Goal: Task Accomplishment & Management: Use online tool/utility

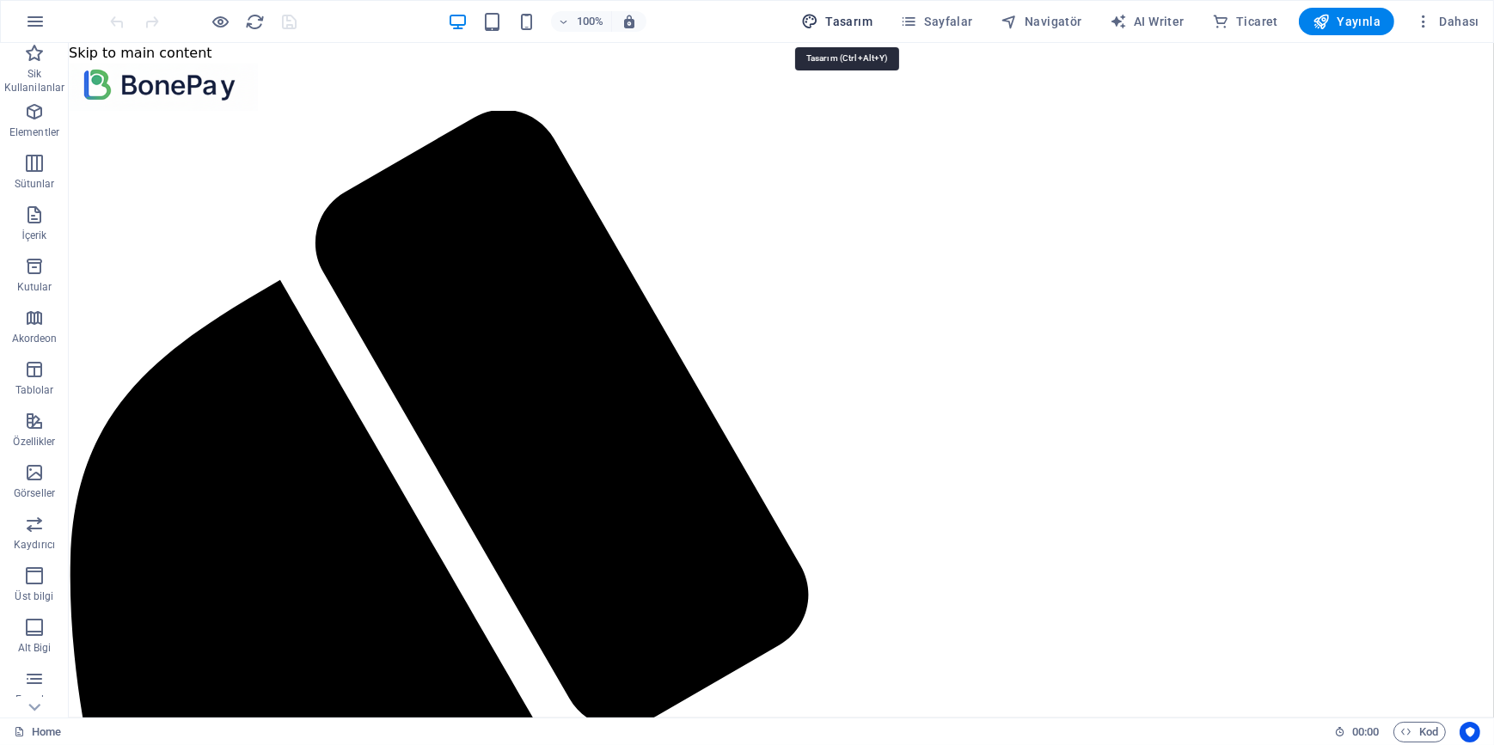
drag, startPoint x: 850, startPoint y: 15, endPoint x: 635, endPoint y: 392, distance: 433.4
click at [850, 15] on span "Tasarım" at bounding box center [836, 21] width 71 height 17
select select "600"
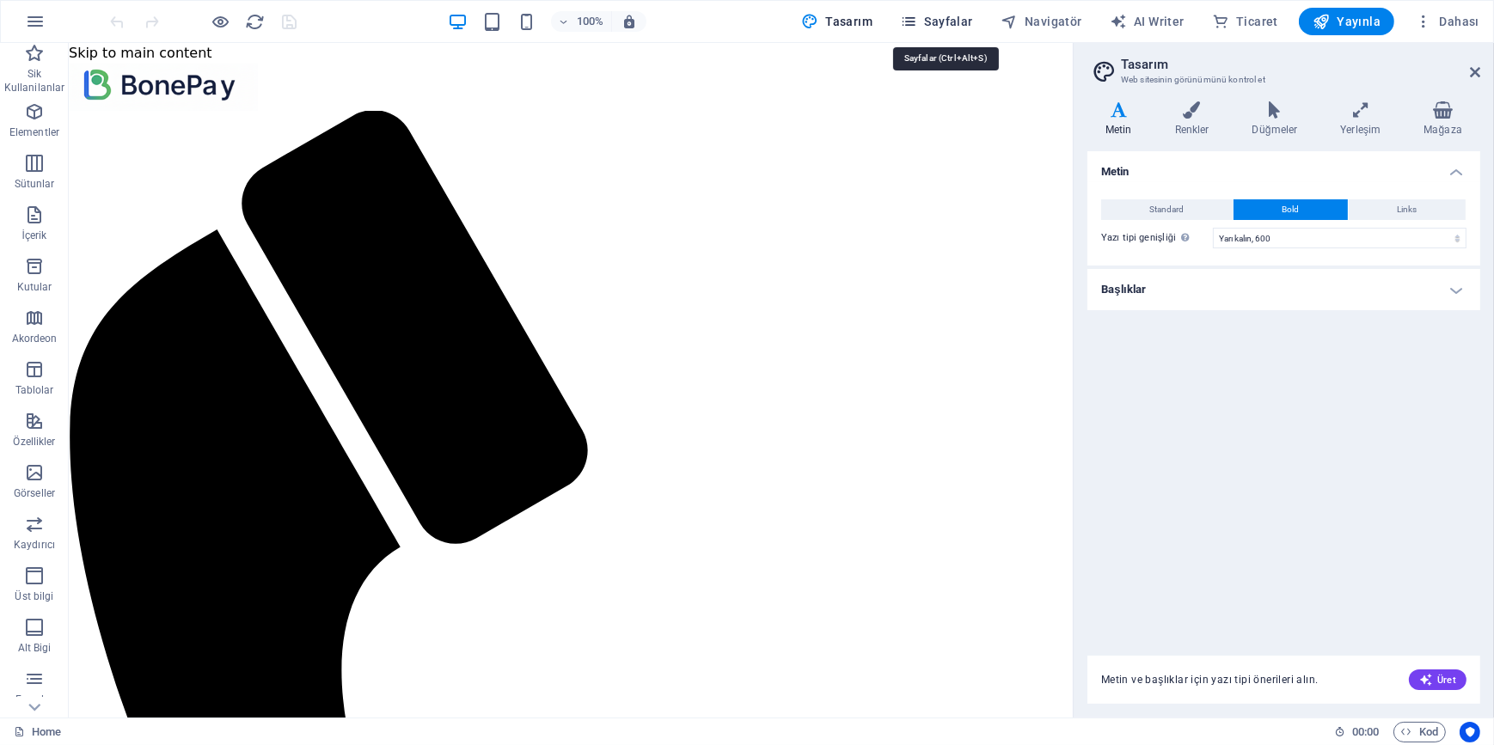
click at [913, 18] on icon "button" at bounding box center [908, 21] width 17 height 17
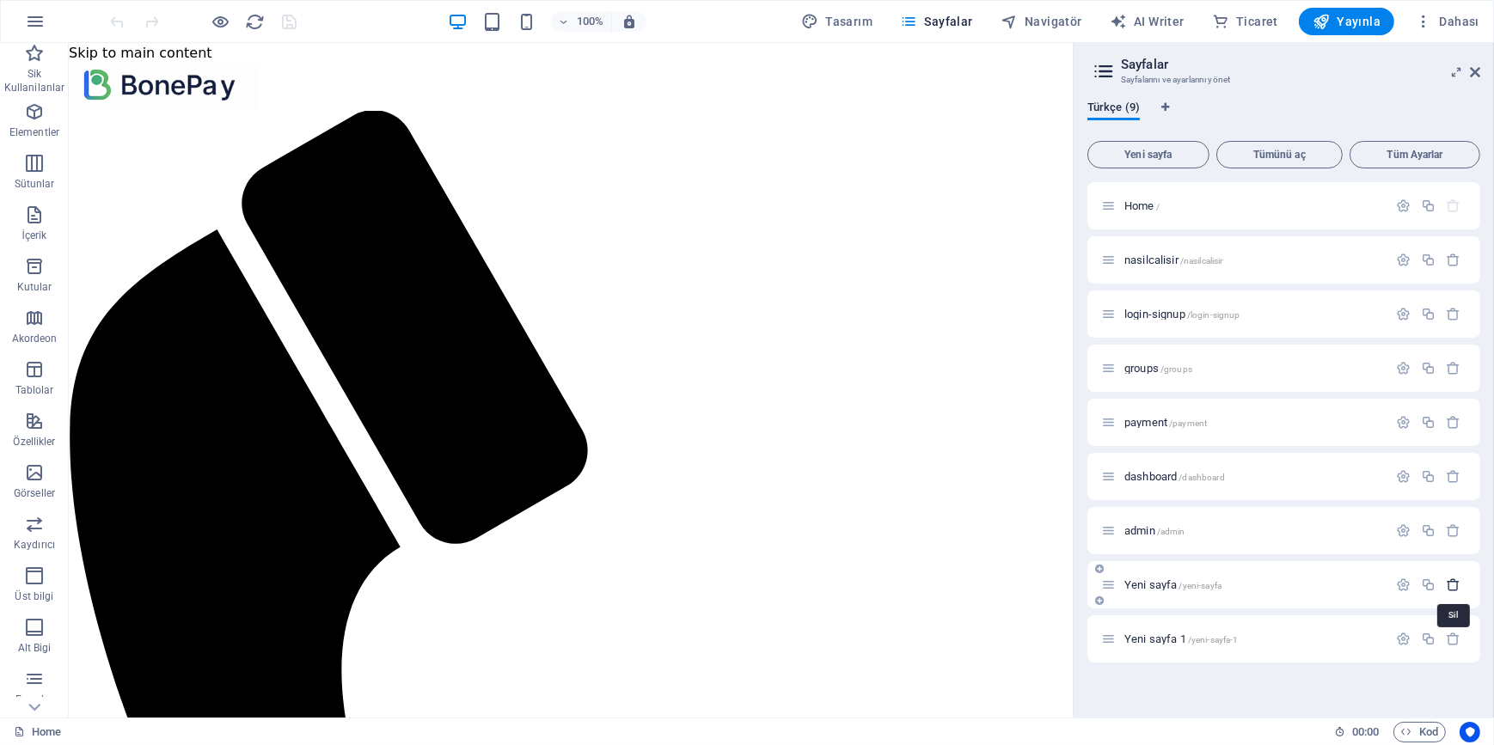
click at [1461, 583] on icon "button" at bounding box center [1453, 584] width 15 height 15
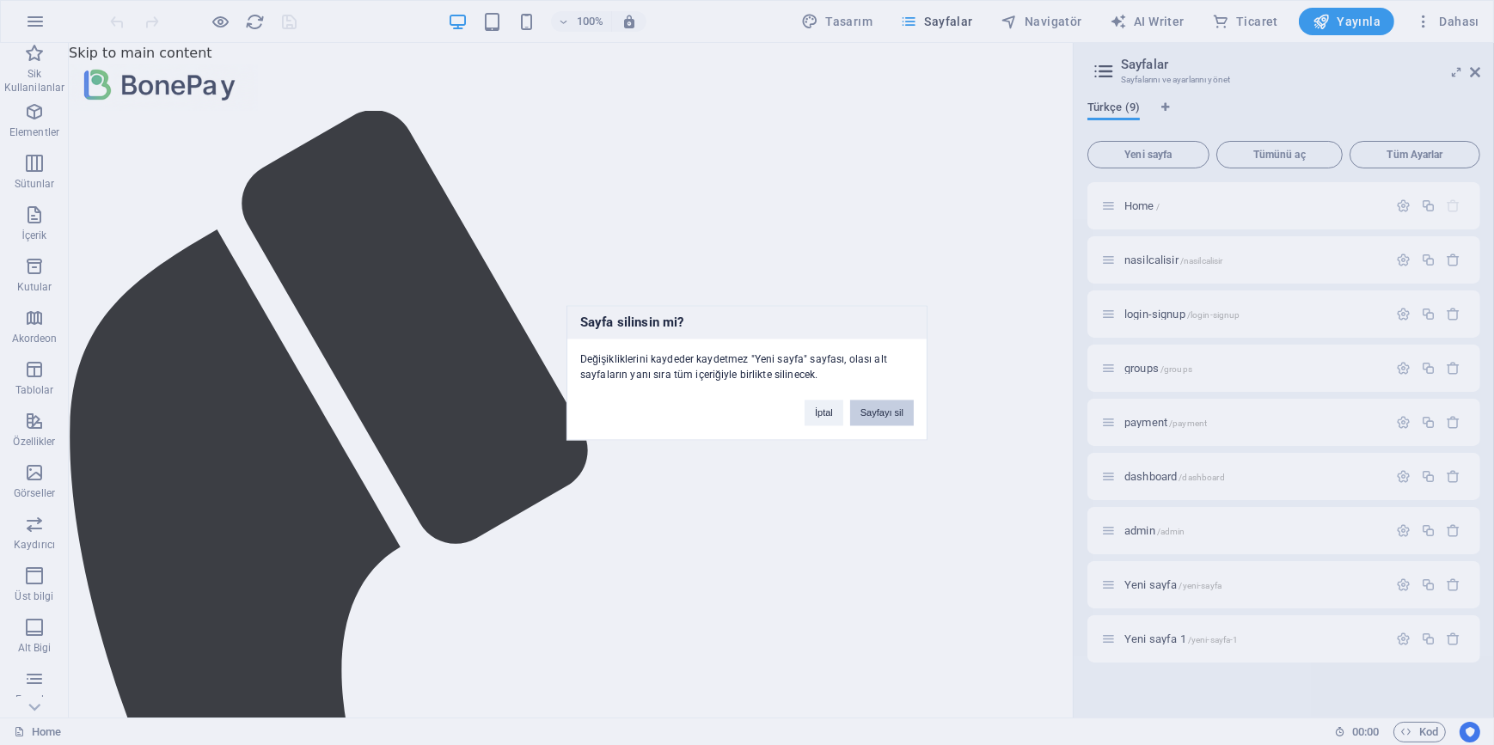
click at [901, 411] on button "Sayfayı sil" at bounding box center [882, 413] width 64 height 26
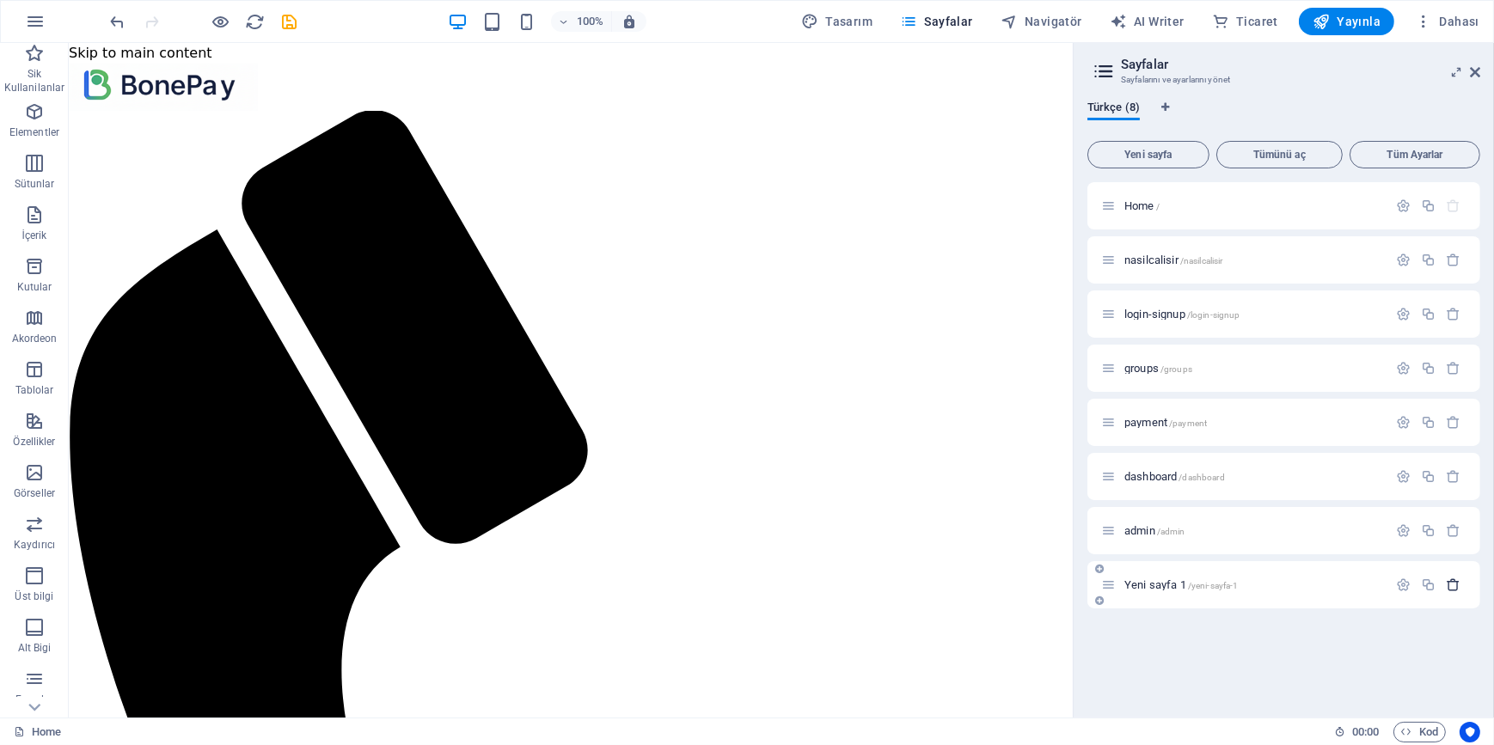
click at [1458, 590] on icon "button" at bounding box center [1453, 584] width 15 height 15
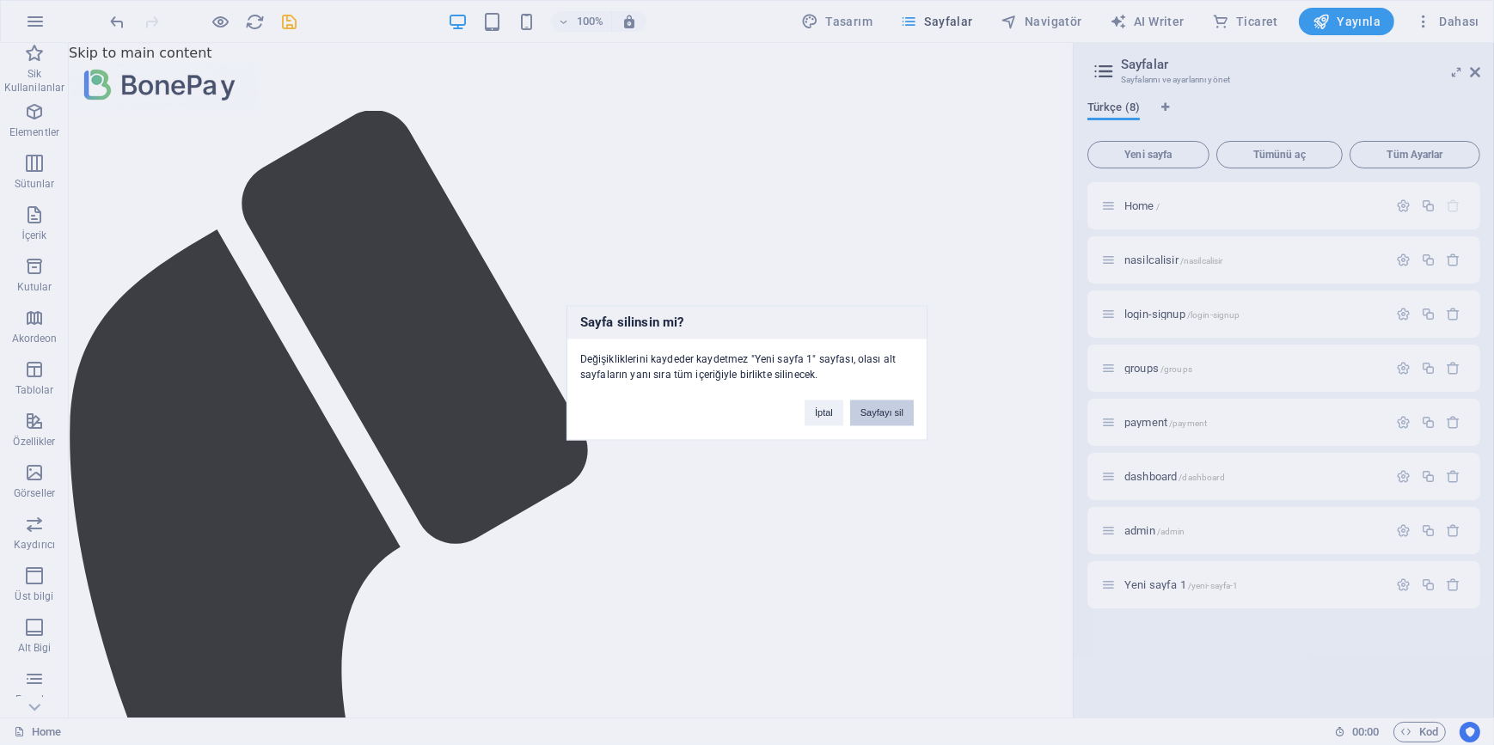
click at [894, 408] on button "Sayfayı sil" at bounding box center [882, 413] width 64 height 26
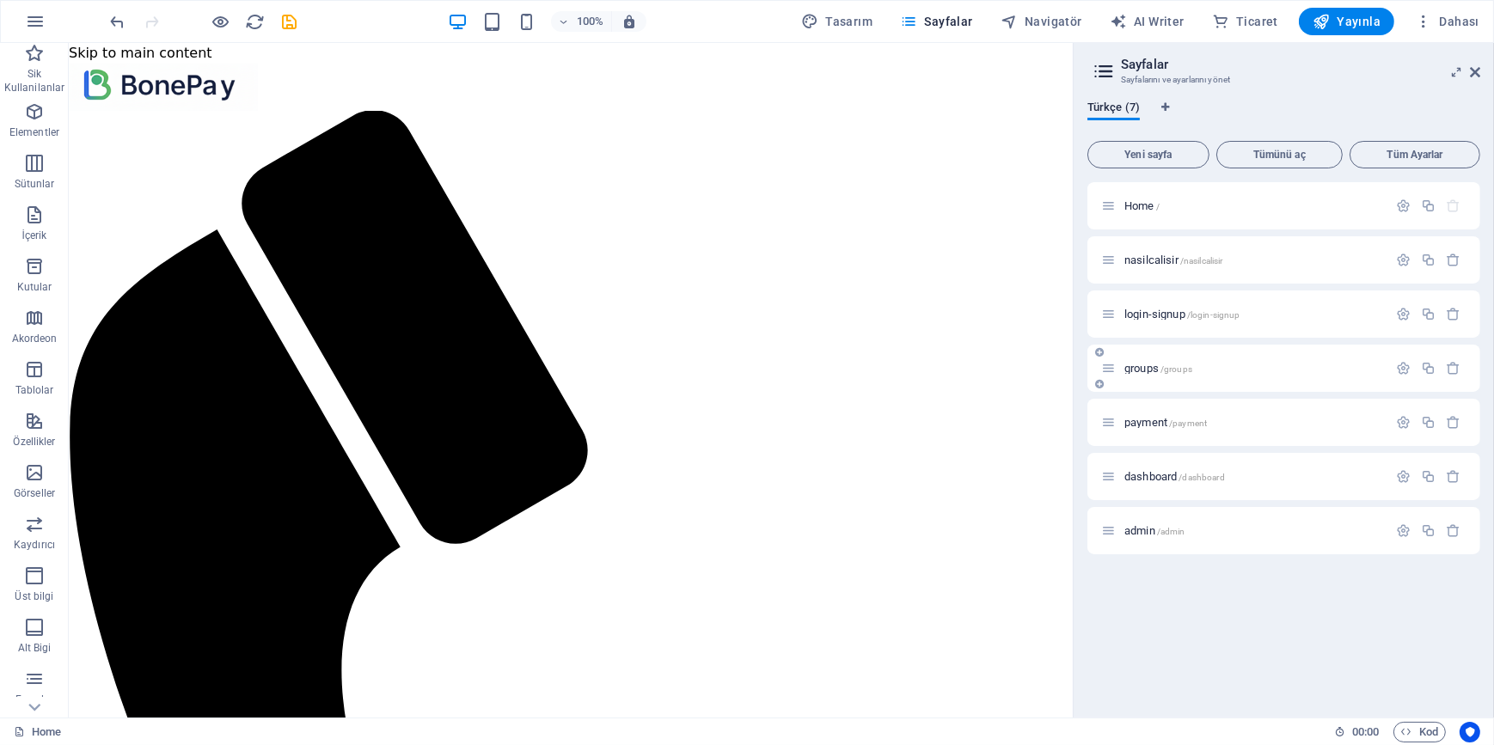
click at [1146, 371] on span "groups /groups" at bounding box center [1158, 368] width 68 height 13
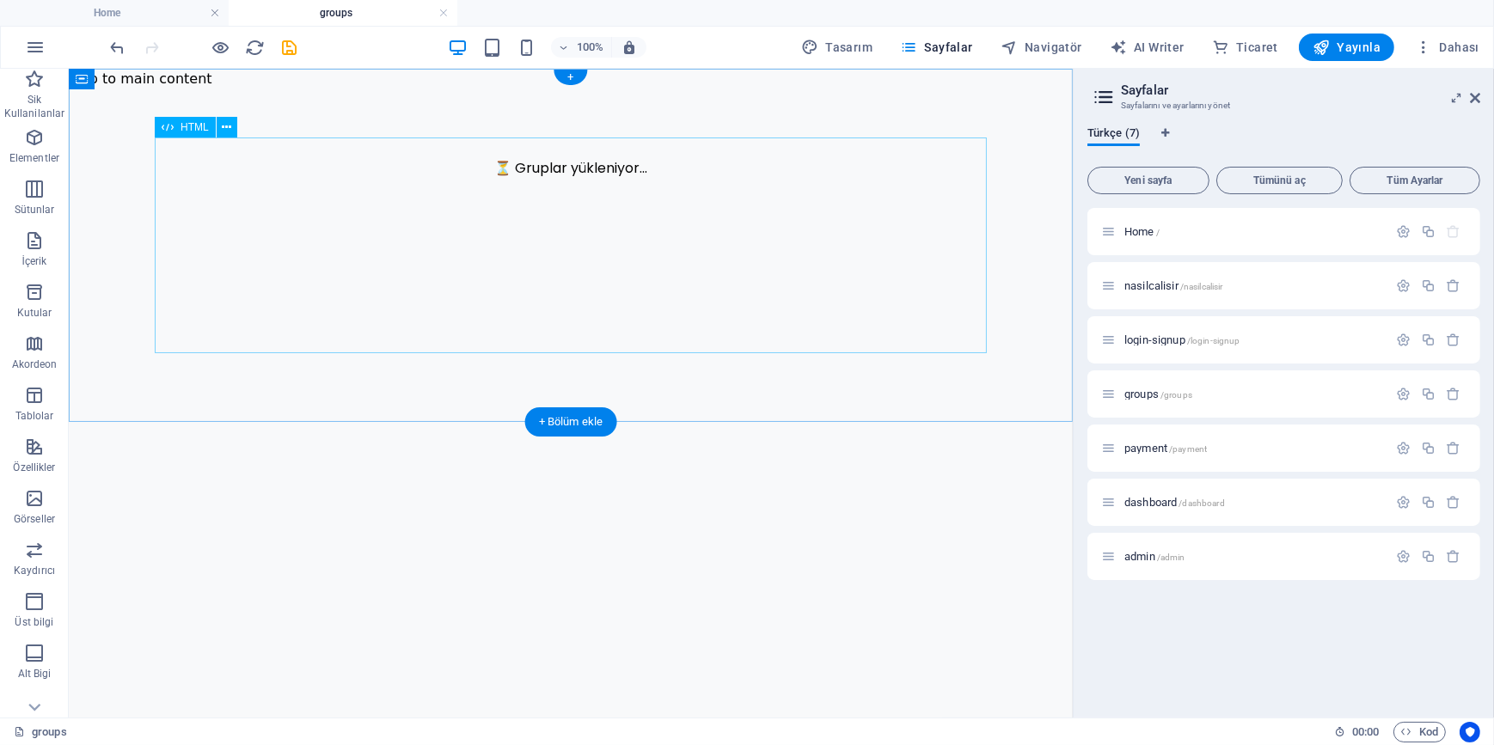
click at [457, 229] on div "Abonelik Grupları ⏳ Gruplar yükleniyor..." at bounding box center [570, 193] width 1004 height 72
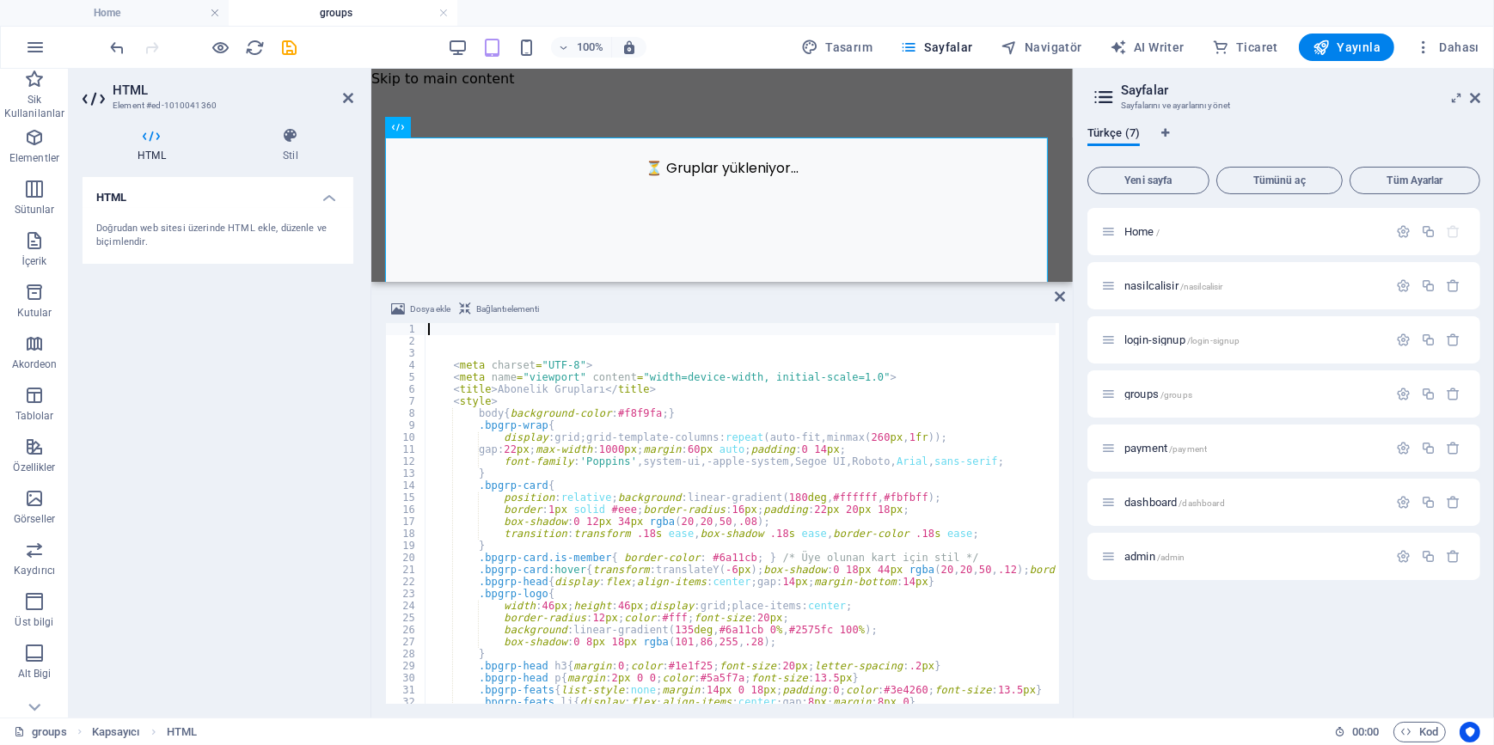
click at [681, 538] on div "< meta charset = "UTF-8" > < meta name = "viewport" content = "width=device-wid…" at bounding box center [865, 523] width 881 height 401
type textarea "transition:transform .18s ease, box-shadow .18s ease, border-color .18s ease;"
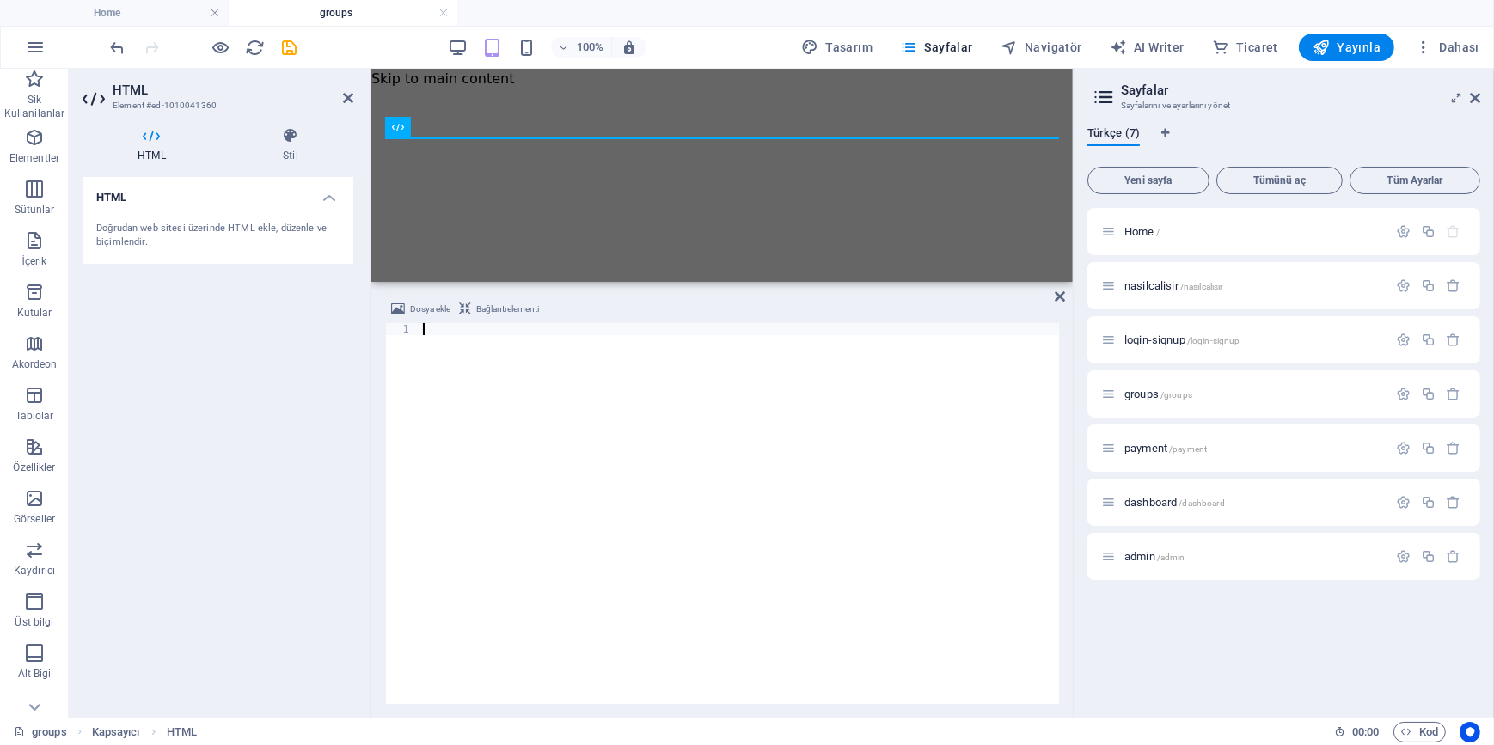
type textarea "</html>"
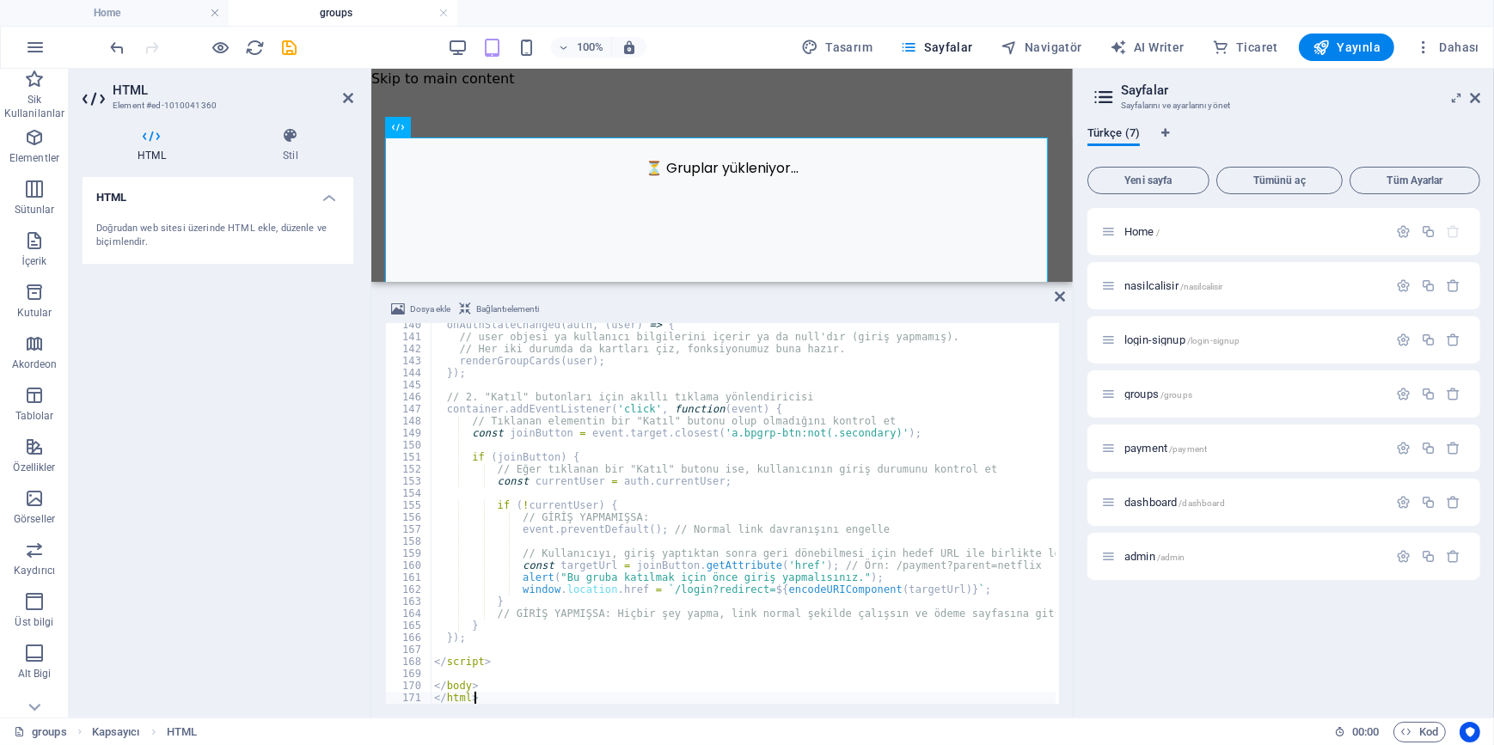
click at [183, 379] on div "HTML Doğrudan web sitesi üzerinde HTML ekle, düzenle ve biçimlendir." at bounding box center [217, 440] width 271 height 527
drag, startPoint x: 282, startPoint y: 50, endPoint x: 216, endPoint y: 0, distance: 82.8
click at [282, 50] on icon "save" at bounding box center [290, 48] width 20 height 20
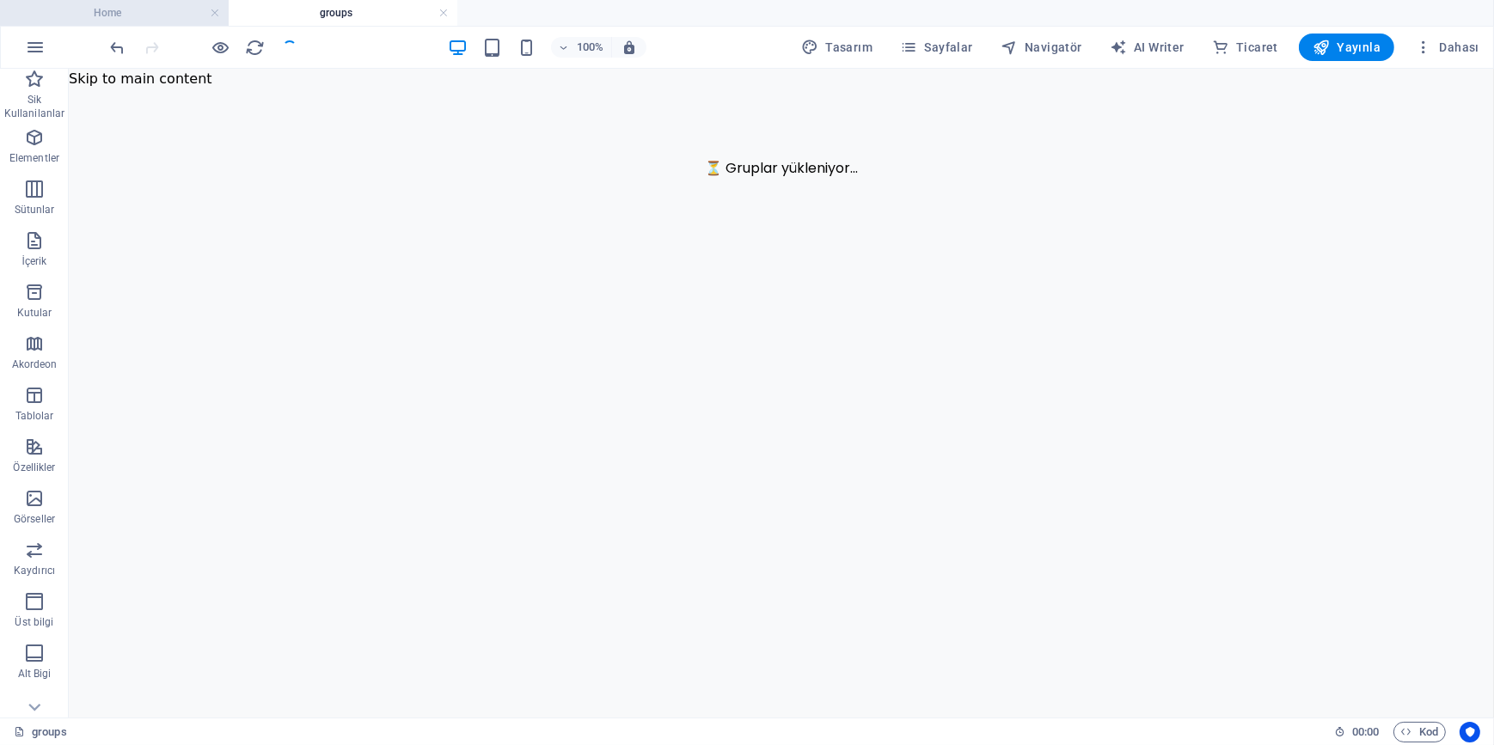
click at [137, 15] on h4 "Home" at bounding box center [114, 12] width 229 height 19
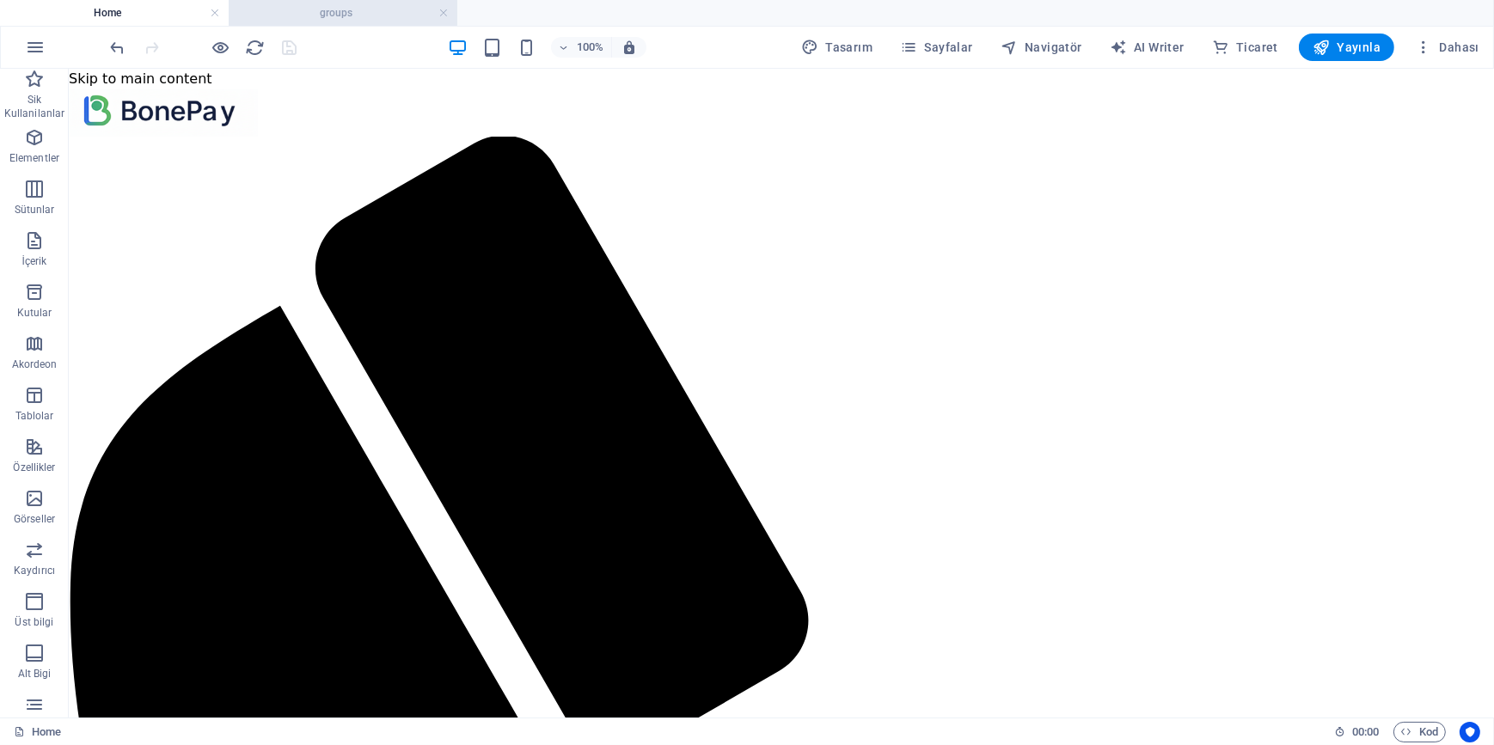
click at [376, 5] on h4 "groups" at bounding box center [343, 12] width 229 height 19
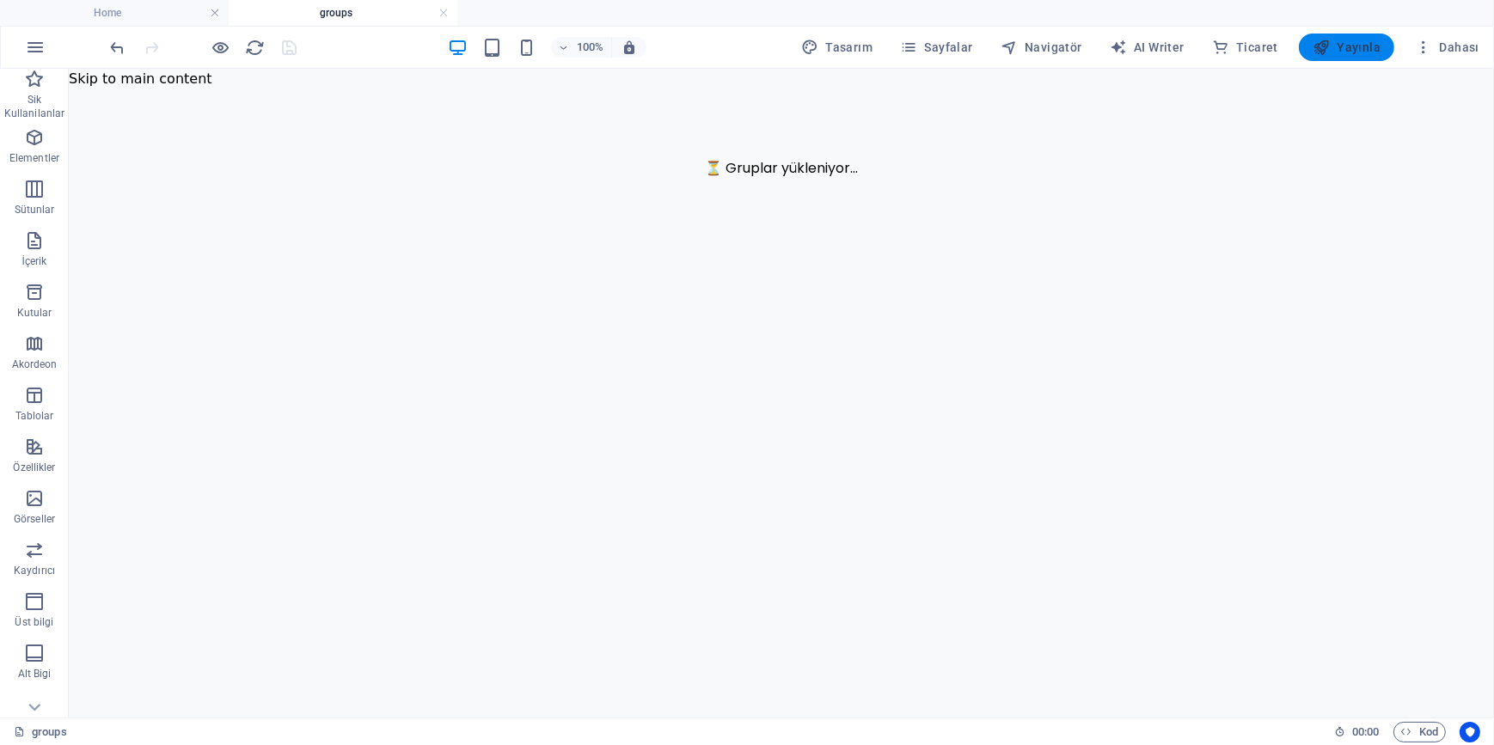
click at [1375, 40] on span "Yayınla" at bounding box center [1346, 47] width 68 height 17
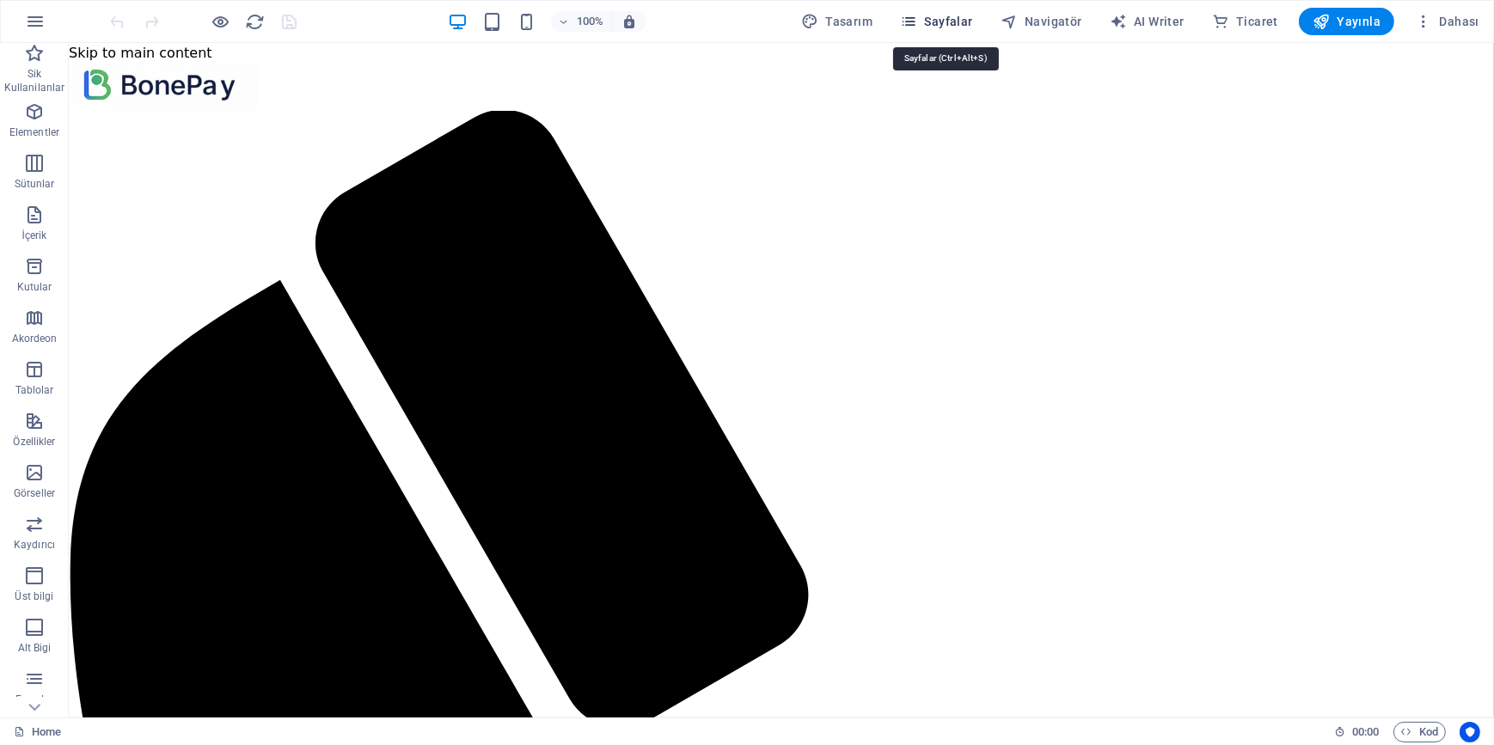
click at [917, 14] on icon "button" at bounding box center [908, 21] width 17 height 17
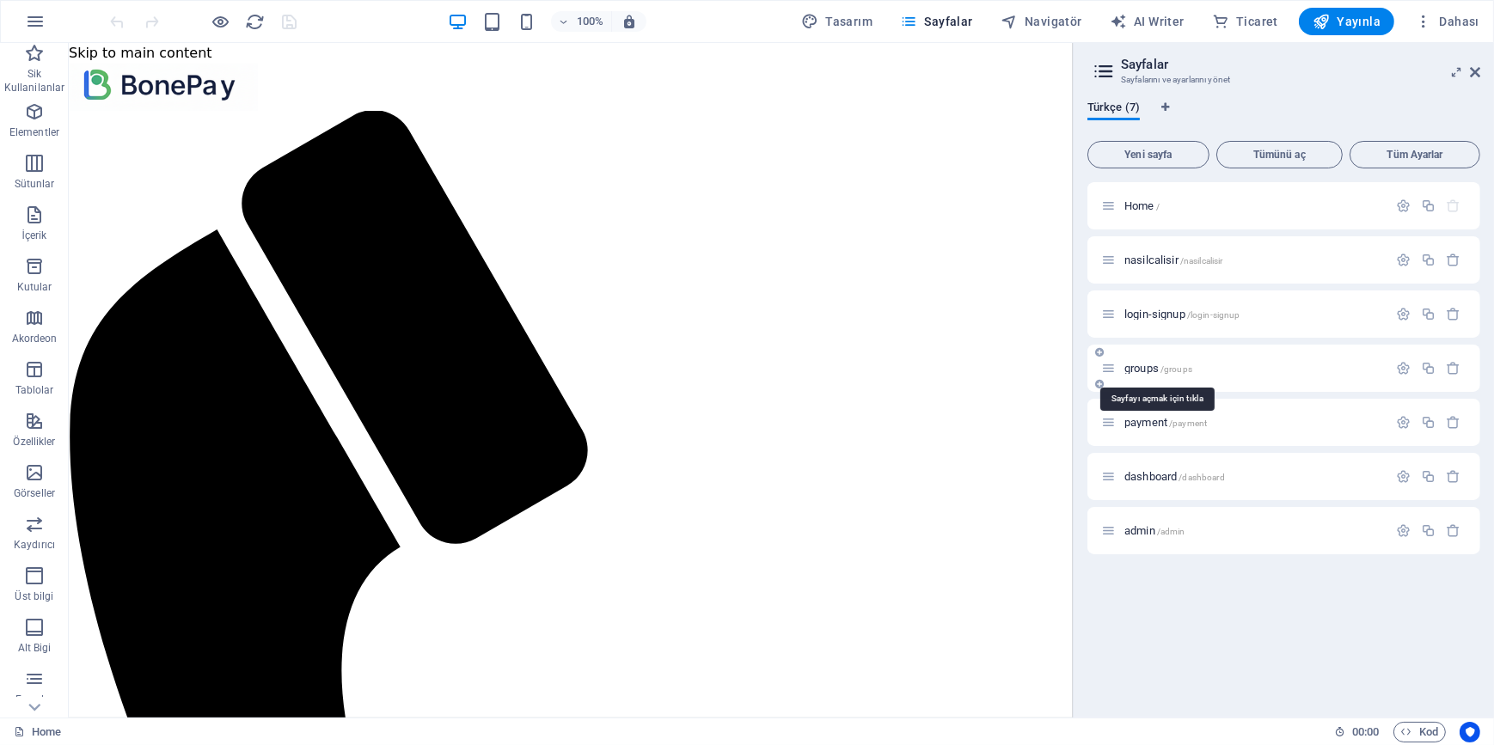
click at [1158, 364] on span "groups /groups" at bounding box center [1158, 368] width 68 height 13
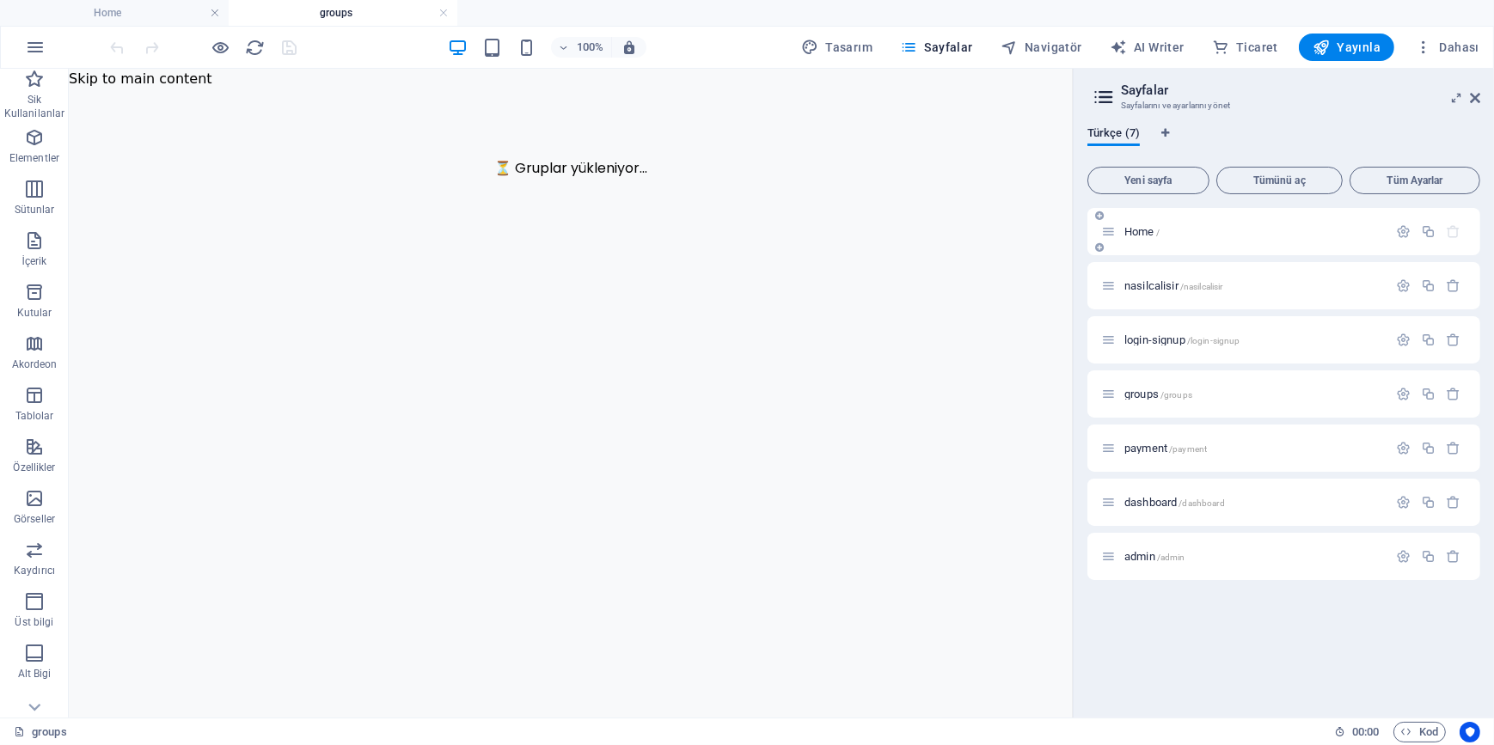
click at [1143, 223] on div "Home /" at bounding box center [1244, 232] width 286 height 20
click at [1143, 225] on span "Home /" at bounding box center [1141, 231] width 35 height 13
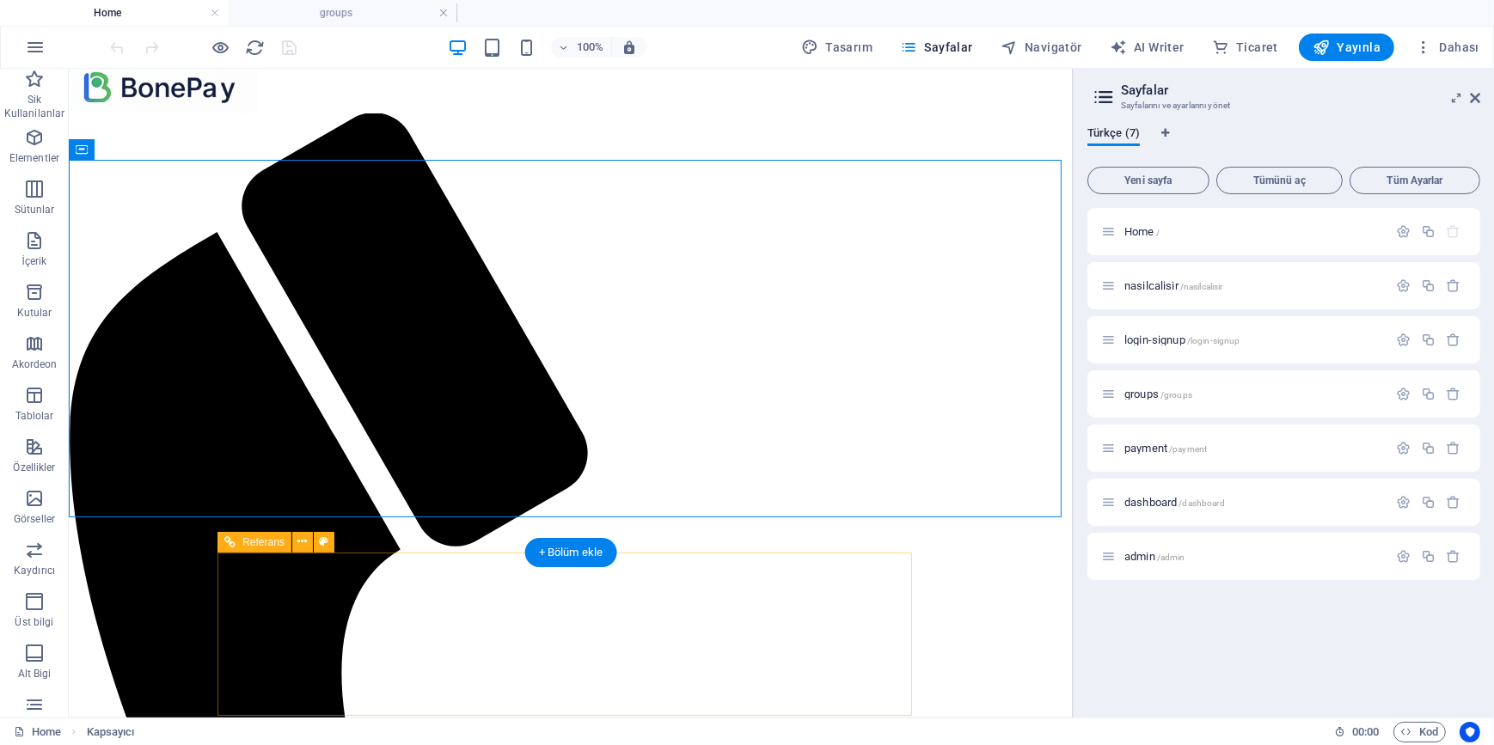
scroll to position [34, 0]
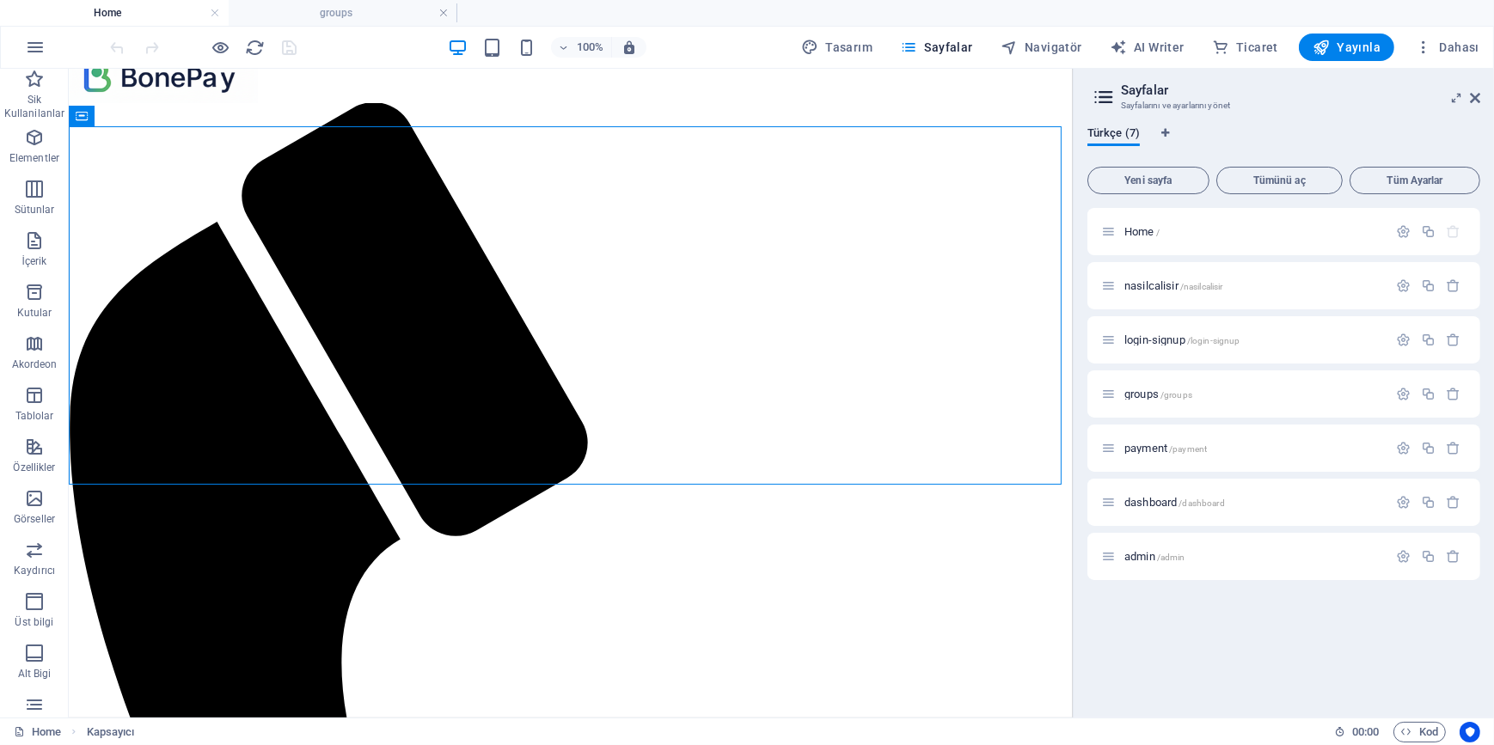
click at [1482, 101] on aside "Sayfalar Sayfalarını ve ayarlarını yönet Türkçe (7) Yeni sayfa Tümünü aç Tüm Ay…" at bounding box center [1282, 393] width 421 height 649
drag, startPoint x: 1477, startPoint y: 100, endPoint x: 667, endPoint y: 145, distance: 811.6
click at [1477, 100] on icon at bounding box center [1474, 98] width 10 height 14
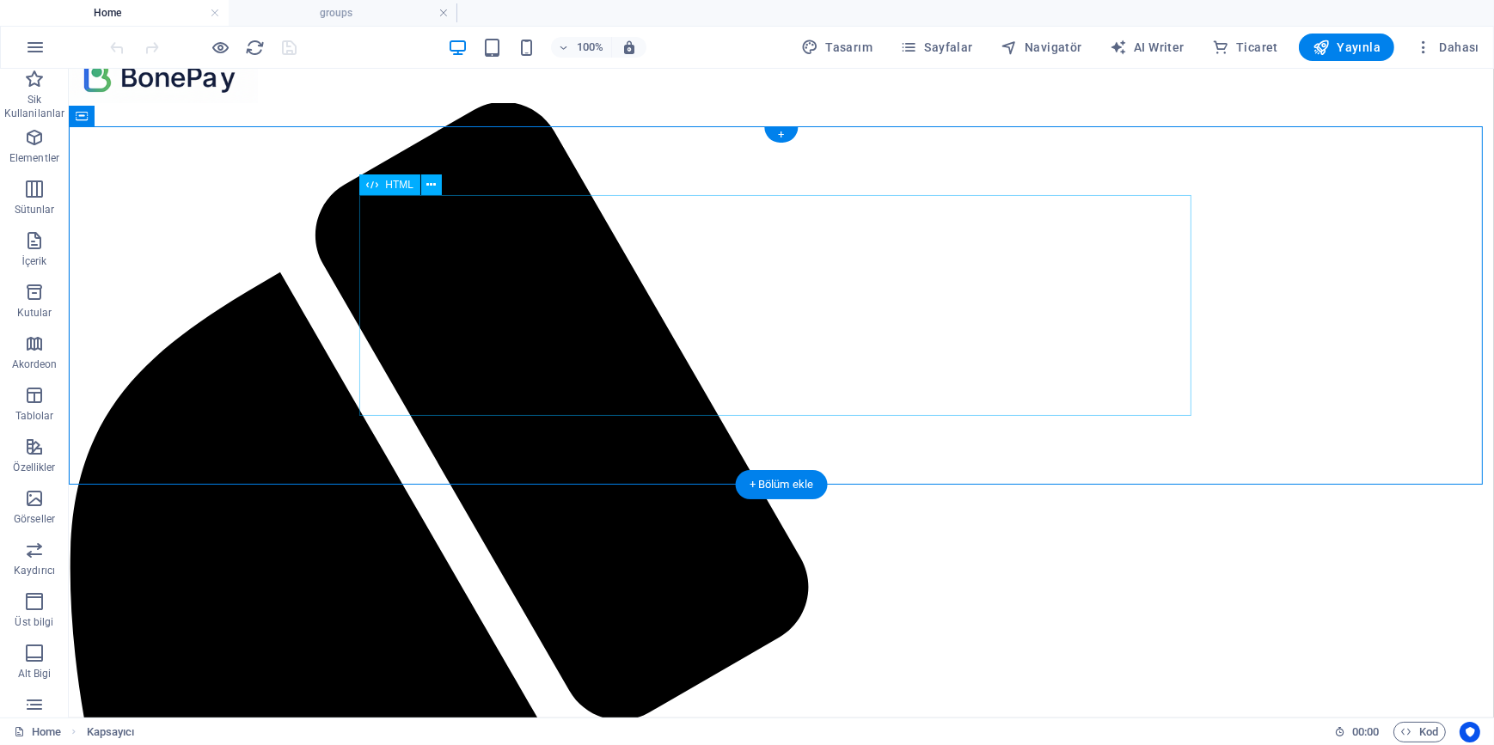
click at [40, 145] on icon "button" at bounding box center [34, 137] width 21 height 21
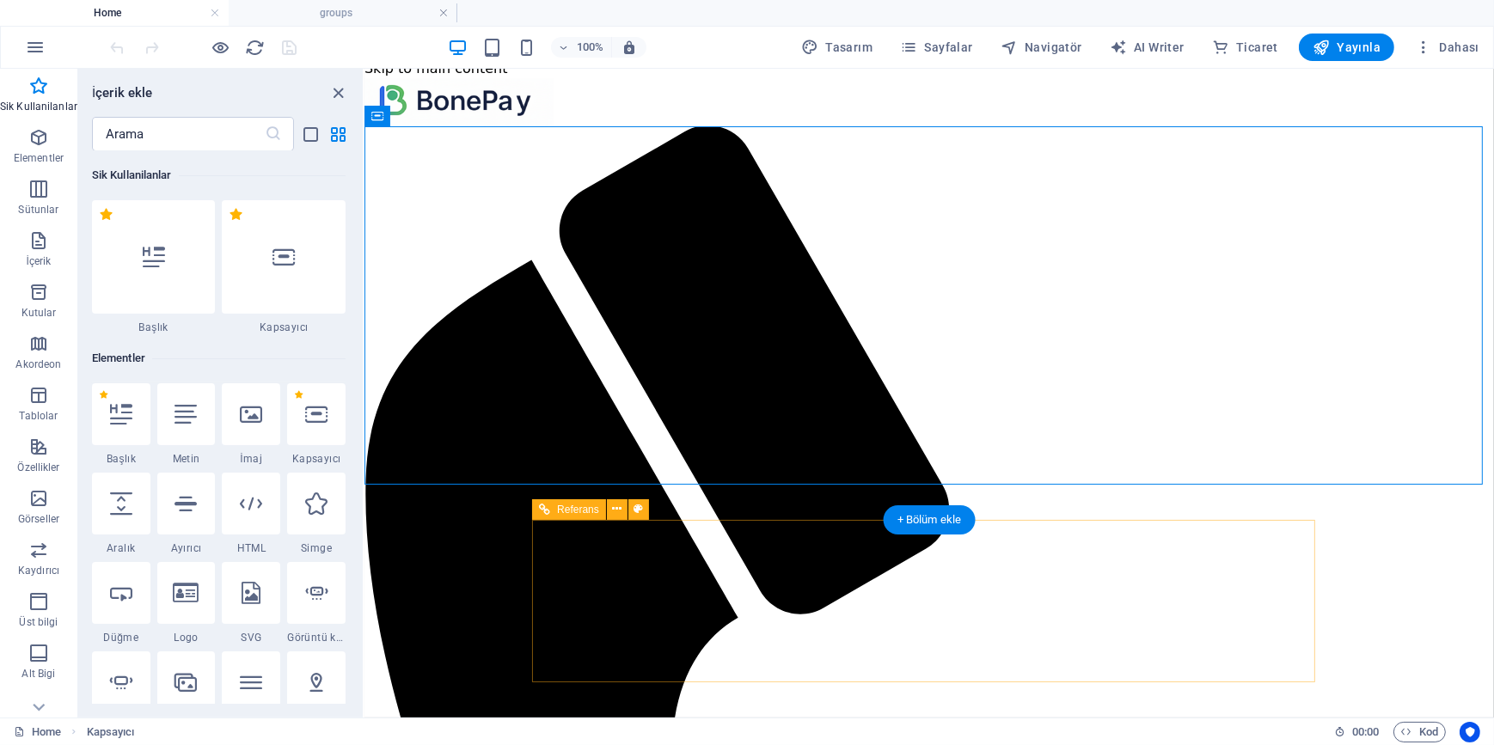
scroll to position [0, 0]
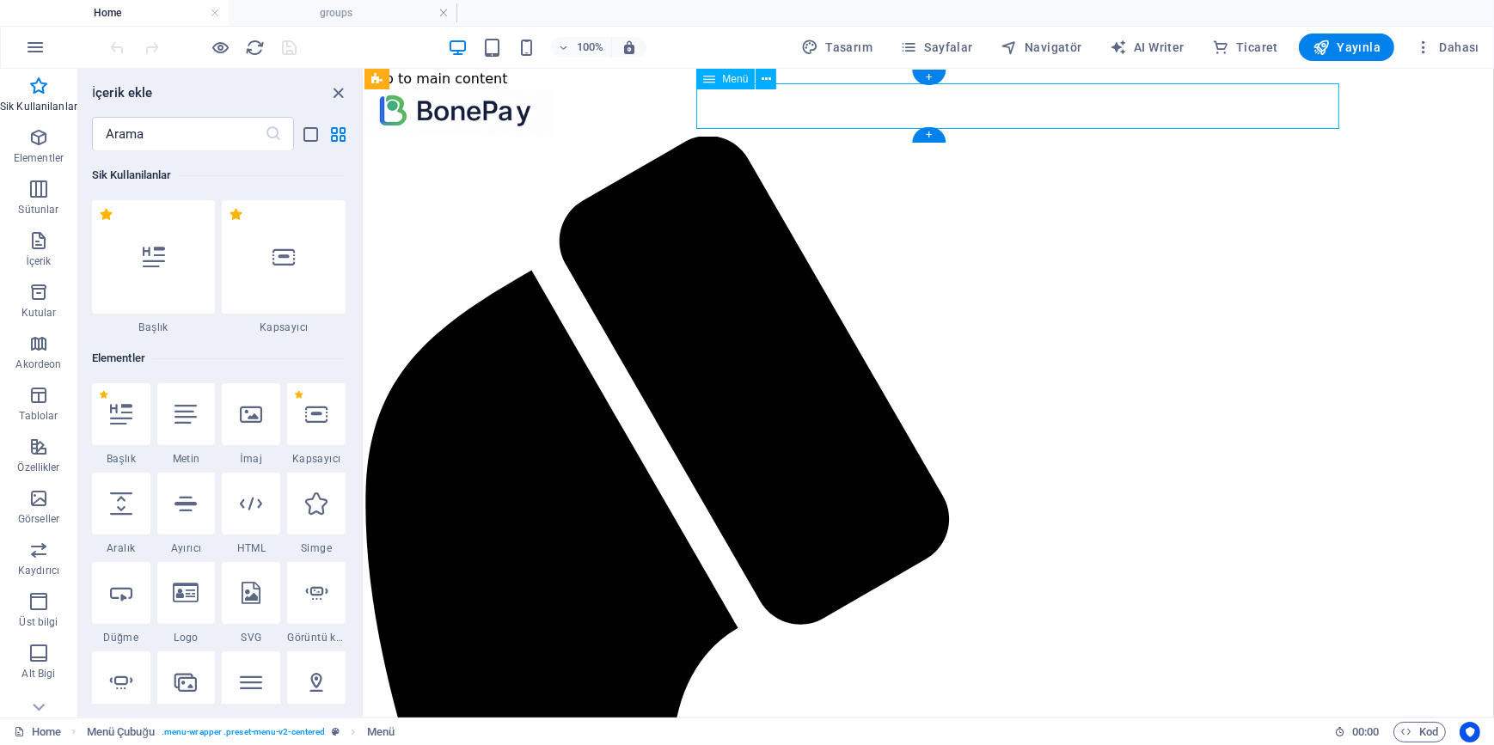
select select "1"
select select
select select "default"
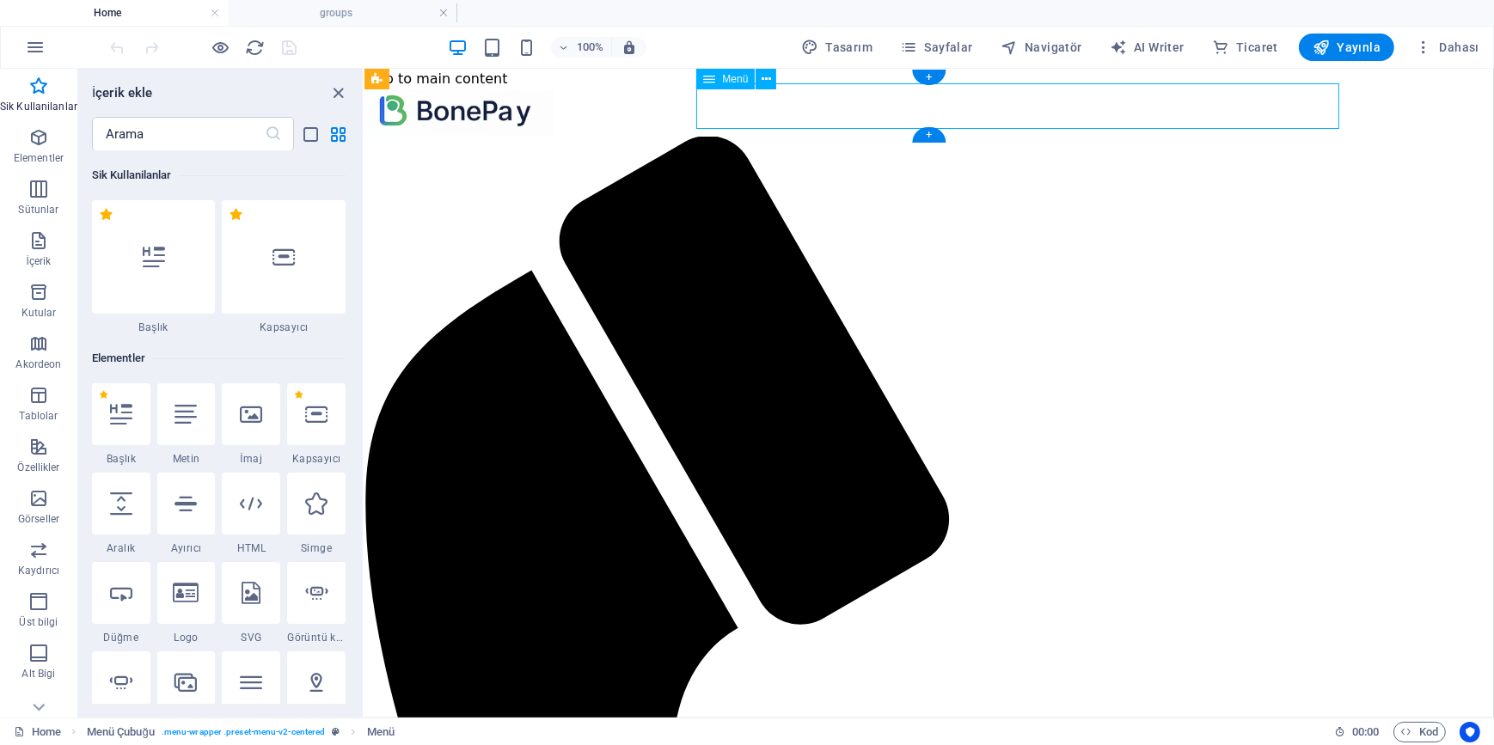
select select "5"
select select
select select "default"
select select "2"
select select
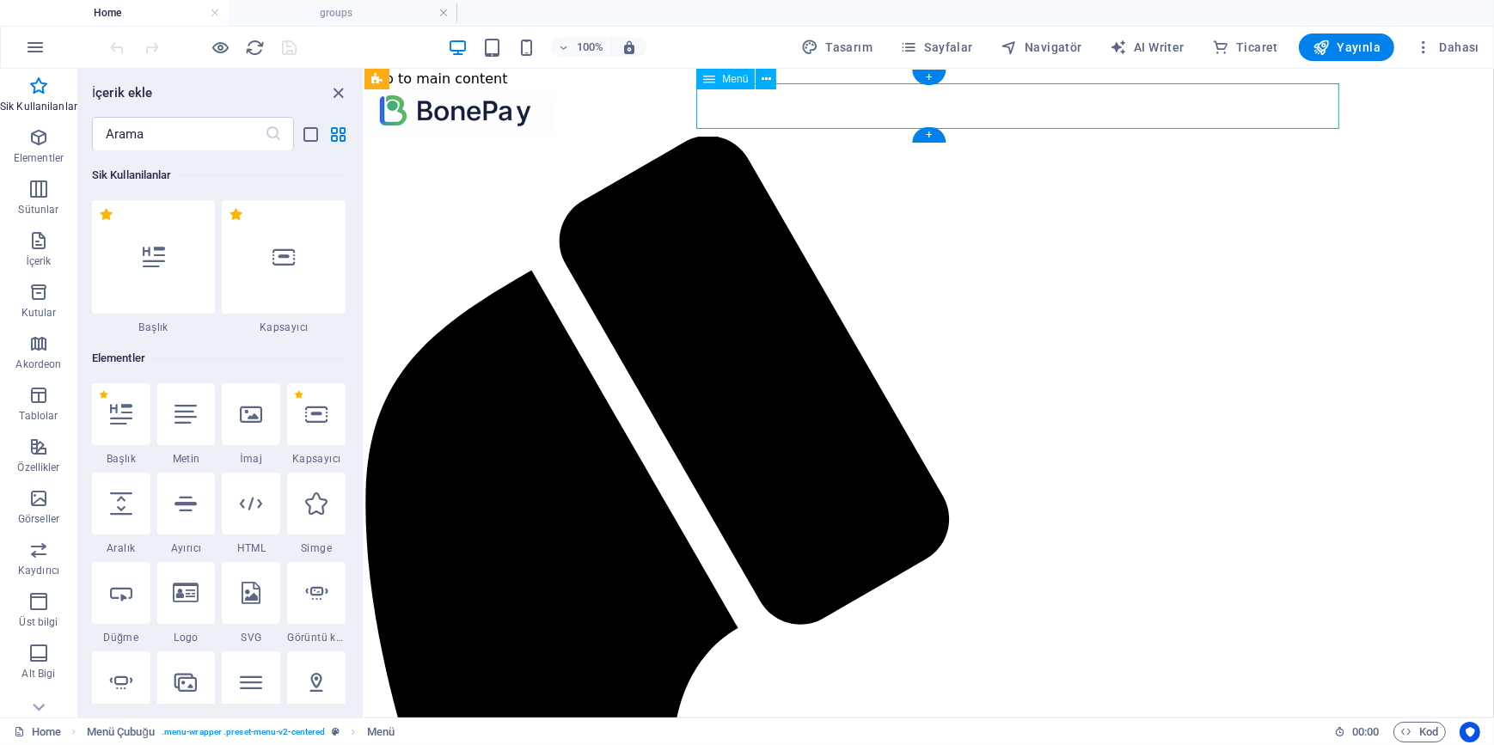
select select "default"
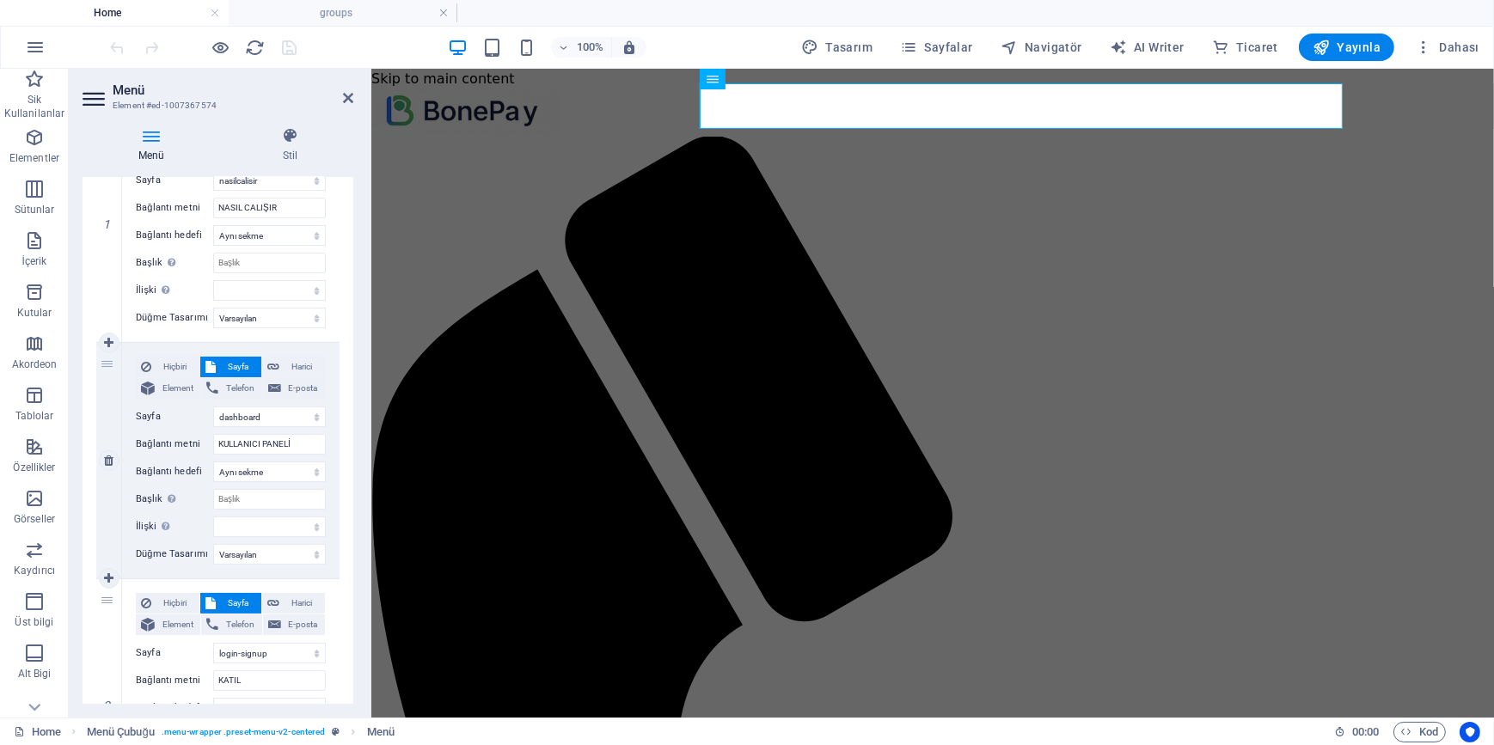
scroll to position [156, 0]
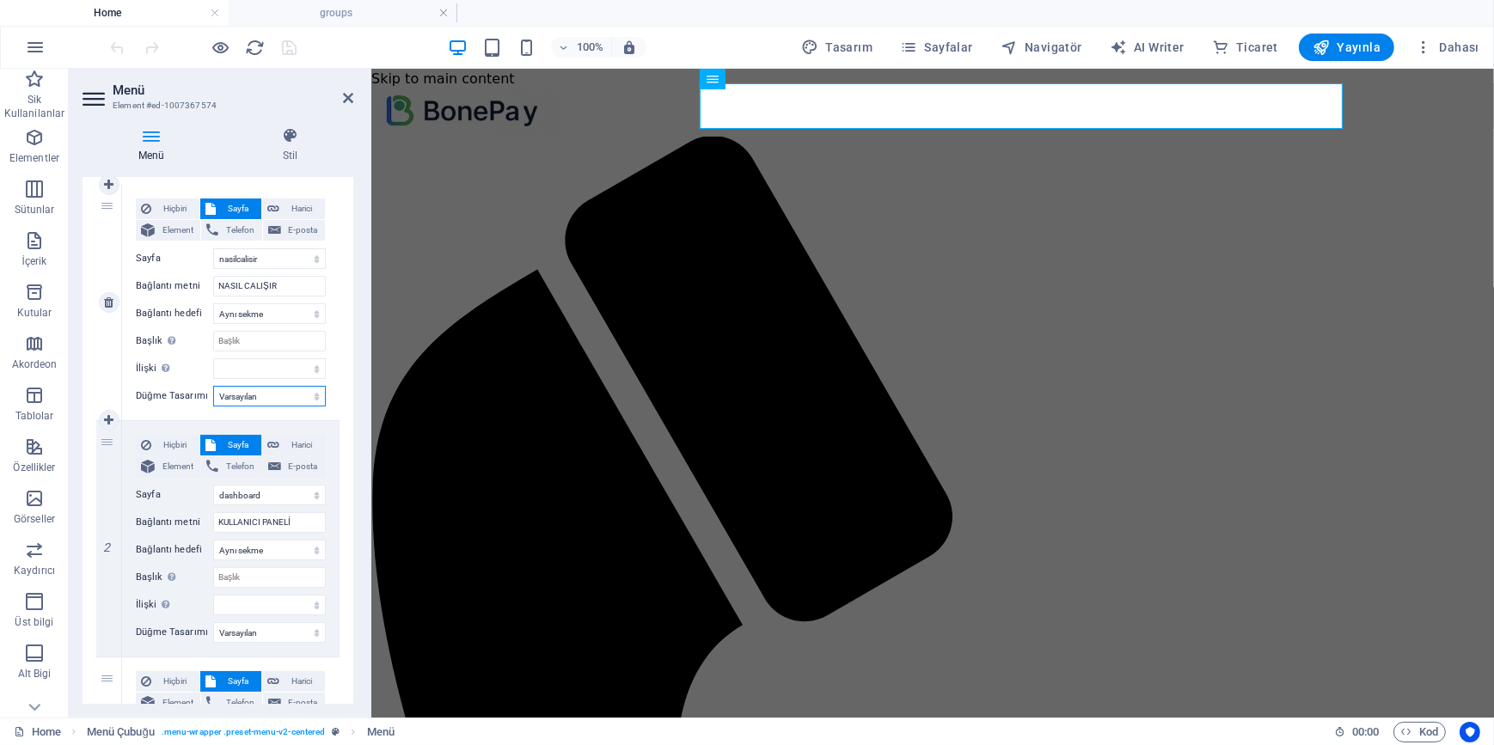
click at [265, 394] on select "Hiçbiri Varsayılan Birincil İkincil" at bounding box center [269, 396] width 113 height 21
select select "primary"
click at [213, 386] on select "Hiçbiri Varsayılan Birincil İkincil" at bounding box center [269, 396] width 113 height 21
select select
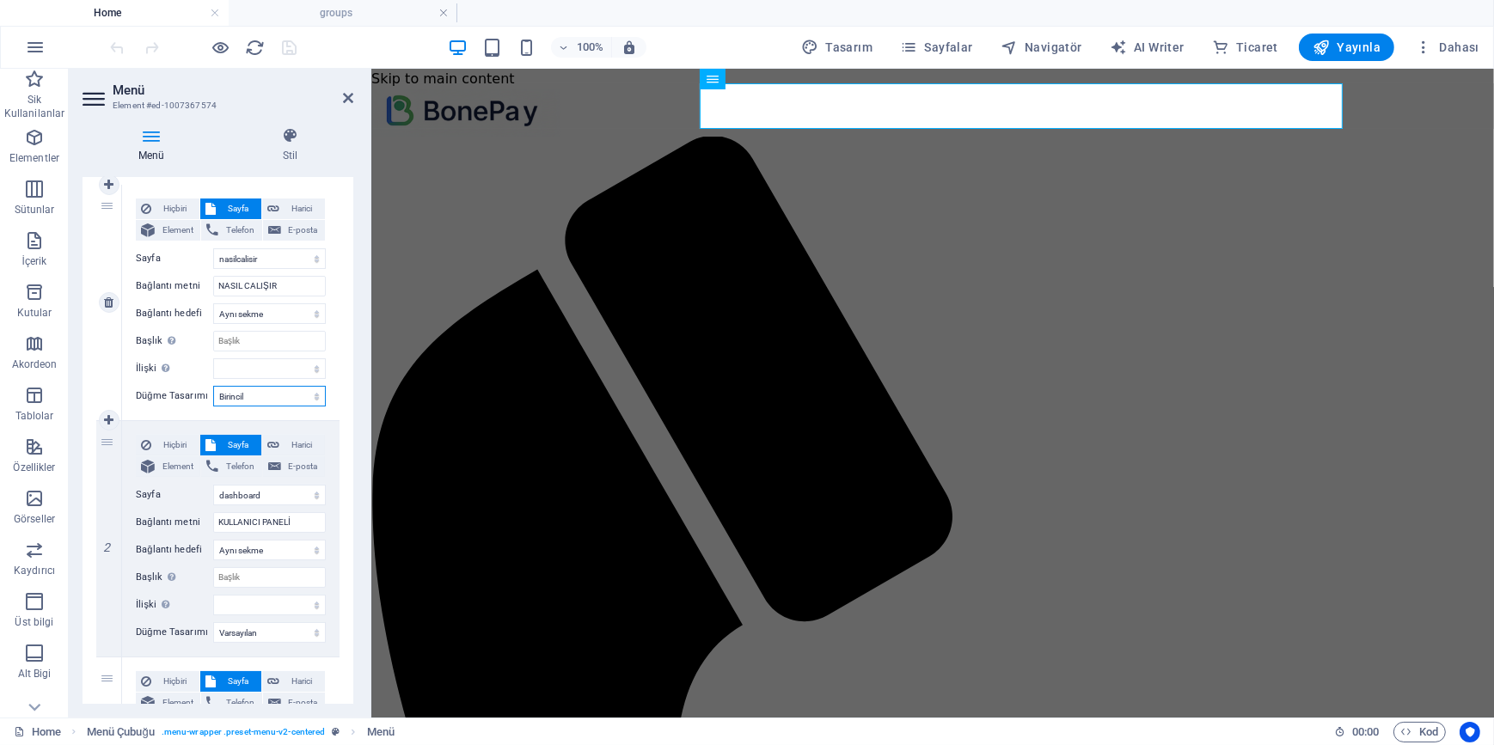
select select
click at [264, 396] on select "Hiçbiri Varsayılan Birincil İkincil" at bounding box center [269, 396] width 113 height 21
select select "secondary"
click at [213, 386] on select "Hiçbiri Varsayılan Birincil İkincil" at bounding box center [269, 396] width 113 height 21
select select
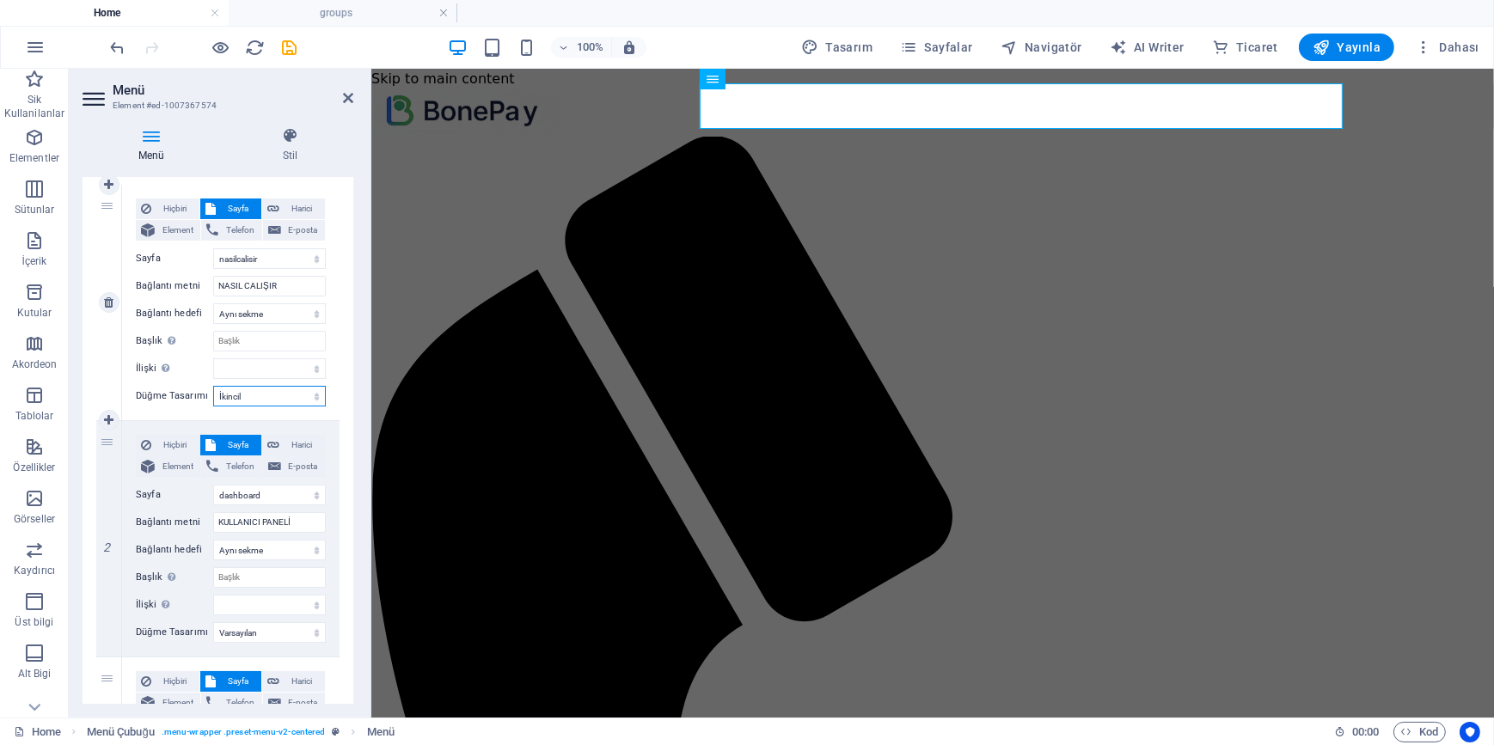
select select
click at [260, 391] on select "Hiçbiri Varsayılan Birincil İkincil" at bounding box center [269, 396] width 113 height 21
drag, startPoint x: 346, startPoint y: 467, endPoint x: 346, endPoint y: 521, distance: 54.1
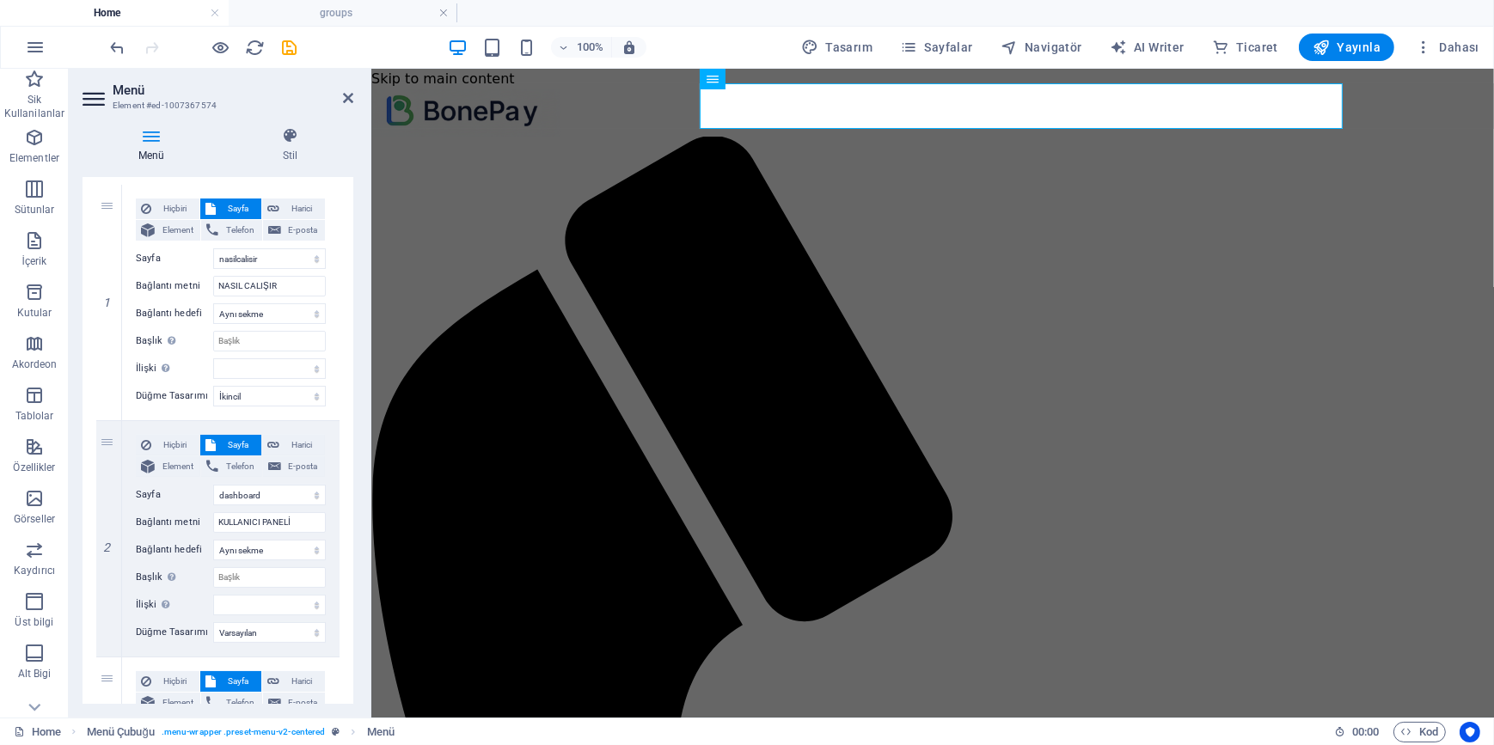
click at [346, 521] on div "1 Hiçbiri Sayfa Harici Element Telefon E-posta Sayfa Home nasilcalisir login-si…" at bounding box center [217, 539] width 271 height 736
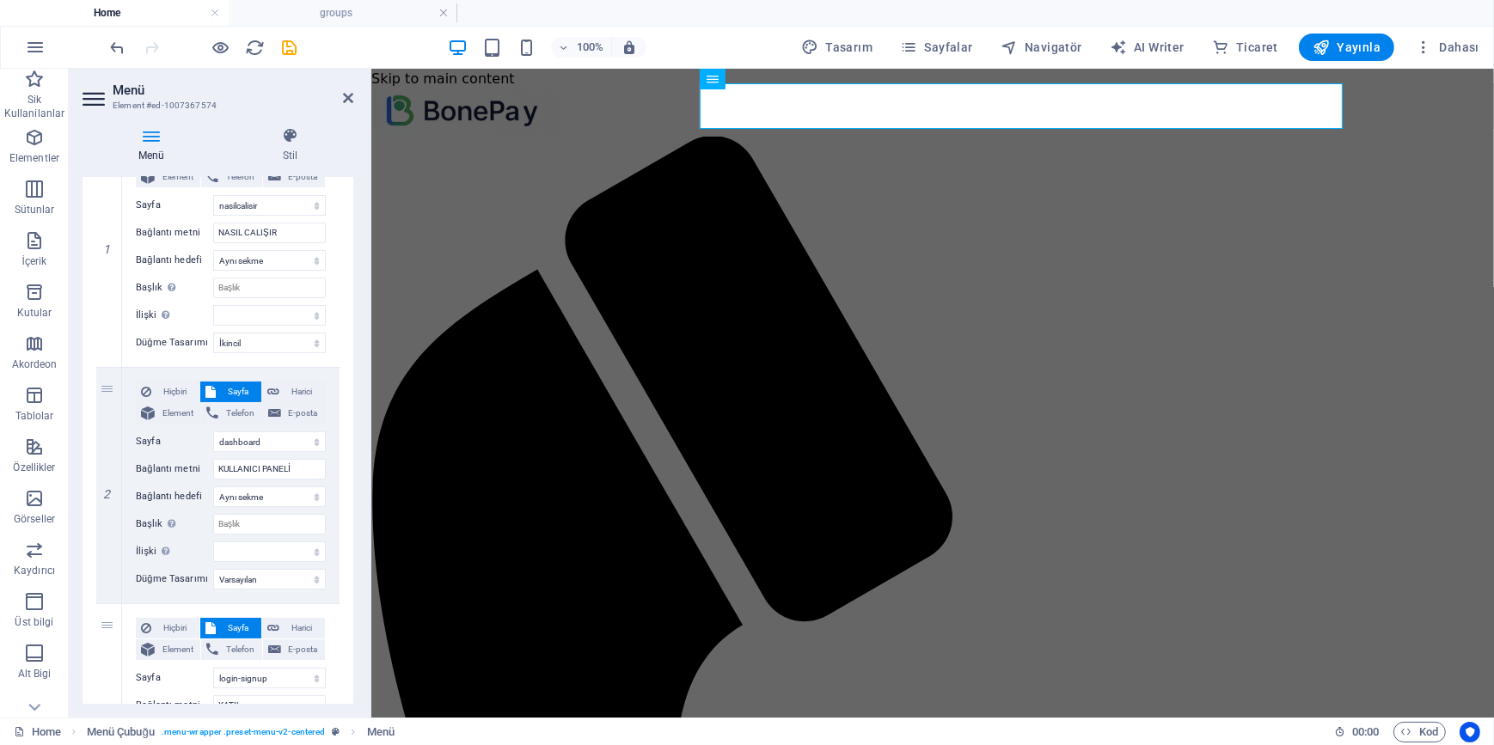
scroll to position [0, 0]
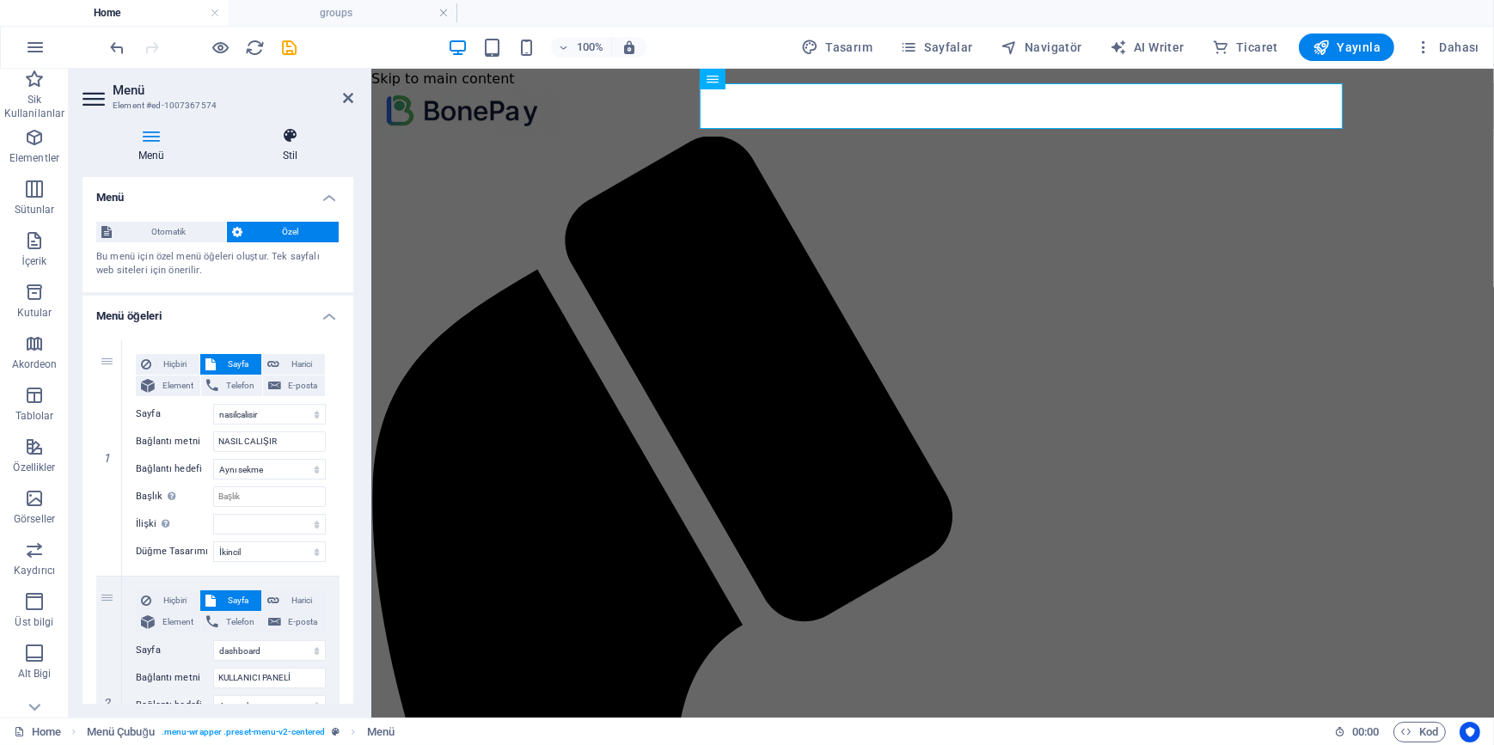
click at [292, 133] on icon at bounding box center [290, 135] width 126 height 17
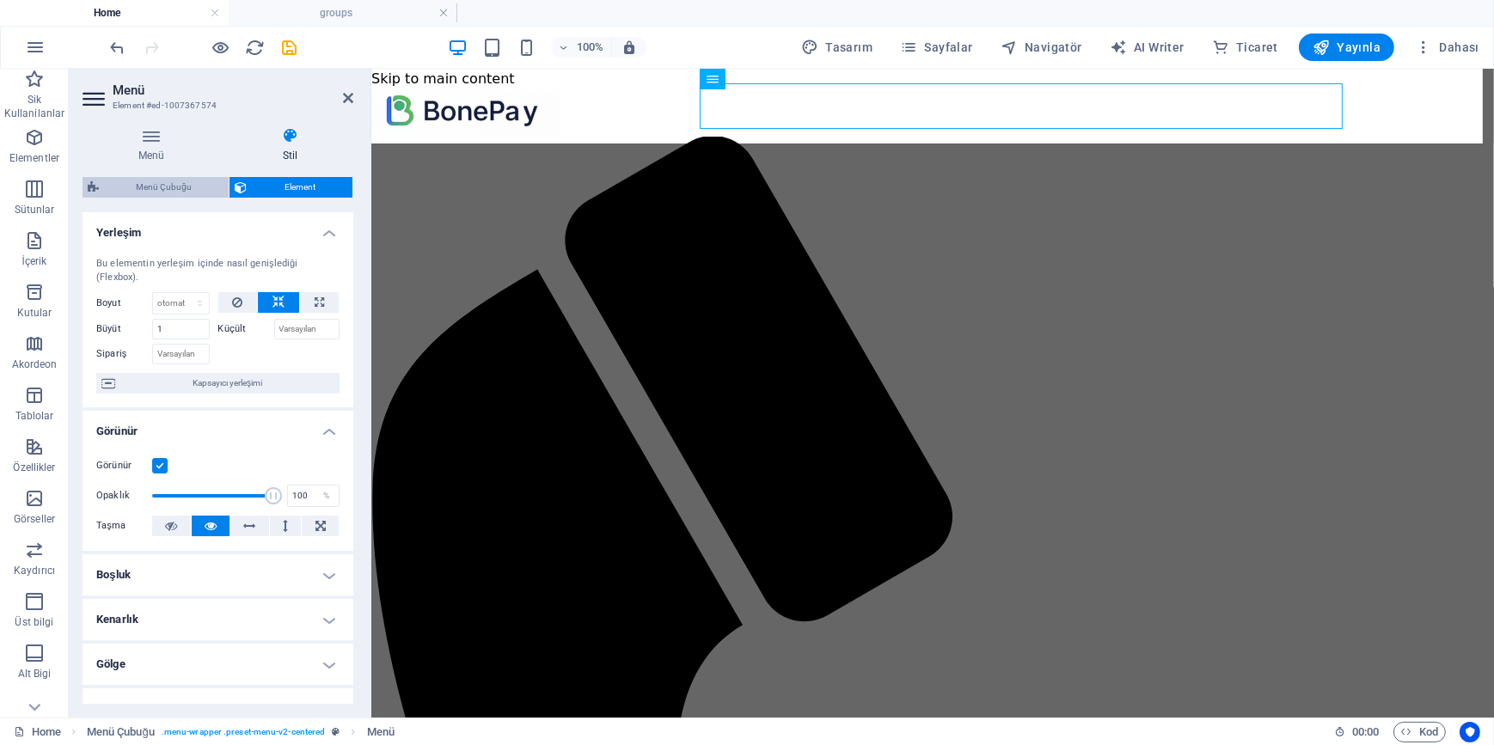
click at [173, 192] on span "Menü Çubuğu" at bounding box center [163, 187] width 119 height 21
select select "rem"
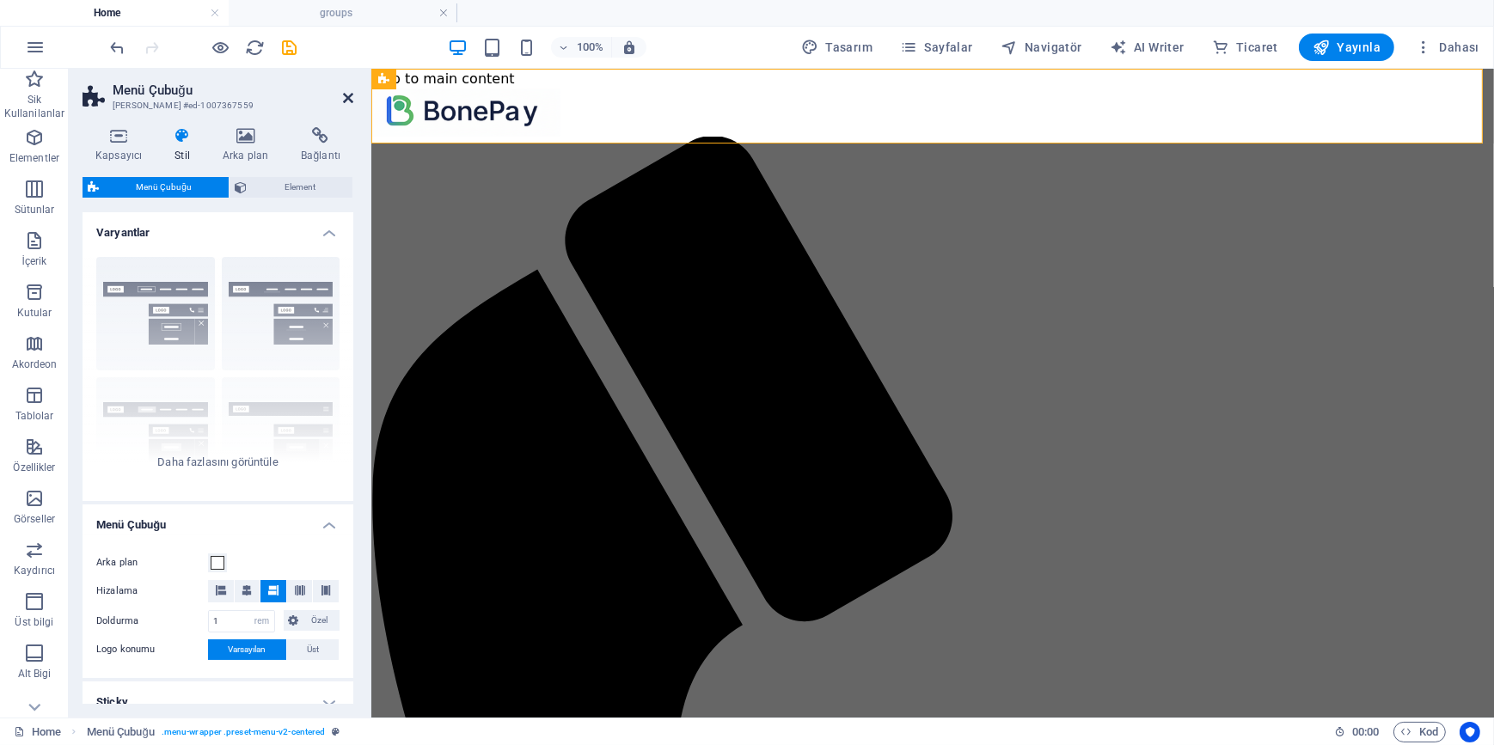
click at [346, 95] on icon at bounding box center [348, 98] width 10 height 14
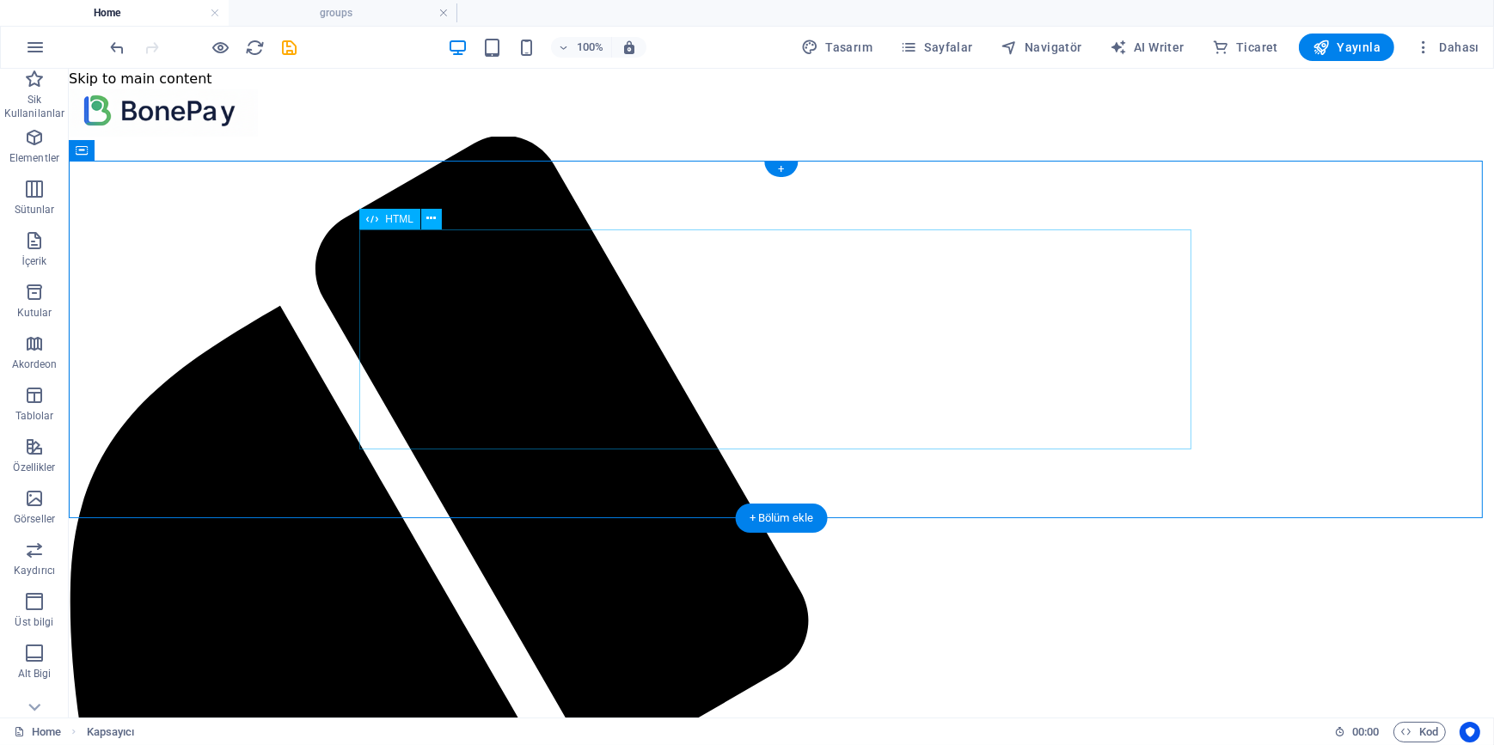
drag, startPoint x: 406, startPoint y: 382, endPoint x: 324, endPoint y: 377, distance: 82.6
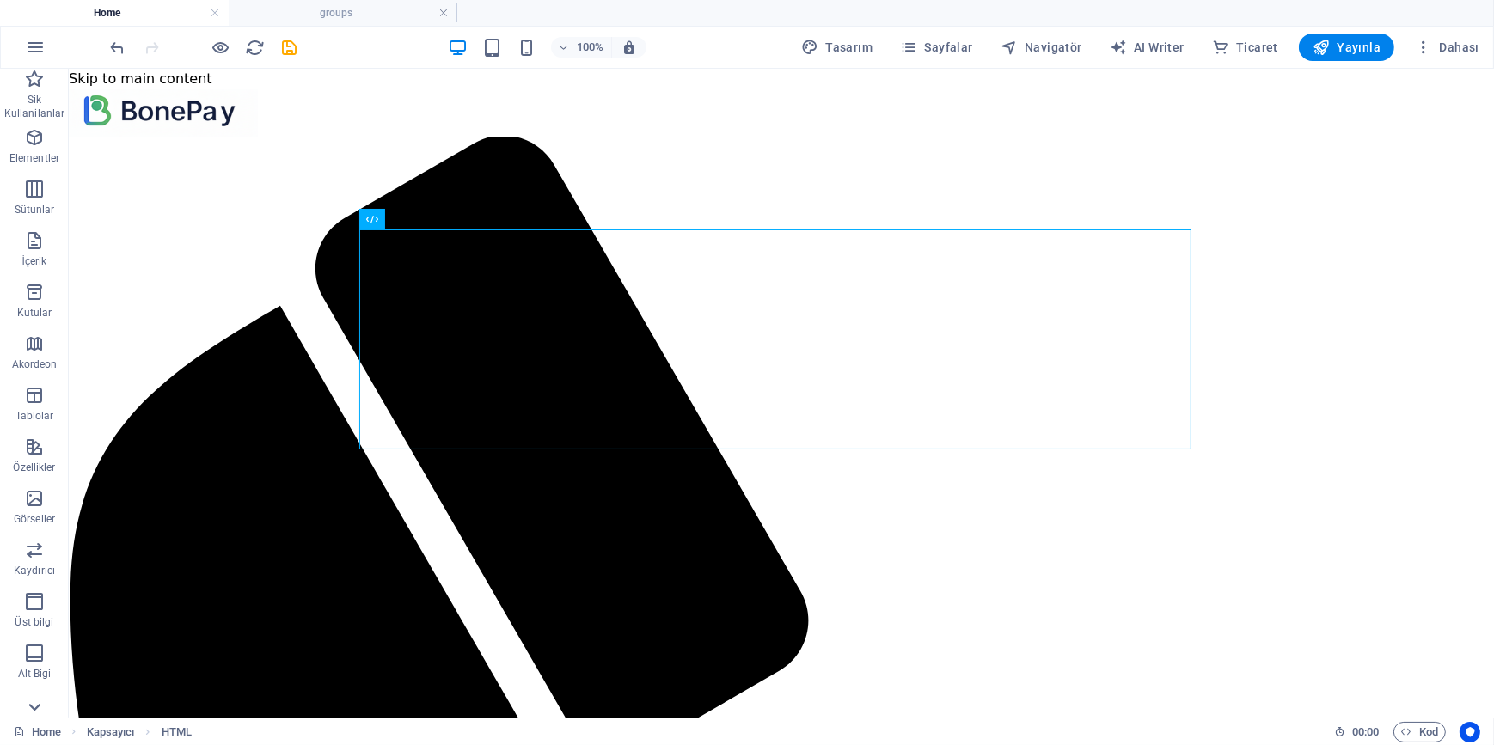
click at [38, 705] on icon at bounding box center [34, 708] width 12 height 8
click at [37, 142] on icon "button" at bounding box center [34, 137] width 21 height 21
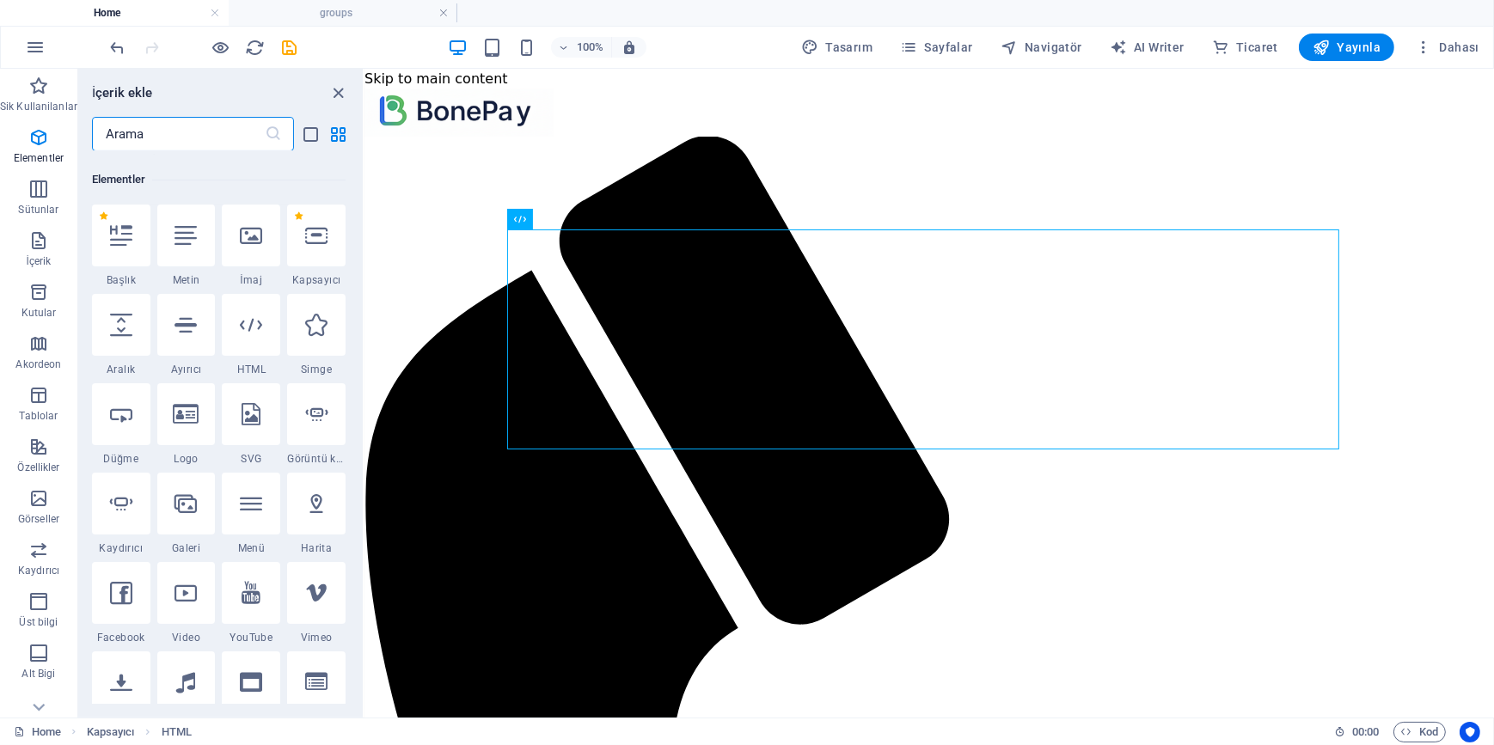
scroll to position [182, 0]
click at [40, 292] on icon "button" at bounding box center [38, 292] width 21 height 21
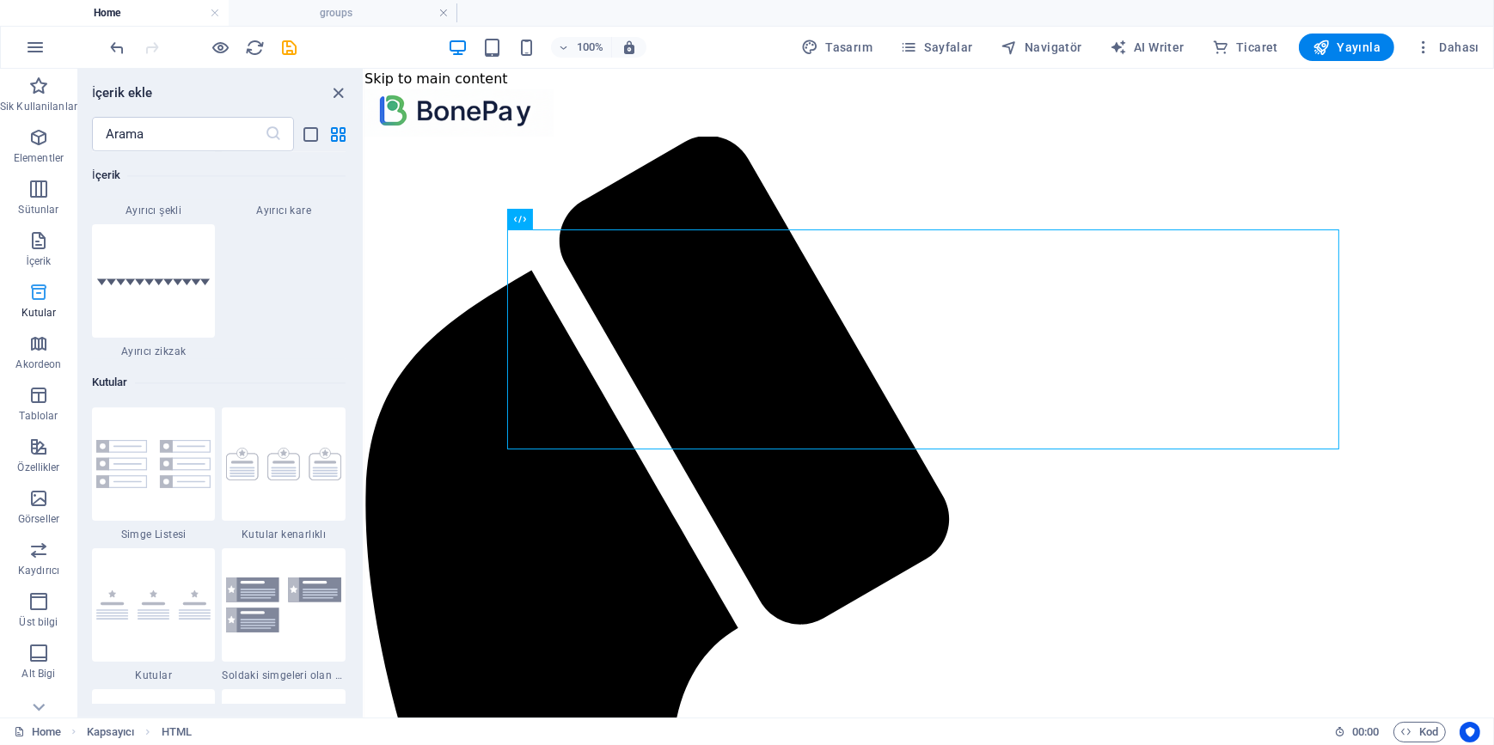
scroll to position [4426, 0]
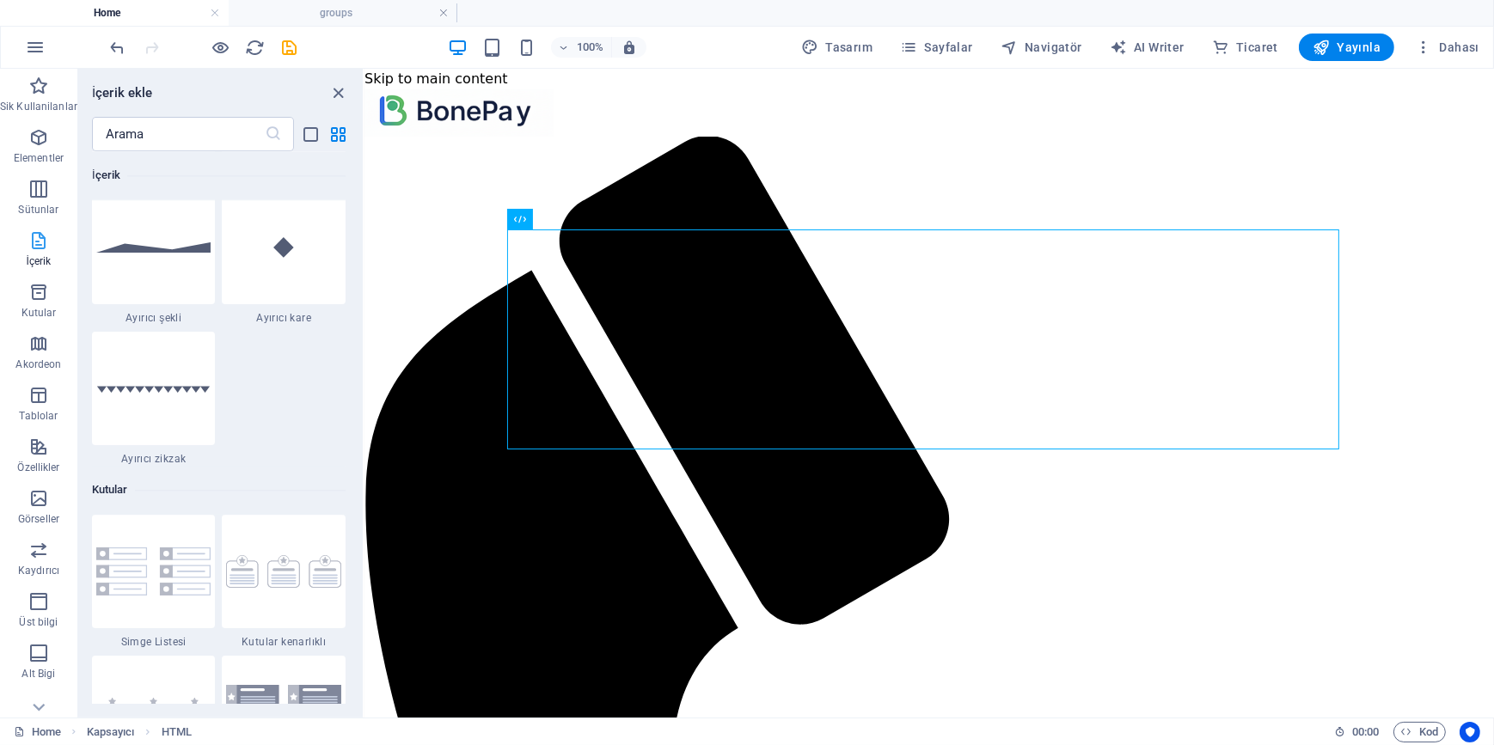
click at [34, 241] on icon "button" at bounding box center [38, 240] width 21 height 21
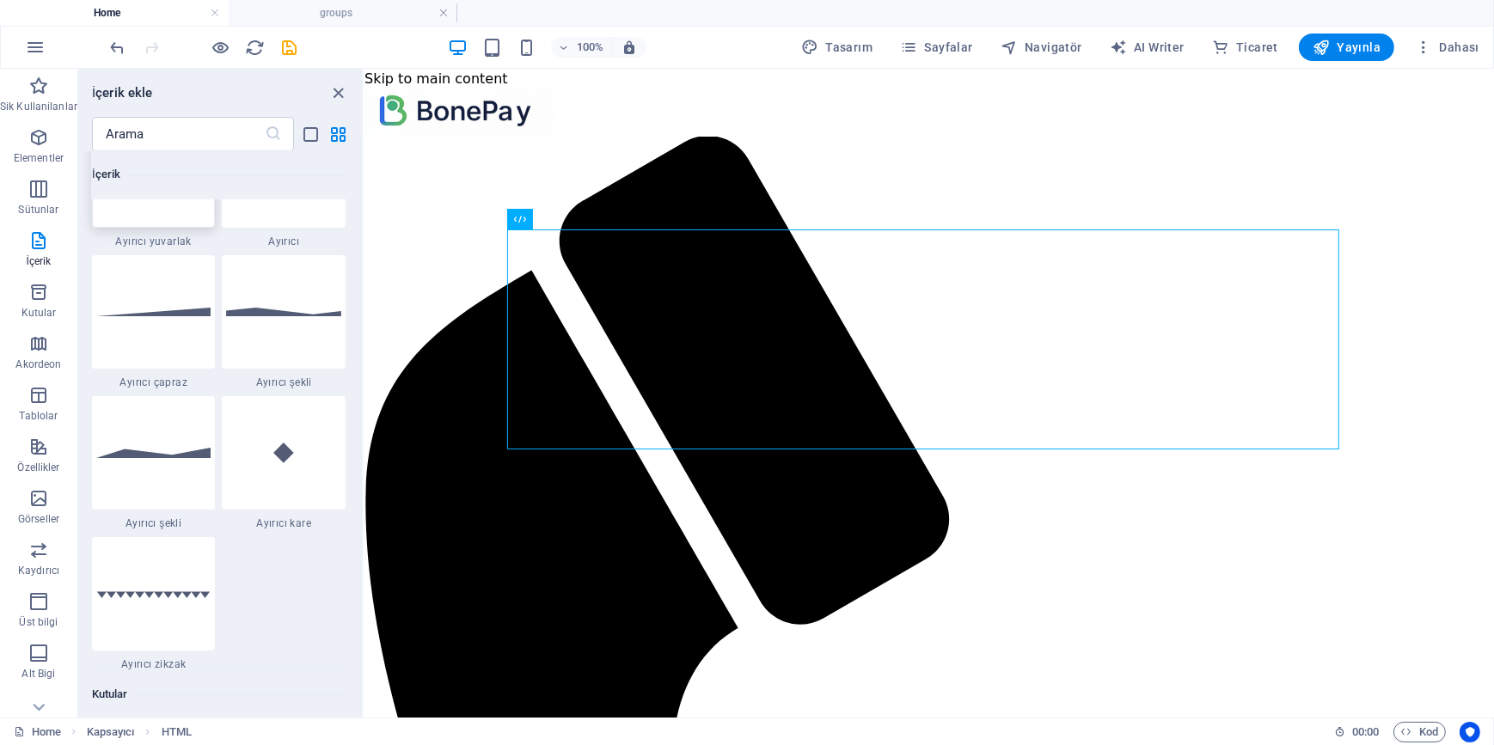
scroll to position [4036, 0]
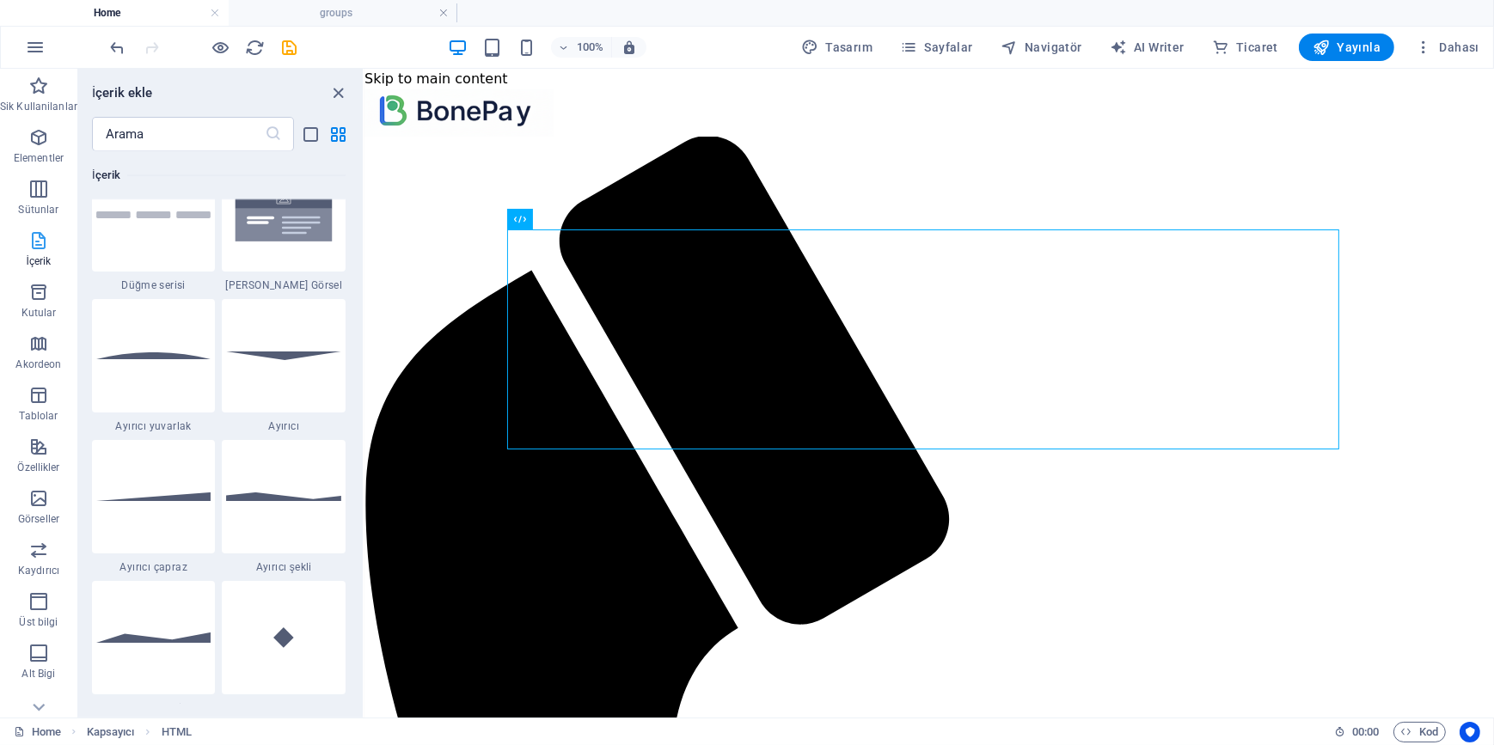
click at [33, 250] on icon "button" at bounding box center [38, 240] width 21 height 21
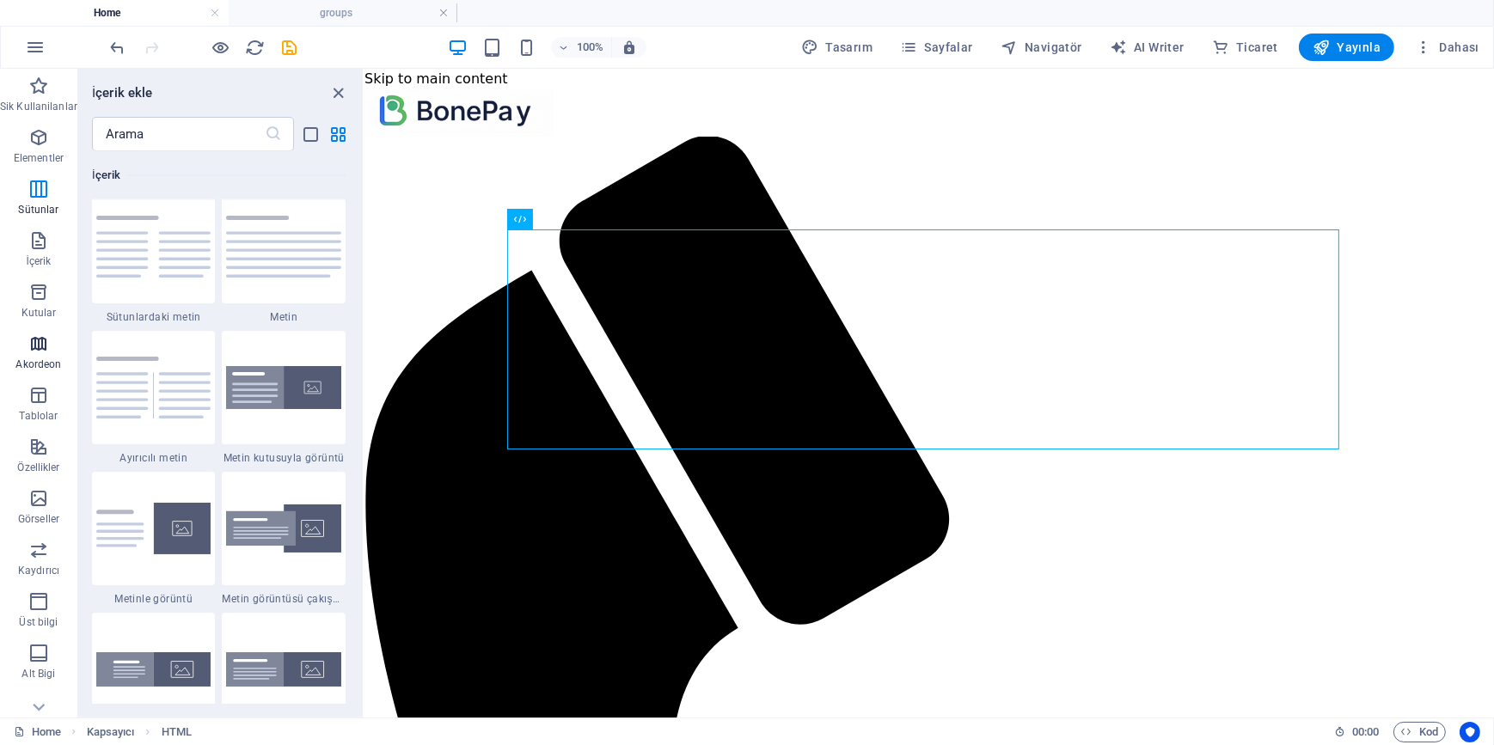
scroll to position [2942, 0]
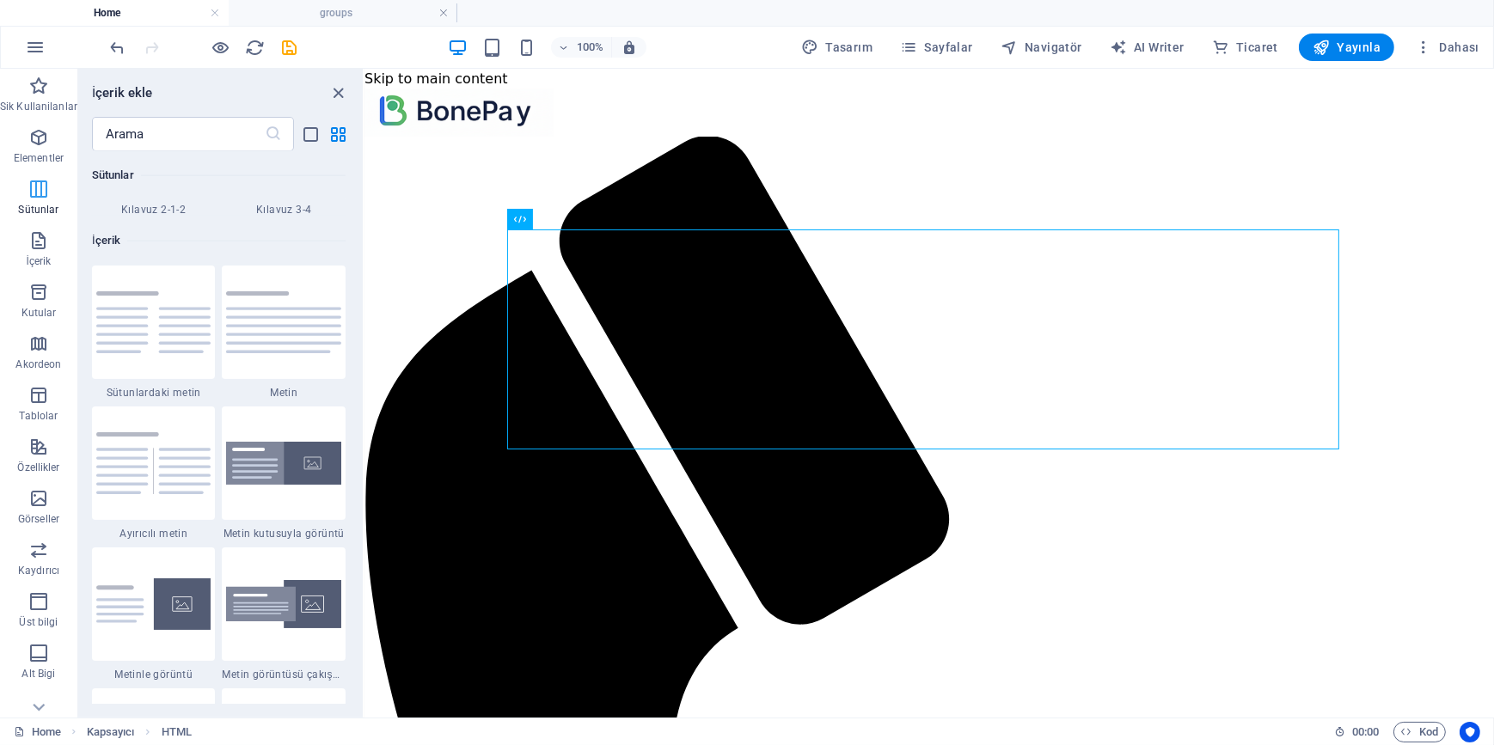
click at [42, 193] on icon "button" at bounding box center [38, 189] width 21 height 21
click at [37, 147] on icon "button" at bounding box center [38, 137] width 21 height 21
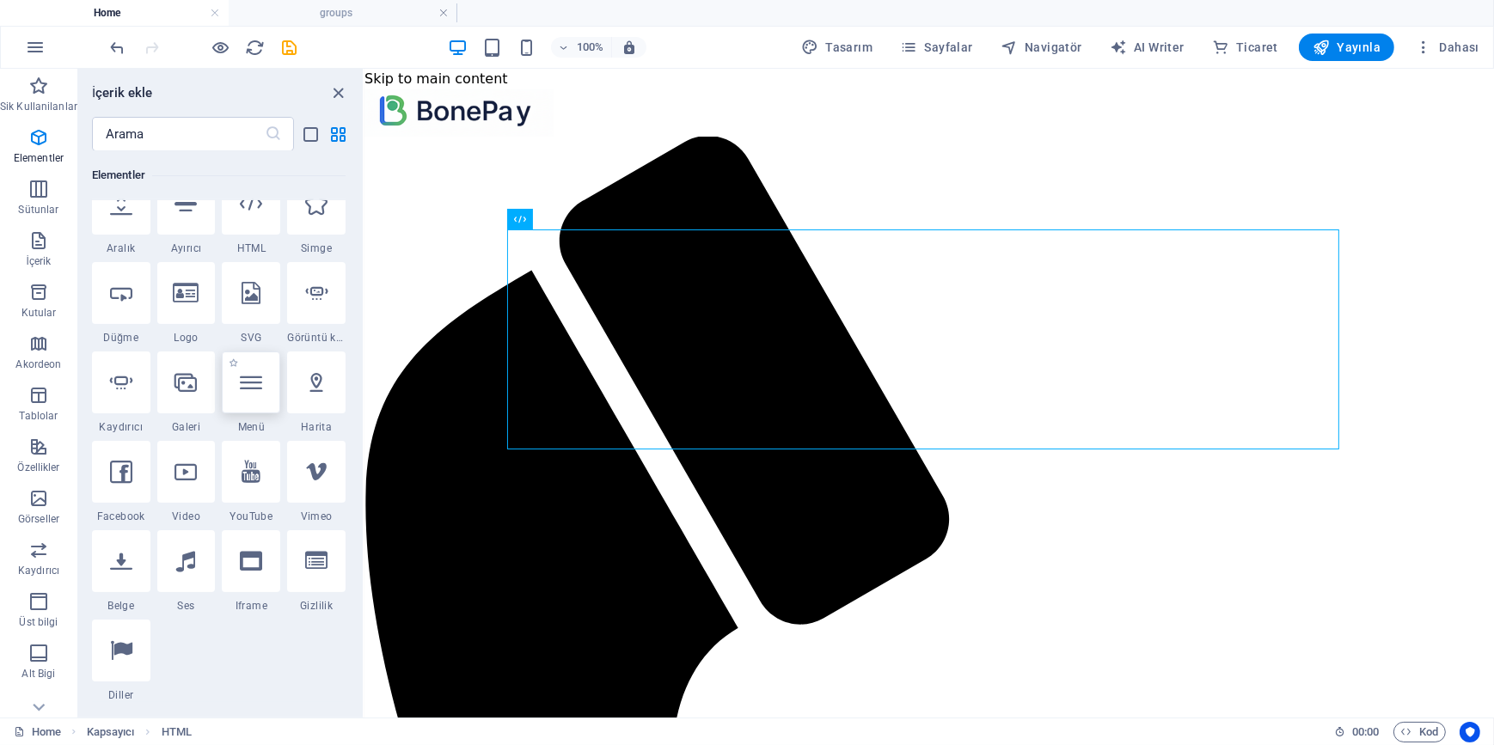
scroll to position [417, 0]
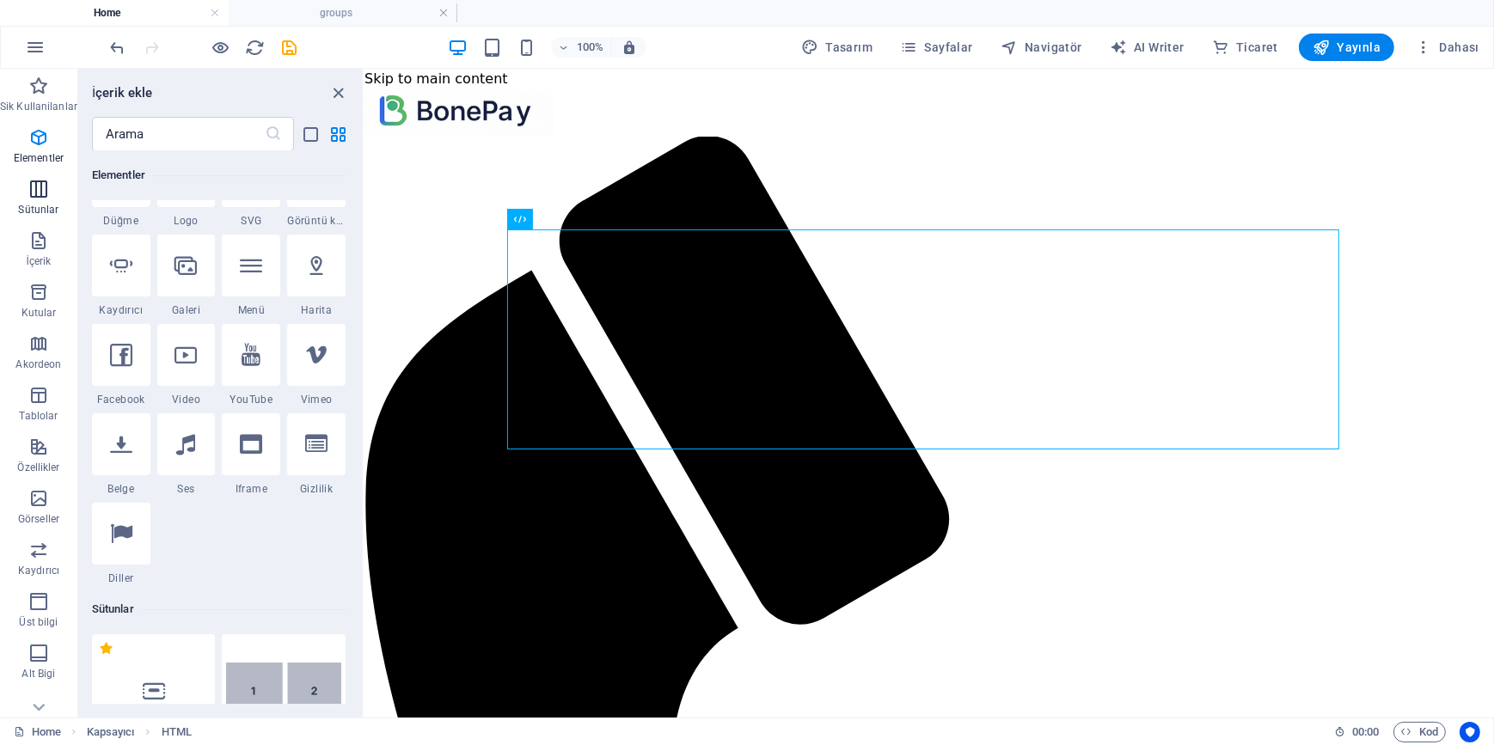
click at [39, 187] on icon "button" at bounding box center [38, 189] width 21 height 21
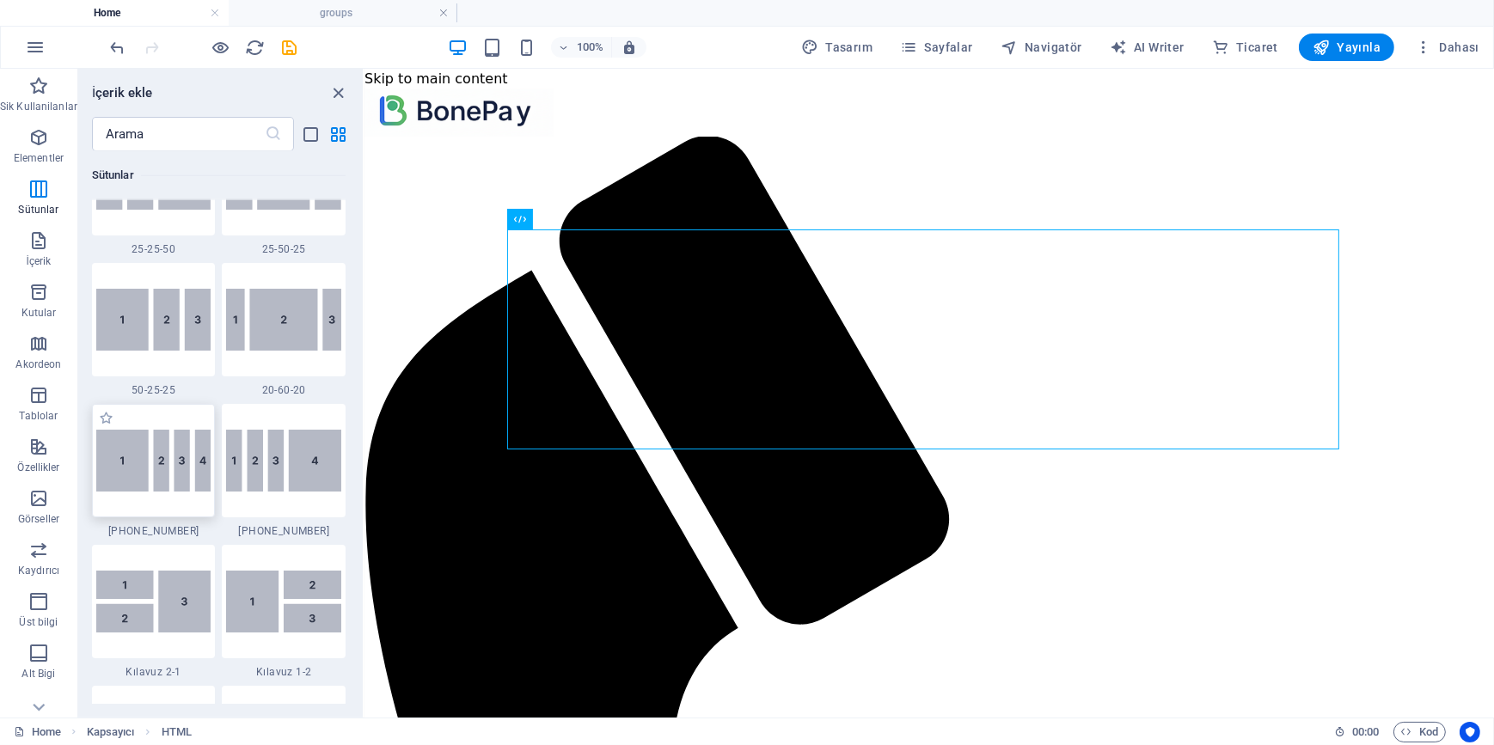
scroll to position [1867, 0]
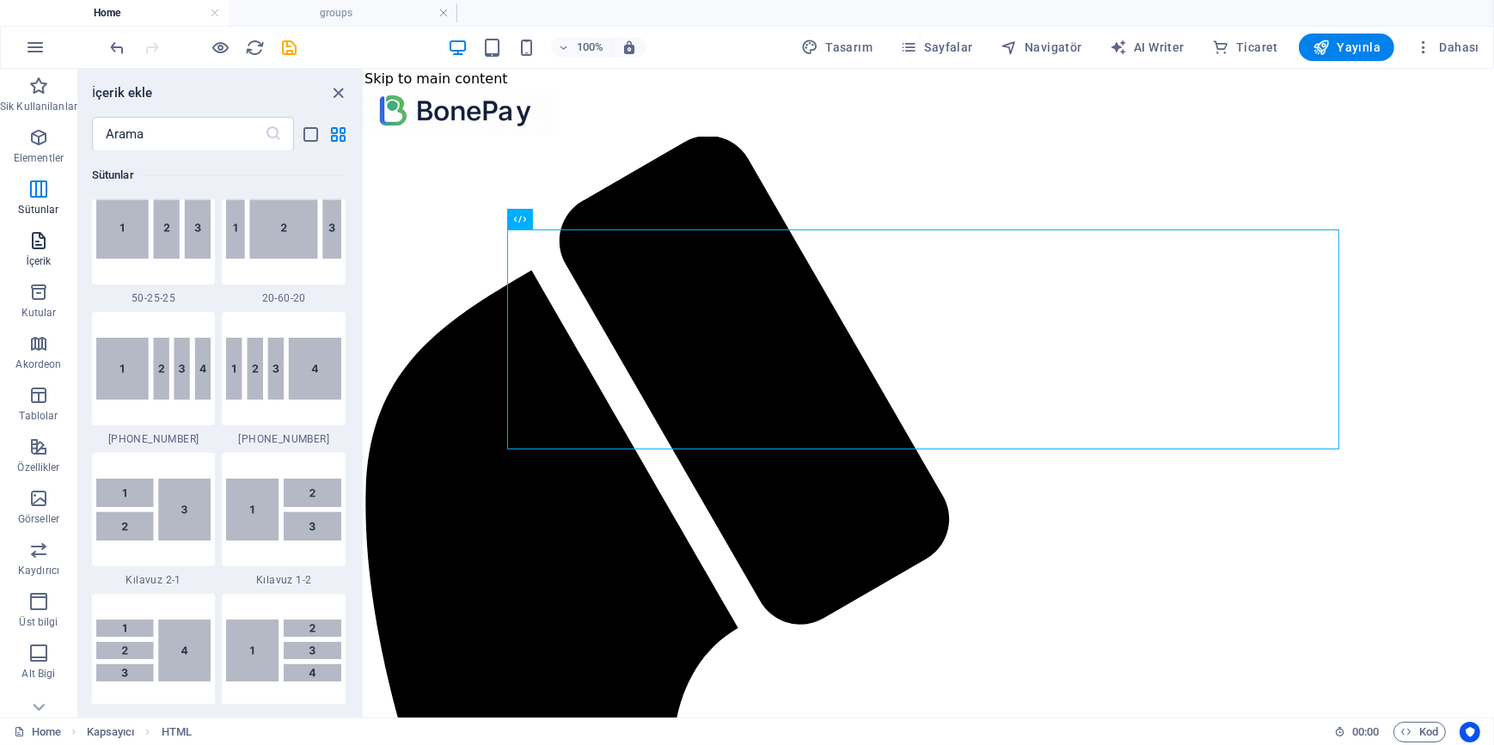
click at [34, 247] on icon "button" at bounding box center [38, 240] width 21 height 21
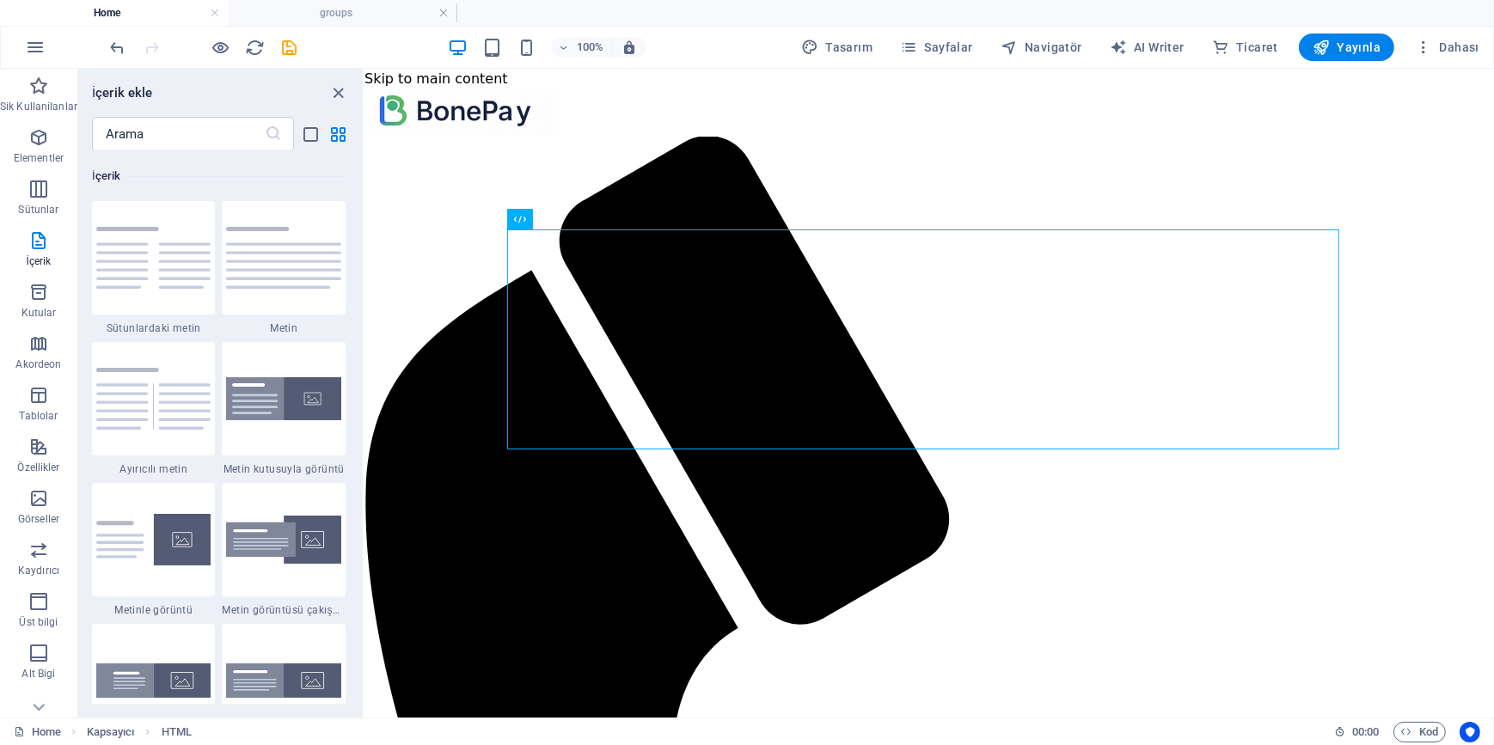
scroll to position [3162, 0]
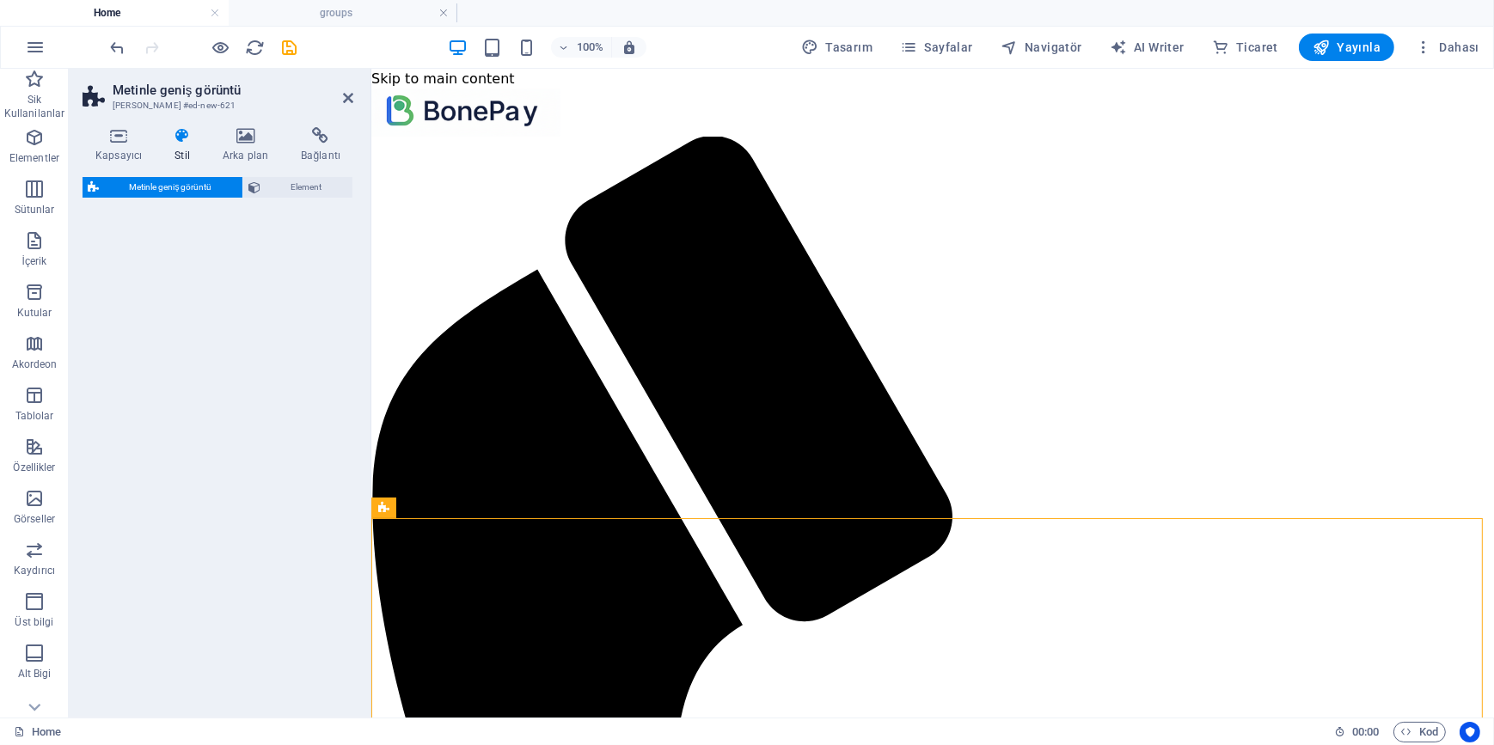
select select "%"
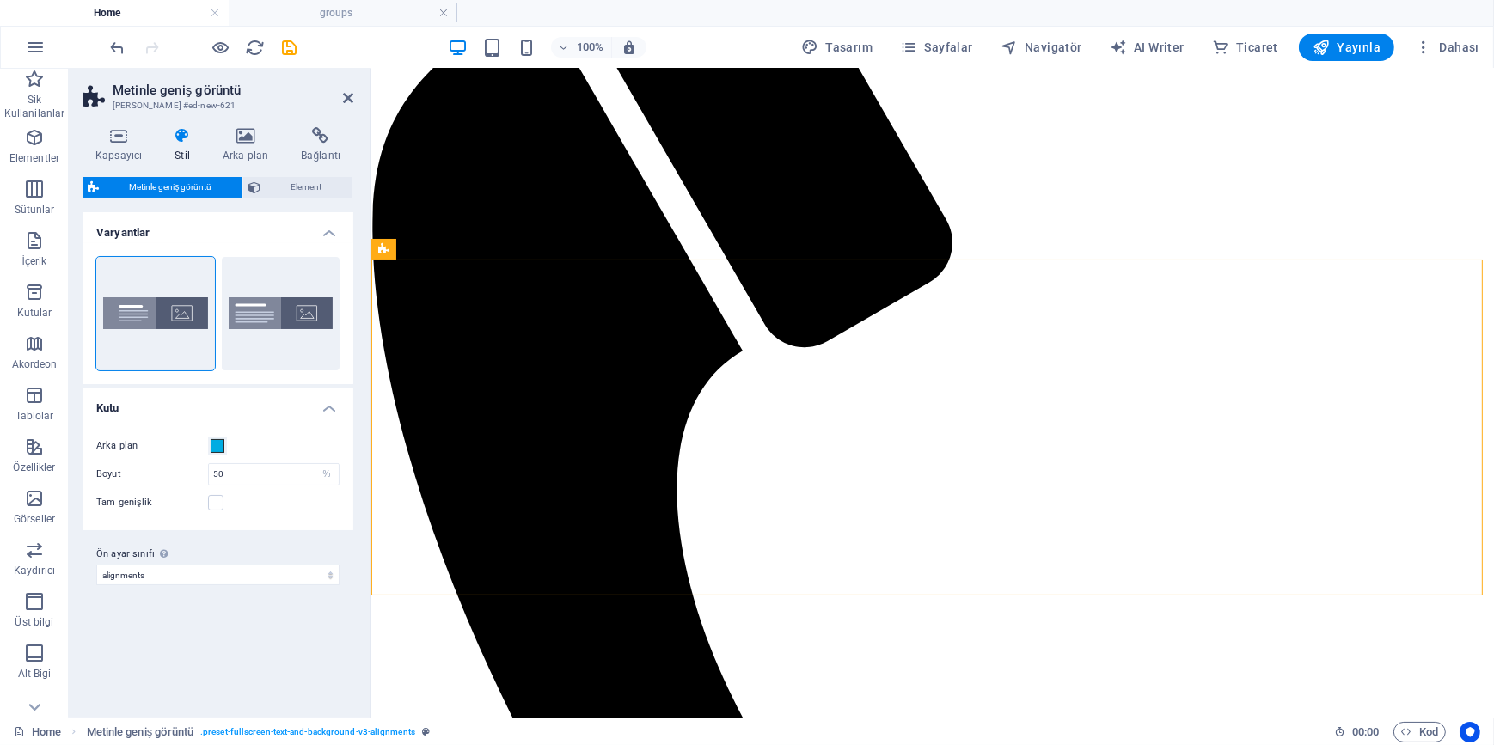
scroll to position [291, 0]
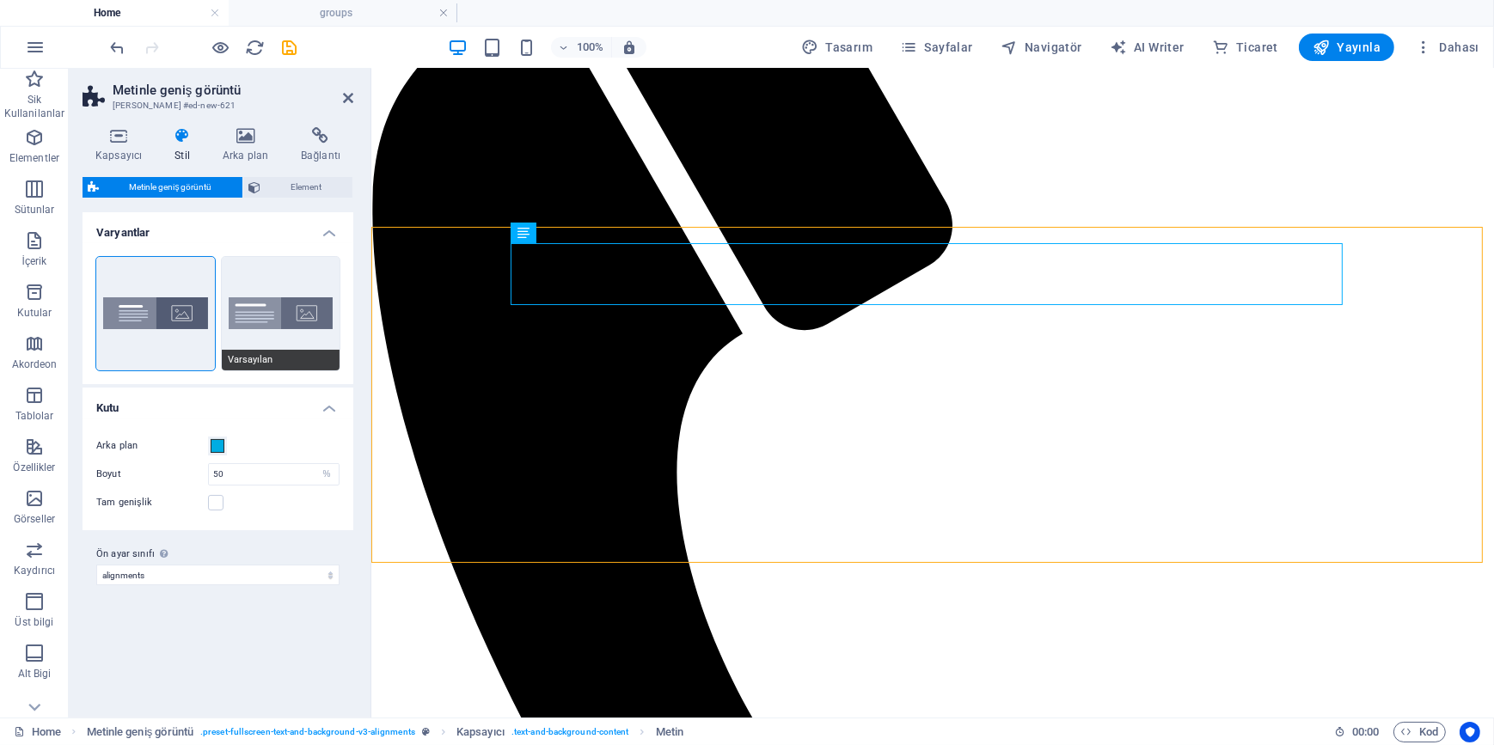
click at [254, 312] on button "Varsayılan" at bounding box center [281, 313] width 119 height 113
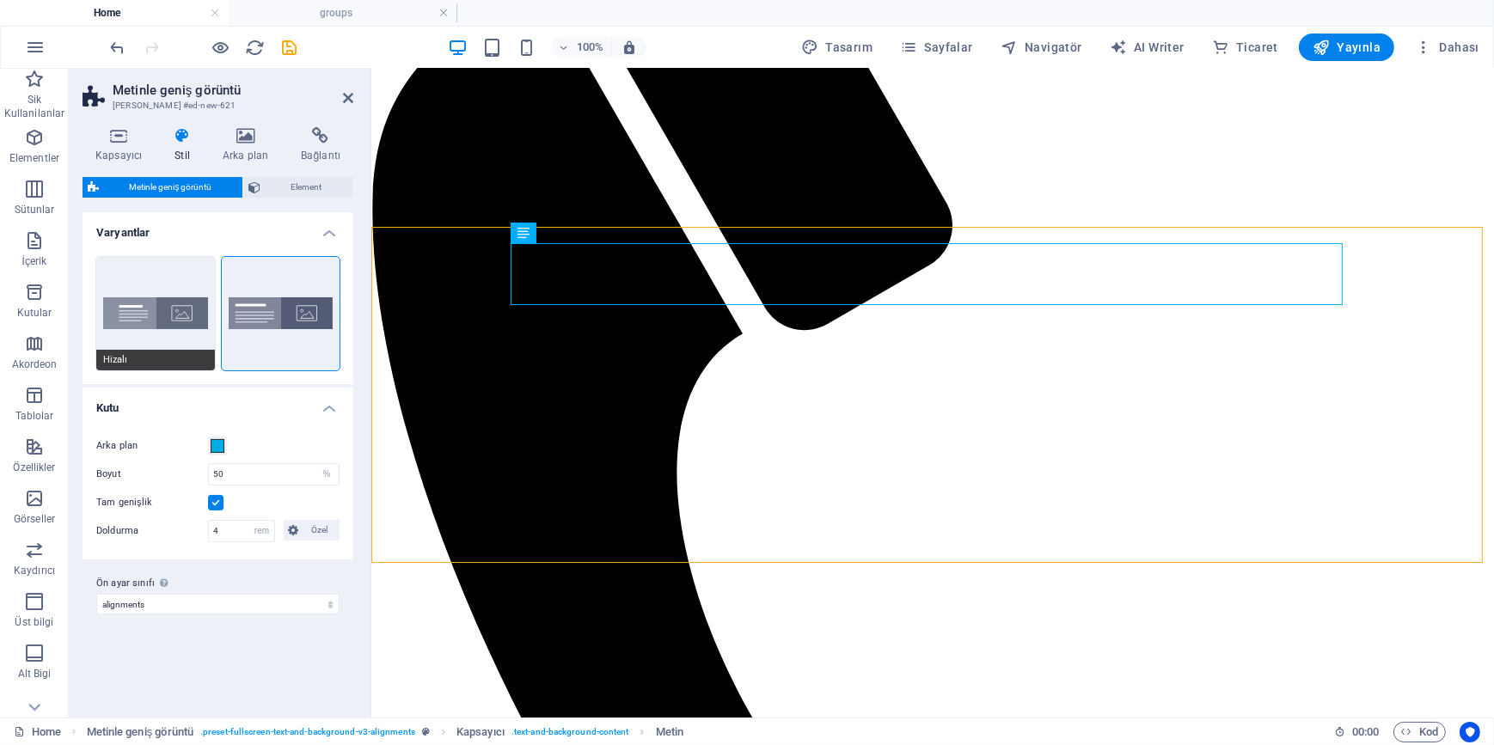
click at [176, 297] on button "Hizalı" at bounding box center [155, 313] width 119 height 113
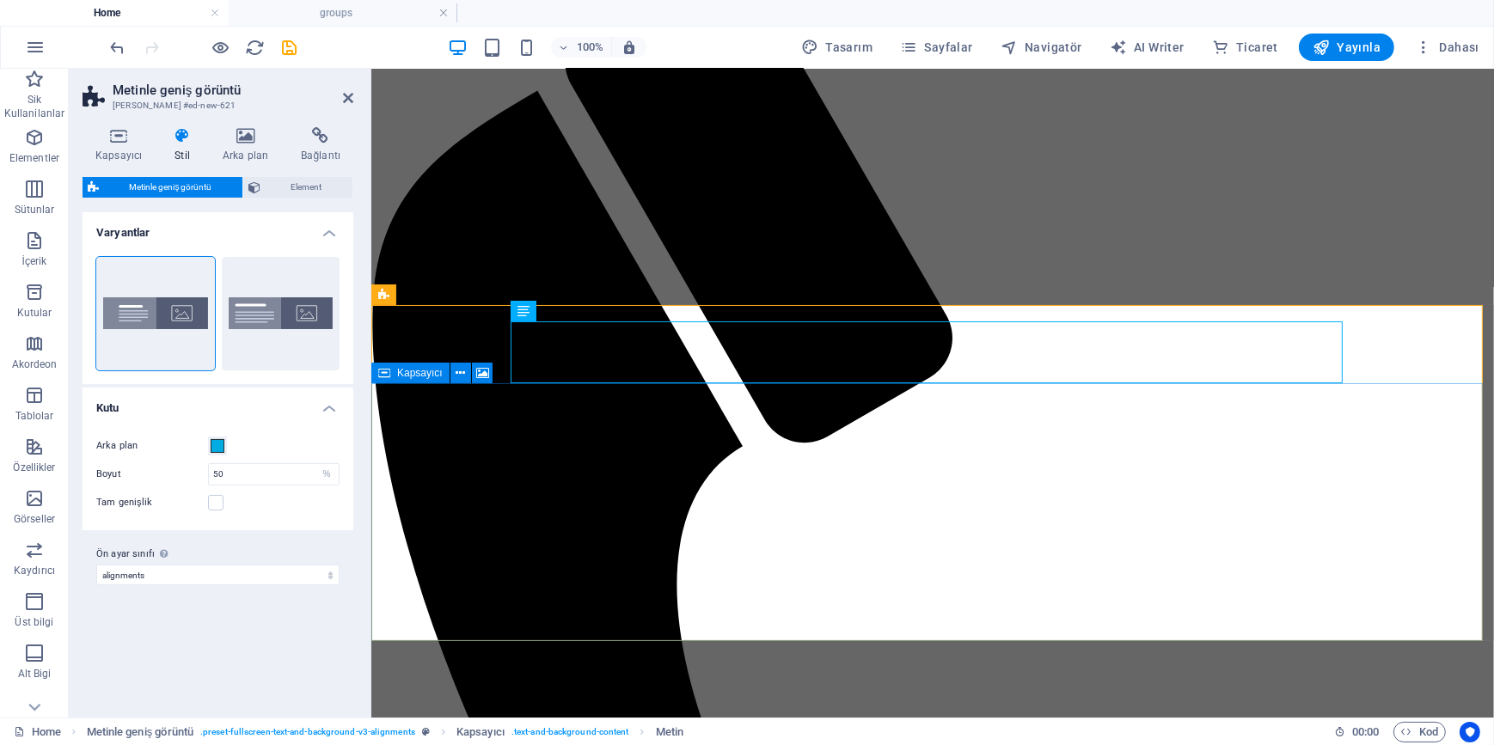
scroll to position [57, 0]
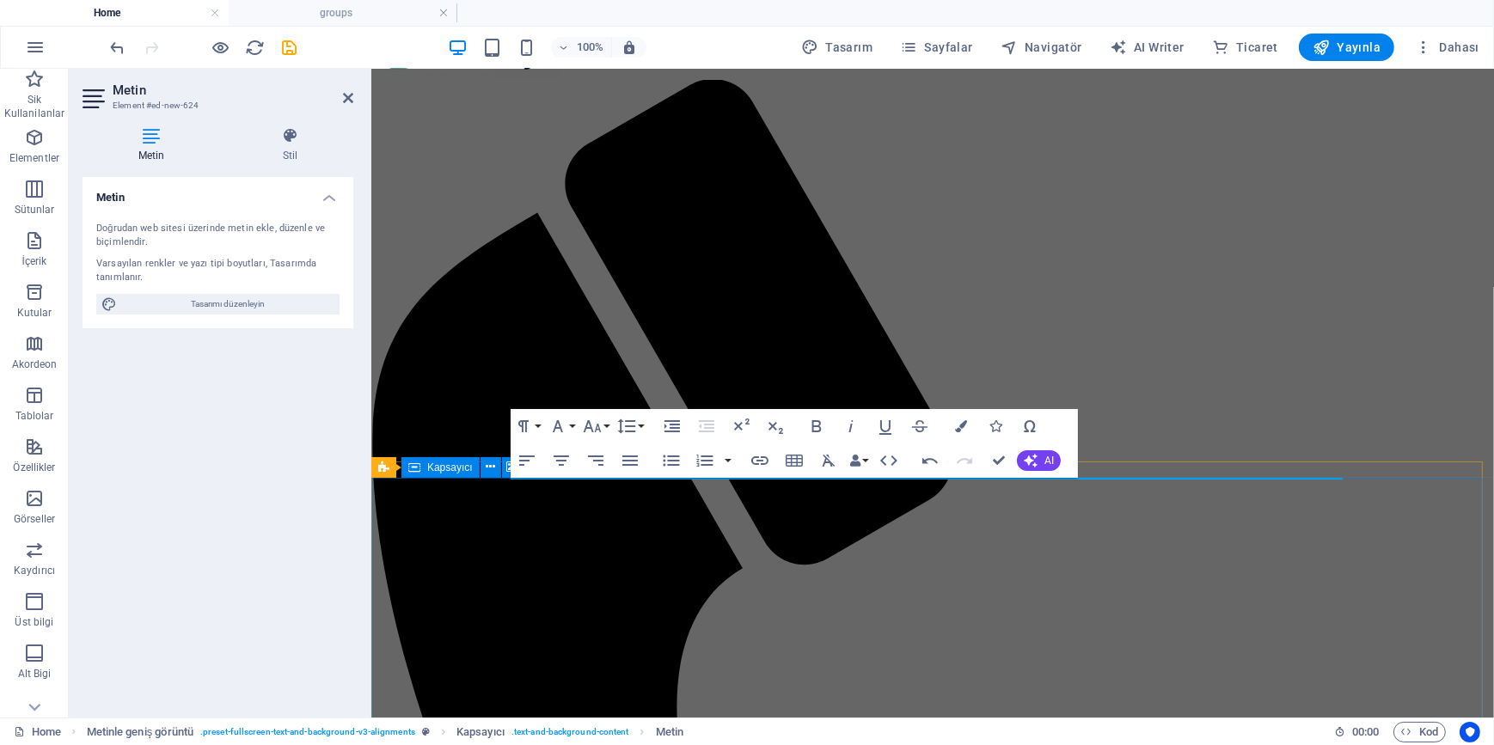
select select "px"
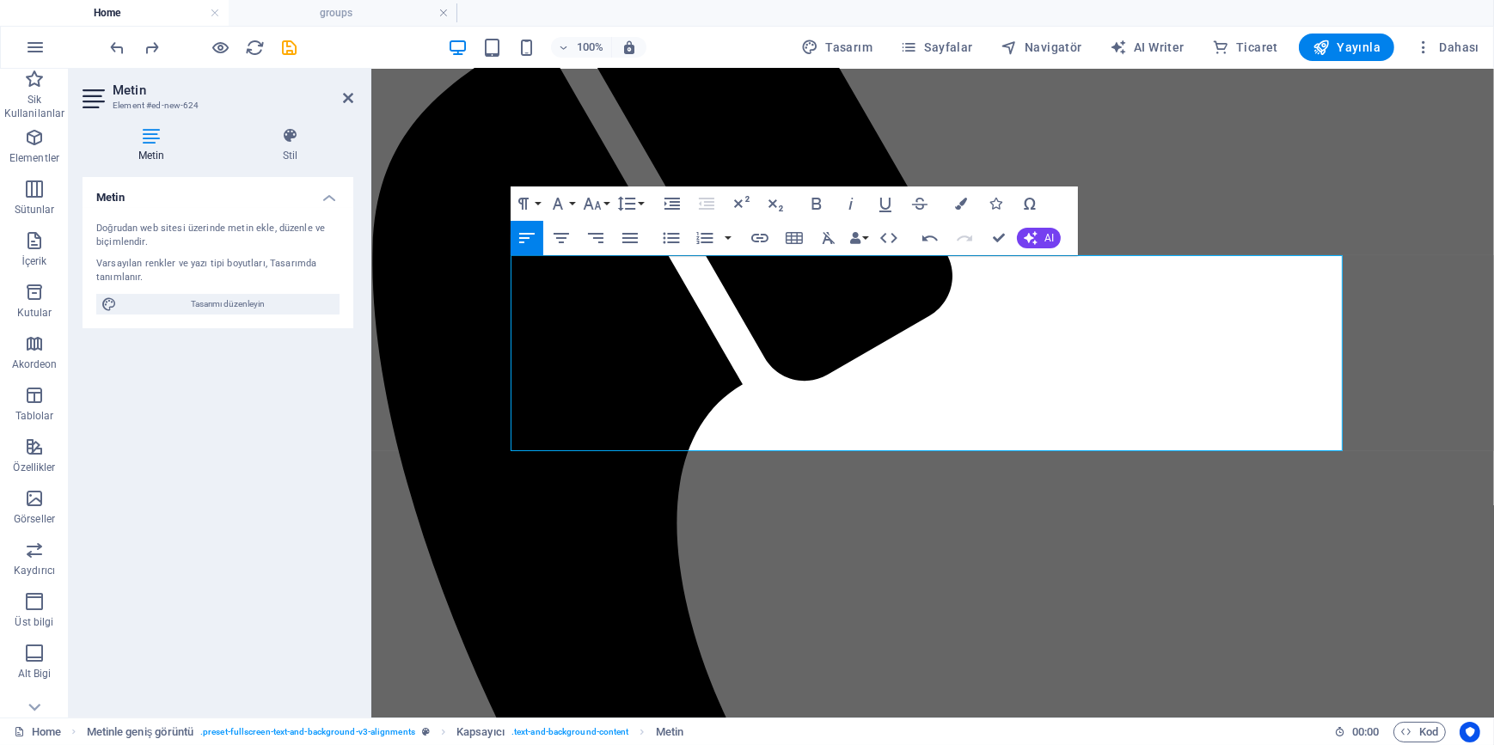
scroll to position [309, 0]
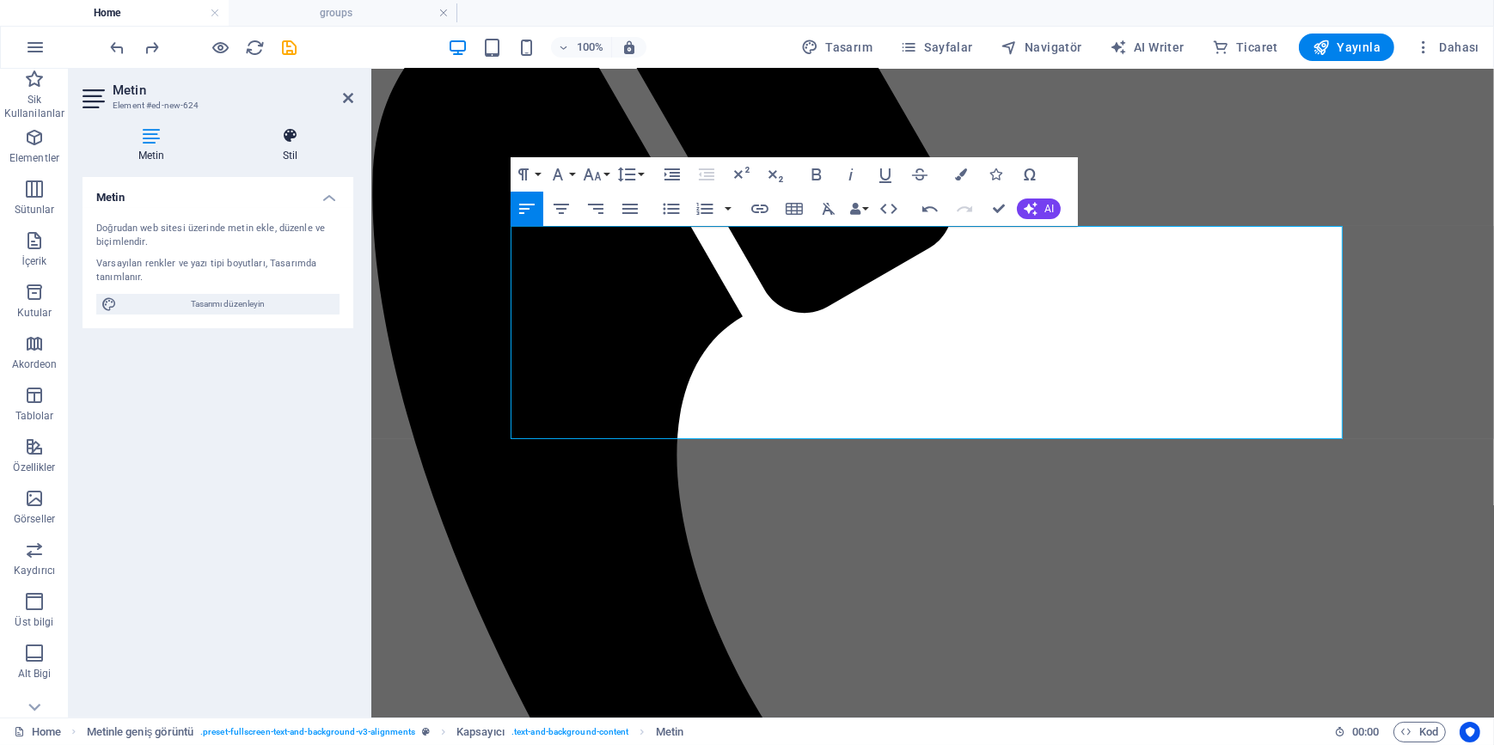
click at [288, 133] on icon at bounding box center [290, 135] width 126 height 17
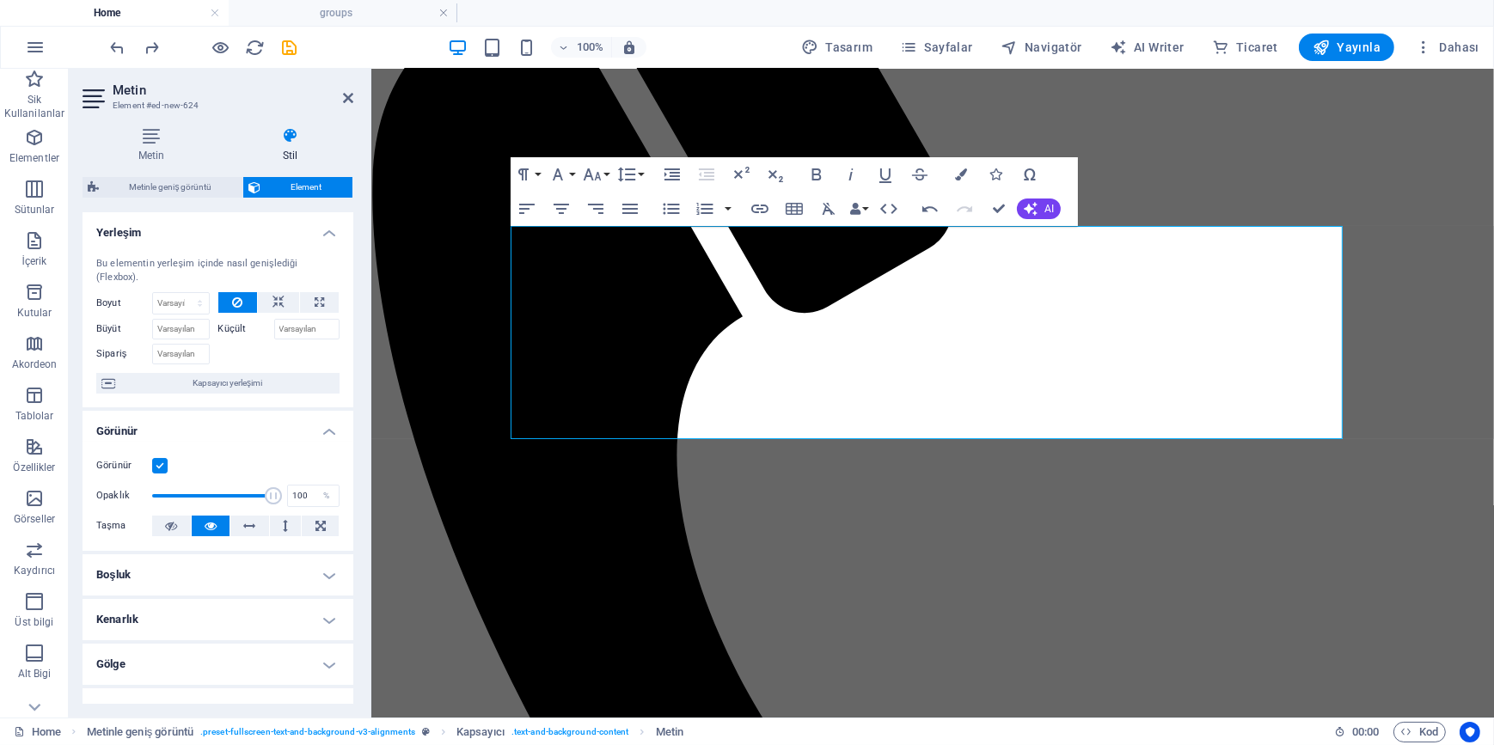
scroll to position [0, 0]
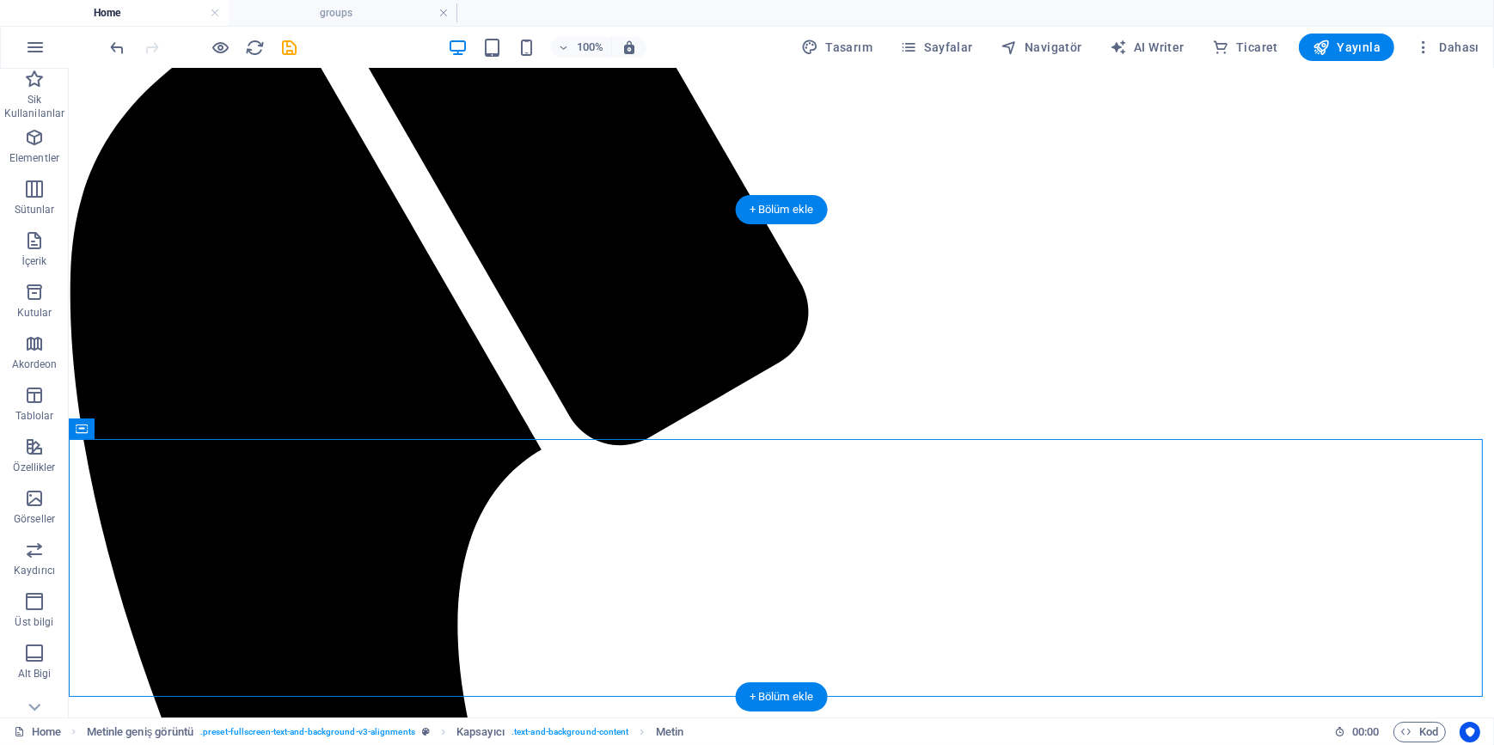
select select "px"
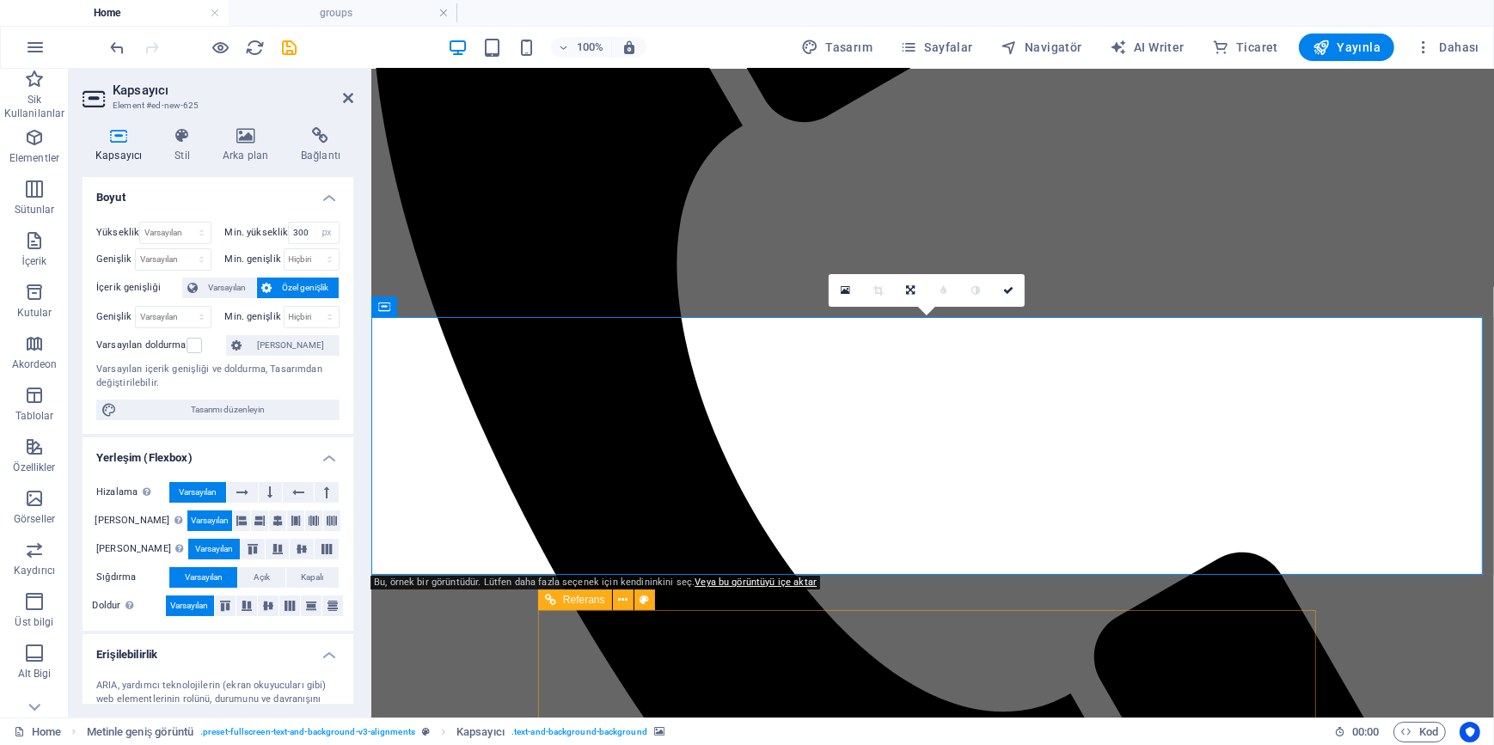
scroll to position [520, 0]
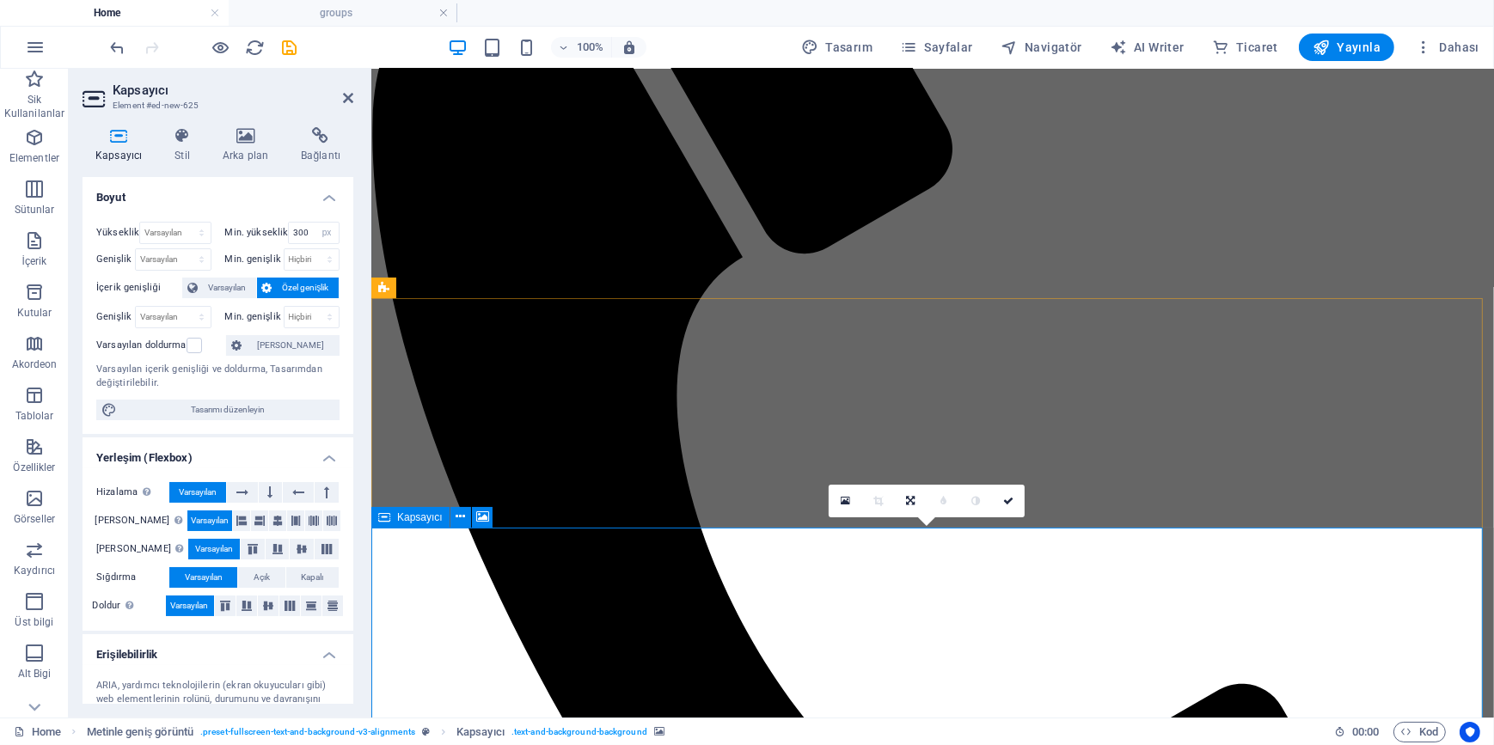
scroll to position [442, 0]
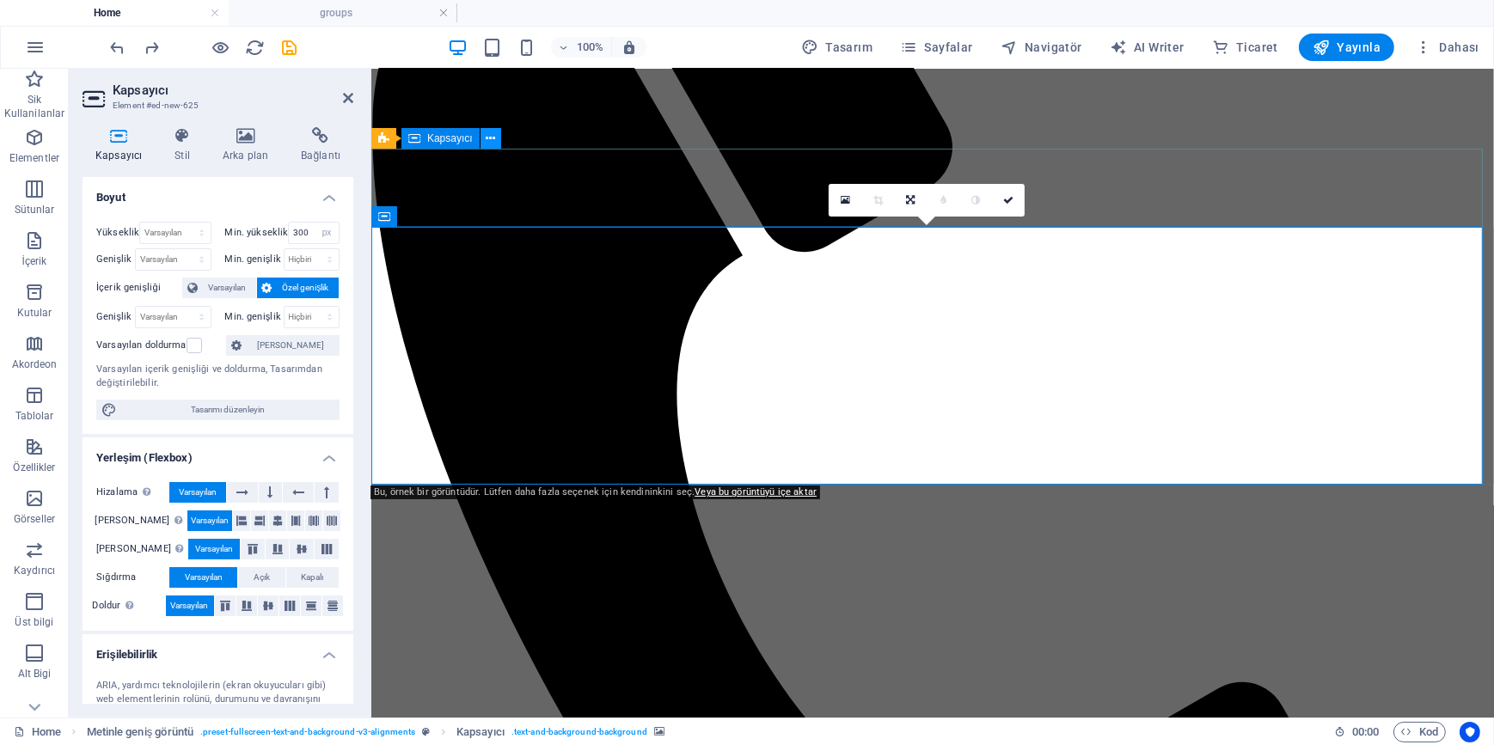
click at [490, 137] on icon at bounding box center [490, 139] width 9 height 18
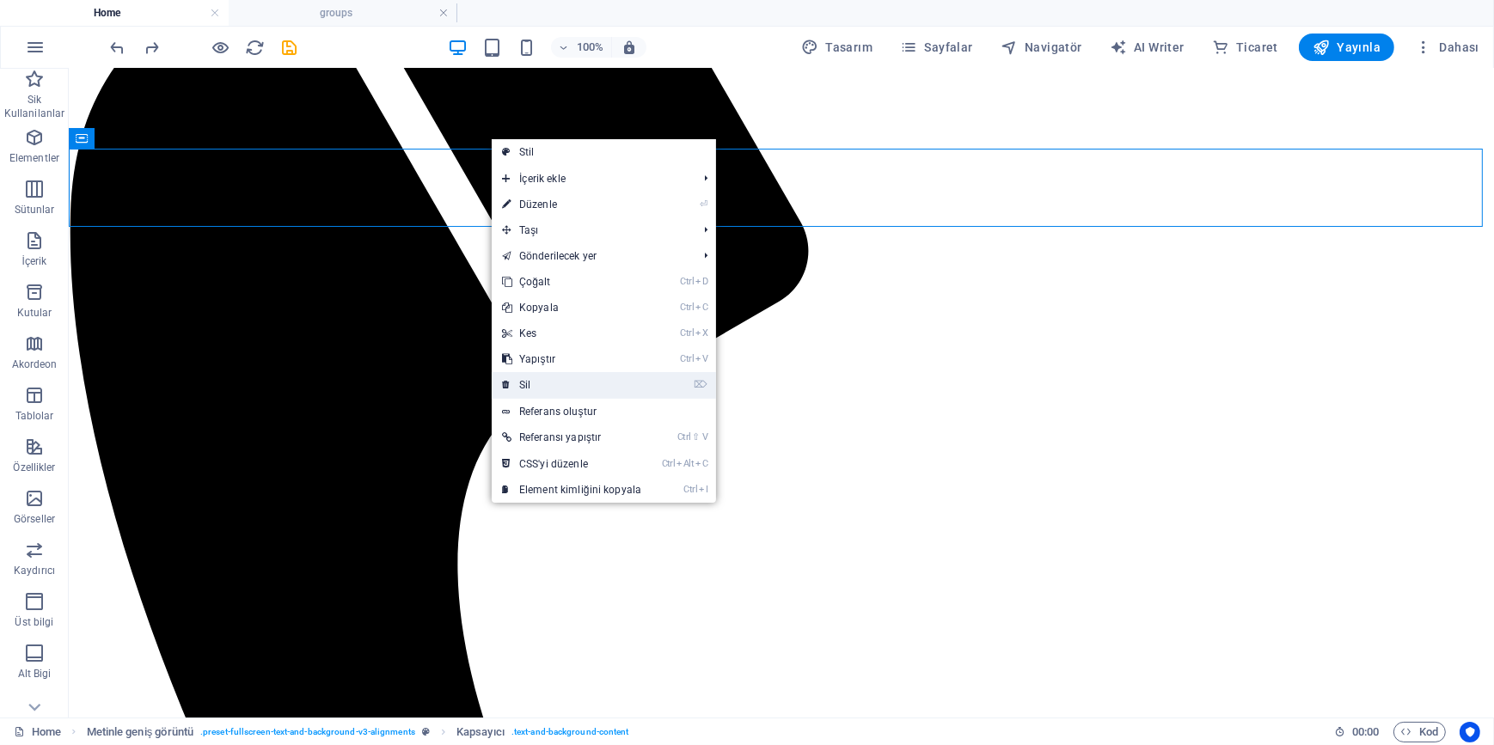
click at [532, 382] on link "⌦ Sil" at bounding box center [572, 385] width 160 height 26
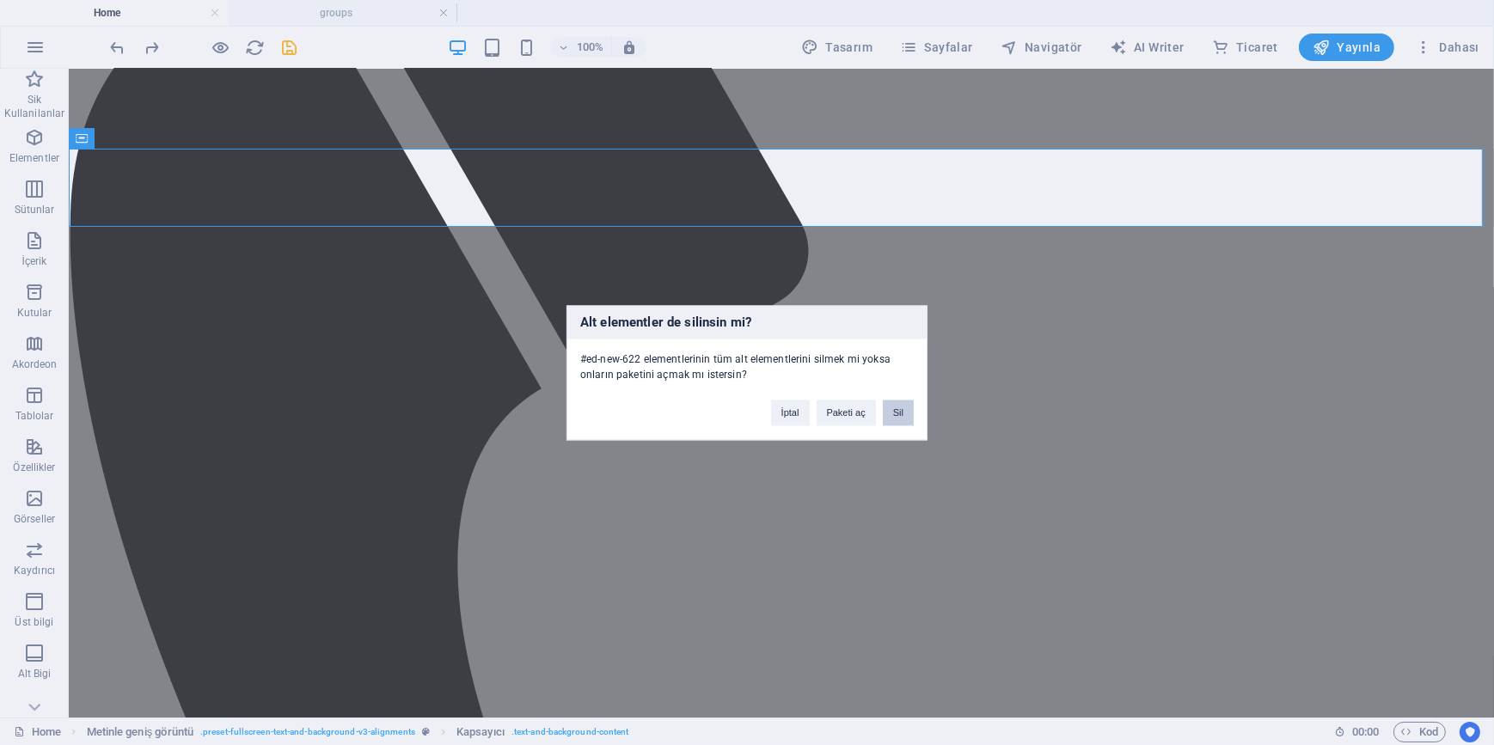
drag, startPoint x: 902, startPoint y: 412, endPoint x: 838, endPoint y: 365, distance: 79.9
click at [902, 412] on button "Sil" at bounding box center [898, 413] width 31 height 26
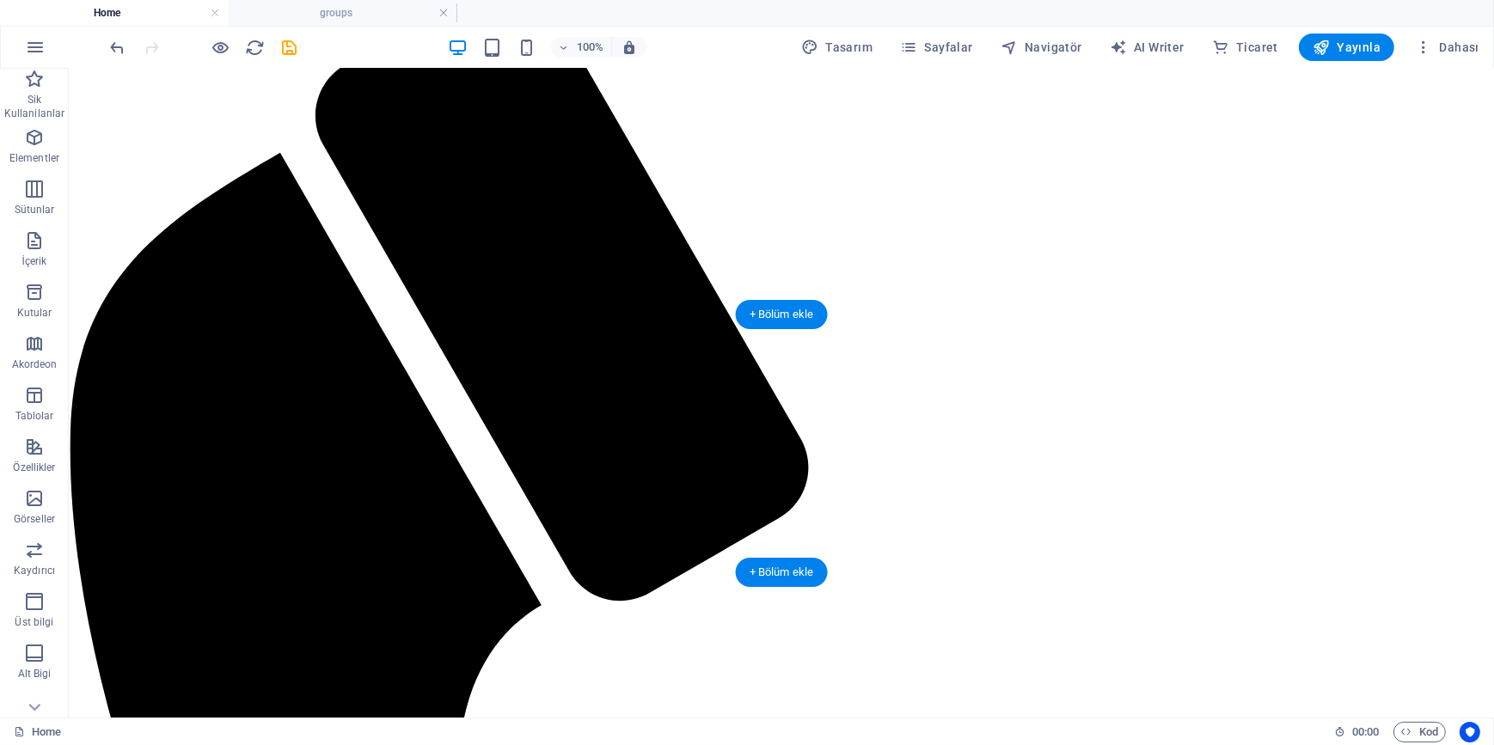
scroll to position [0, 0]
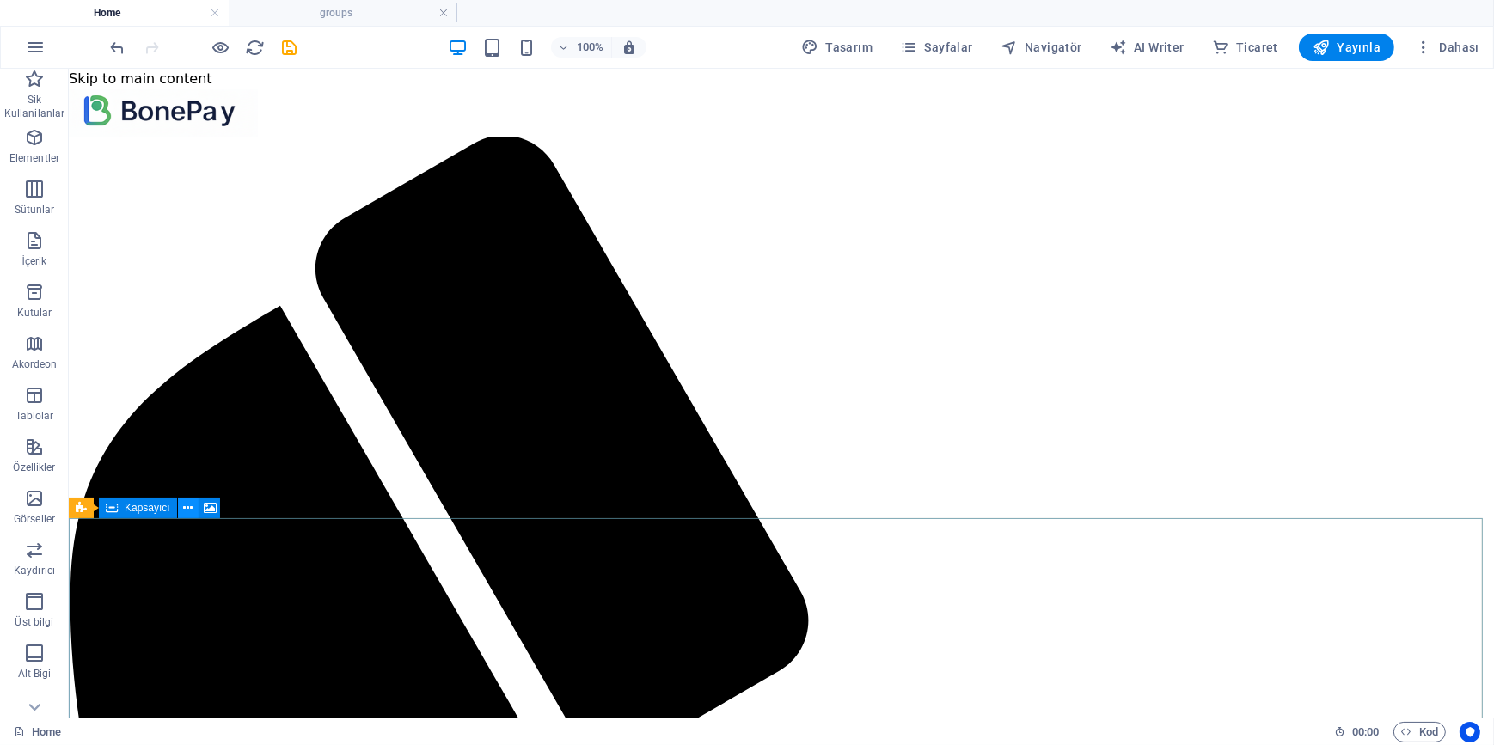
click at [188, 516] on button at bounding box center [188, 508] width 21 height 21
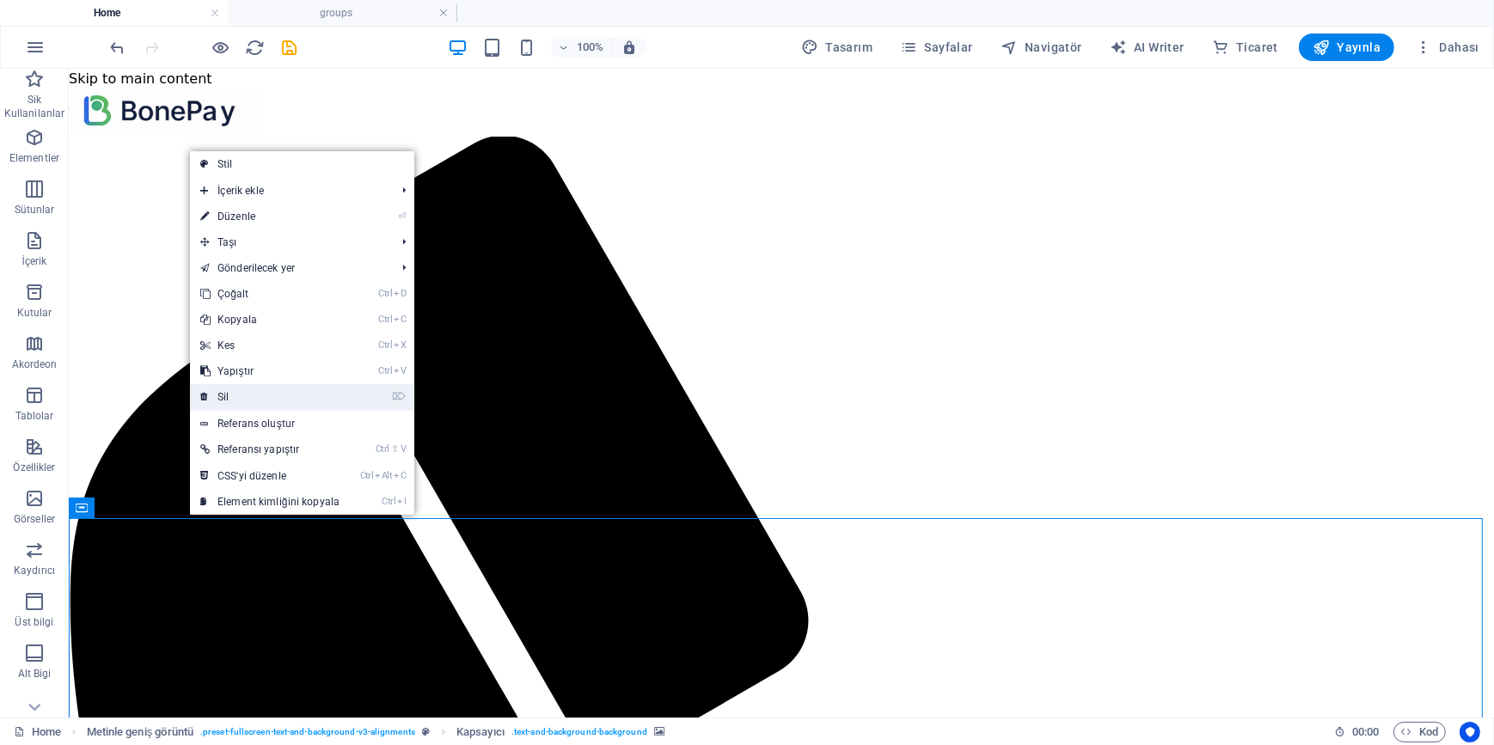
click at [243, 400] on link "⌦ Sil" at bounding box center [270, 397] width 160 height 26
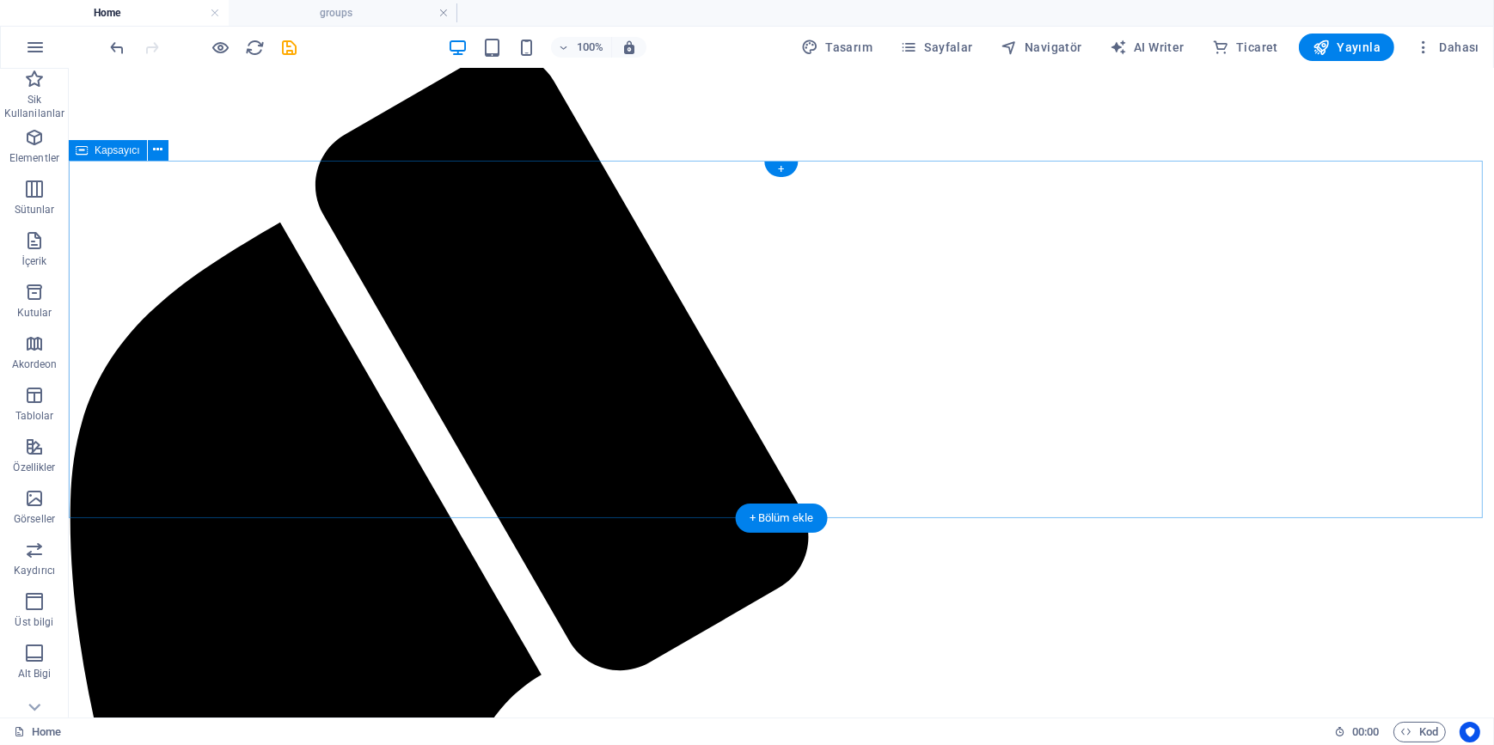
scroll to position [155, 0]
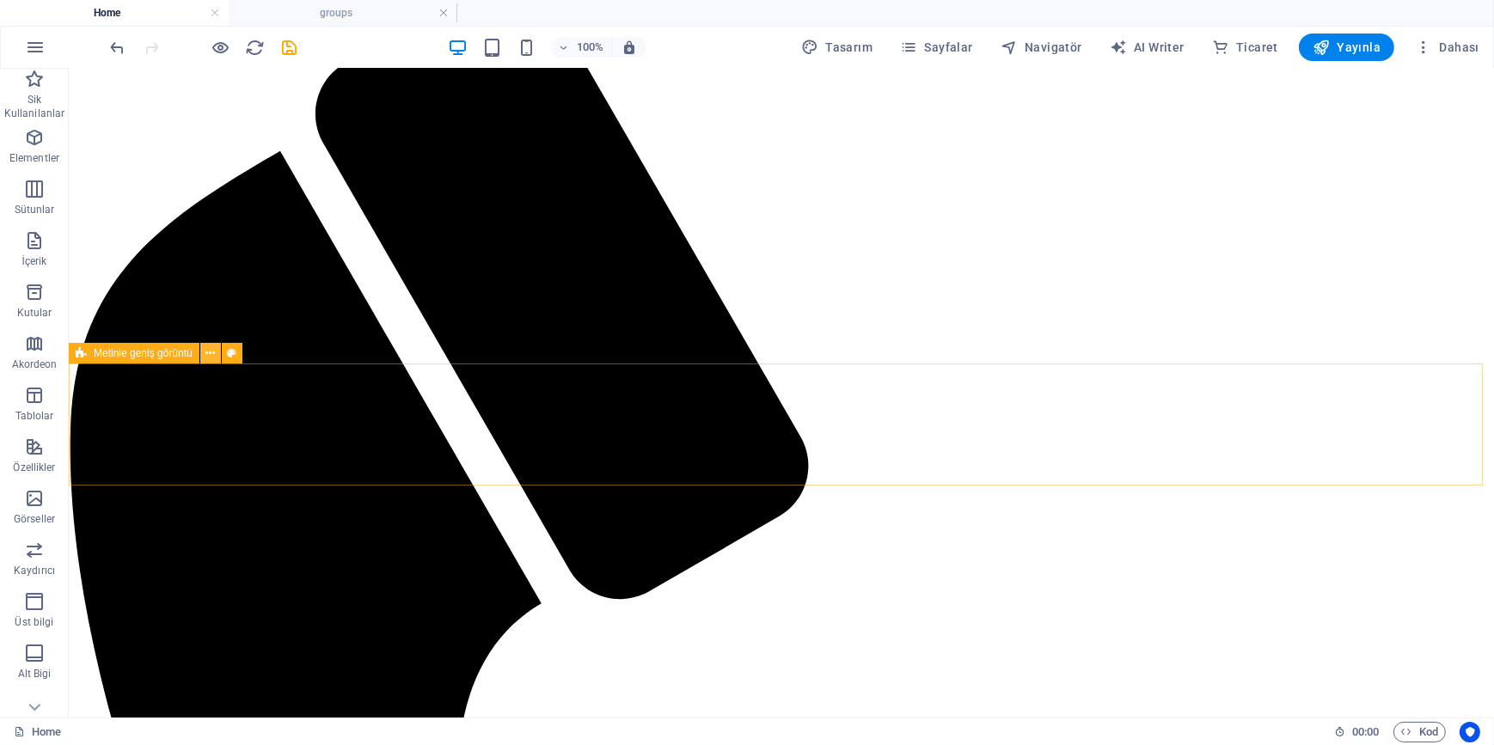
click at [205, 352] on icon at bounding box center [209, 354] width 9 height 18
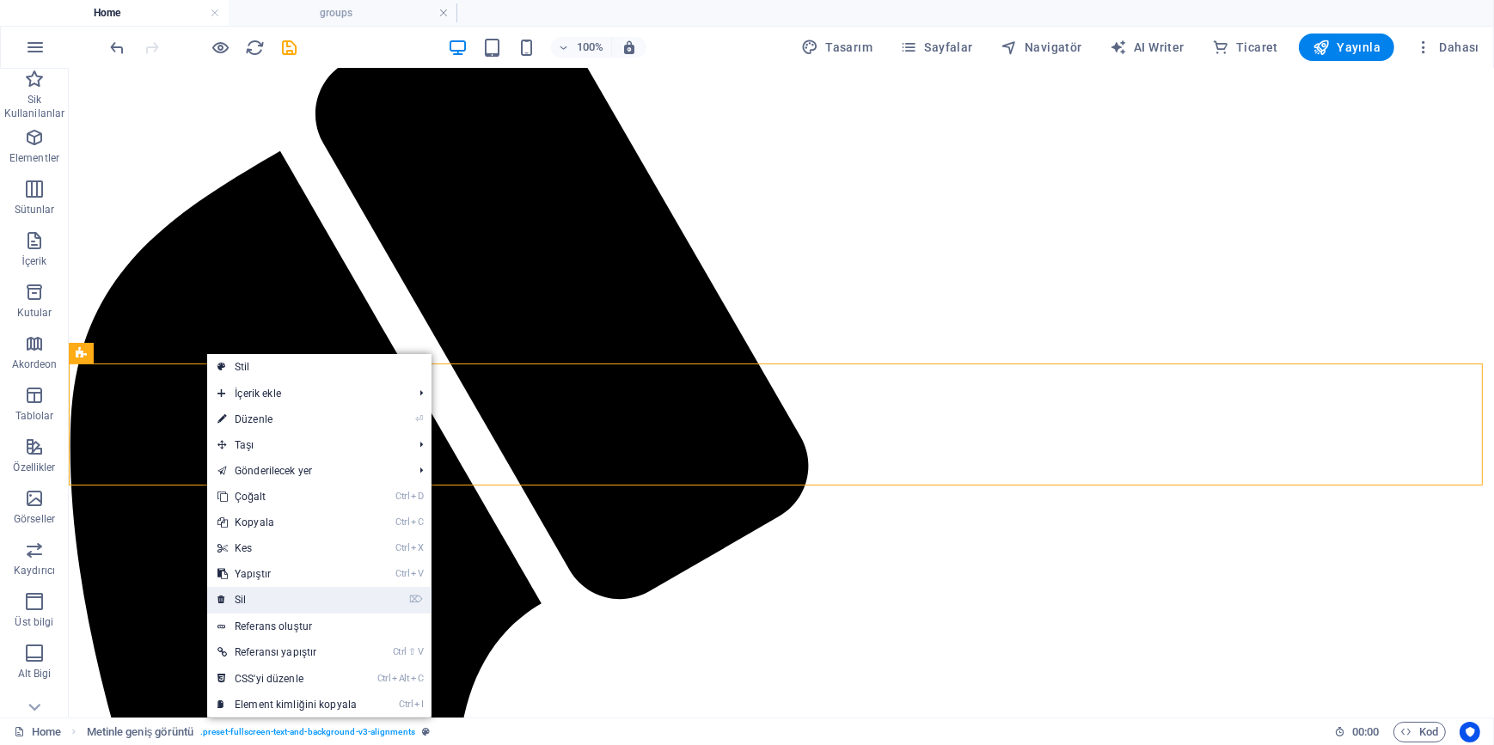
click at [275, 606] on link "⌦ Sil" at bounding box center [287, 600] width 160 height 26
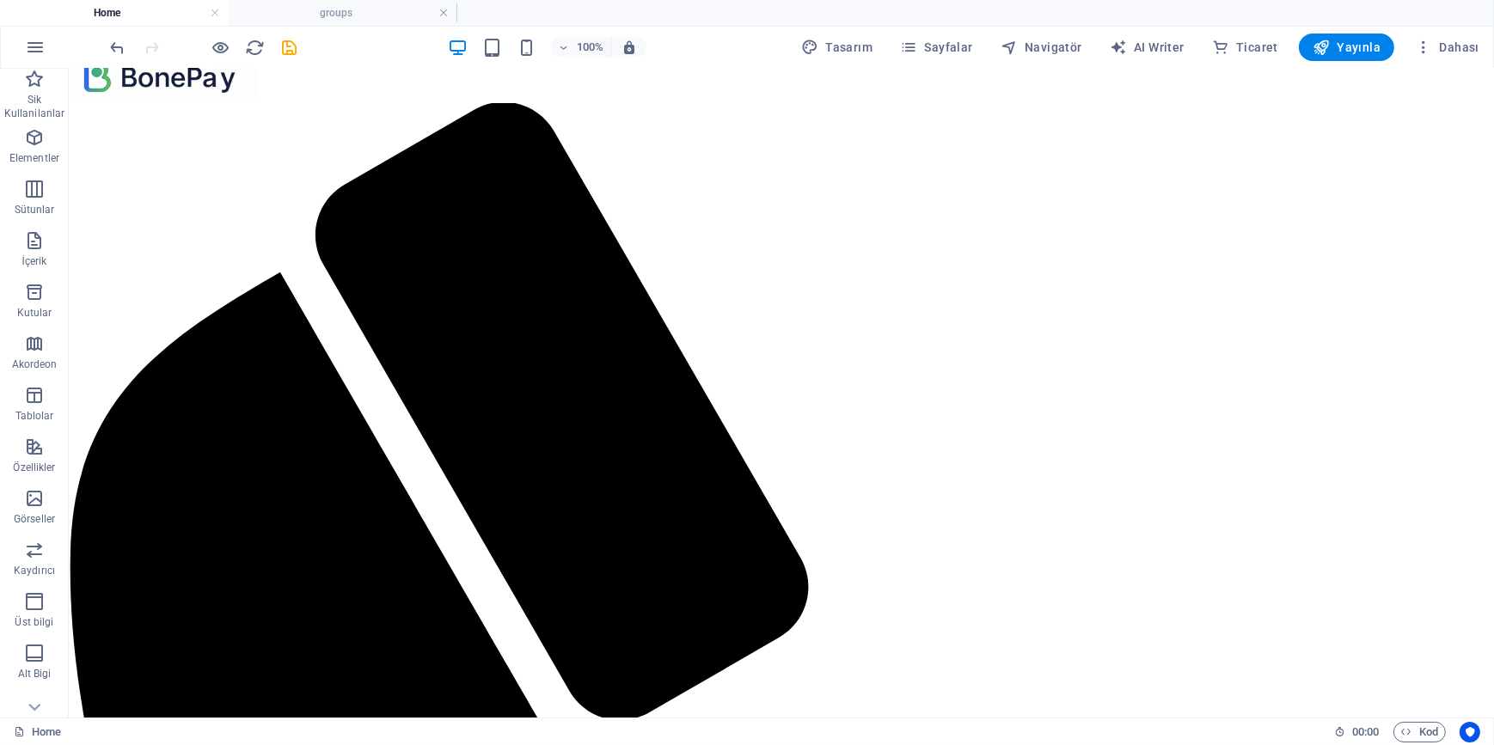
click at [34, 146] on icon "button" at bounding box center [34, 137] width 21 height 21
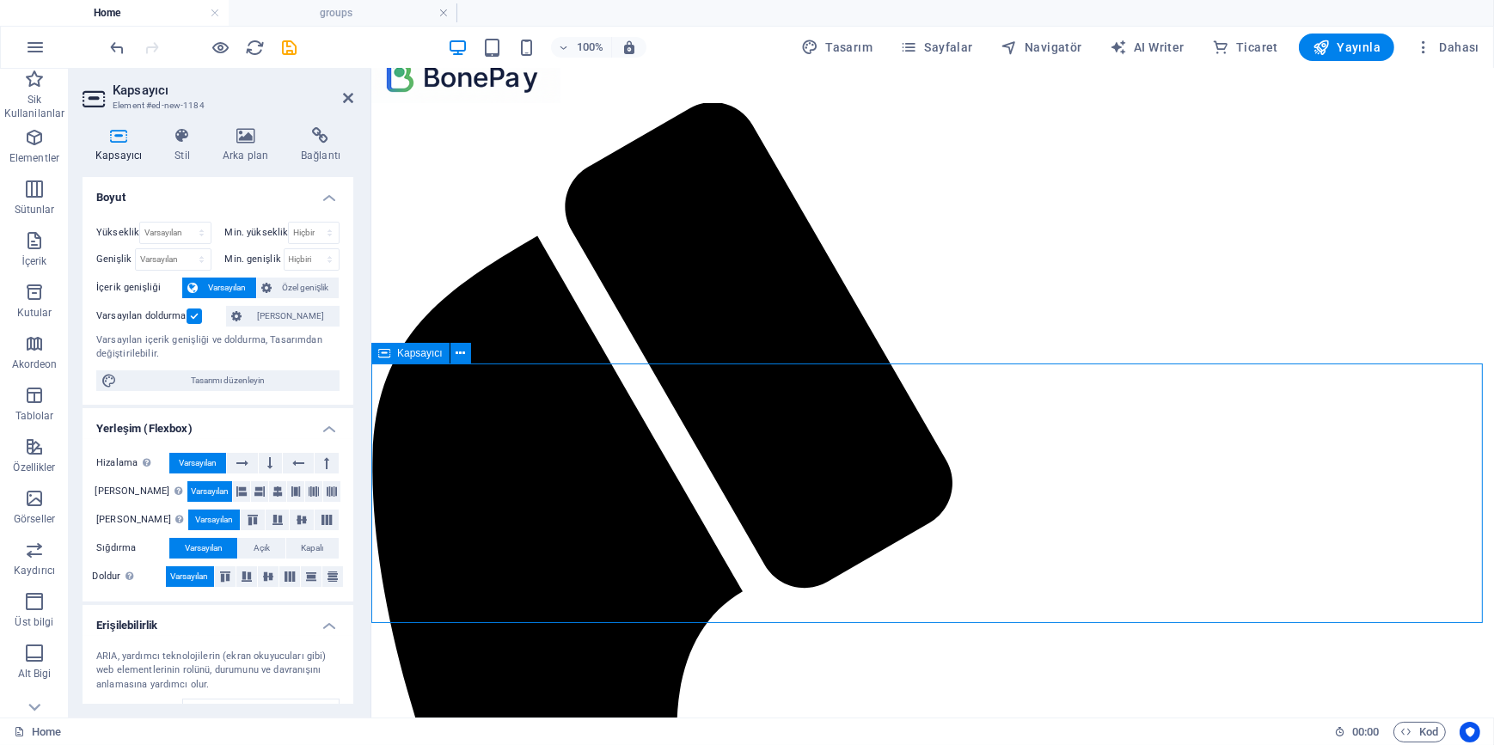
scroll to position [155, 0]
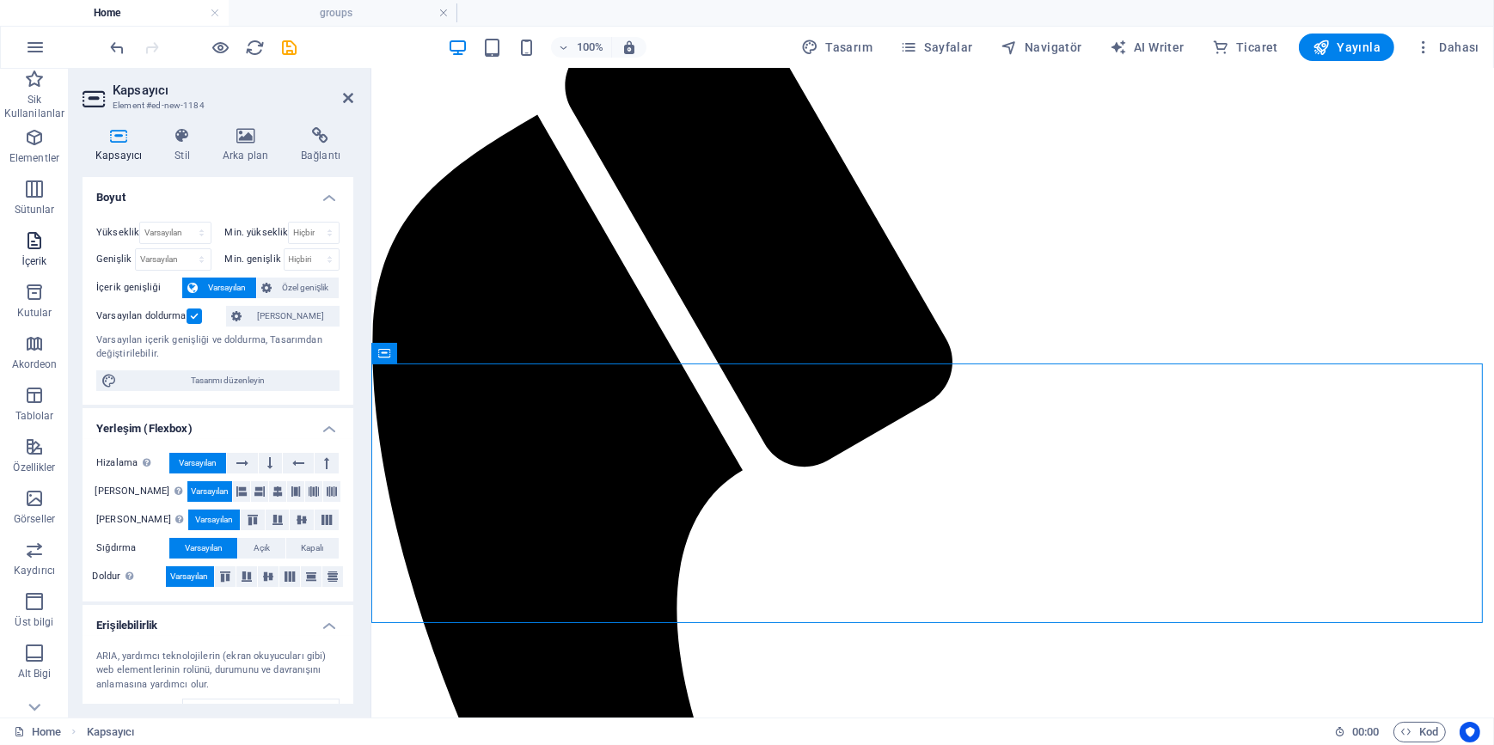
click at [41, 234] on icon "button" at bounding box center [34, 240] width 21 height 21
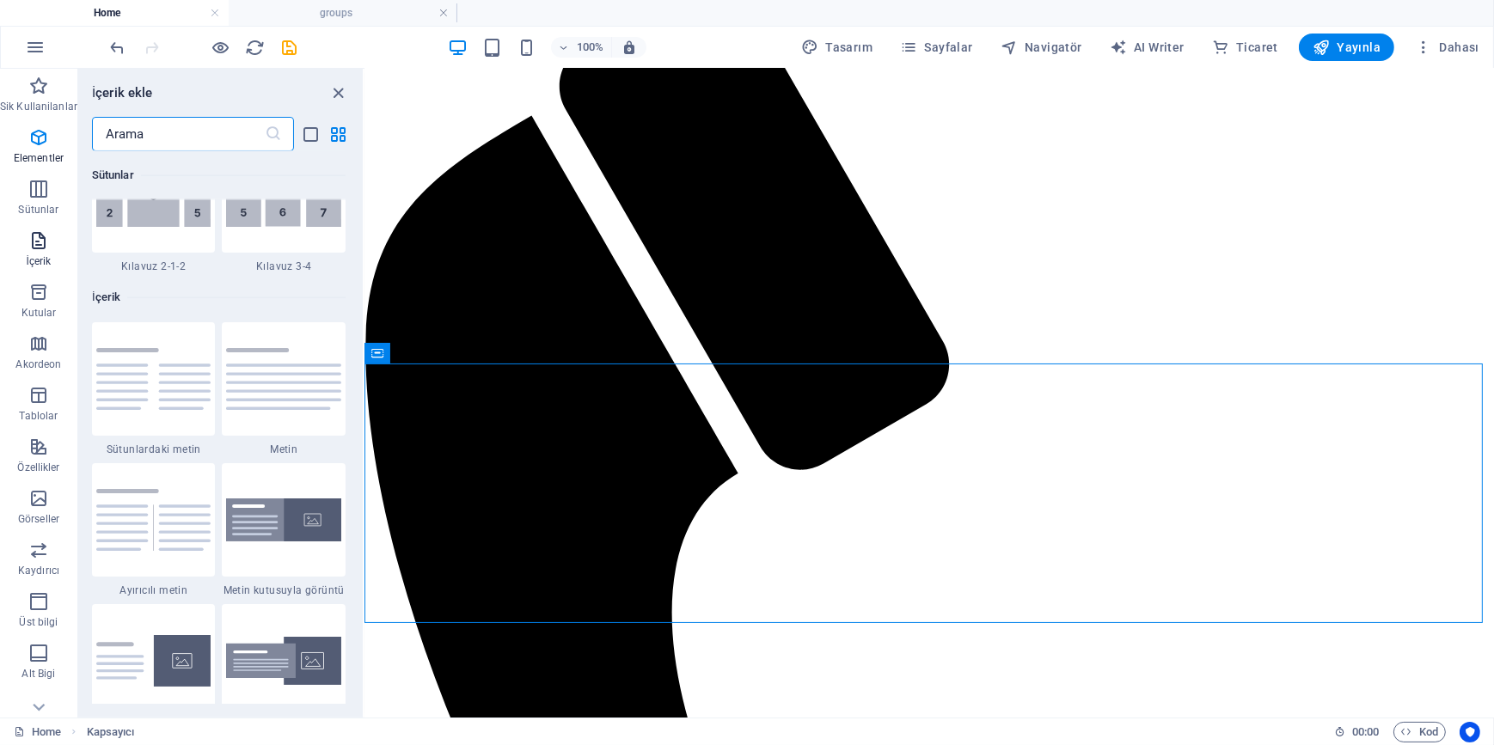
scroll to position [3006, 0]
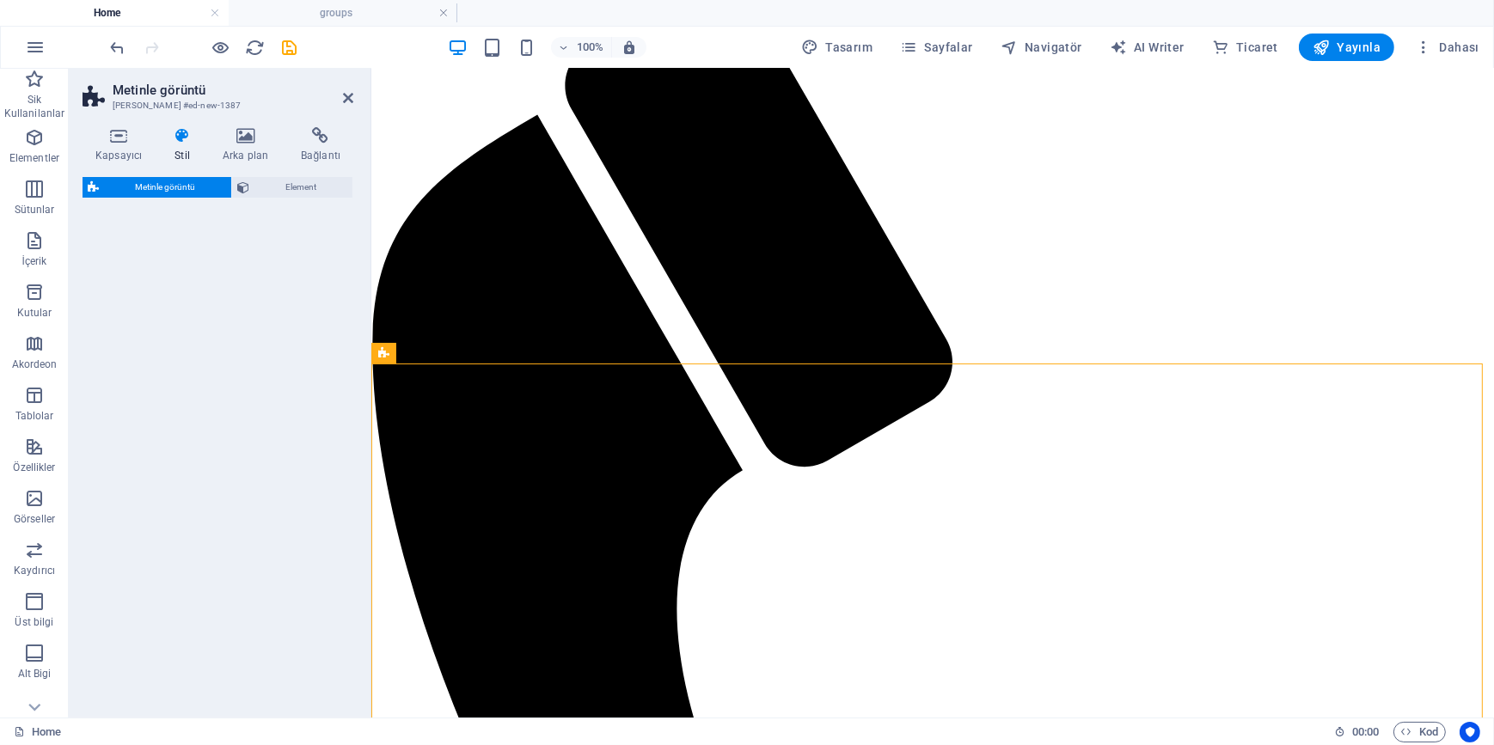
select select "rem"
select select "px"
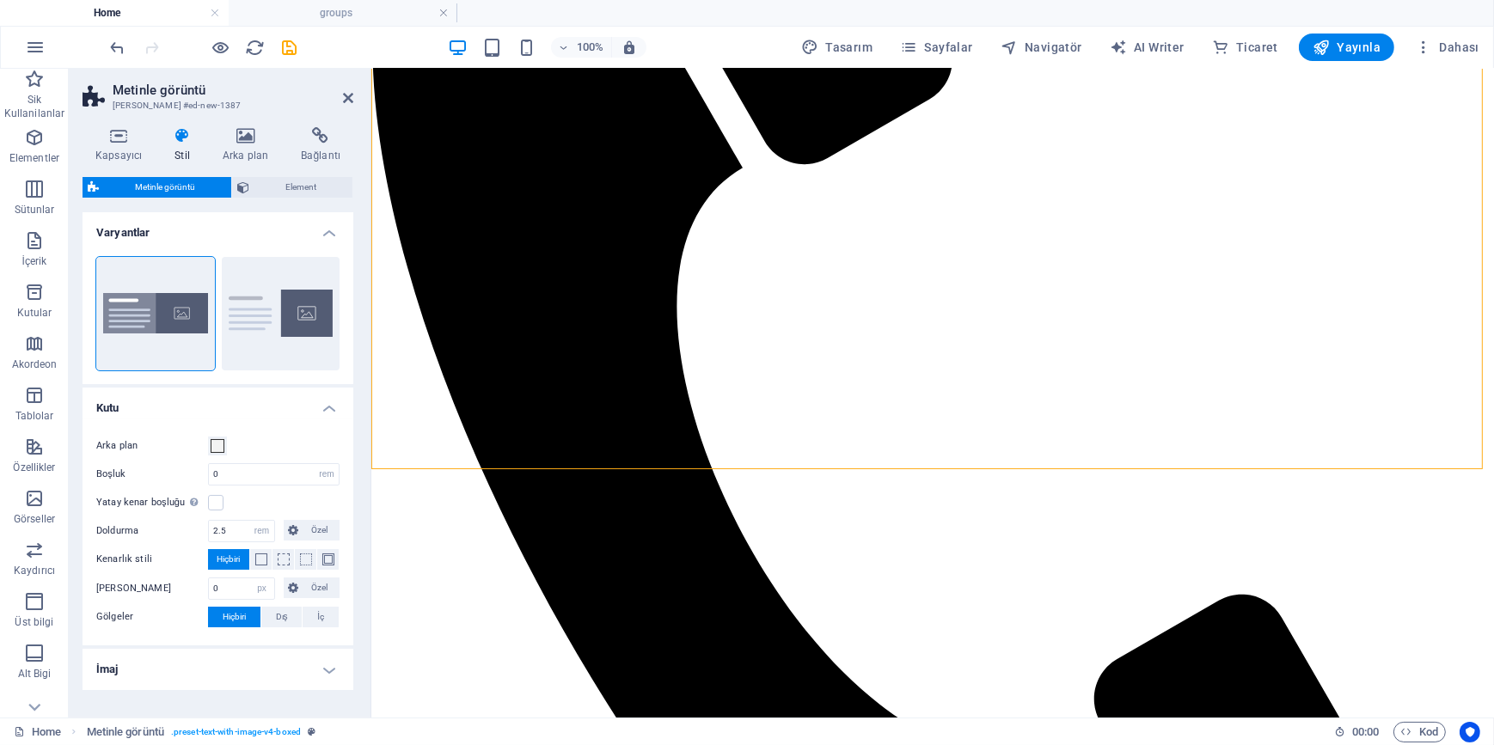
scroll to position [467, 0]
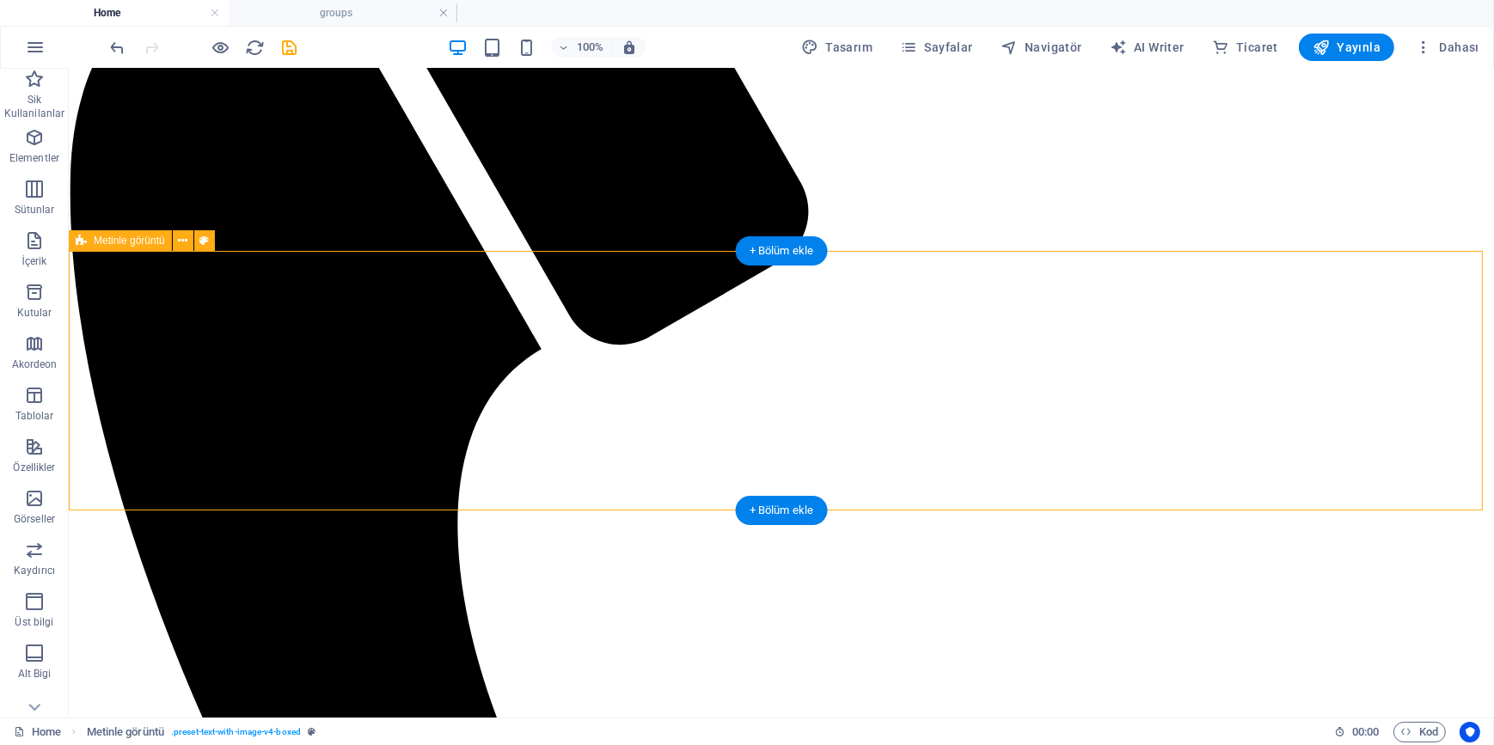
scroll to position [155, 0]
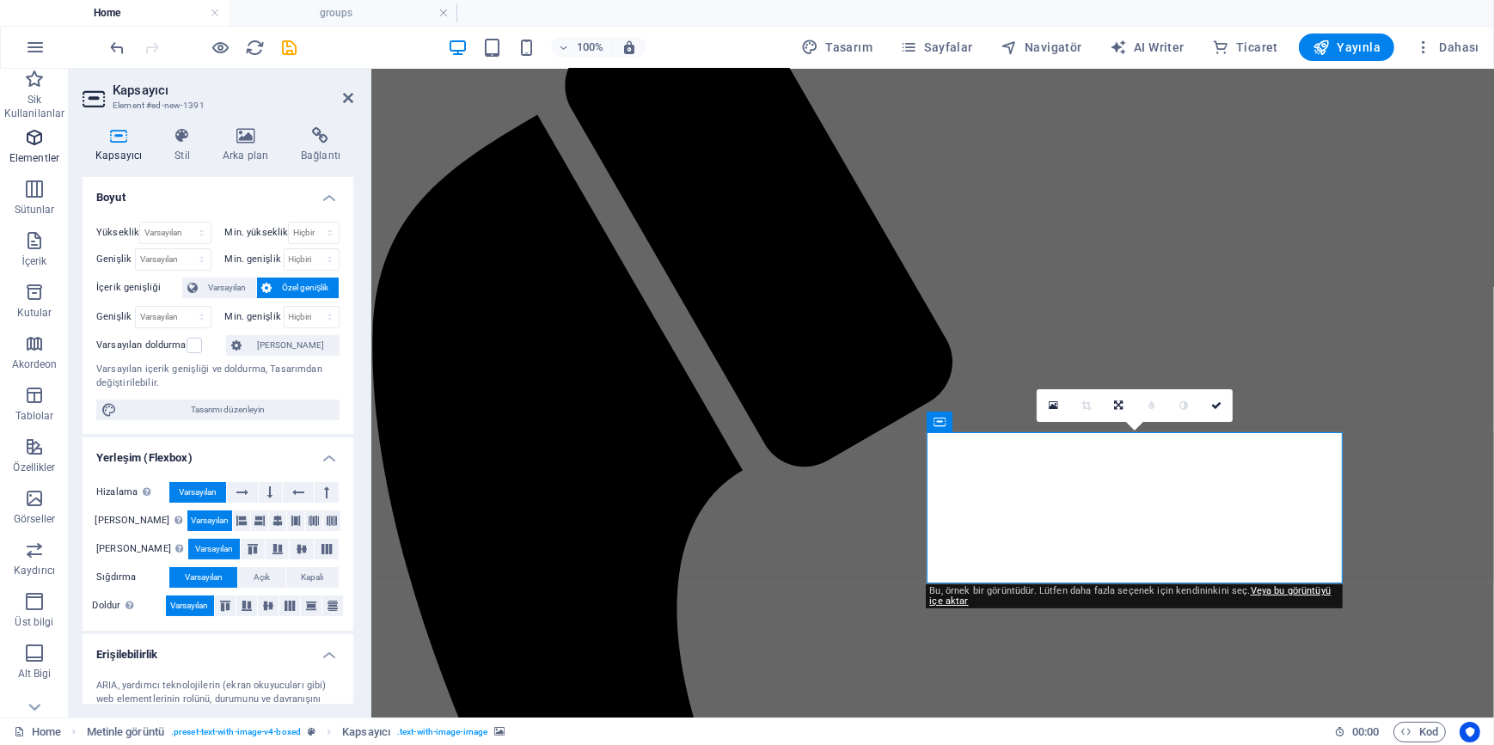
click at [34, 150] on span "Elementler" at bounding box center [34, 147] width 69 height 41
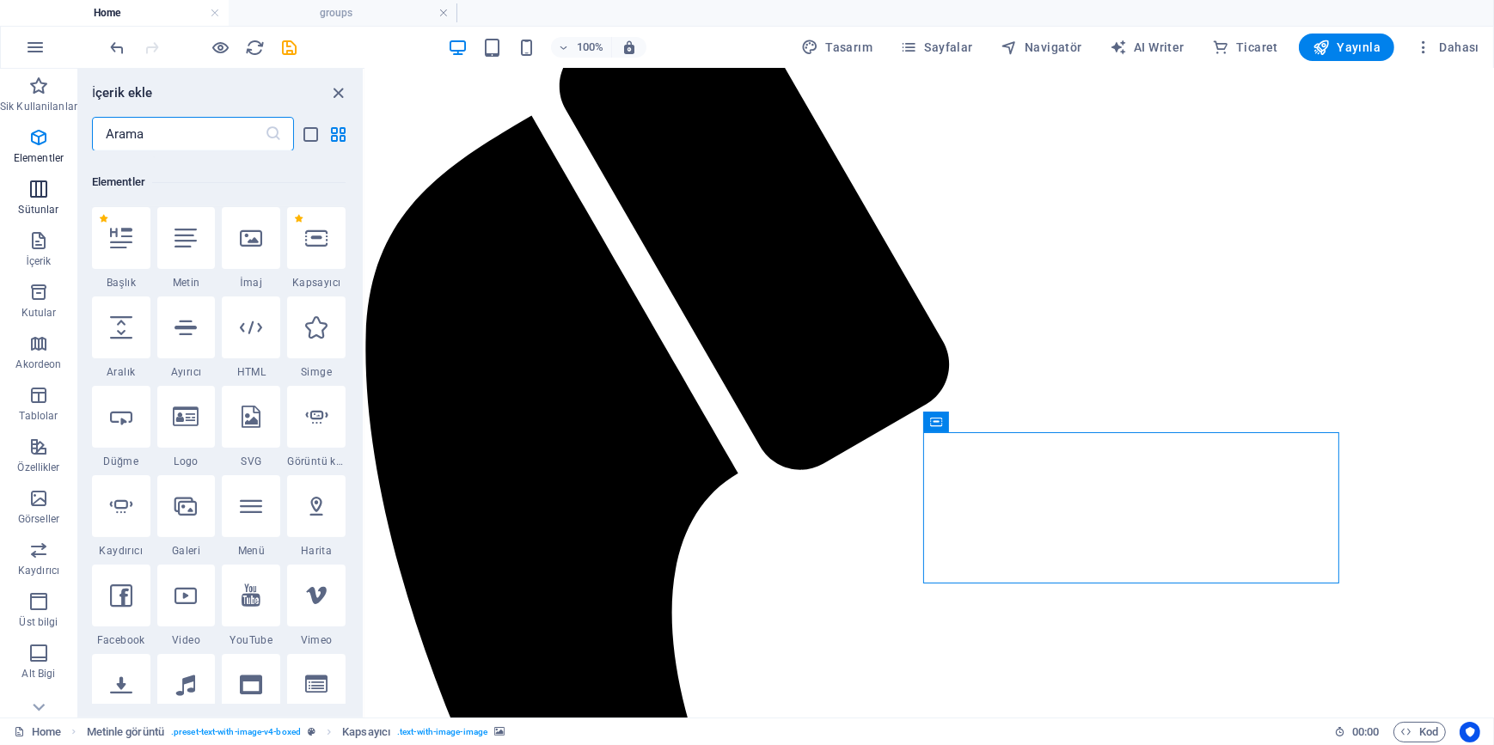
scroll to position [182, 0]
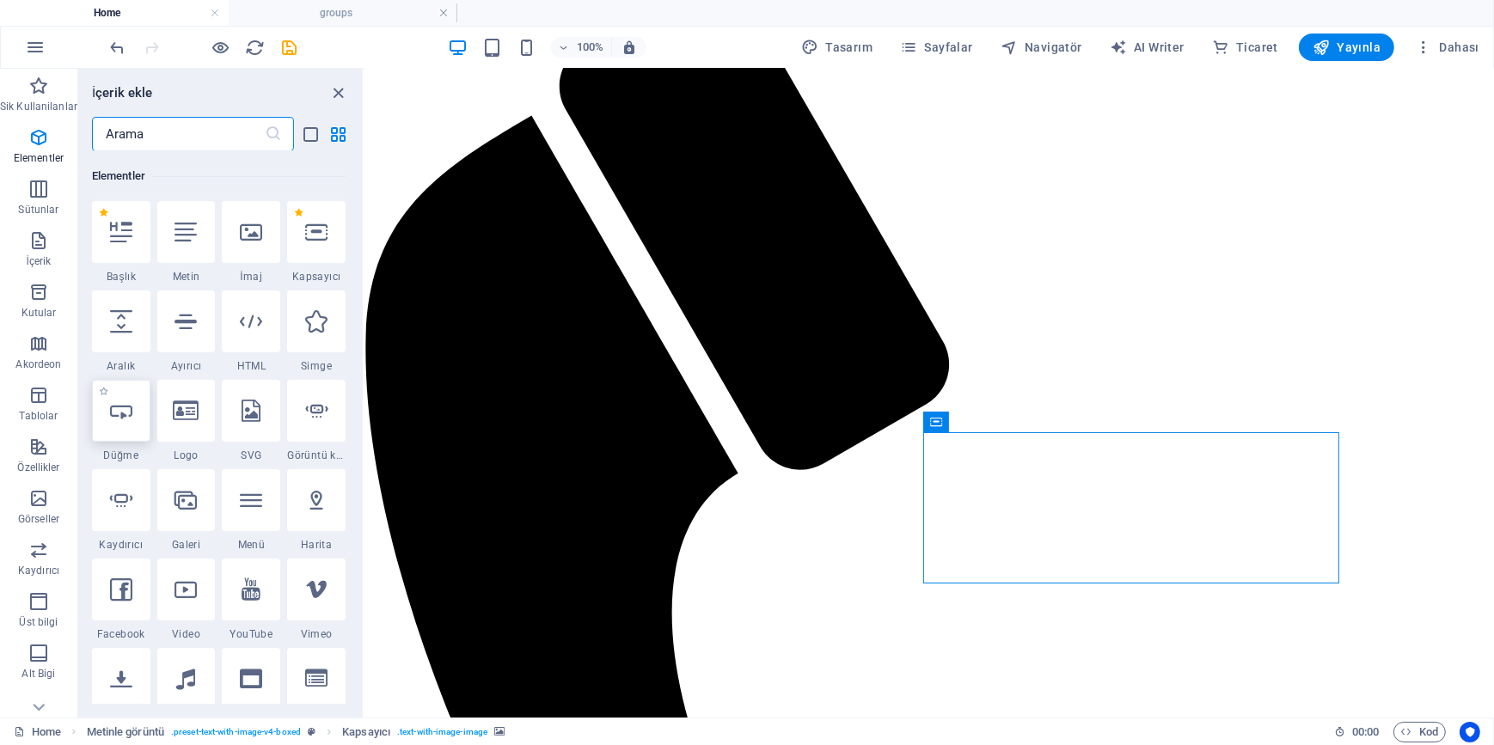
click at [117, 414] on icon at bounding box center [121, 411] width 22 height 22
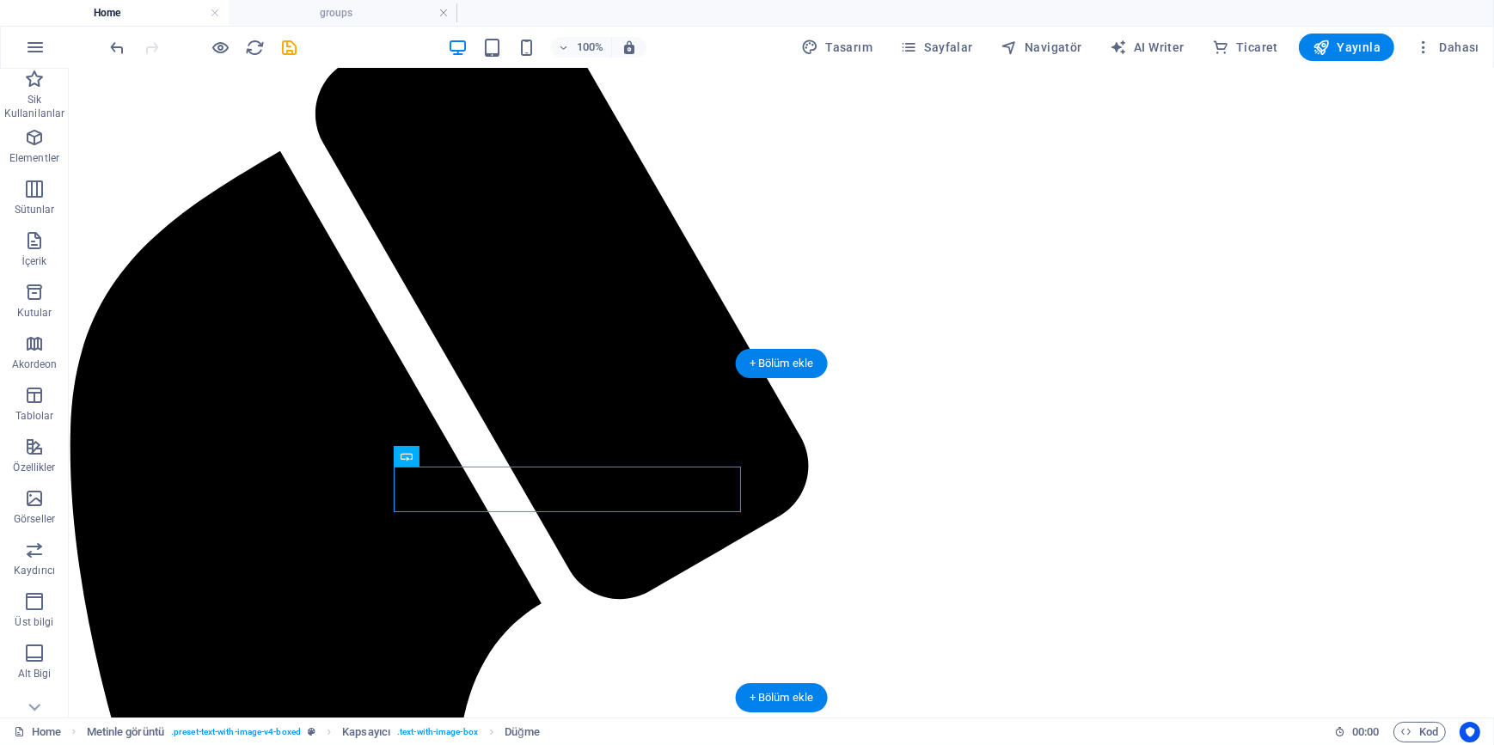
drag, startPoint x: 502, startPoint y: 474, endPoint x: 927, endPoint y: 483, distance: 425.5
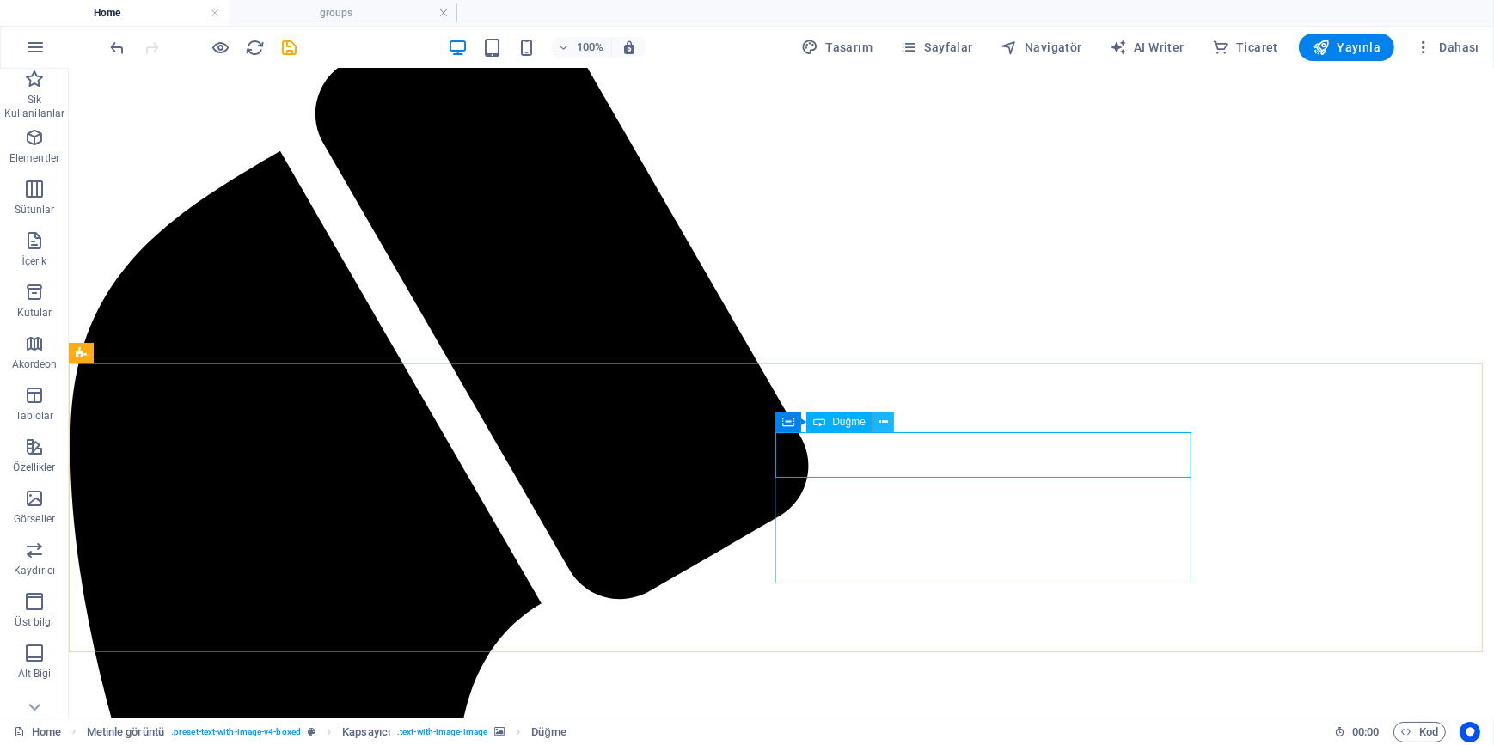
click at [883, 420] on icon at bounding box center [882, 422] width 9 height 18
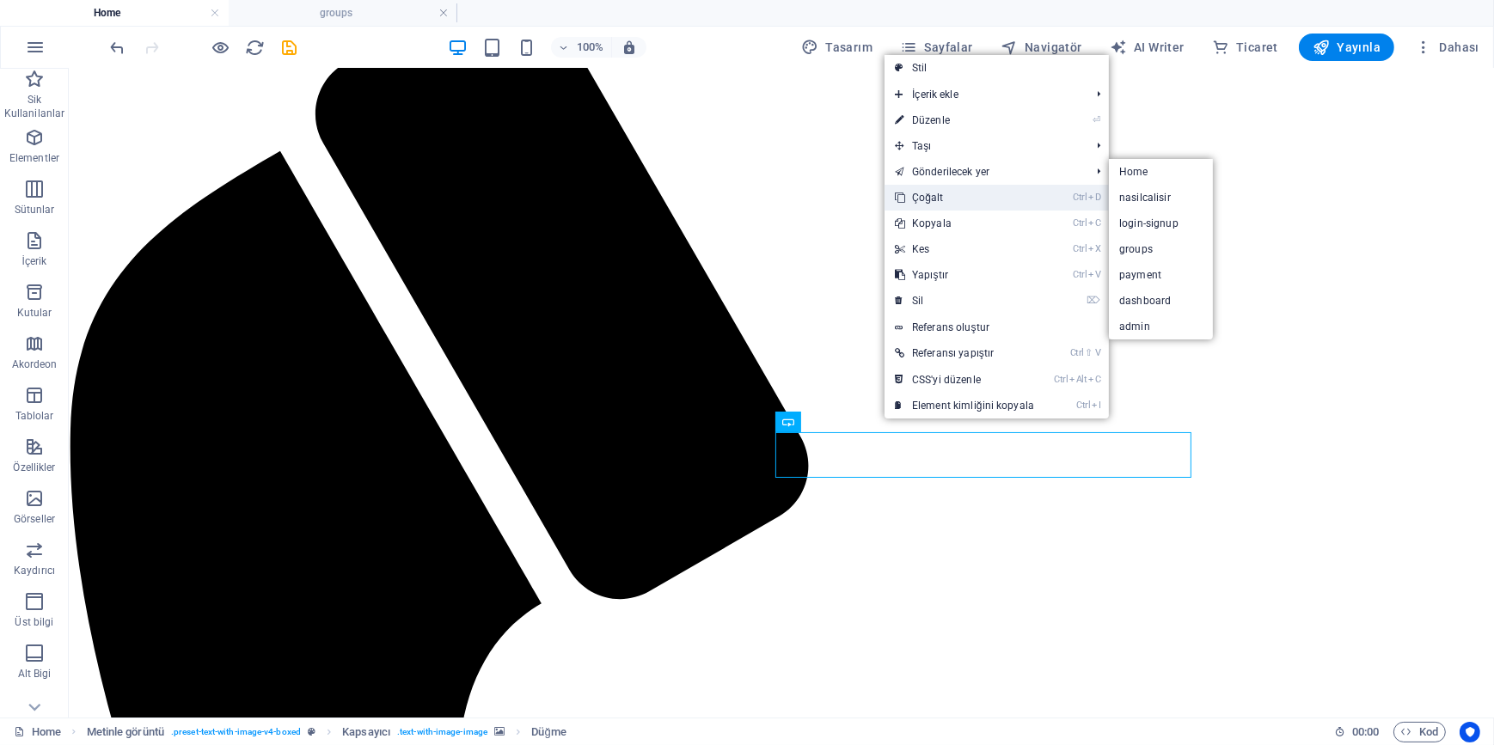
click at [940, 199] on link "Ctrl D Çoğalt" at bounding box center [964, 198] width 160 height 26
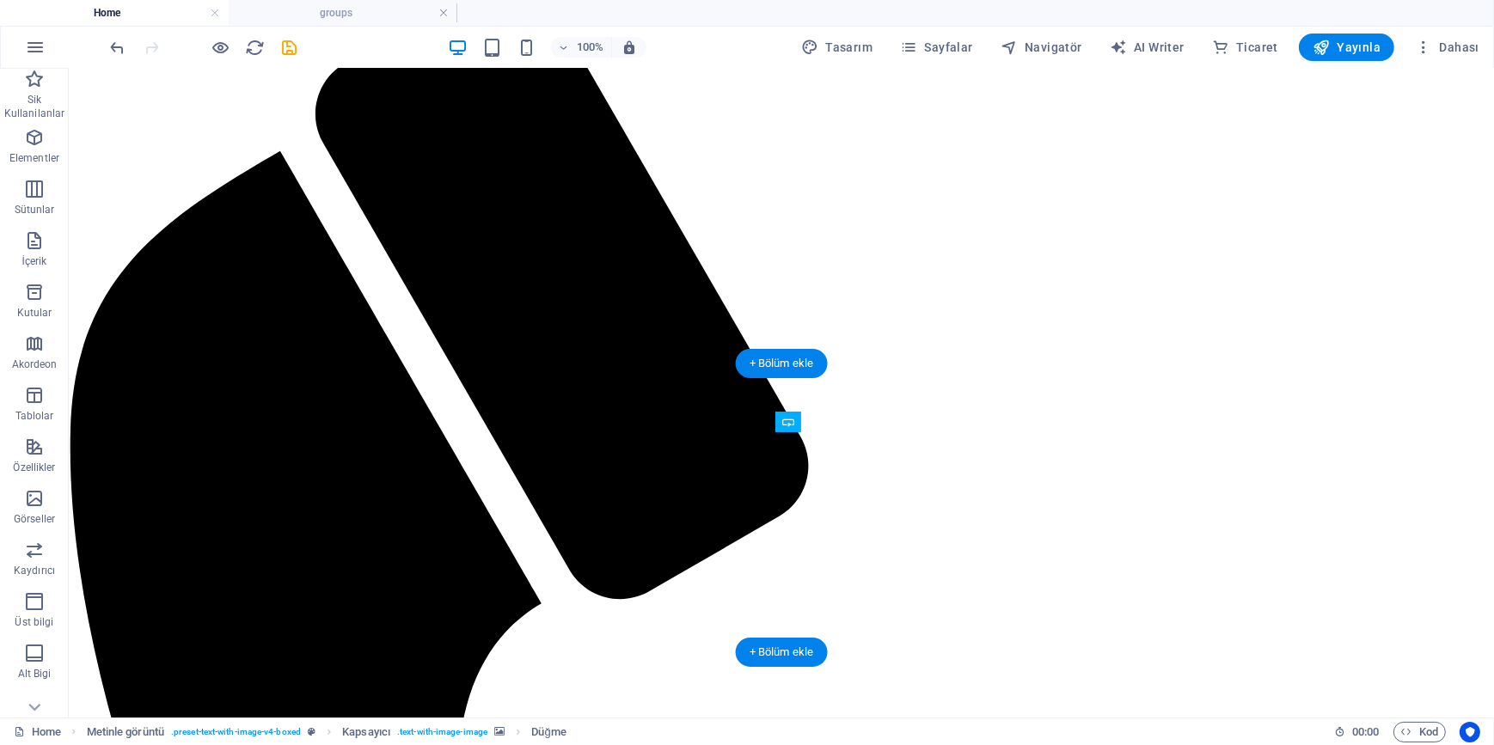
drag, startPoint x: 909, startPoint y: 501, endPoint x: 1054, endPoint y: 459, distance: 151.2
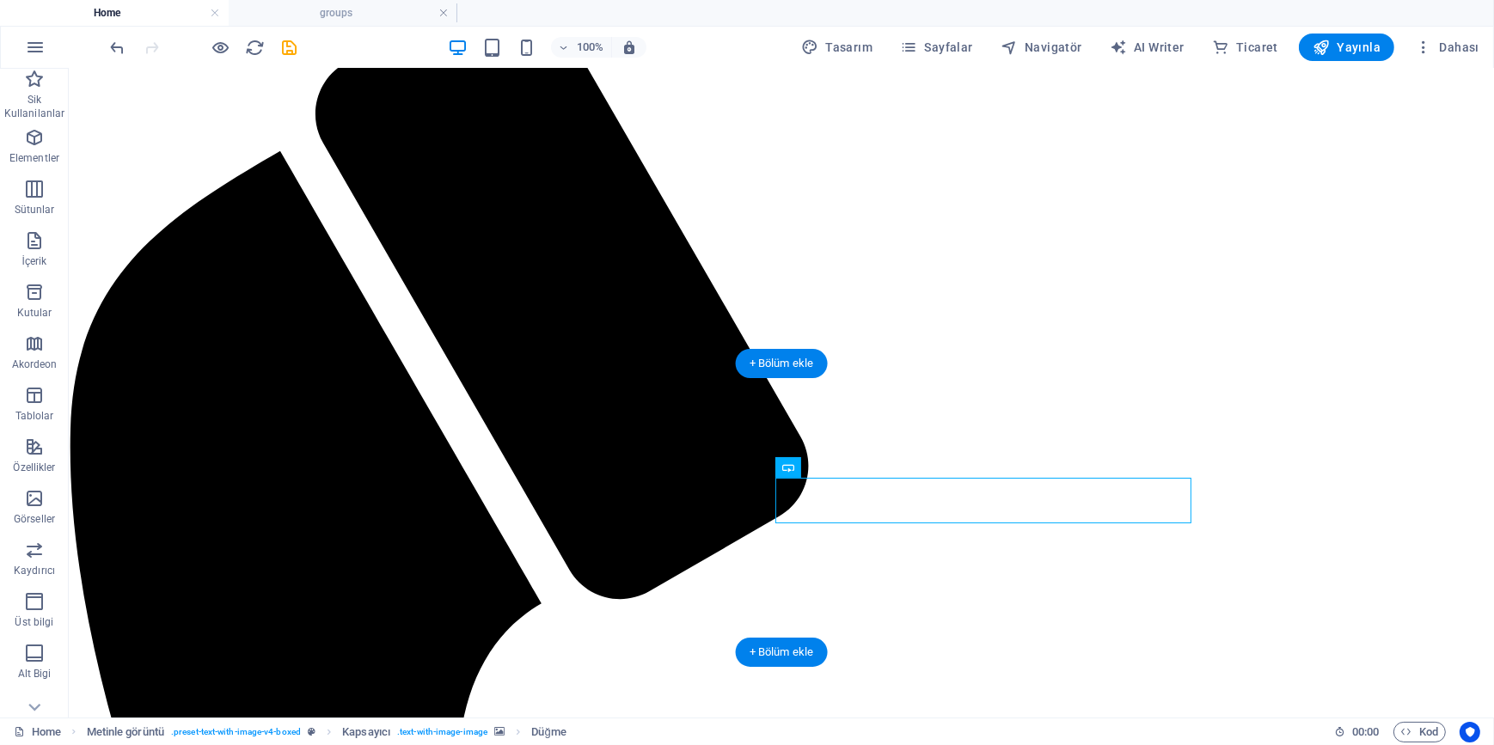
drag, startPoint x: 858, startPoint y: 497, endPoint x: 861, endPoint y: 539, distance: 42.2
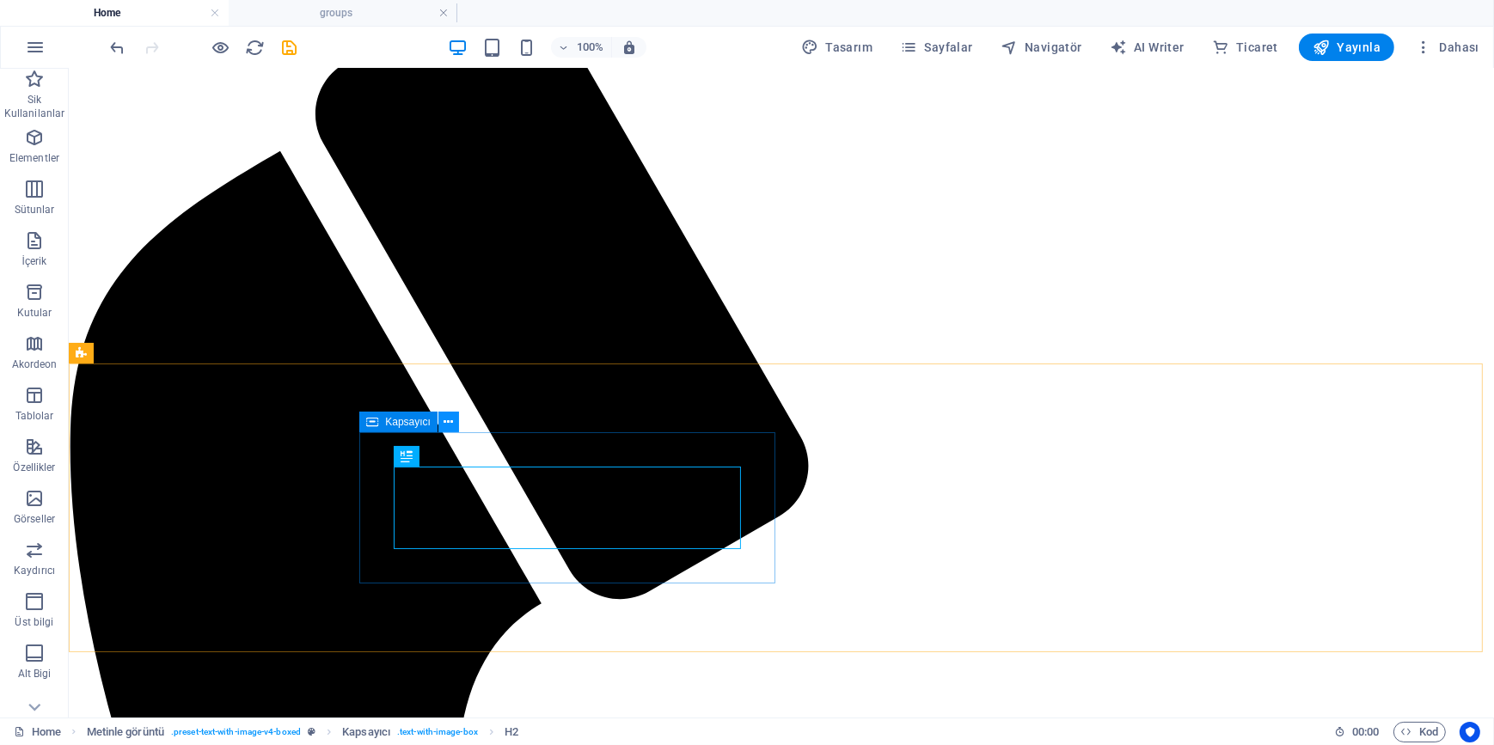
click at [449, 419] on icon at bounding box center [447, 422] width 9 height 18
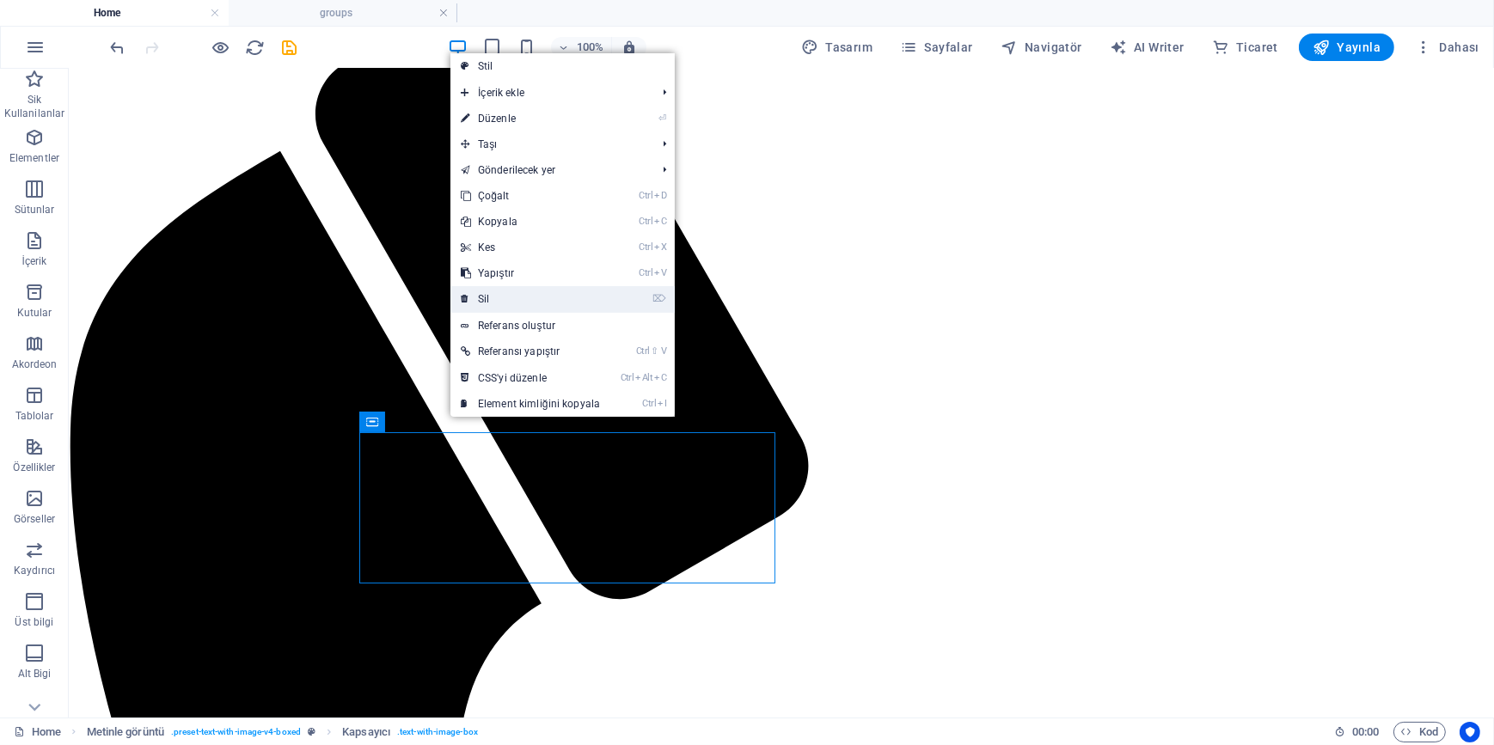
click at [485, 294] on link "⌦ Sil" at bounding box center [530, 299] width 160 height 26
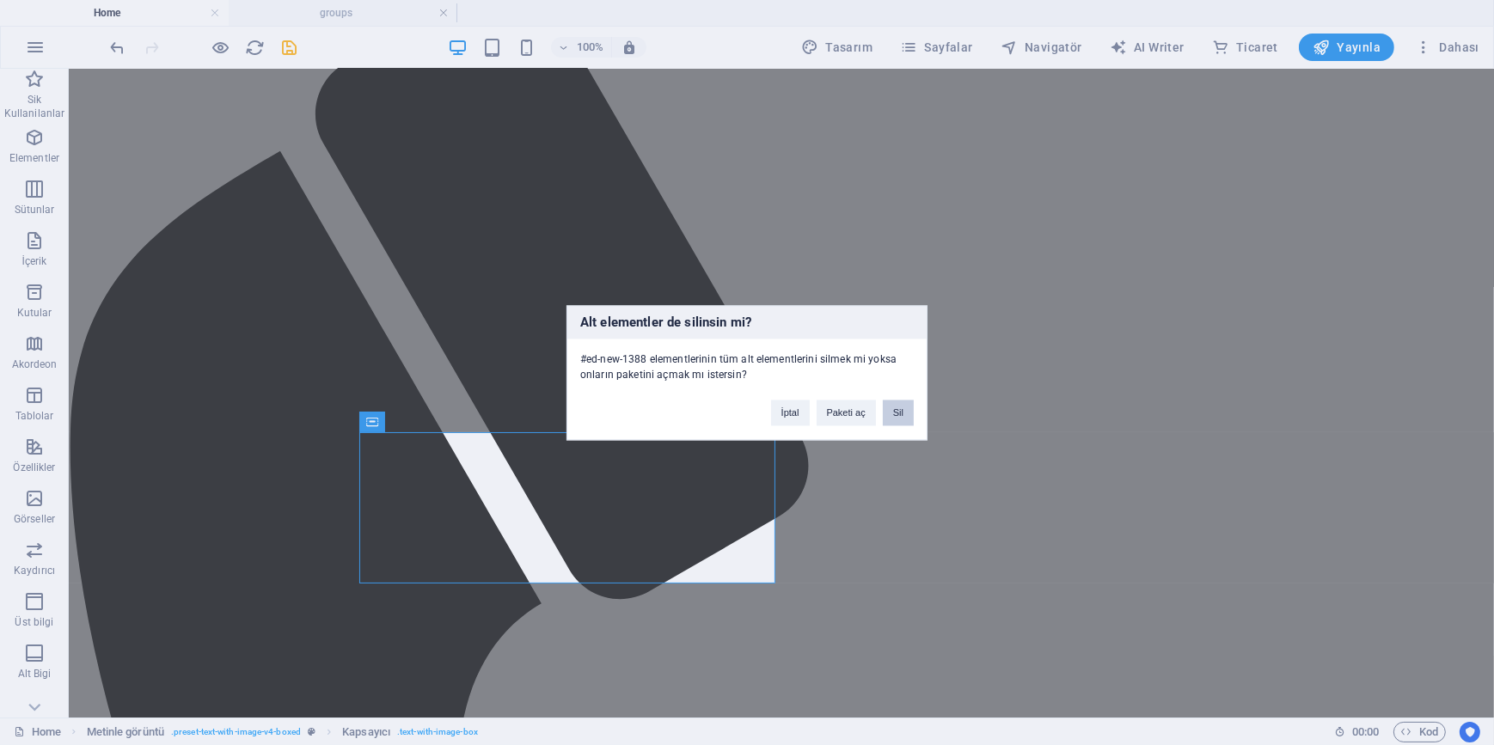
click at [909, 413] on button "Sil" at bounding box center [898, 413] width 31 height 26
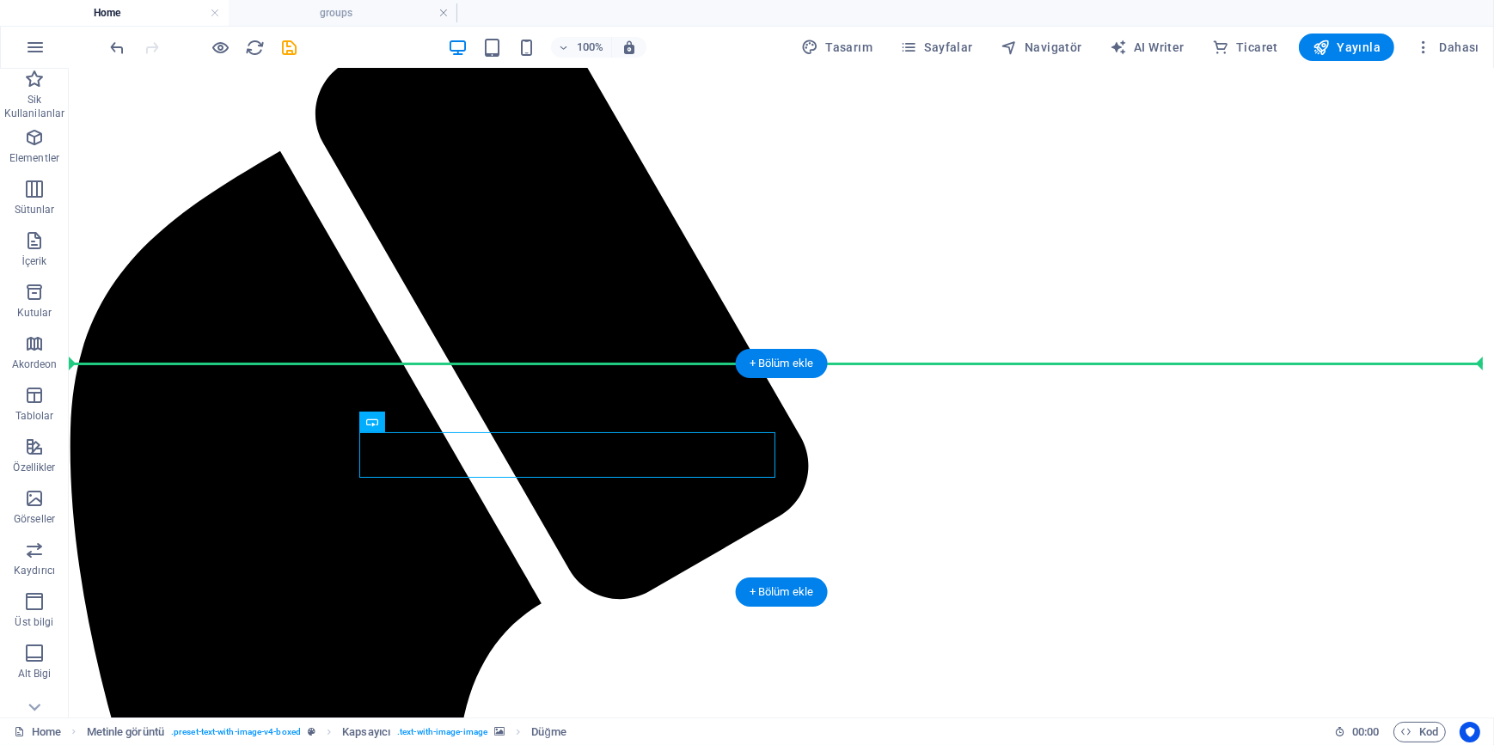
drag, startPoint x: 674, startPoint y: 445, endPoint x: 919, endPoint y: 441, distance: 245.0
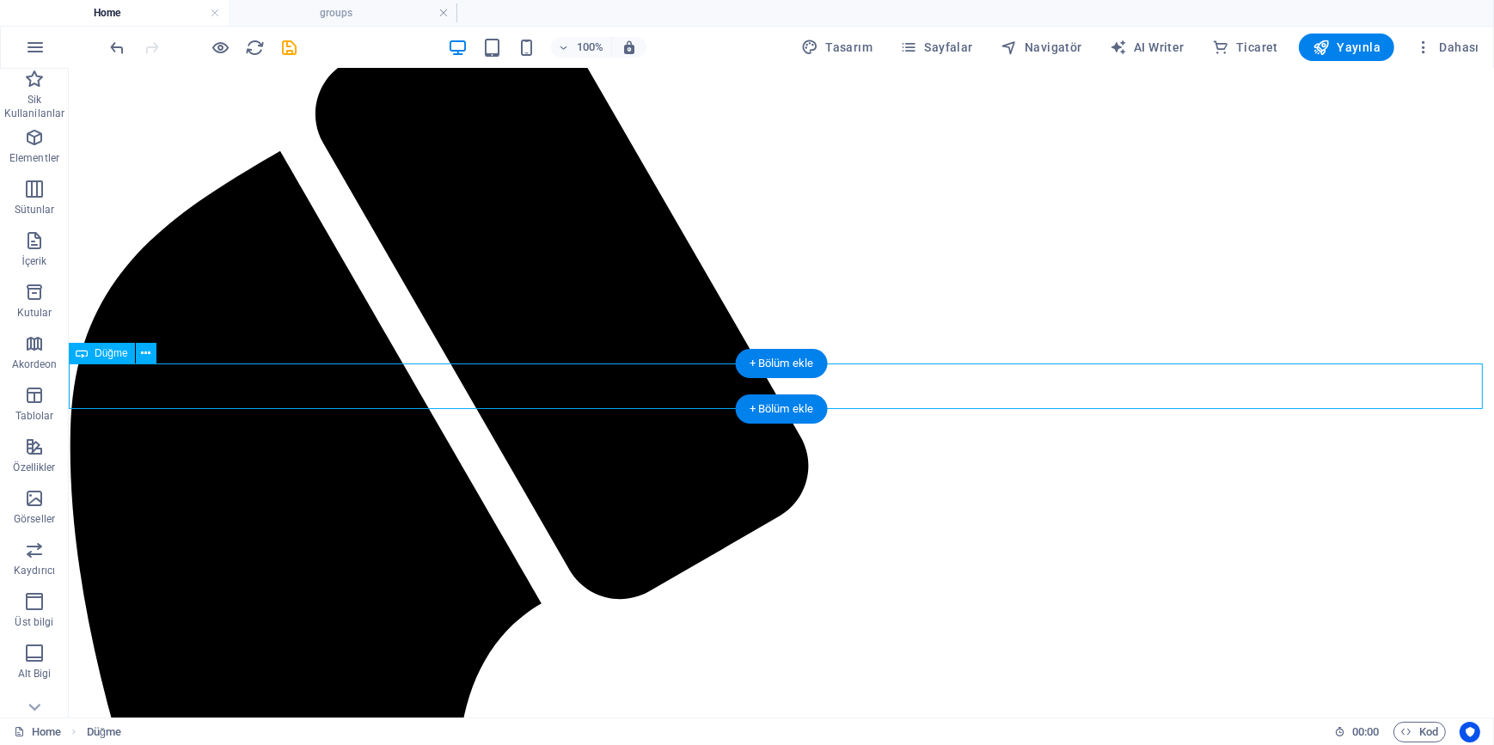
drag, startPoint x: 614, startPoint y: 377, endPoint x: 613, endPoint y: 393, distance: 15.5
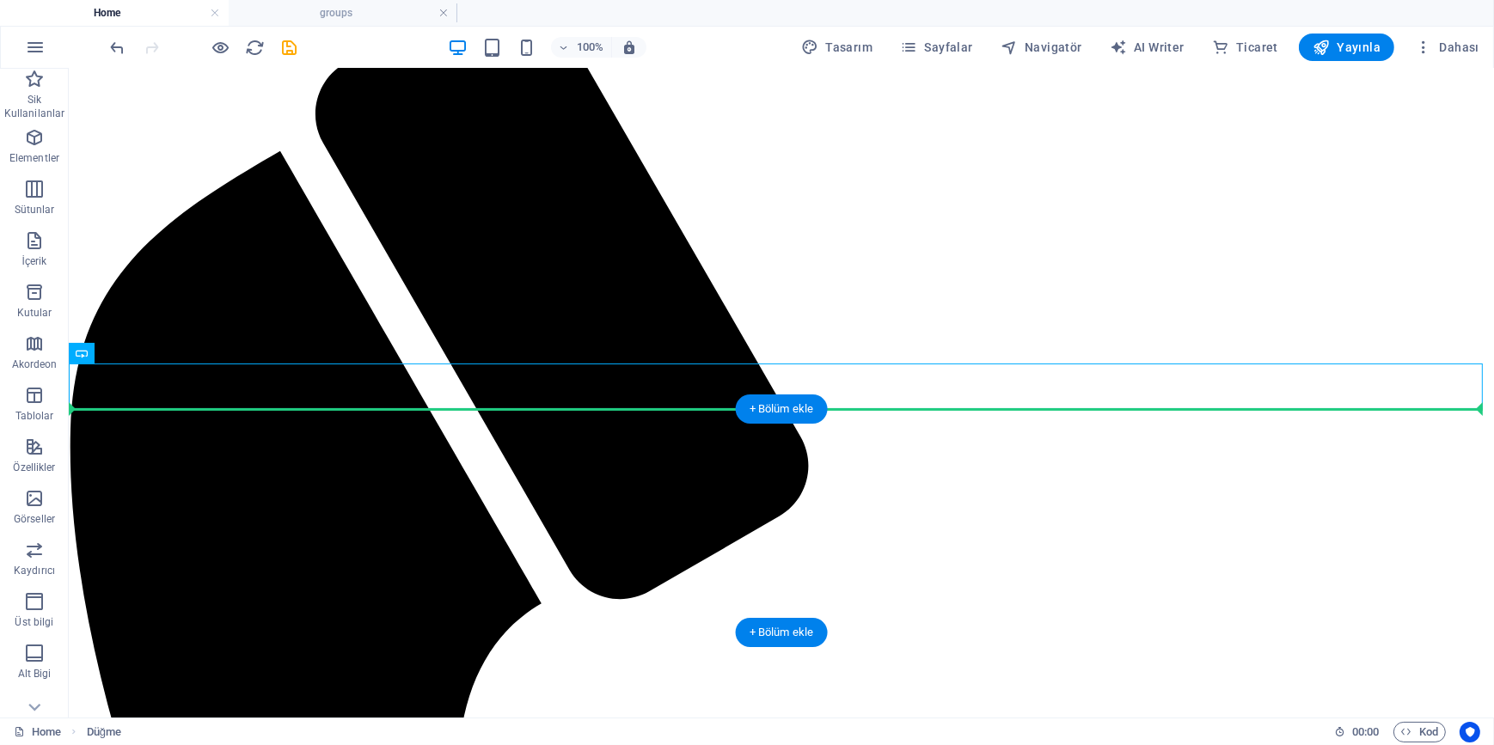
drag, startPoint x: 231, startPoint y: 372, endPoint x: 235, endPoint y: 437, distance: 65.5
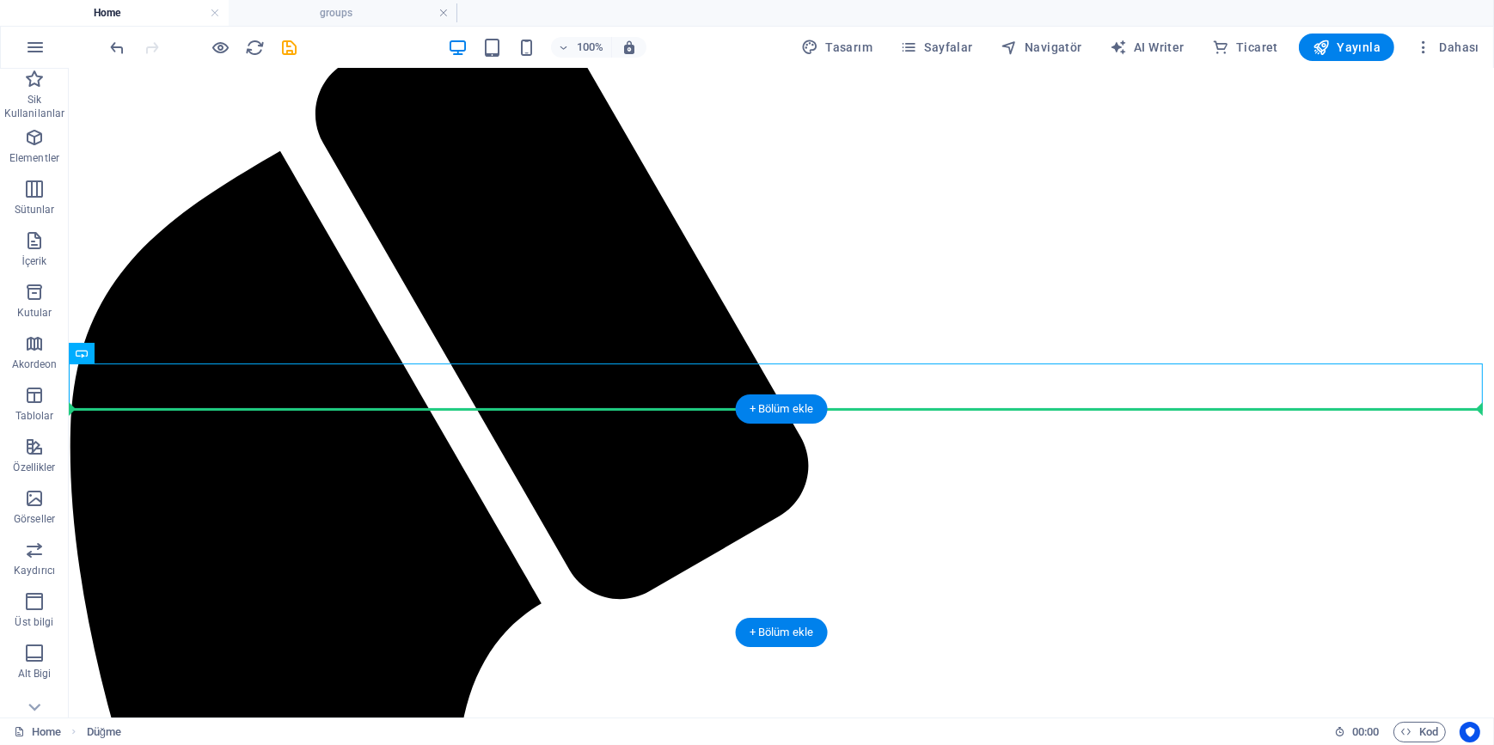
drag, startPoint x: 214, startPoint y: 377, endPoint x: 218, endPoint y: 479, distance: 101.5
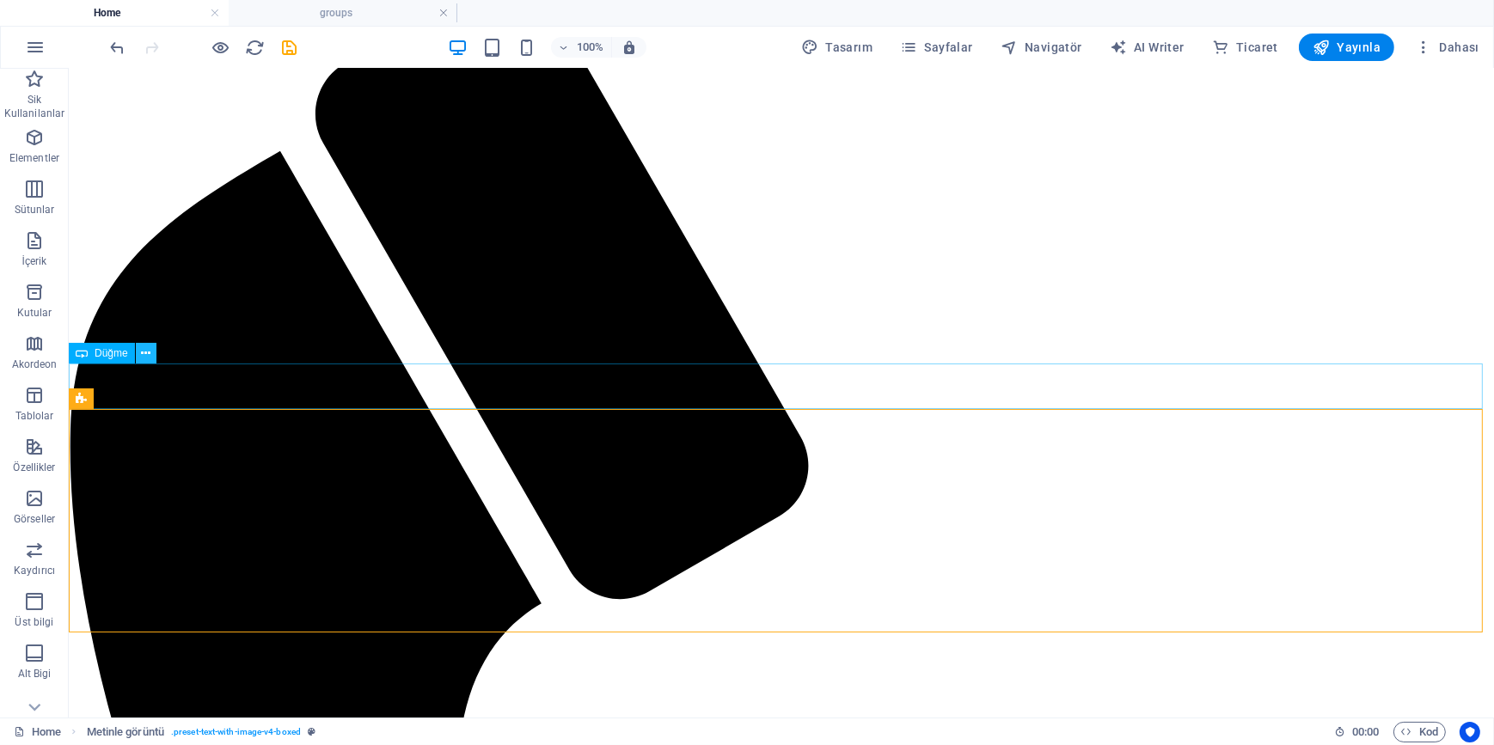
click at [144, 354] on icon at bounding box center [145, 354] width 9 height 18
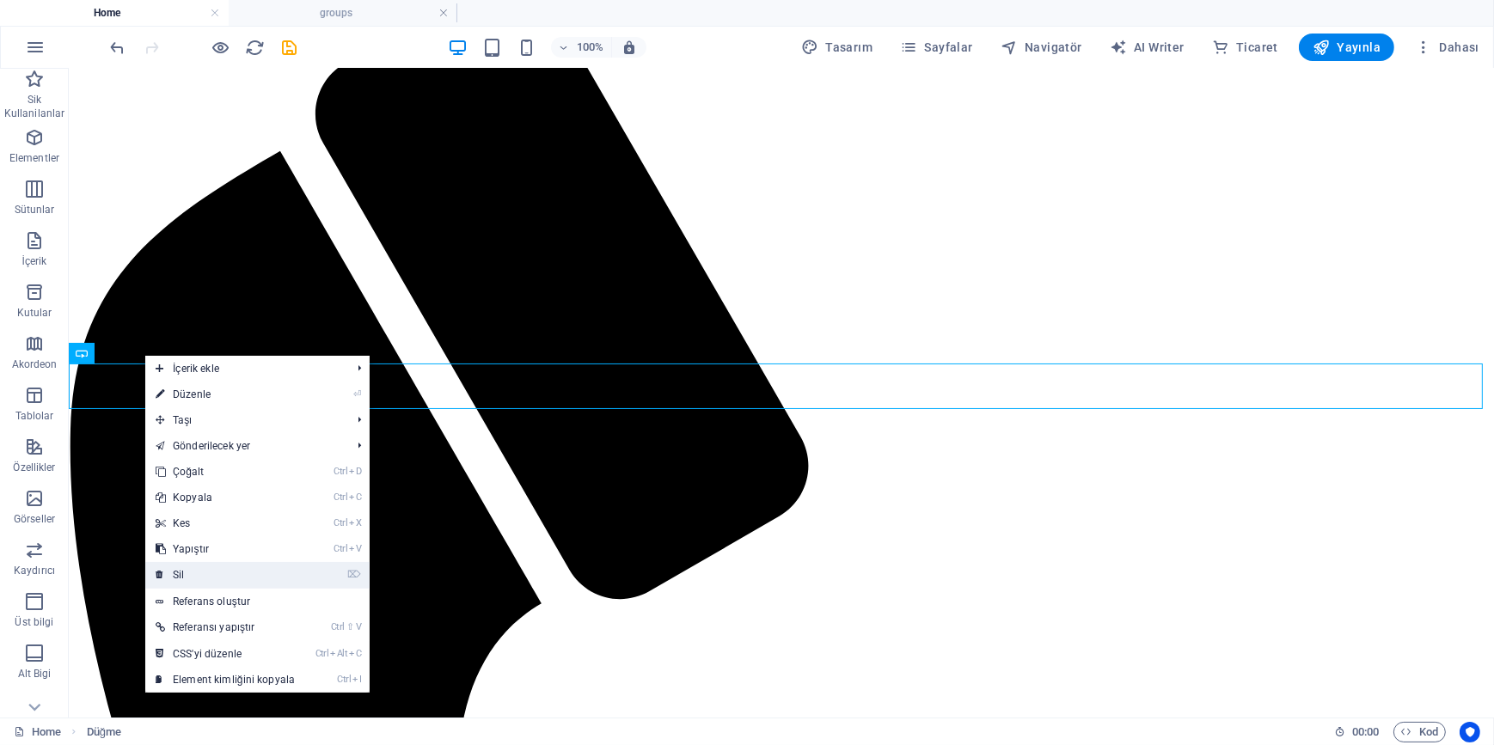
click at [192, 570] on link "⌦ Sil" at bounding box center [225, 575] width 160 height 26
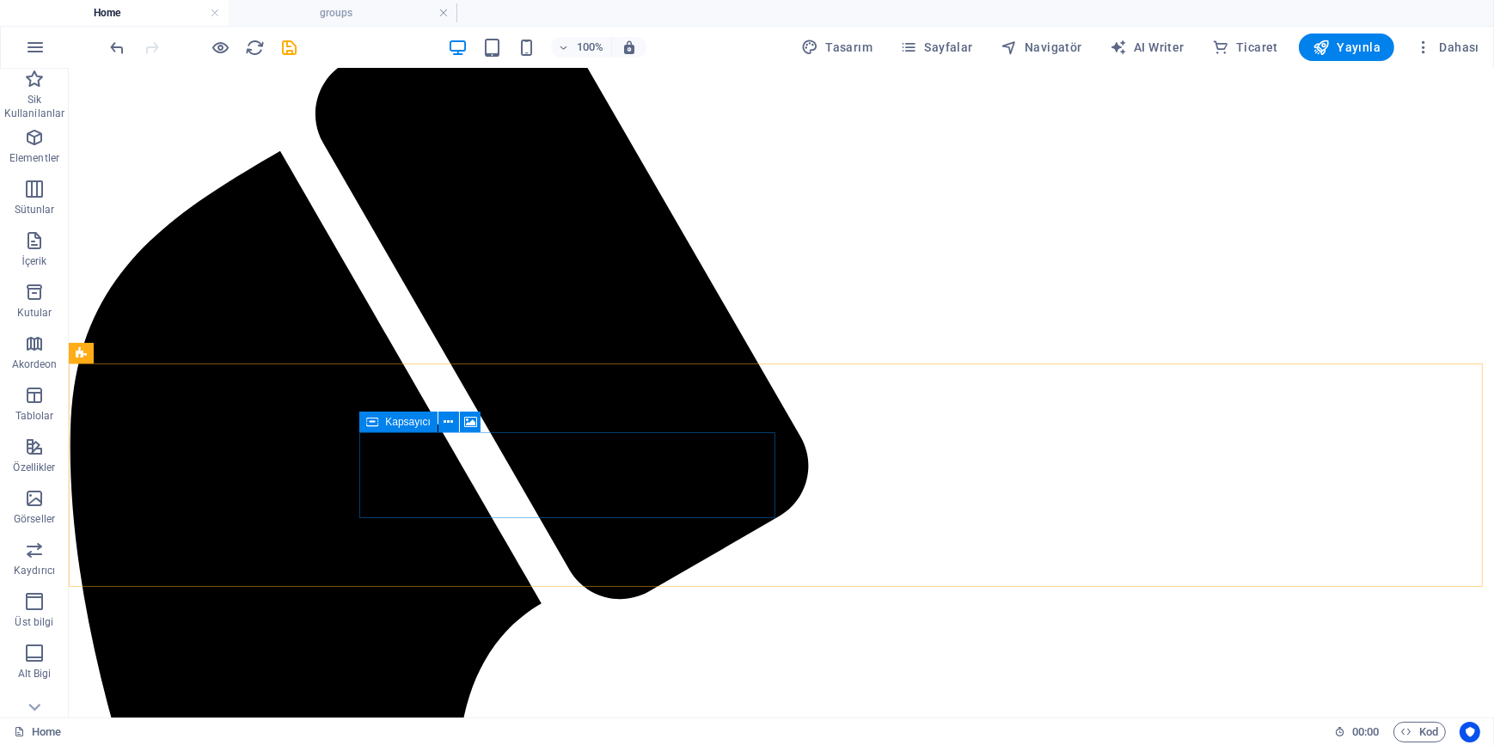
click at [401, 424] on span "Kapsayıcı" at bounding box center [408, 422] width 46 height 10
click at [452, 420] on icon at bounding box center [447, 422] width 9 height 18
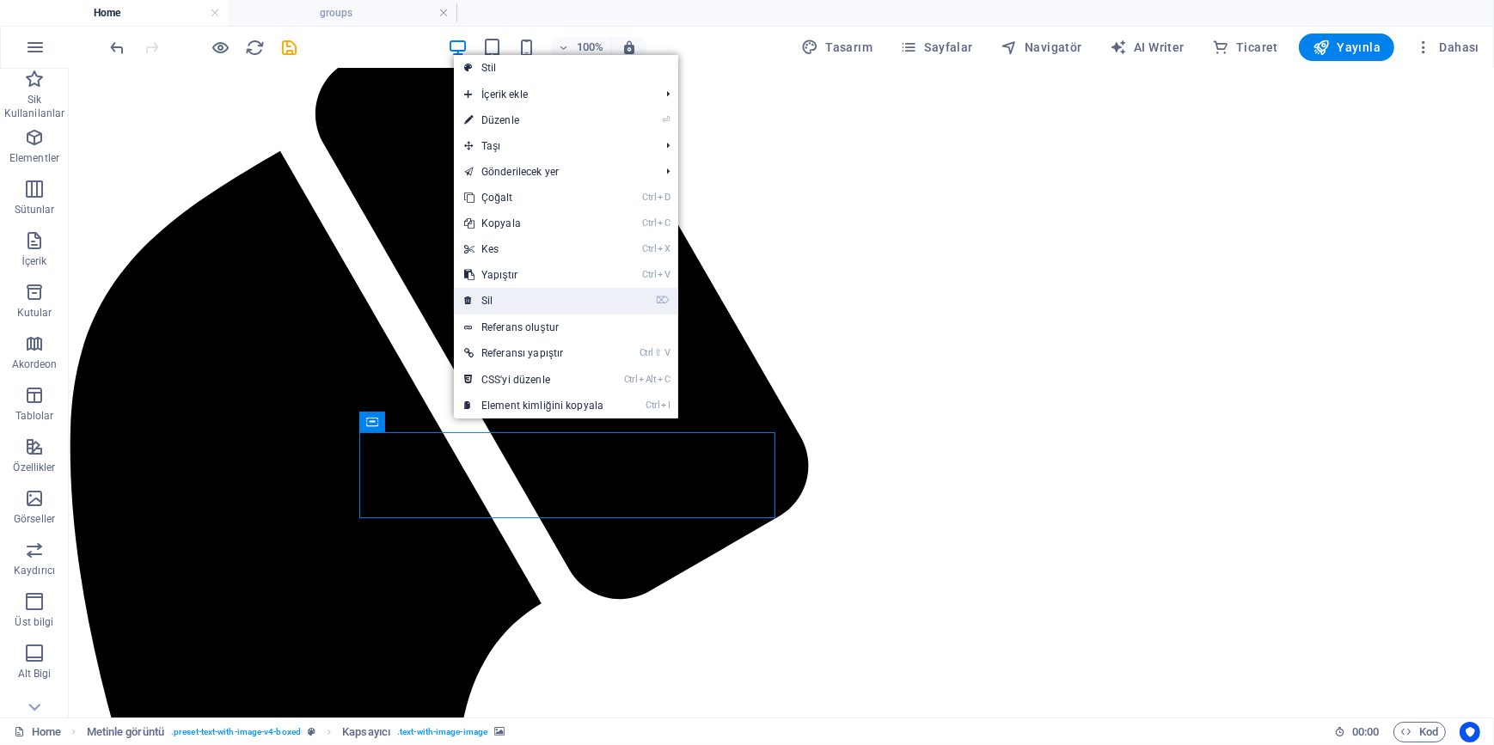
click at [517, 297] on link "⌦ Sil" at bounding box center [534, 301] width 160 height 26
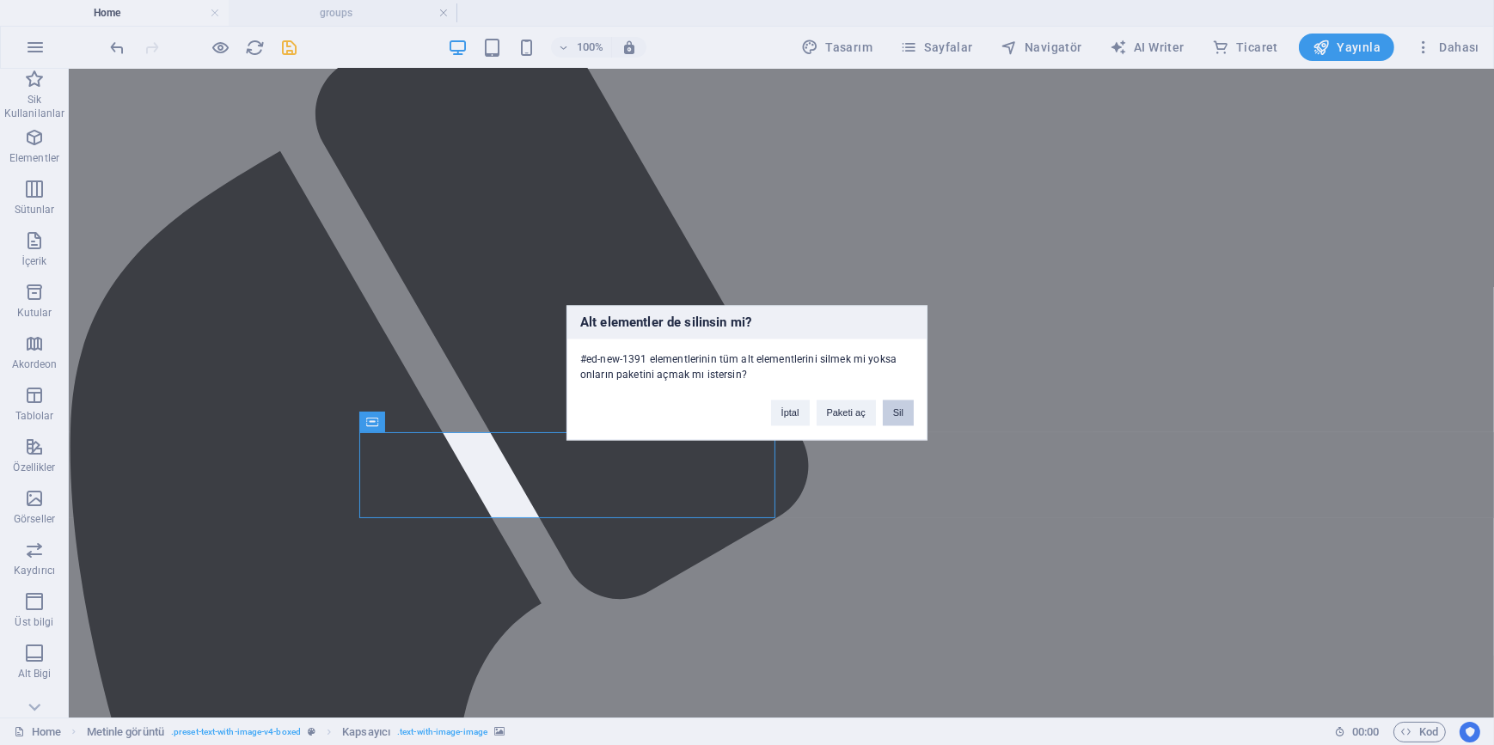
drag, startPoint x: 897, startPoint y: 410, endPoint x: 824, endPoint y: 342, distance: 99.7
click at [897, 410] on button "Sil" at bounding box center [898, 413] width 31 height 26
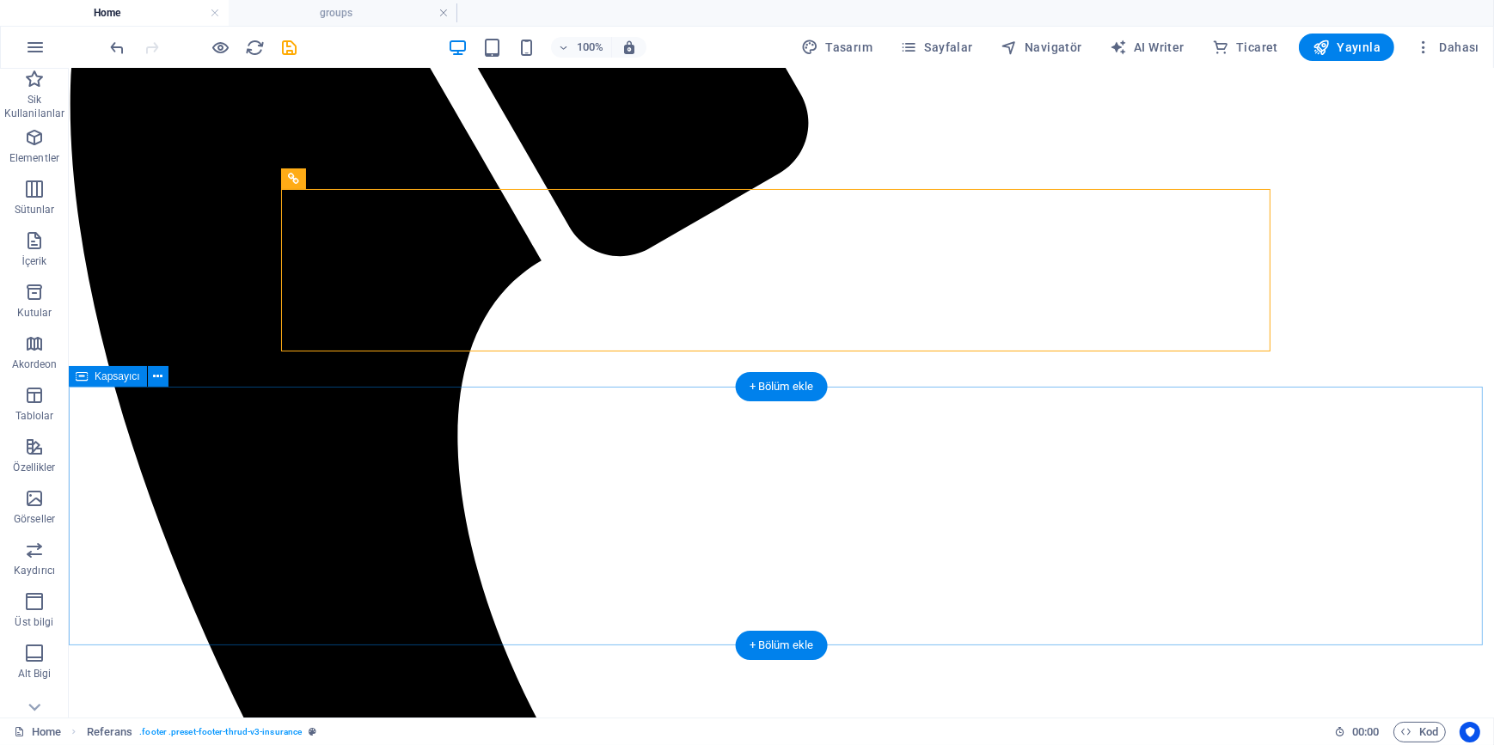
scroll to position [310, 0]
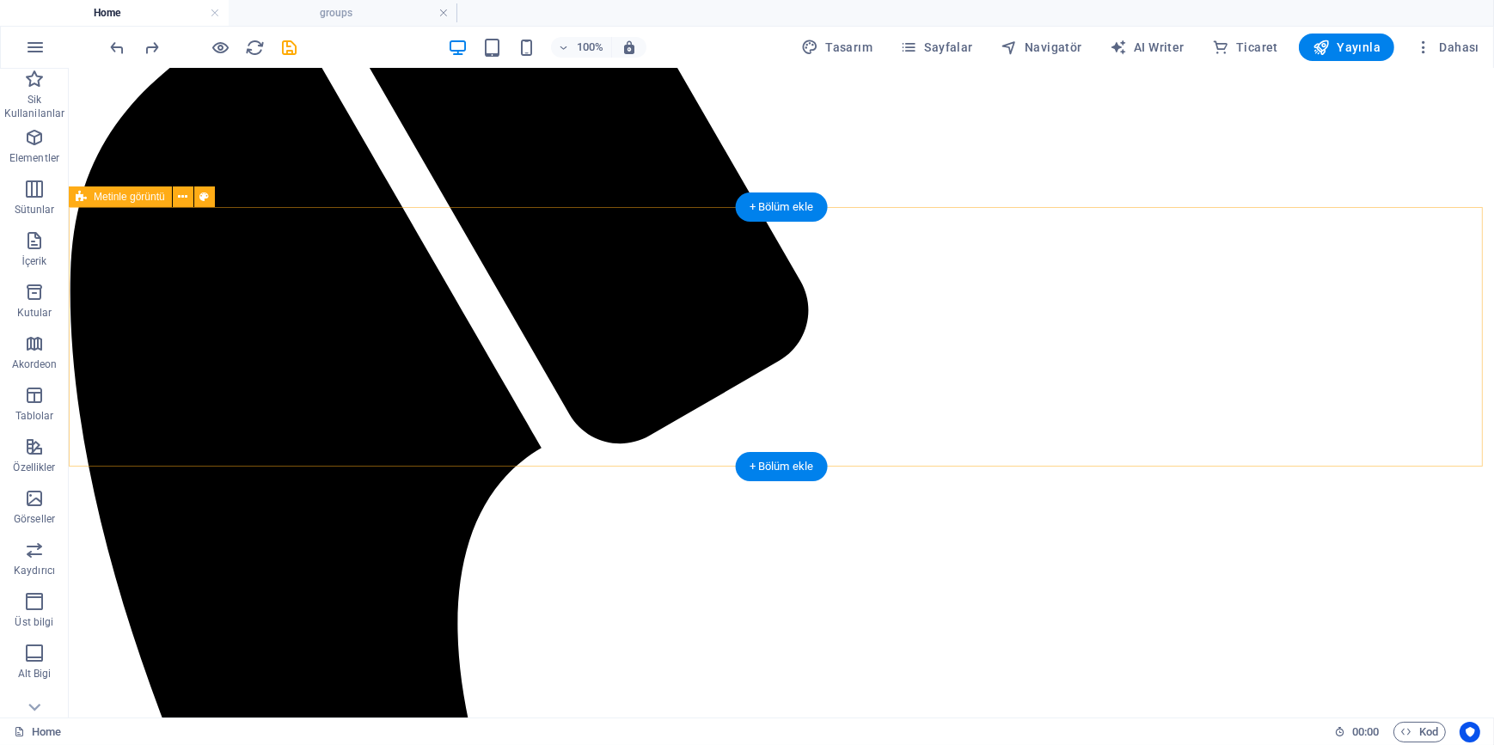
select select "rem"
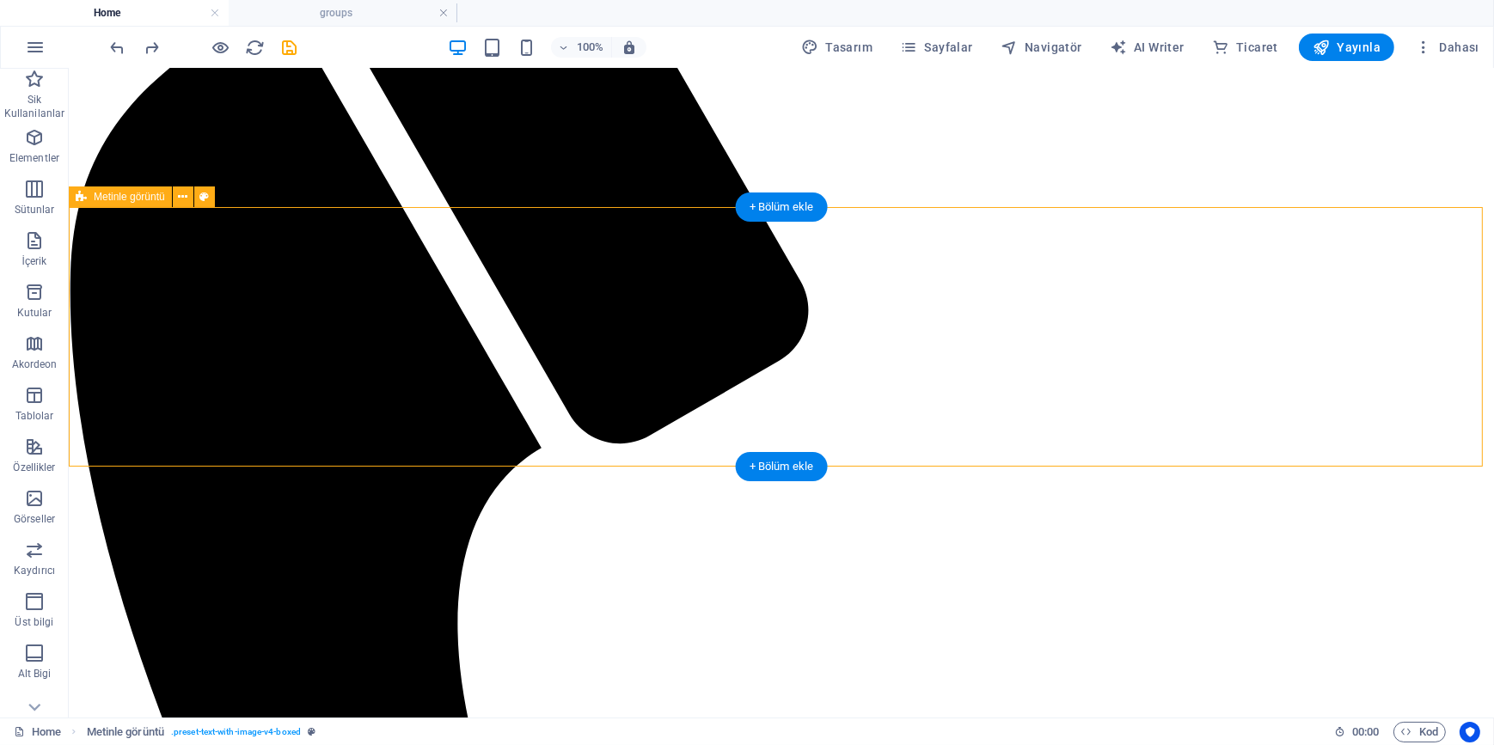
select select "px"
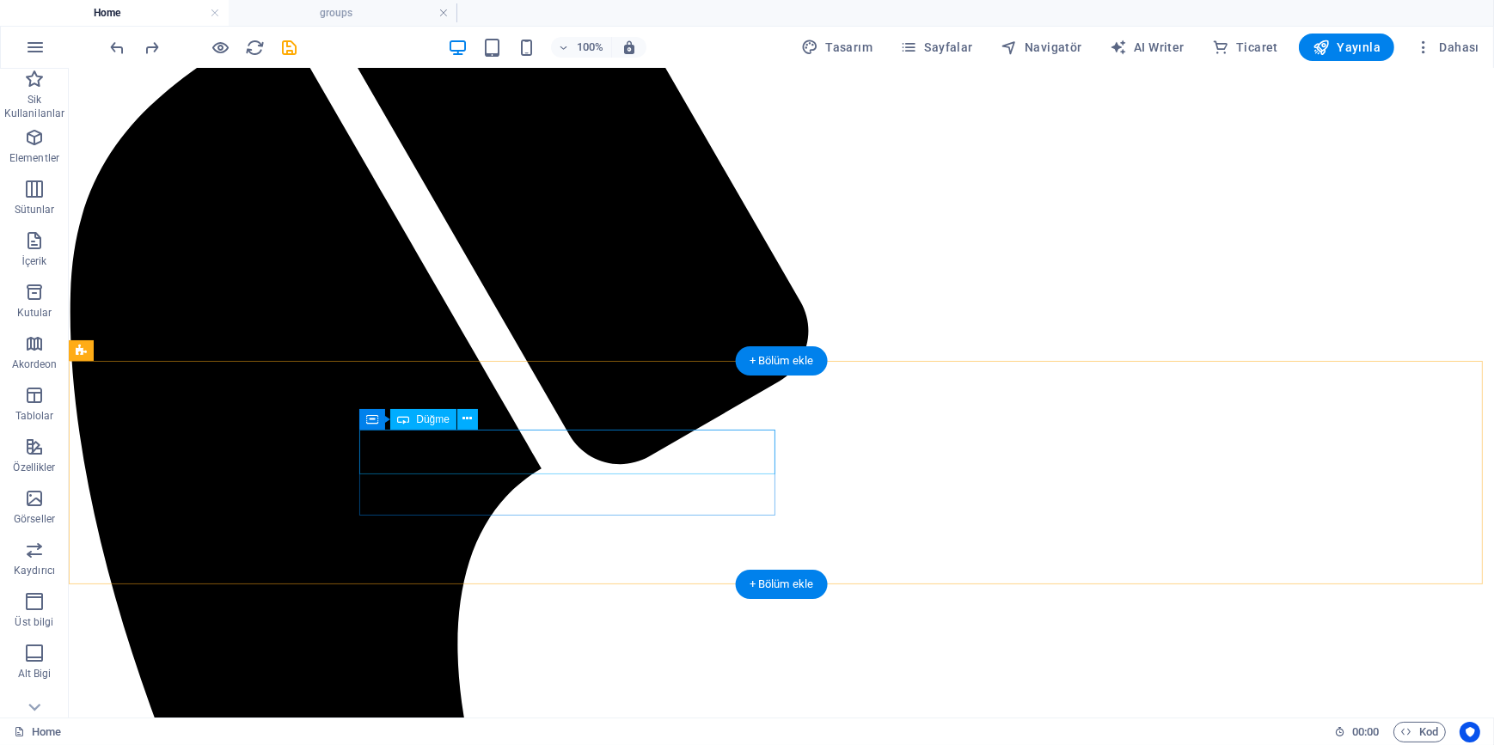
scroll to position [460, 0]
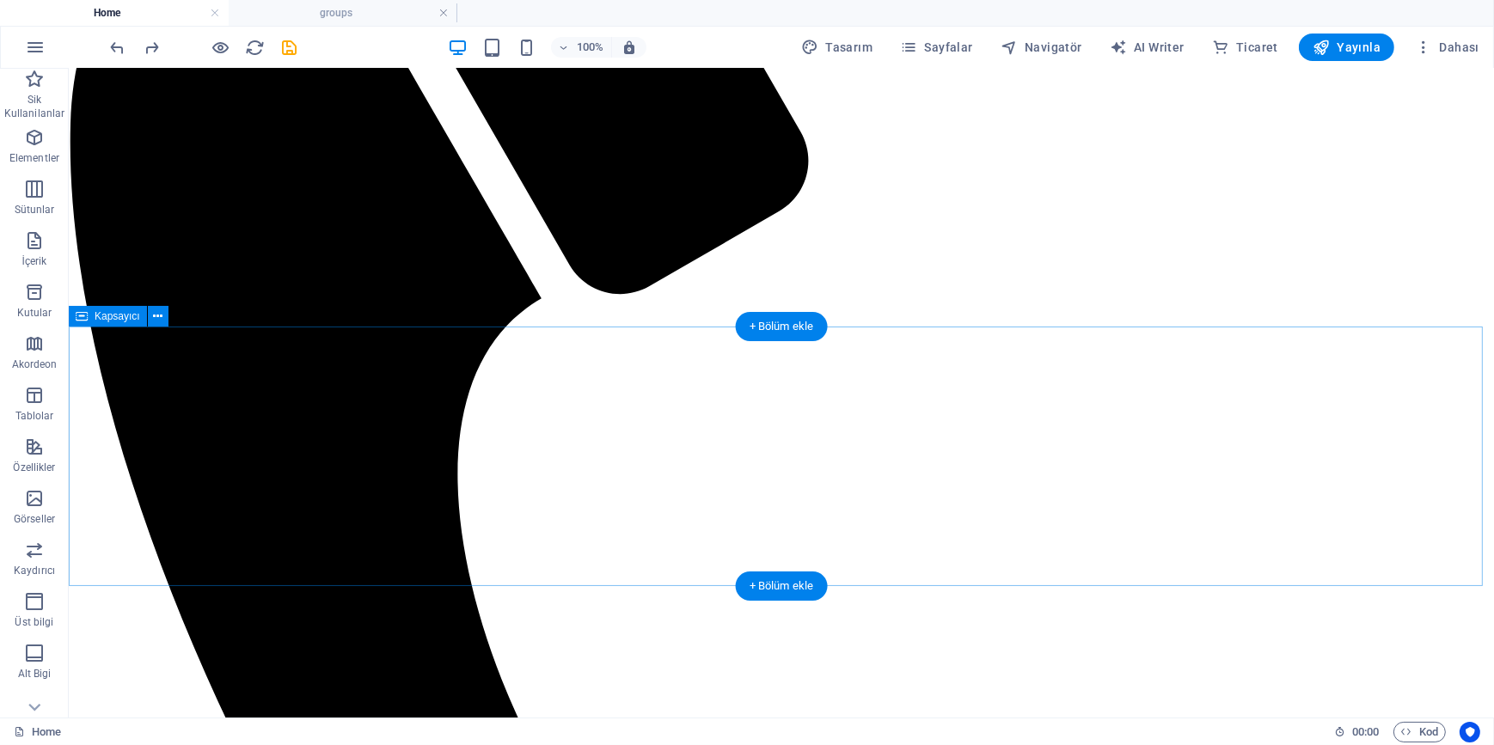
click at [162, 318] on icon at bounding box center [157, 317] width 9 height 18
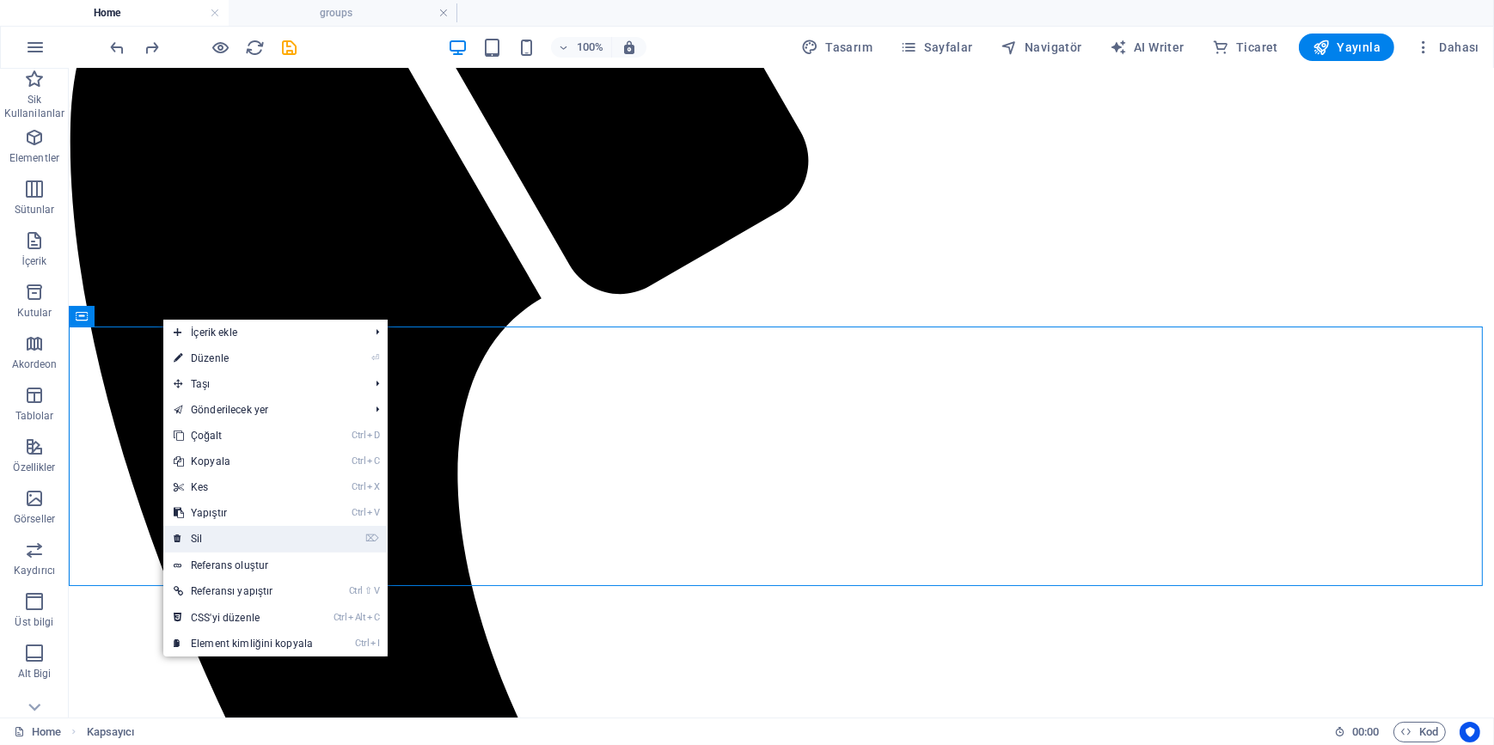
click at [223, 537] on link "⌦ Sil" at bounding box center [243, 539] width 160 height 26
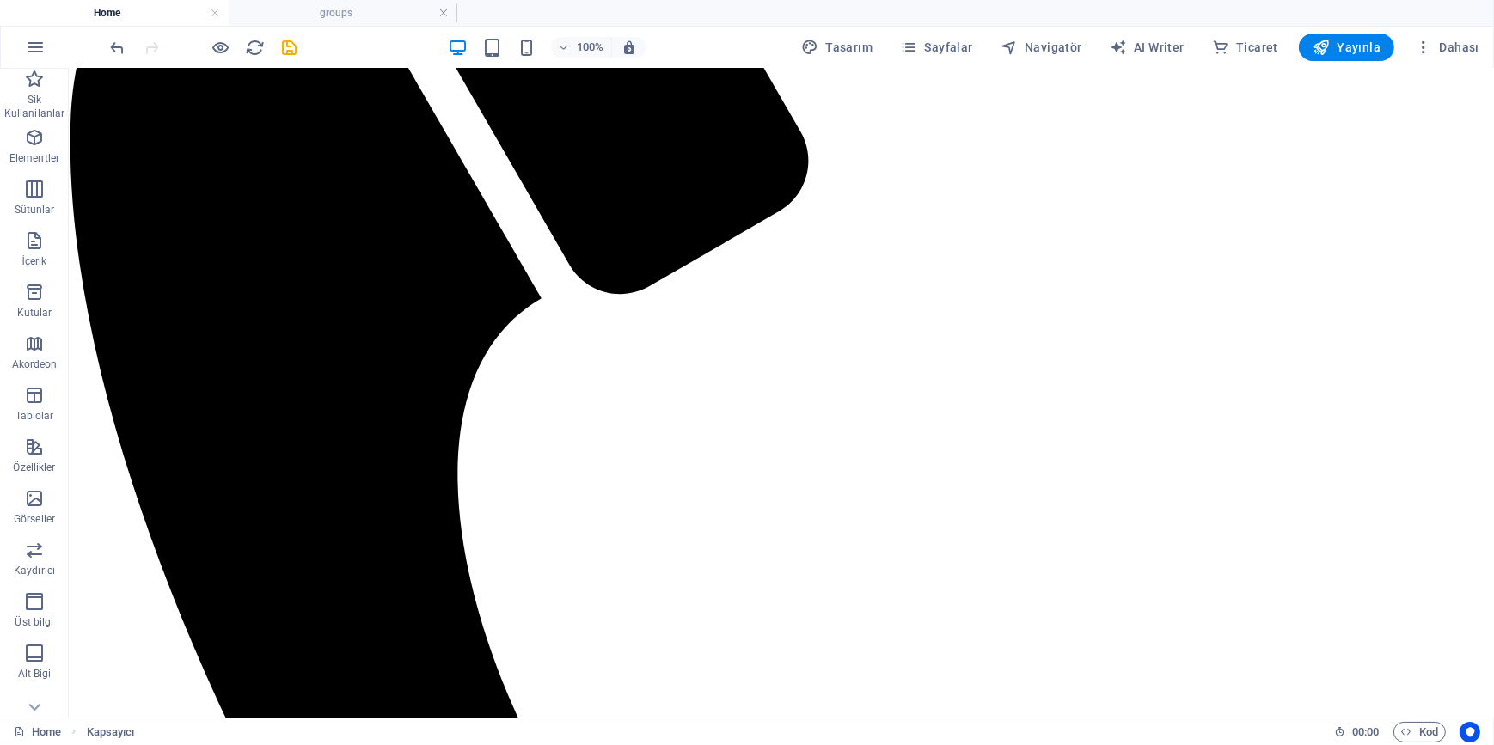
scroll to position [302, 0]
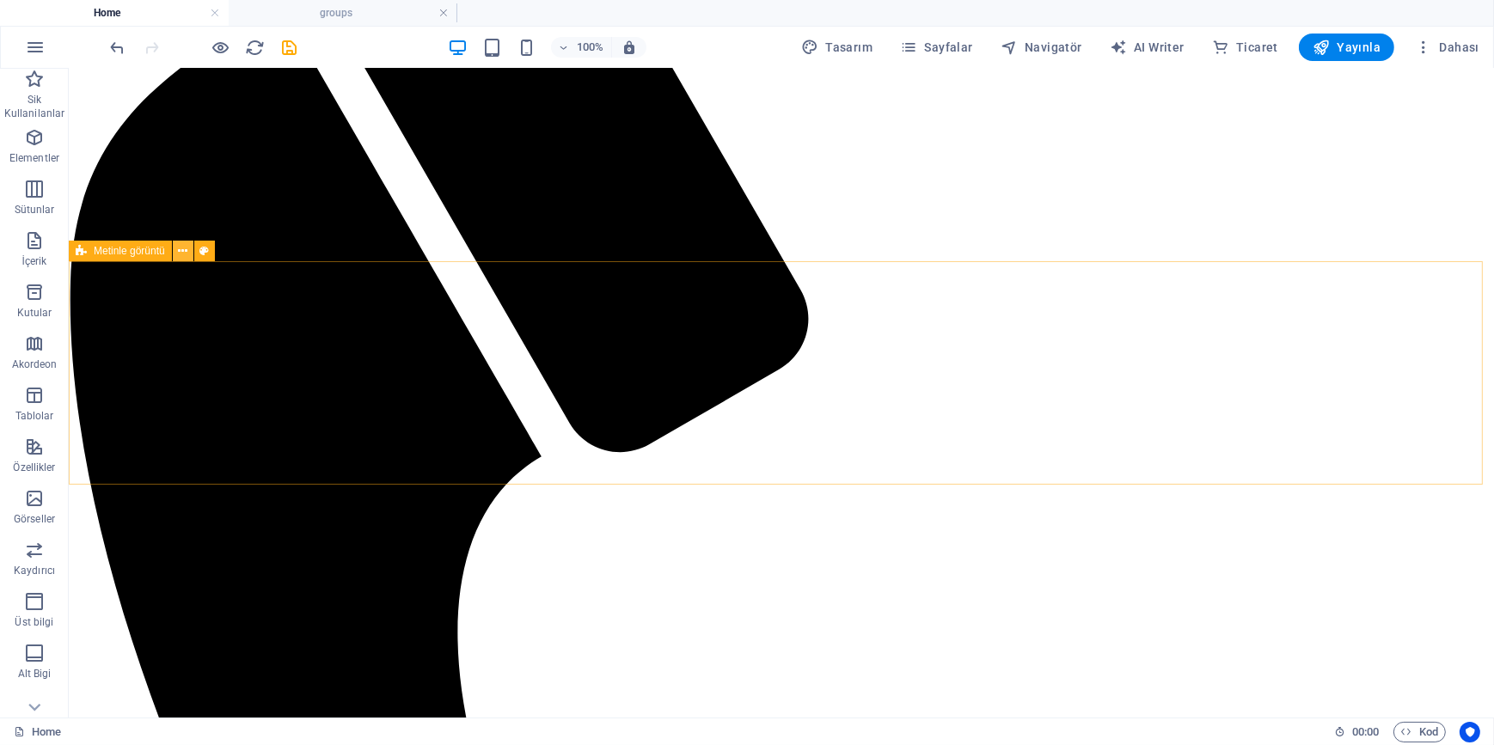
click at [180, 253] on icon at bounding box center [182, 251] width 9 height 18
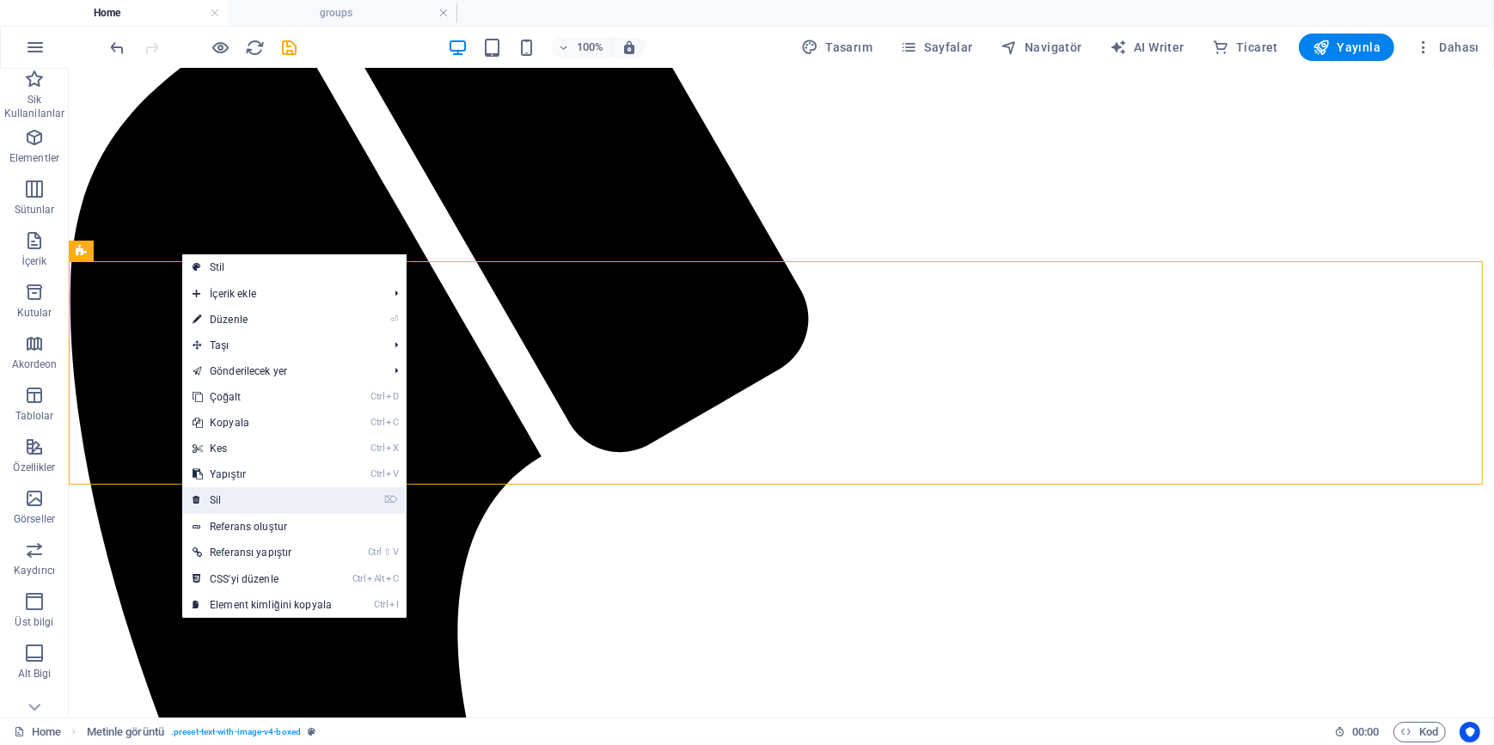
click at [244, 501] on link "⌦ Sil" at bounding box center [262, 500] width 160 height 26
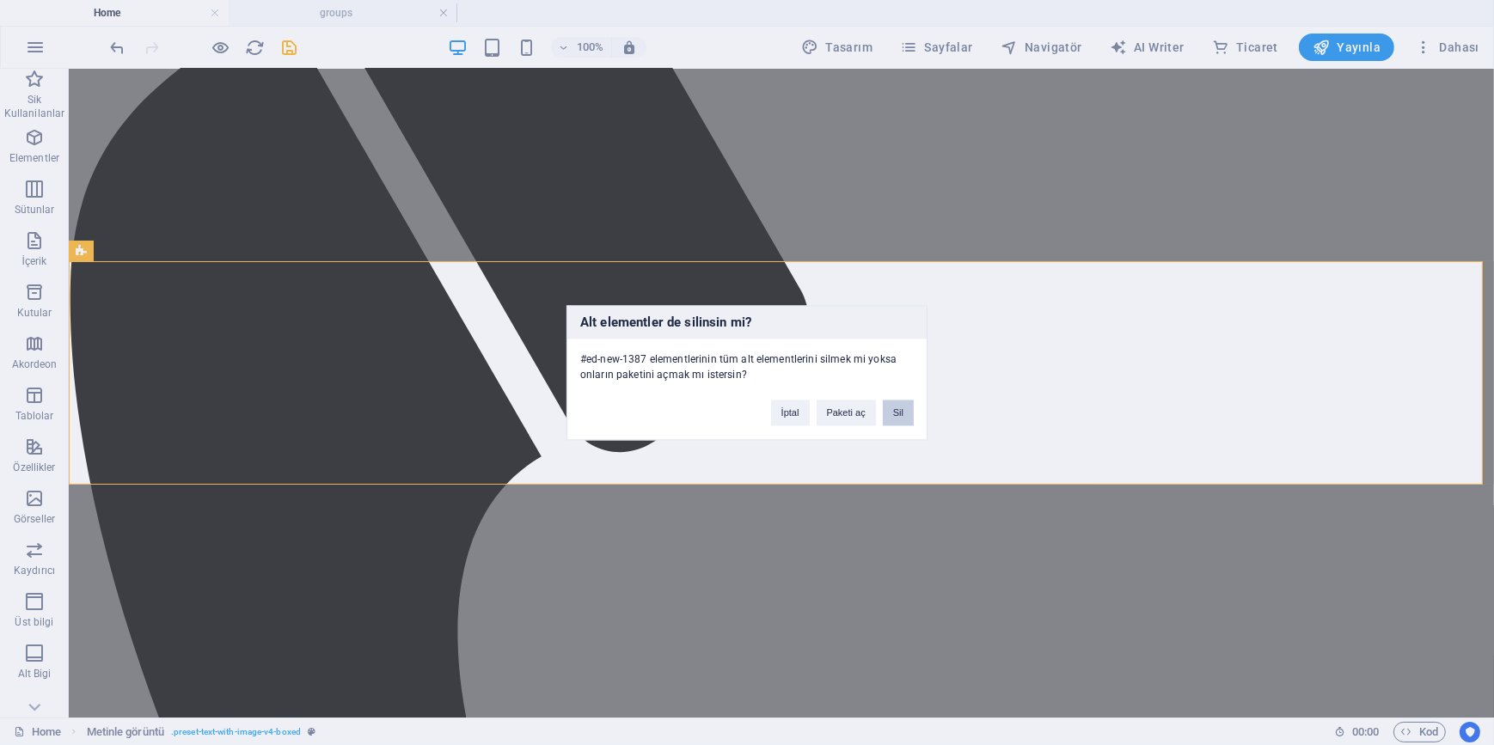
drag, startPoint x: 921, startPoint y: 409, endPoint x: 910, endPoint y: 411, distance: 11.3
click at [920, 409] on div "İptal Paketi aç Sil" at bounding box center [842, 404] width 168 height 44
click at [906, 412] on button "Sil" at bounding box center [898, 413] width 31 height 26
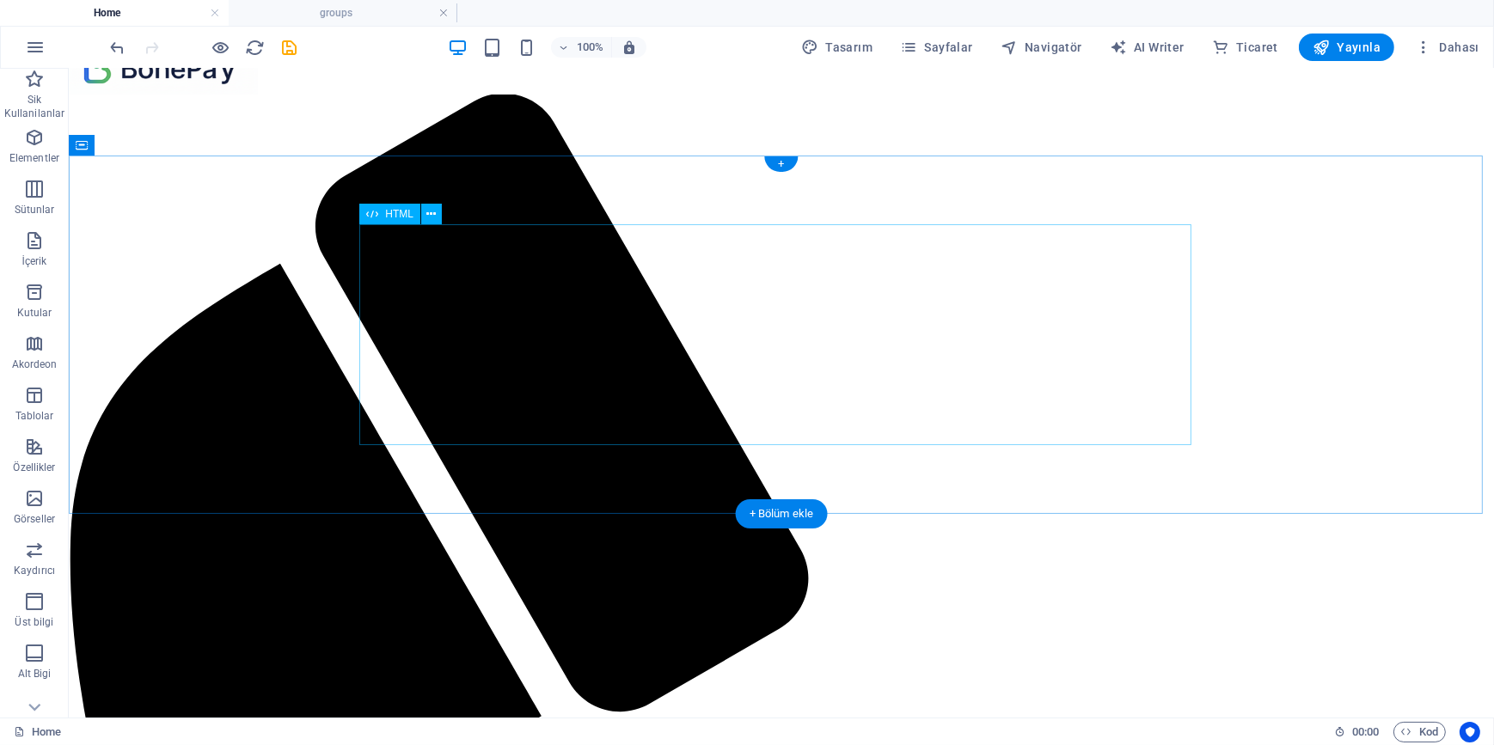
scroll to position [78, 0]
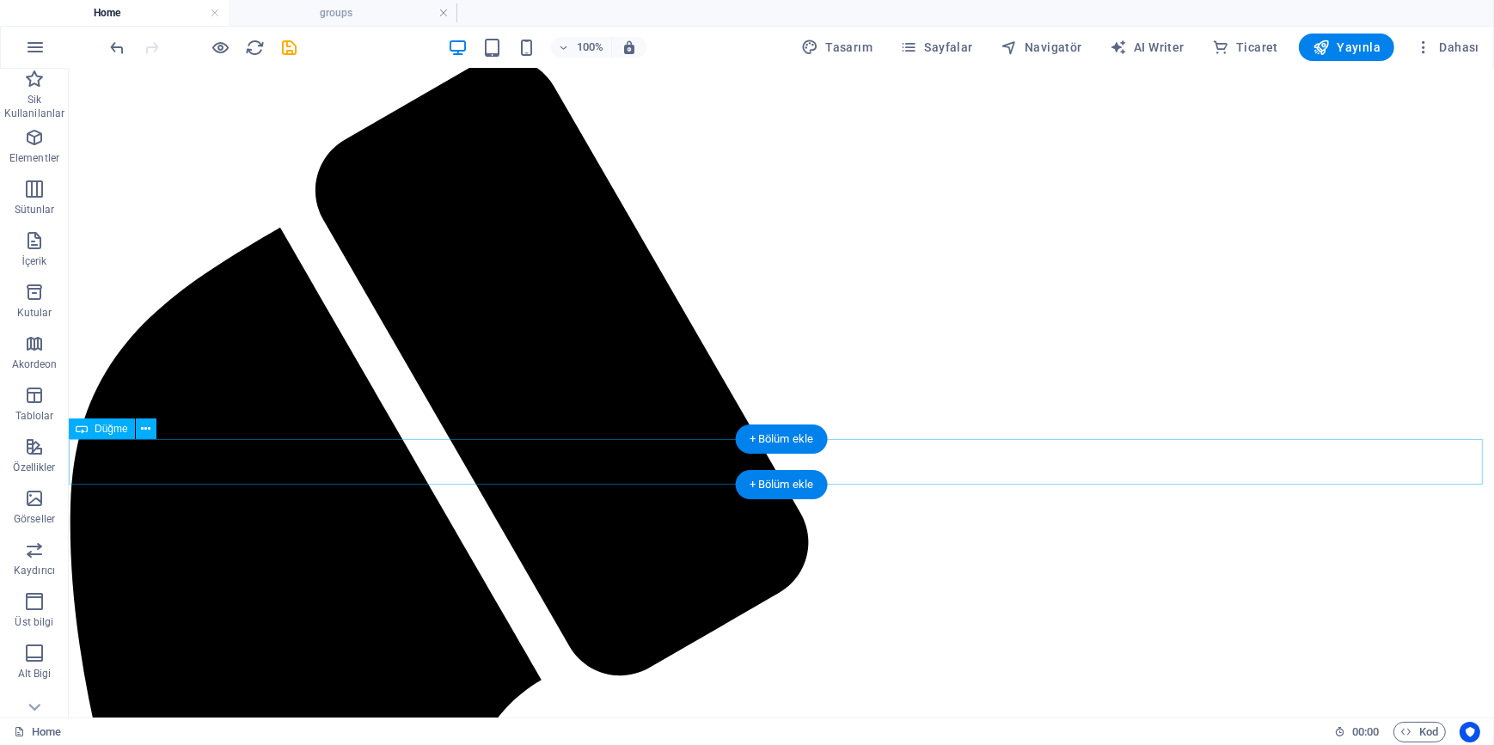
click at [150, 431] on icon at bounding box center [145, 429] width 9 height 18
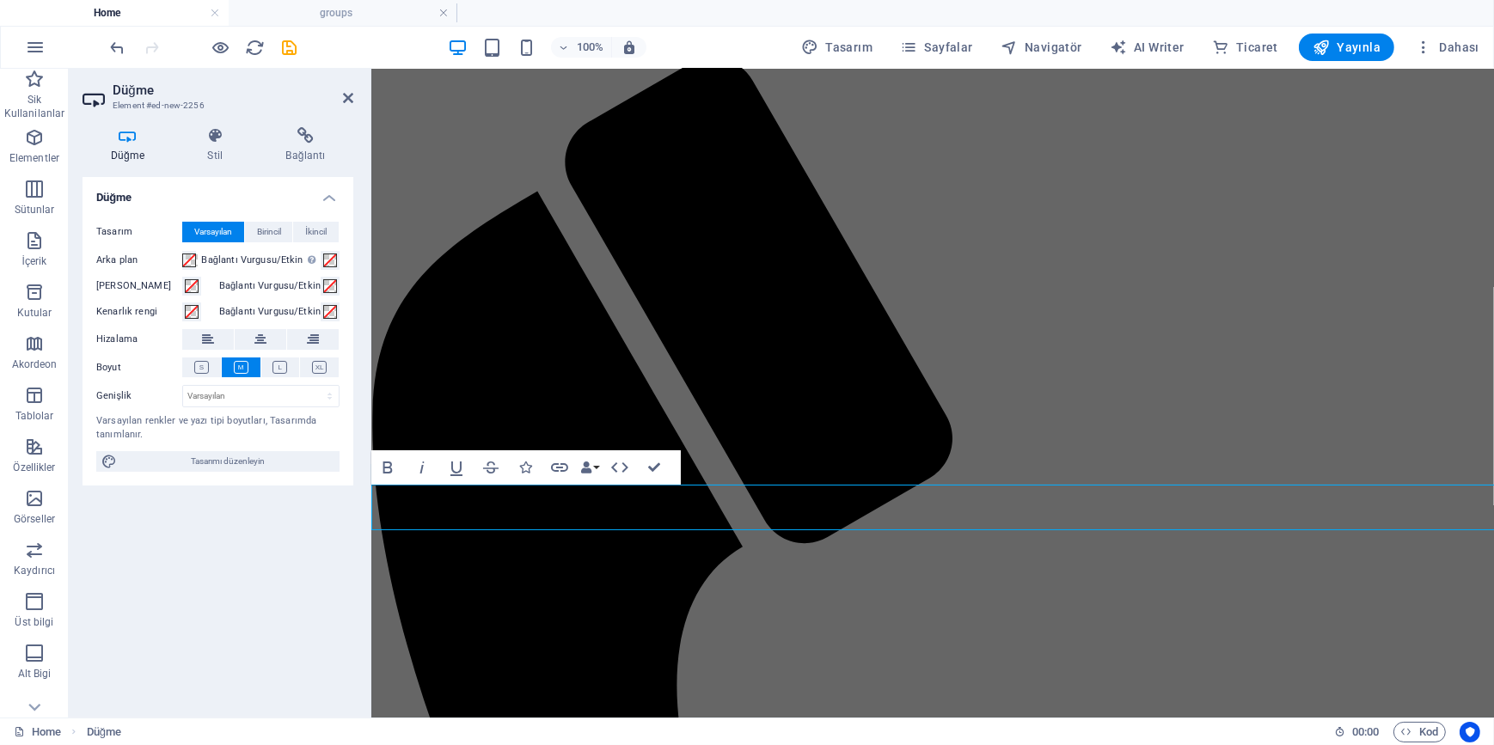
scroll to position [34, 0]
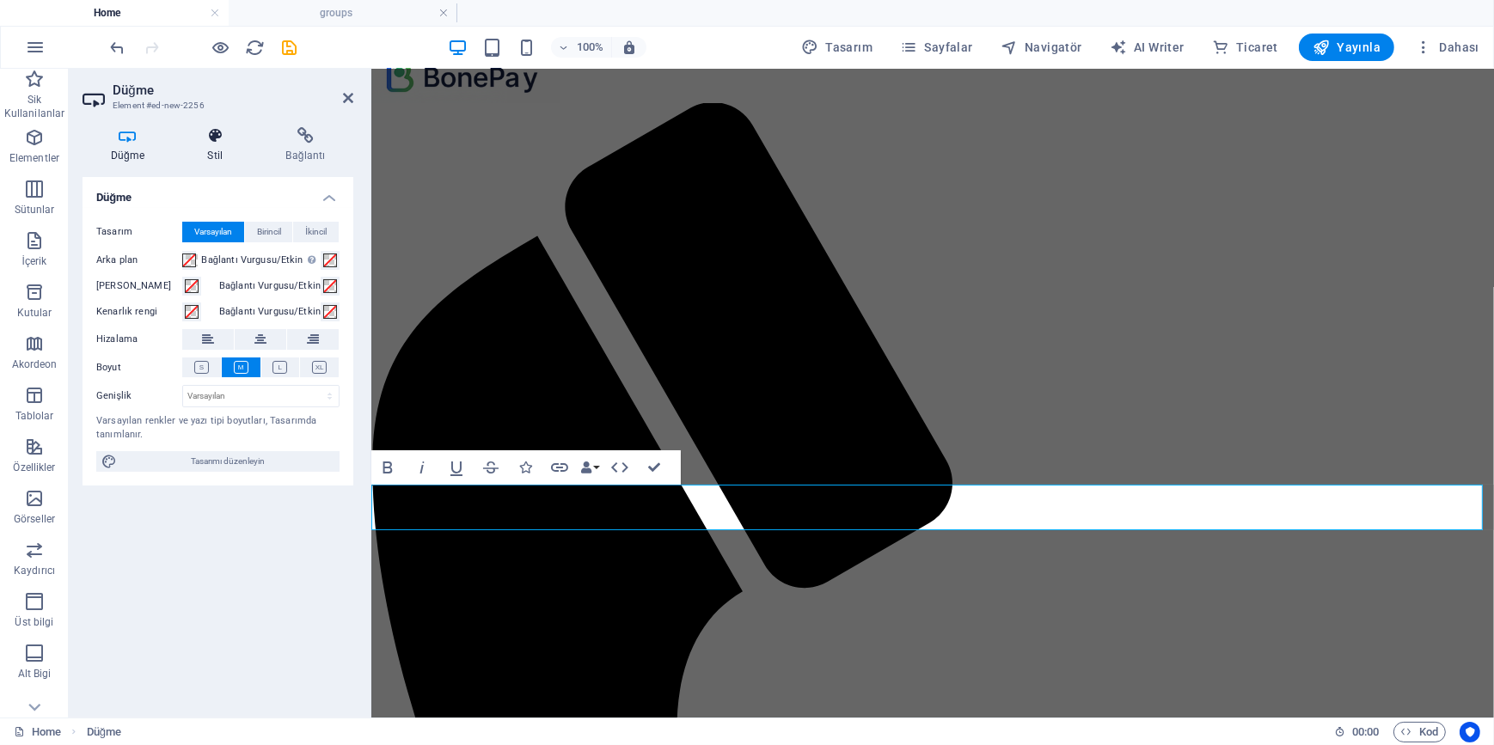
click at [211, 149] on h4 "Stil" at bounding box center [219, 145] width 78 height 36
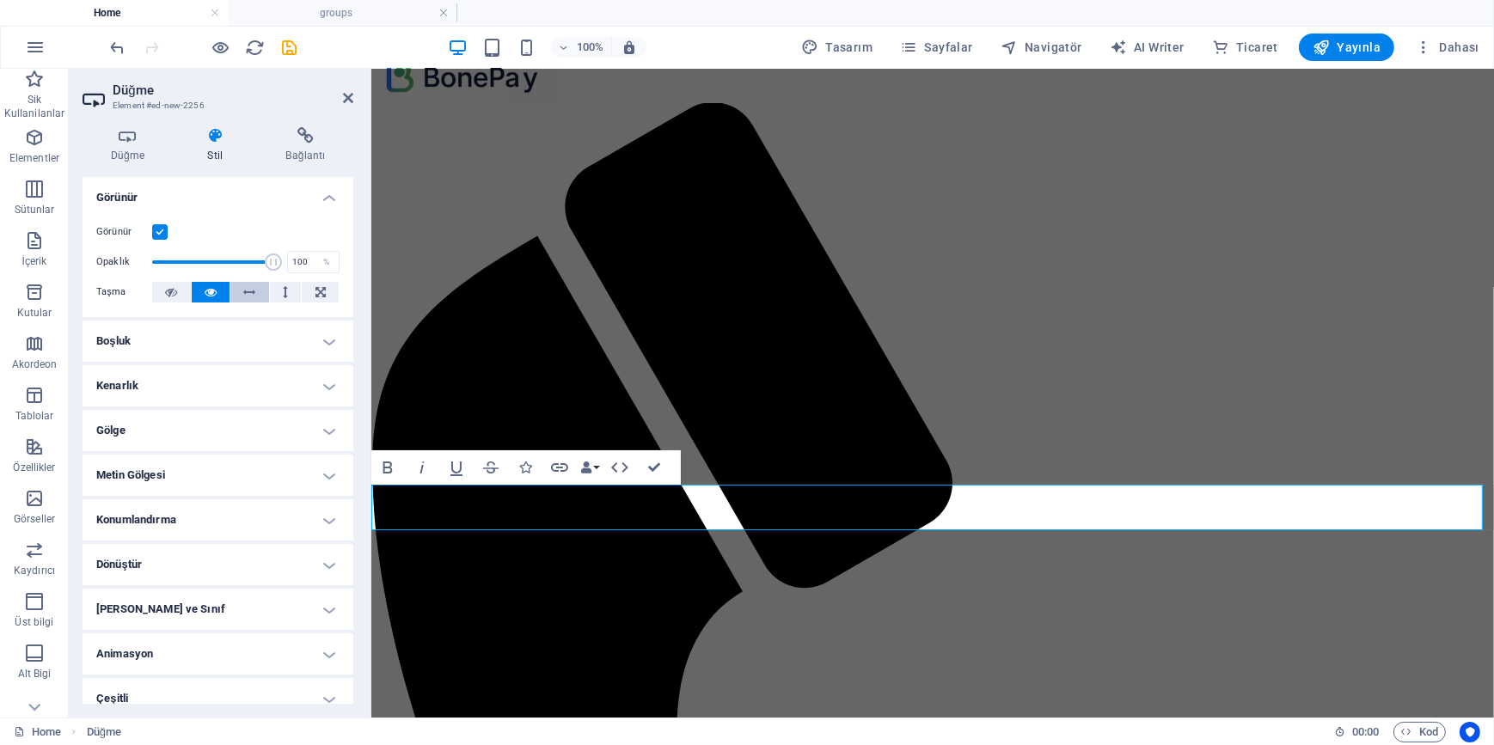
click at [234, 291] on button at bounding box center [249, 292] width 39 height 21
click at [287, 292] on button at bounding box center [286, 292] width 32 height 21
click at [251, 292] on icon at bounding box center [250, 292] width 12 height 21
click at [214, 290] on icon at bounding box center [211, 292] width 12 height 21
click at [178, 292] on button at bounding box center [171, 292] width 39 height 21
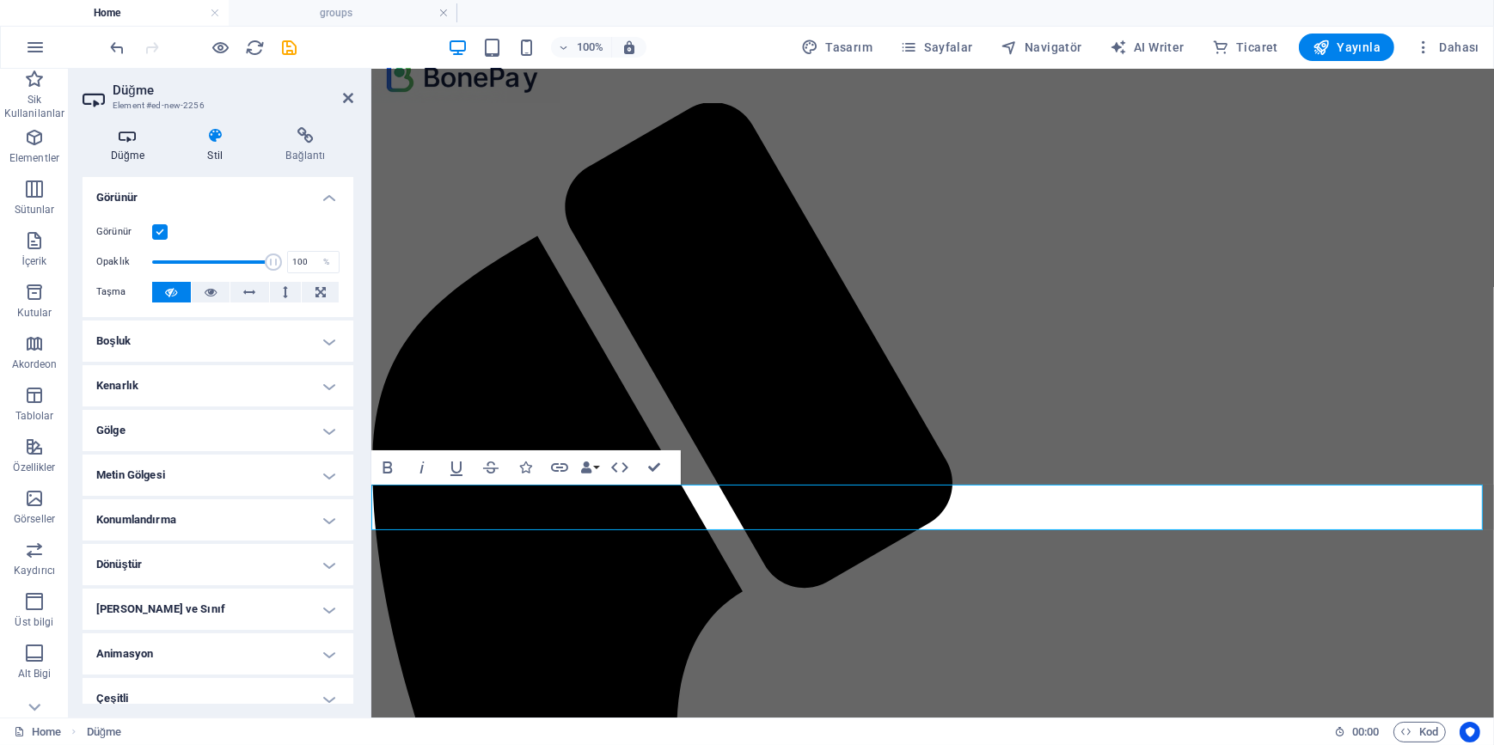
click at [130, 144] on icon at bounding box center [127, 135] width 90 height 17
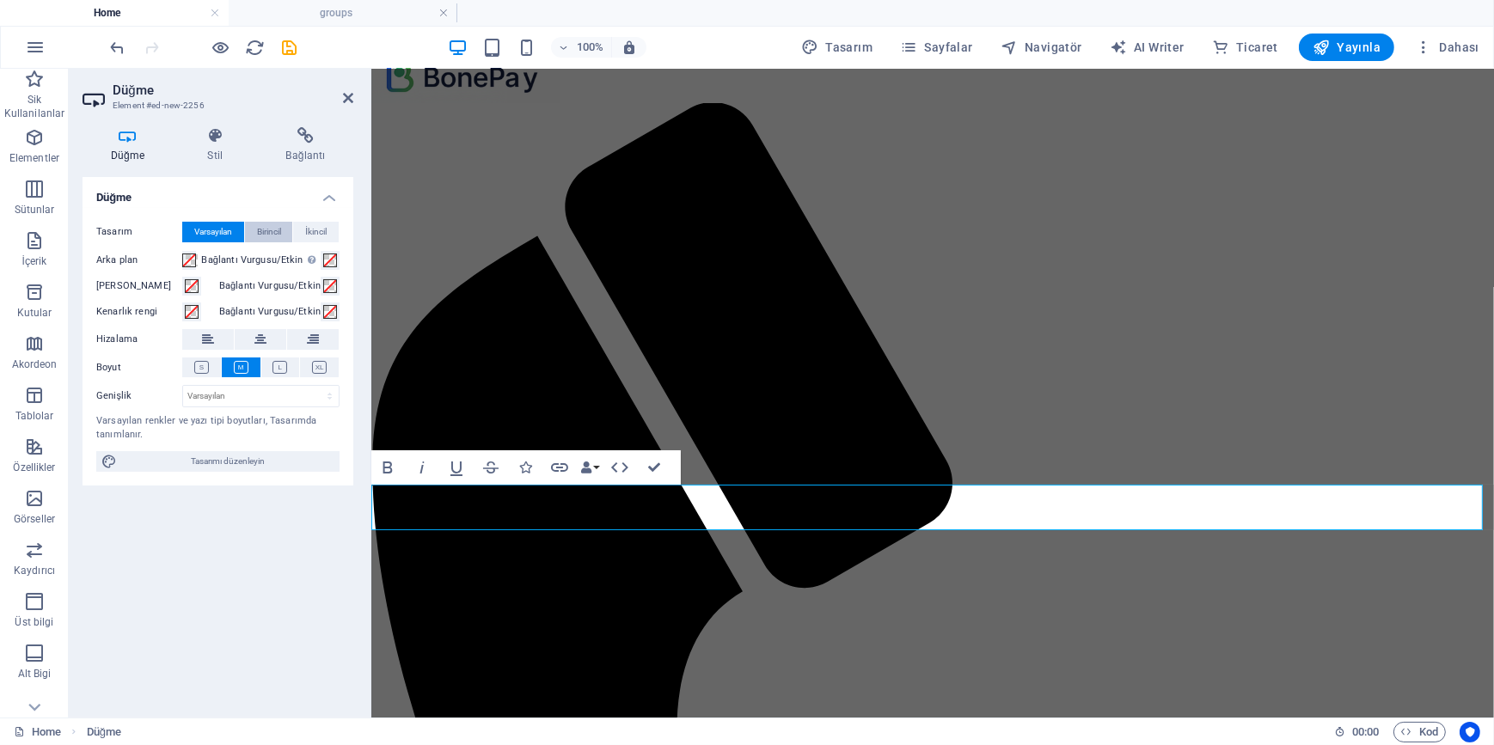
click at [272, 230] on span "Birincil" at bounding box center [269, 232] width 24 height 21
click at [312, 230] on span "İkincil" at bounding box center [315, 232] width 21 height 21
click at [199, 367] on icon at bounding box center [201, 367] width 15 height 13
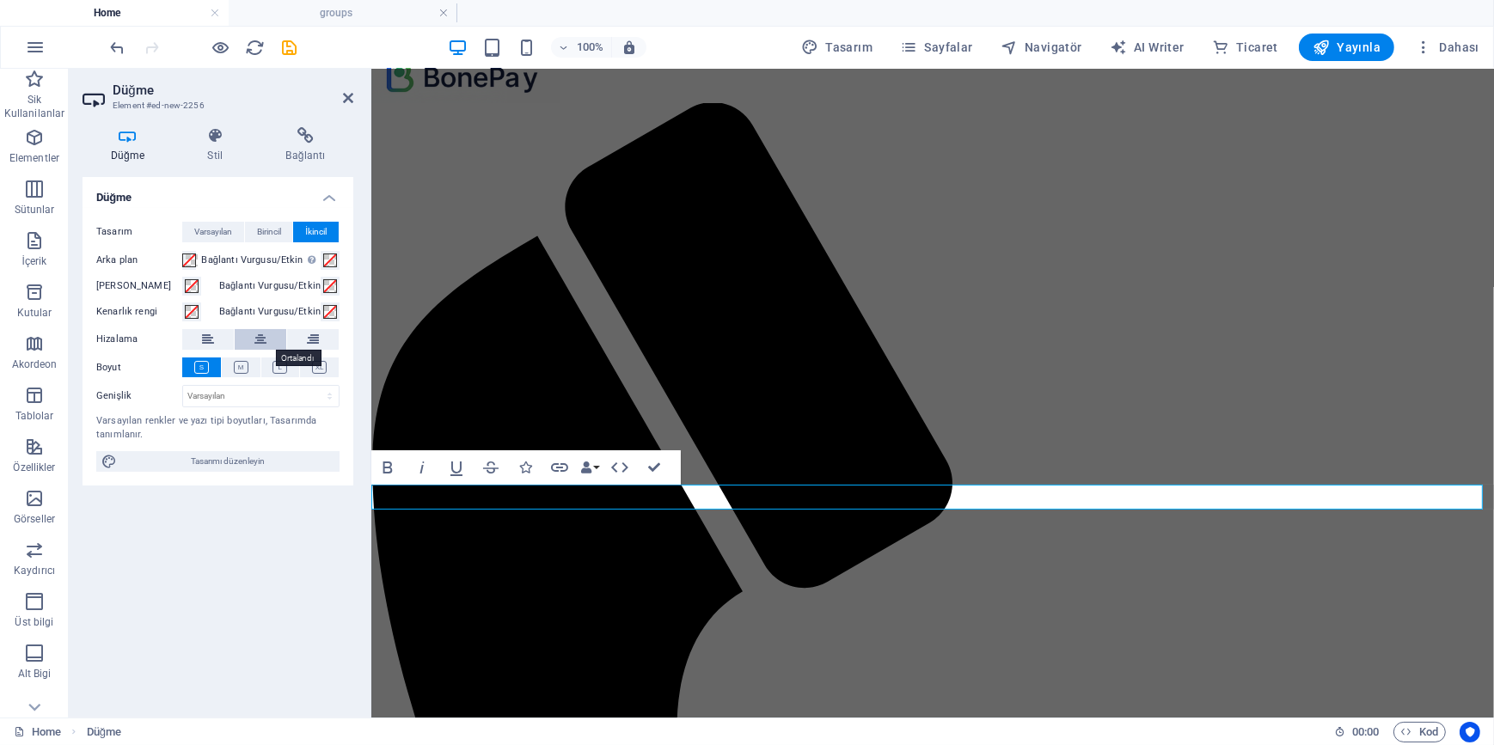
click at [263, 335] on icon at bounding box center [260, 339] width 12 height 21
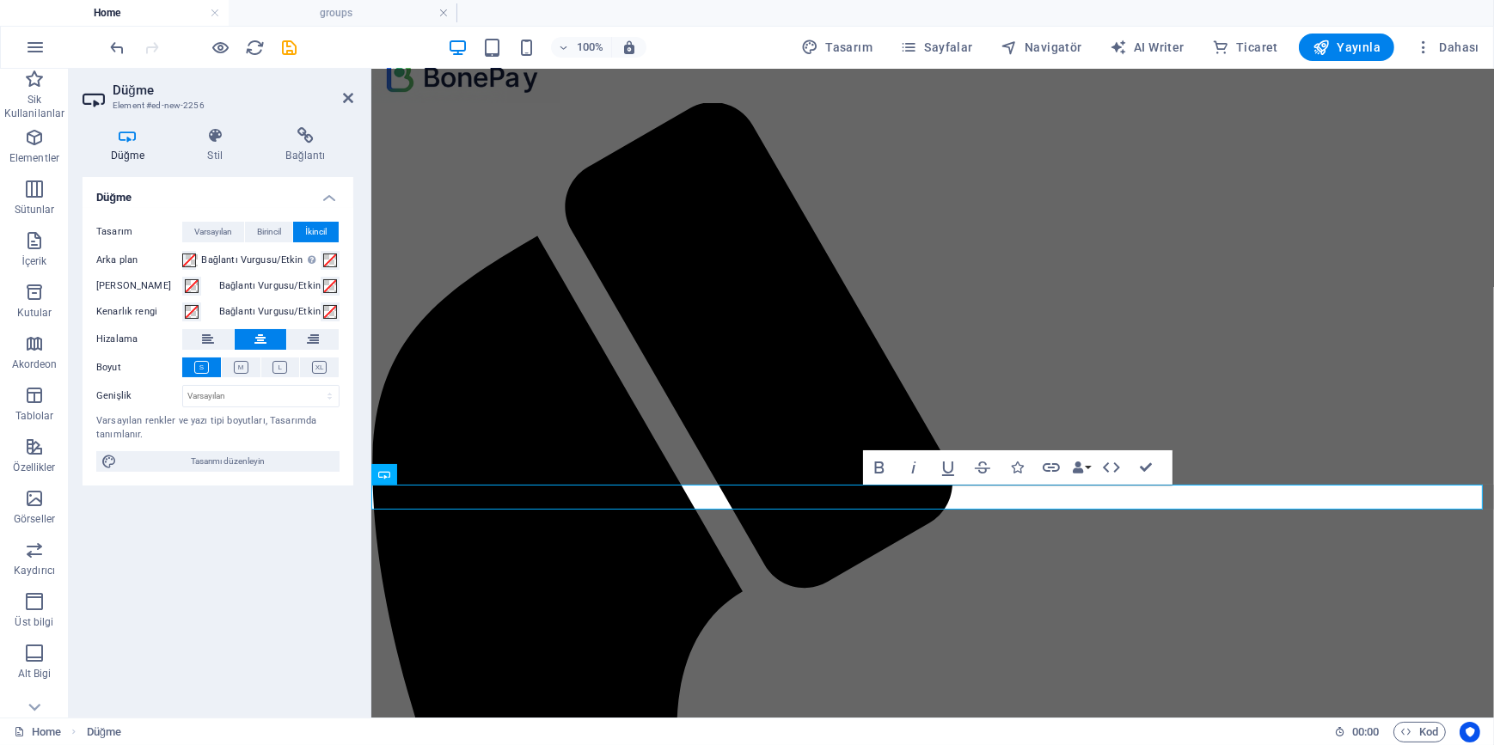
drag, startPoint x: 251, startPoint y: 607, endPoint x: 88, endPoint y: 476, distance: 209.1
click at [251, 607] on div "Düğme Tasarım Varsayılan Birincil İkincil Arka plan Bağlantı Vurgusu/Etkin Etki…" at bounding box center [217, 440] width 271 height 527
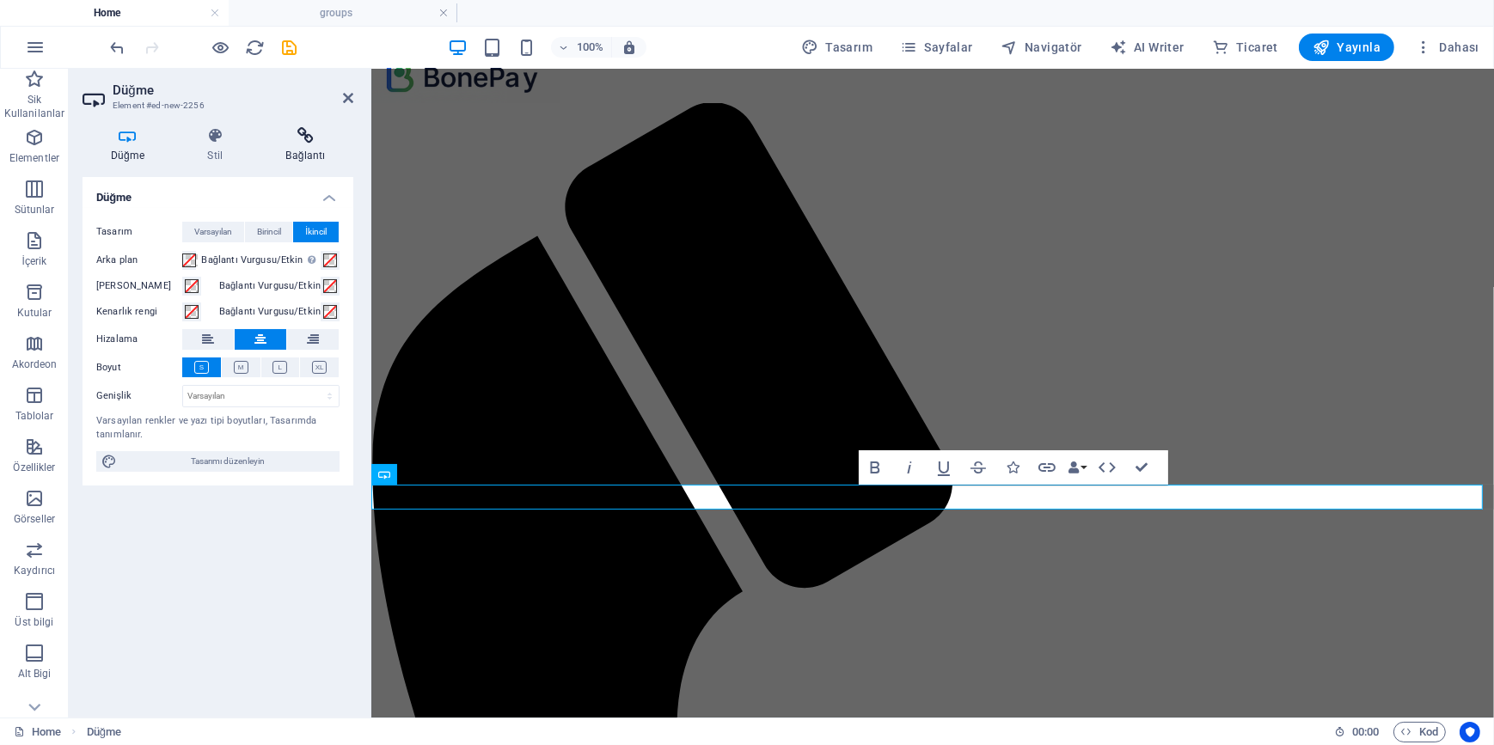
click at [294, 137] on icon at bounding box center [305, 135] width 95 height 17
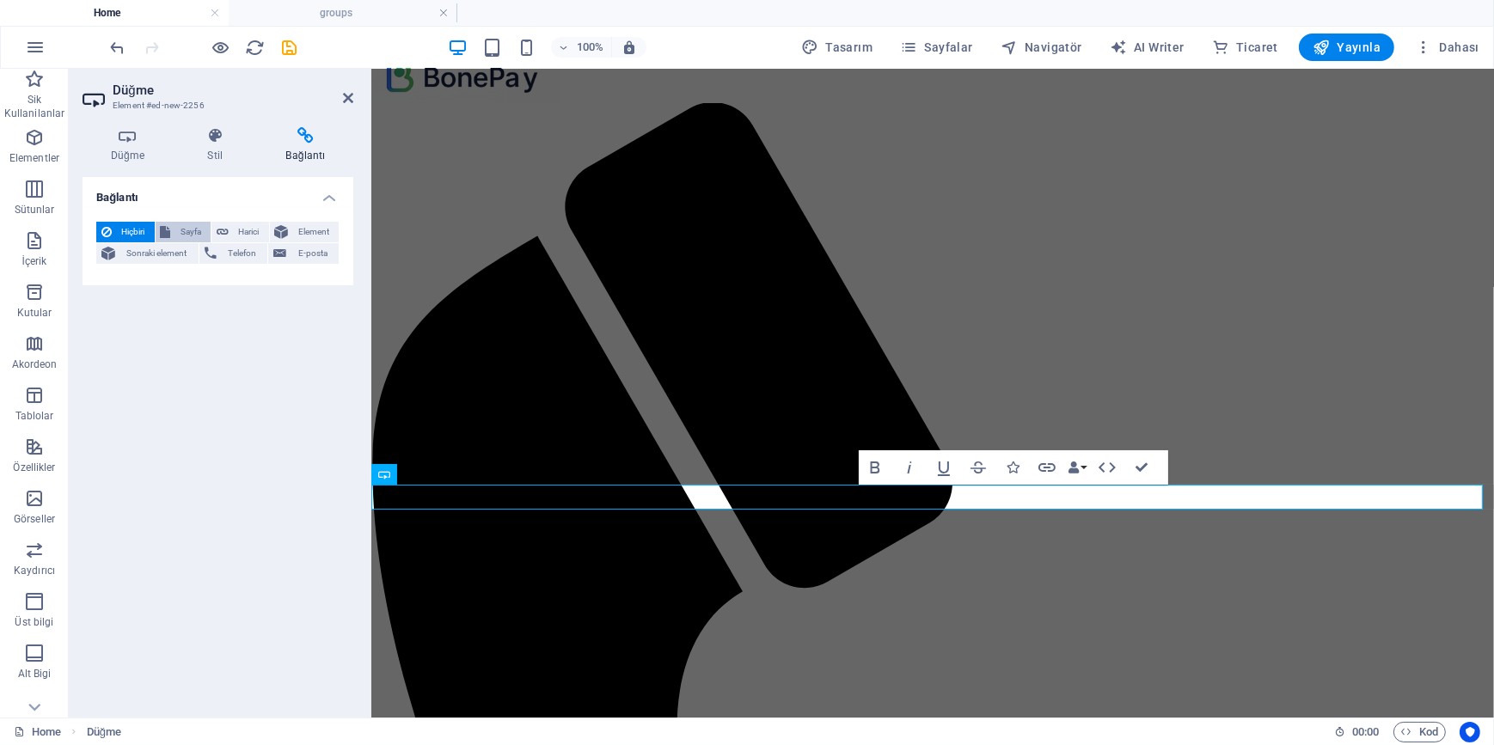
click at [186, 232] on span "Sayfa" at bounding box center [191, 232] width 30 height 21
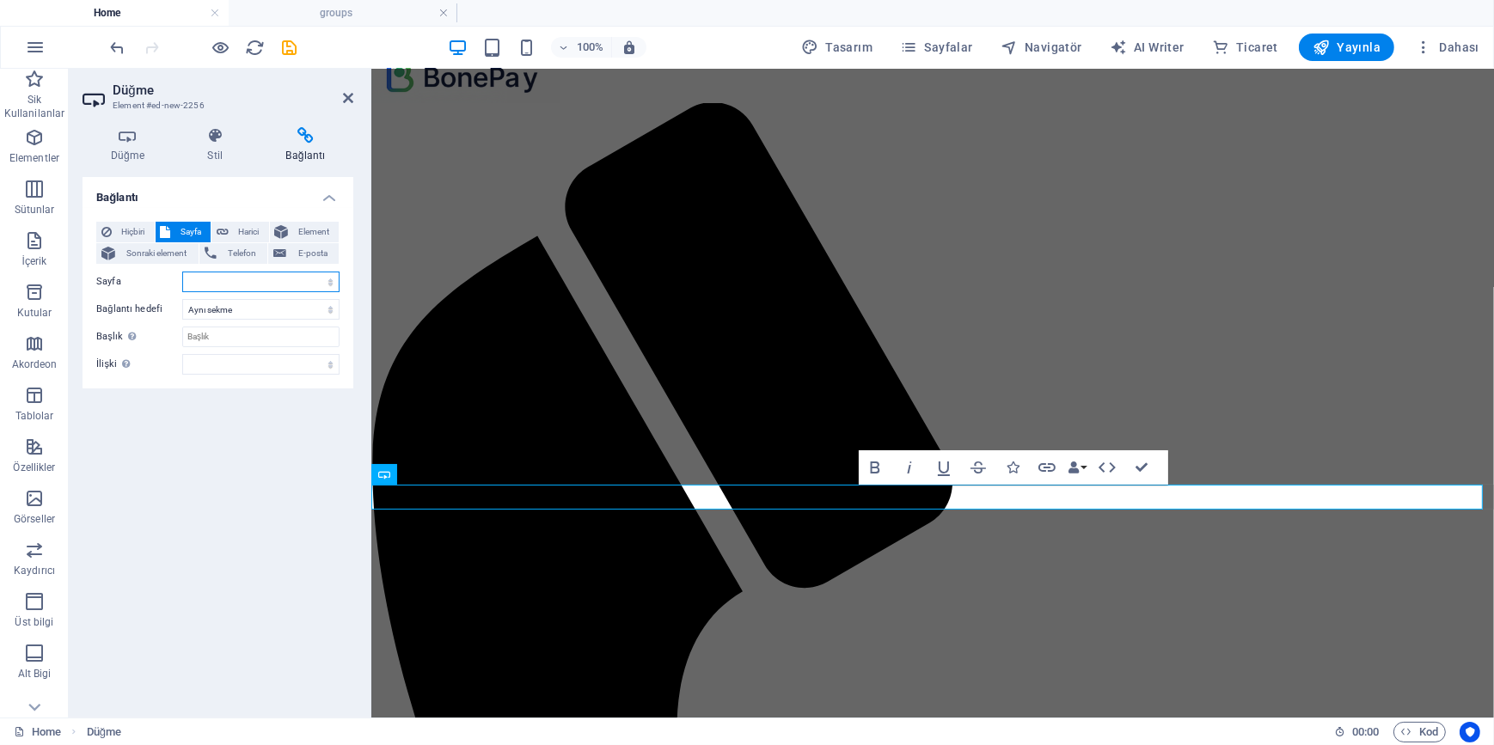
click at [245, 274] on select "Home nasilcalisir login-signup groups payment dashboard admin" at bounding box center [260, 282] width 157 height 21
select select "3"
click at [182, 272] on select "Home nasilcalisir login-signup groups payment dashboard admin" at bounding box center [260, 282] width 157 height 21
click at [254, 530] on div "Bağlantı Hiçbiri Sayfa Harici Element Sonraki element Telefon E-posta Sayfa Hom…" at bounding box center [217, 440] width 271 height 527
click at [214, 137] on icon at bounding box center [215, 135] width 71 height 17
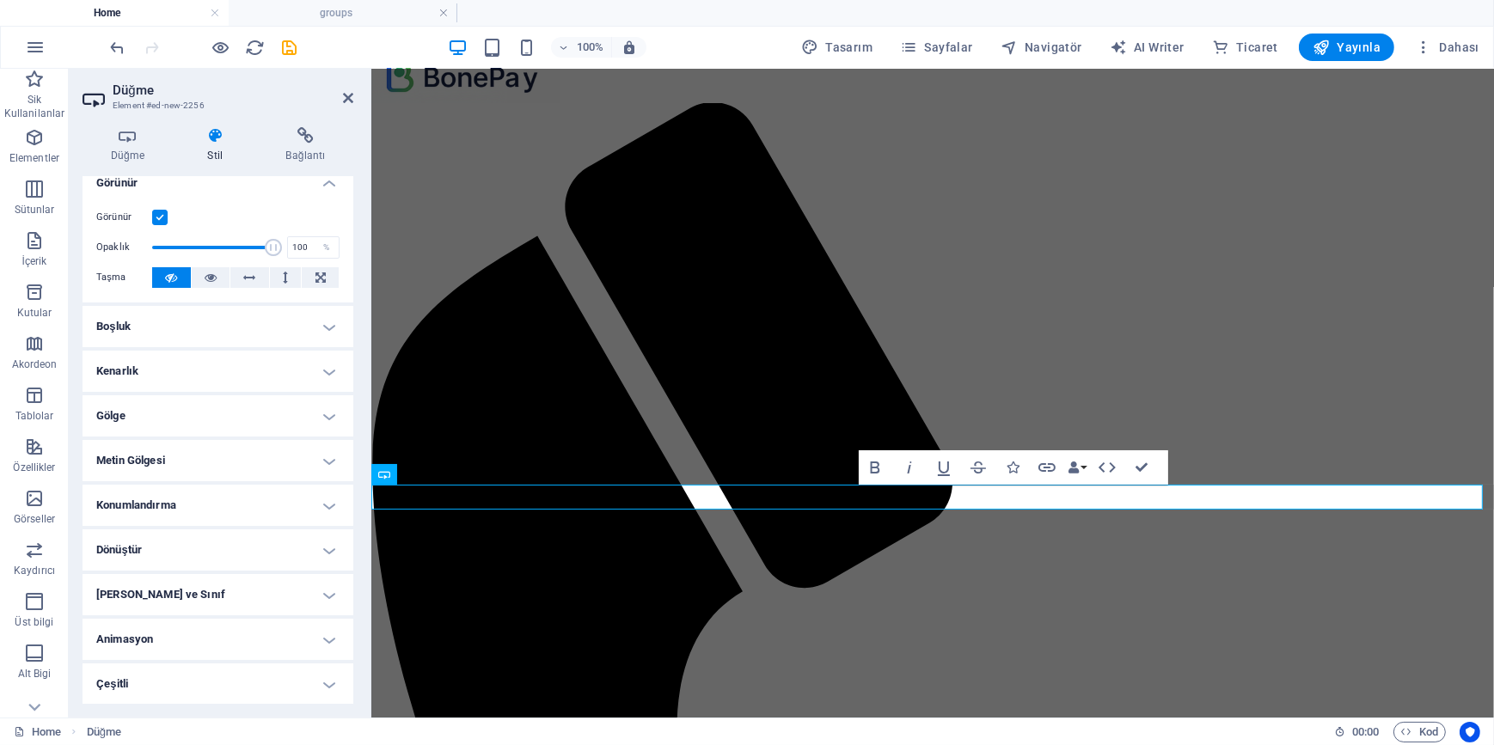
scroll to position [0, 0]
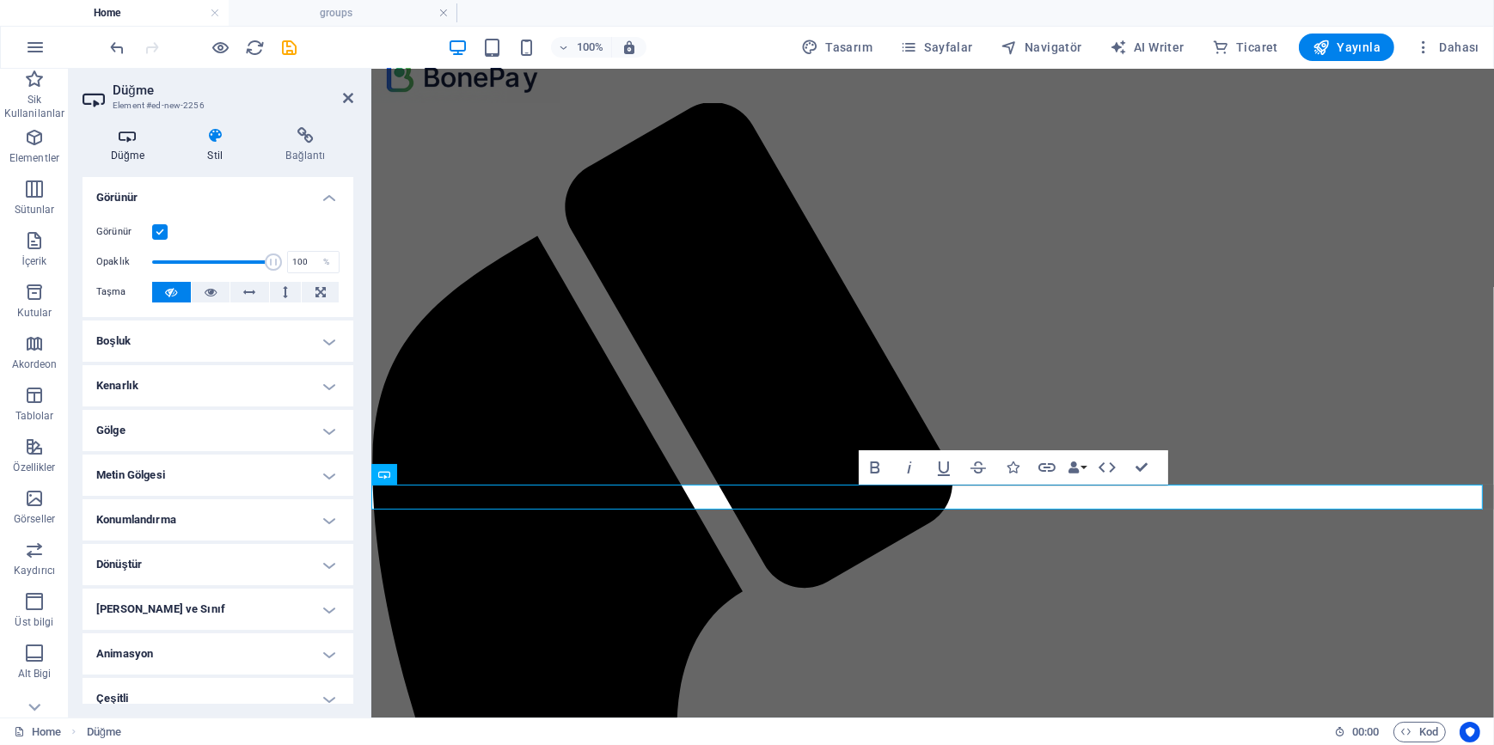
click at [126, 147] on h4 "Düğme" at bounding box center [130, 145] width 97 height 36
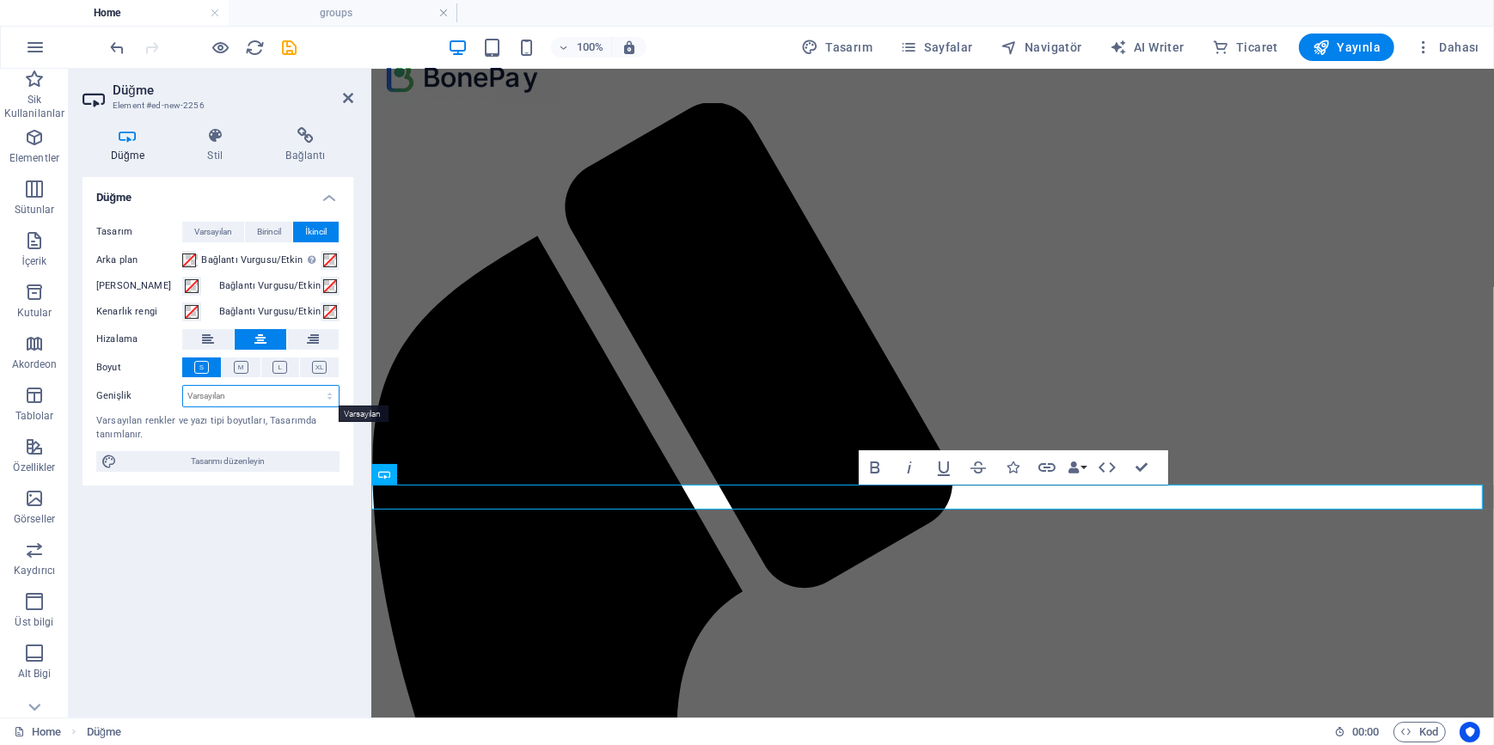
click at [249, 392] on select "Varsayılan px rem % em vh vw" at bounding box center [261, 396] width 156 height 21
click at [209, 457] on span "Tasarımı düzenleyin" at bounding box center [228, 461] width 212 height 21
select select "600"
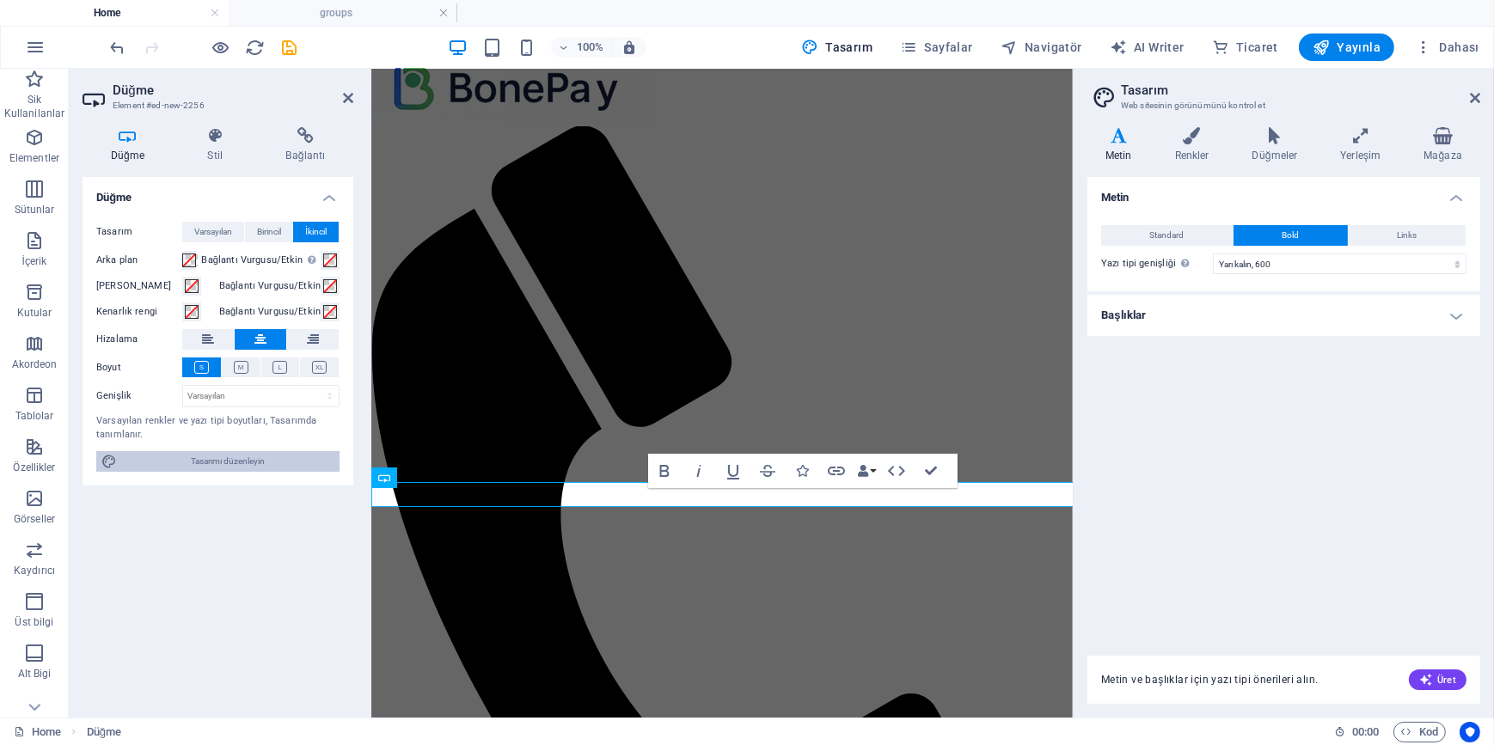
scroll to position [35, 0]
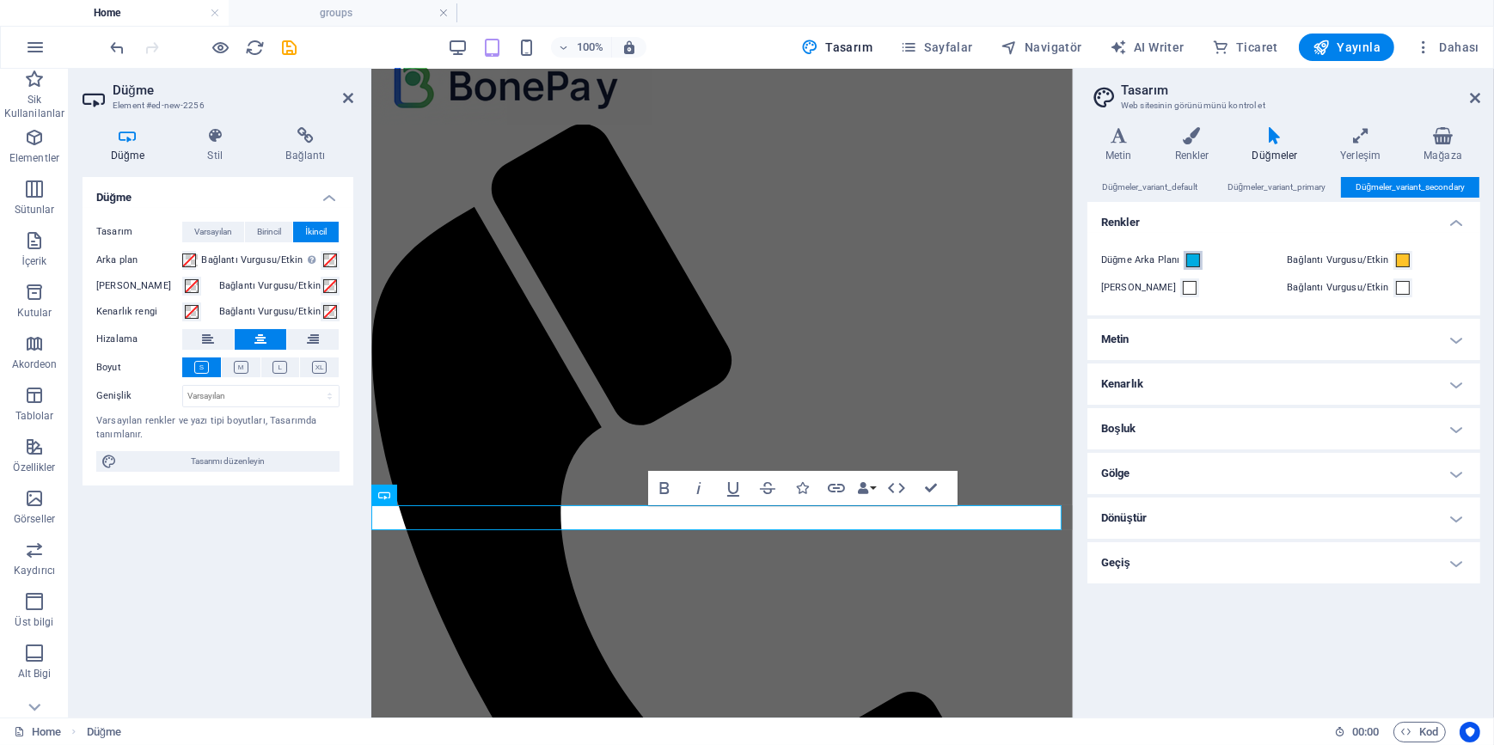
click at [1191, 257] on span at bounding box center [1193, 261] width 14 height 14
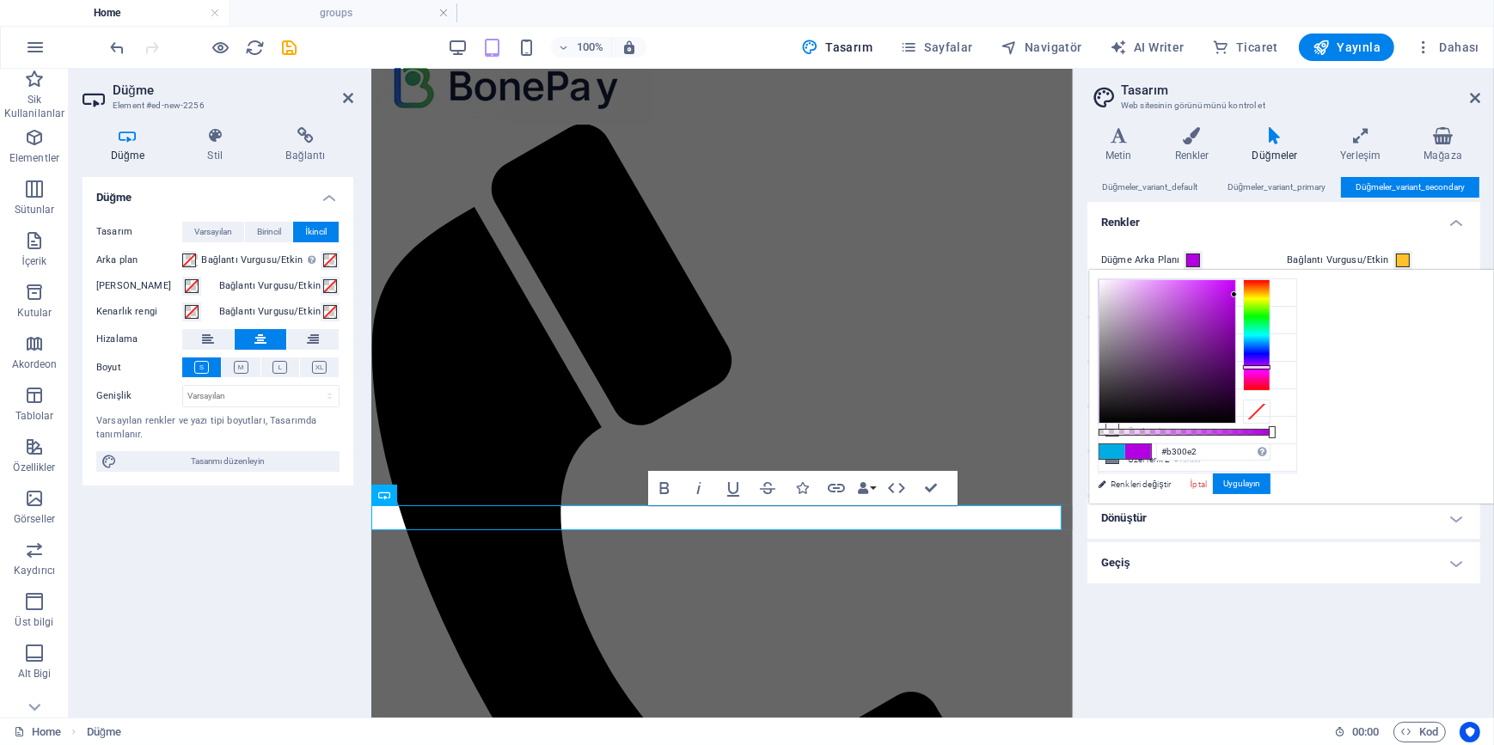
drag, startPoint x: 1462, startPoint y: 380, endPoint x: 1469, endPoint y: 366, distance: 15.4
click at [1270, 366] on div at bounding box center [1256, 335] width 27 height 112
click at [1235, 290] on div at bounding box center [1167, 351] width 136 height 143
type input "#b513e0"
click at [1225, 296] on div at bounding box center [1222, 295] width 6 height 6
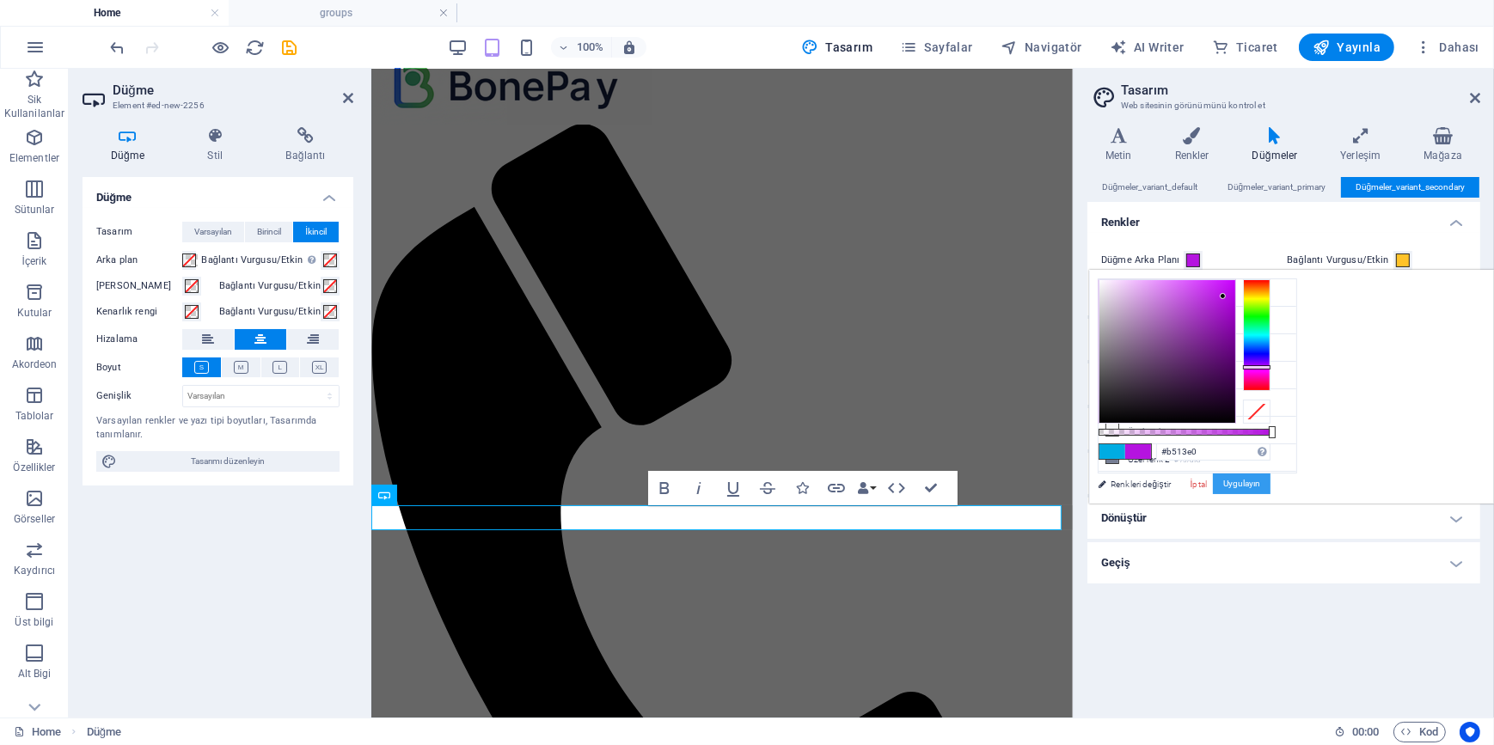
click at [1270, 480] on button "Uygulayın" at bounding box center [1242, 484] width 58 height 21
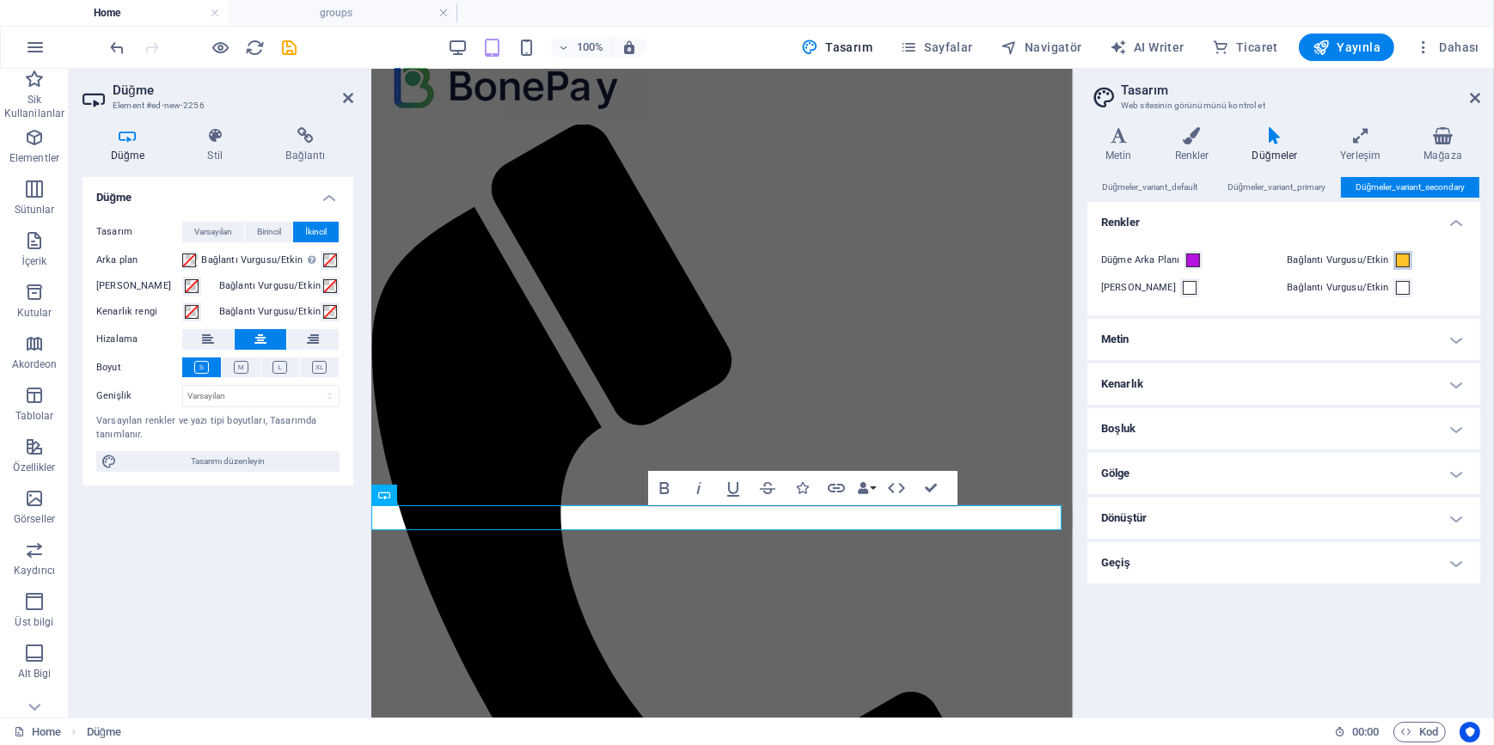
click at [1405, 263] on span at bounding box center [1403, 261] width 14 height 14
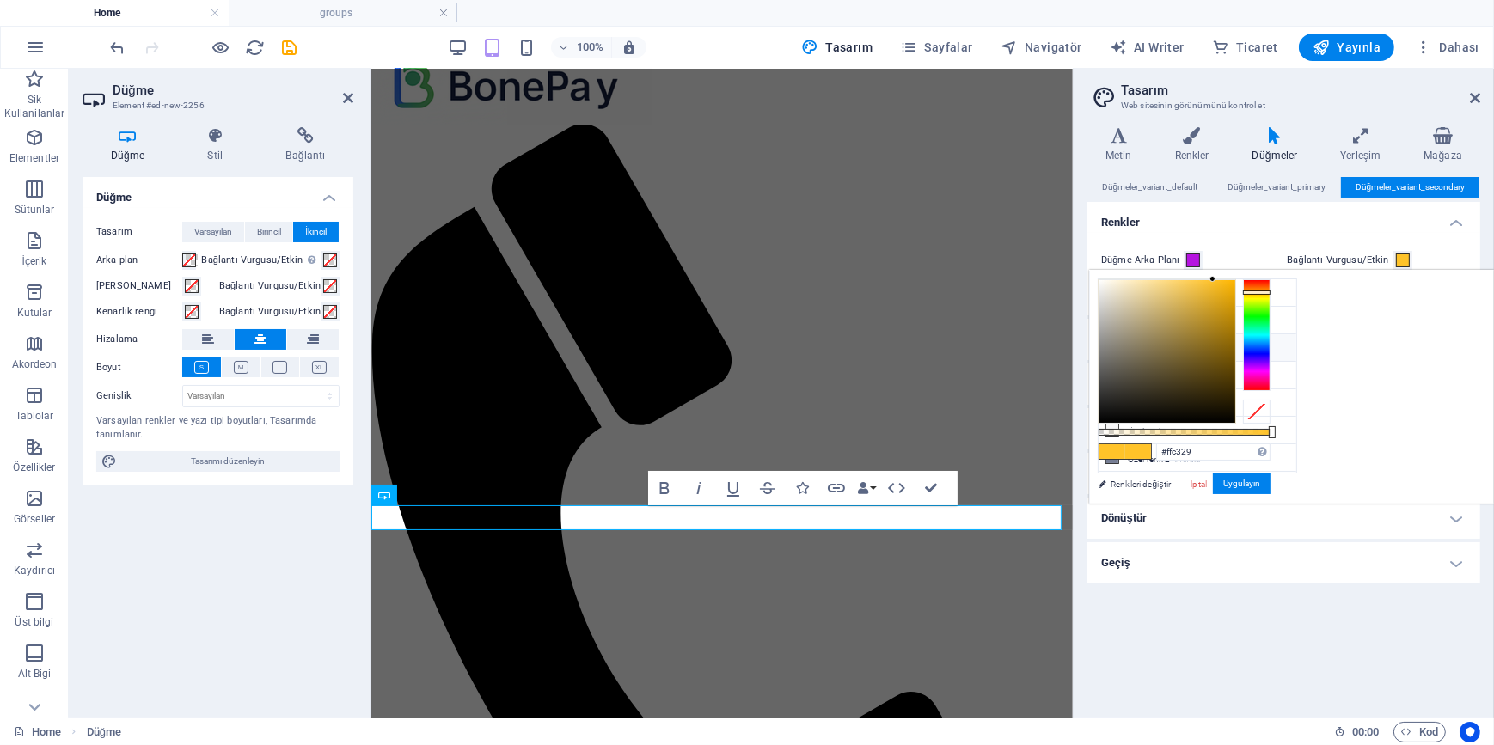
drag, startPoint x: 1456, startPoint y: 314, endPoint x: 1465, endPoint y: 335, distance: 23.5
click at [1270, 335] on div at bounding box center [1184, 351] width 172 height 144
drag, startPoint x: 1474, startPoint y: 292, endPoint x: 1476, endPoint y: 301, distance: 8.8
click at [1270, 301] on div at bounding box center [1256, 302] width 27 height 4
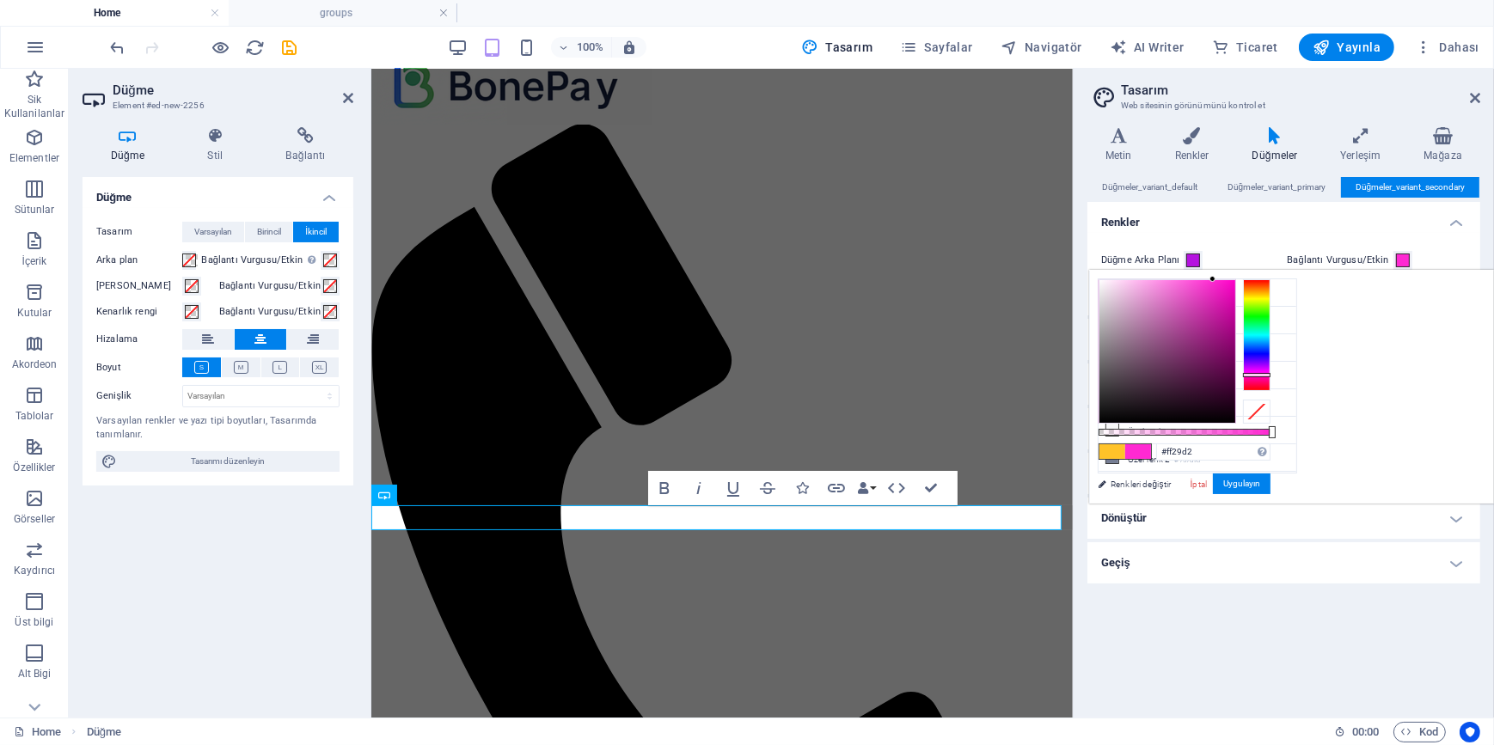
drag, startPoint x: 1476, startPoint y: 309, endPoint x: 1477, endPoint y: 374, distance: 64.5
click at [1270, 374] on div at bounding box center [1256, 335] width 27 height 112
type input "#48063a"
click at [1235, 381] on div at bounding box center [1167, 351] width 136 height 143
click at [1270, 480] on button "Uygulayın" at bounding box center [1242, 484] width 58 height 21
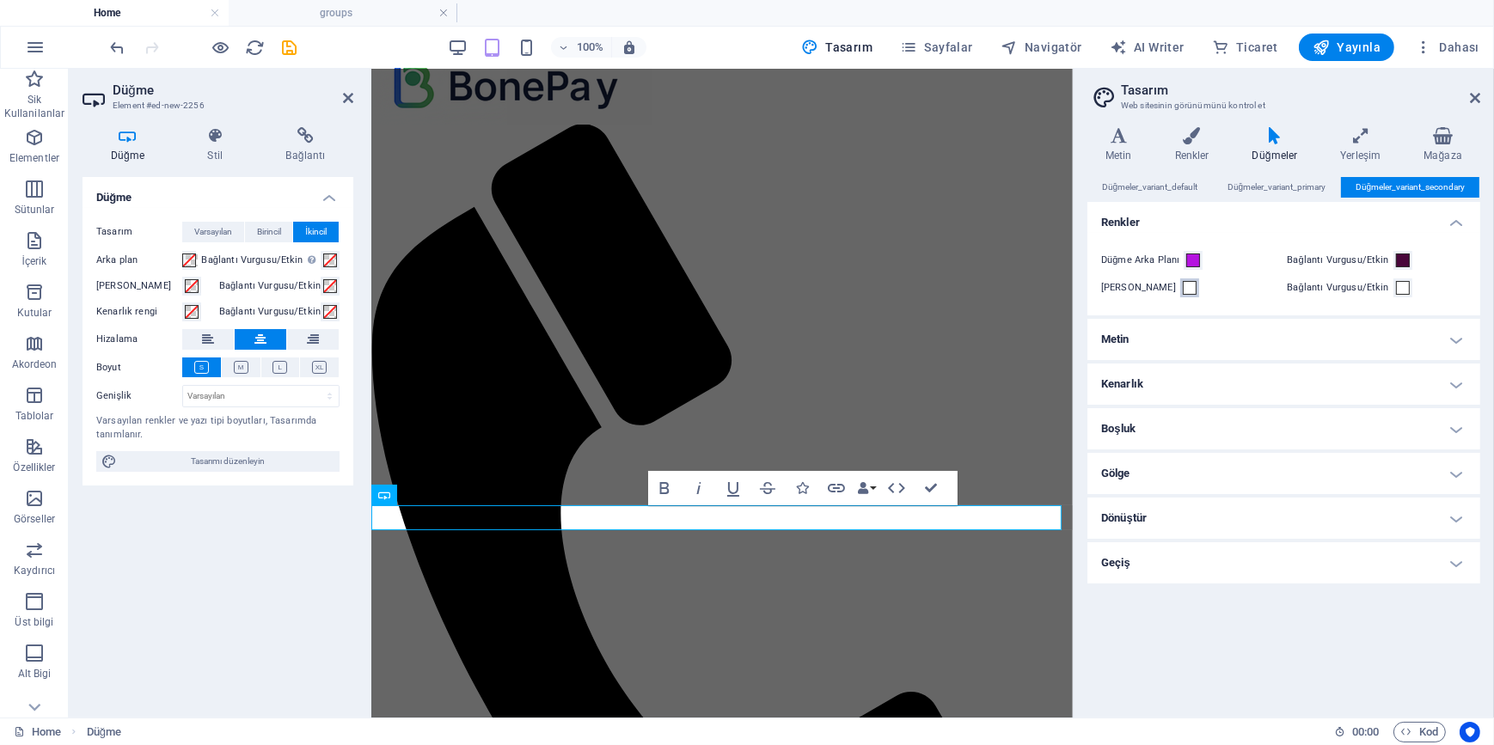
click at [1182, 286] on span at bounding box center [1189, 288] width 14 height 14
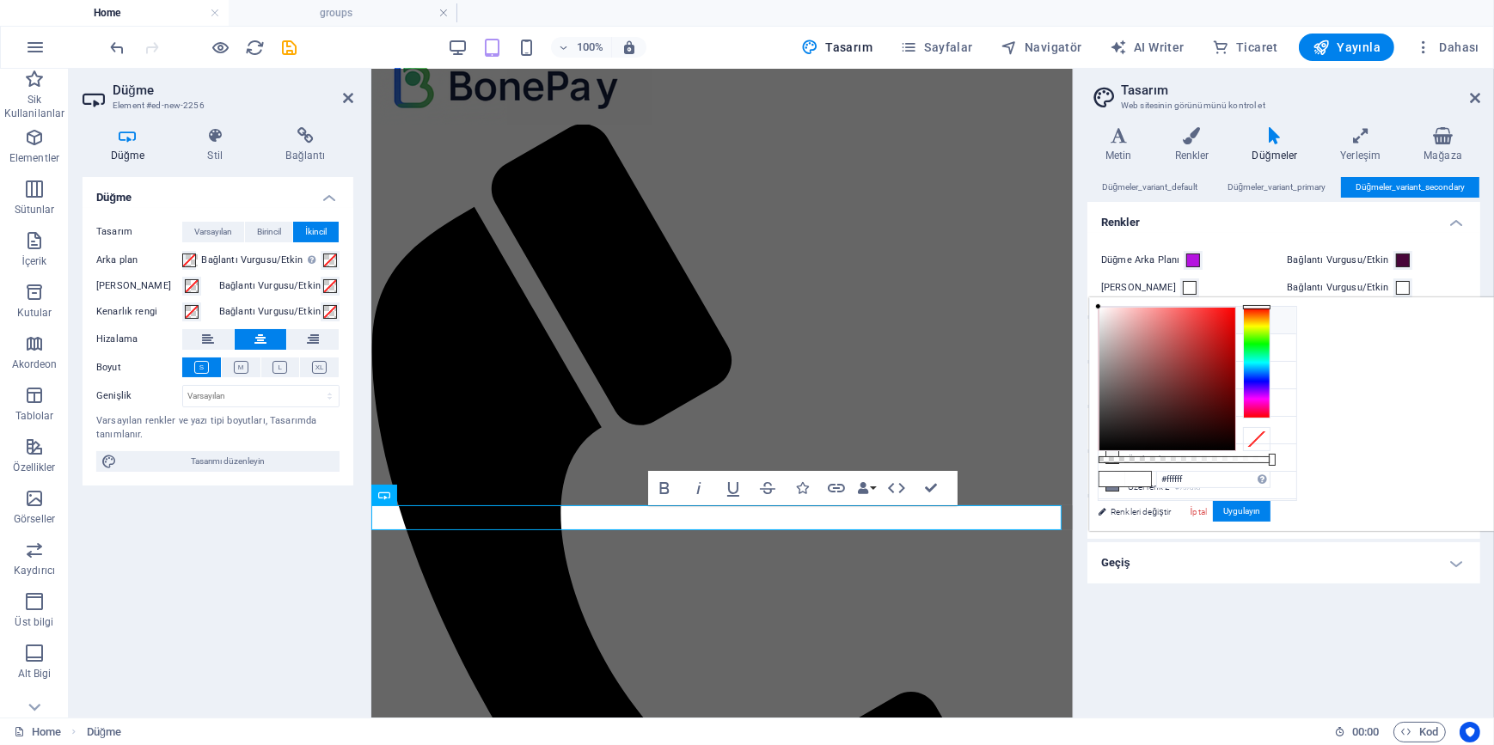
click at [1182, 286] on span at bounding box center [1189, 288] width 14 height 14
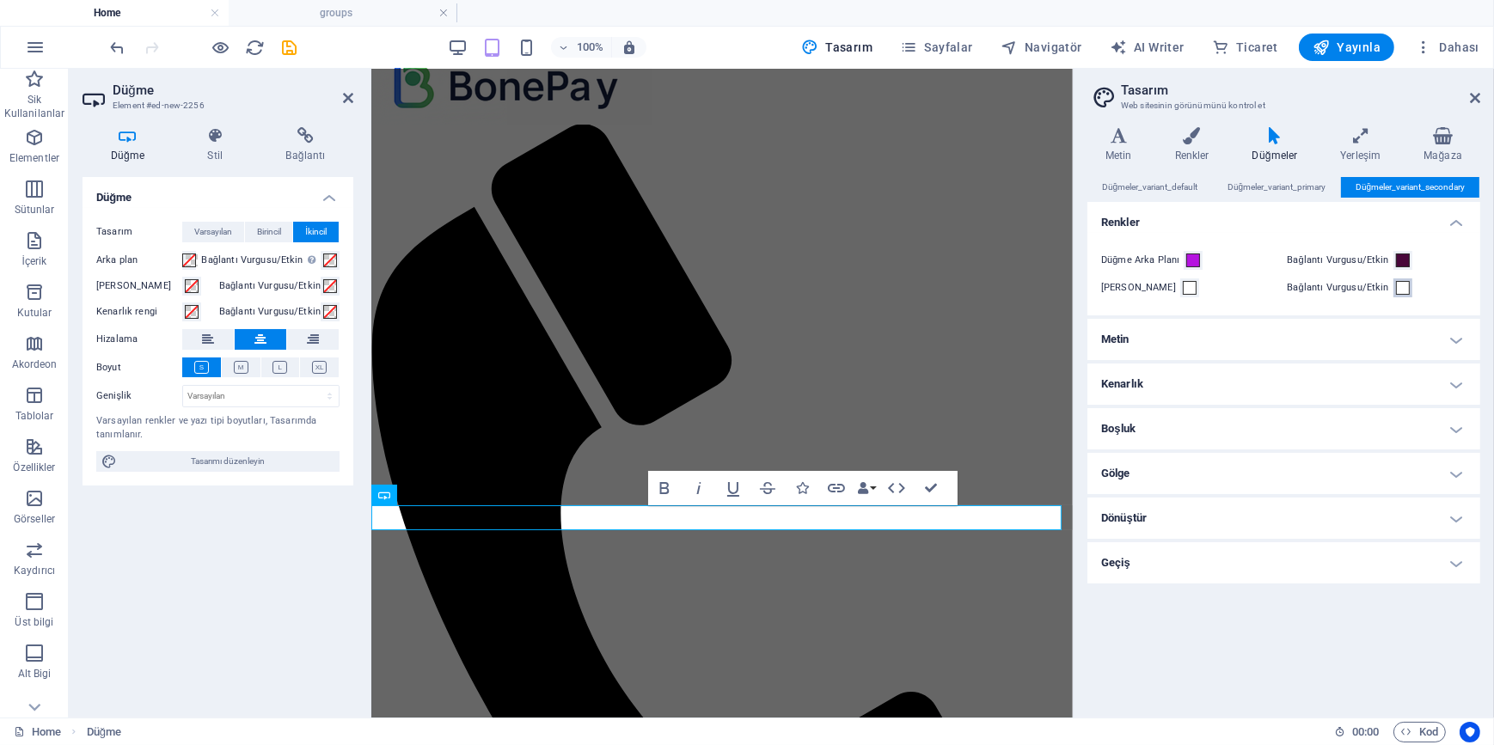
click at [1401, 290] on span at bounding box center [1403, 288] width 14 height 14
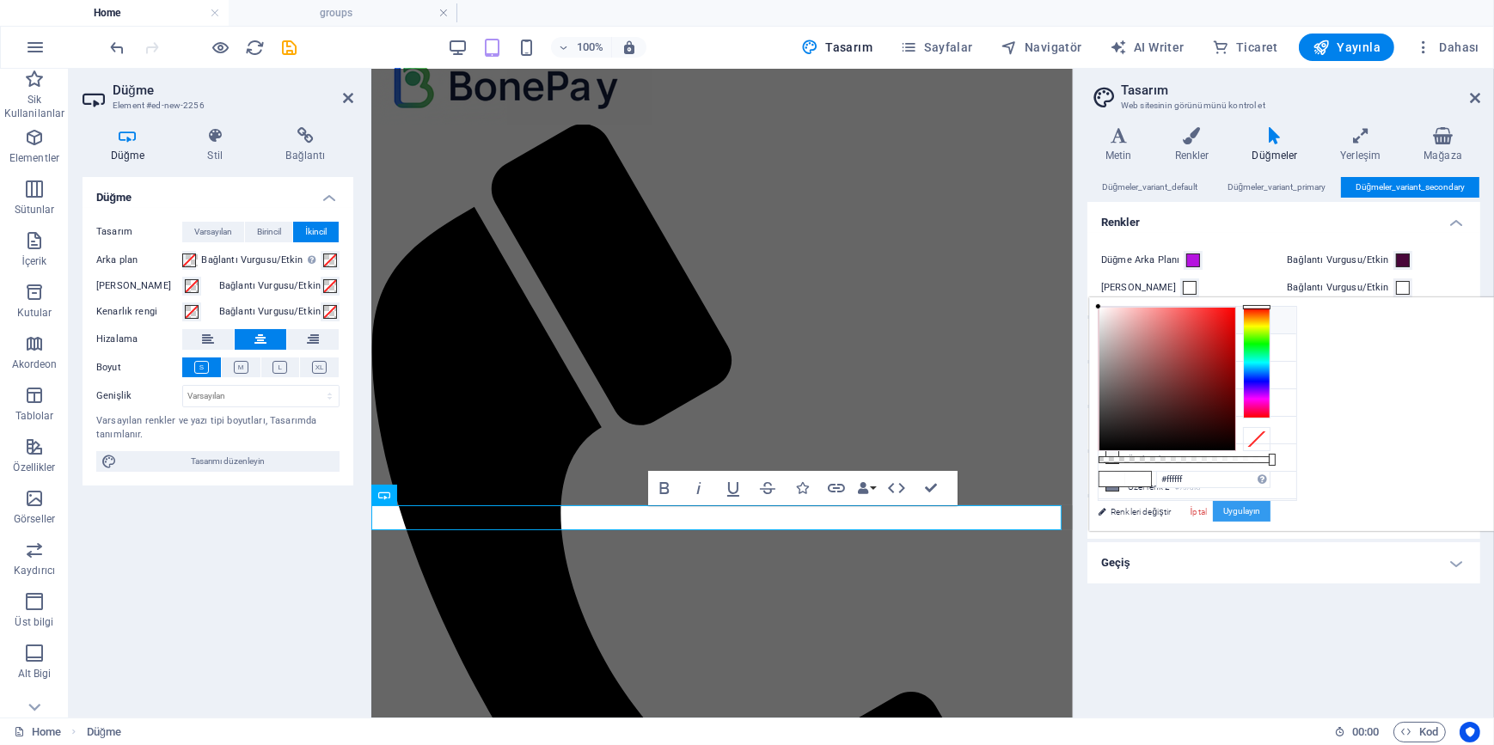
click at [1270, 508] on button "Uygulayın" at bounding box center [1242, 511] width 58 height 21
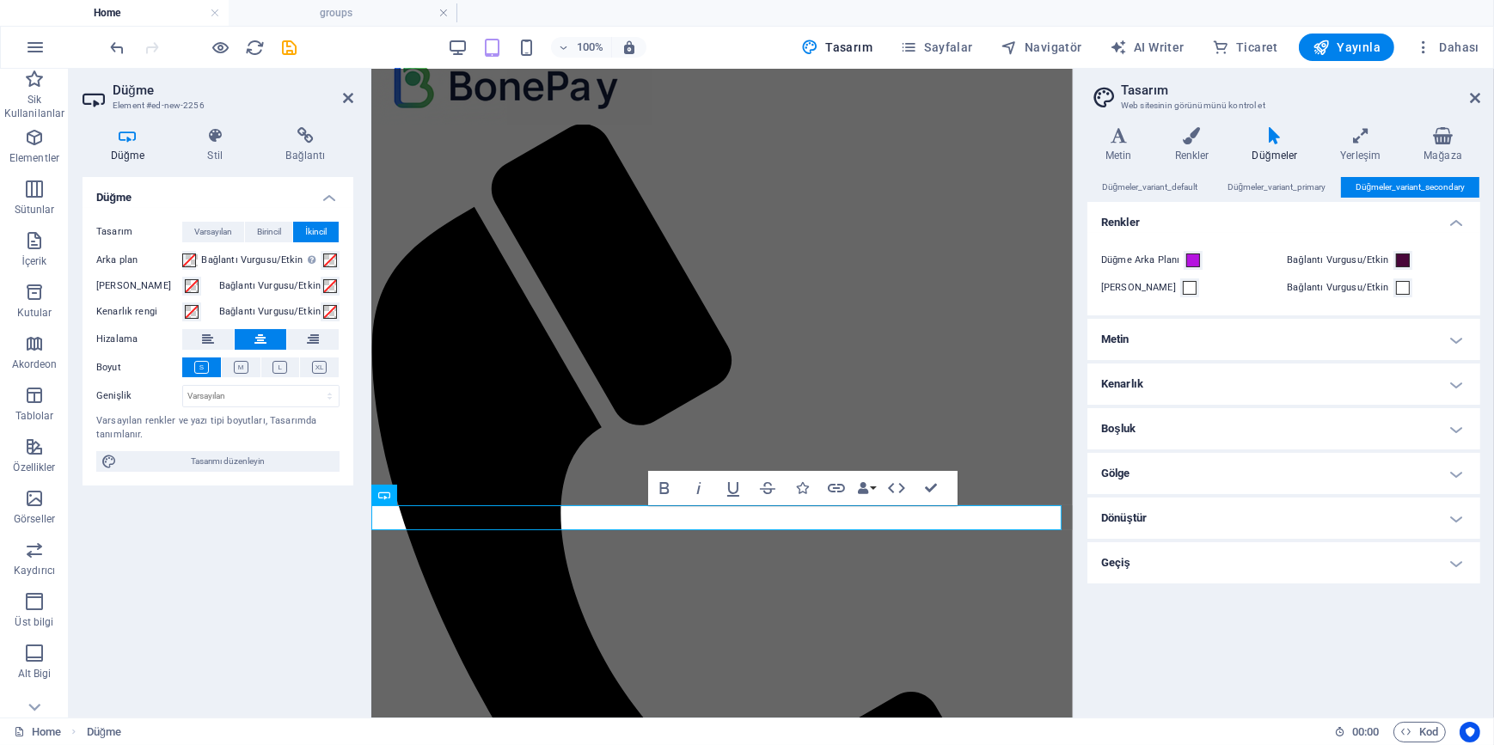
click at [1238, 650] on div "Düğmeler_variant_default Düğmeler_variant_primary Düğmeler_variant_secondary Re…" at bounding box center [1283, 440] width 393 height 527
click at [1146, 190] on span "Düğmeler_variant_default" at bounding box center [1150, 187] width 96 height 21
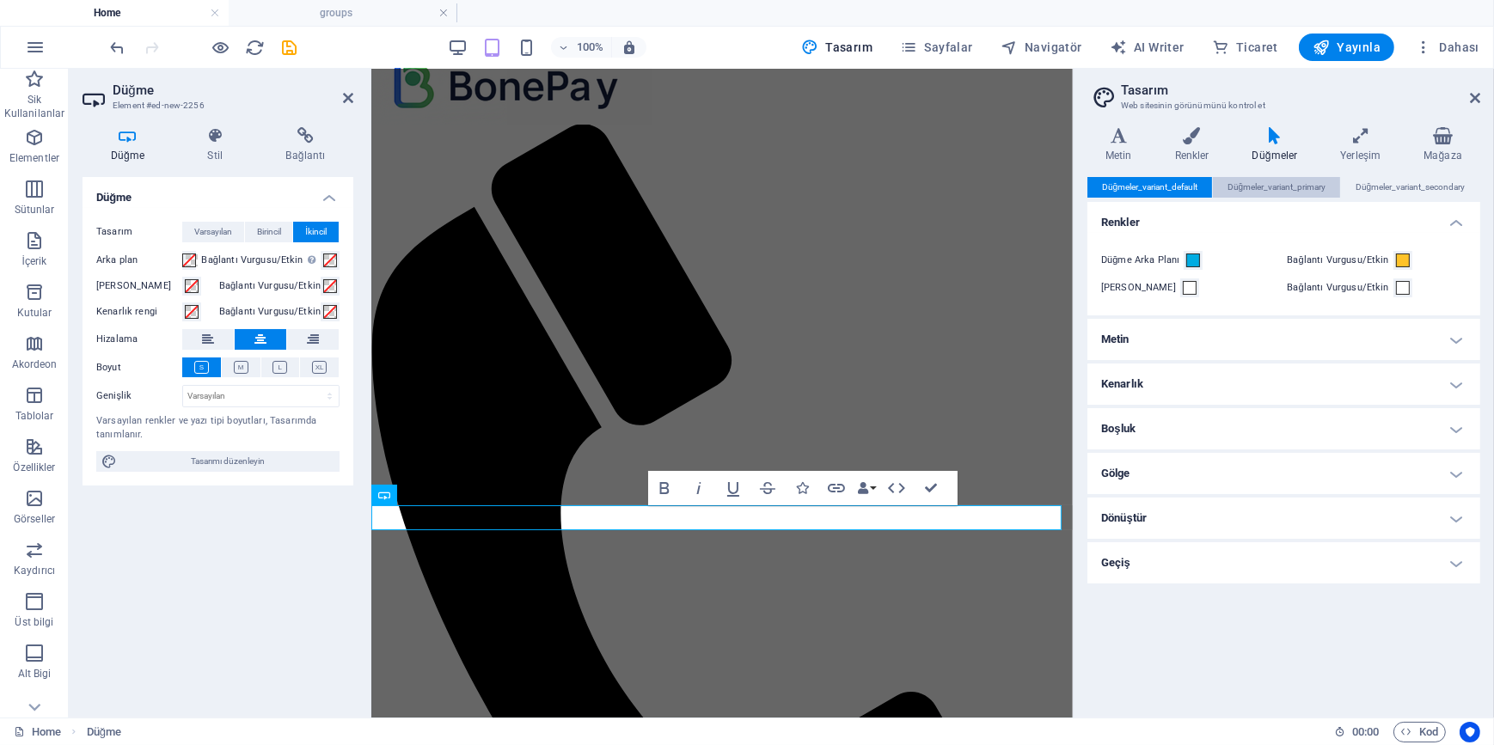
click at [1249, 191] on span "Düğmeler_variant_primary" at bounding box center [1276, 187] width 99 height 21
click at [1396, 183] on span "Düğmeler_variant_secondary" at bounding box center [1410, 187] width 110 height 21
click at [1233, 189] on span "Düğmeler_variant_primary" at bounding box center [1276, 187] width 99 height 21
click at [1170, 192] on span "Düğmeler_variant_default" at bounding box center [1150, 187] width 96 height 21
click at [267, 230] on span "Birincil" at bounding box center [269, 232] width 24 height 21
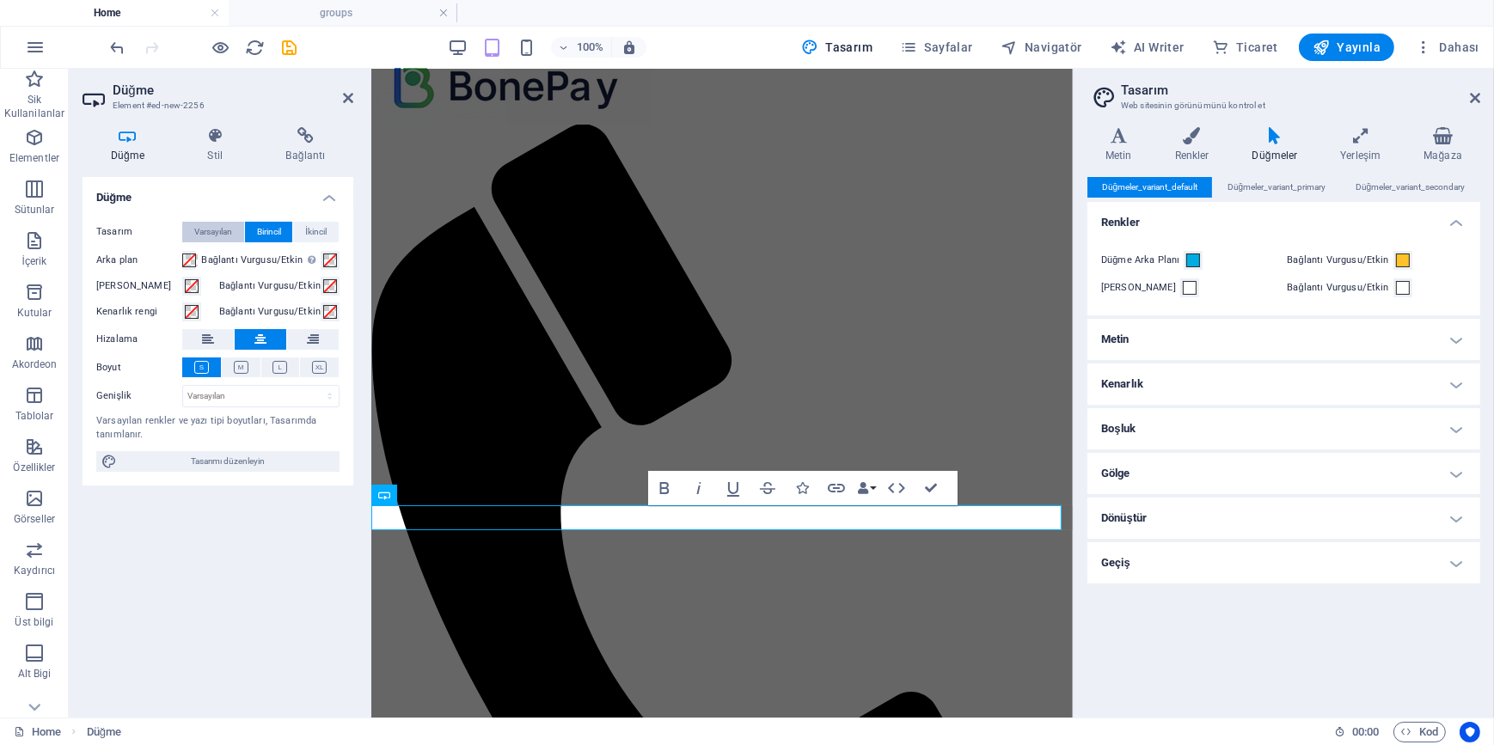
click at [202, 231] on span "Varsayılan" at bounding box center [213, 232] width 38 height 21
click at [265, 230] on span "Birincil" at bounding box center [269, 232] width 24 height 21
click at [314, 229] on span "İkincil" at bounding box center [315, 232] width 21 height 21
click at [1273, 672] on div "Düğmeler_variant_default Düğmeler_variant_primary Düğmeler_variant_secondary Re…" at bounding box center [1283, 440] width 393 height 527
click at [1475, 97] on icon at bounding box center [1474, 98] width 10 height 14
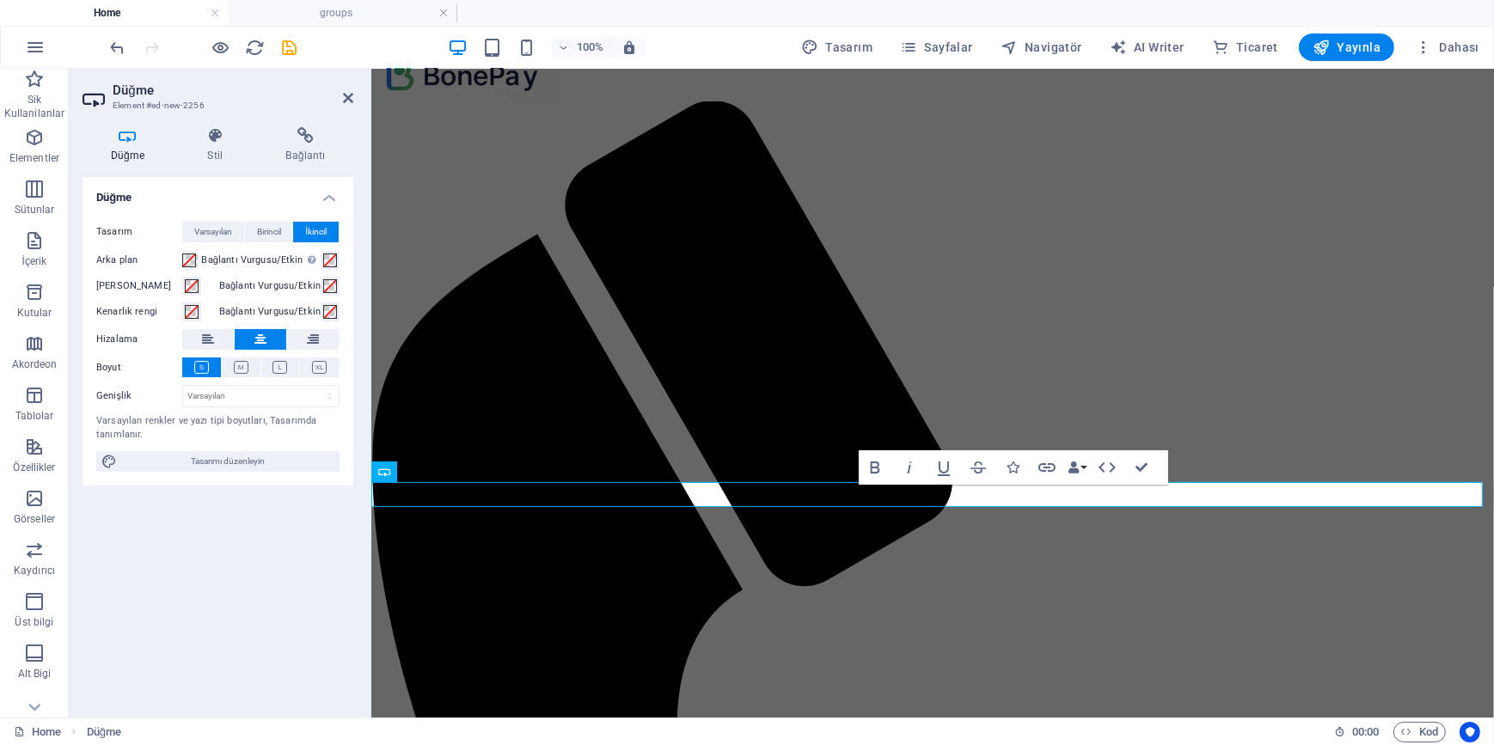
click at [287, 586] on div "Düğme Tasarım Varsayılan Birincil İkincil Arka plan Bağlantı Vurgusu/Etkin Etki…" at bounding box center [217, 440] width 271 height 527
click at [262, 229] on span "Birincil" at bounding box center [269, 232] width 24 height 21
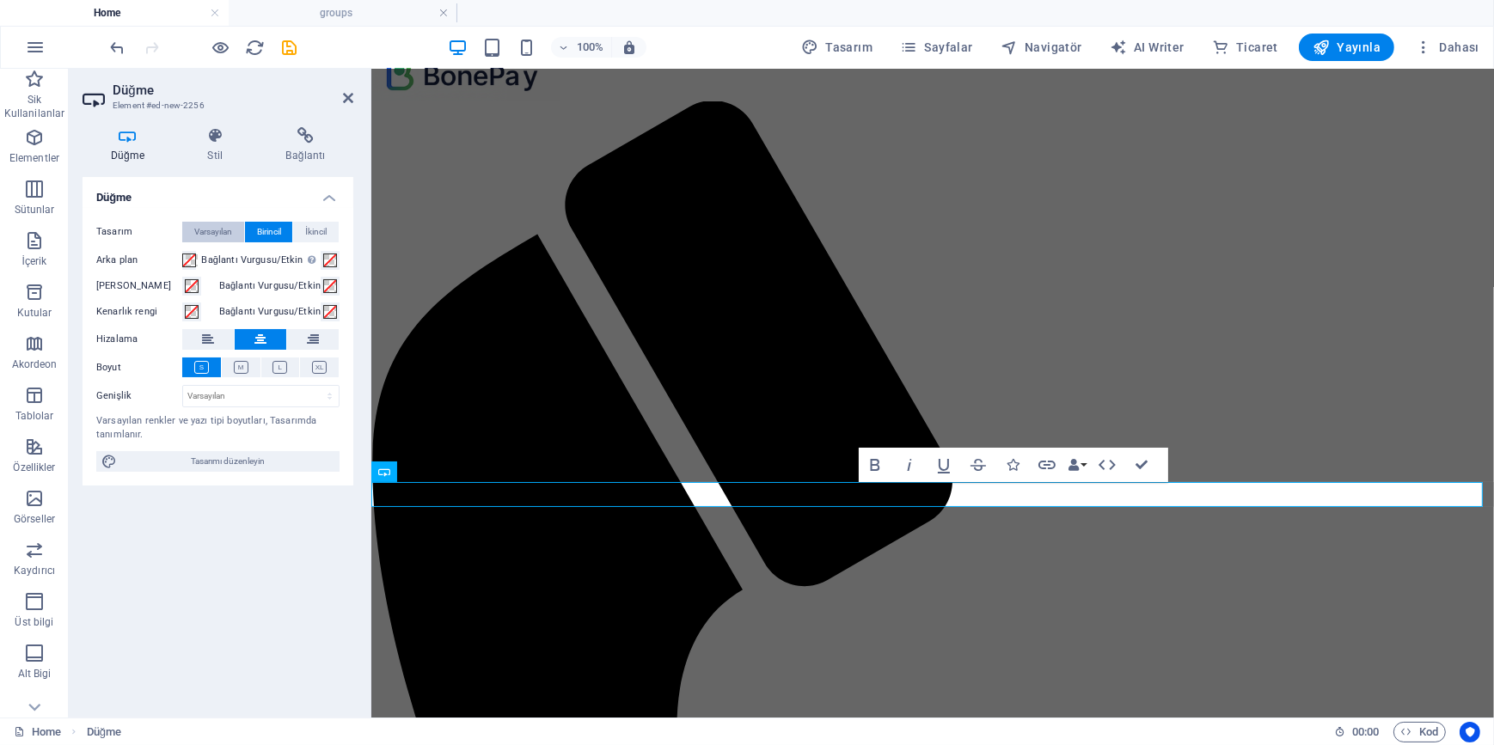
click at [232, 229] on span "Varsayılan" at bounding box center [213, 232] width 38 height 21
click at [274, 224] on span "Birincil" at bounding box center [269, 232] width 24 height 21
click at [306, 223] on span "İkincil" at bounding box center [315, 232] width 21 height 21
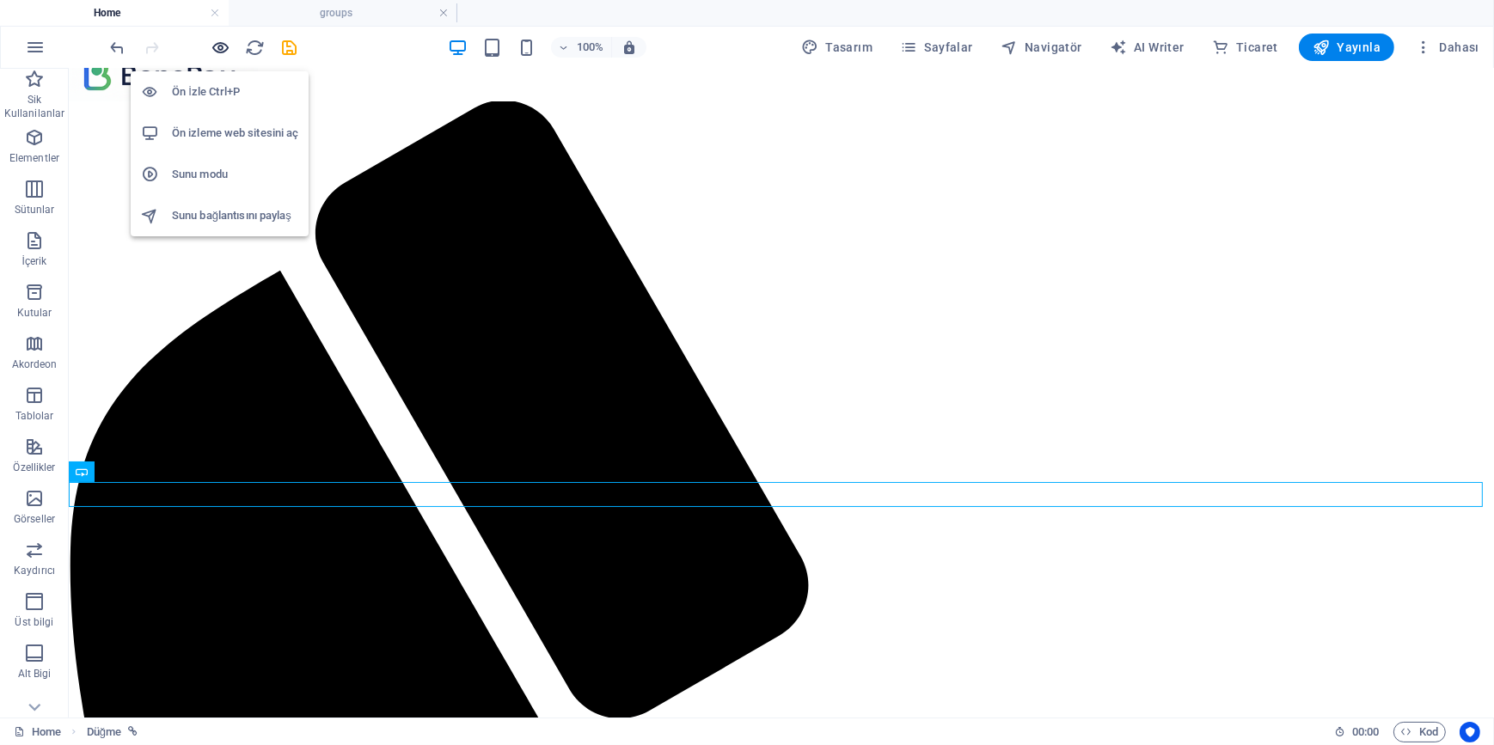
click at [227, 44] on icon "button" at bounding box center [221, 48] width 20 height 20
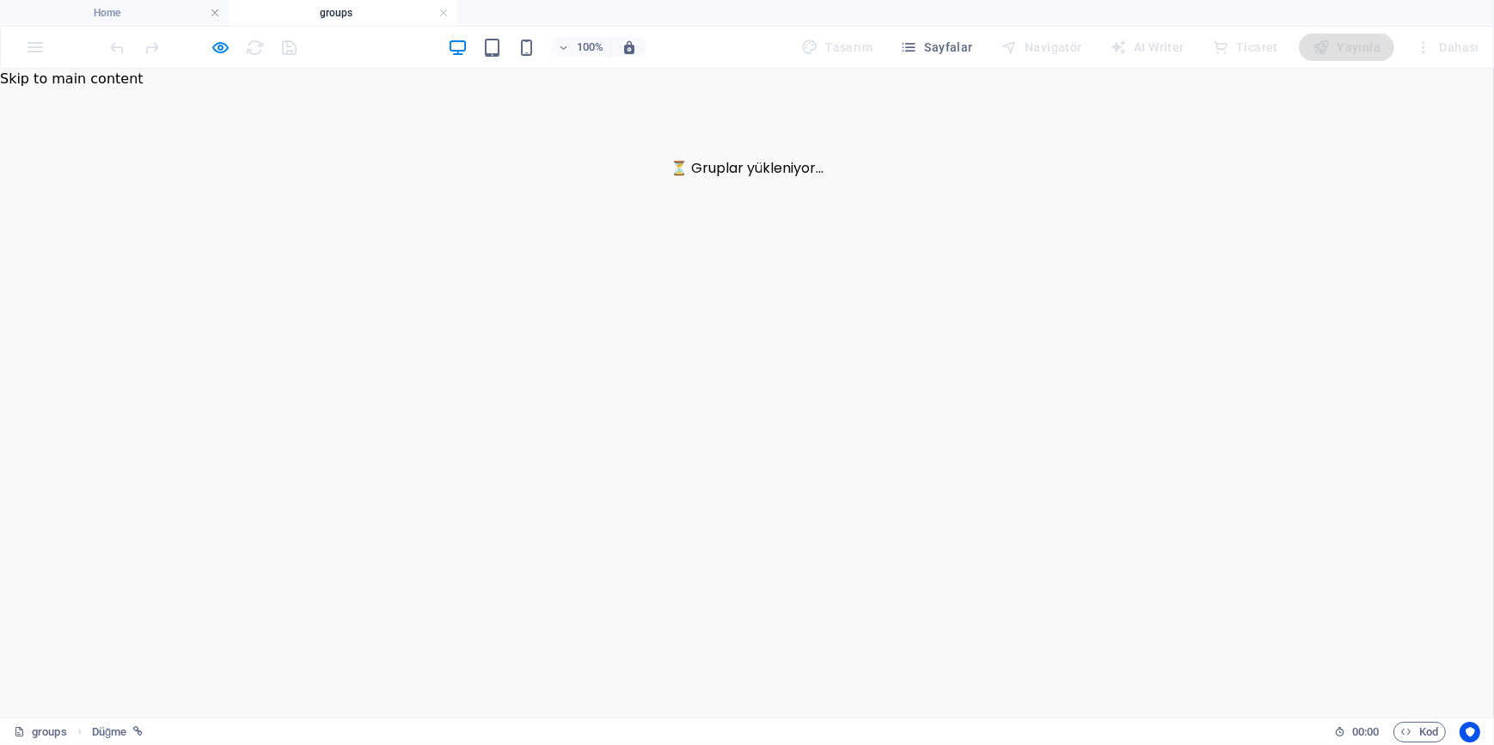
scroll to position [0, 0]
click at [159, 6] on h4 "Home" at bounding box center [114, 12] width 229 height 19
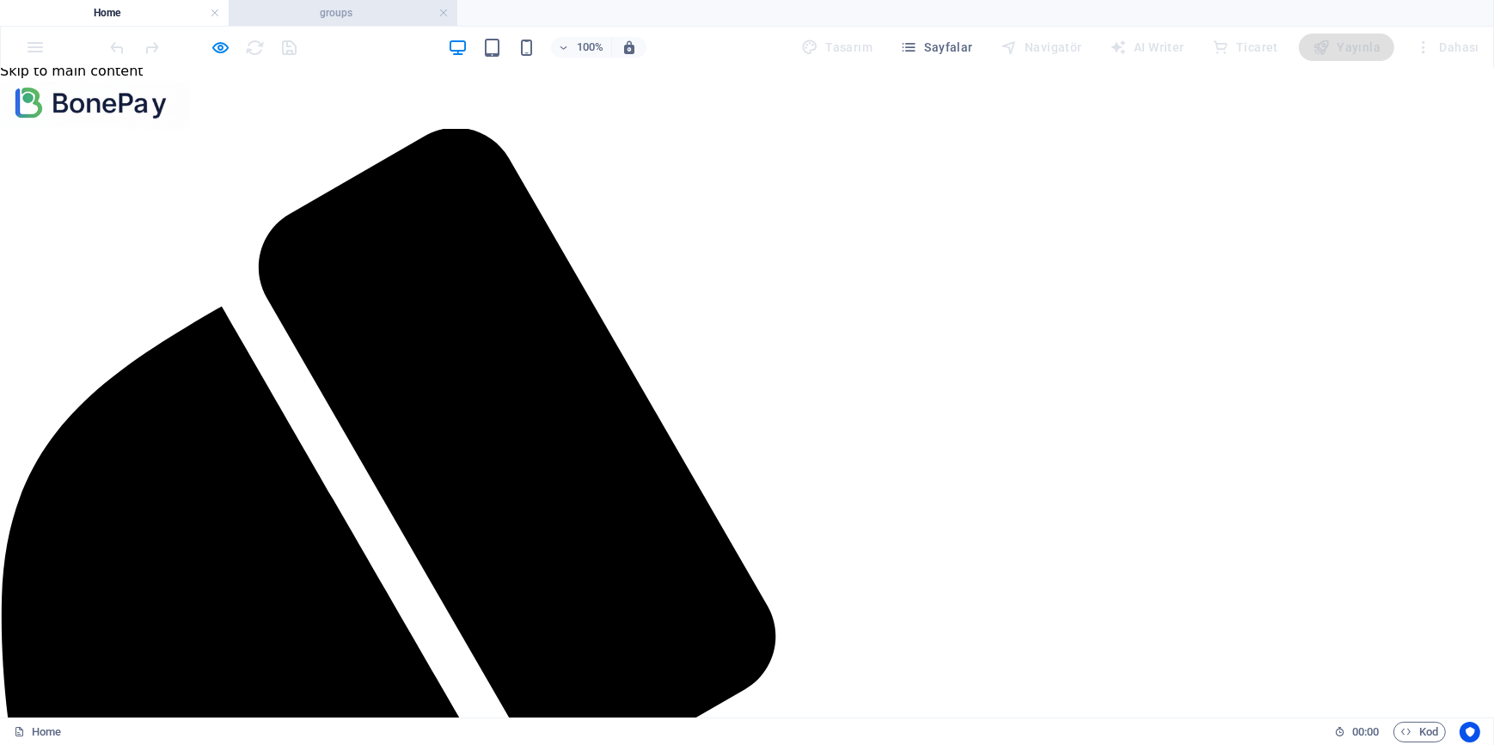
click at [344, 16] on h4 "groups" at bounding box center [343, 12] width 229 height 19
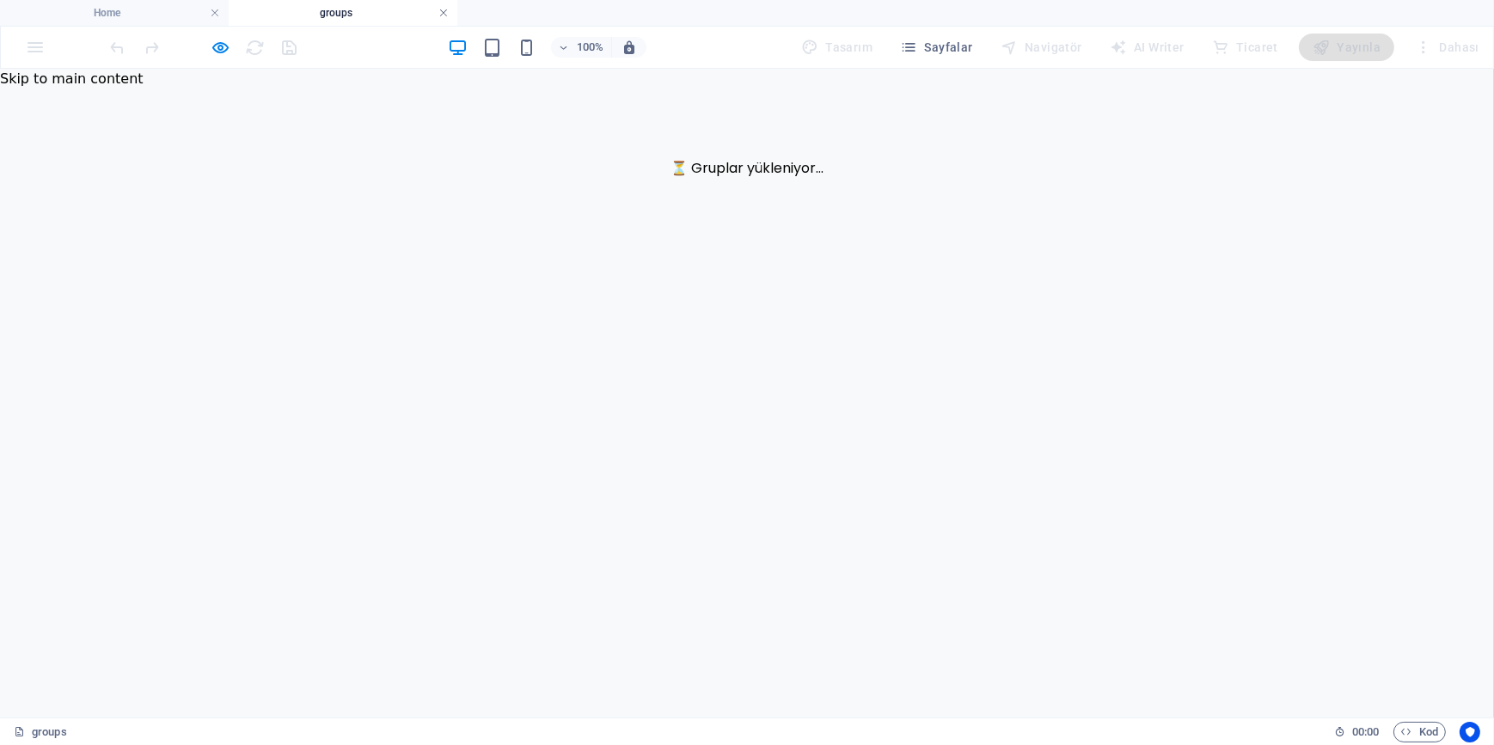
click at [440, 13] on link at bounding box center [443, 13] width 10 height 16
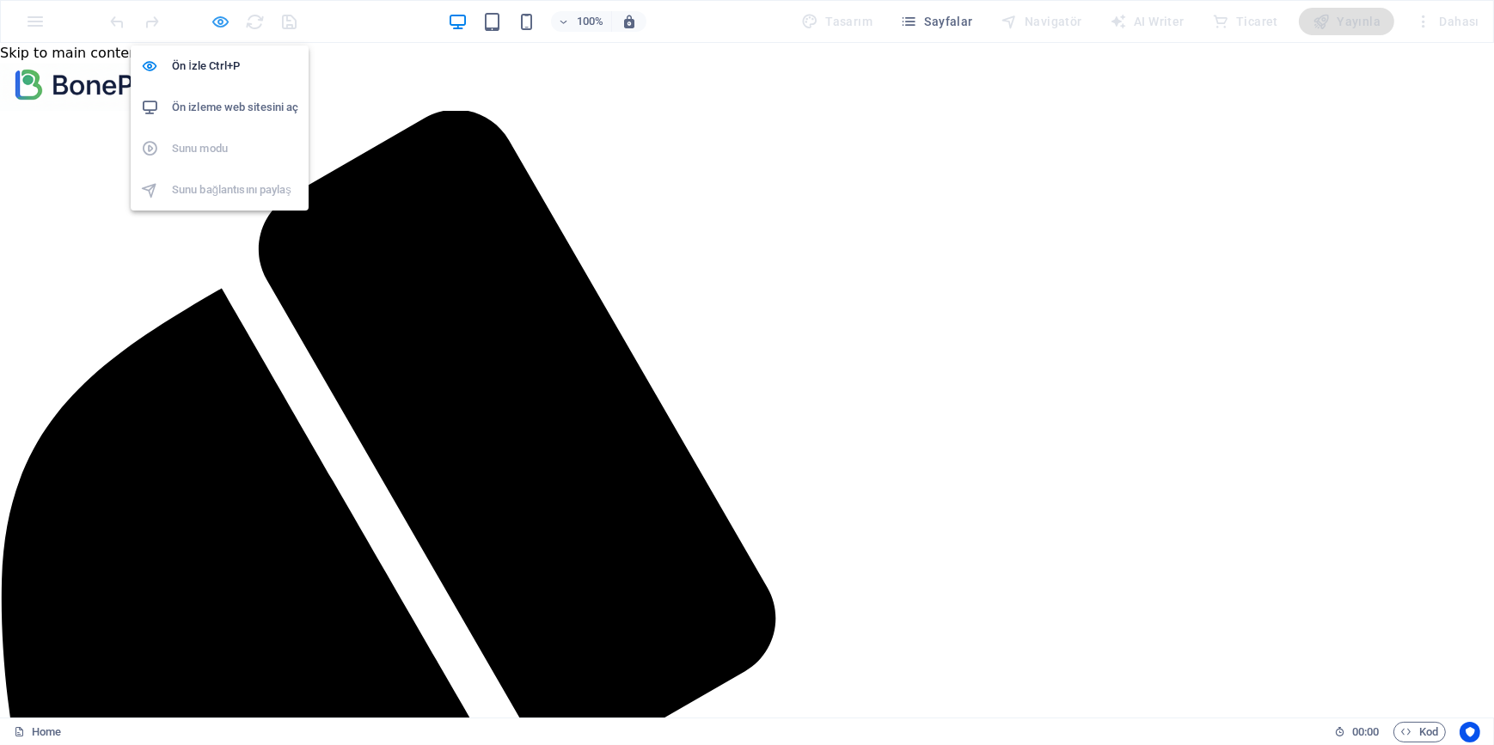
click at [221, 21] on icon "button" at bounding box center [221, 22] width 20 height 20
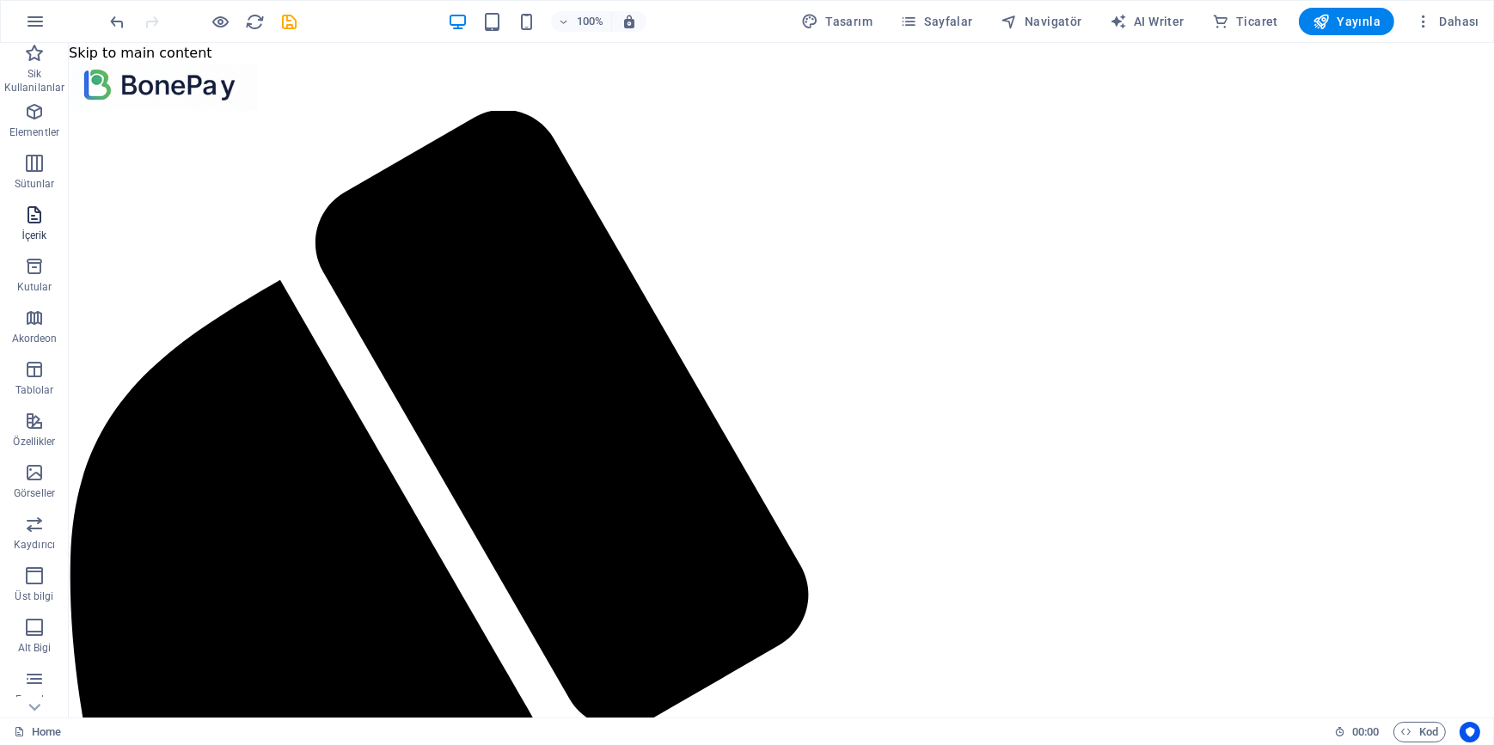
click at [27, 223] on icon "button" at bounding box center [34, 215] width 21 height 21
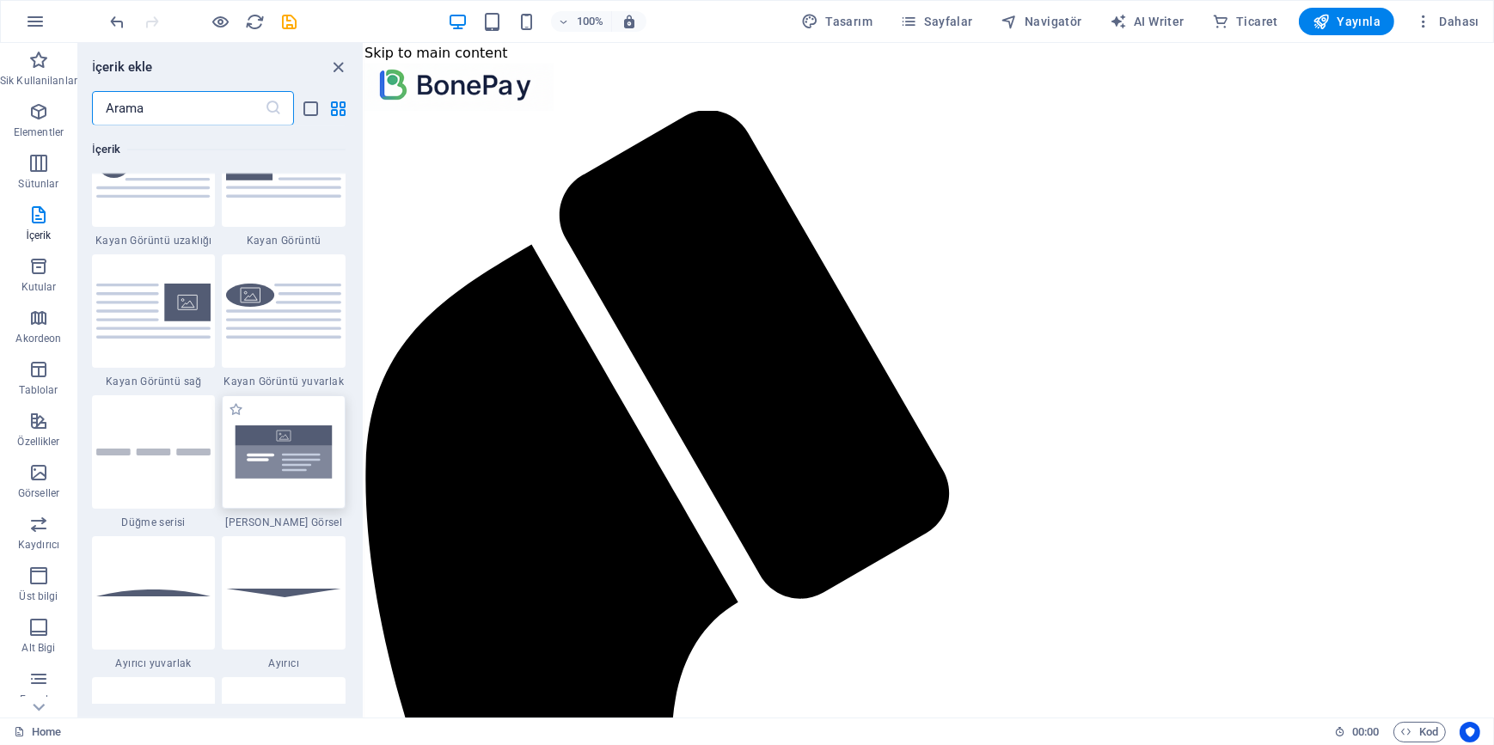
scroll to position [3787, 0]
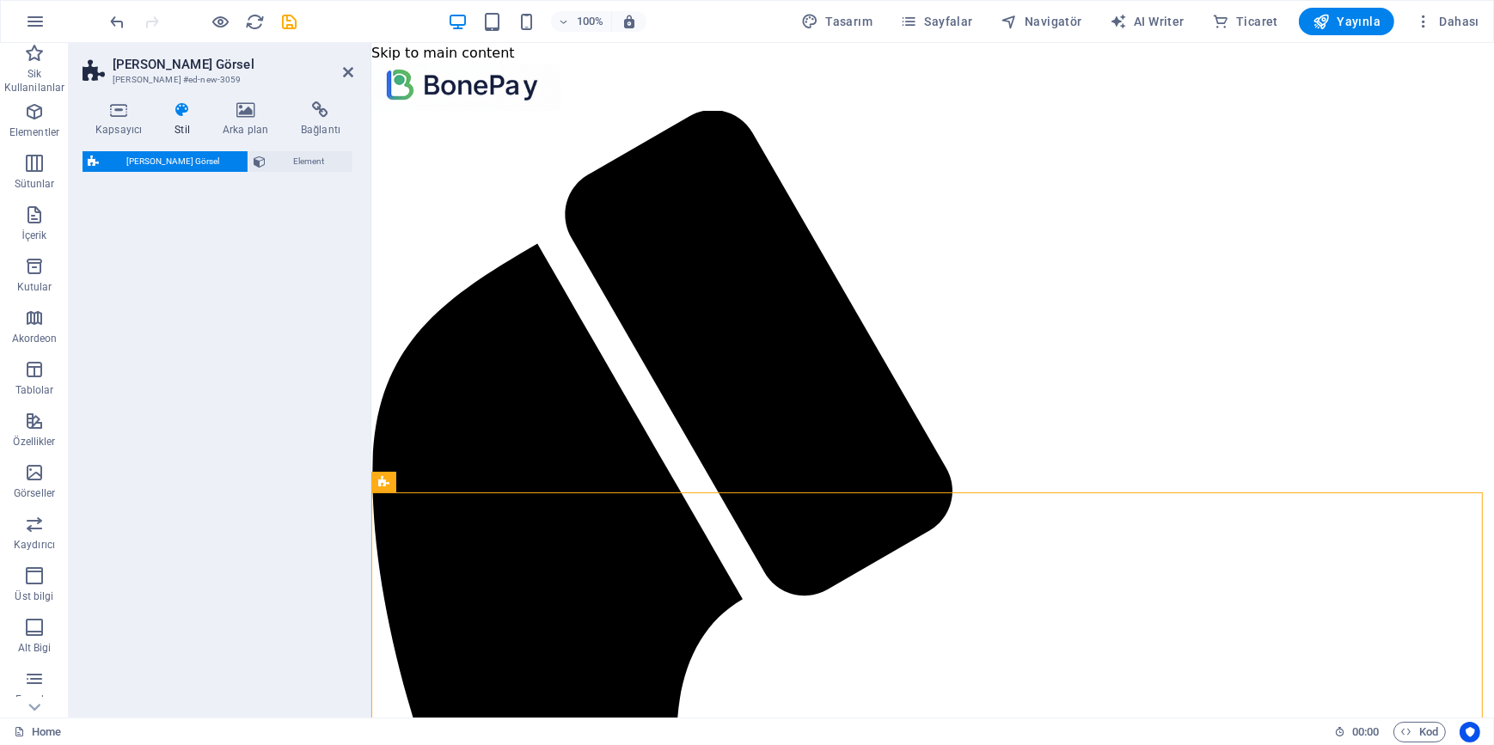
select select "rem"
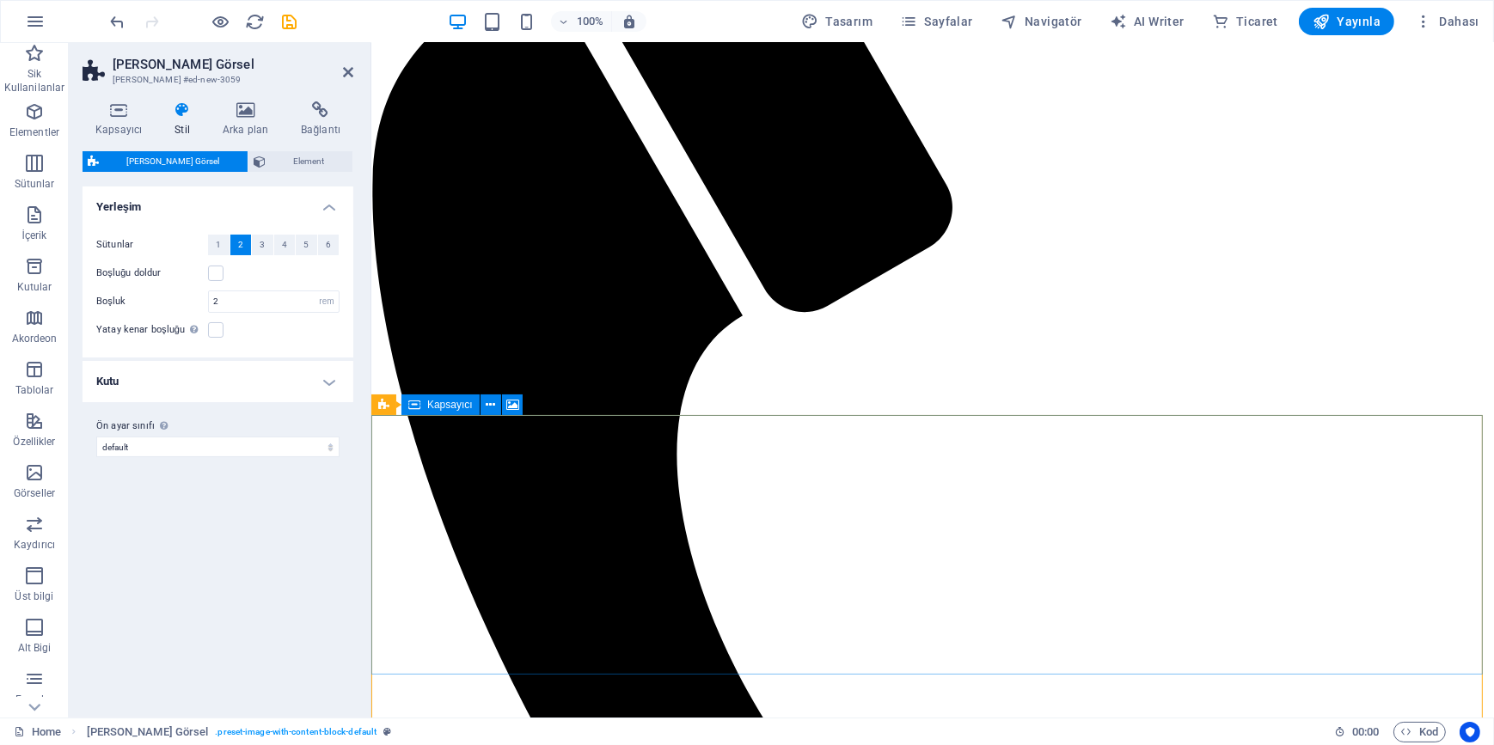
scroll to position [312, 0]
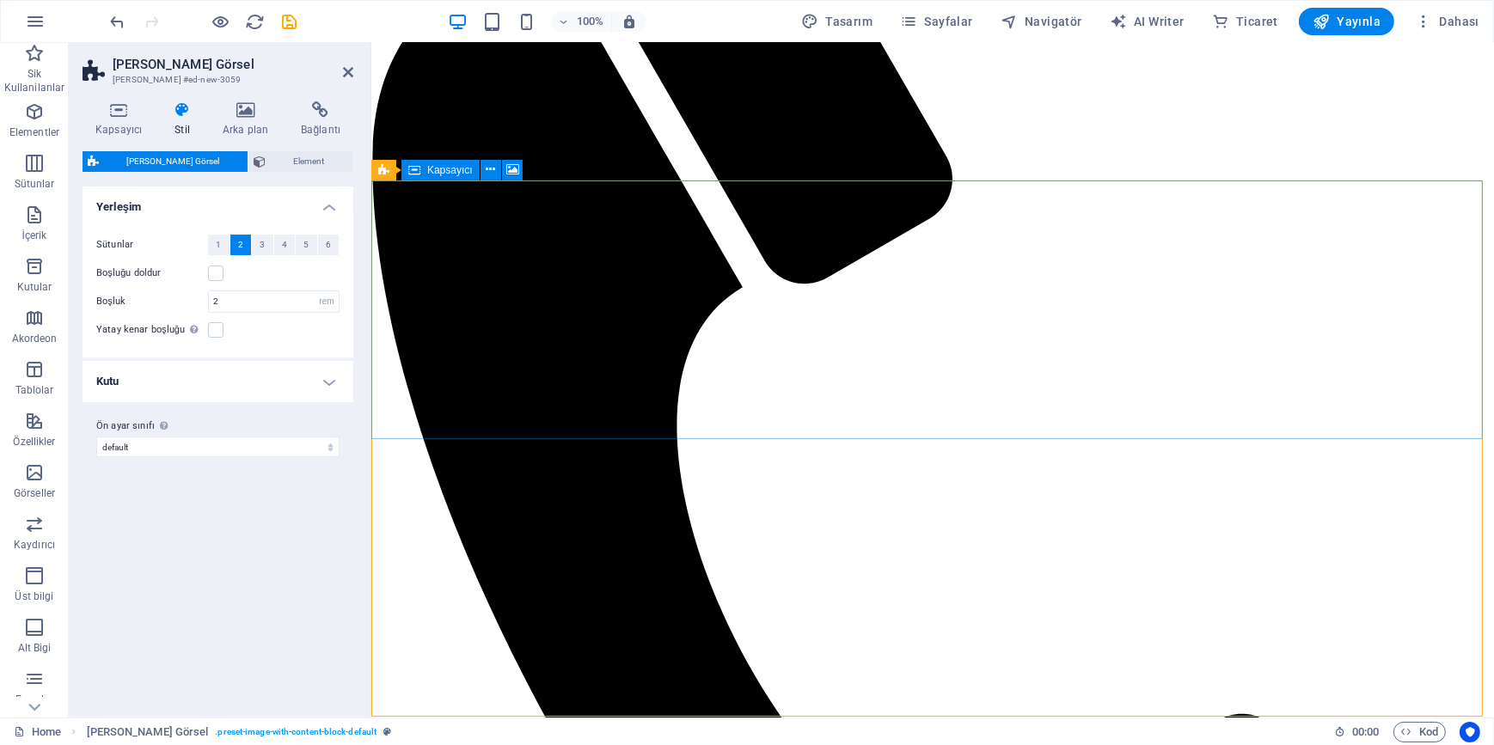
select select "px"
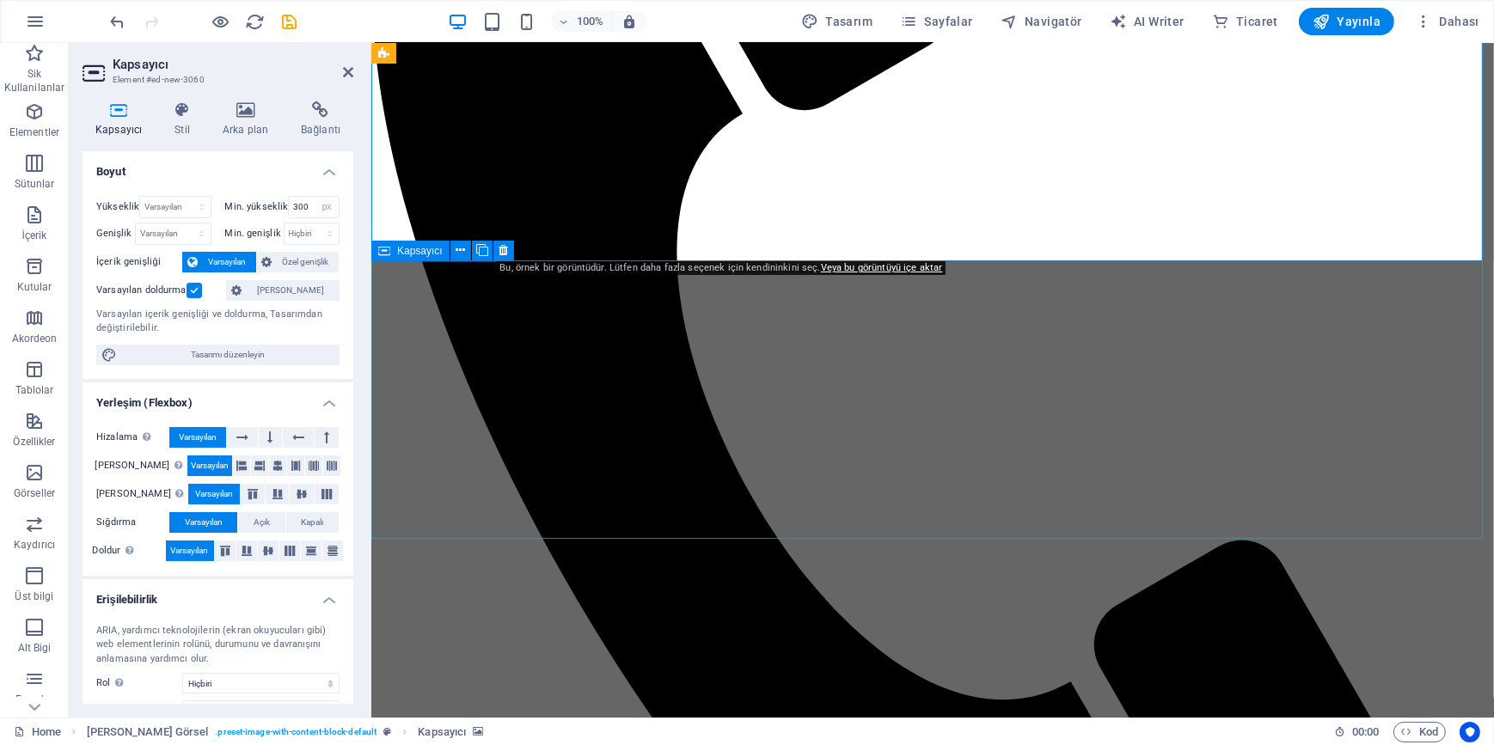
scroll to position [490, 0]
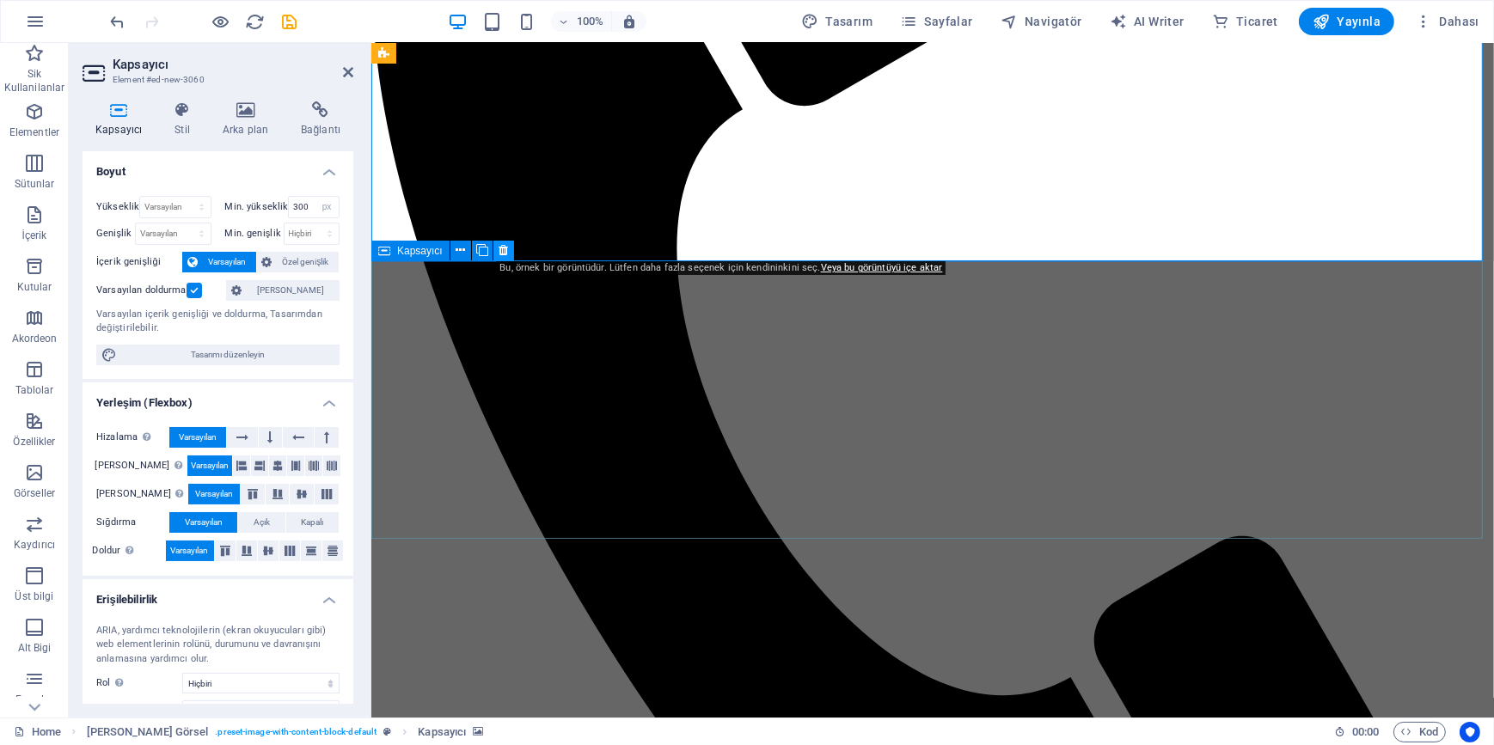
click at [498, 255] on icon at bounding box center [502, 250] width 9 height 18
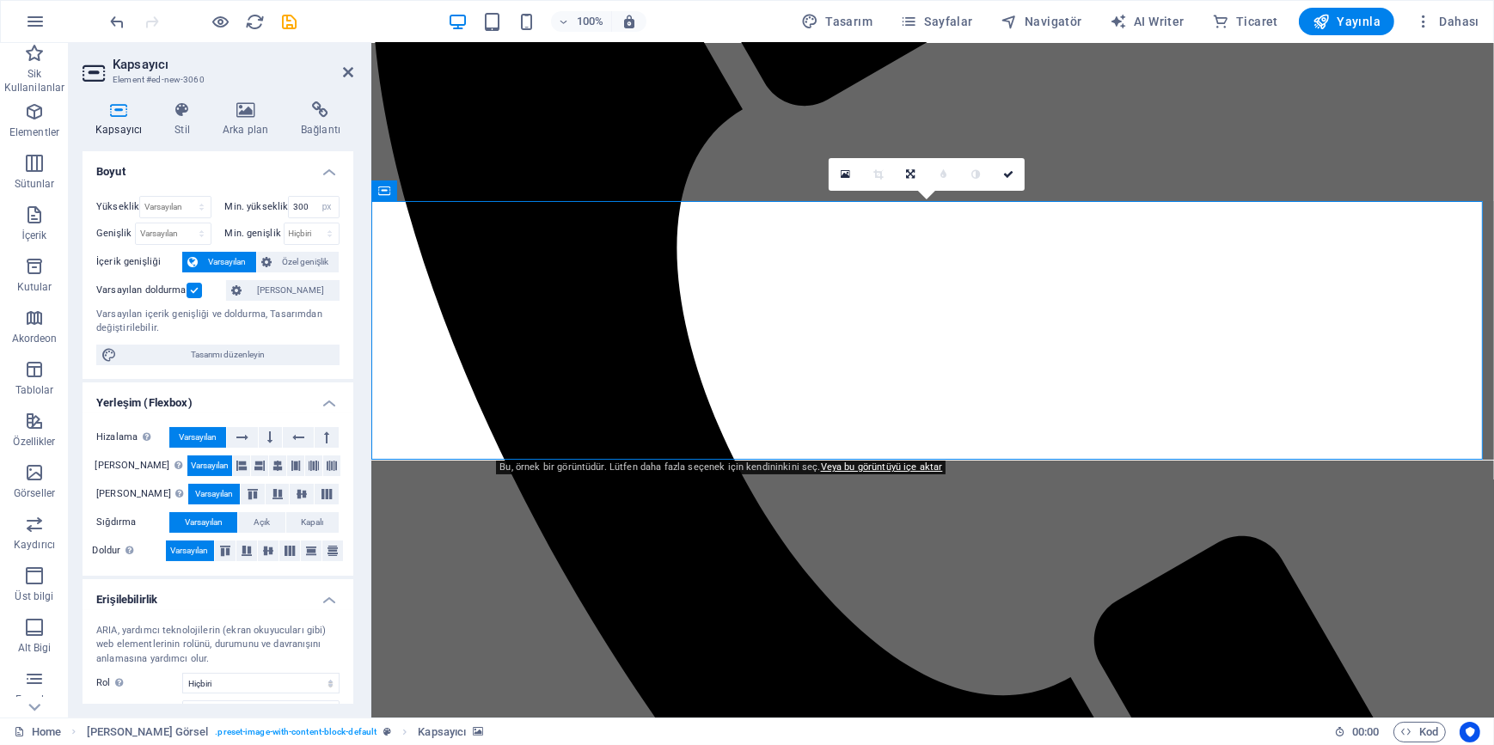
scroll to position [291, 0]
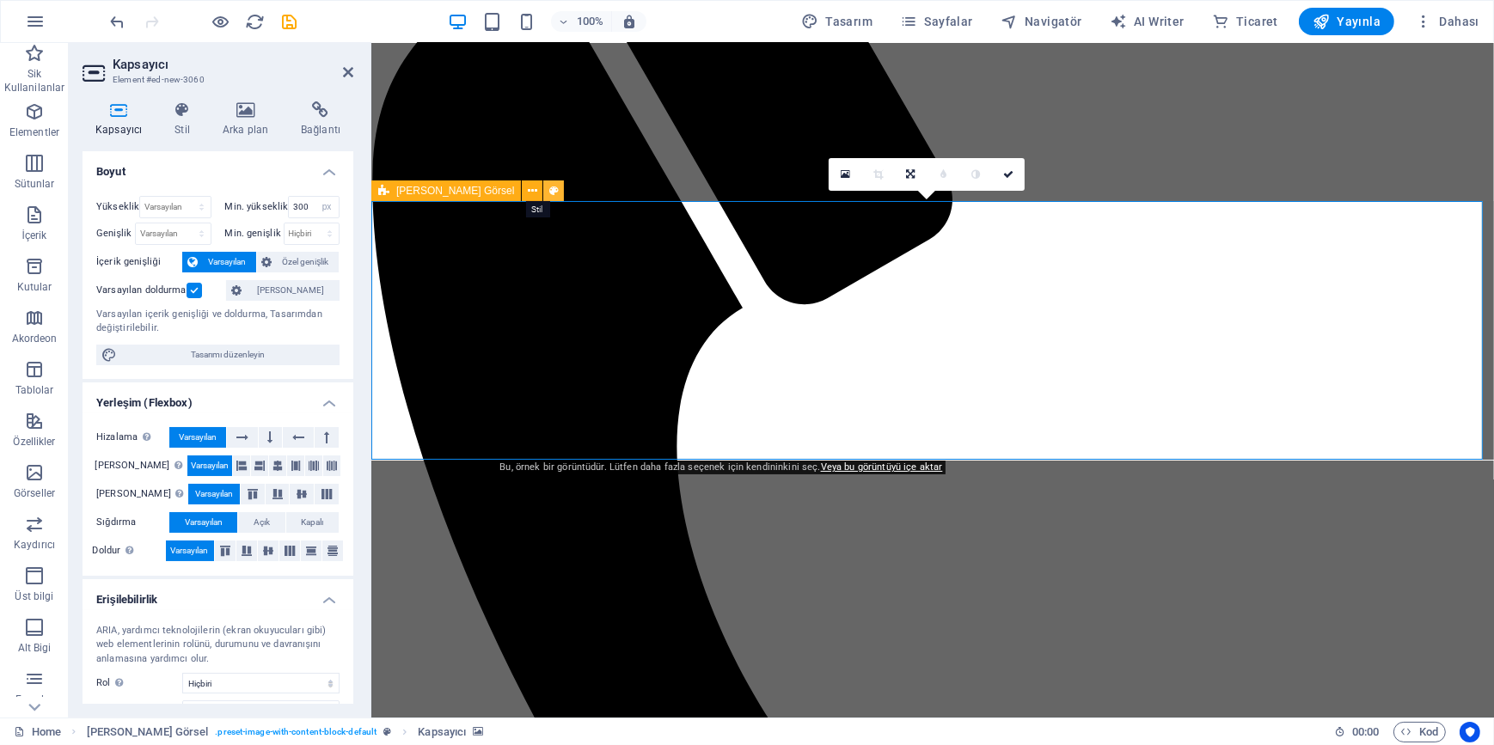
click at [549, 192] on icon at bounding box center [553, 191] width 9 height 18
select select "rem"
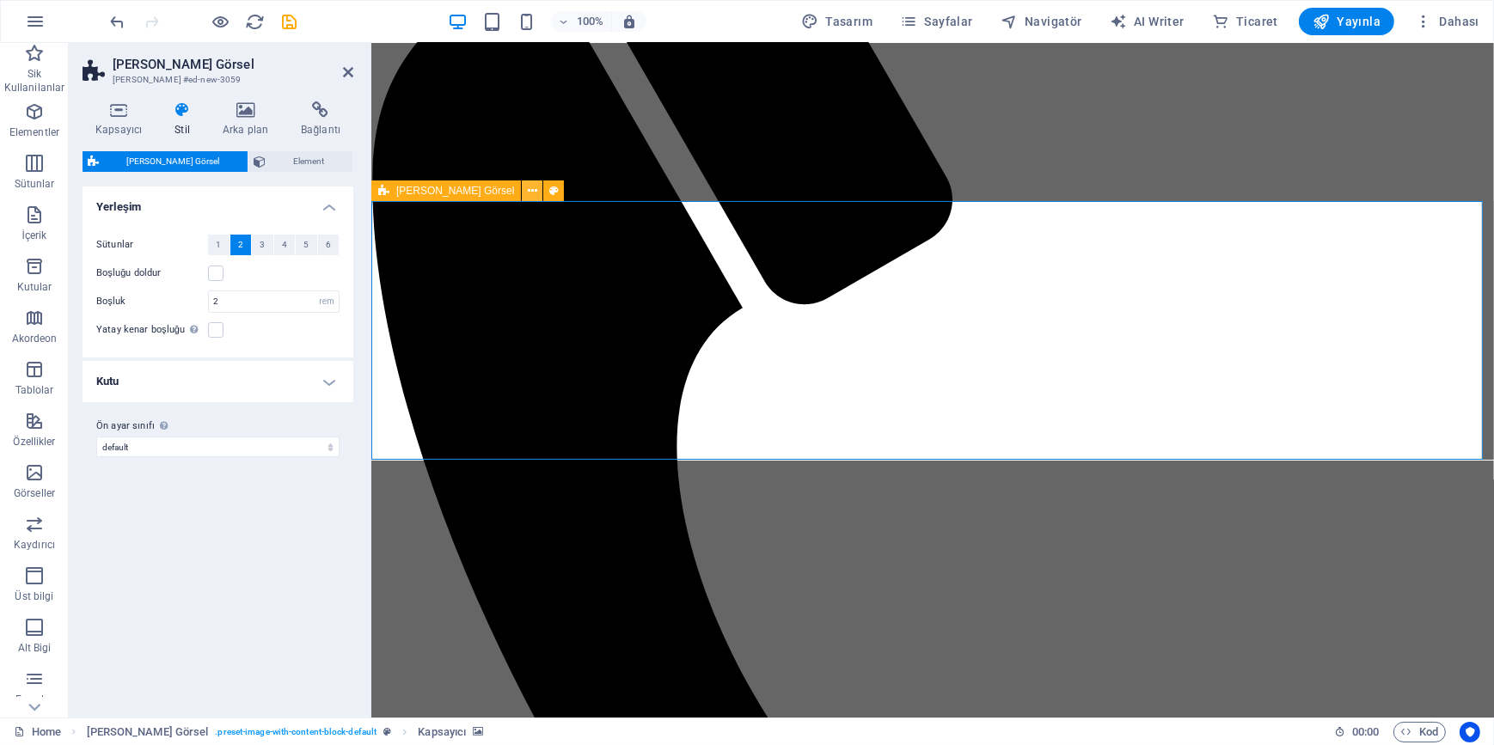
click at [528, 192] on icon at bounding box center [532, 191] width 9 height 18
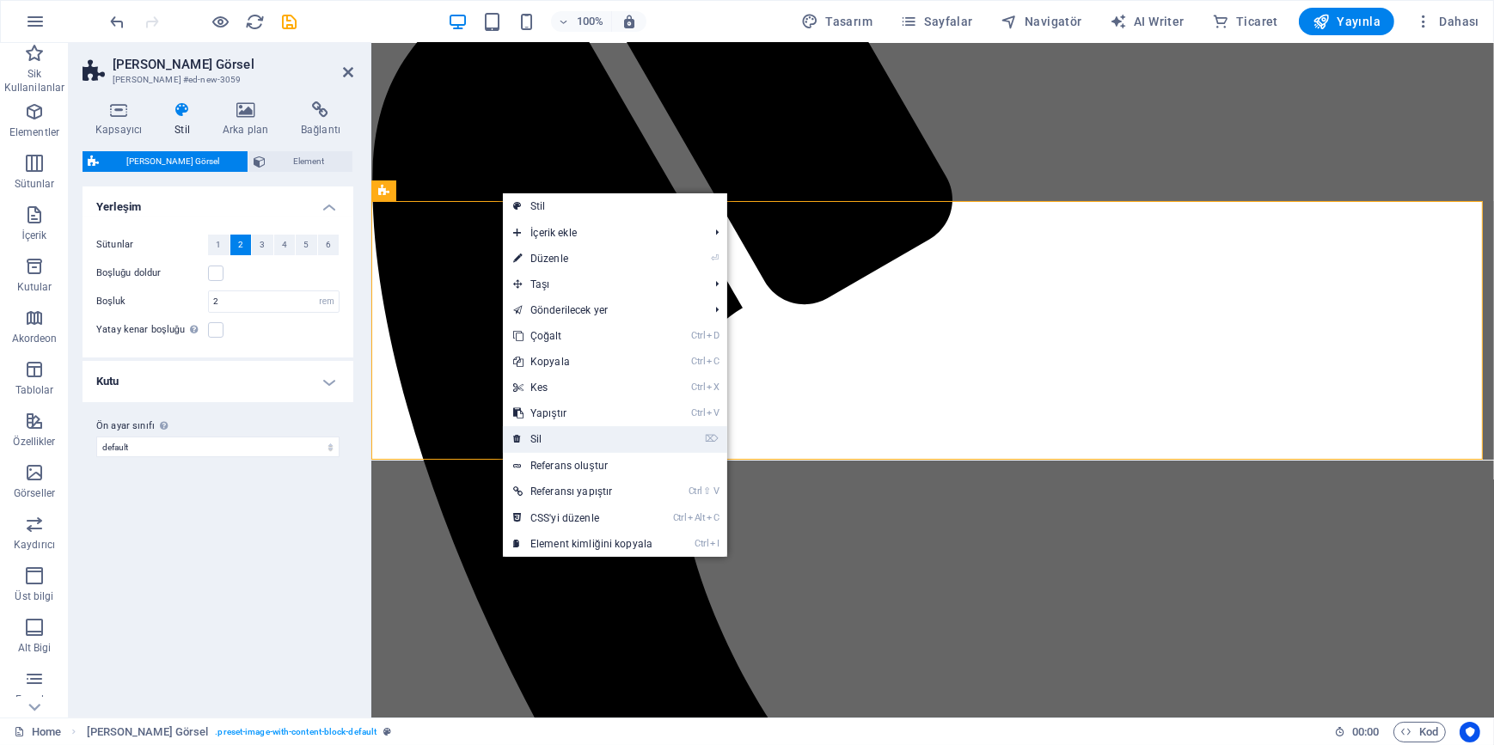
click at [529, 441] on link "⌦ Sil" at bounding box center [583, 439] width 160 height 26
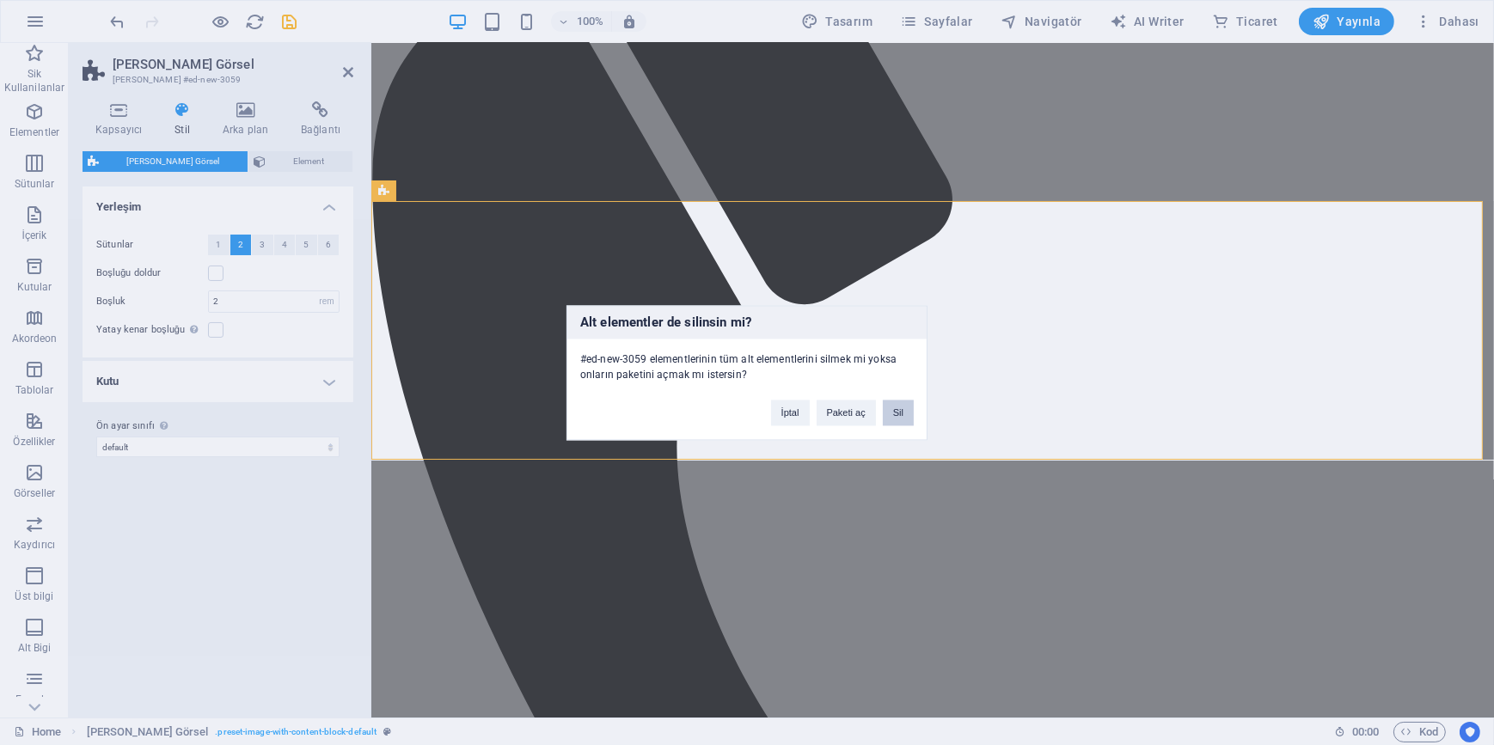
click at [903, 412] on button "Sil" at bounding box center [898, 413] width 31 height 26
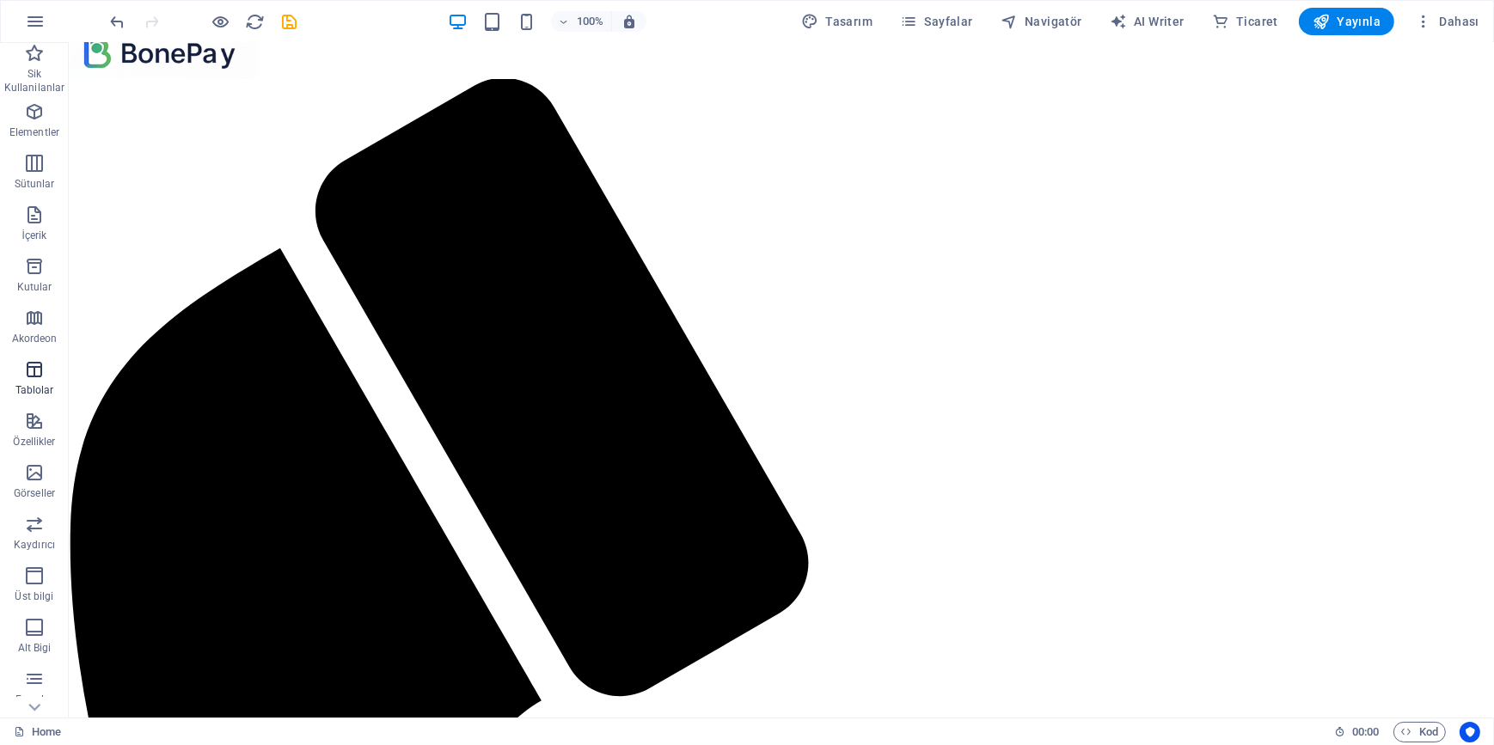
click at [34, 365] on icon "button" at bounding box center [34, 369] width 21 height 21
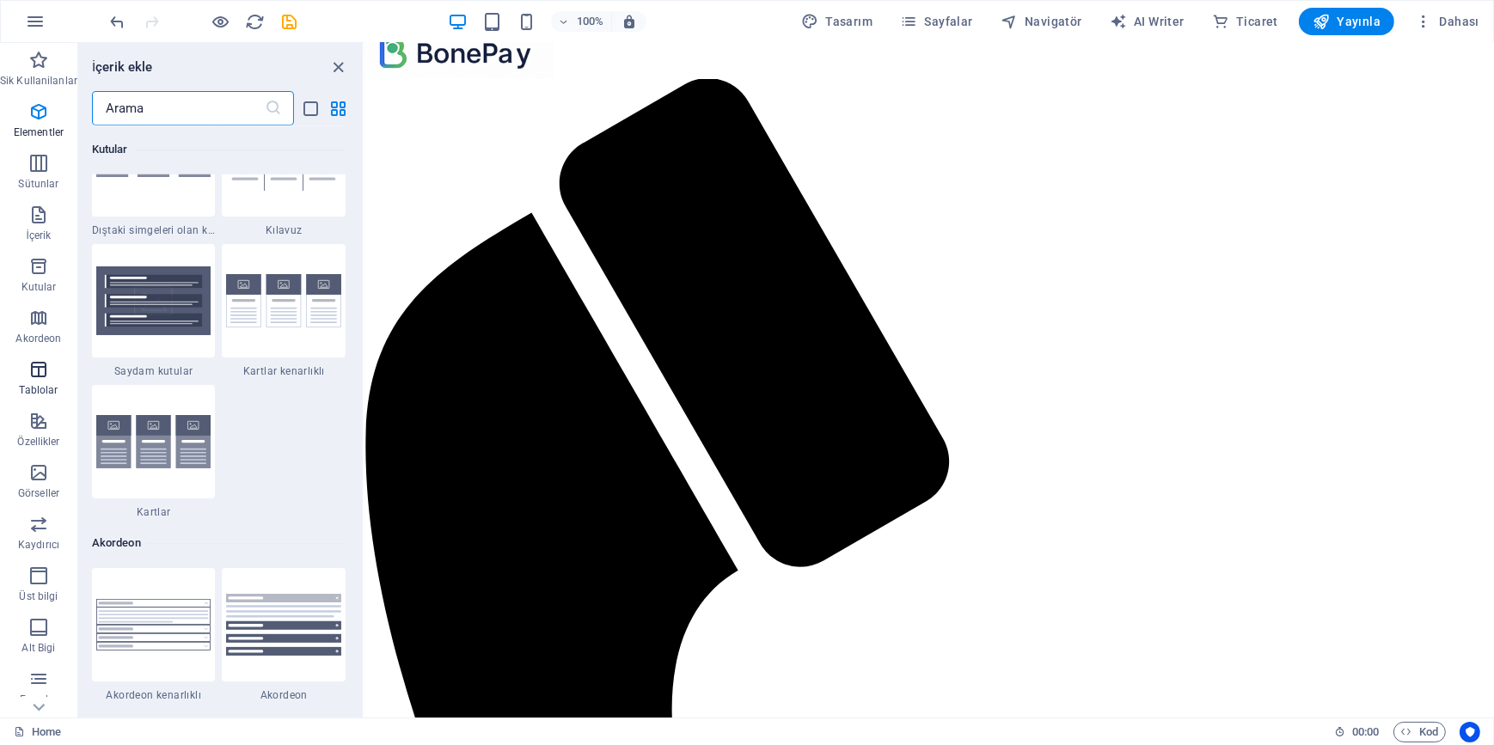
scroll to position [5951, 0]
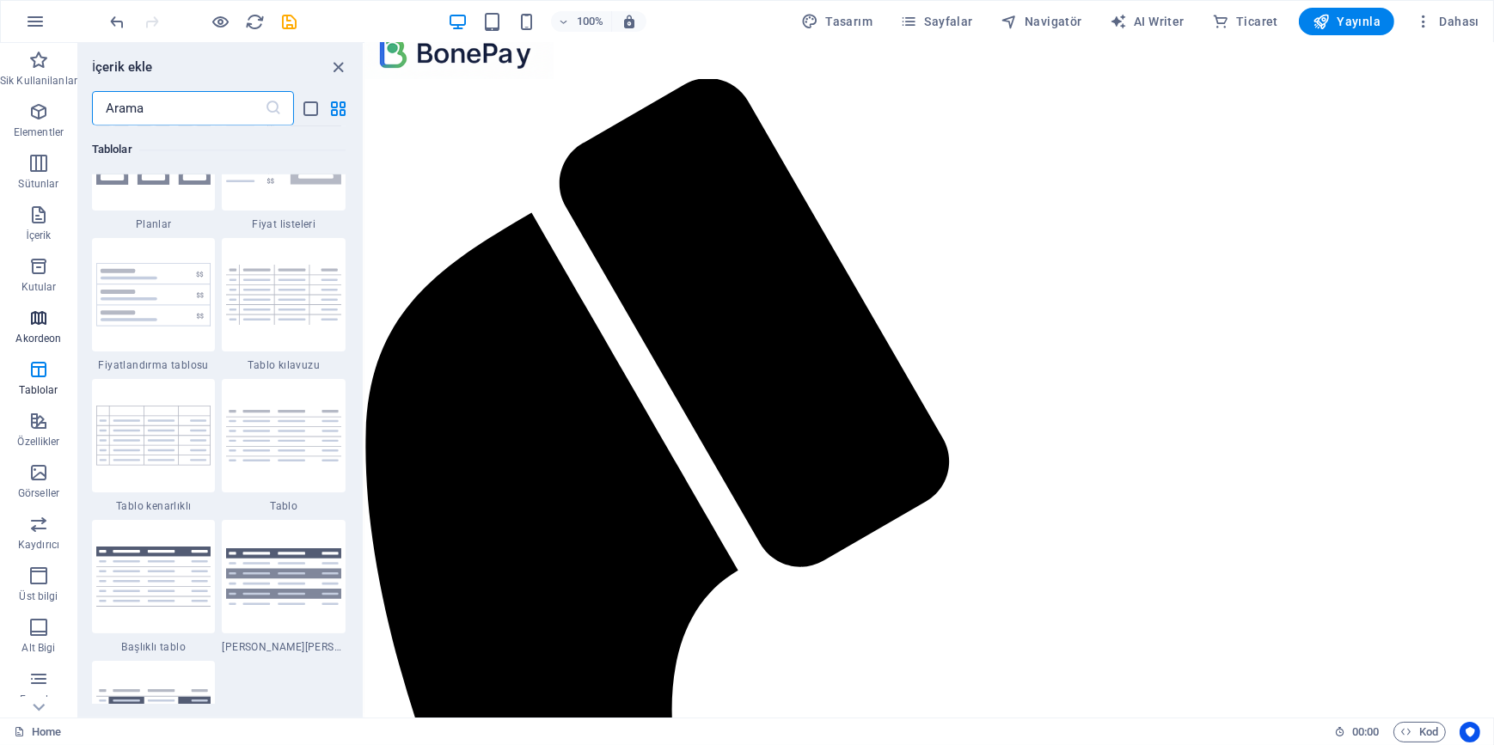
click at [34, 319] on icon "button" at bounding box center [38, 318] width 21 height 21
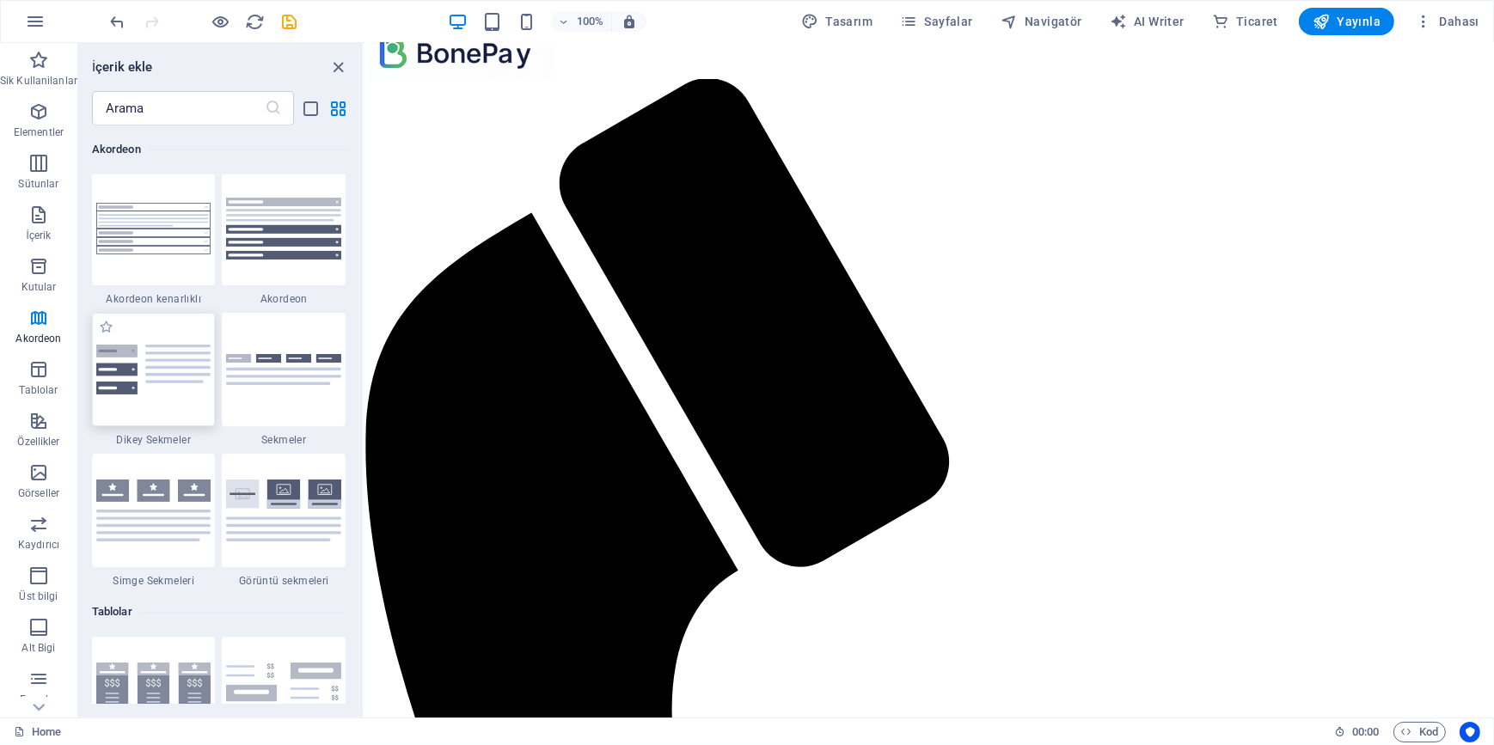
scroll to position [5486, 0]
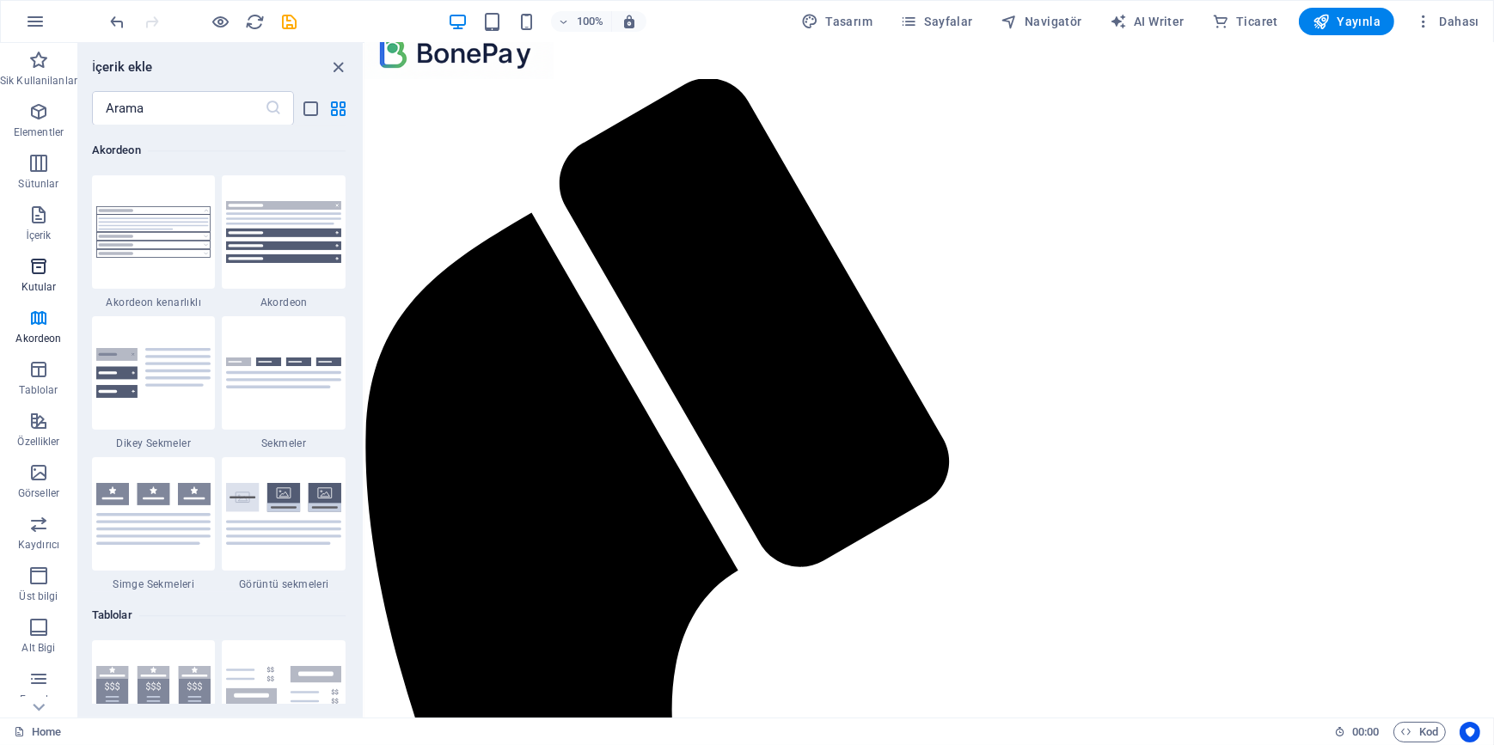
click at [33, 276] on icon "button" at bounding box center [38, 266] width 21 height 21
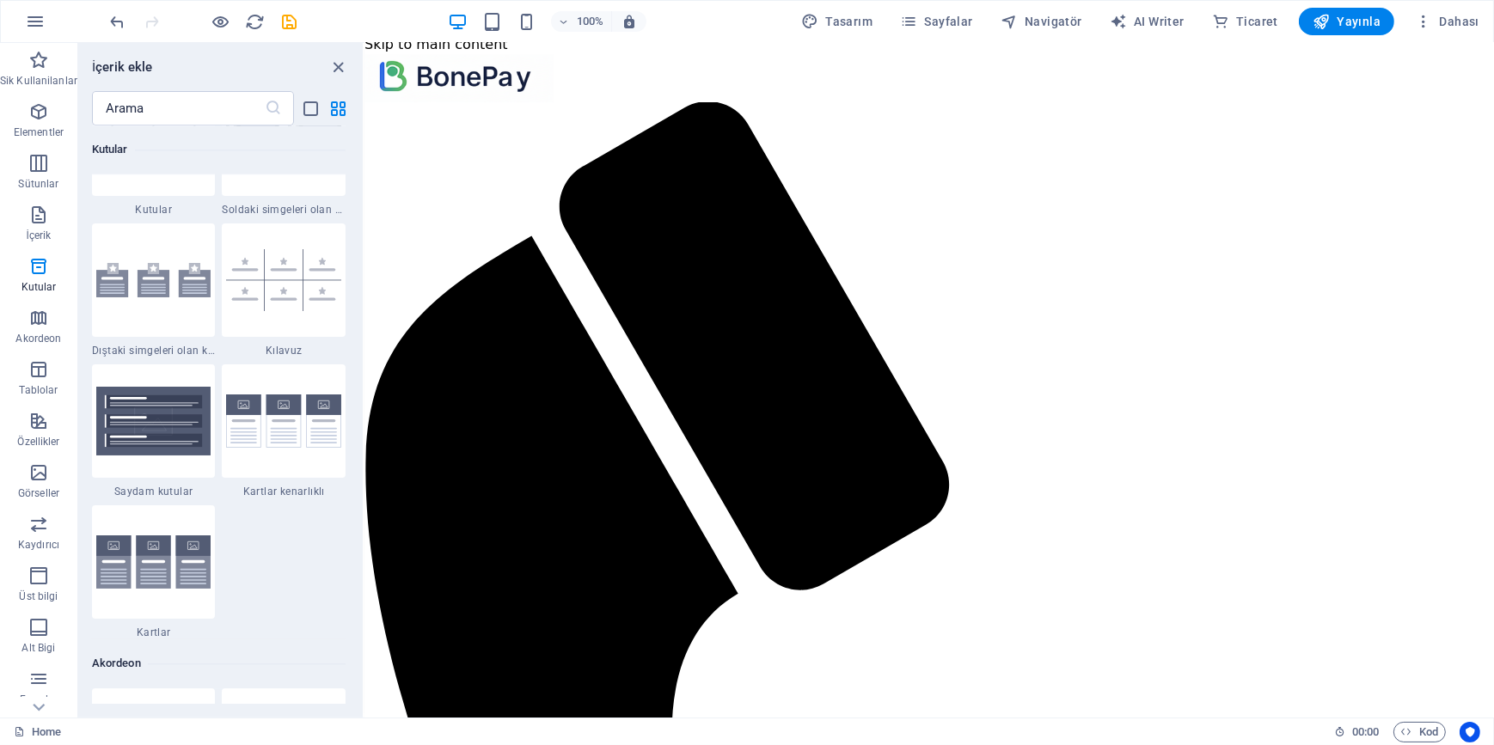
scroll to position [0, 0]
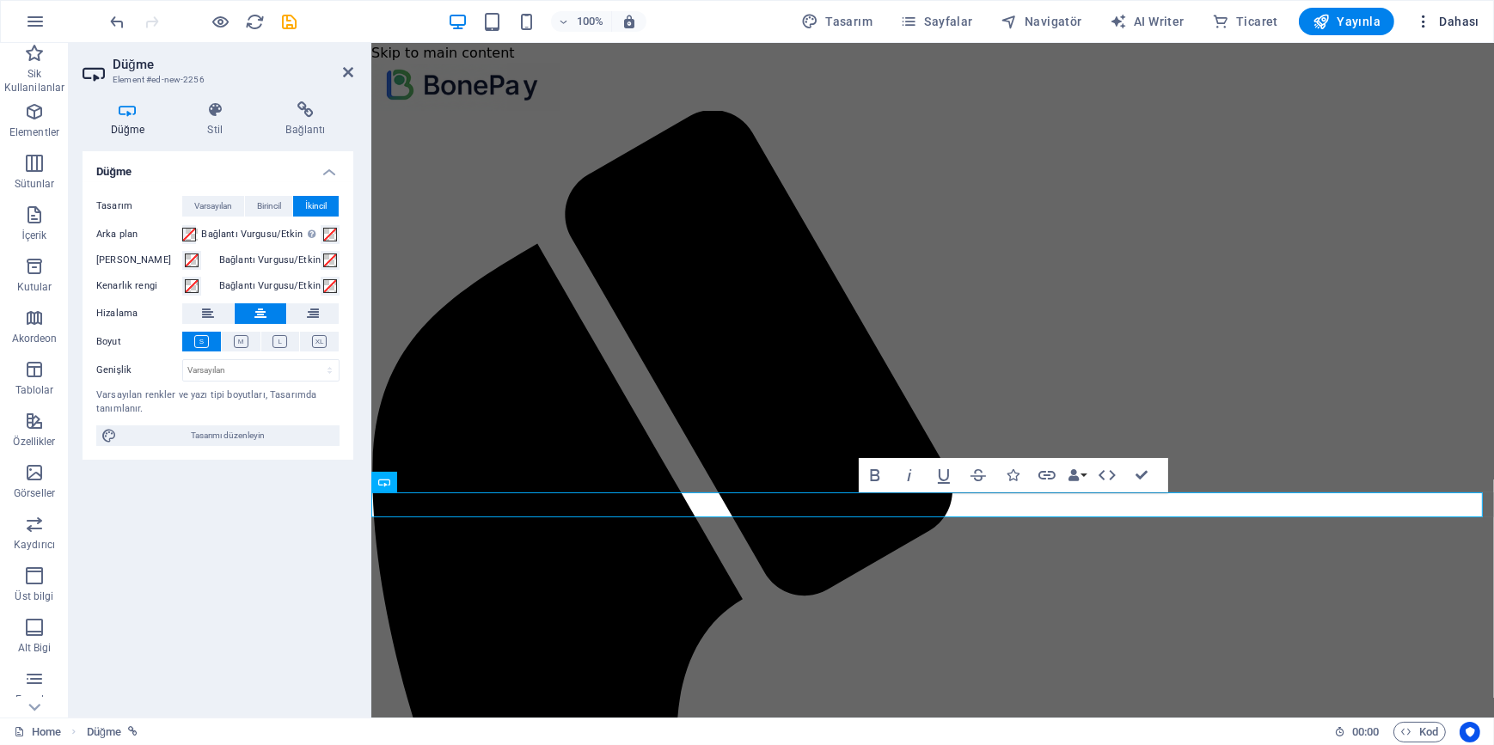
click at [1465, 17] on span "Dahası" at bounding box center [1446, 21] width 64 height 17
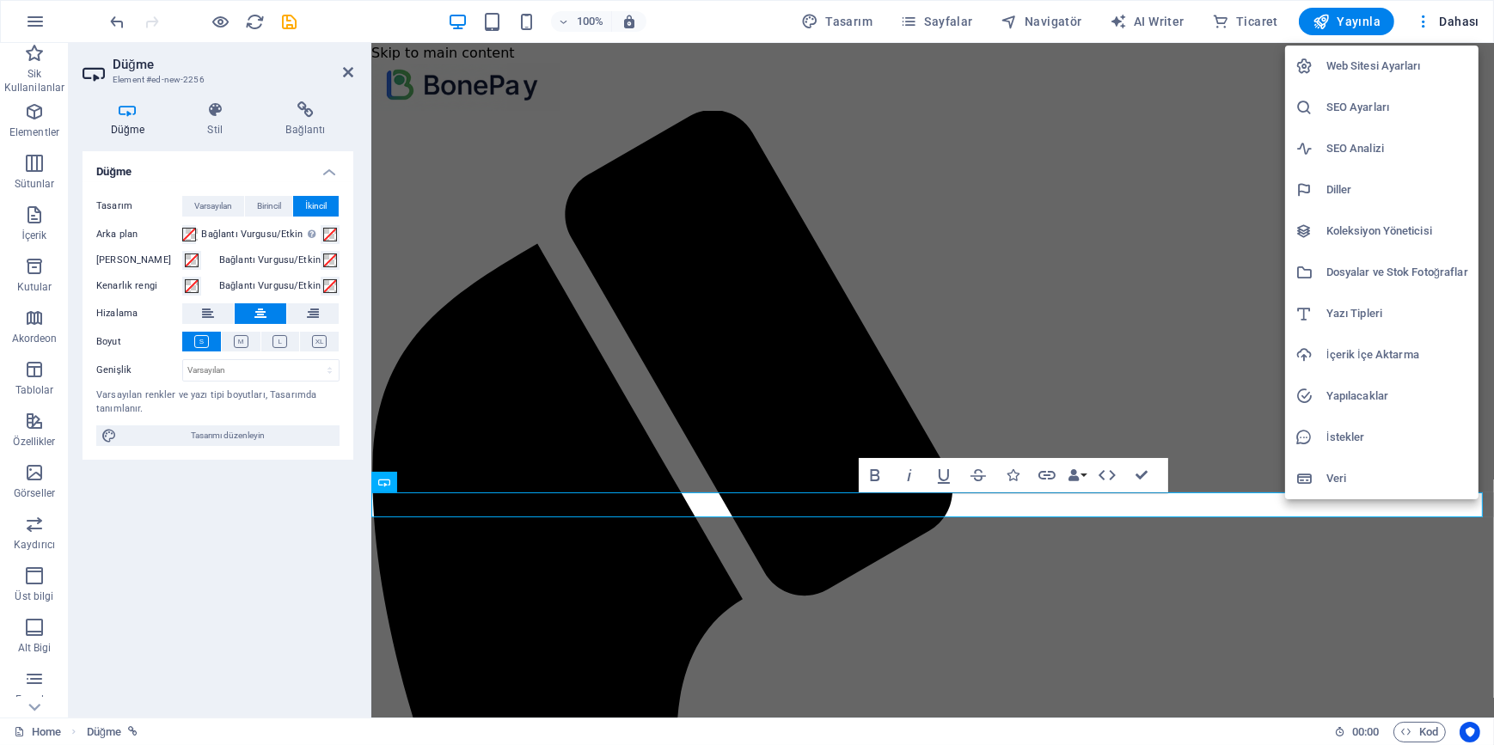
click at [854, 21] on div at bounding box center [747, 372] width 1494 height 745
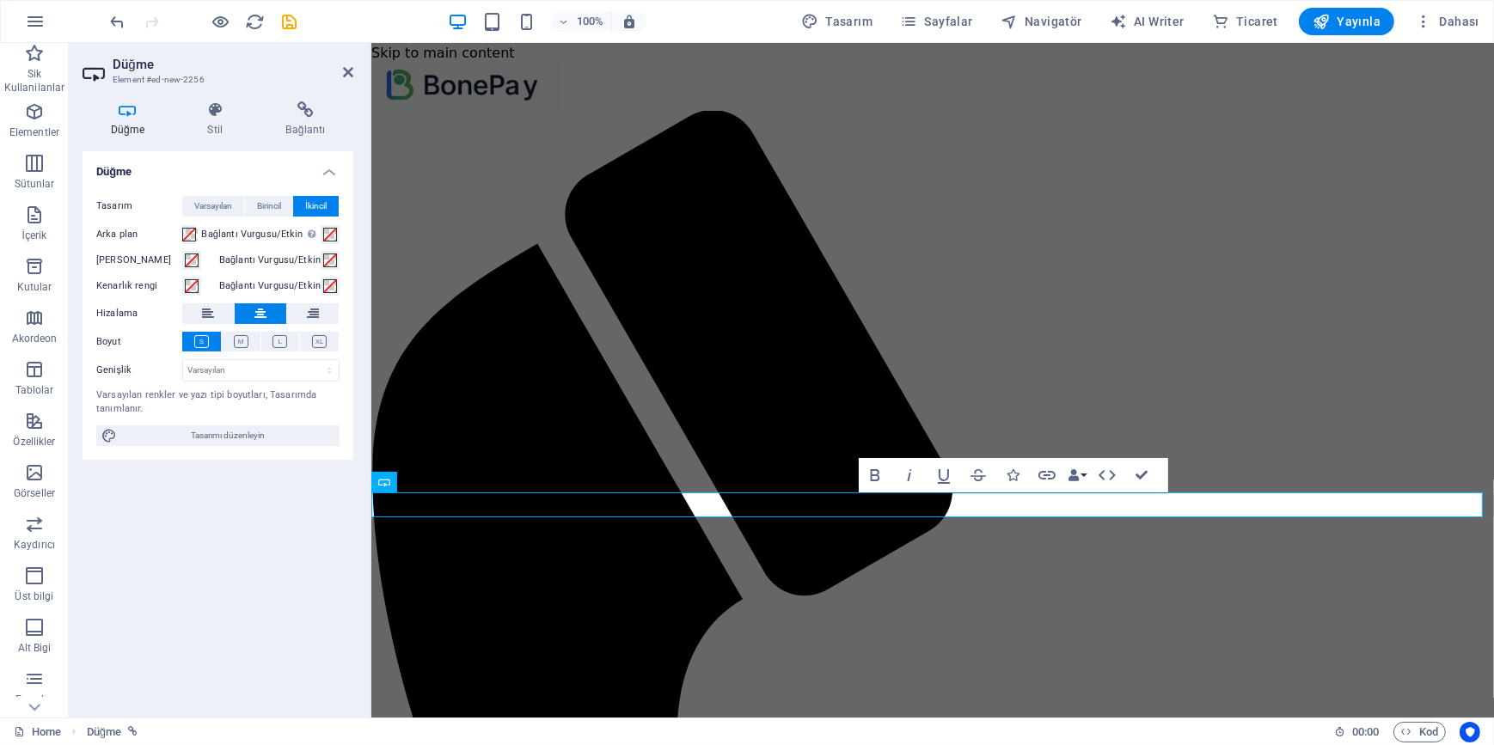
click at [842, 21] on span "Tasarım" at bounding box center [836, 21] width 71 height 17
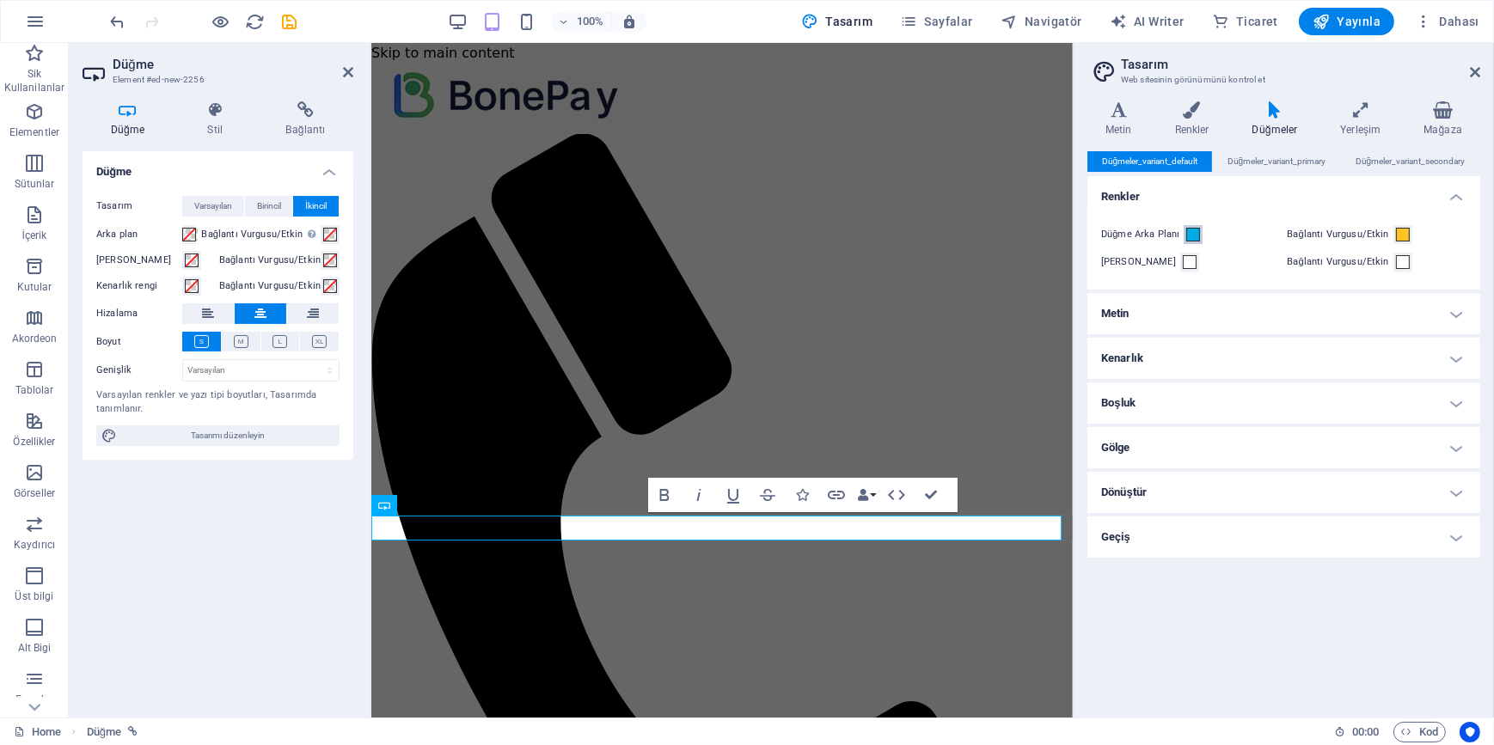
click at [1200, 235] on button "Düğme Arka Planı" at bounding box center [1192, 234] width 19 height 19
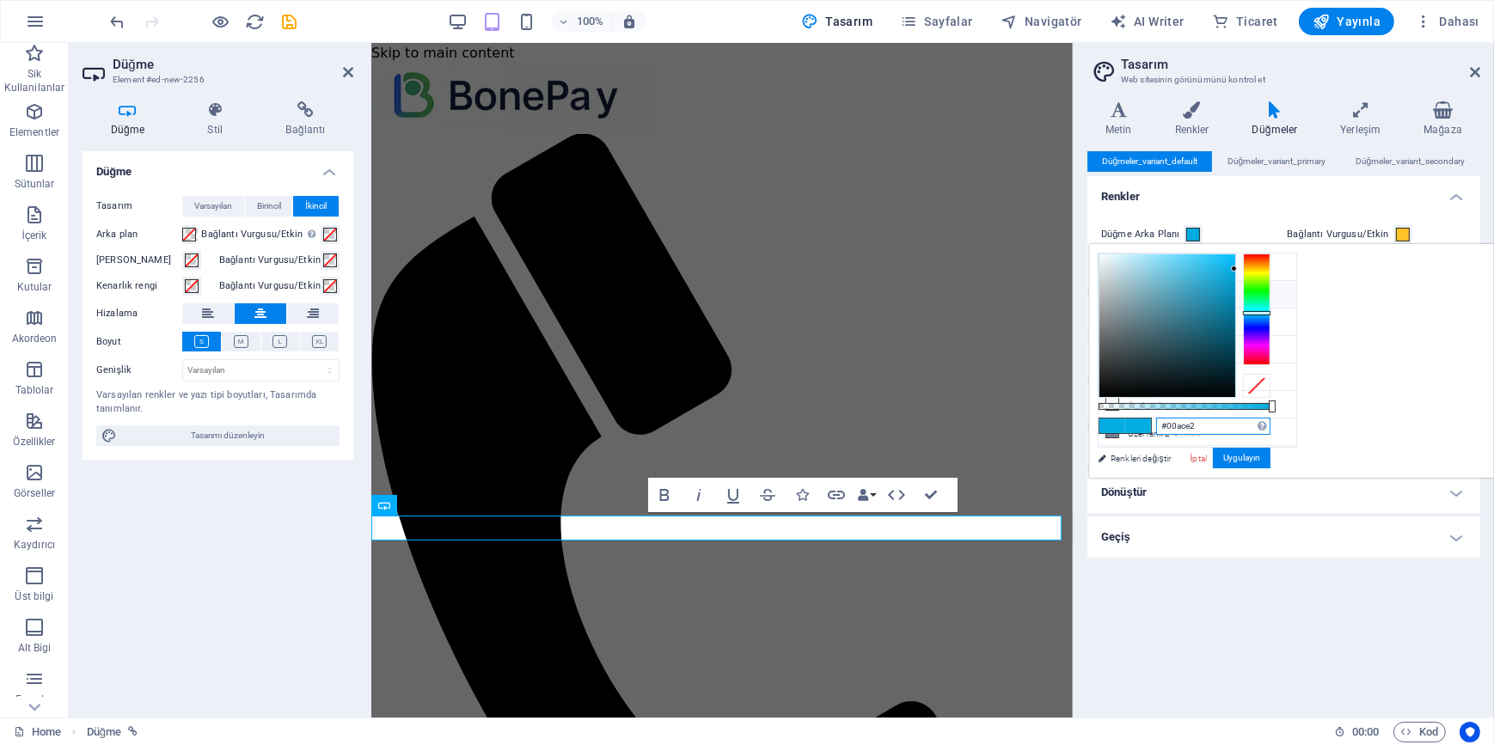
click at [1270, 420] on input "#00ace2" at bounding box center [1213, 426] width 114 height 17
click at [1270, 425] on input "#00ace2" at bounding box center [1213, 426] width 114 height 17
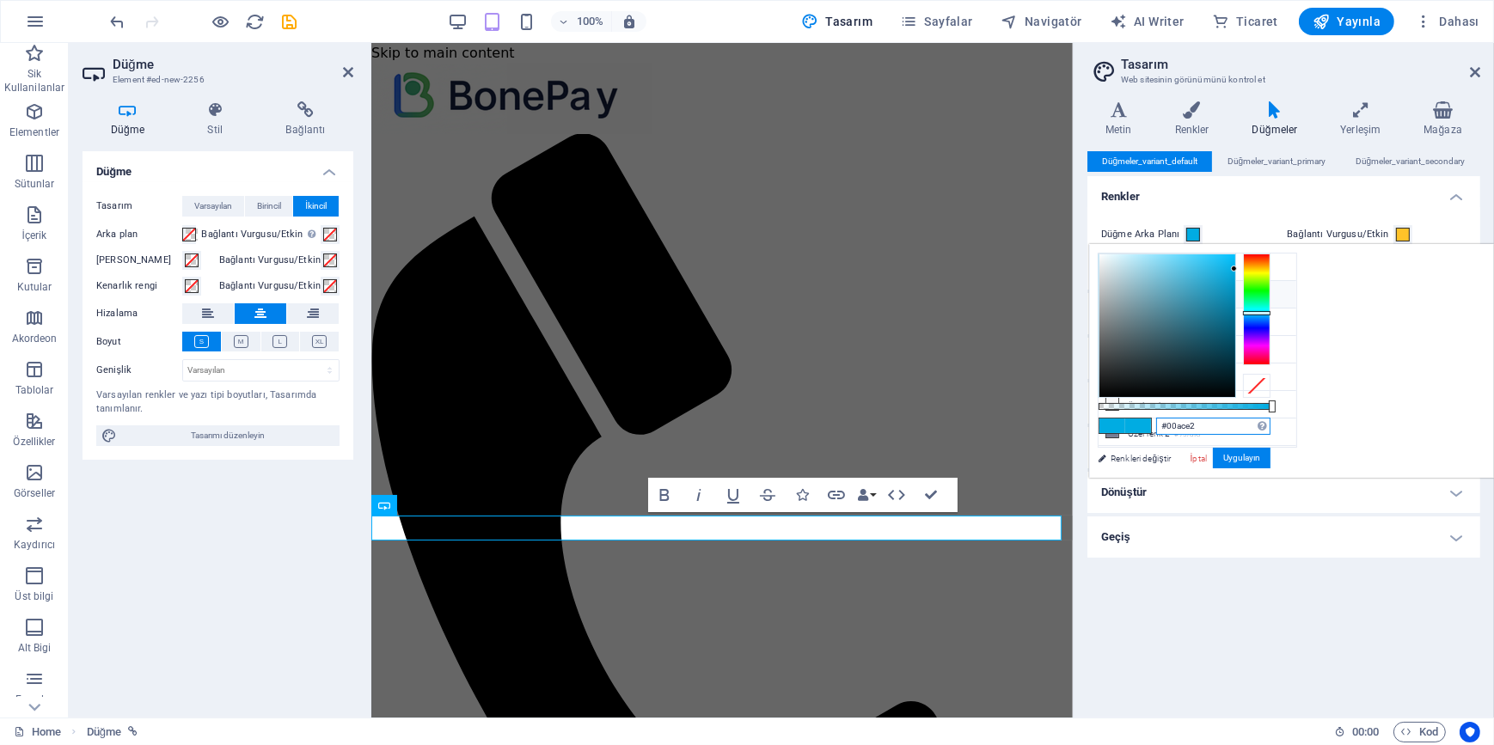
paste input "E879F9"
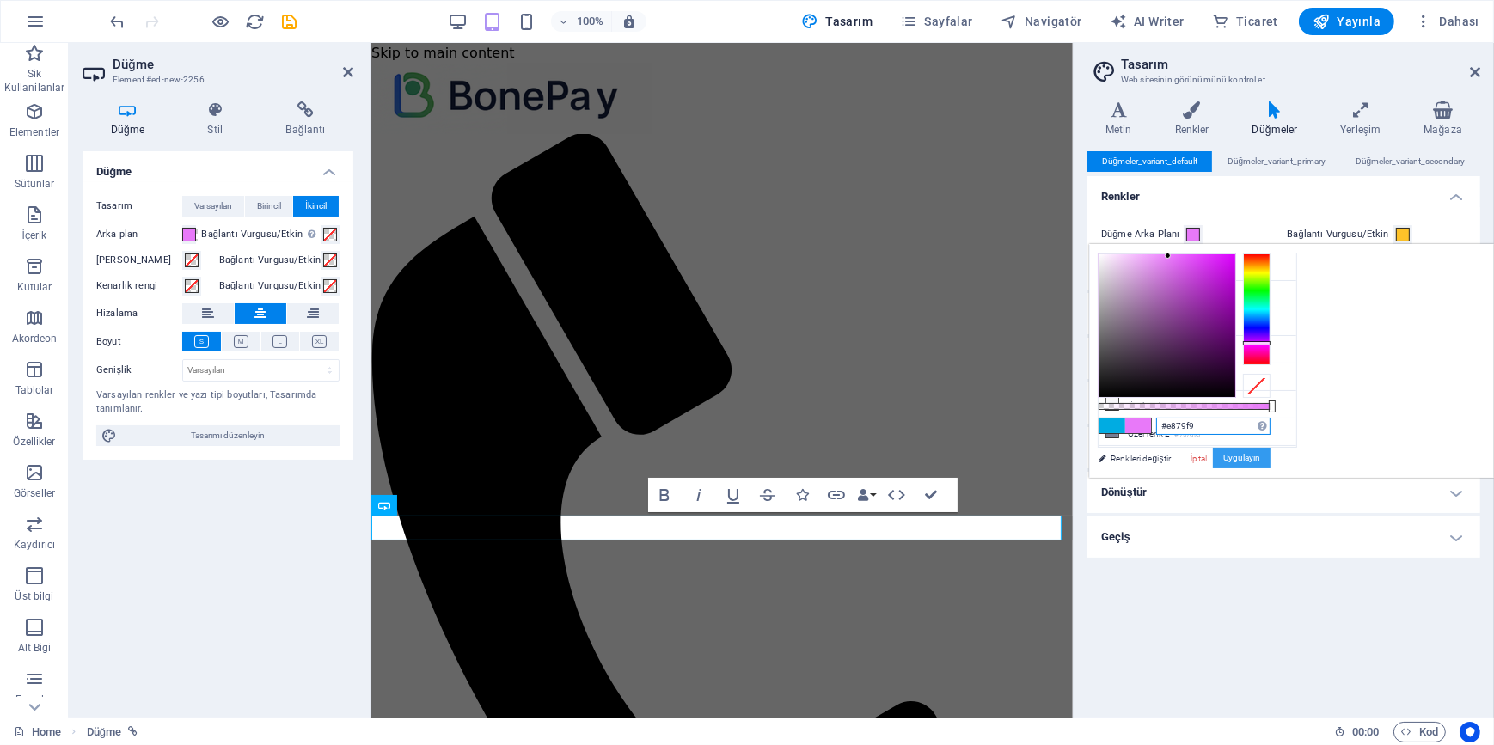
type input "#e879f9"
click at [1270, 459] on button "Uygulayın" at bounding box center [1242, 458] width 58 height 21
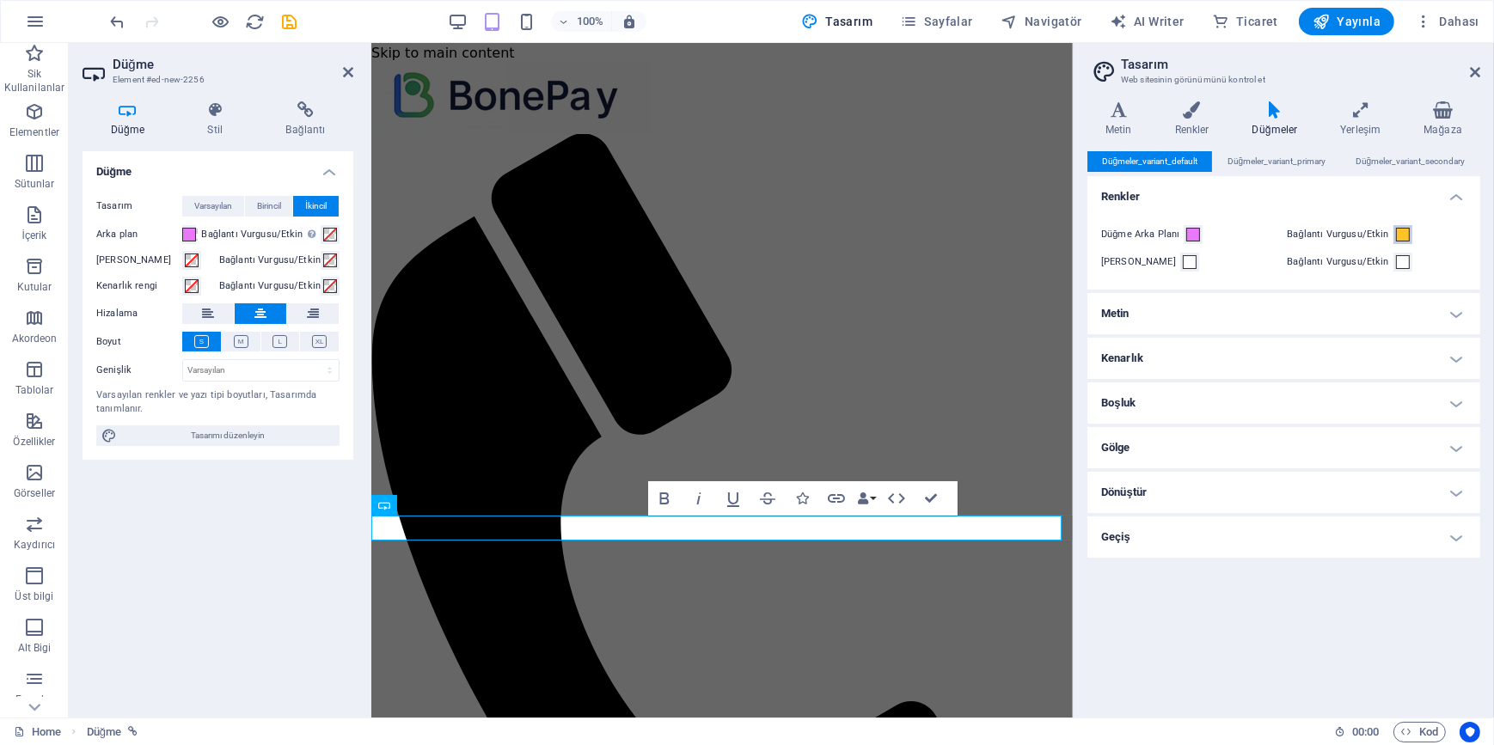
click at [1398, 238] on span at bounding box center [1403, 235] width 14 height 14
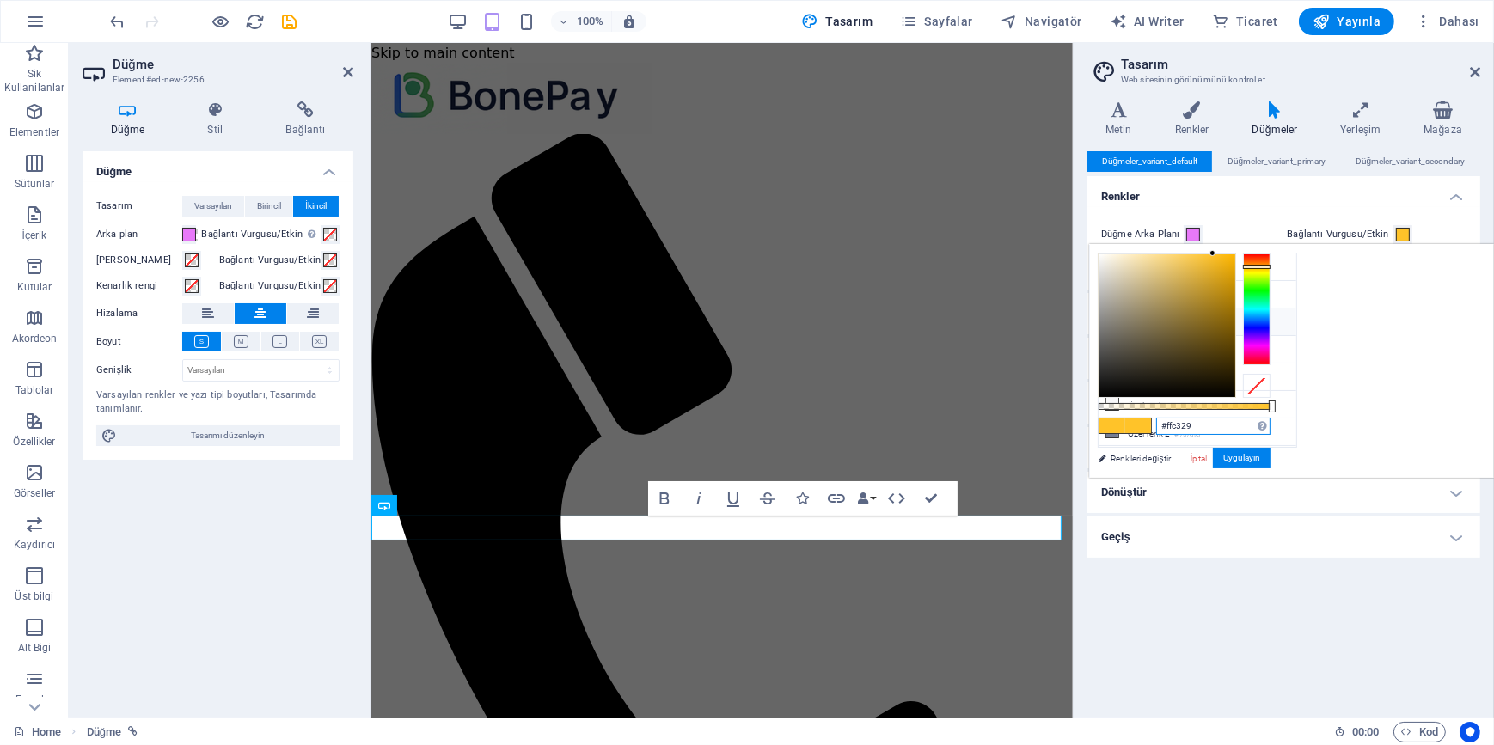
click at [1270, 421] on input "#ffc329" at bounding box center [1213, 426] width 114 height 17
paste input "8B5CF6"
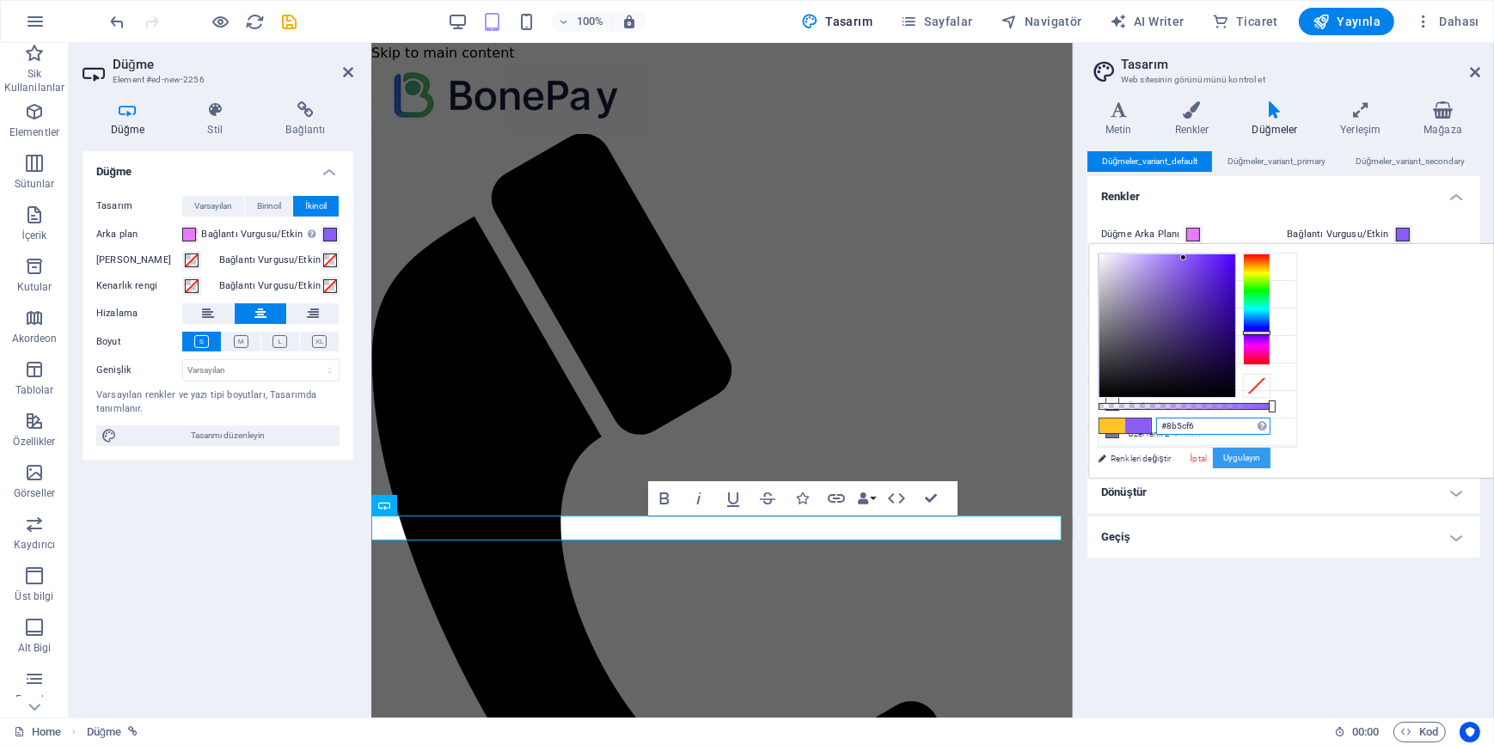
type input "#8b5cf6"
click at [1270, 456] on button "Uygulayın" at bounding box center [1242, 458] width 58 height 21
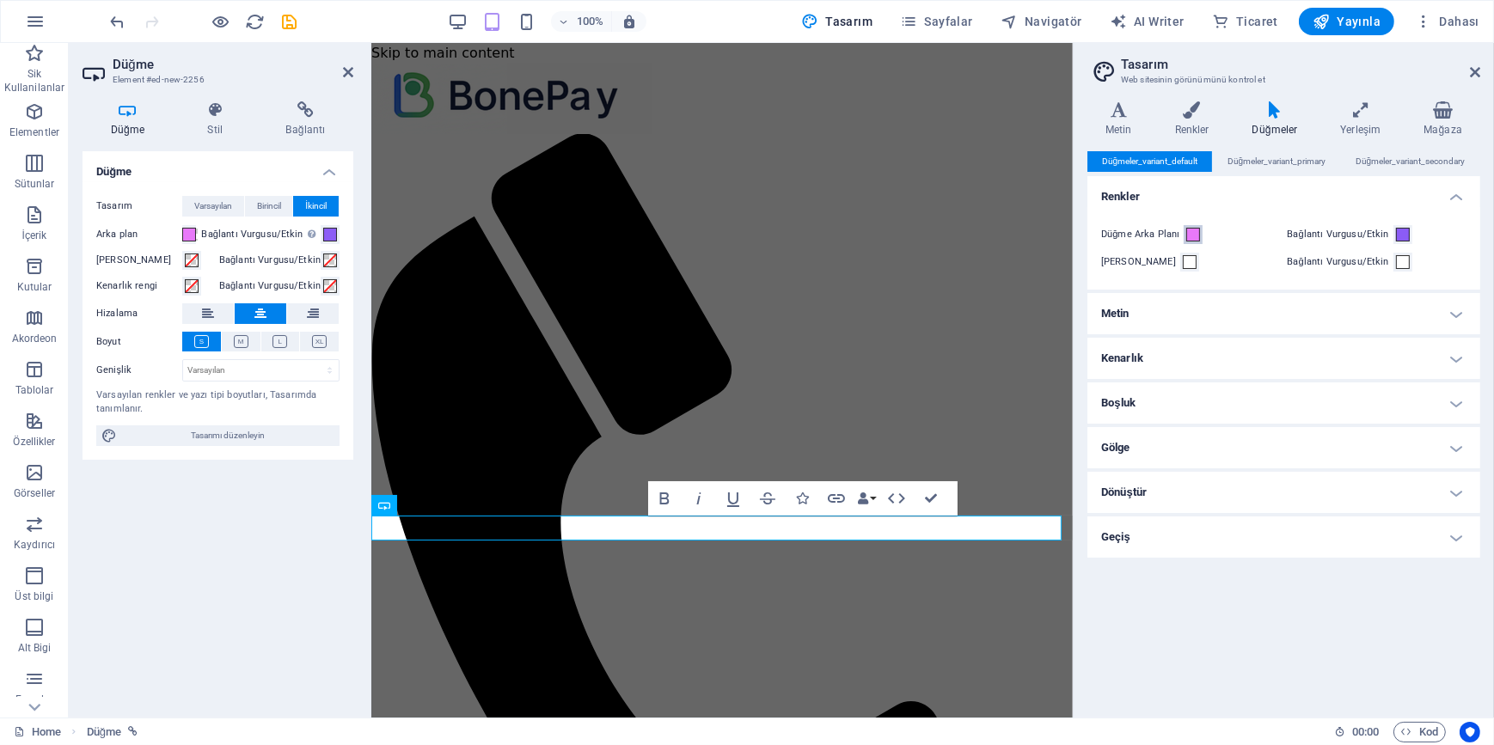
click at [1188, 233] on span at bounding box center [1193, 235] width 14 height 14
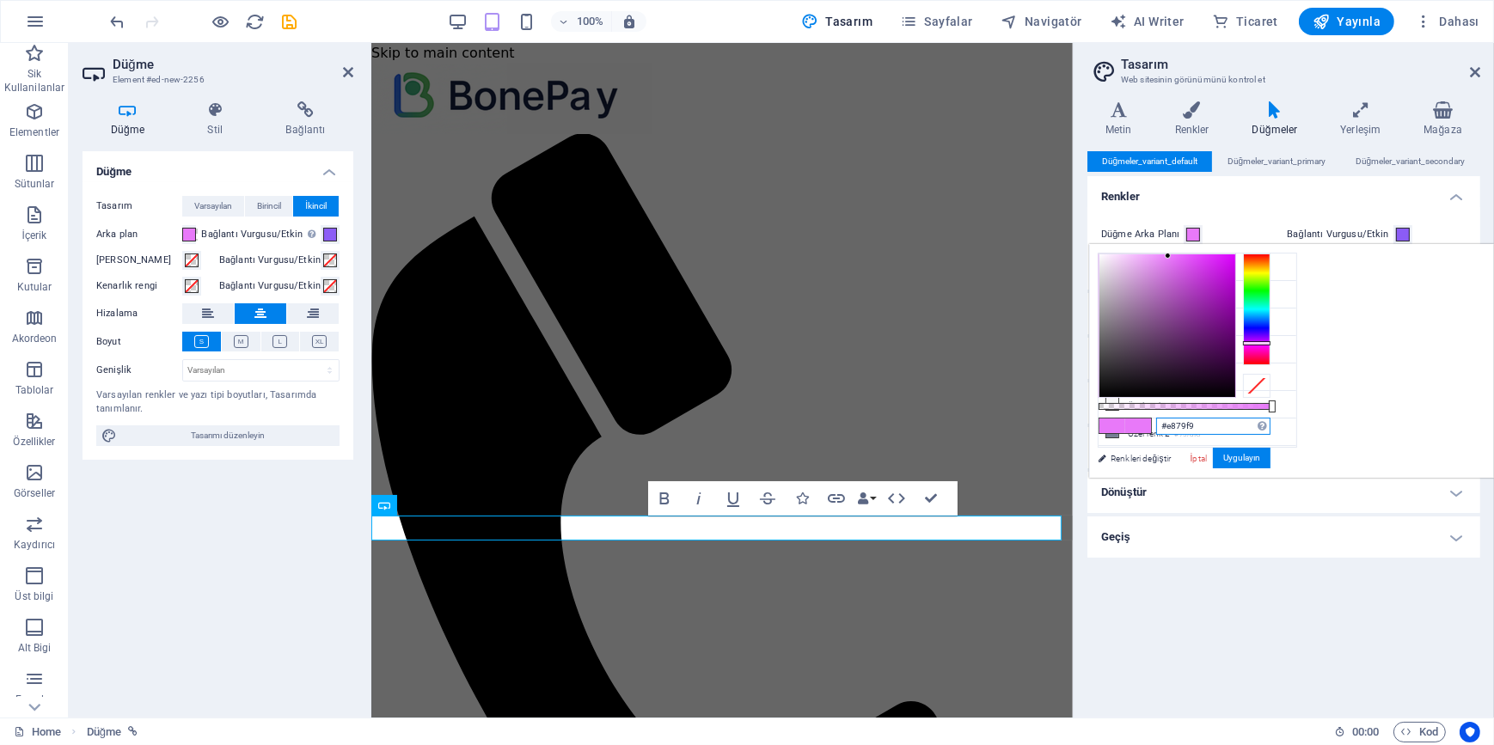
click at [1270, 431] on input "#e879f9" at bounding box center [1213, 426] width 114 height 17
paste input "0A0A0A"
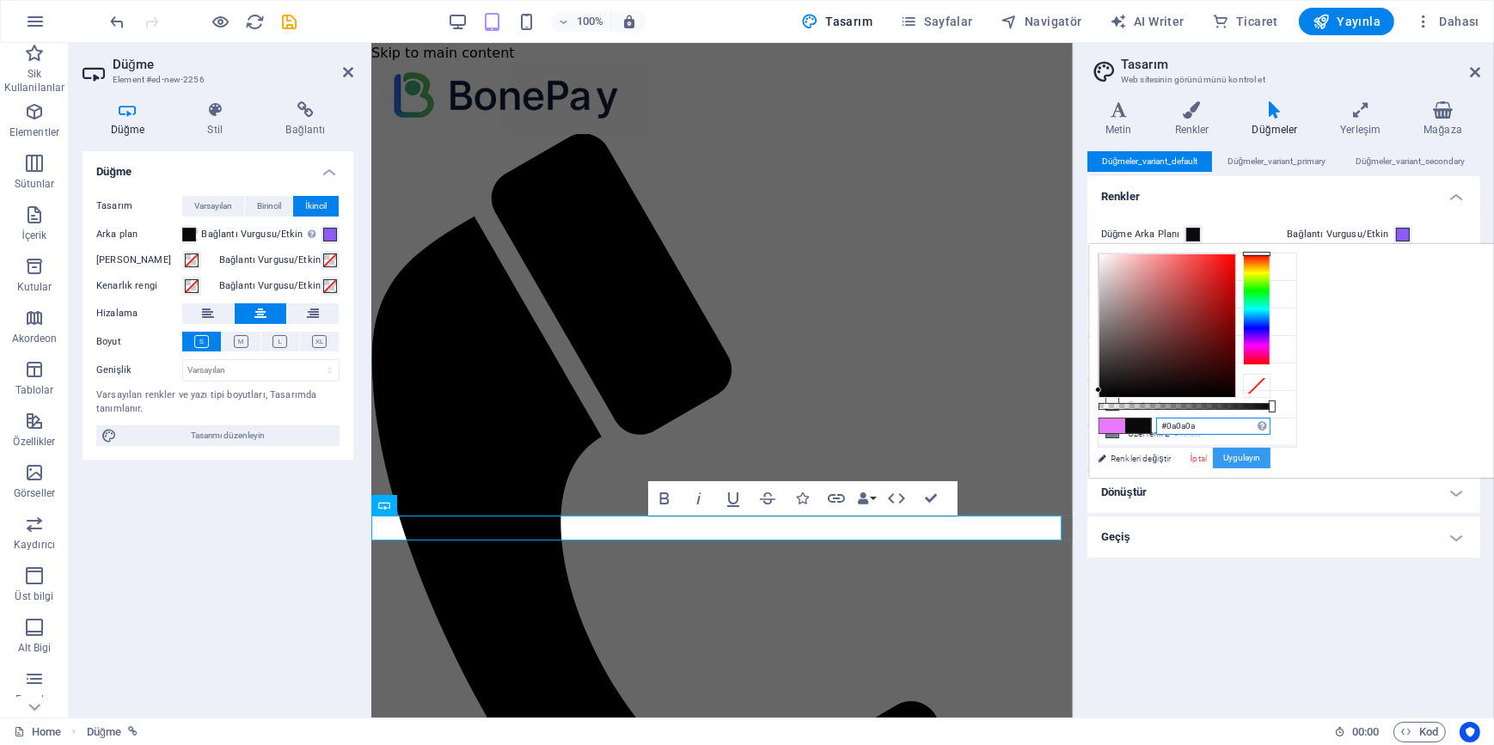
type input "#0a0a0a"
click at [1270, 455] on button "Uygulayın" at bounding box center [1242, 458] width 58 height 21
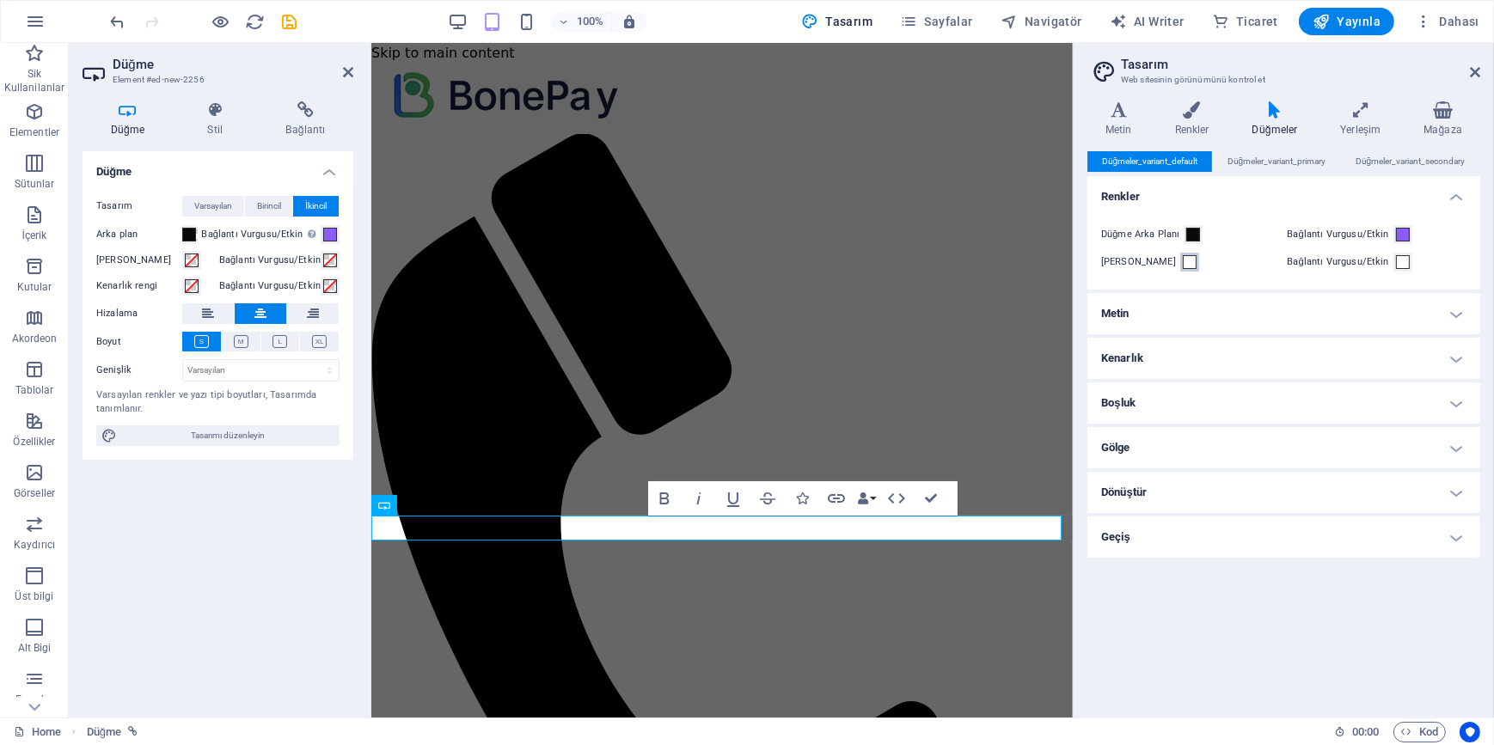
click at [1182, 260] on span at bounding box center [1189, 262] width 14 height 14
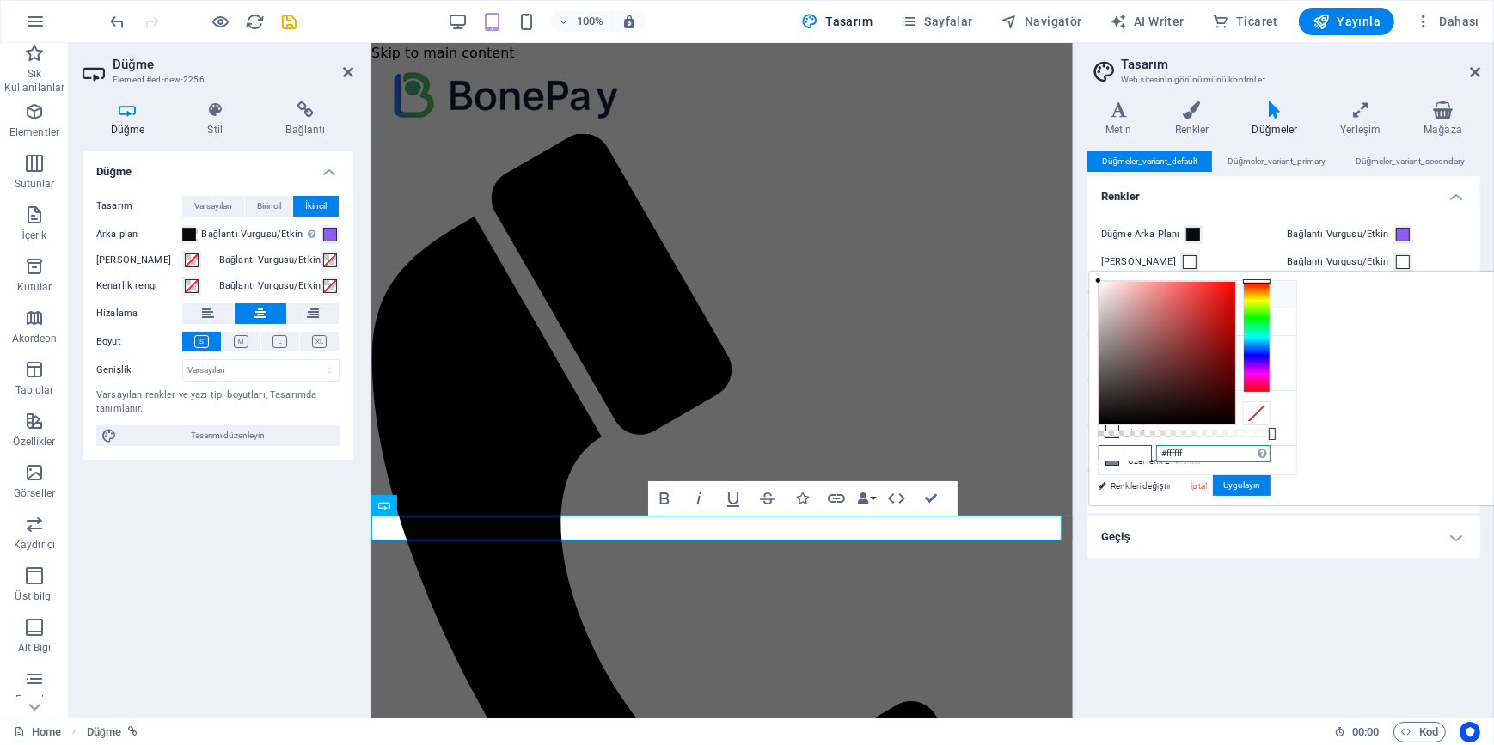
click at [1270, 455] on input "#ffffff" at bounding box center [1213, 453] width 114 height 17
paste input "F5F5F5"
type input "#f5f5f5"
click at [1270, 480] on button "Uygulayın" at bounding box center [1242, 485] width 58 height 21
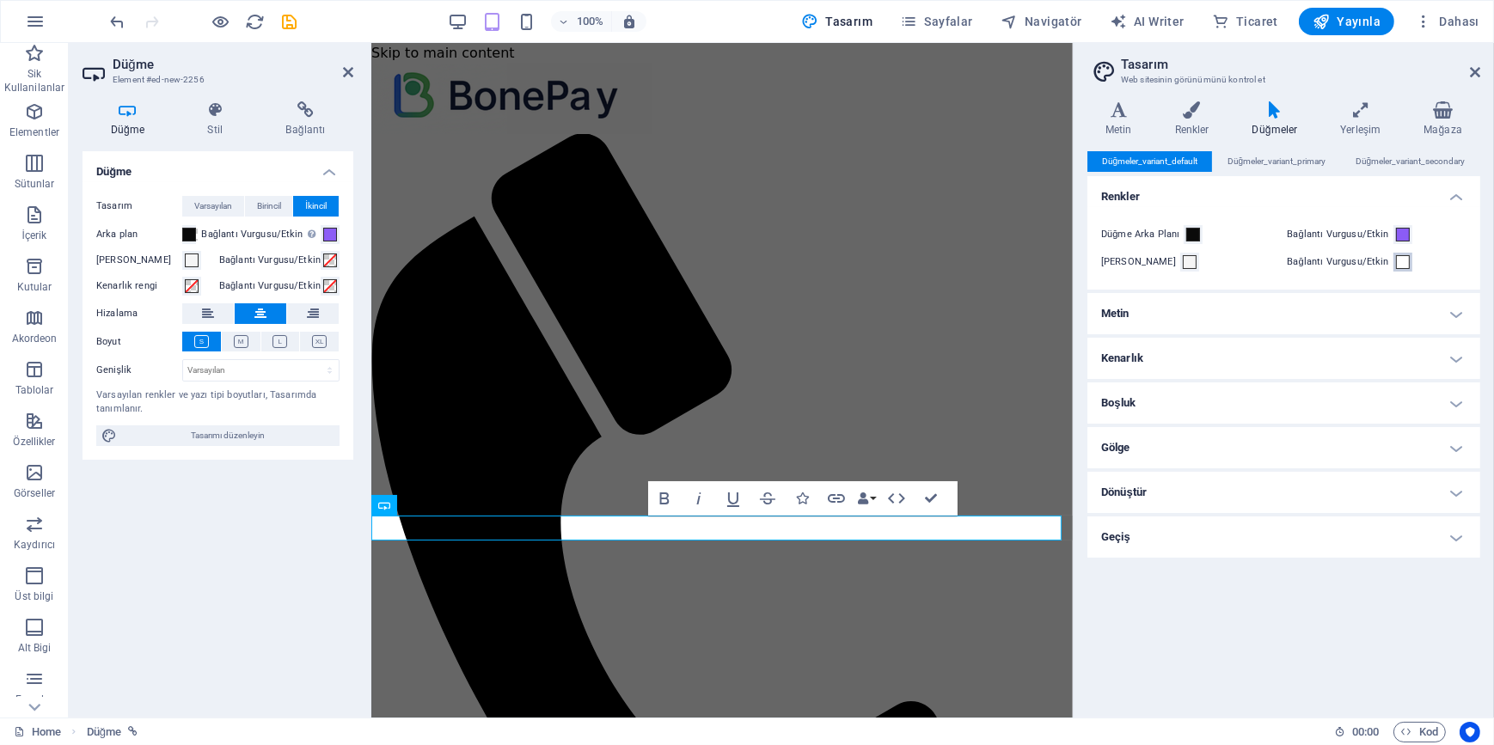
click at [1400, 266] on span at bounding box center [1403, 262] width 14 height 14
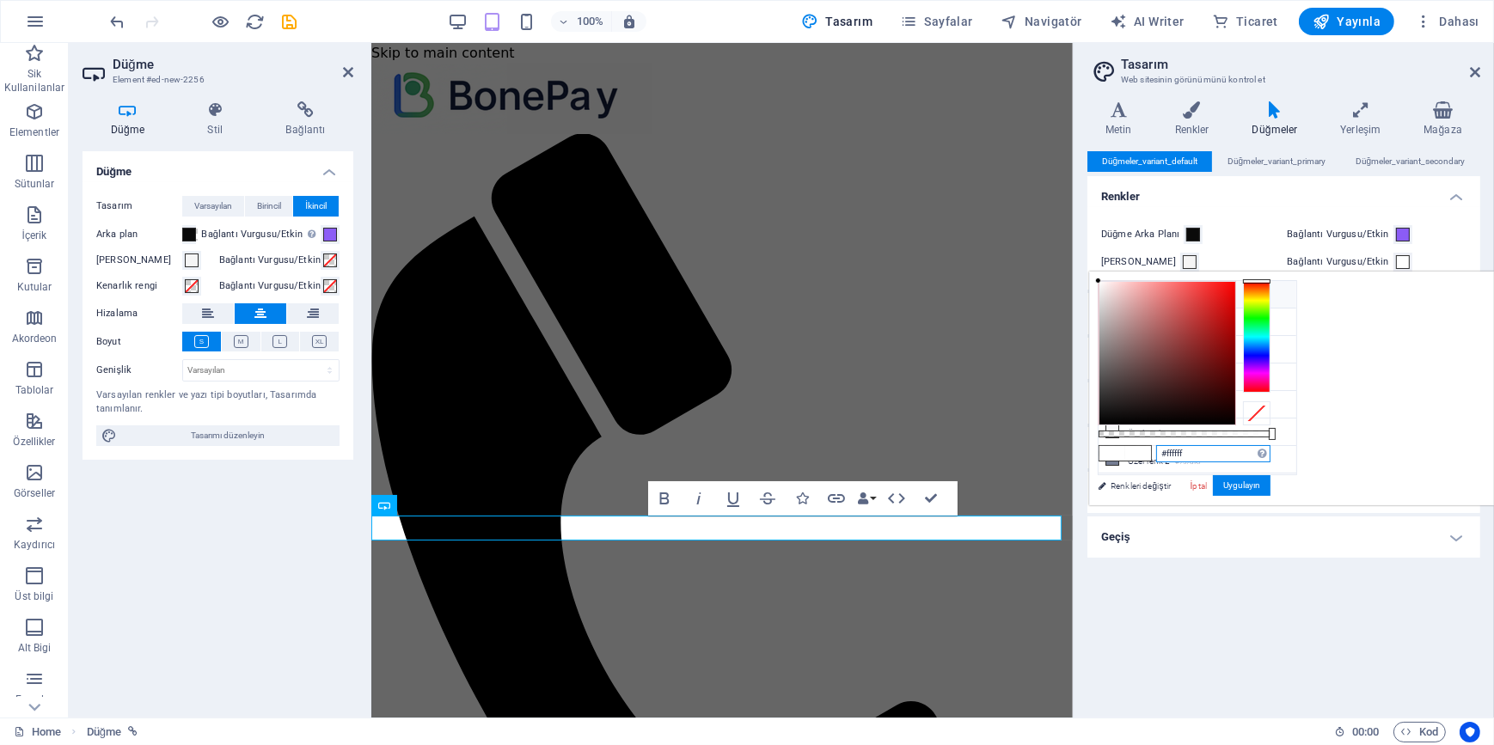
click at [1270, 455] on input "#ffffff" at bounding box center [1213, 453] width 114 height 17
paste input "E879F9"
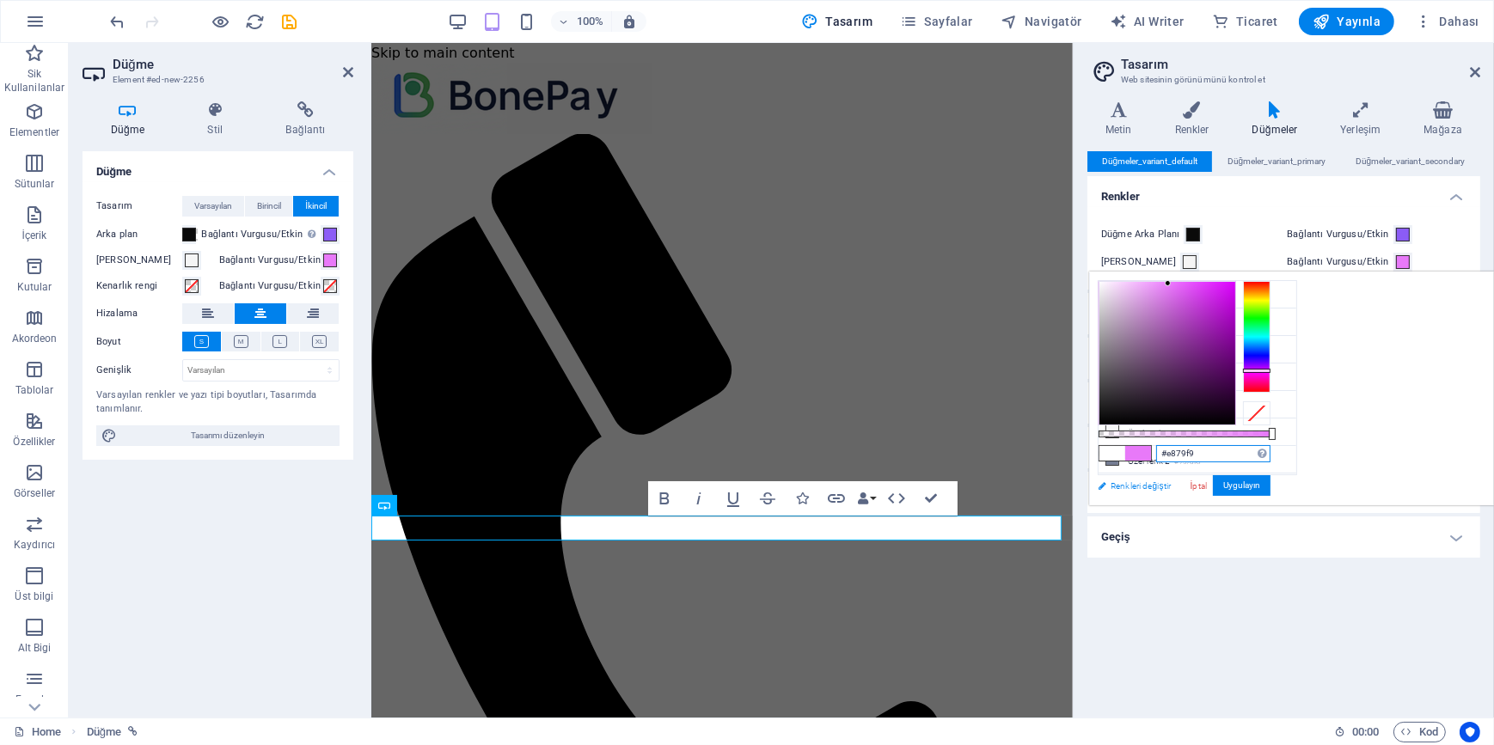
type input "#e879f9"
click at [1146, 486] on link "Renkleri değiştir" at bounding box center [1188, 485] width 199 height 21
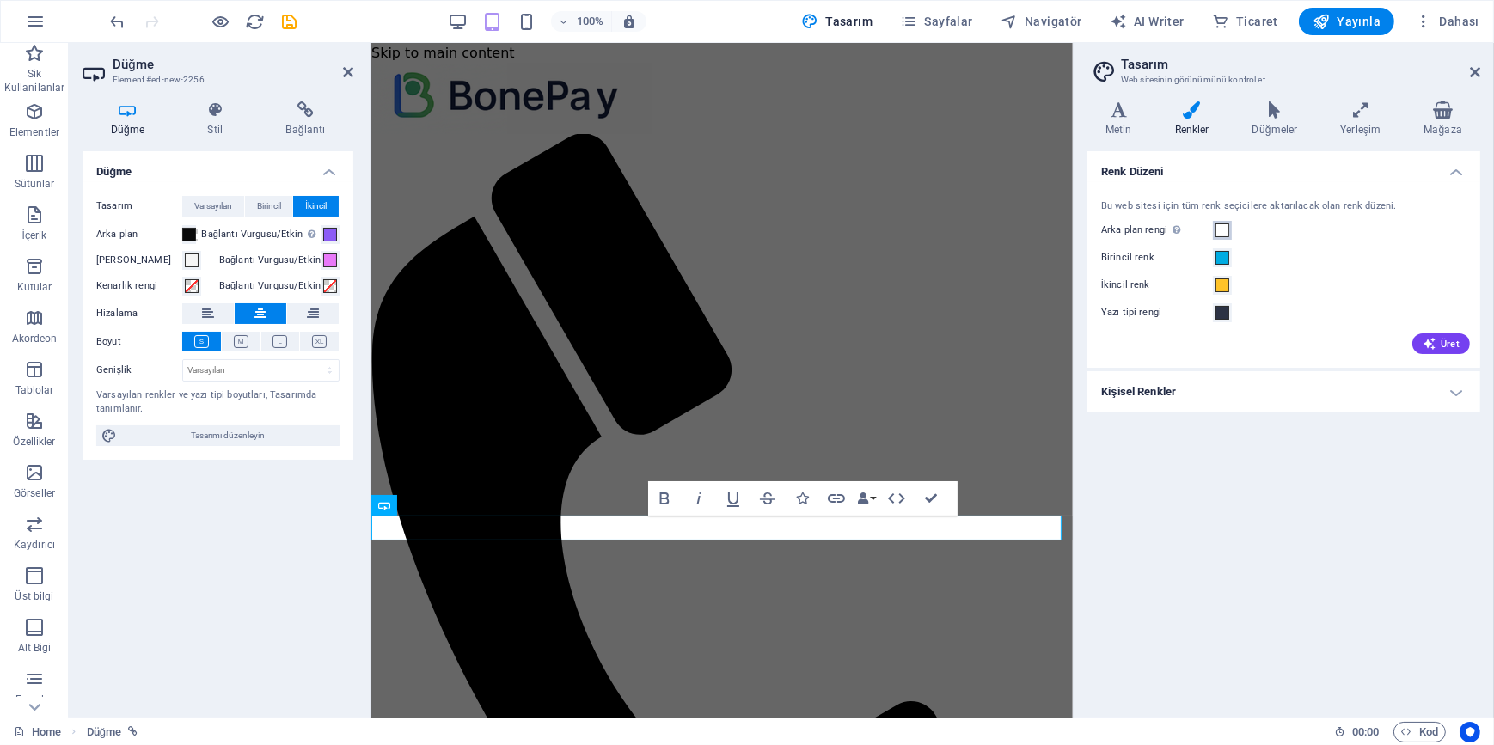
click at [1226, 230] on span at bounding box center [1222, 230] width 14 height 14
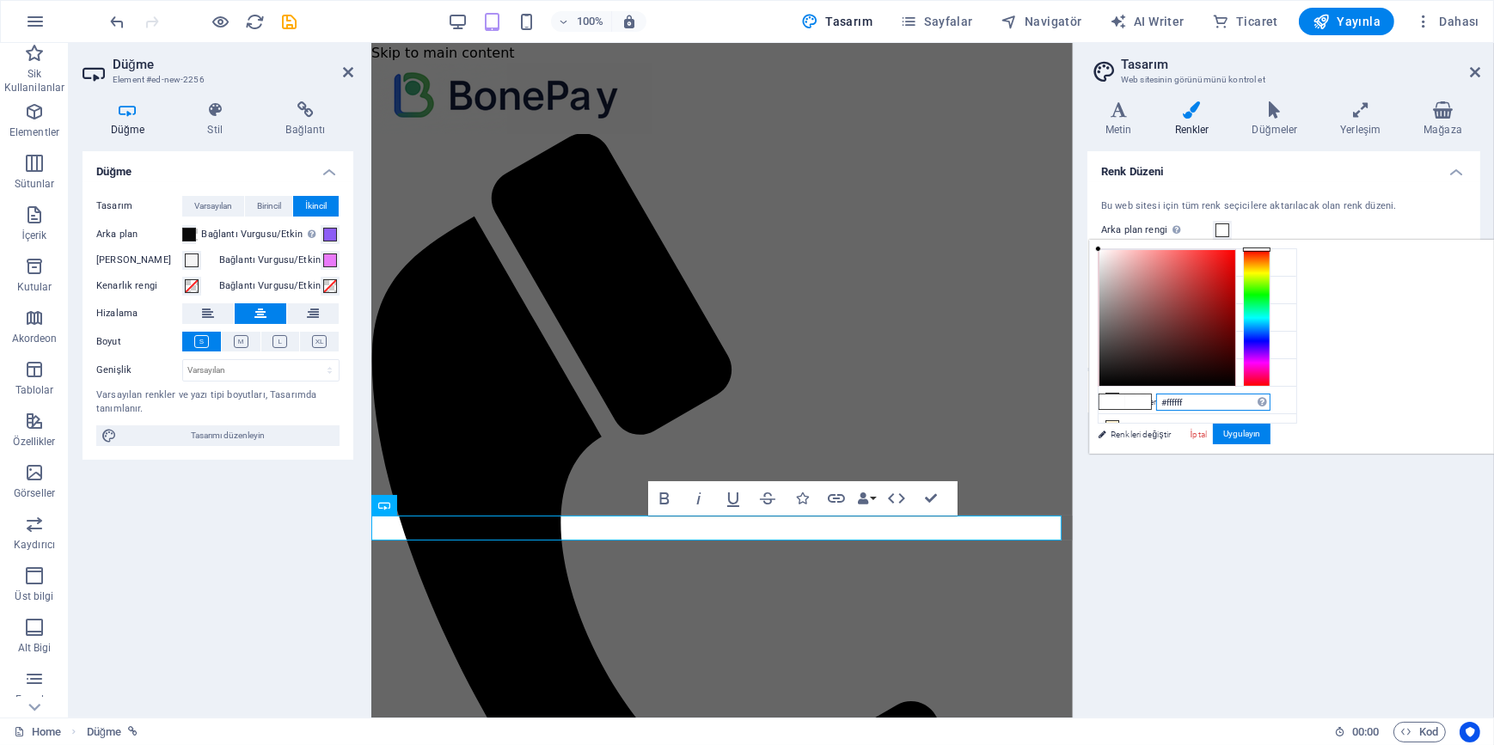
click at [1270, 402] on input "#ffffff" at bounding box center [1213, 402] width 114 height 17
paste input "0A0A0A"
click at [1152, 293] on li "Birincil renk #00ace2" at bounding box center [1197, 290] width 198 height 27
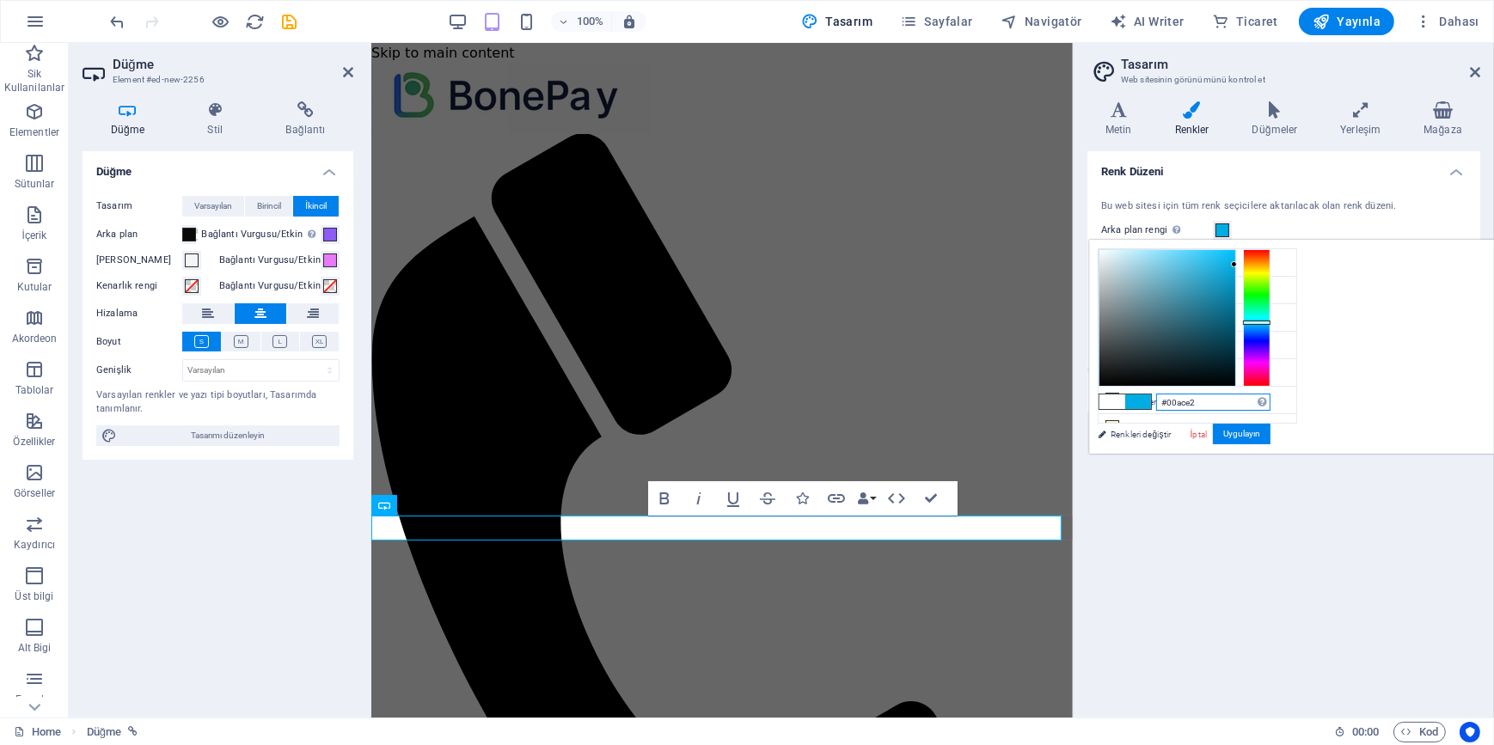
click at [1270, 400] on input "#00ace2" at bounding box center [1213, 402] width 114 height 17
paste input "E879F9"
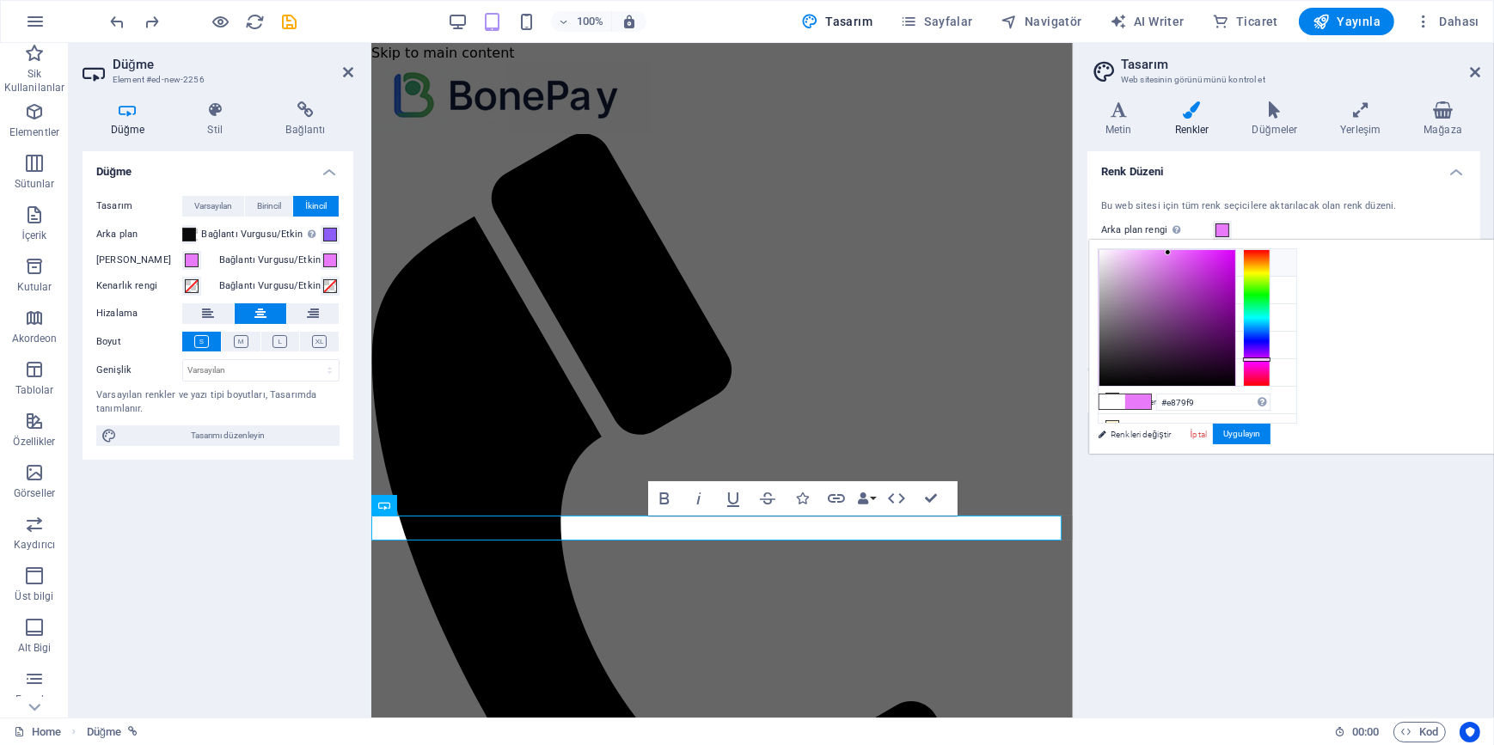
click at [1161, 266] on li "Arka plan rengi #e879f9" at bounding box center [1197, 262] width 198 height 27
click at [1270, 403] on input "#e879f9" at bounding box center [1213, 402] width 114 height 17
paste input "0A0A0A"
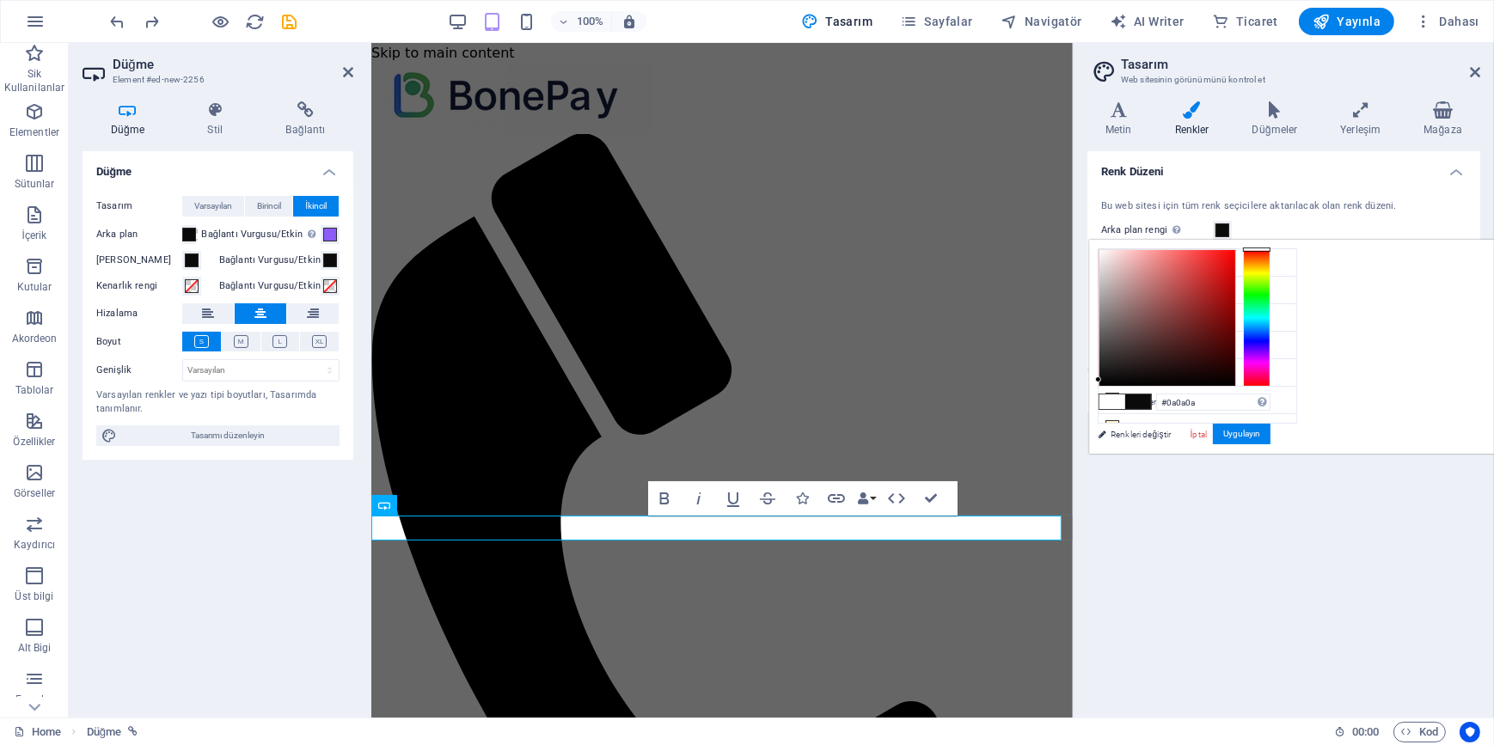
click at [1143, 290] on li "Birincil renk #00ace2" at bounding box center [1197, 290] width 198 height 27
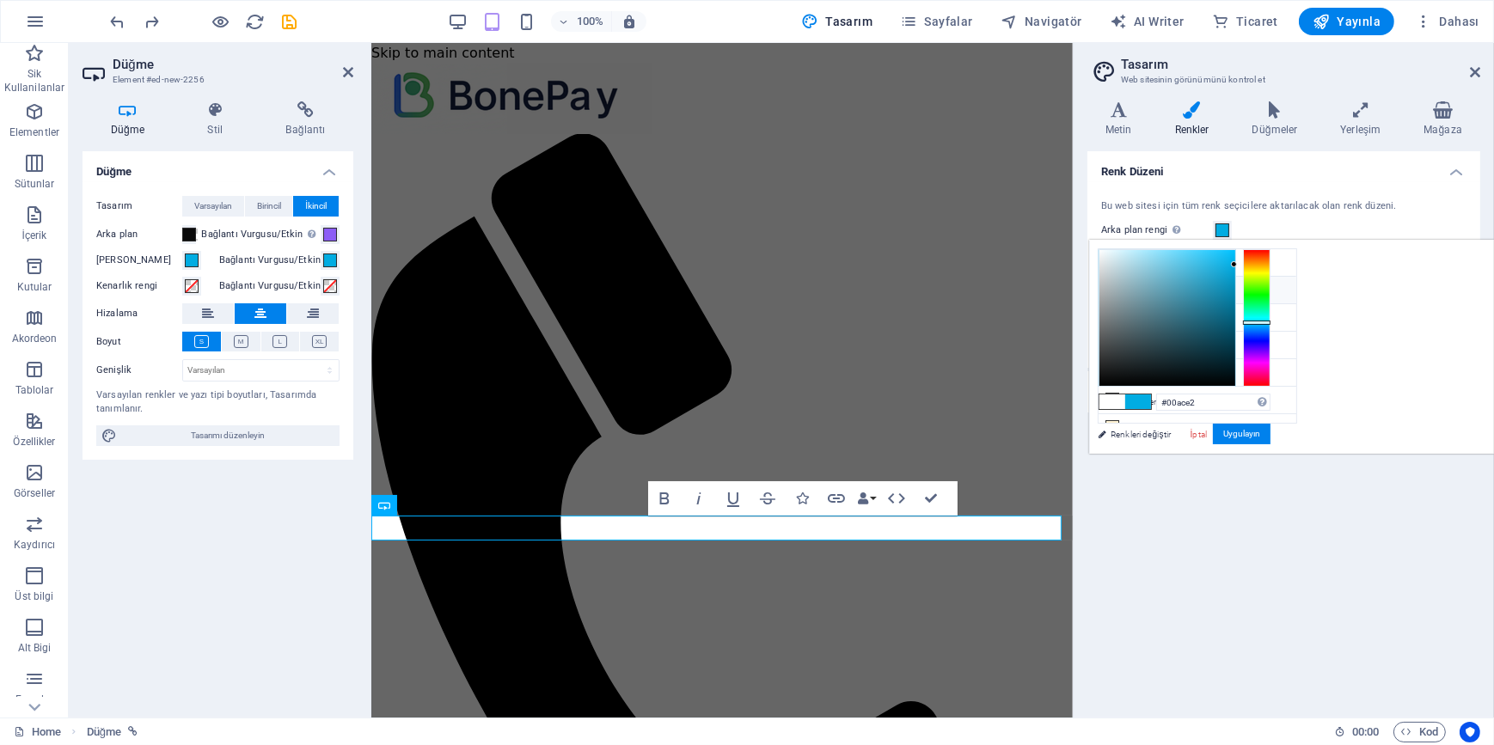
click at [1147, 291] on li "Birincil renk #00ace2" at bounding box center [1197, 290] width 198 height 27
click at [1152, 266] on li "Arka plan rengi #00ace2" at bounding box center [1197, 262] width 198 height 27
click at [1270, 400] on input "#00ace2" at bounding box center [1213, 402] width 114 height 17
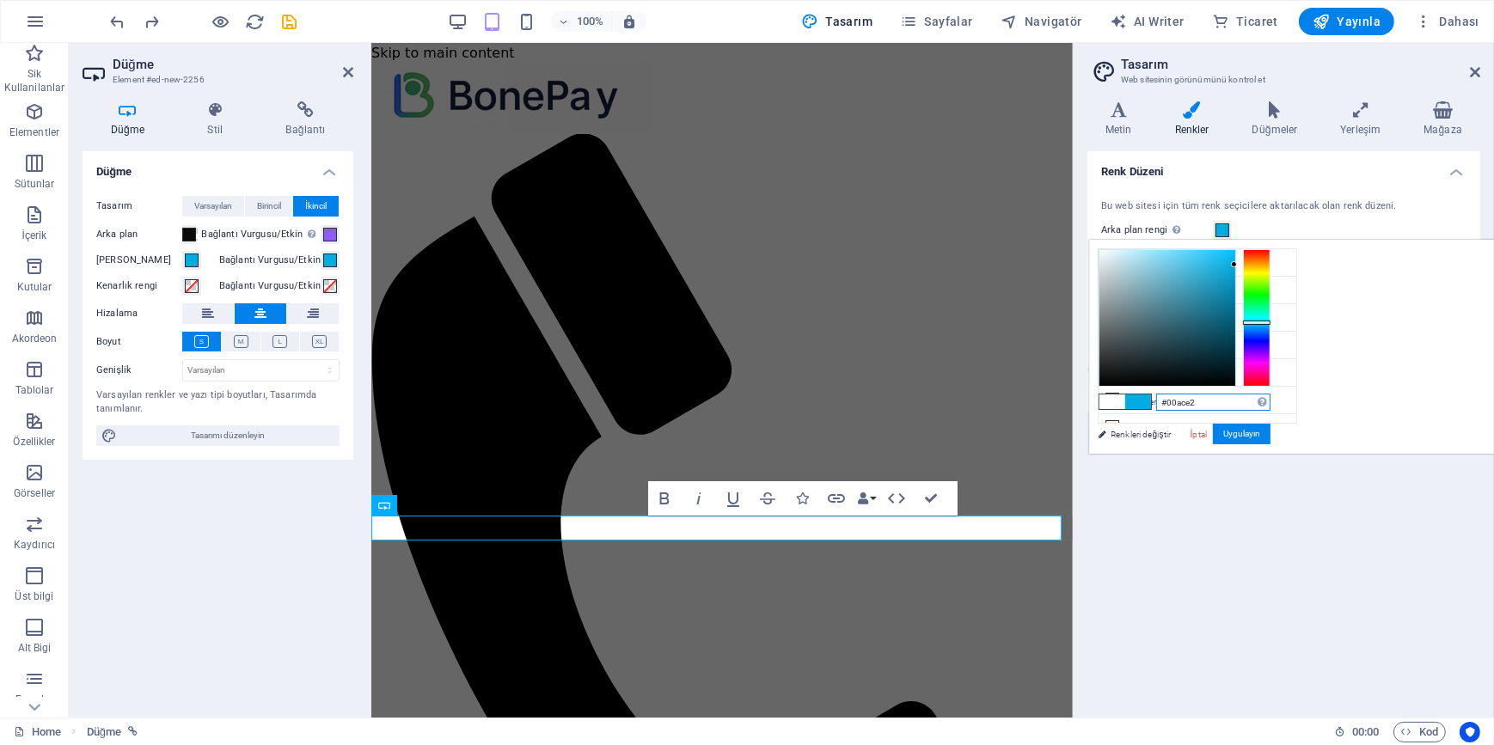
click at [1270, 400] on input "#00ace2" at bounding box center [1213, 402] width 114 height 17
paste input "A0A0A"
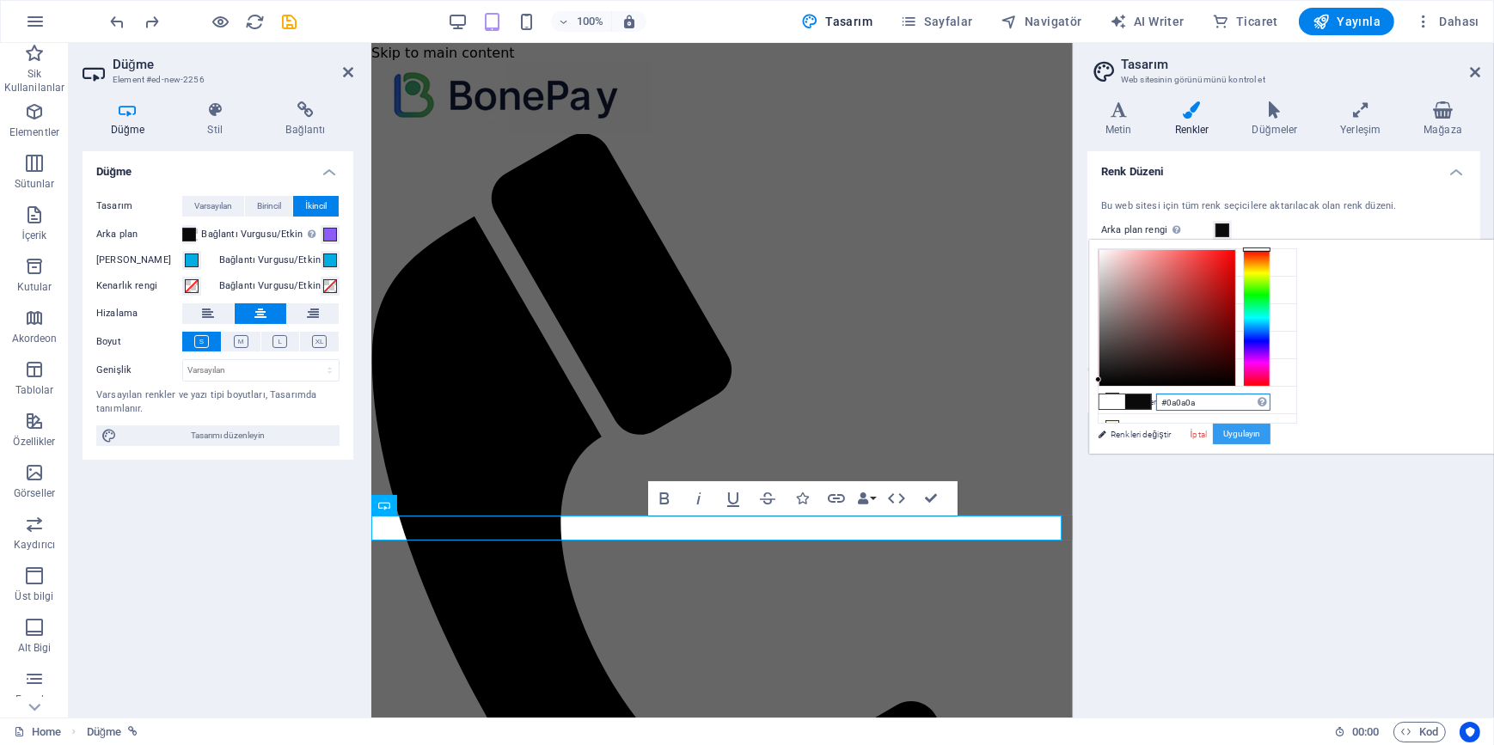
type input "#0a0a0a"
click at [1270, 437] on button "Uygulayın" at bounding box center [1242, 434] width 58 height 21
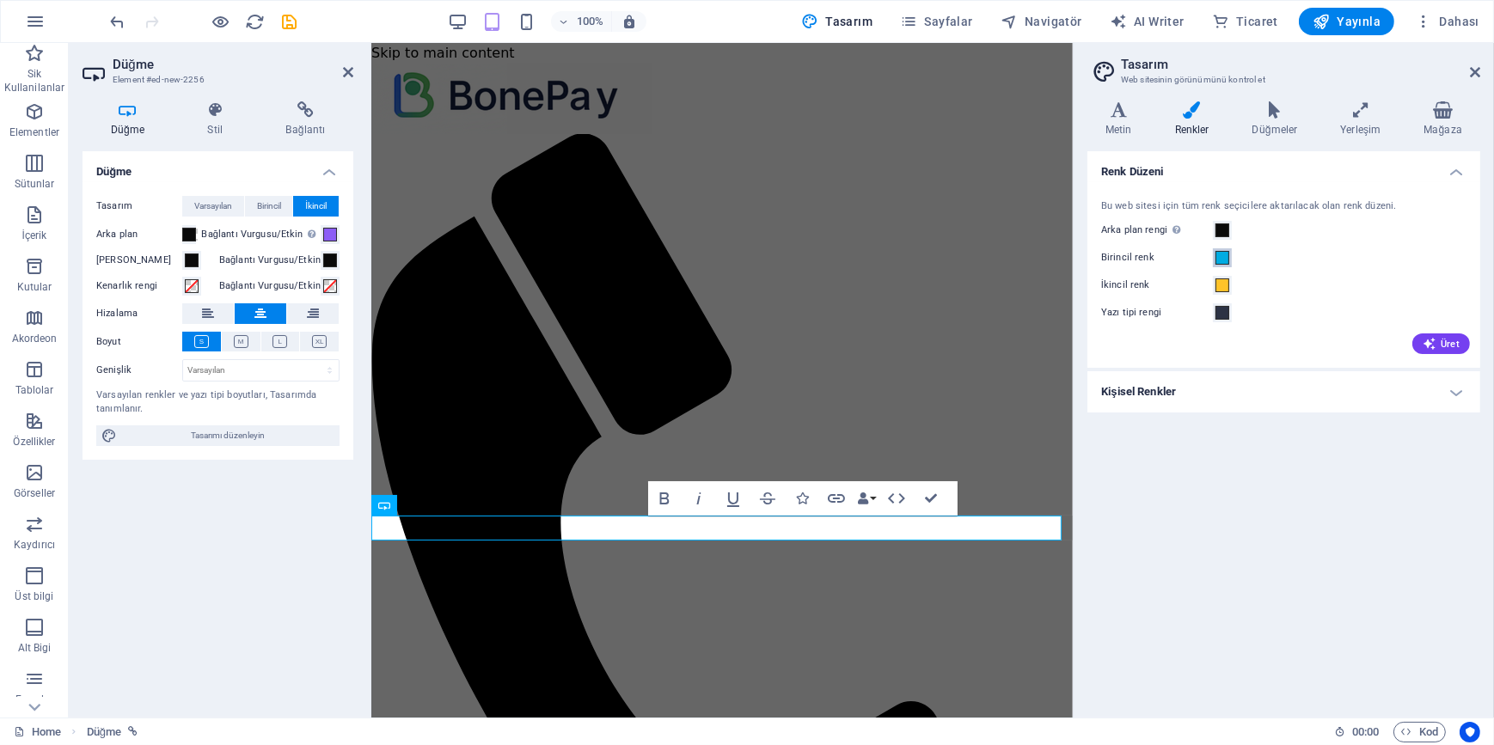
click at [1220, 256] on span at bounding box center [1222, 258] width 14 height 14
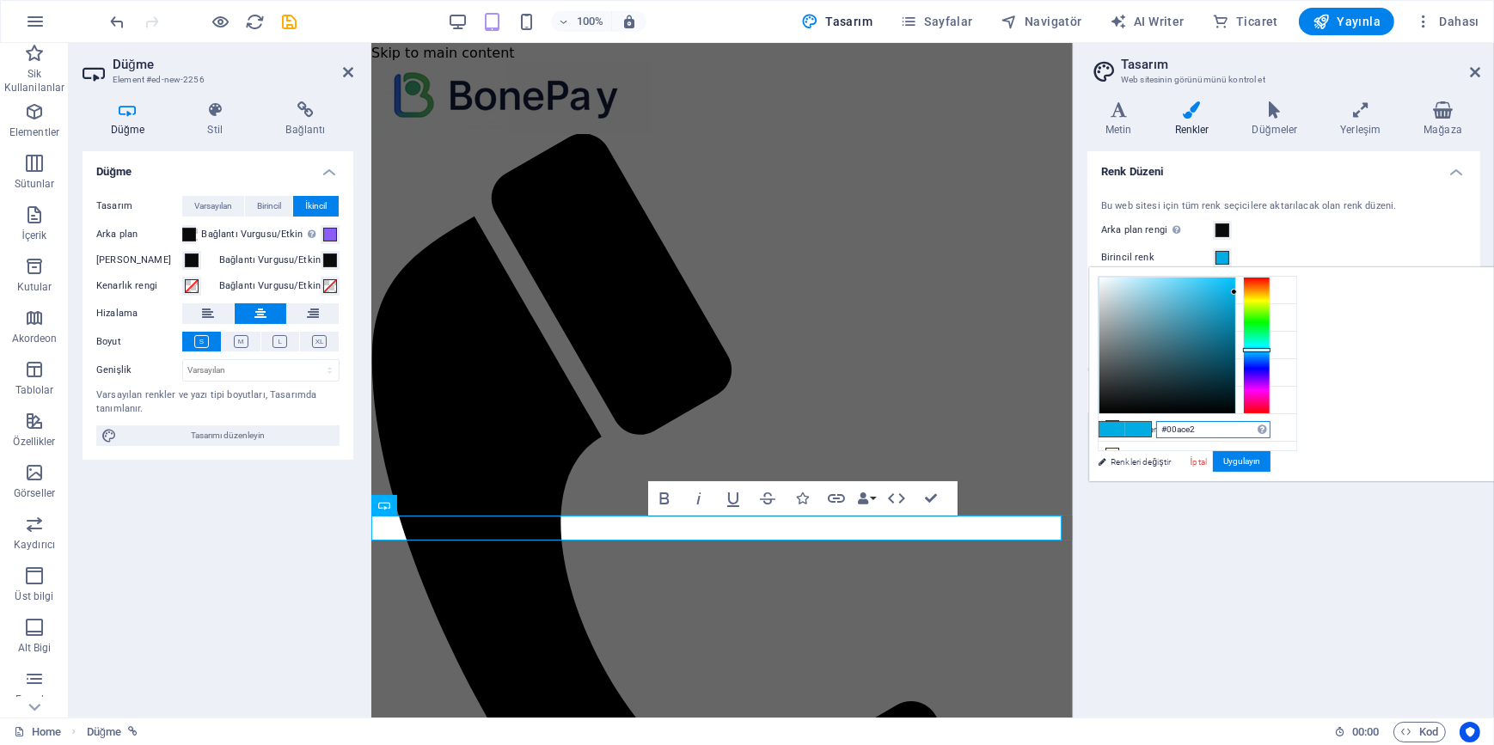
click at [1270, 432] on input "#00ace2" at bounding box center [1213, 429] width 114 height 17
paste input "E879F9"
type input "#e879f9"
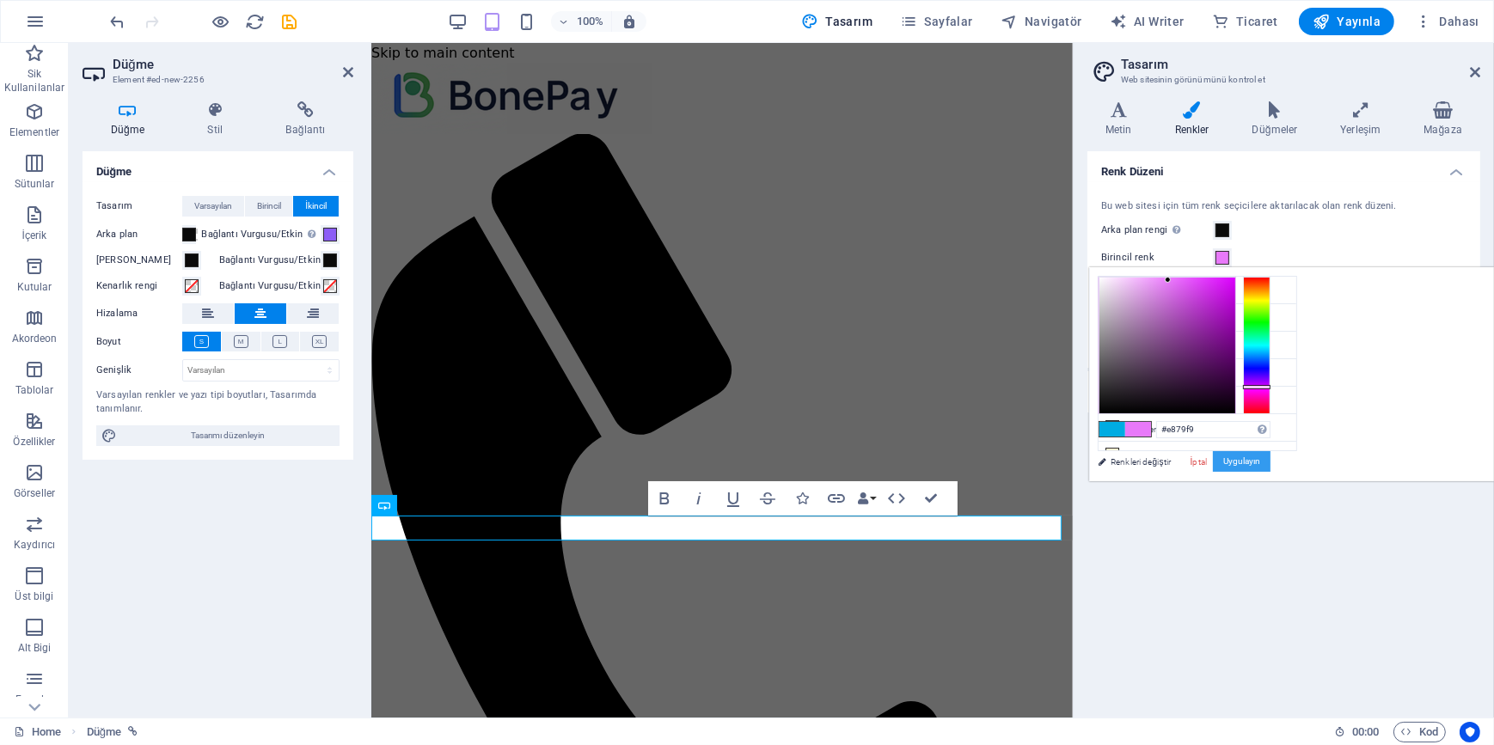
click at [1270, 468] on button "Uygulayın" at bounding box center [1242, 461] width 58 height 21
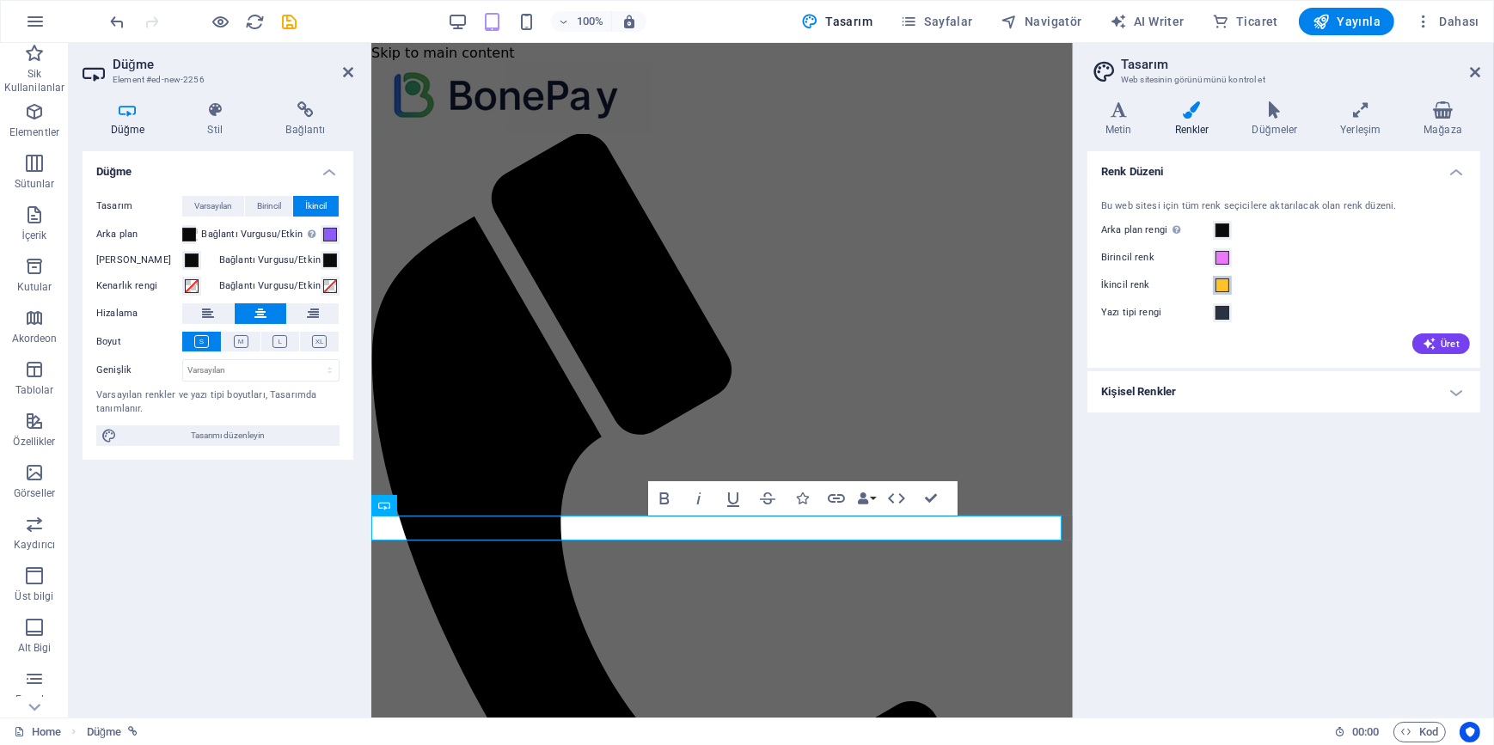
click at [1220, 290] on span at bounding box center [1222, 285] width 14 height 14
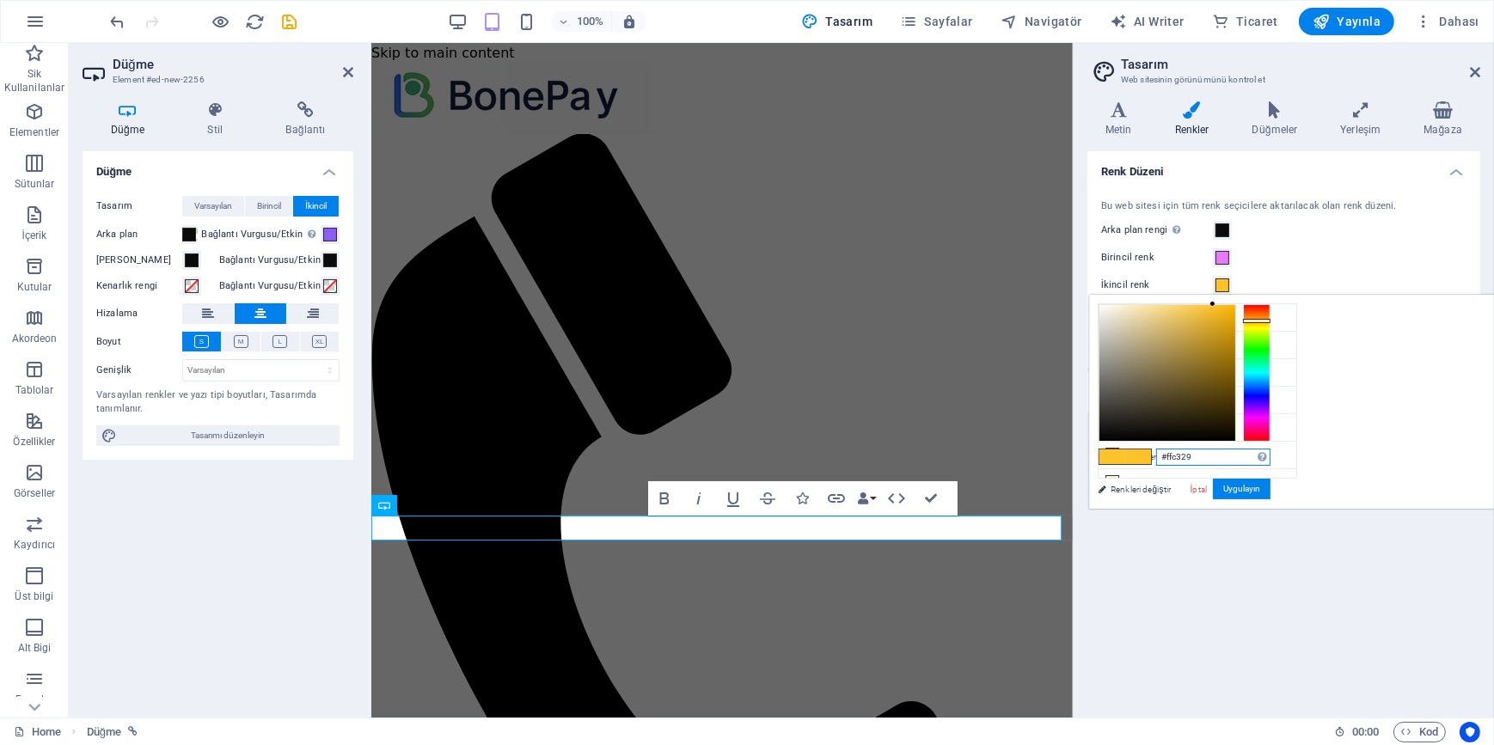
click at [1270, 462] on input "#ffc329" at bounding box center [1213, 457] width 114 height 17
paste input "8B5CF6"
type input "#8b5cf6"
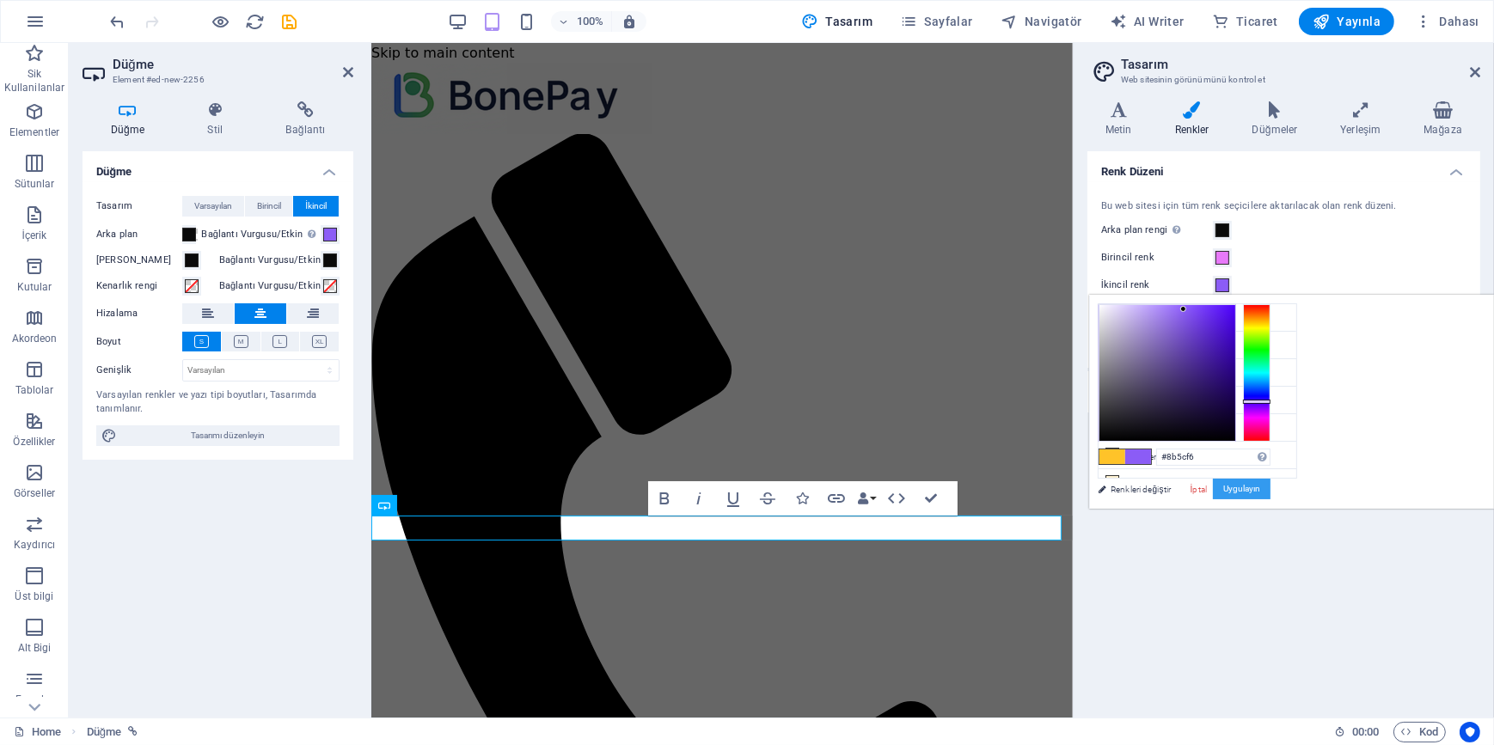
click at [1270, 485] on button "Uygulayın" at bounding box center [1242, 489] width 58 height 21
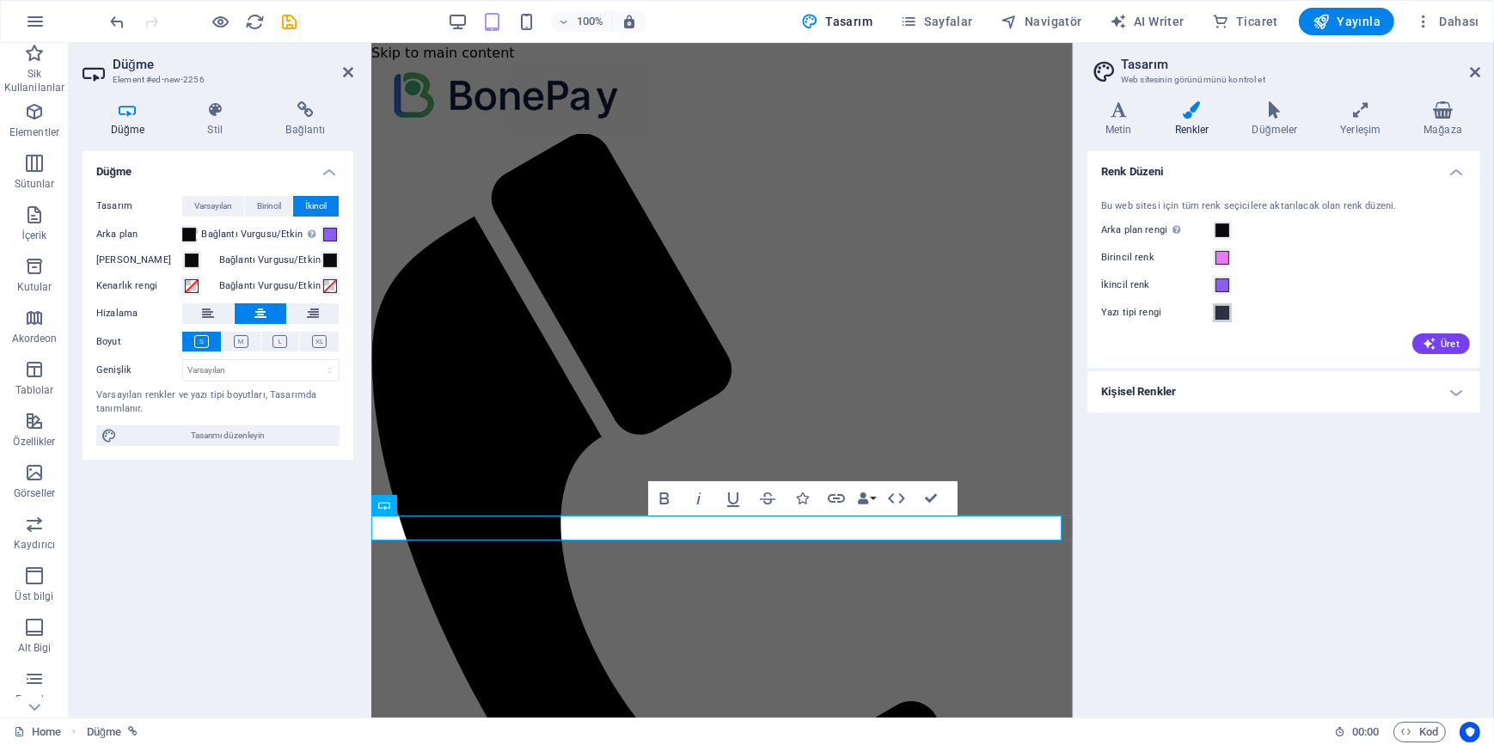
click at [1228, 316] on span at bounding box center [1222, 313] width 14 height 14
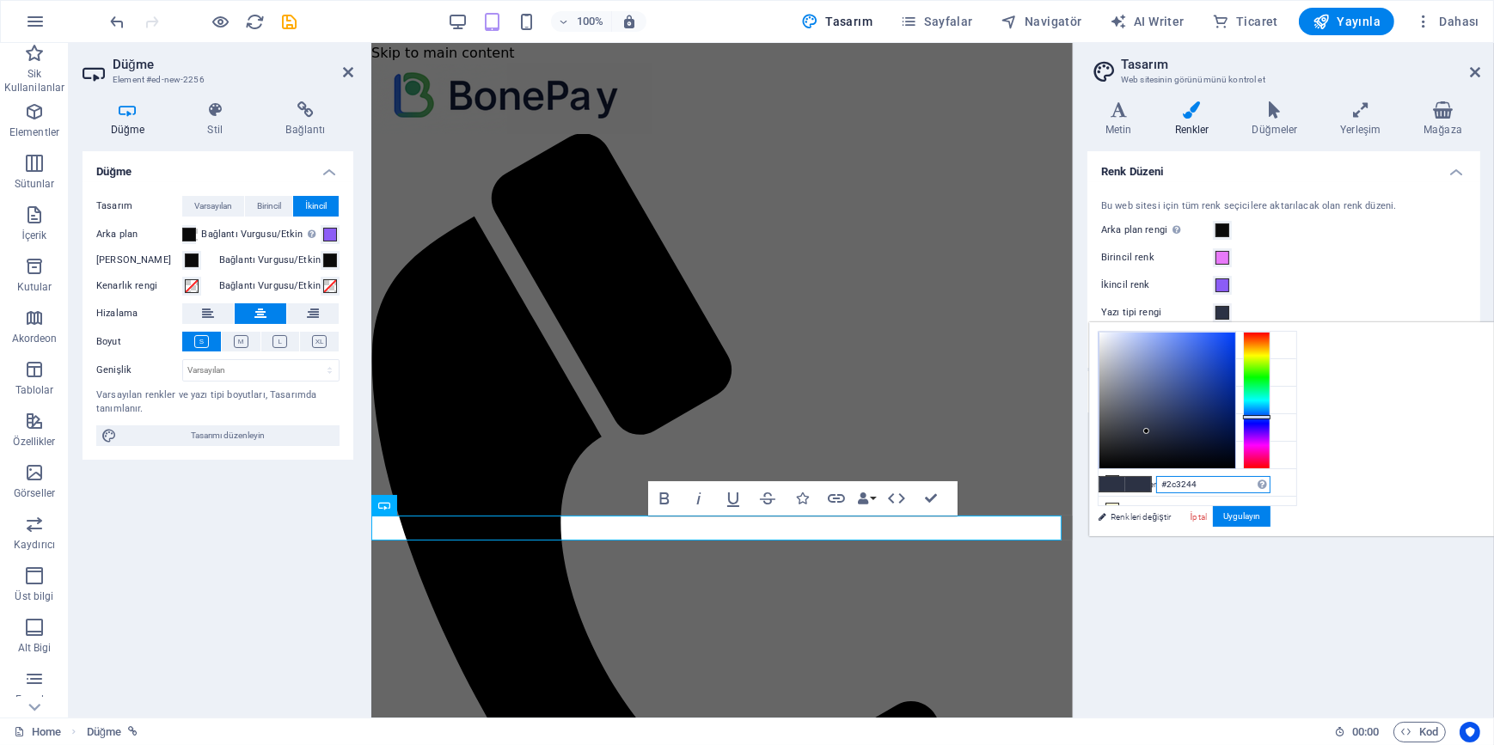
click at [1270, 480] on input "#2c3244" at bounding box center [1213, 484] width 114 height 17
click at [1270, 481] on input "#2c3244" at bounding box center [1213, 484] width 114 height 17
paste input "F5F5F5"
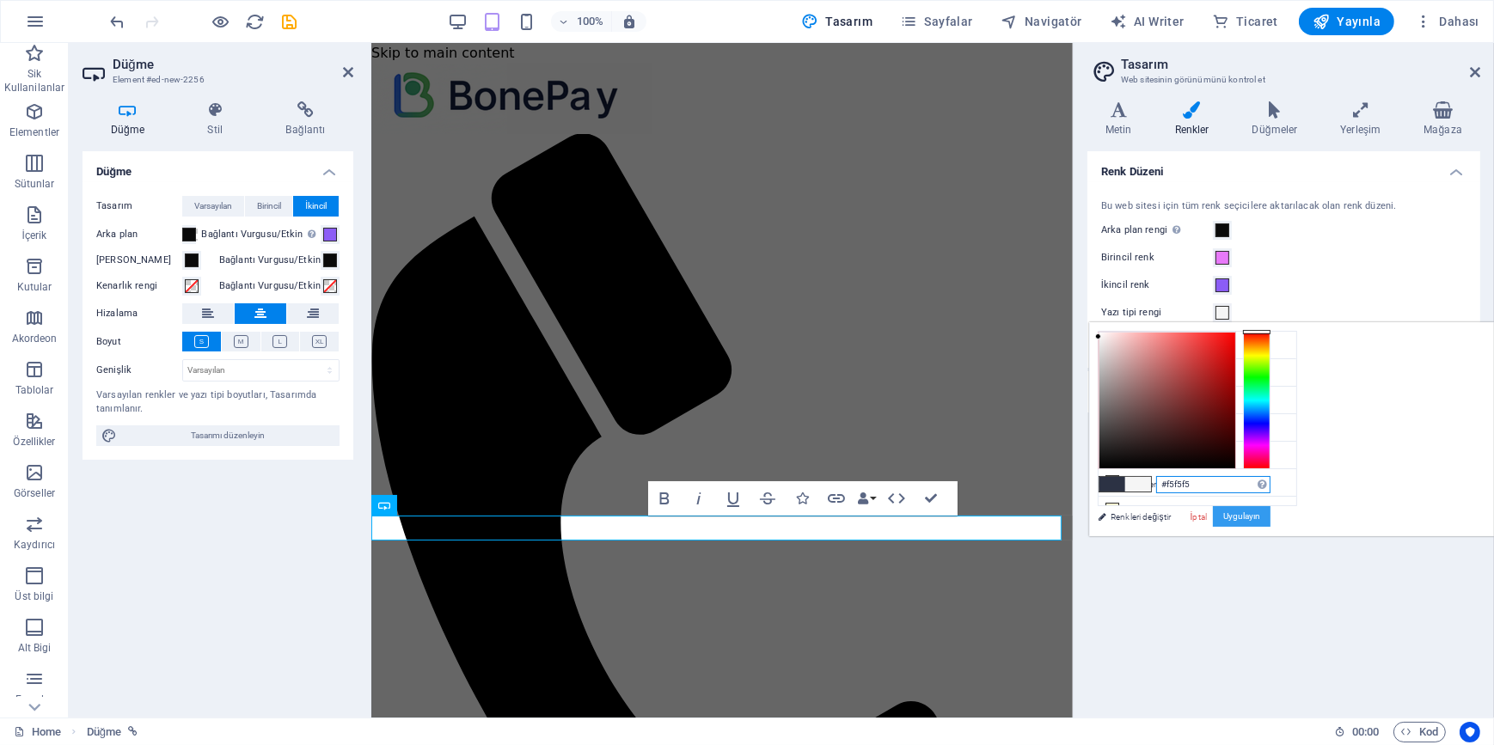
type input "#f5f5f5"
click at [1270, 515] on button "Uygulayın" at bounding box center [1242, 516] width 58 height 21
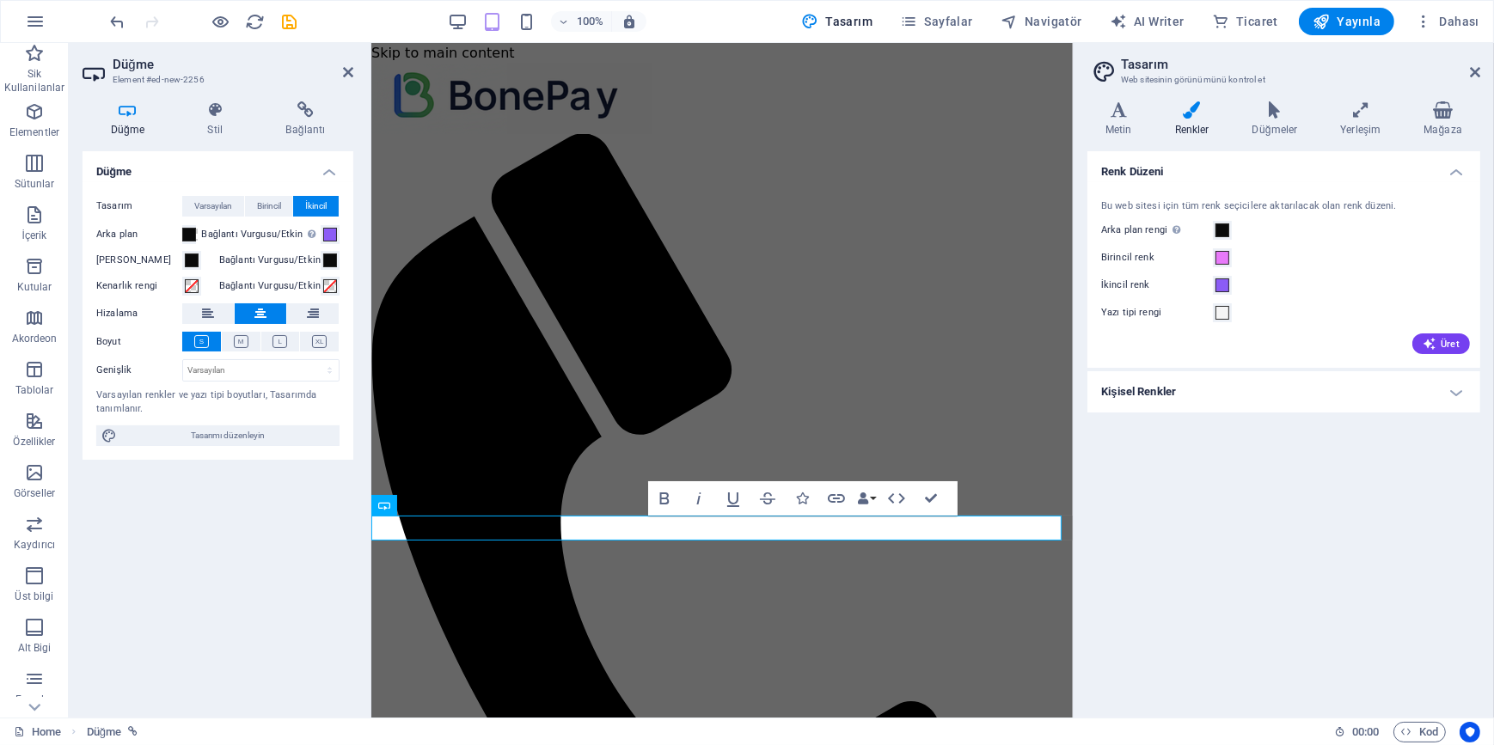
click at [1358, 513] on div "Renk Düzeni Bu web sitesi için tüm renk seçicilere aktarılacak olan renk düzeni…" at bounding box center [1283, 427] width 393 height 553
click at [209, 204] on span "Varsayılan" at bounding box center [213, 206] width 38 height 21
click at [275, 199] on span "Birincil" at bounding box center [269, 206] width 24 height 21
click at [215, 206] on span "Varsayılan" at bounding box center [213, 206] width 38 height 21
click at [190, 284] on span at bounding box center [192, 286] width 14 height 14
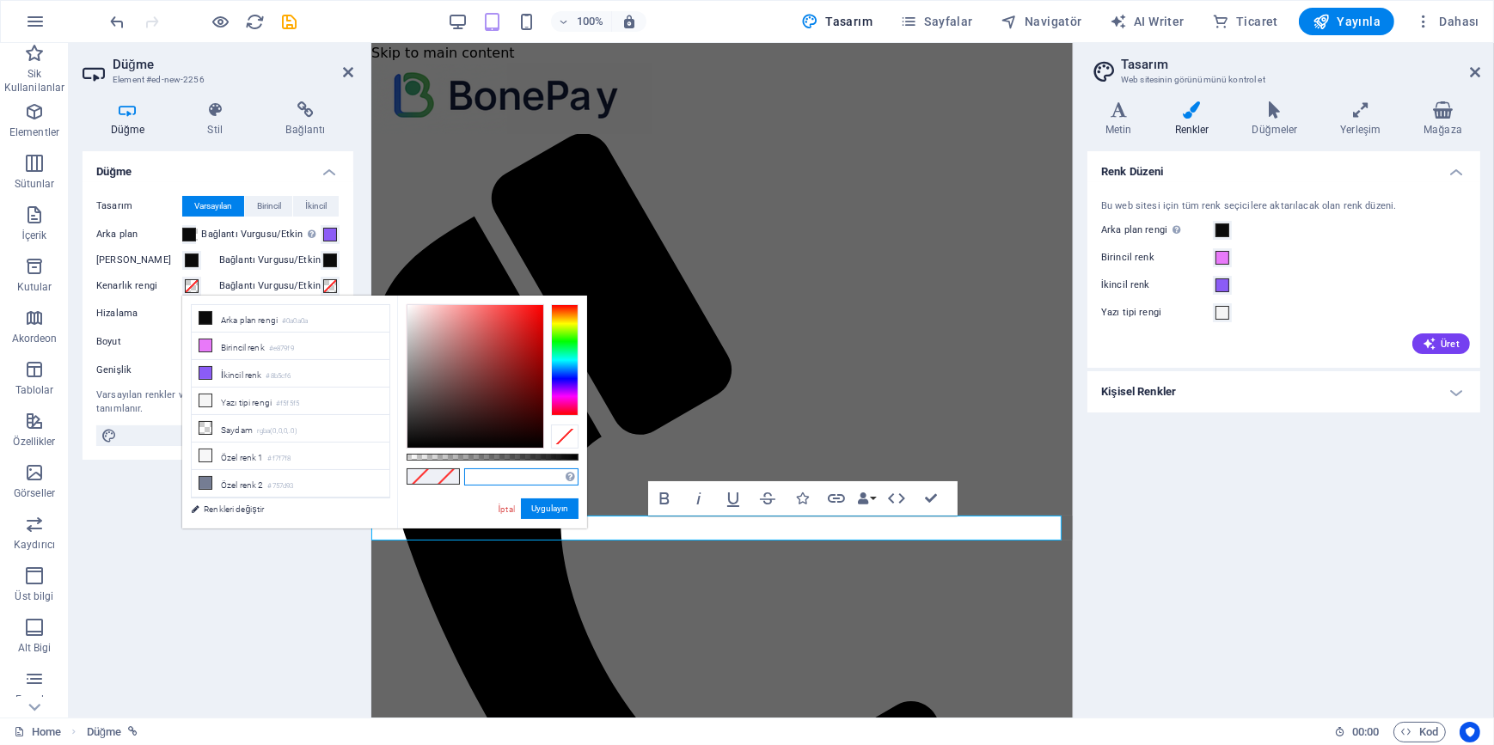
click at [489, 477] on input "text" at bounding box center [521, 476] width 114 height 17
paste input "FFFFFF1A"
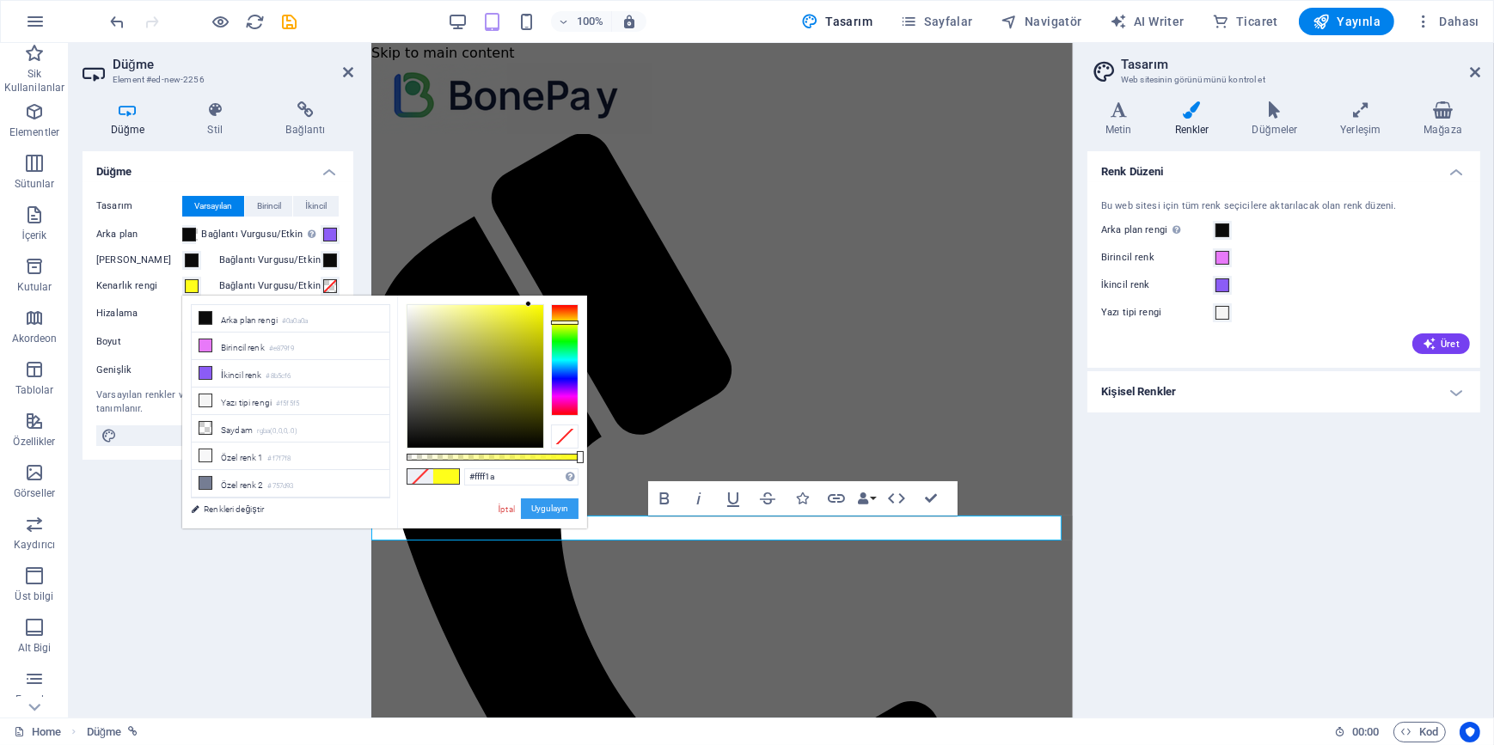
click at [546, 508] on button "Uygulayın" at bounding box center [550, 508] width 58 height 21
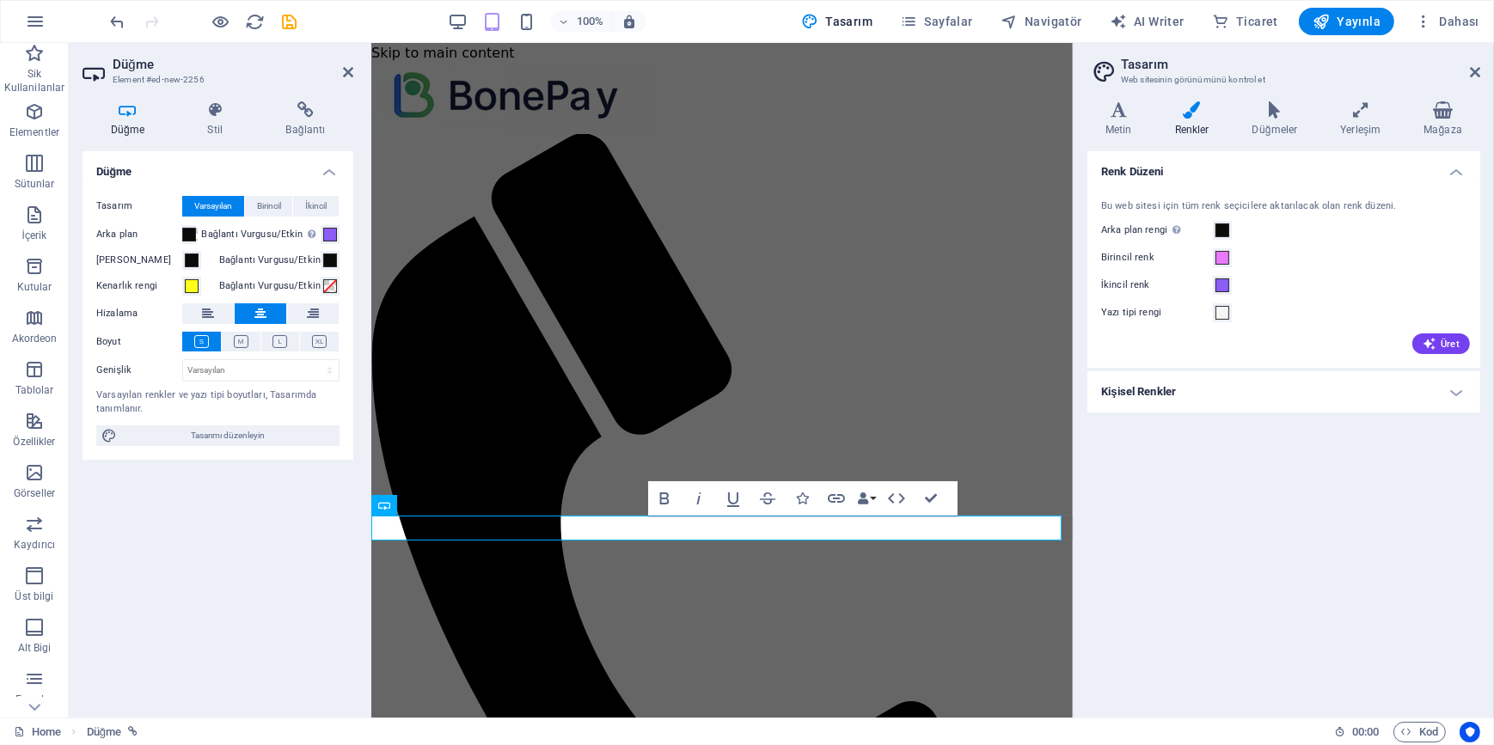
click at [244, 571] on div "Düğme Tasarım Varsayılan Birincil İkincil Arka plan Bağlantı Vurgusu/Etkin Etki…" at bounding box center [217, 427] width 271 height 553
click at [1369, 540] on div "Renk Düzeni Bu web sitesi için tüm renk seçicilere aktarılacak olan renk düzeni…" at bounding box center [1283, 427] width 393 height 553
click at [1473, 76] on icon at bounding box center [1474, 72] width 10 height 14
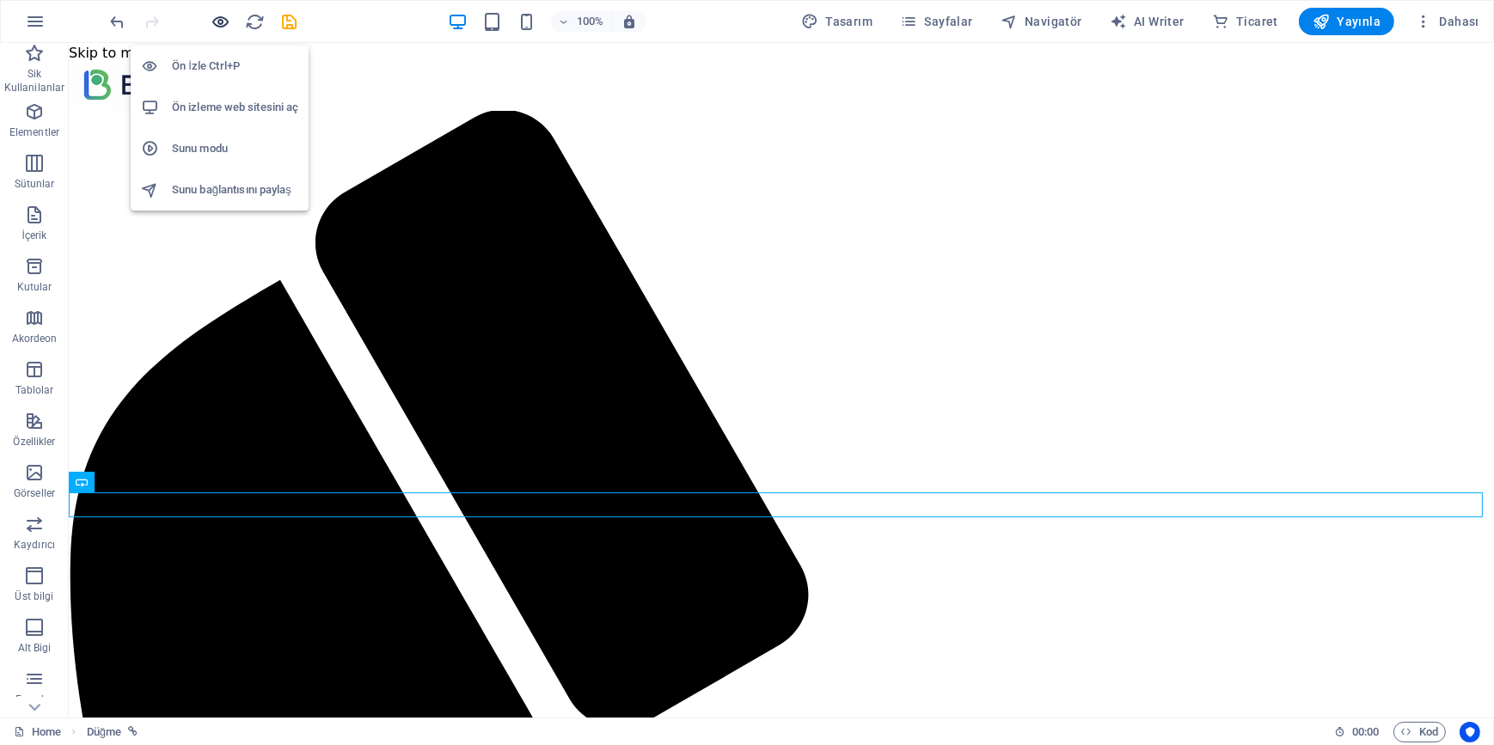
click at [224, 22] on icon "button" at bounding box center [221, 22] width 20 height 20
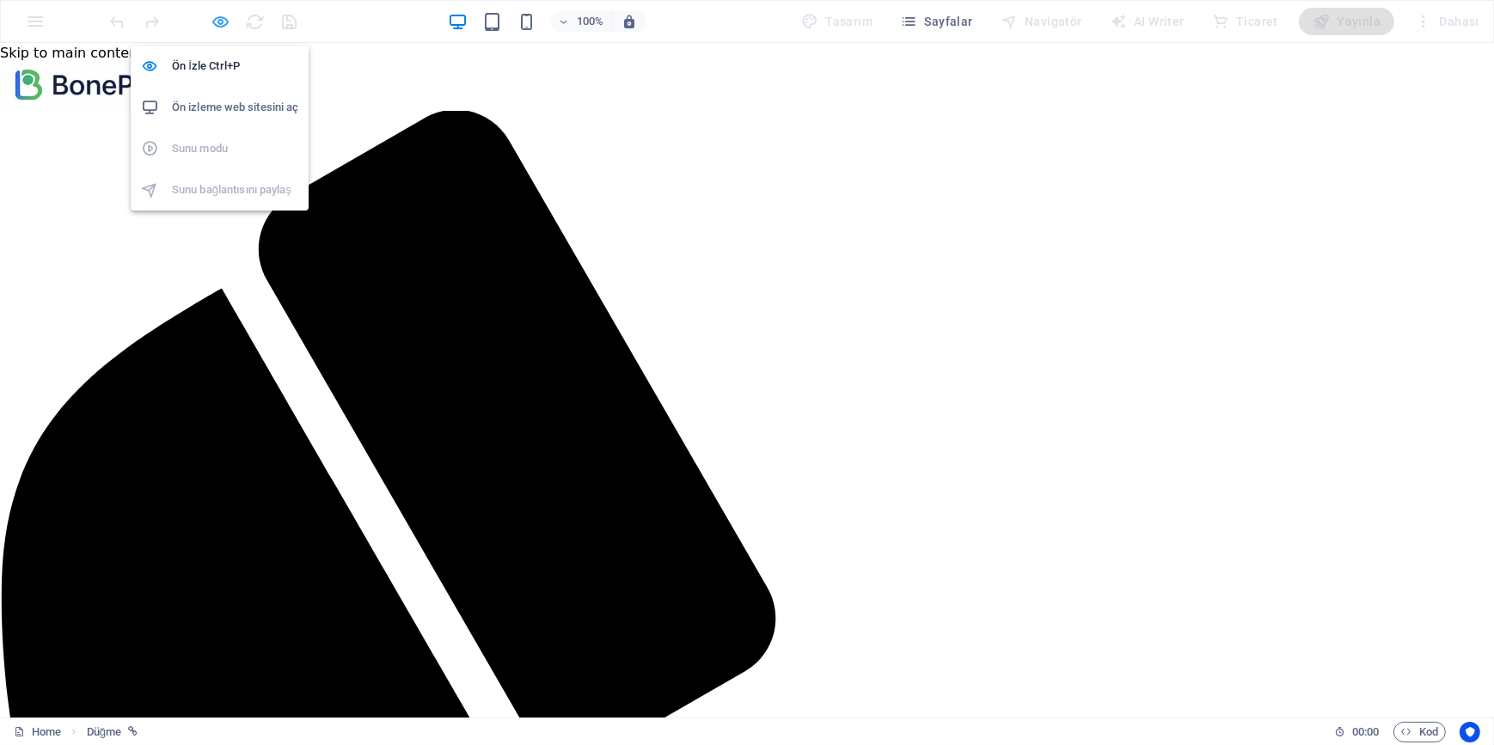
click at [223, 21] on icon "button" at bounding box center [221, 22] width 20 height 20
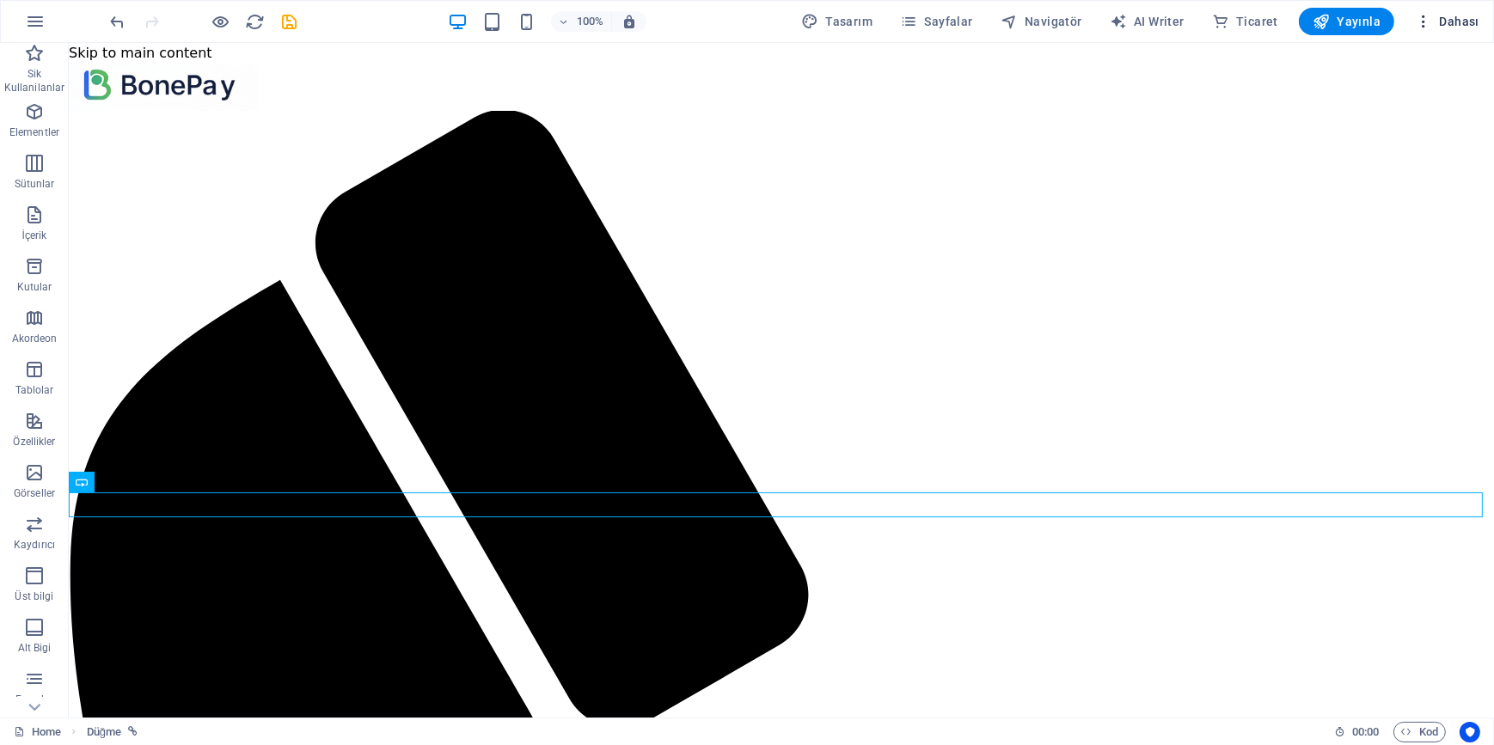
click at [1460, 24] on span "Dahası" at bounding box center [1446, 21] width 64 height 17
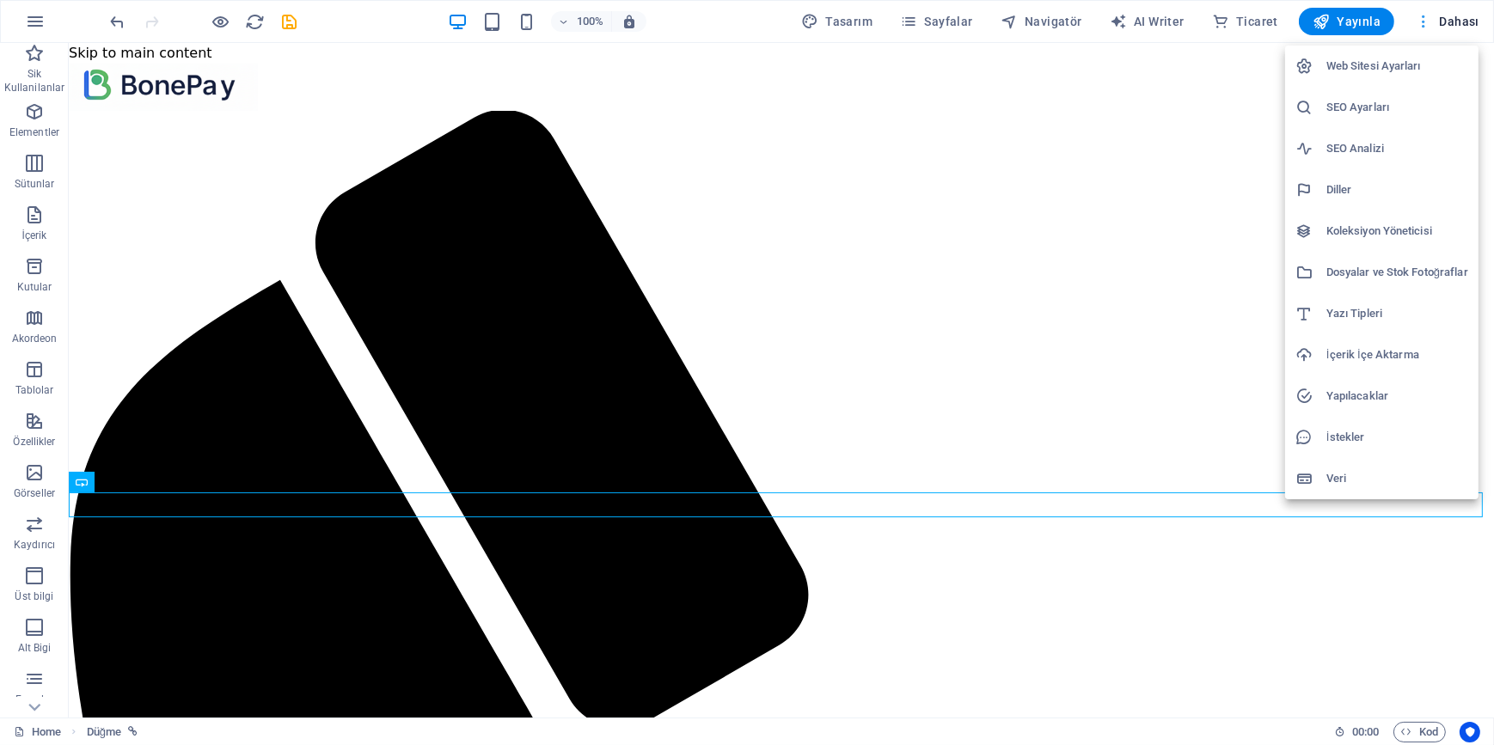
click at [1460, 24] on div at bounding box center [747, 372] width 1494 height 745
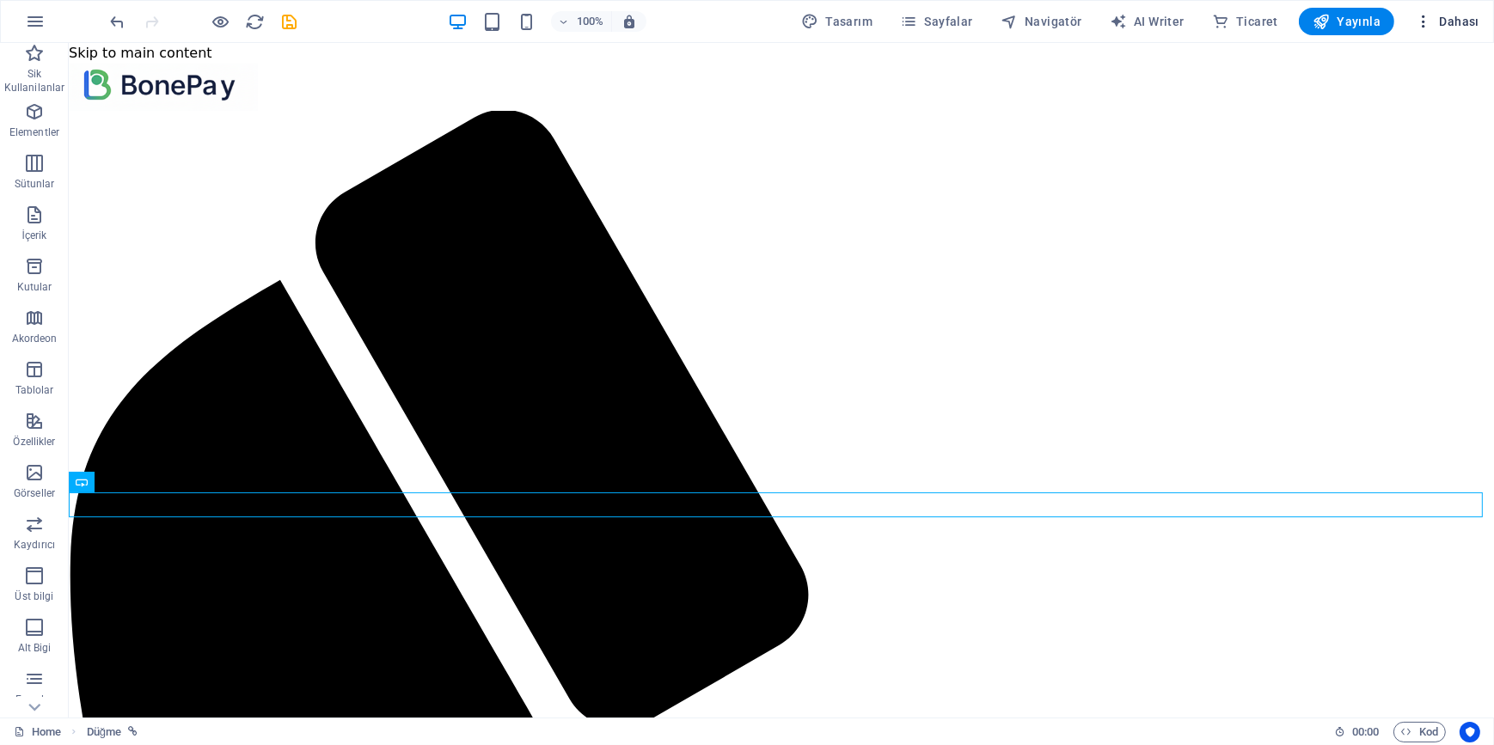
click at [1451, 17] on span "Dahası" at bounding box center [1446, 21] width 64 height 17
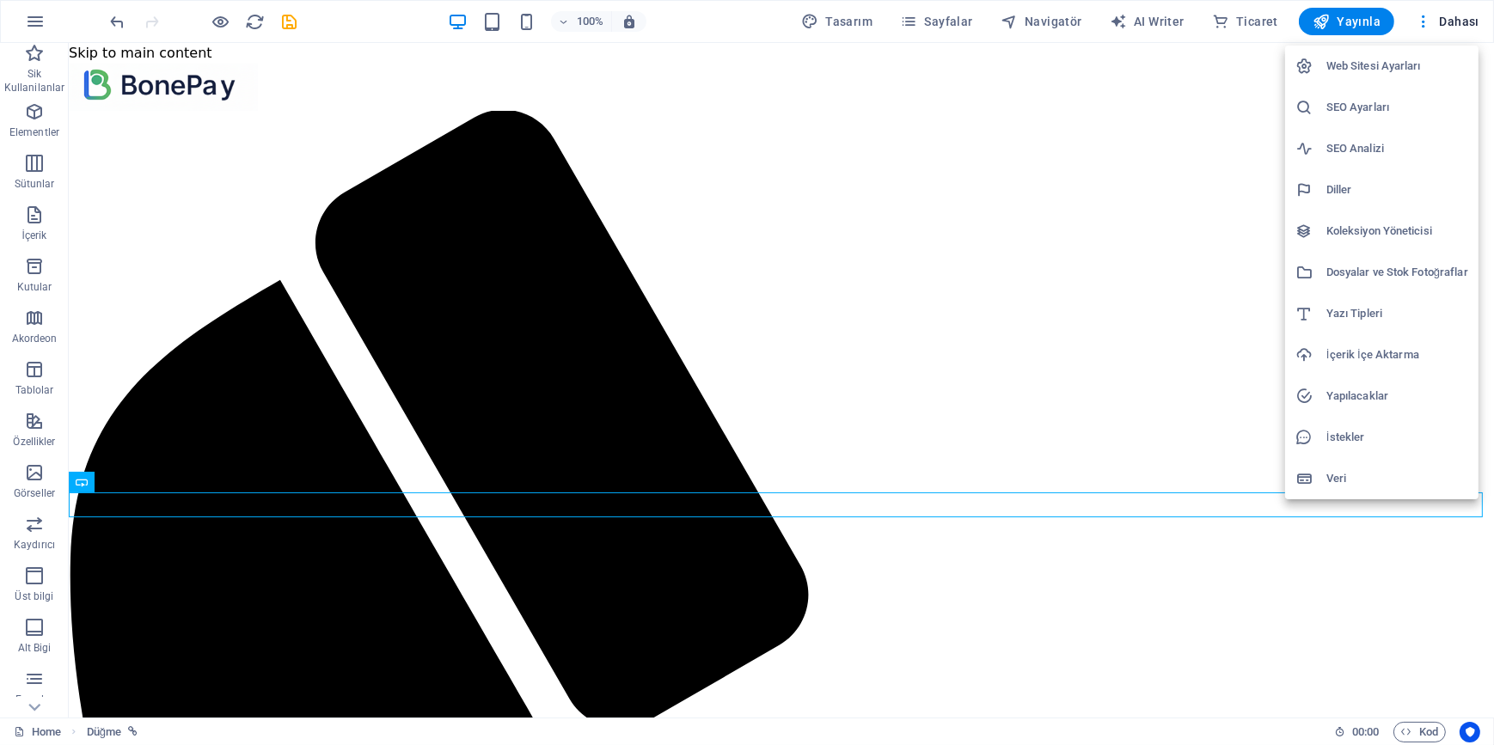
click at [1380, 63] on h6 "Web Sitesi Ayarları" at bounding box center [1397, 66] width 142 height 21
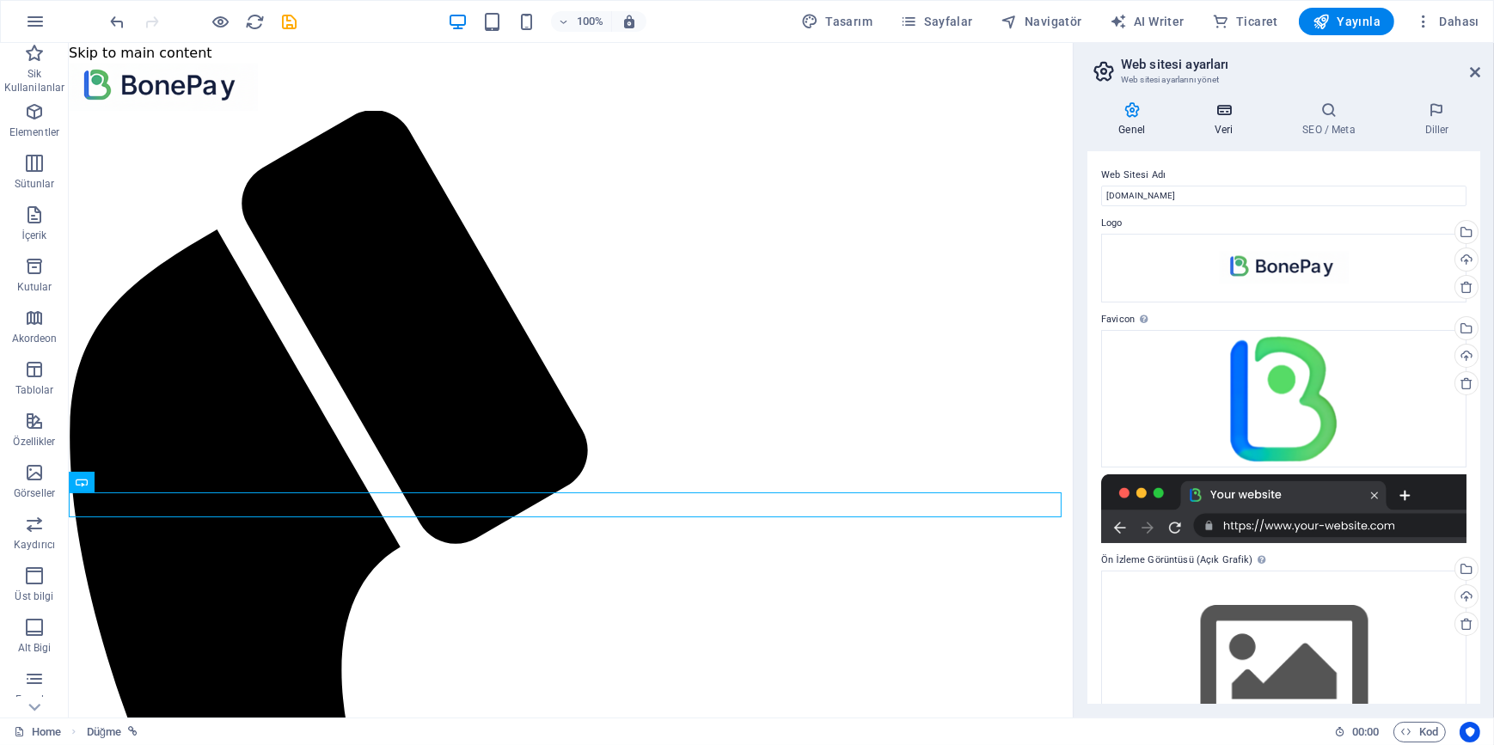
click at [1222, 107] on icon at bounding box center [1223, 109] width 81 height 17
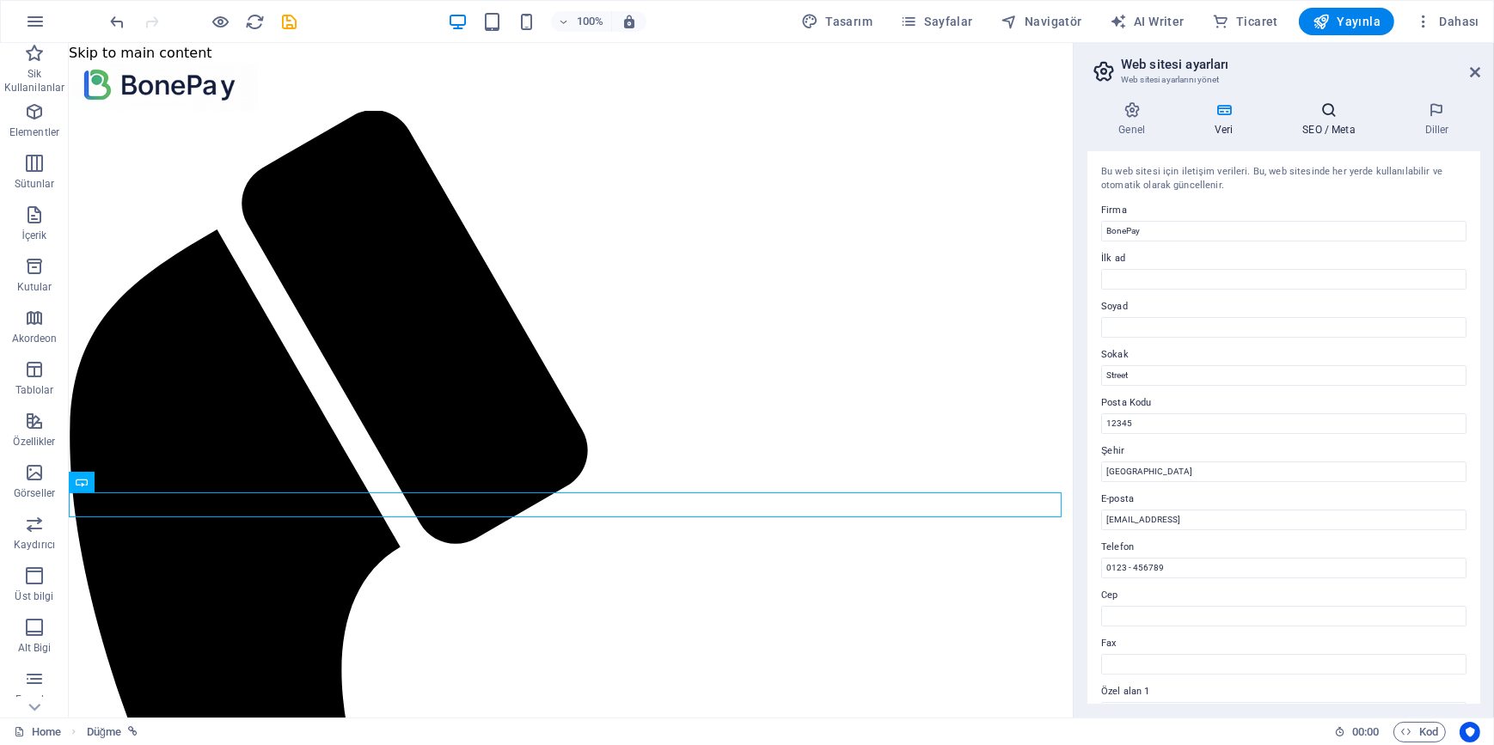
click at [1323, 110] on icon at bounding box center [1328, 109] width 115 height 17
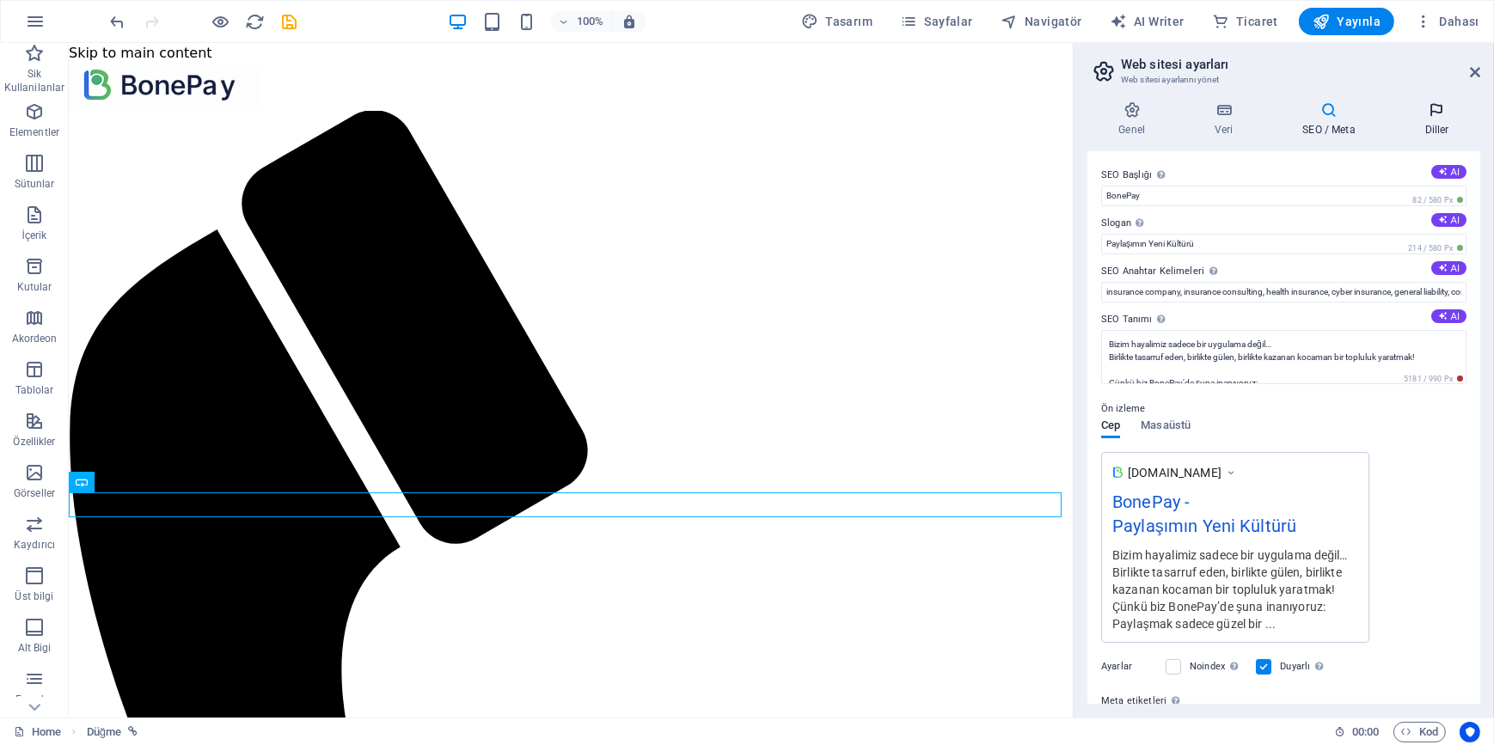
click at [1442, 120] on h4 "Diller" at bounding box center [1436, 119] width 87 height 36
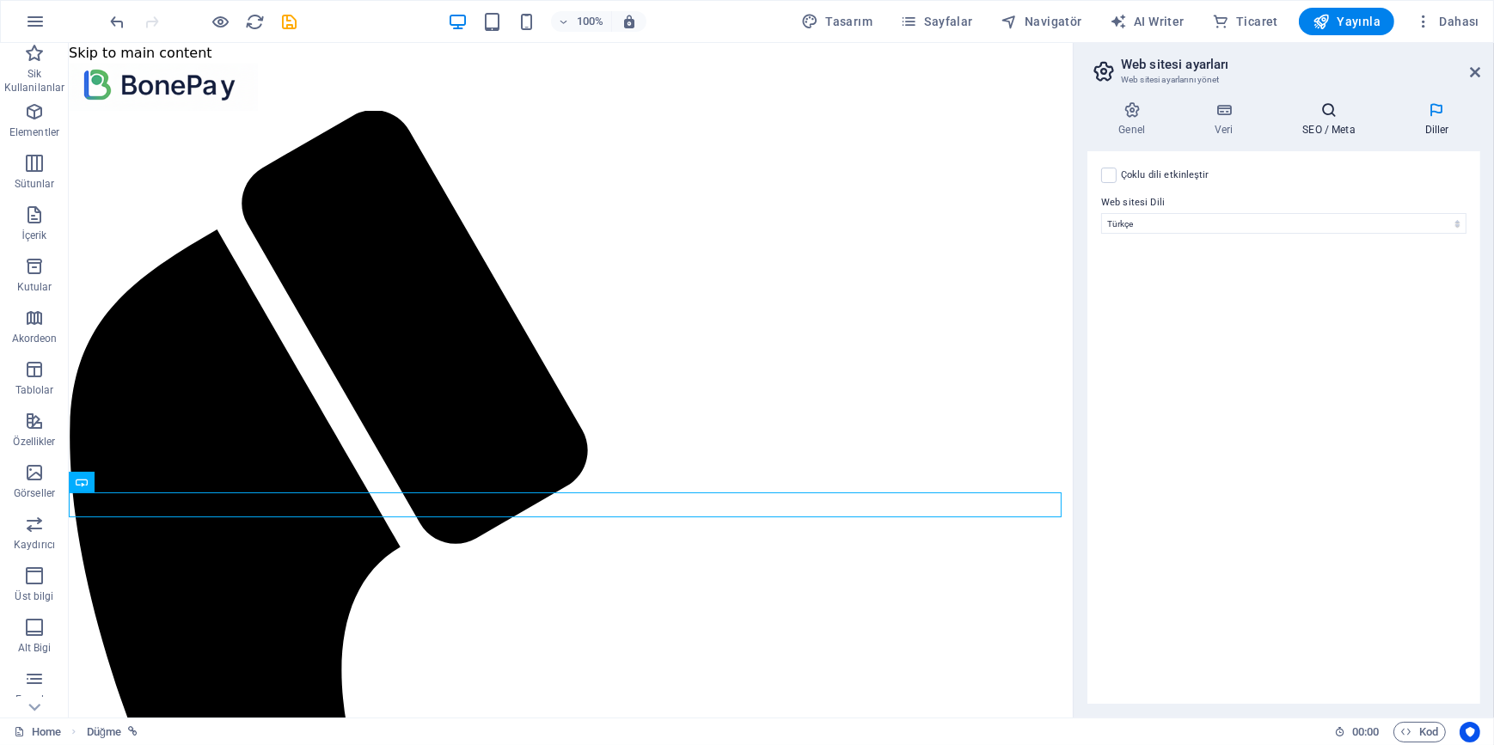
click at [1341, 107] on icon at bounding box center [1328, 109] width 115 height 17
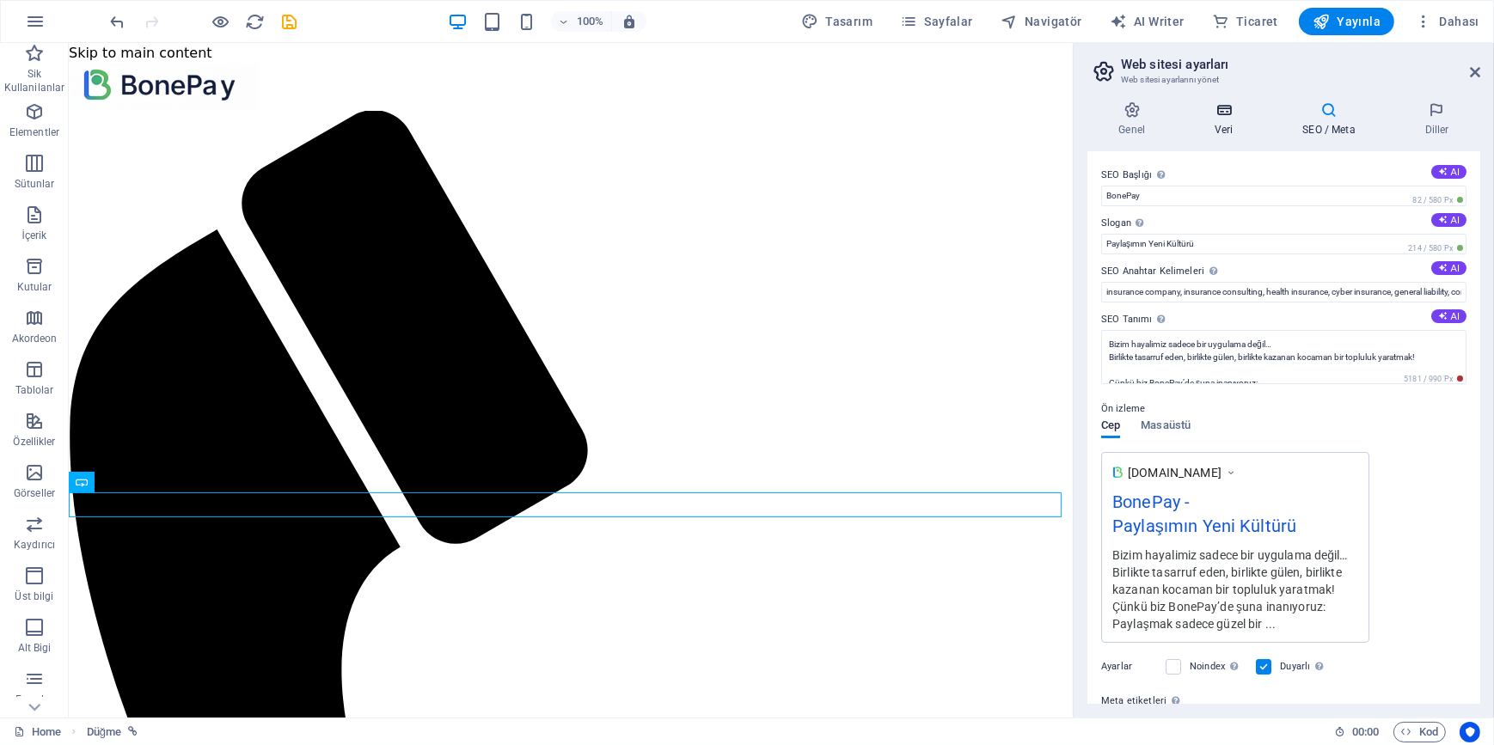
click at [1229, 112] on icon at bounding box center [1223, 109] width 81 height 17
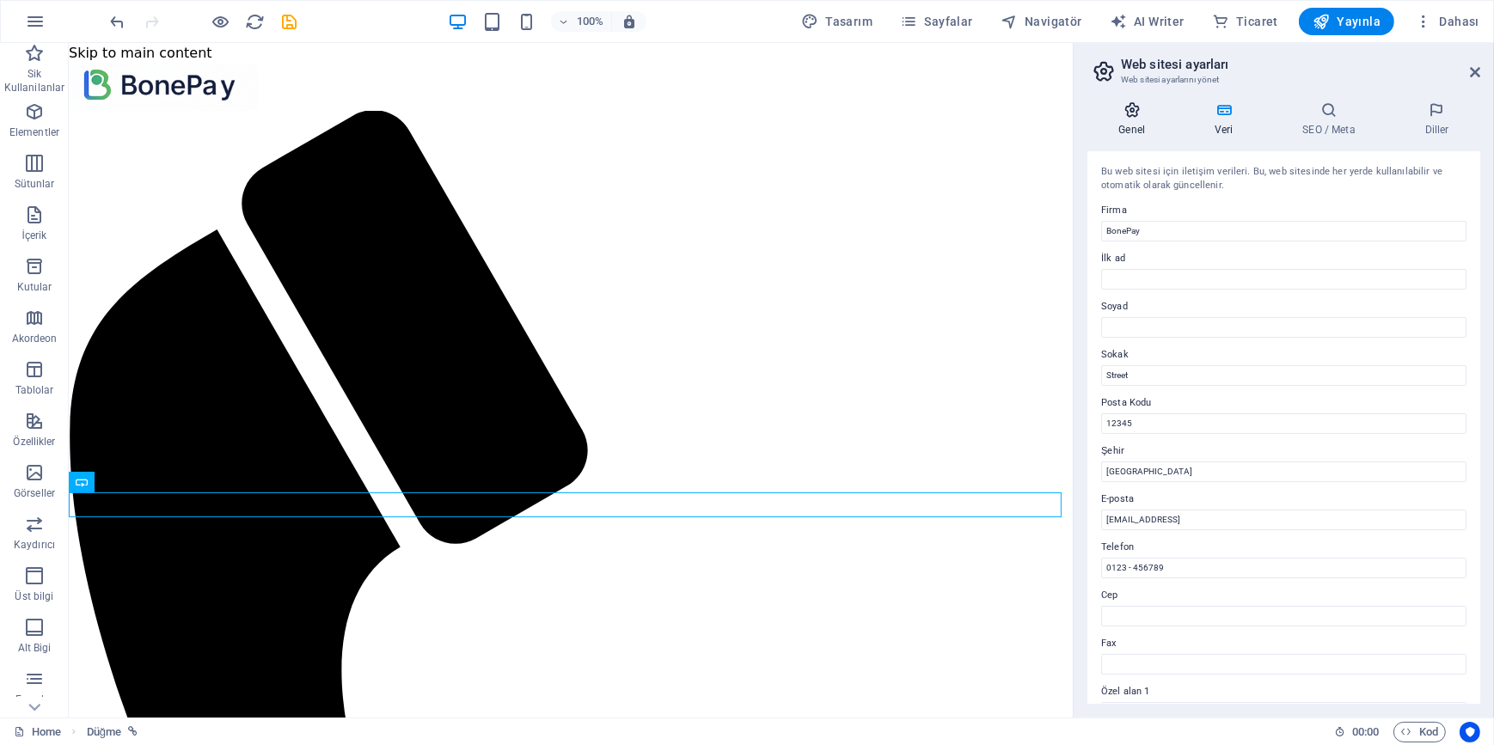
click at [1134, 115] on icon at bounding box center [1131, 109] width 89 height 17
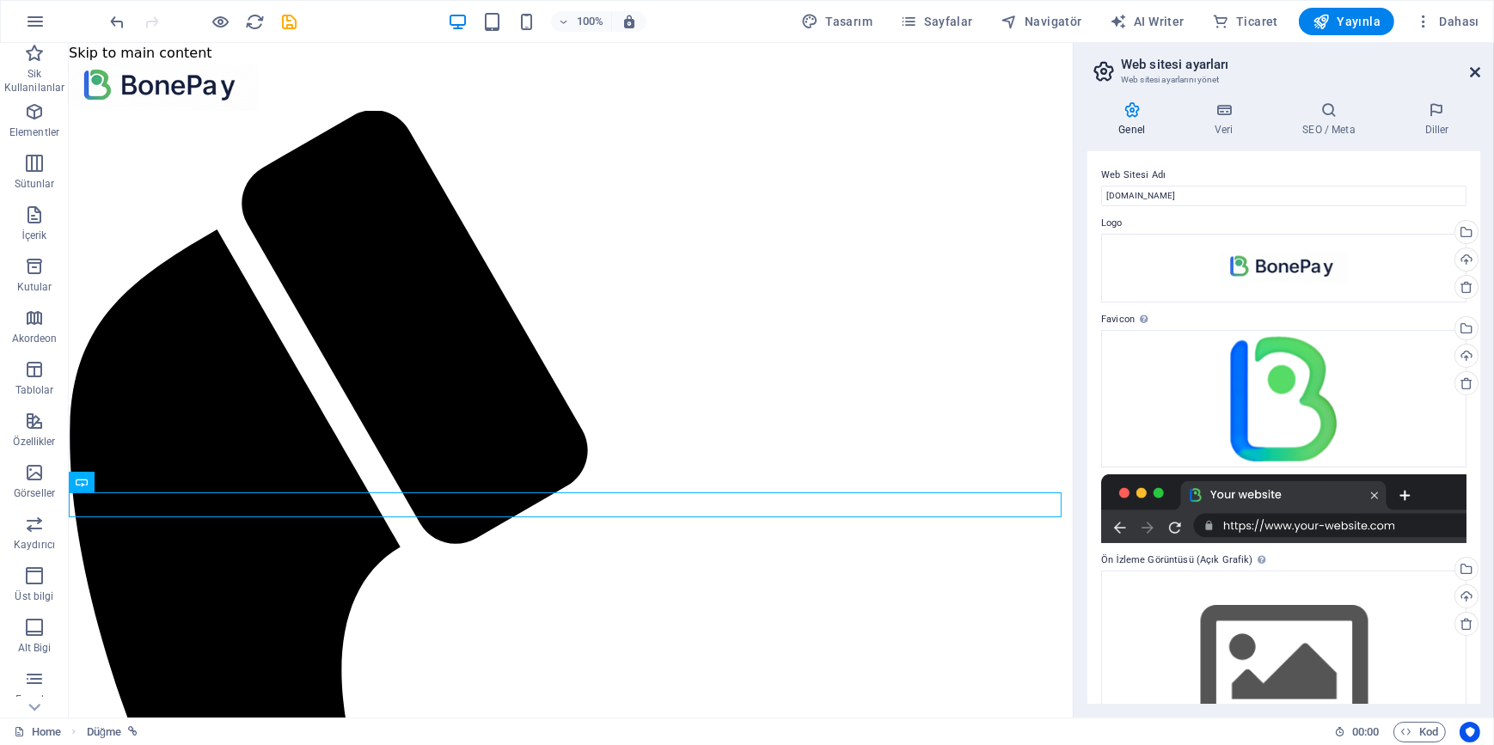
click at [1474, 75] on icon at bounding box center [1474, 72] width 10 height 14
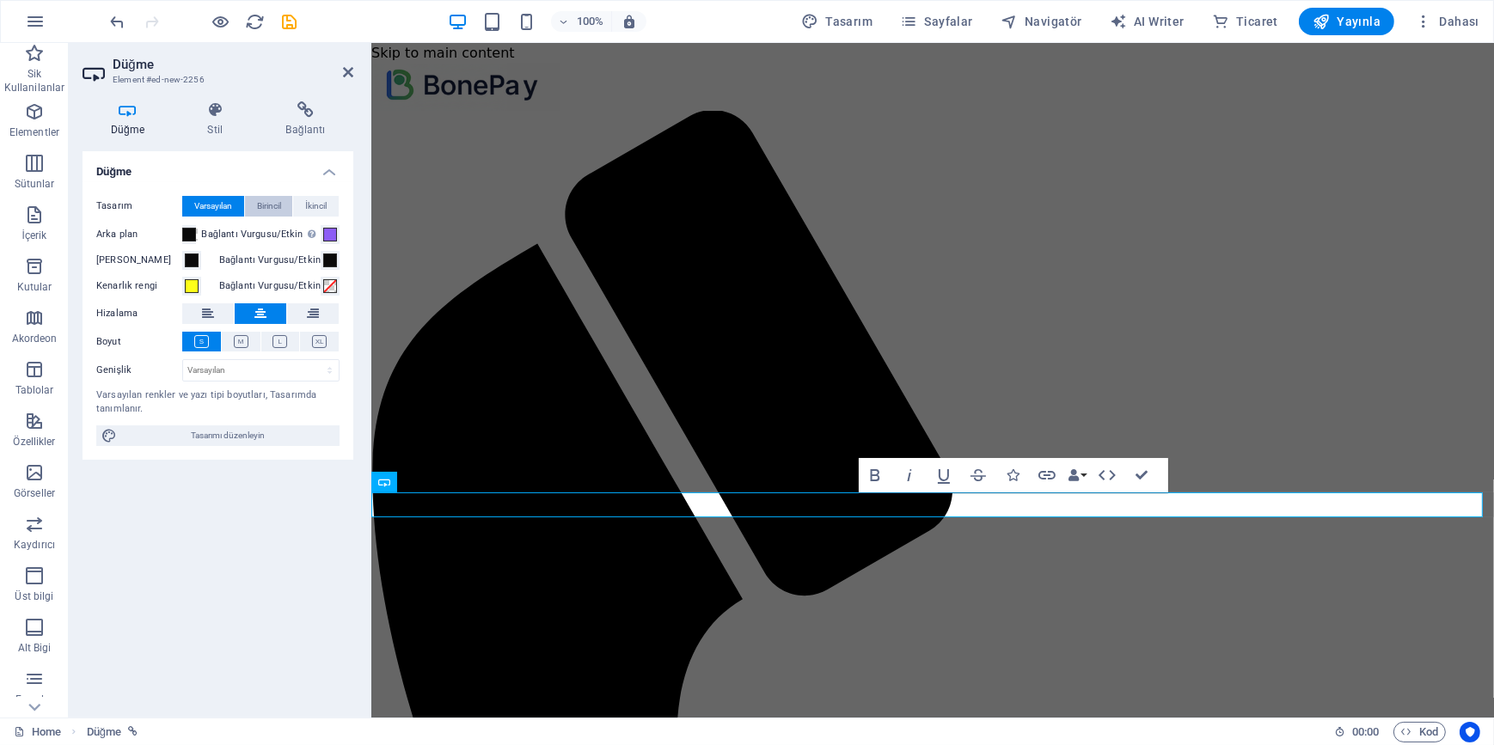
click at [264, 207] on span "Birincil" at bounding box center [269, 206] width 24 height 21
click at [195, 200] on span "Varsayılan" at bounding box center [213, 206] width 38 height 21
click at [277, 204] on span "Birincil" at bounding box center [269, 206] width 24 height 21
click at [311, 204] on span "İkincil" at bounding box center [315, 206] width 21 height 21
click at [281, 204] on span "Birincil" at bounding box center [269, 206] width 24 height 21
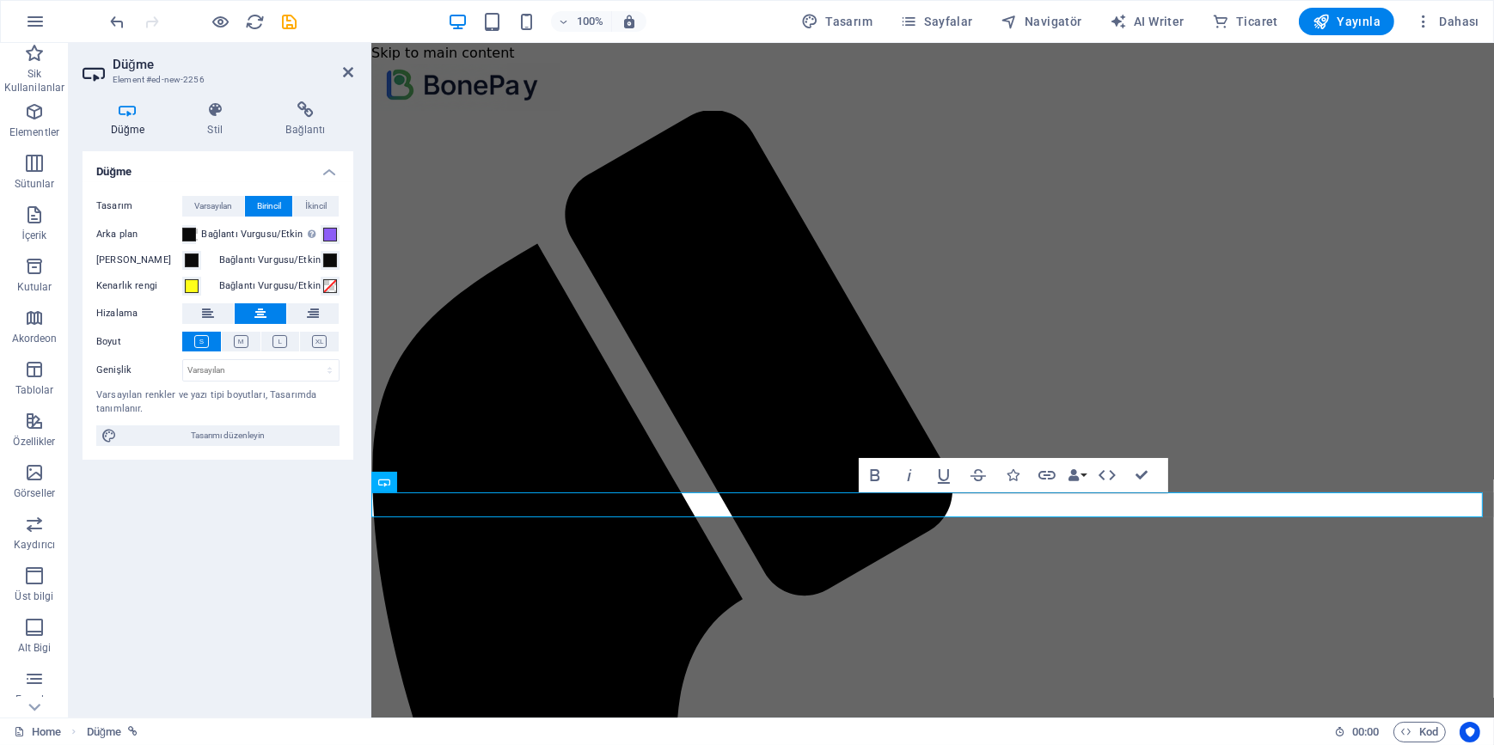
click at [248, 205] on button "Birincil" at bounding box center [269, 206] width 48 height 21
click at [232, 205] on span "Varsayılan" at bounding box center [213, 206] width 38 height 21
click at [192, 292] on span at bounding box center [192, 286] width 14 height 14
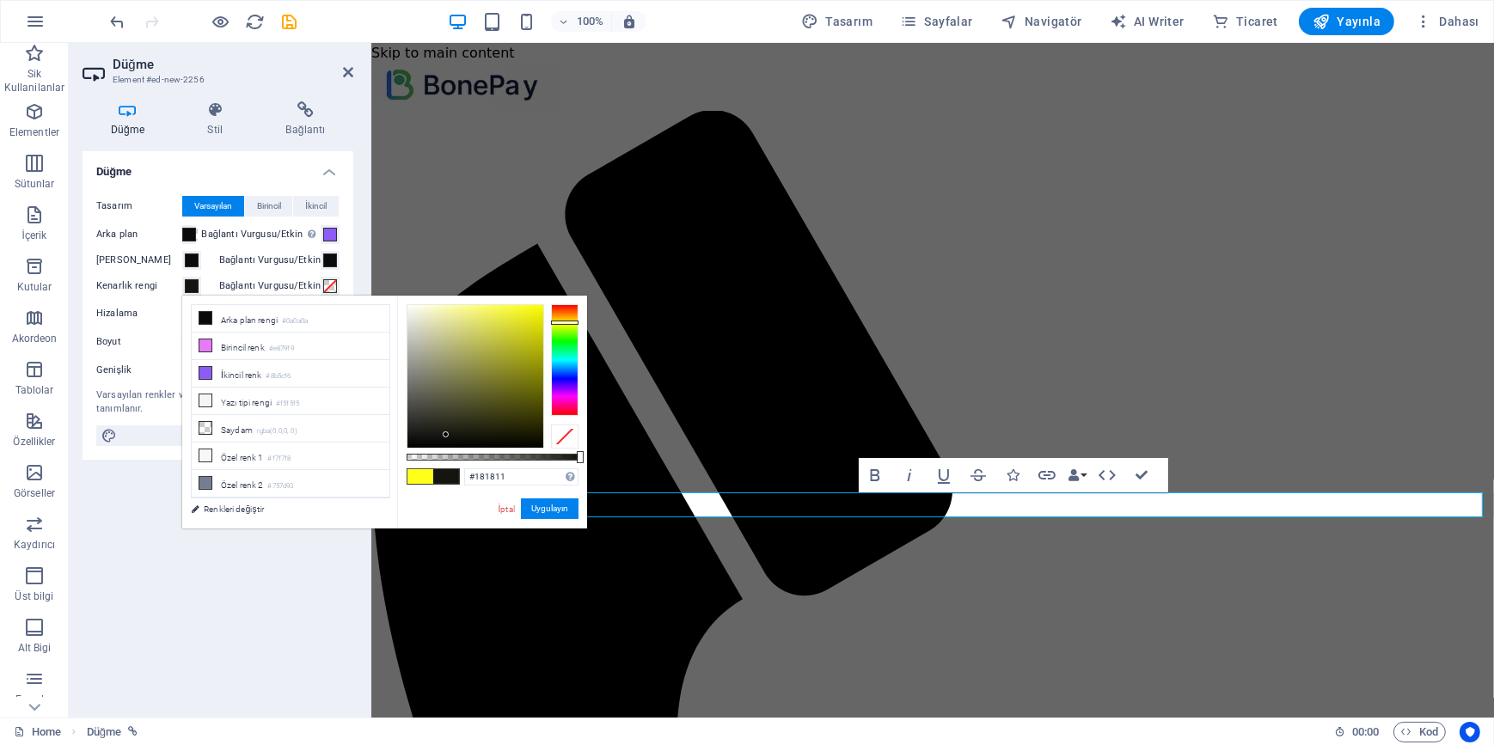
type input "#1a1a11"
drag, startPoint x: 483, startPoint y: 427, endPoint x: 452, endPoint y: 432, distance: 31.4
click at [452, 432] on div at bounding box center [475, 376] width 136 height 143
click at [557, 516] on button "Uygulayın" at bounding box center [550, 508] width 58 height 21
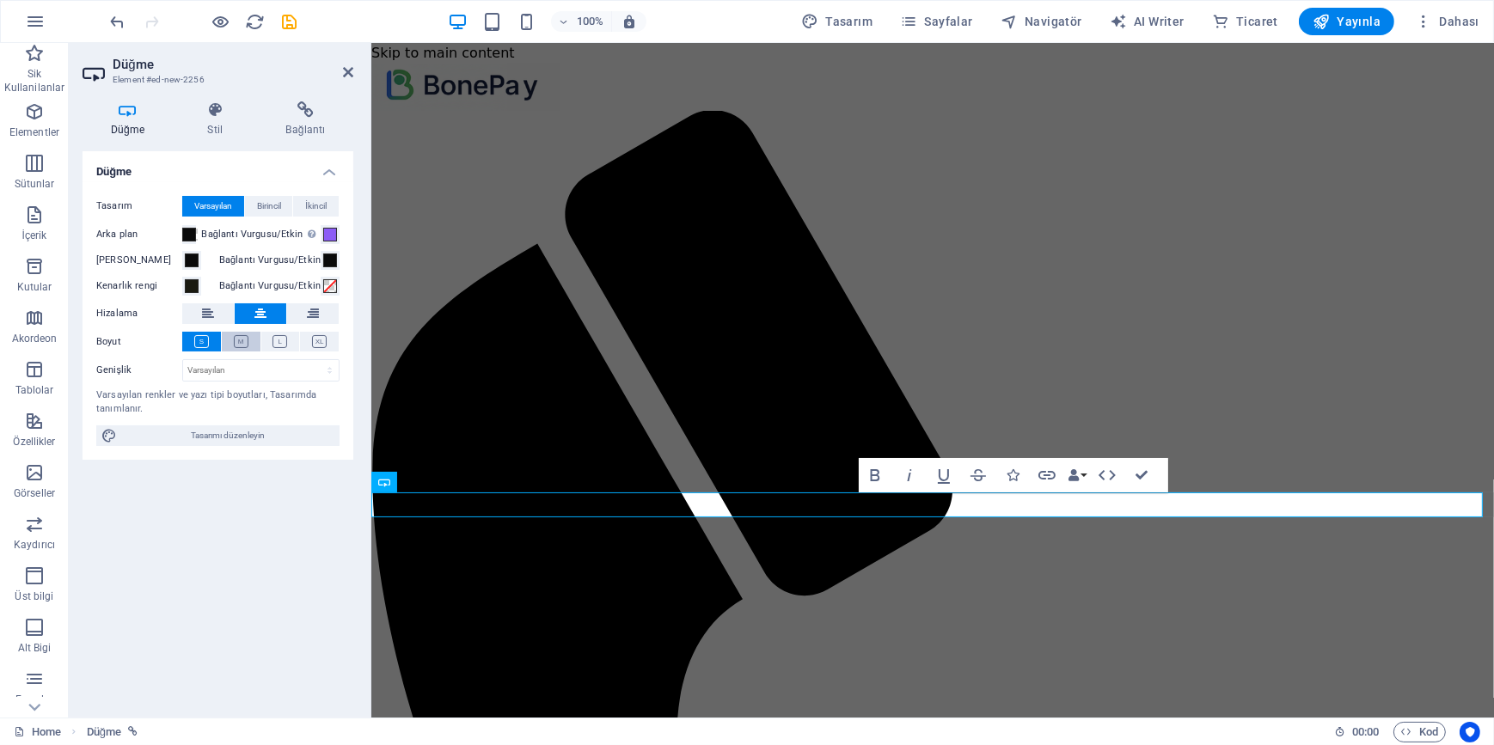
click at [250, 340] on button at bounding box center [241, 342] width 39 height 20
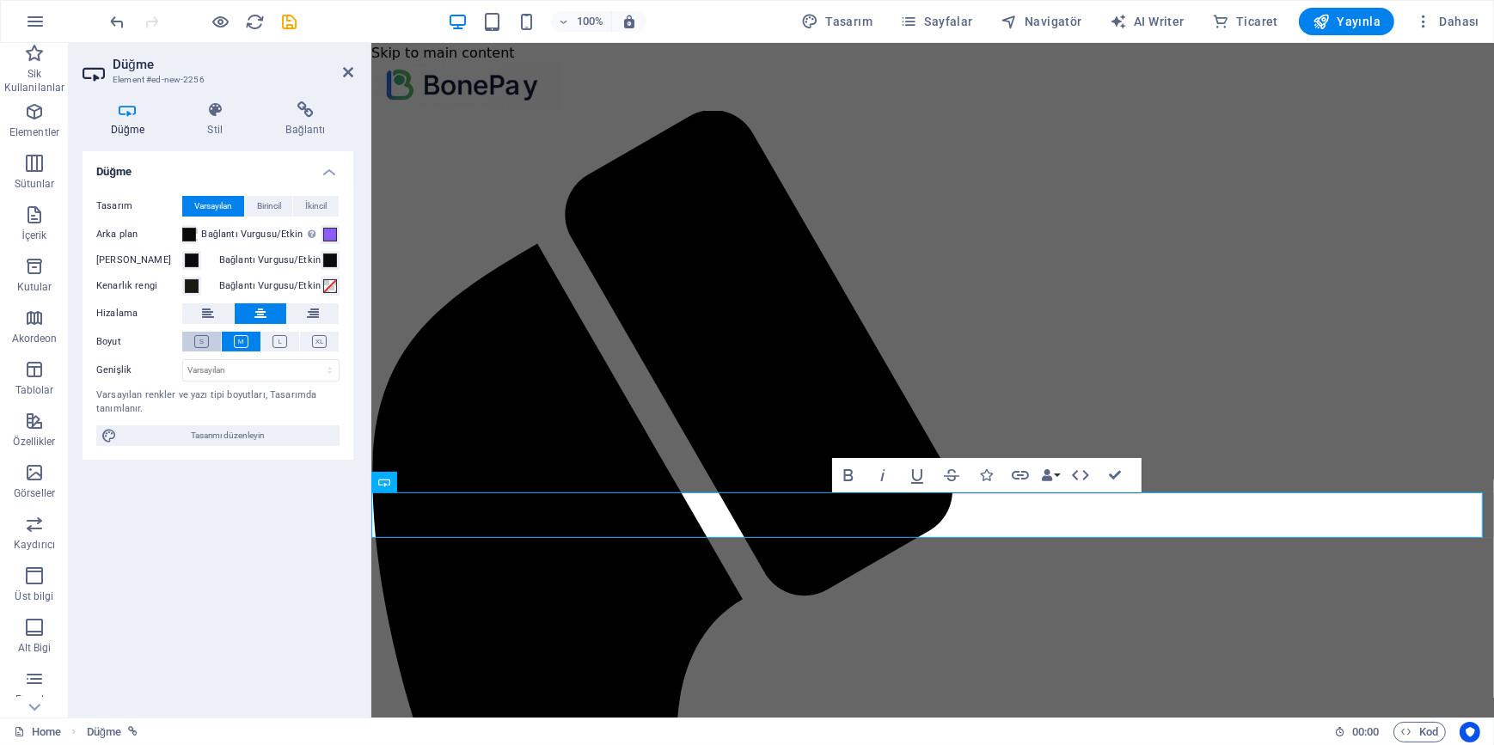
click at [205, 338] on icon at bounding box center [201, 341] width 15 height 13
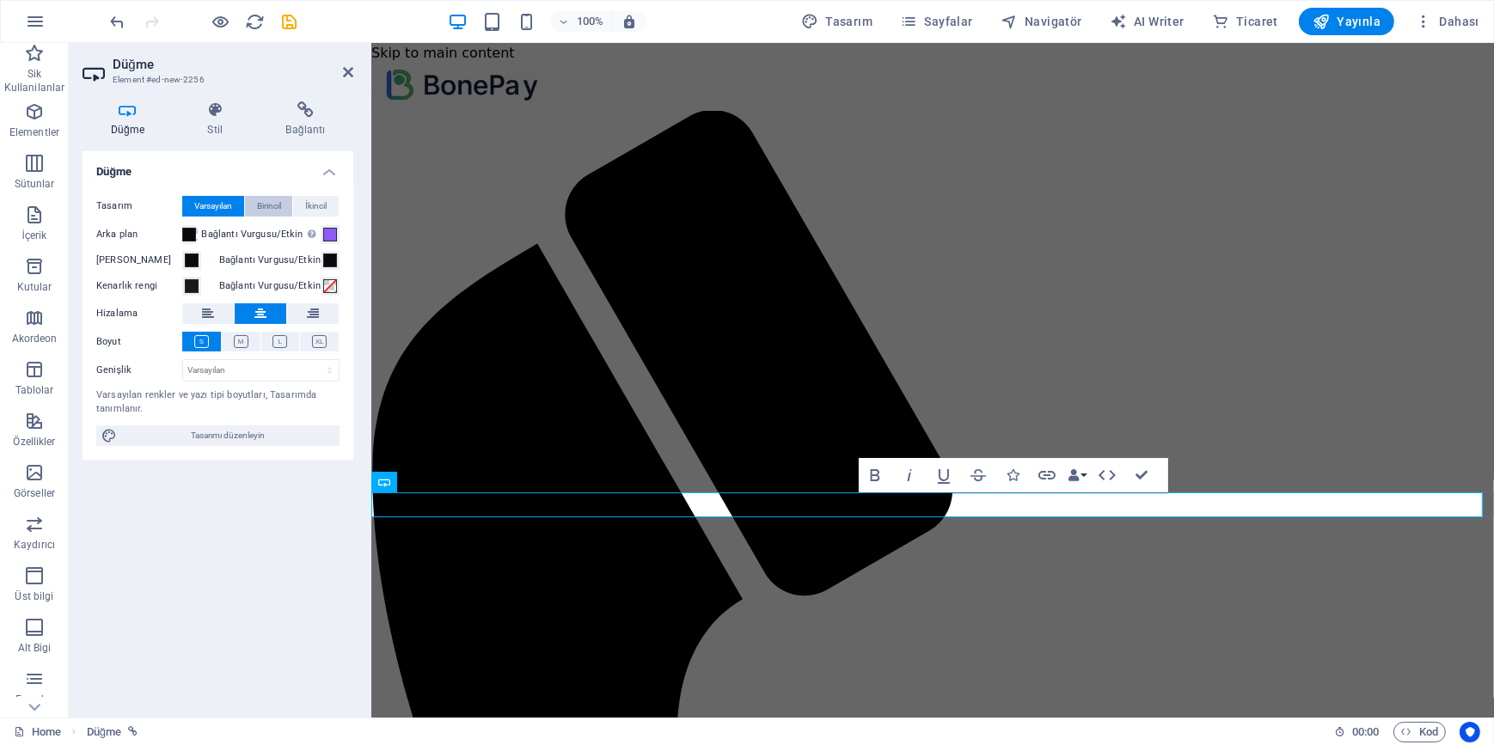
click at [273, 203] on span "Birincil" at bounding box center [269, 206] width 24 height 21
click at [316, 199] on span "İkincil" at bounding box center [315, 206] width 21 height 21
click at [296, 197] on button "İkincil" at bounding box center [316, 206] width 46 height 21
click at [224, 204] on span "Varsayılan" at bounding box center [213, 206] width 38 height 21
click at [276, 205] on span "Birincil" at bounding box center [269, 206] width 24 height 21
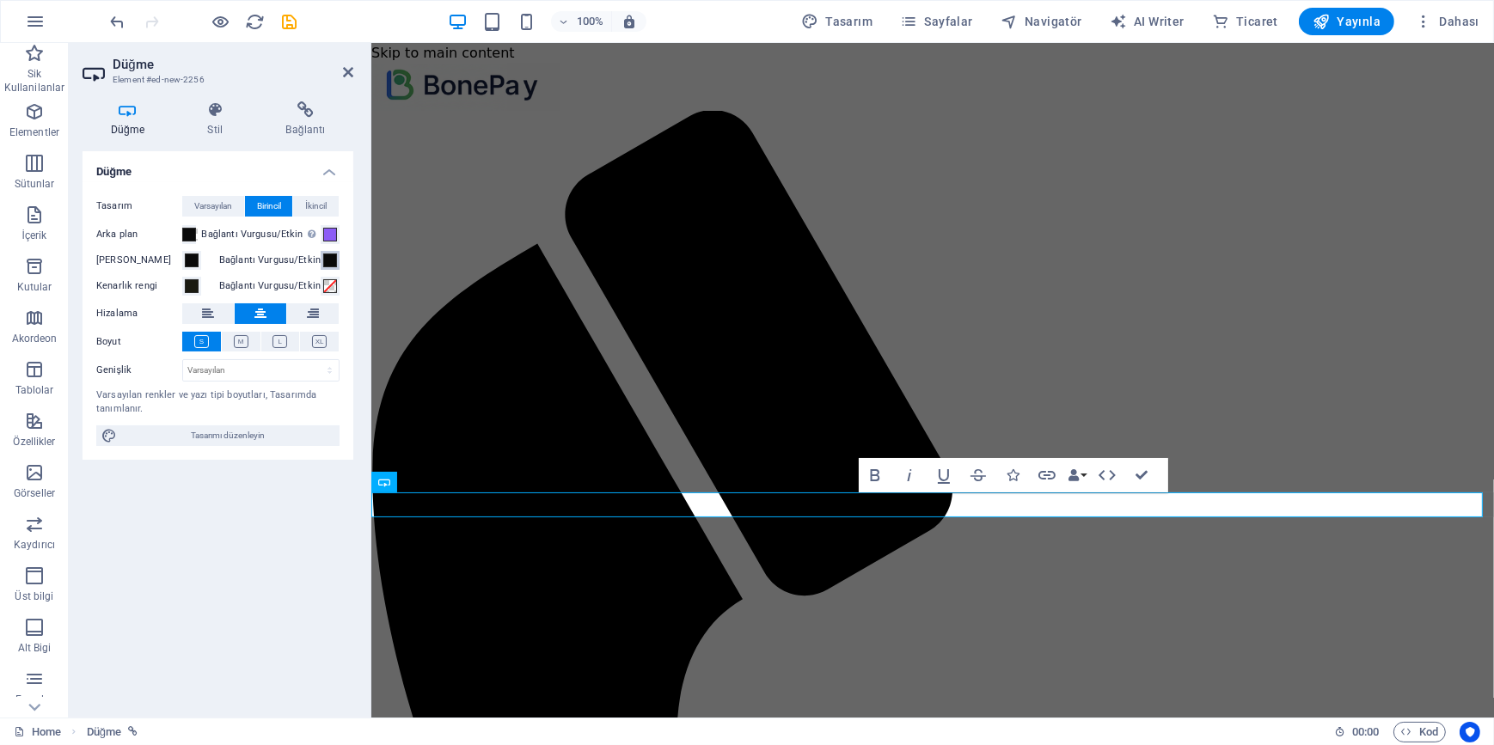
click at [334, 261] on span at bounding box center [330, 261] width 14 height 14
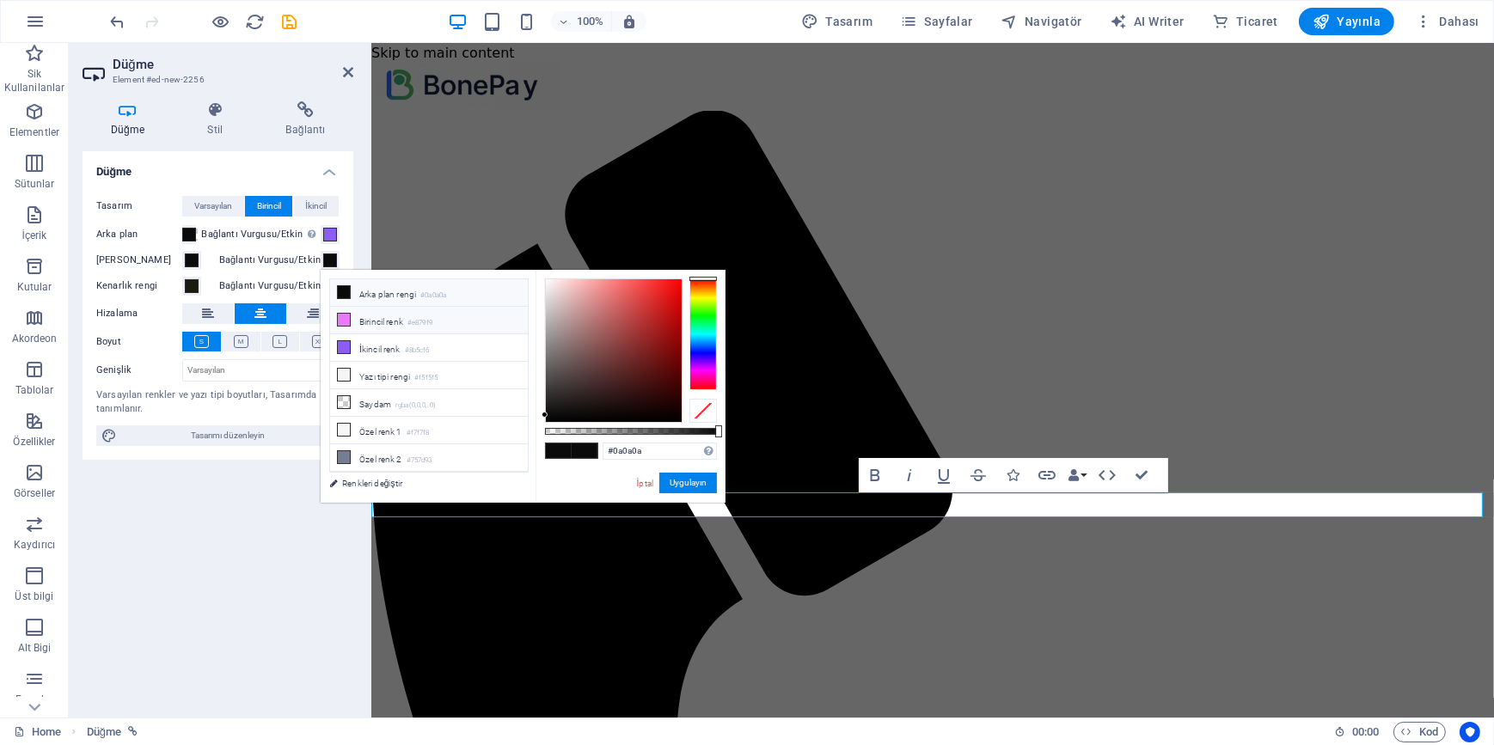
click at [377, 324] on li "Birincil renk #e879f9" at bounding box center [429, 320] width 198 height 27
type input "#e879f9"
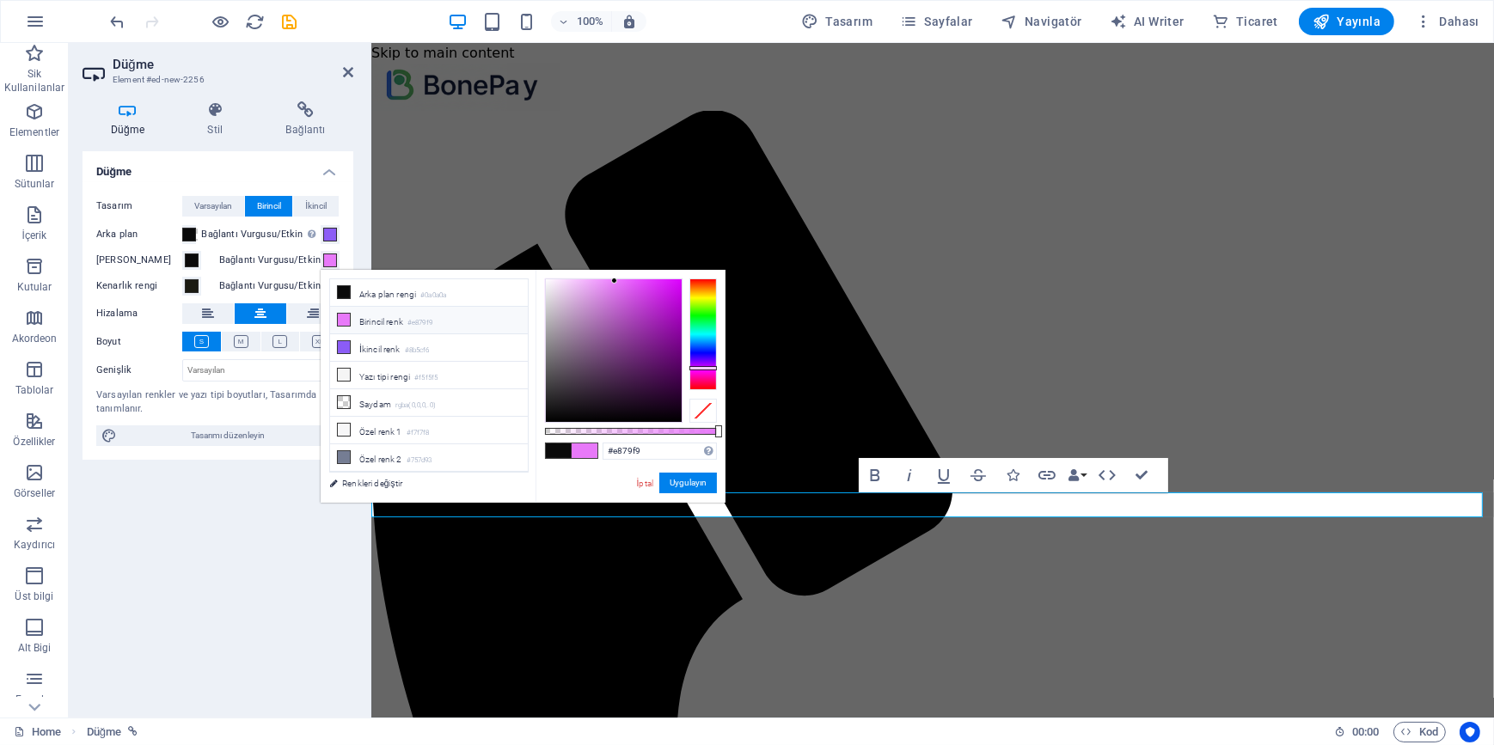
drag, startPoint x: 247, startPoint y: 490, endPoint x: 281, endPoint y: 440, distance: 60.5
click at [247, 490] on div "Düğme Tasarım Varsayılan Birincil İkincil Arka plan Bağlantı Vurgusu/Etkin Etki…" at bounding box center [217, 427] width 271 height 553
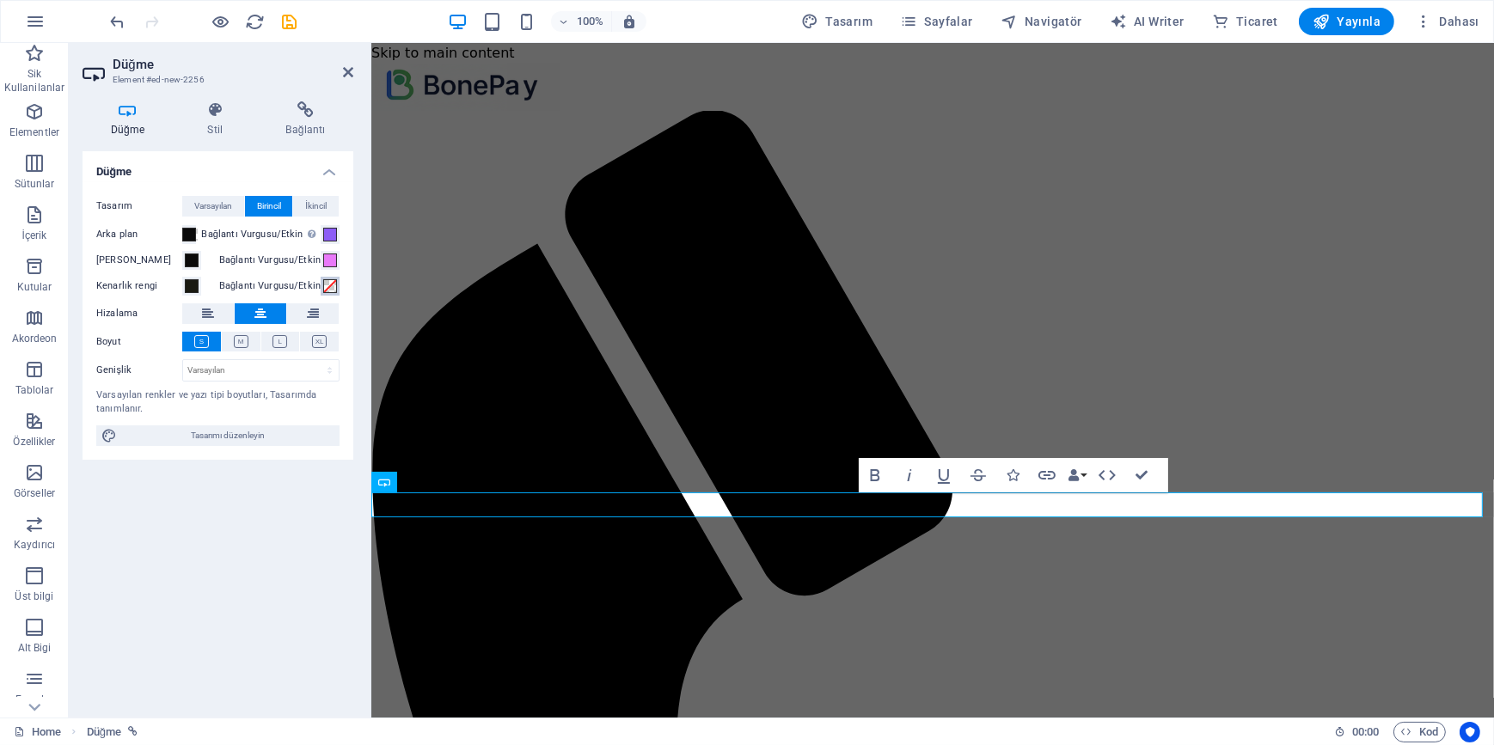
click at [336, 287] on span at bounding box center [330, 286] width 14 height 14
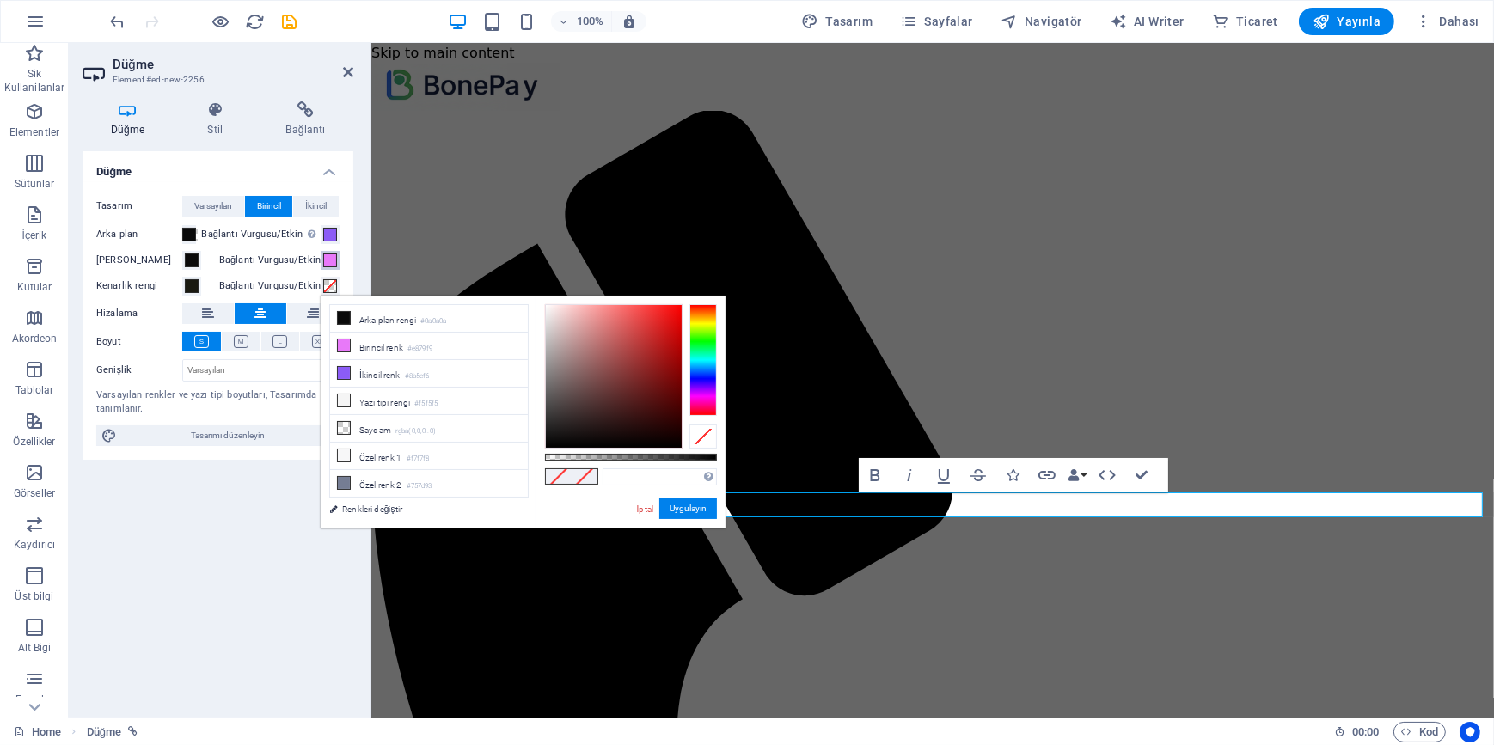
click at [330, 254] on span at bounding box center [330, 261] width 14 height 14
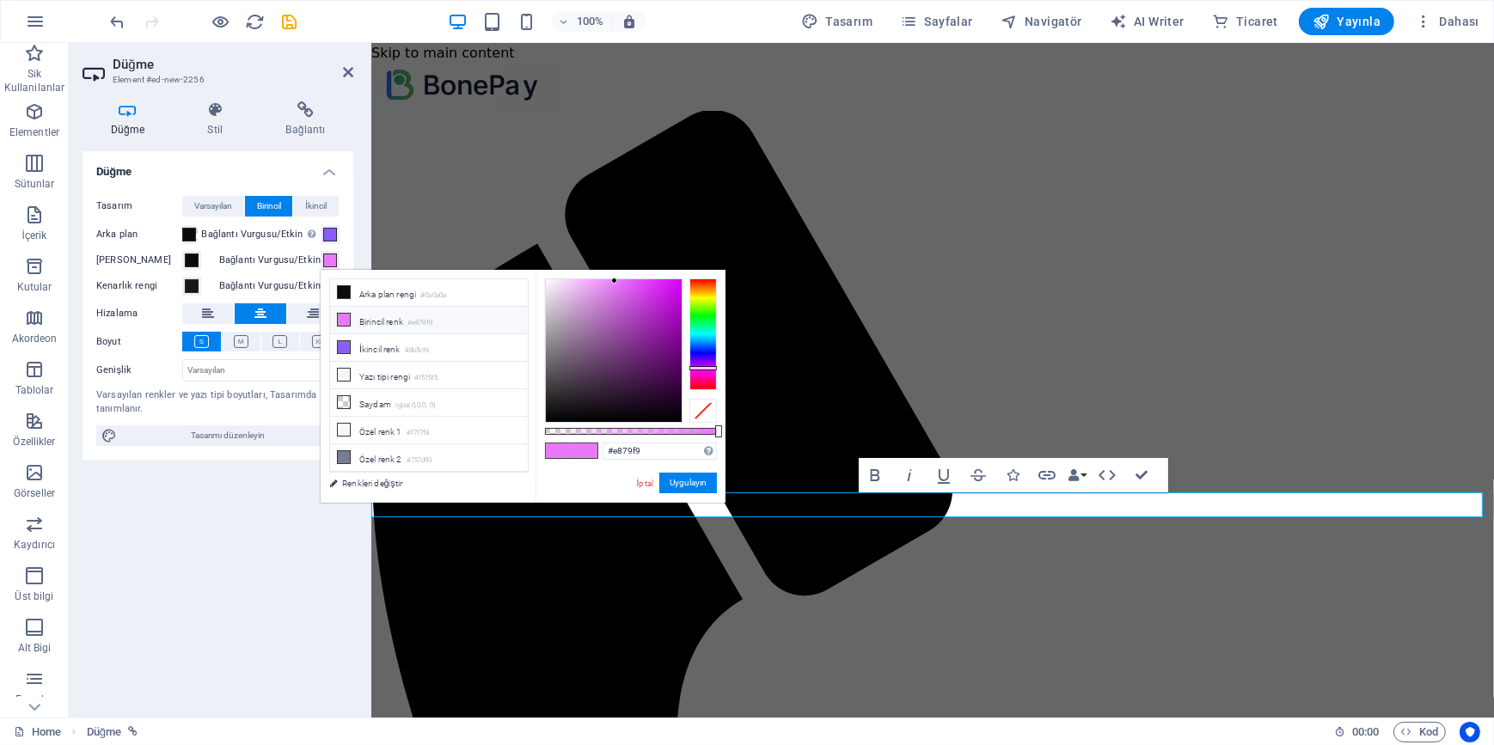
drag, startPoint x: 283, startPoint y: 520, endPoint x: 309, endPoint y: 414, distance: 109.0
click at [285, 518] on div "Düğme Tasarım Varsayılan Birincil İkincil Arka plan Bağlantı Vurgusu/Etkin Etki…" at bounding box center [217, 427] width 271 height 553
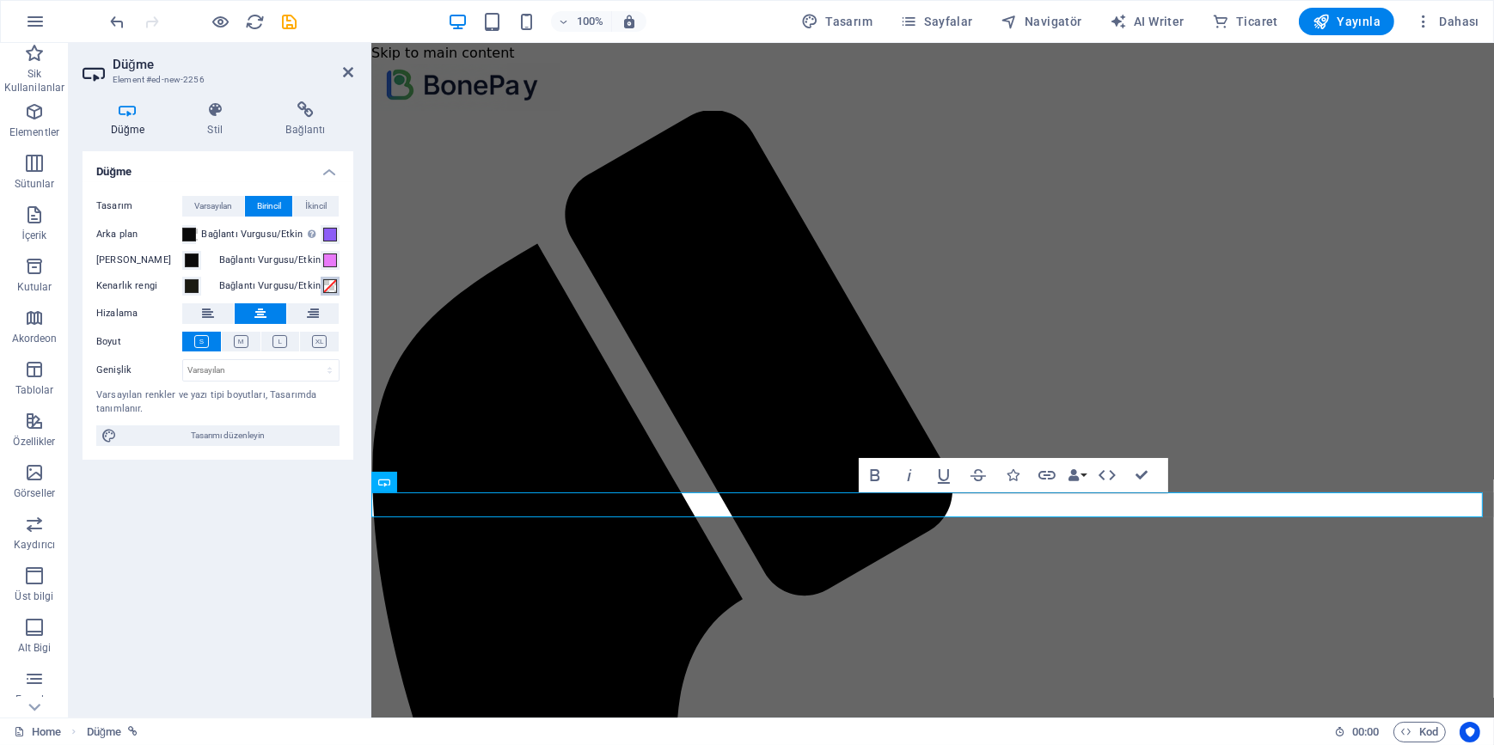
click at [333, 290] on span at bounding box center [330, 286] width 14 height 14
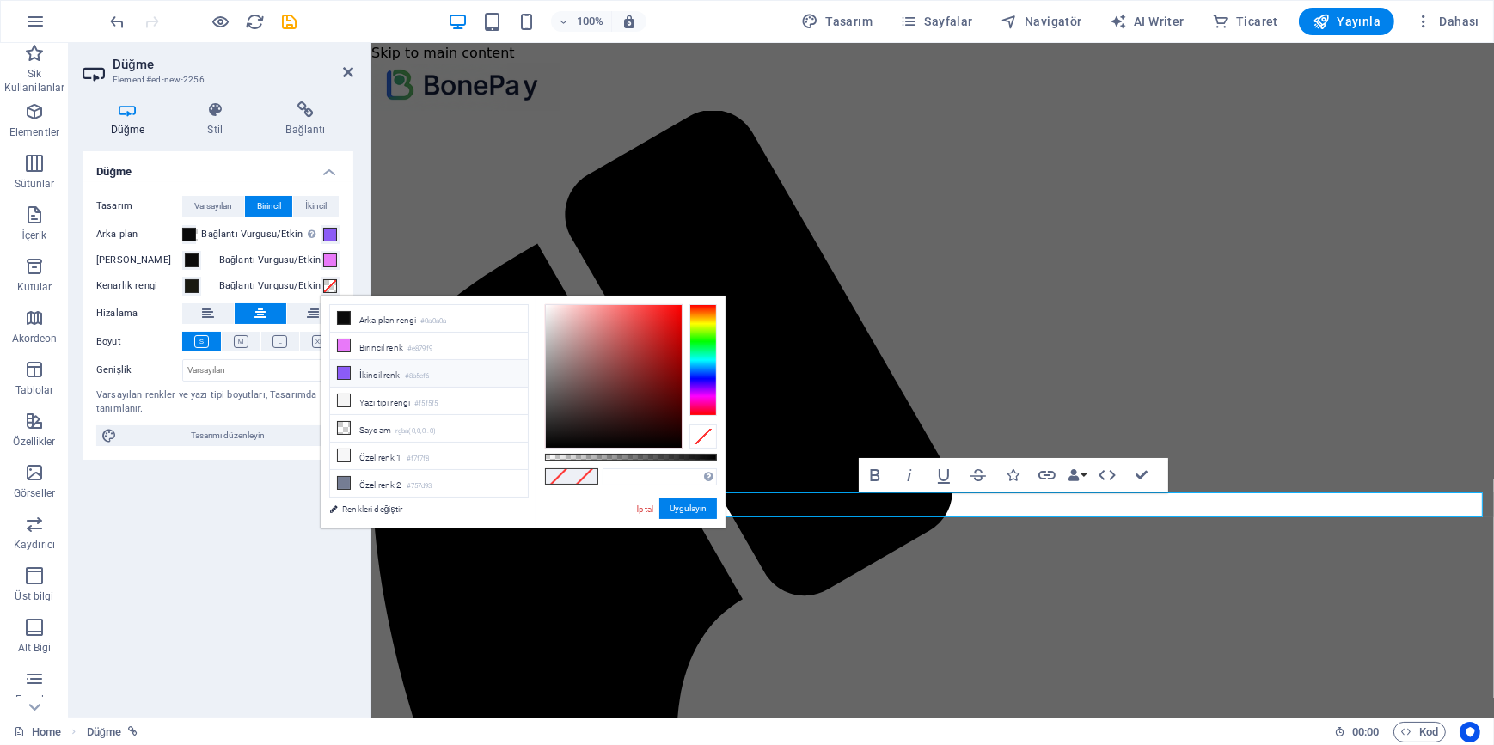
click at [367, 369] on li "İkincil renk #8b5cf6" at bounding box center [429, 373] width 198 height 27
type input "#8b5cf6"
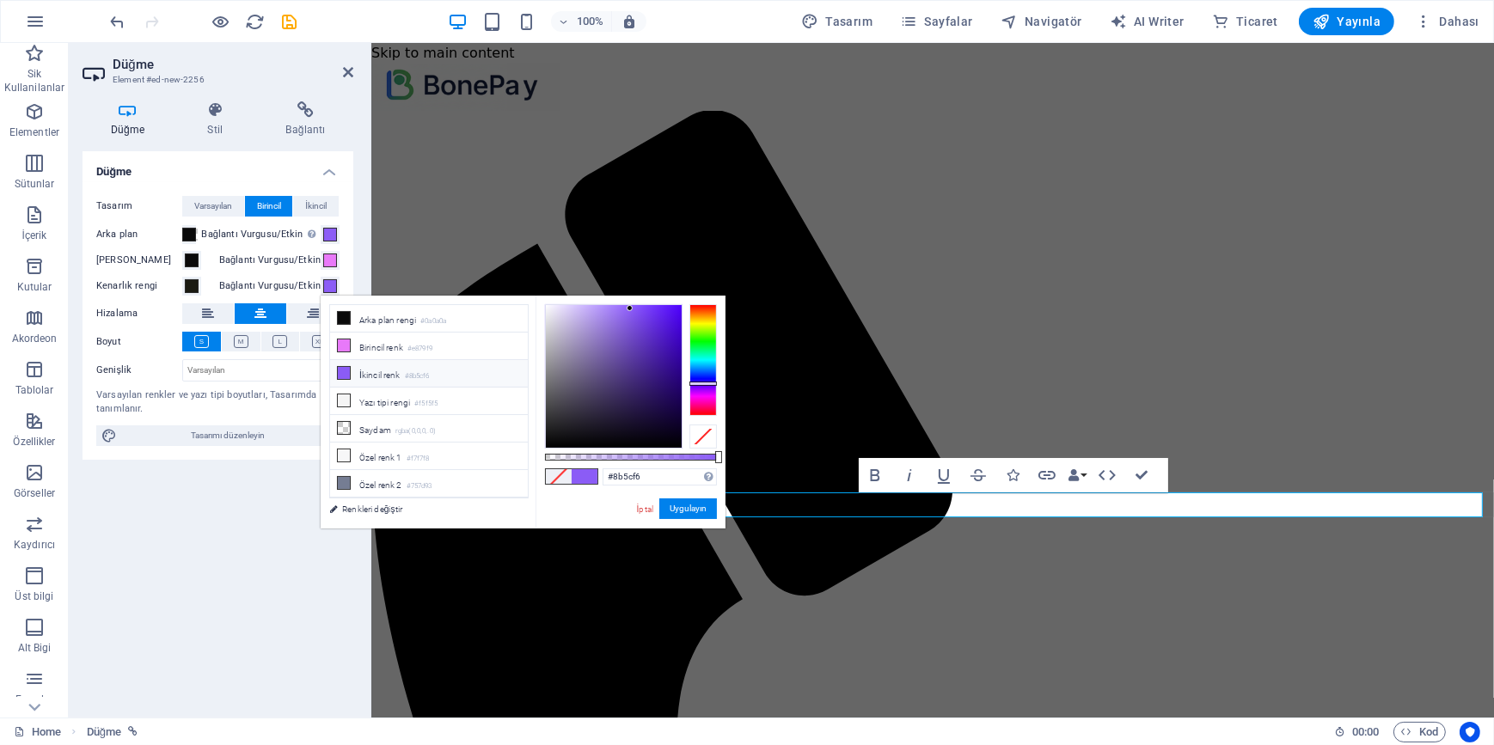
click at [233, 550] on div "Düğme Tasarım Varsayılan Birincil İkincil Arka plan Bağlantı Vurgusu/Etkin Etki…" at bounding box center [217, 427] width 271 height 553
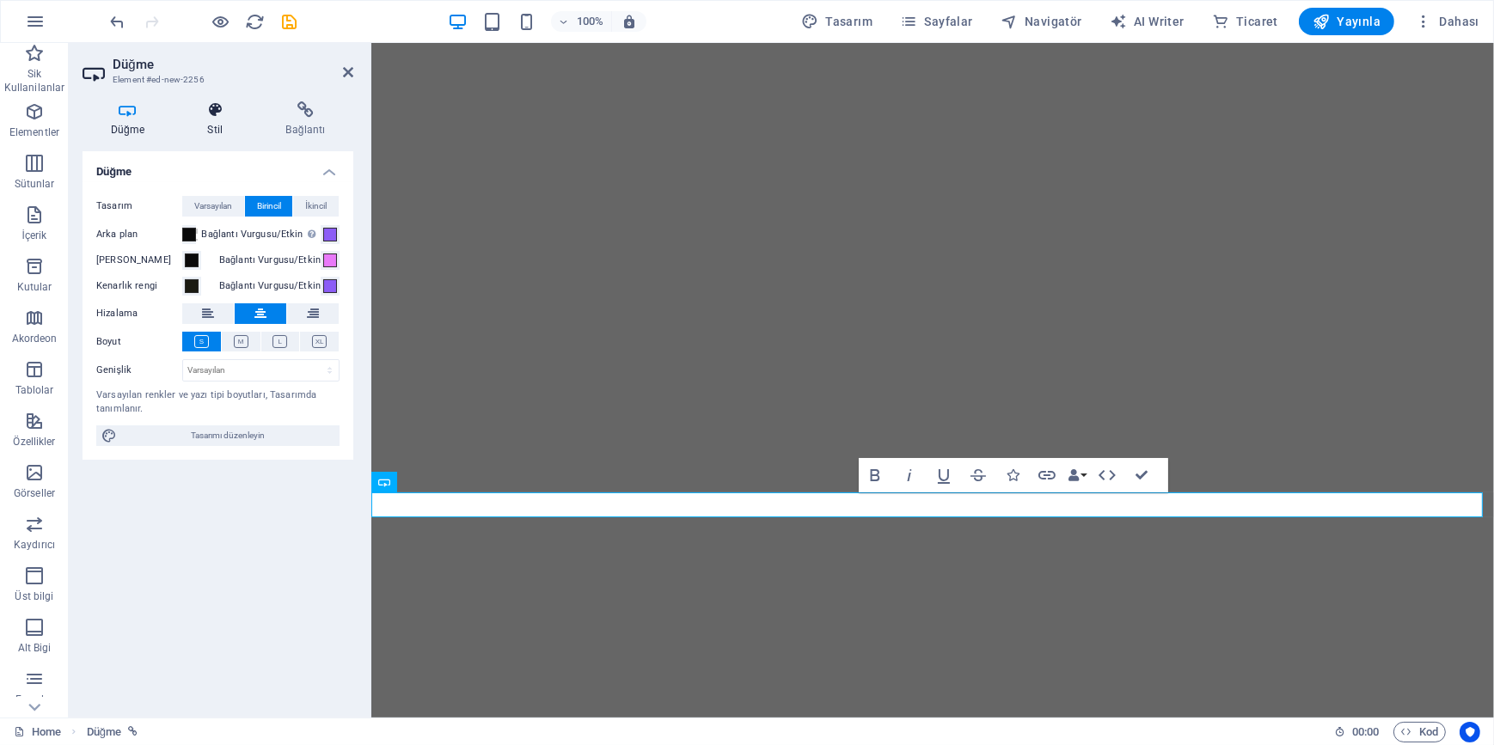
click at [211, 107] on icon at bounding box center [215, 109] width 71 height 17
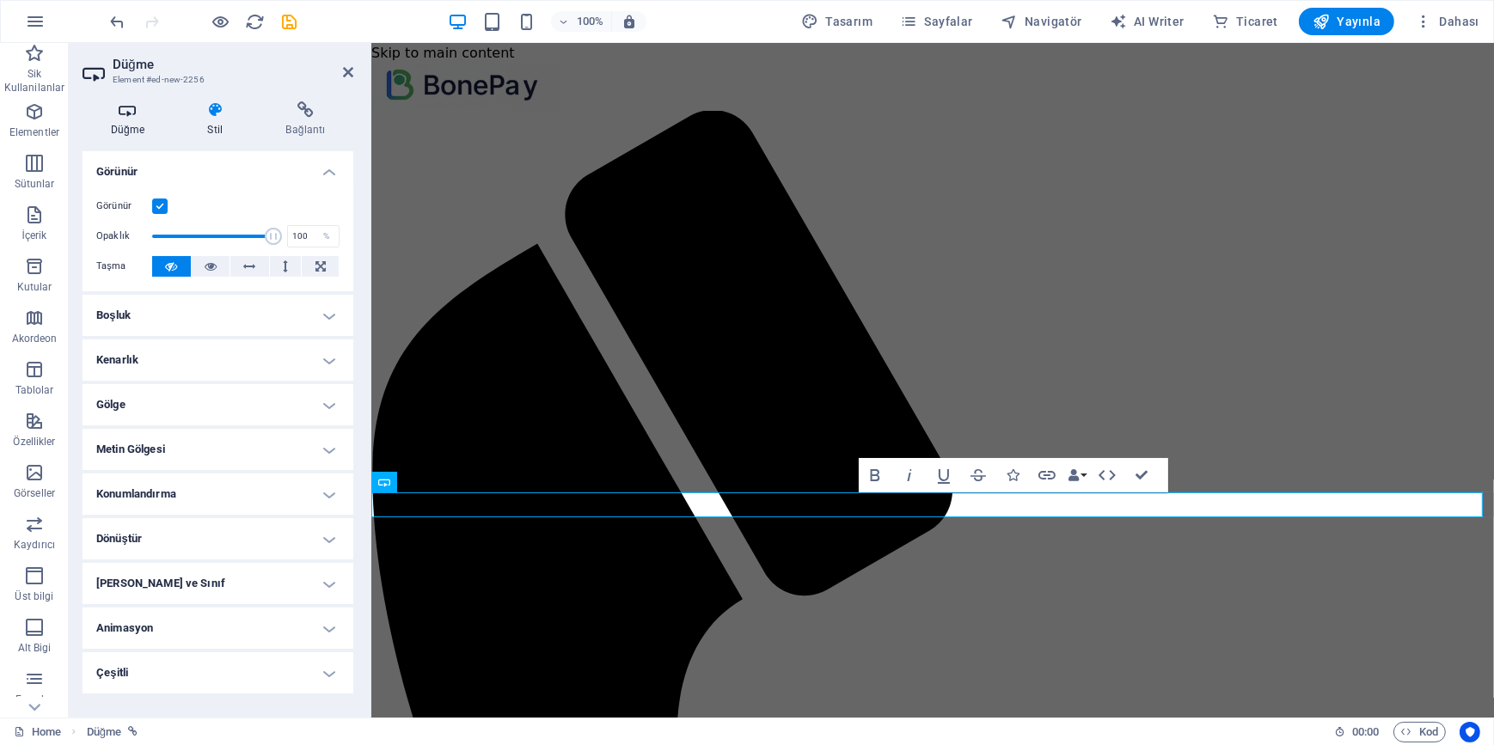
click at [134, 113] on icon at bounding box center [127, 109] width 90 height 17
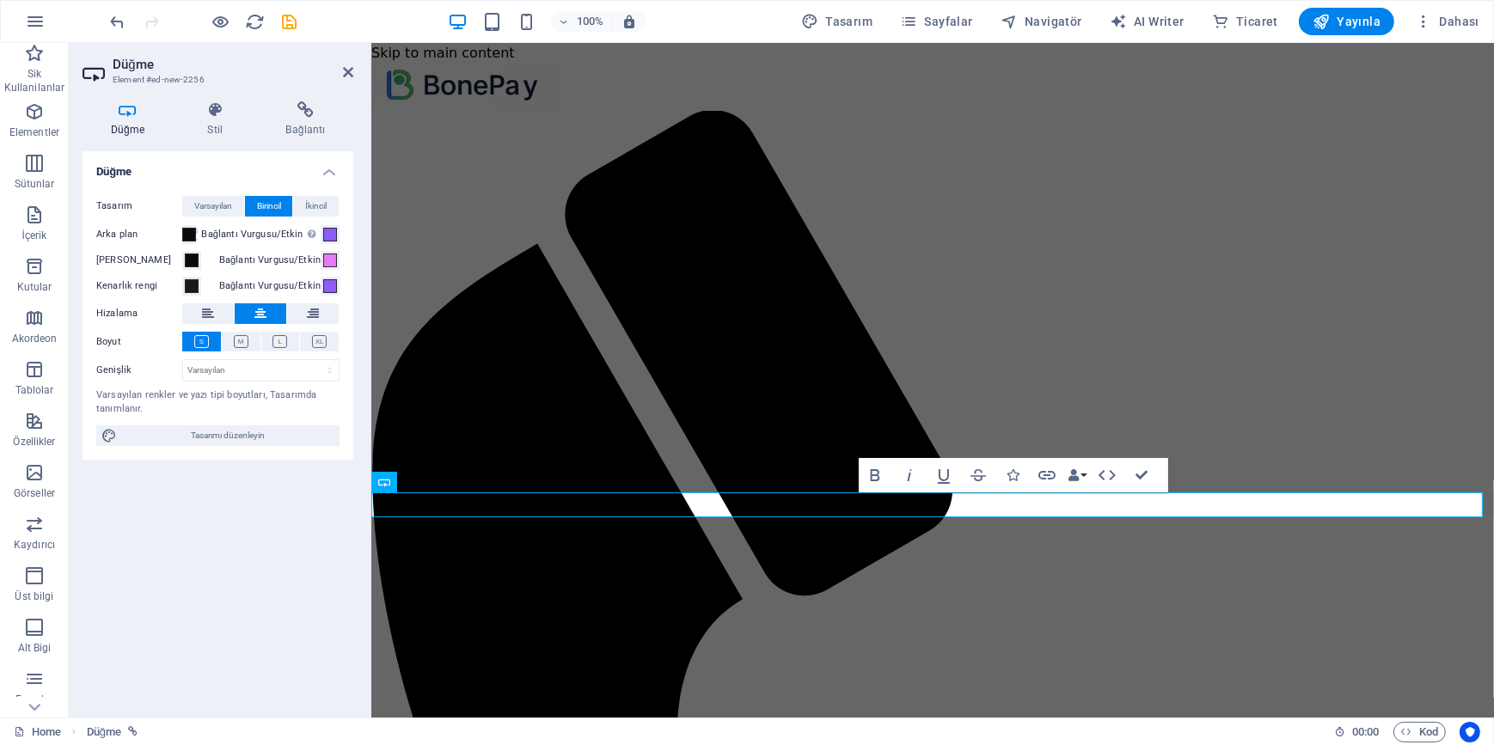
click at [267, 598] on div "Düğme Tasarım Varsayılan Birincil İkincil Arka plan Bağlantı Vurgusu/Etkin Etki…" at bounding box center [217, 427] width 271 height 553
click at [232, 431] on span "Tasarımı düzenleyin" at bounding box center [228, 435] width 212 height 21
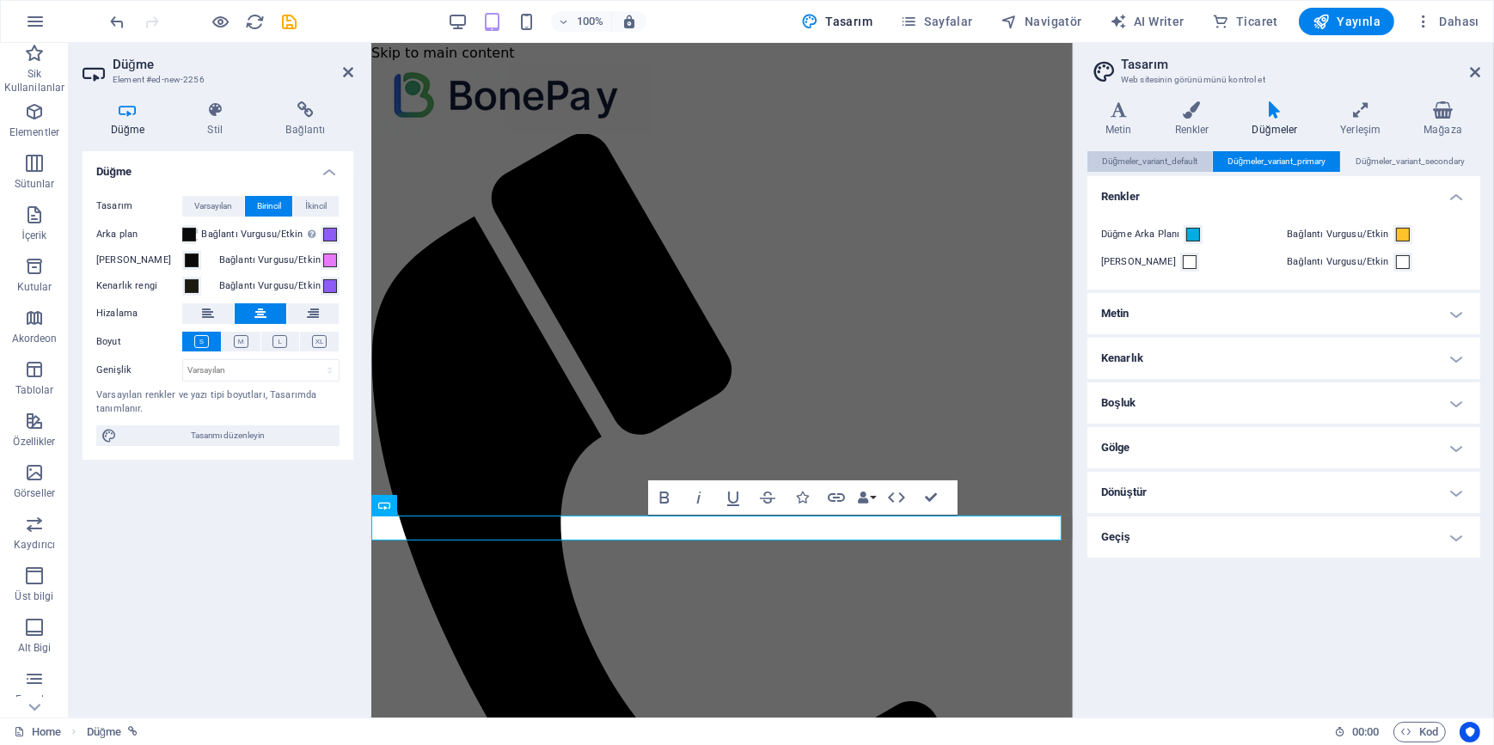
click at [1164, 168] on span "Düğmeler_variant_default" at bounding box center [1150, 161] width 96 height 21
click at [1263, 154] on span "Düğmeler_variant_primary" at bounding box center [1276, 161] width 99 height 21
click at [1397, 231] on span at bounding box center [1403, 235] width 14 height 14
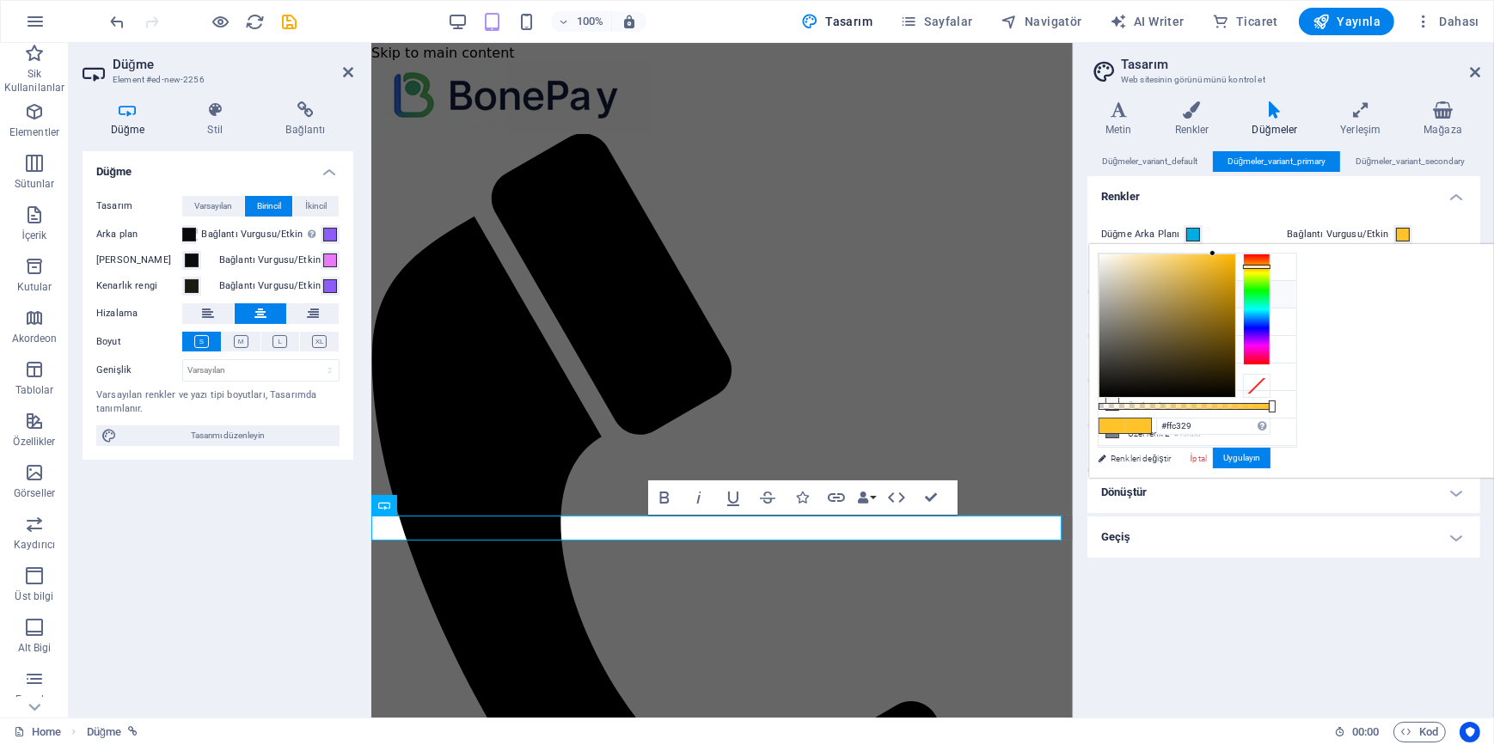
click at [1145, 292] on li "Birincil renk #e879f9" at bounding box center [1197, 294] width 198 height 27
type input "#e879f9"
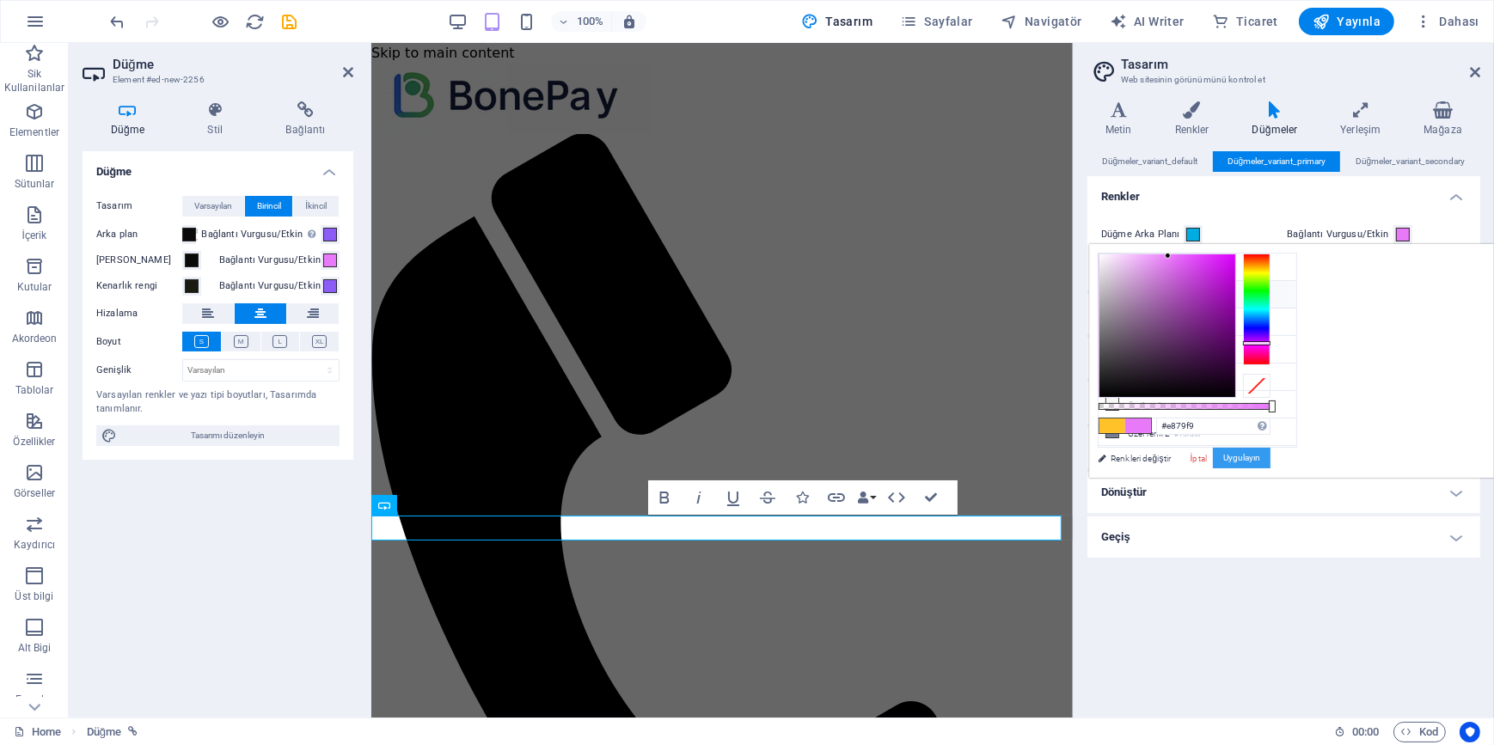
click at [1270, 459] on button "Uygulayın" at bounding box center [1242, 458] width 58 height 21
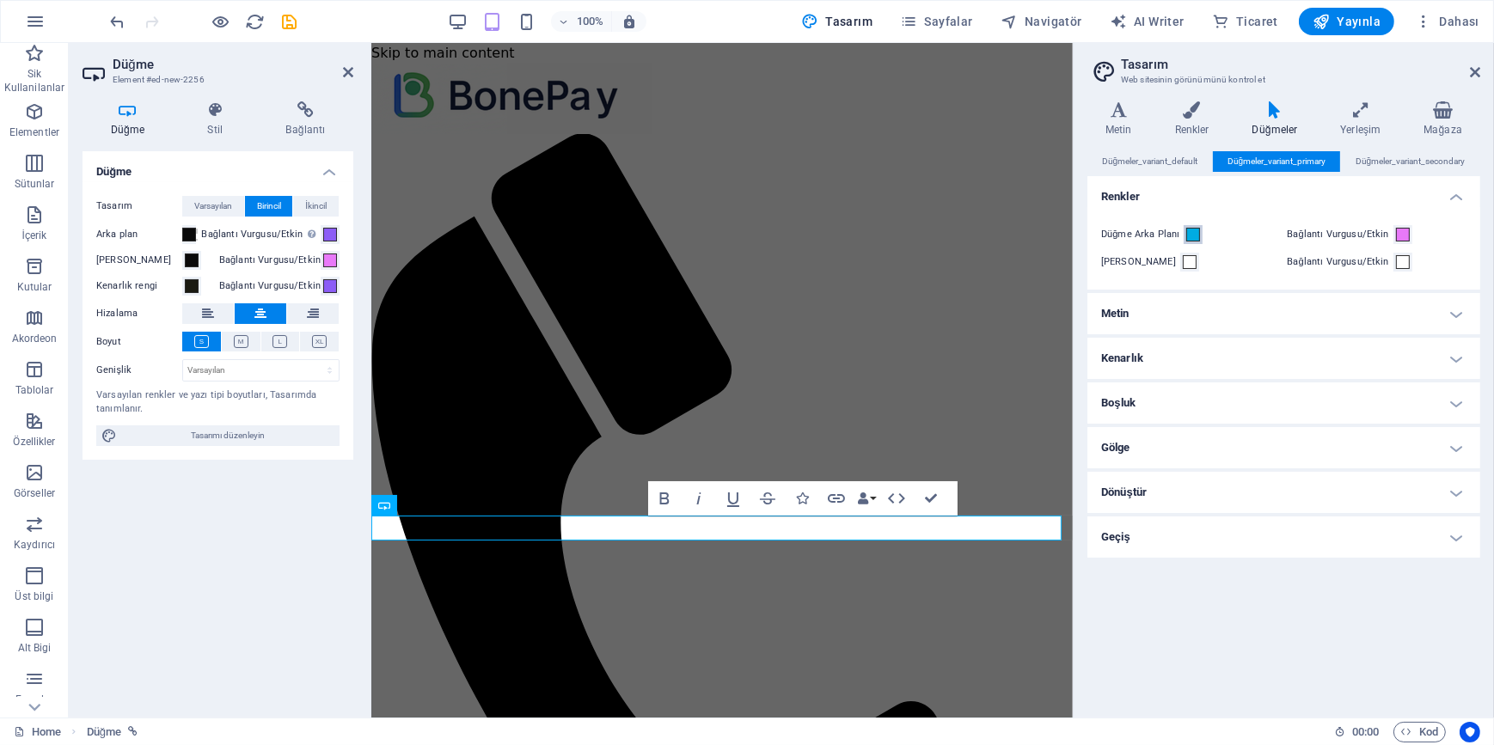
click at [1189, 233] on span at bounding box center [1193, 235] width 14 height 14
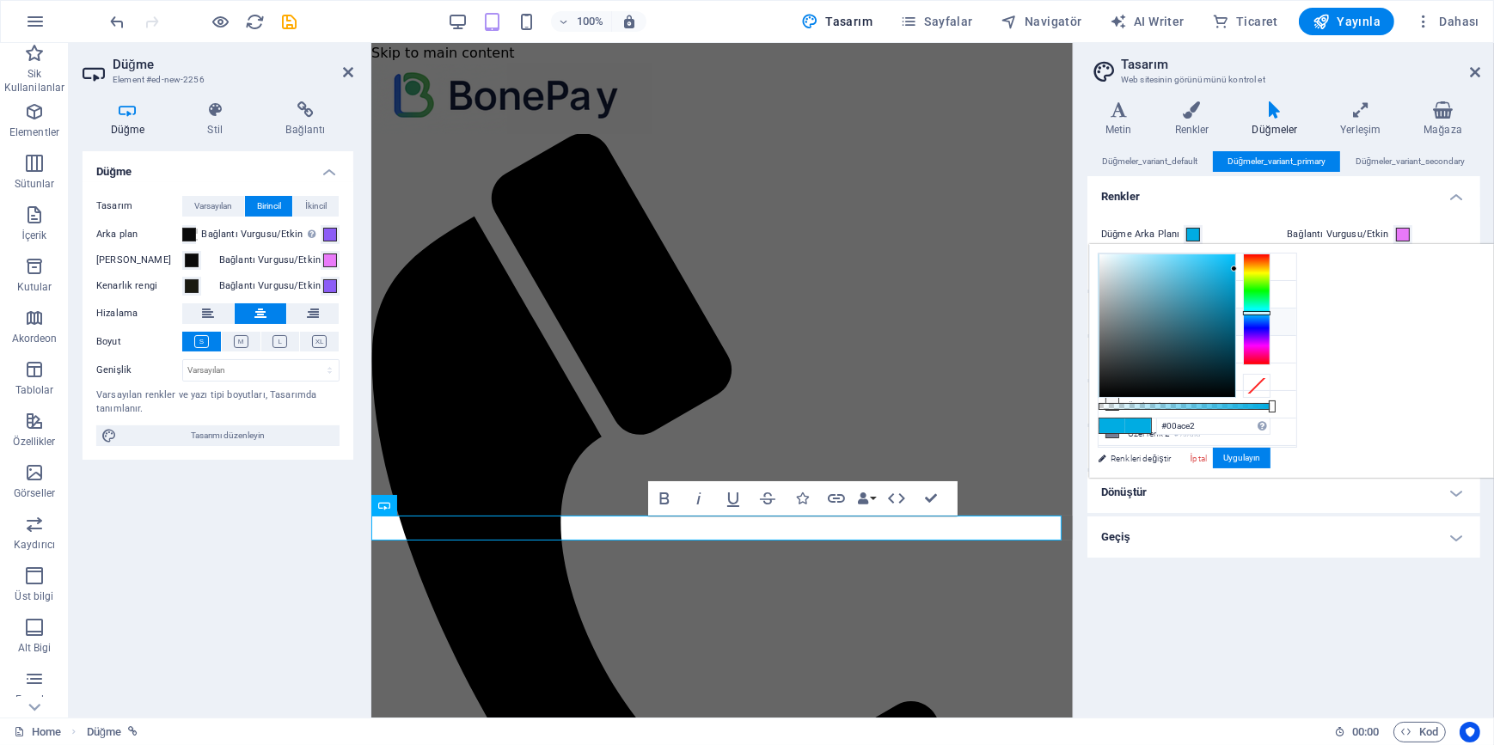
click at [1160, 321] on li "İkincil renk #8b5cf6" at bounding box center [1197, 322] width 198 height 27
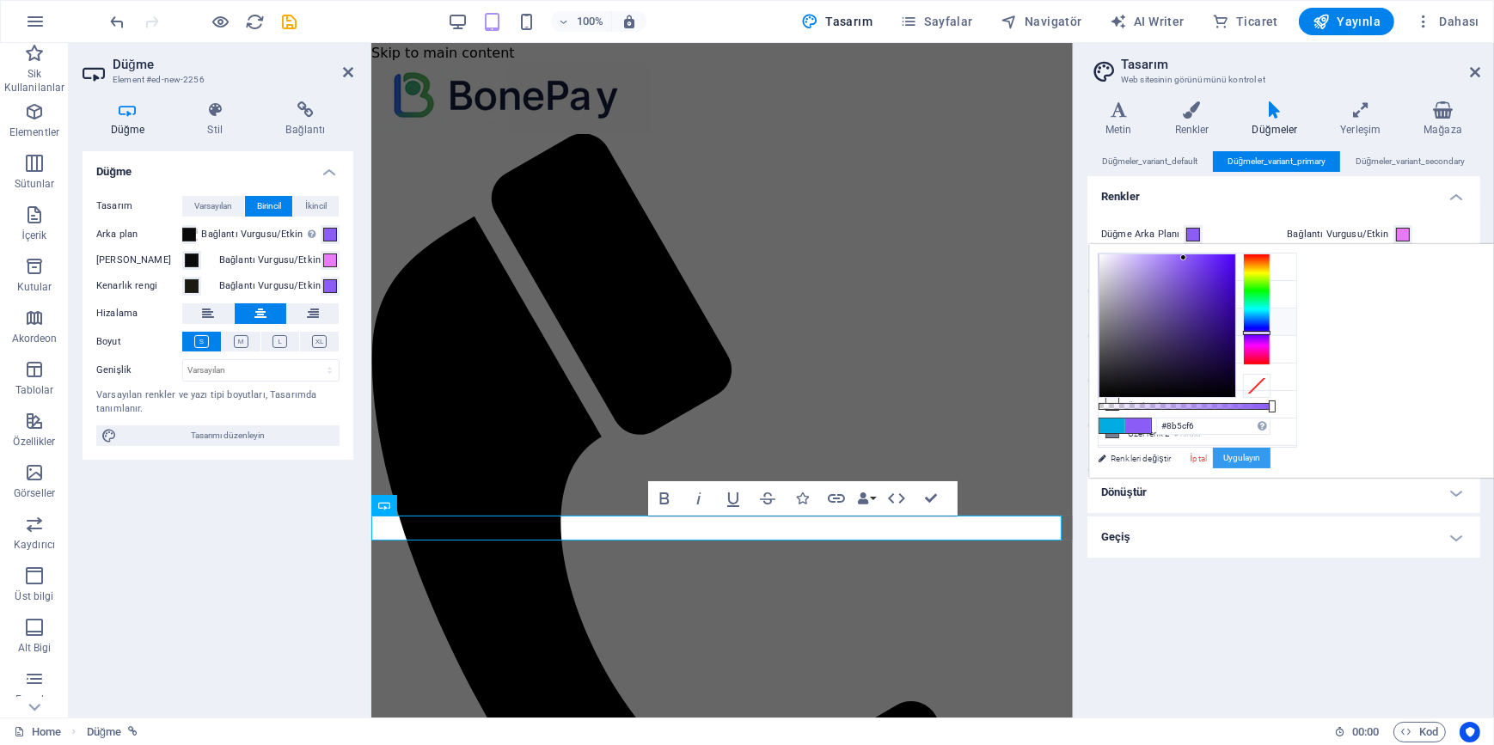
click at [1270, 454] on button "Uygulayın" at bounding box center [1242, 458] width 58 height 21
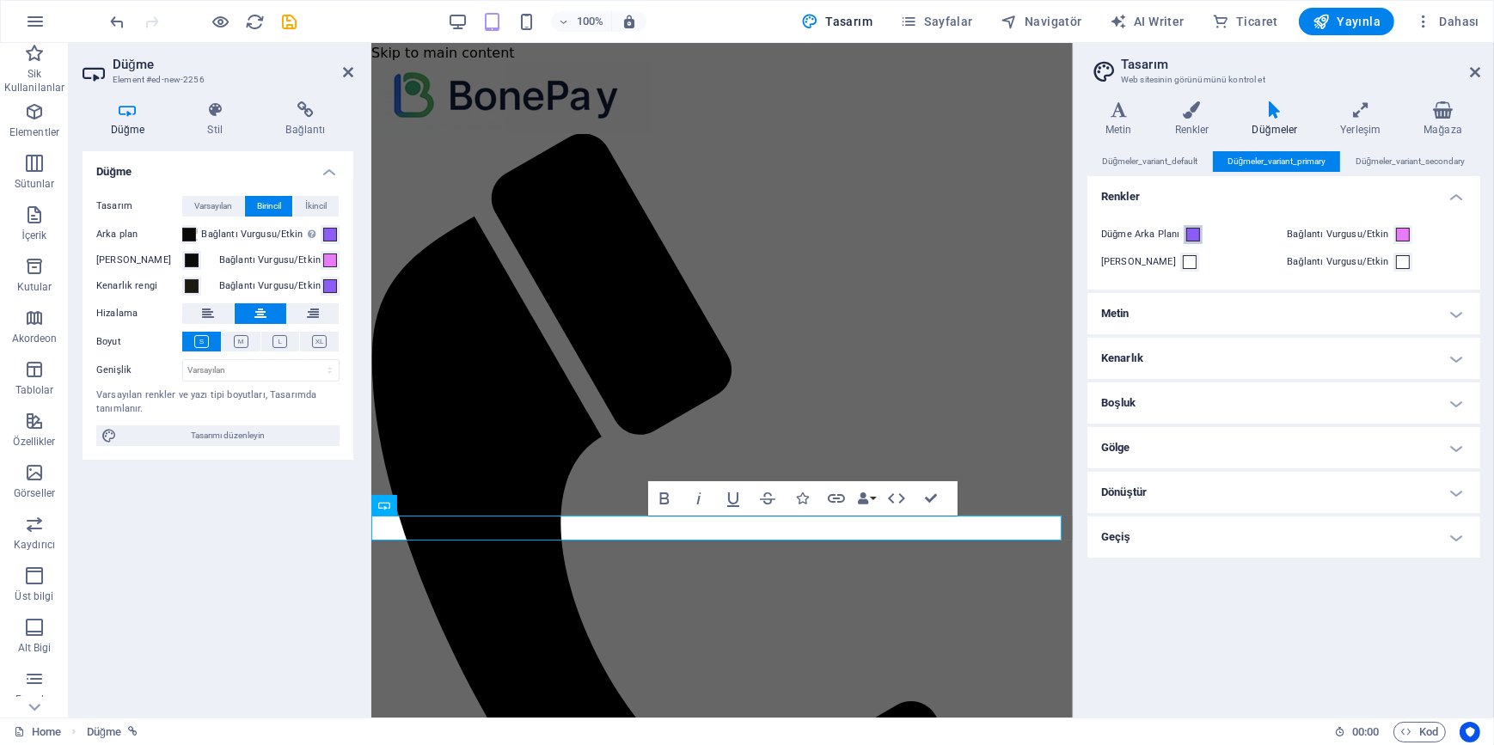
click at [1200, 232] on button "Düğme Arka Planı" at bounding box center [1192, 234] width 19 height 19
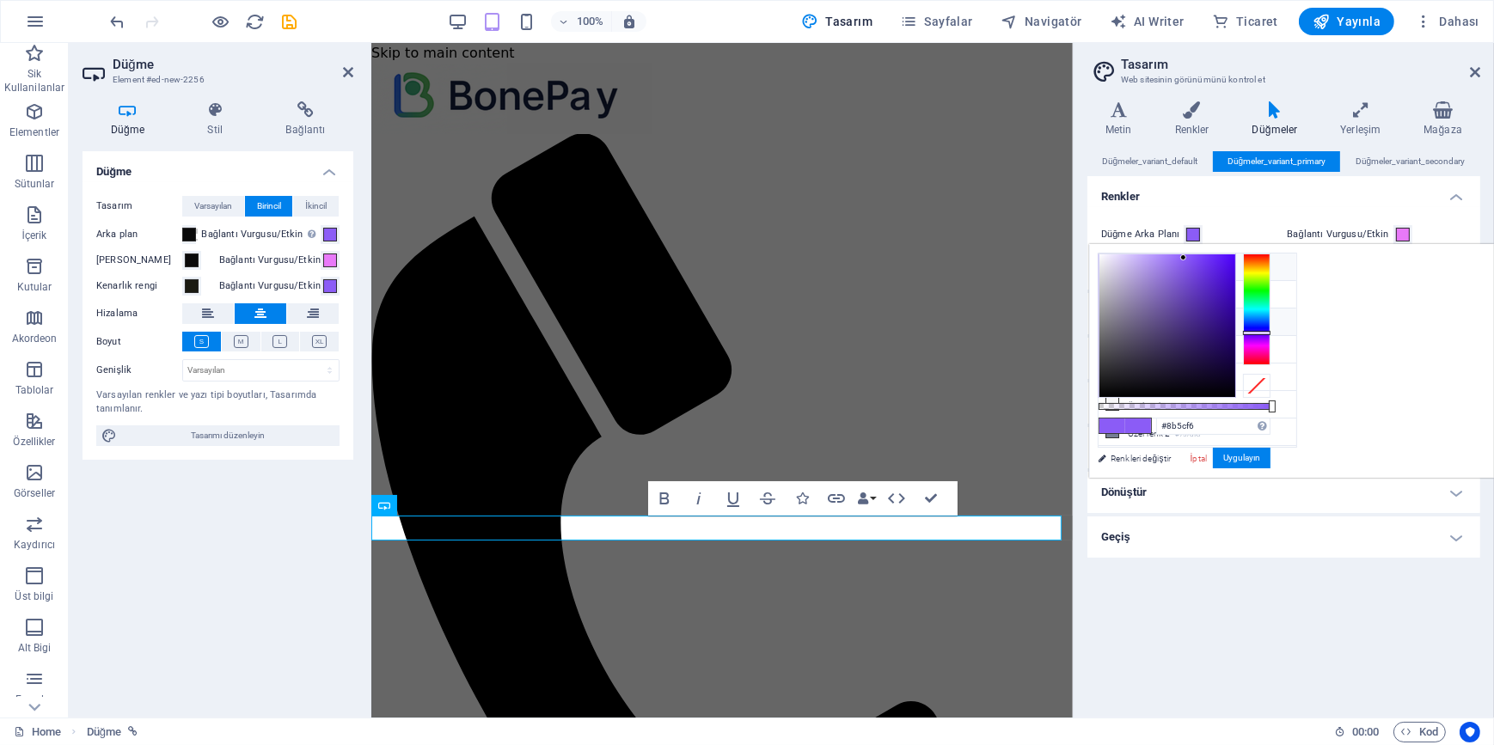
click at [1178, 267] on li "Arka plan rengi #0a0a0a" at bounding box center [1197, 267] width 198 height 27
type input "#0a0a0a"
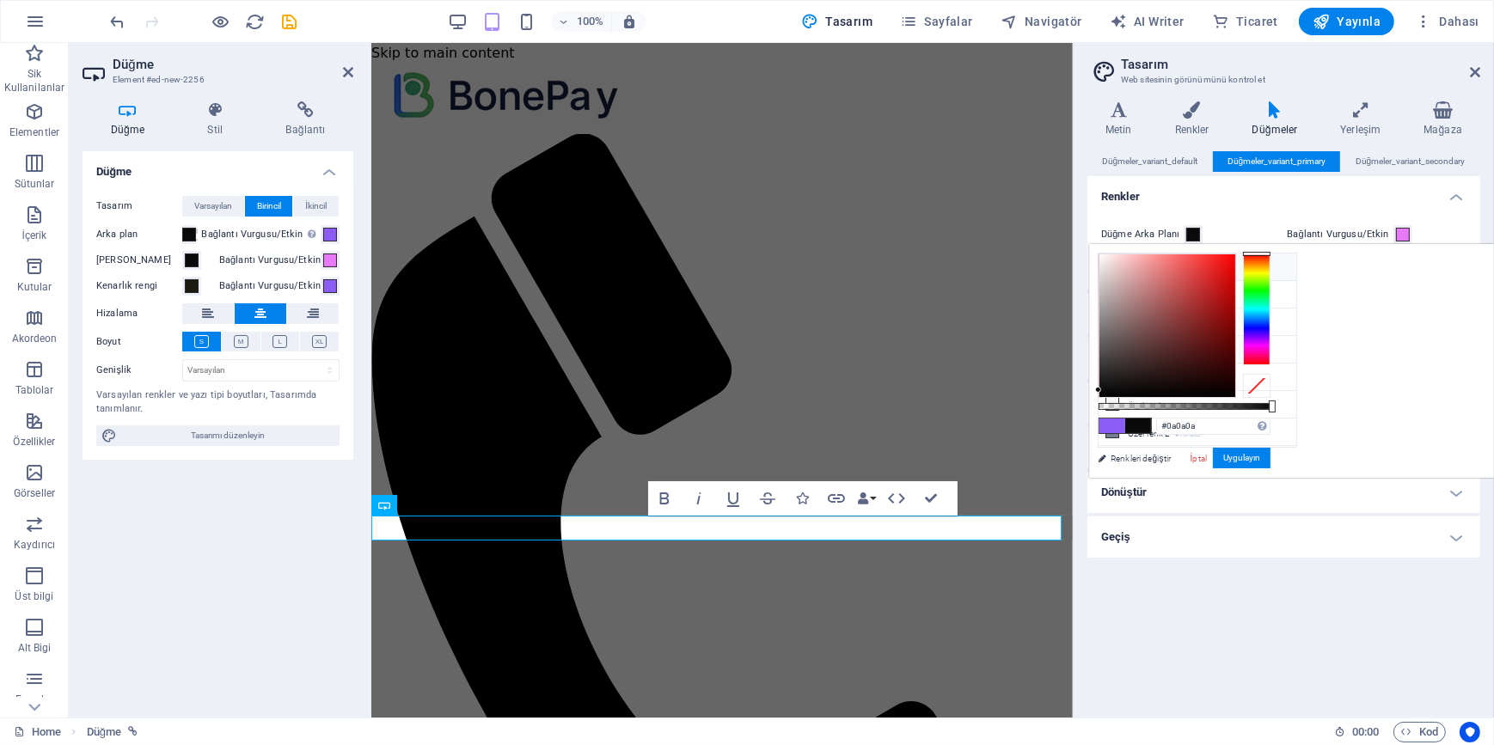
click at [1304, 608] on div "Düğmeler_variant_default Düğmeler_variant_primary Düğmeler_variant_secondary Re…" at bounding box center [1283, 427] width 393 height 553
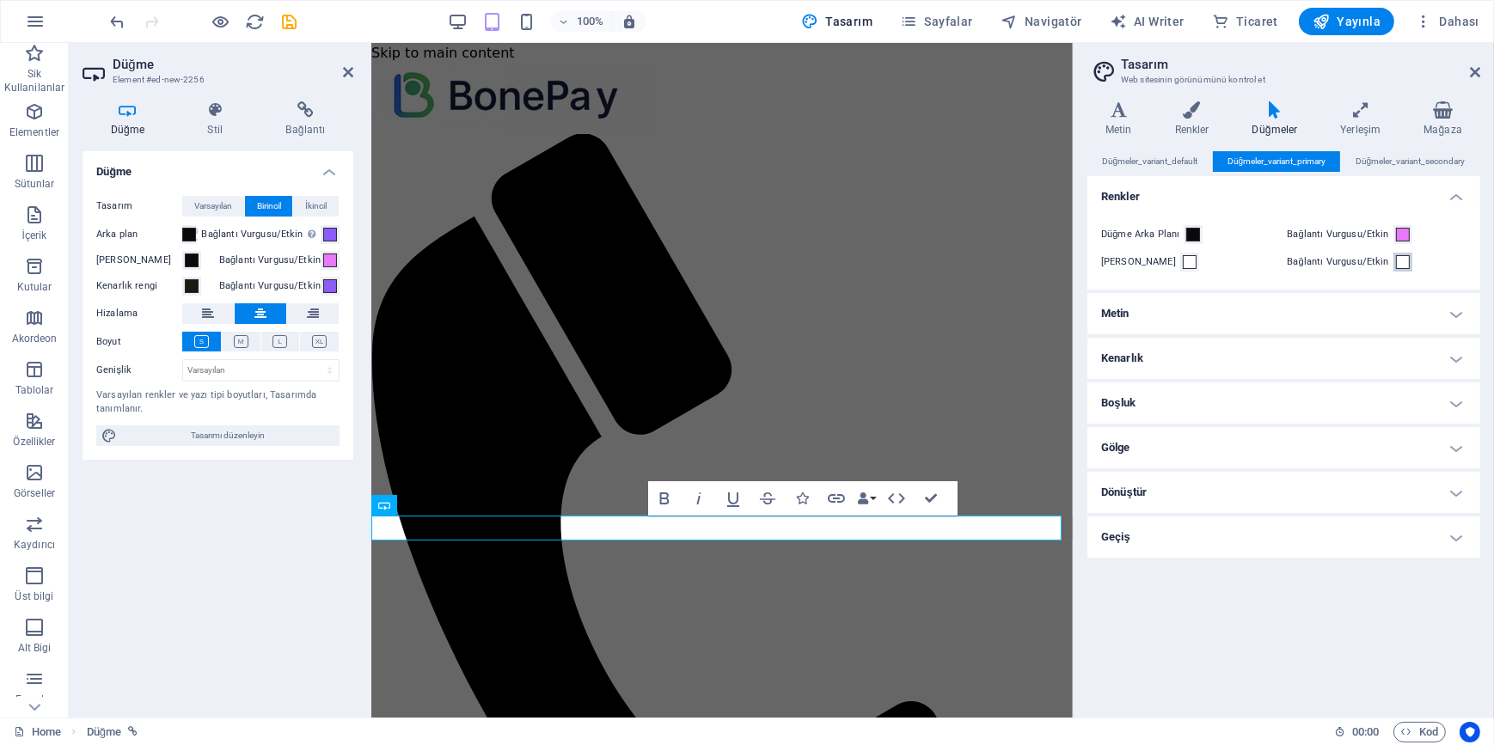
click at [1402, 260] on span at bounding box center [1403, 262] width 14 height 14
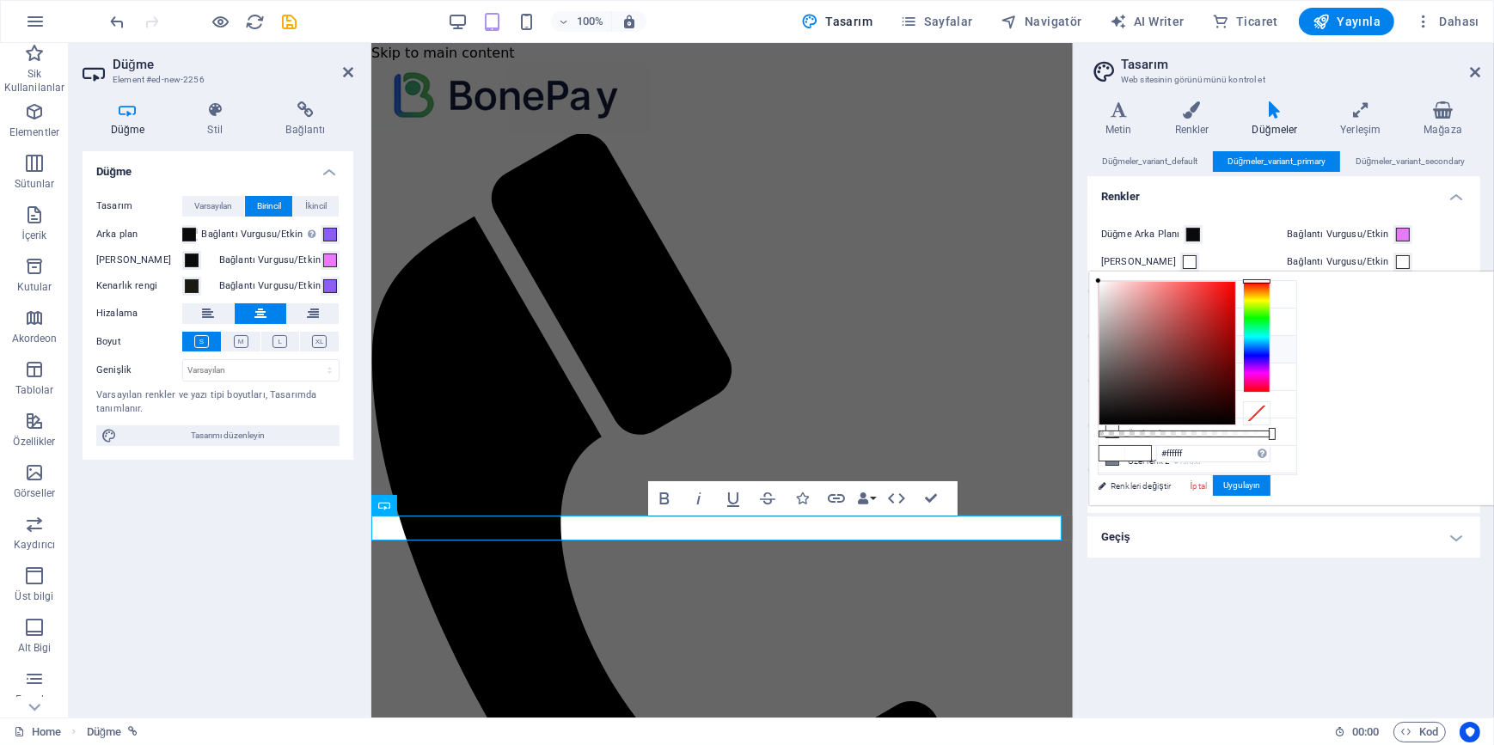
click at [1178, 350] on small "#8b5cf6" at bounding box center [1185, 352] width 25 height 12
type input "#8b5cf6"
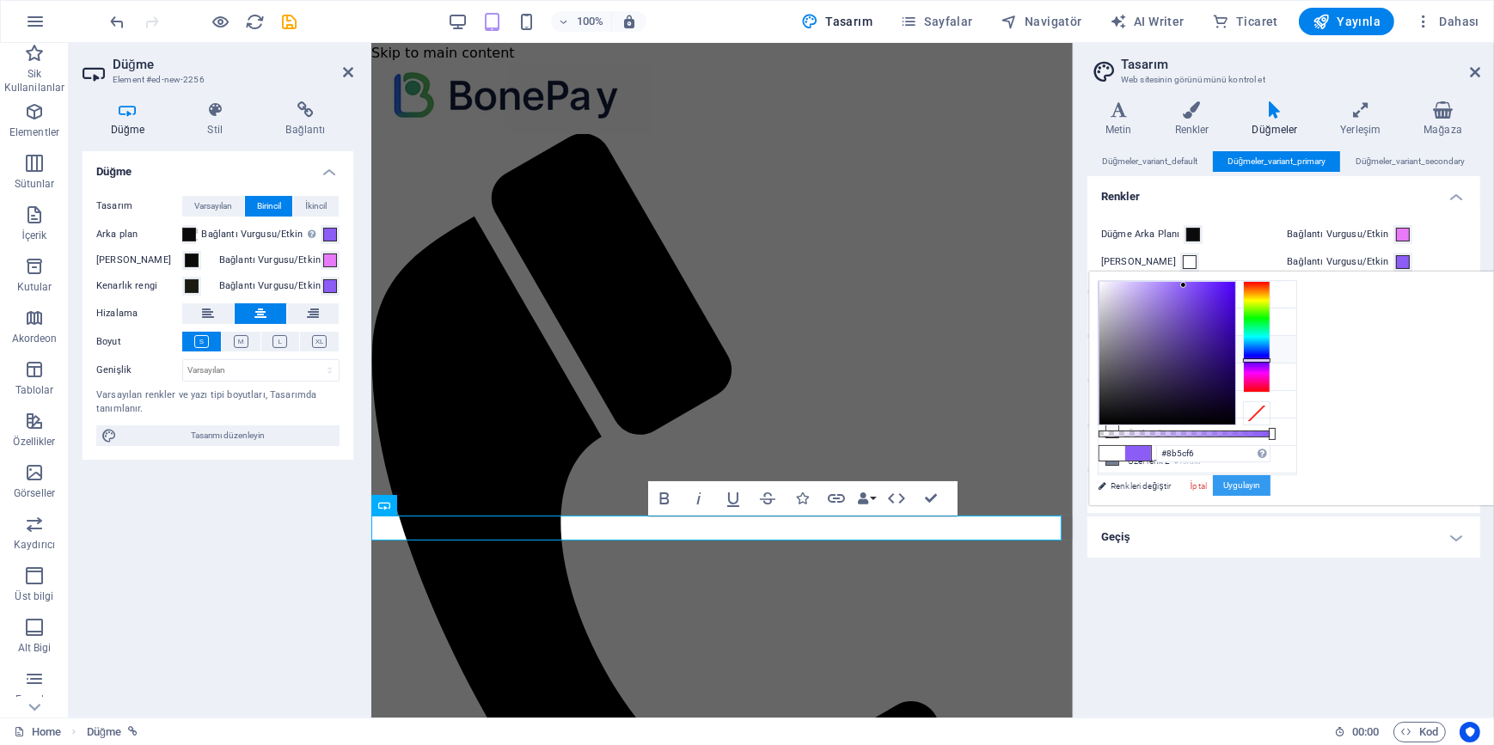
click at [1270, 489] on button "Uygulayın" at bounding box center [1242, 485] width 58 height 21
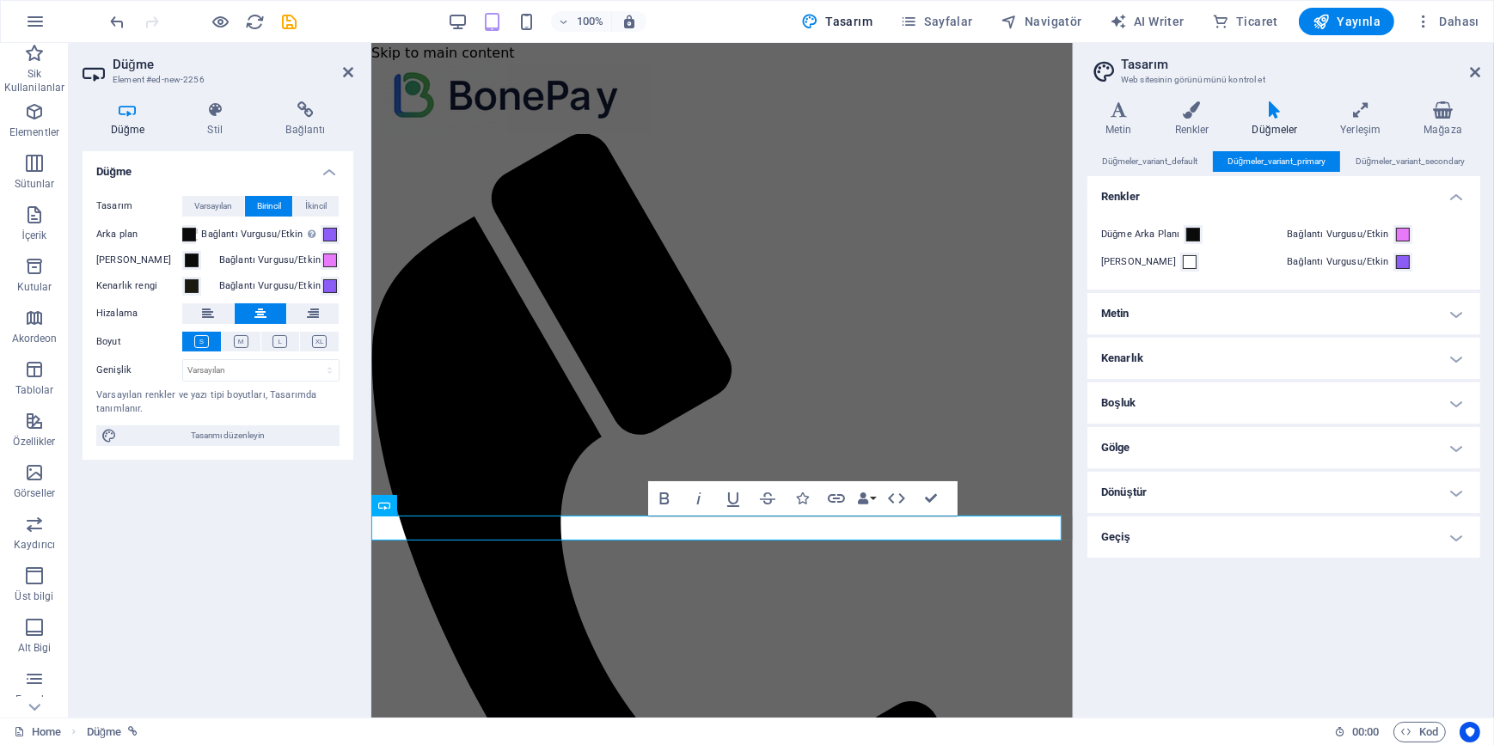
click at [1294, 618] on div "Düğmeler_variant_default Düğmeler_variant_primary Düğmeler_variant_secondary Re…" at bounding box center [1283, 427] width 393 height 553
click at [1477, 69] on icon at bounding box center [1474, 72] width 10 height 14
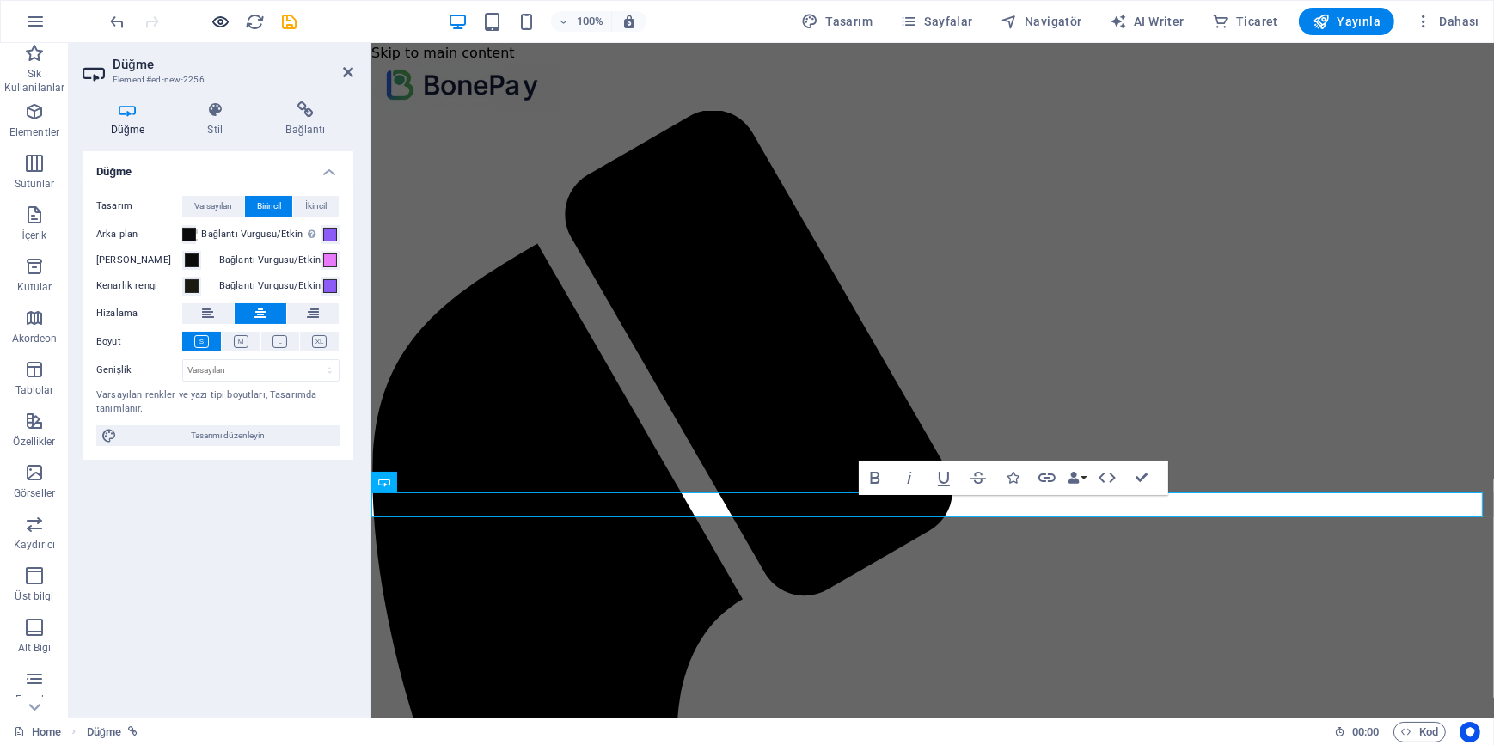
click at [229, 20] on div at bounding box center [203, 21] width 192 height 27
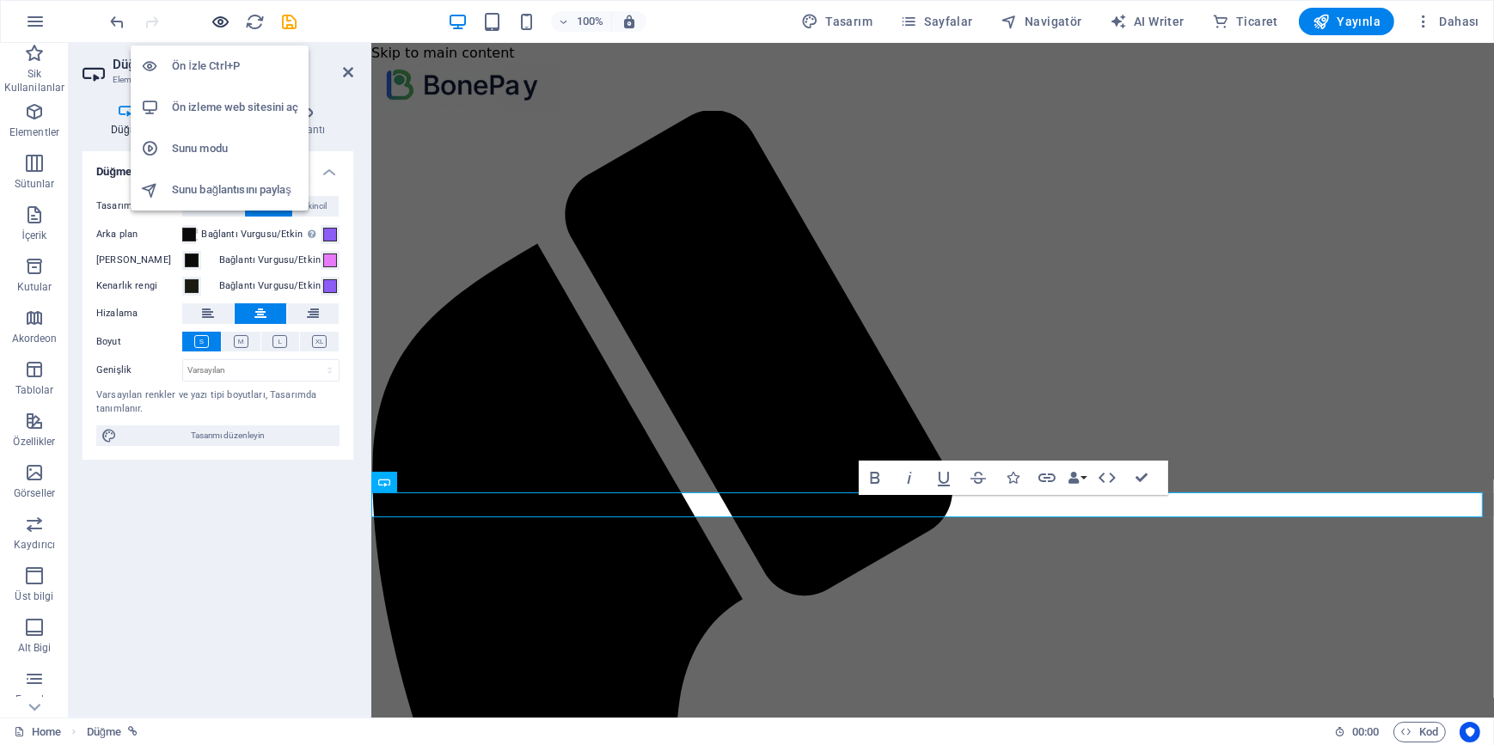
click at [227, 21] on icon "button" at bounding box center [221, 22] width 20 height 20
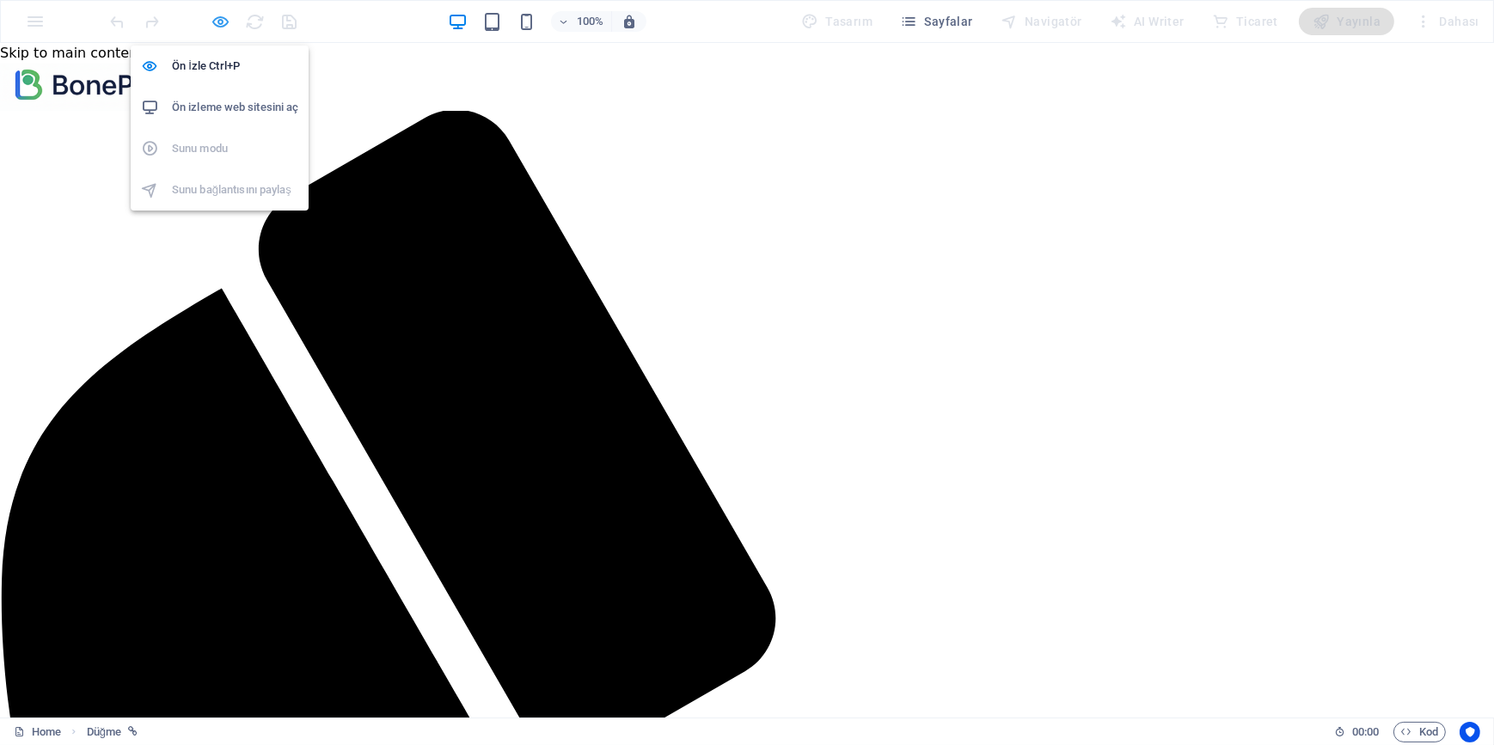
click at [223, 16] on icon "button" at bounding box center [221, 22] width 20 height 20
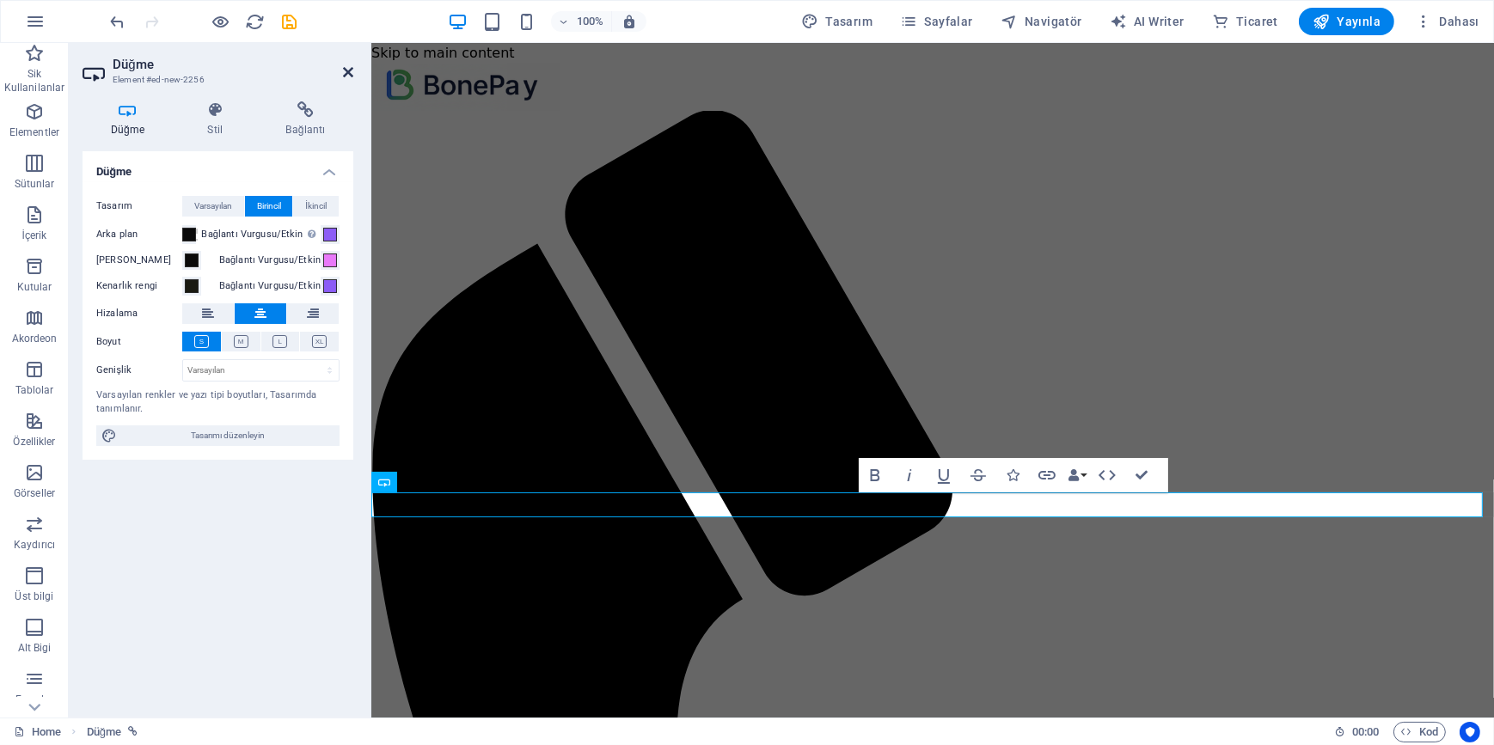
drag, startPoint x: 350, startPoint y: 71, endPoint x: 276, endPoint y: 93, distance: 77.0
click at [350, 71] on icon at bounding box center [348, 72] width 10 height 14
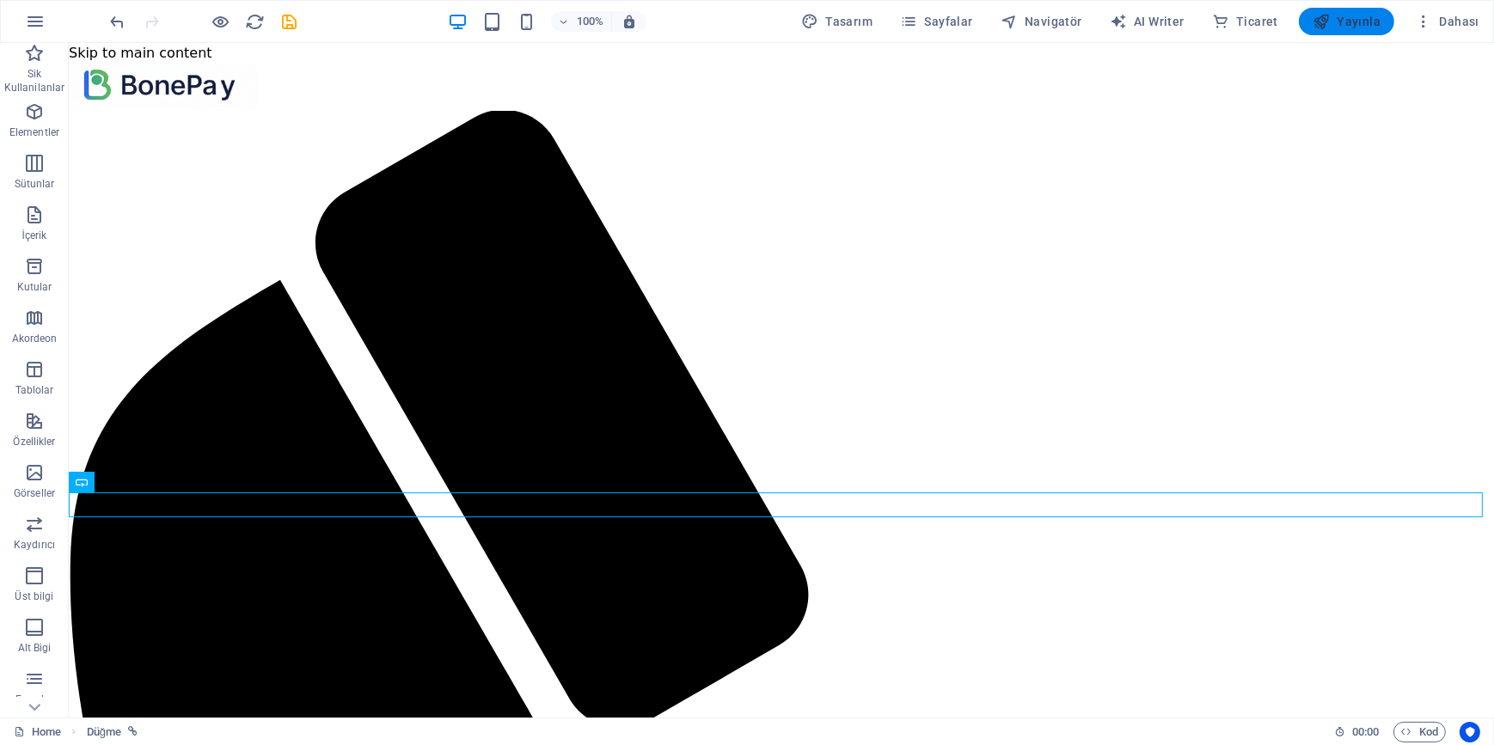
click at [1338, 21] on span "Yayınla" at bounding box center [1346, 21] width 68 height 17
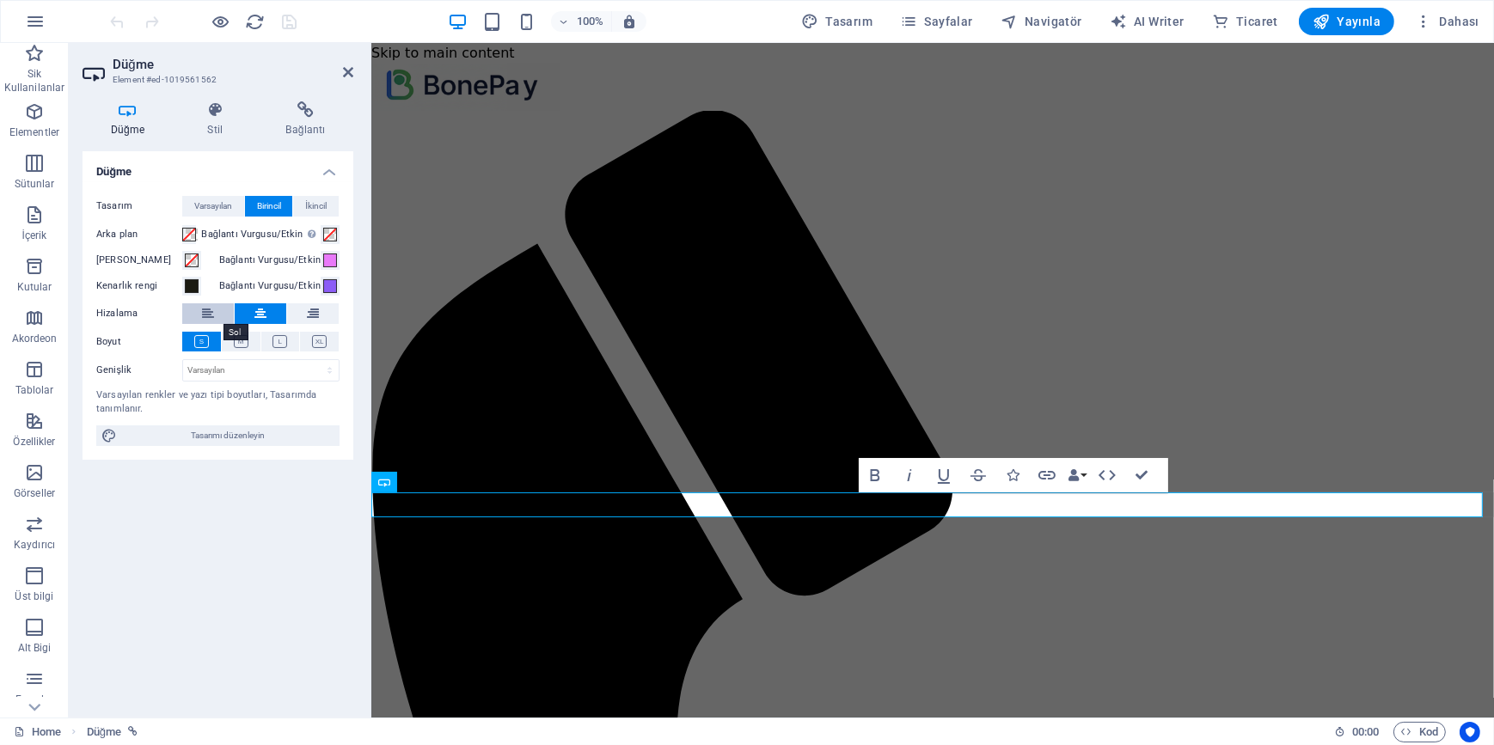
click at [222, 310] on button at bounding box center [208, 313] width 52 height 21
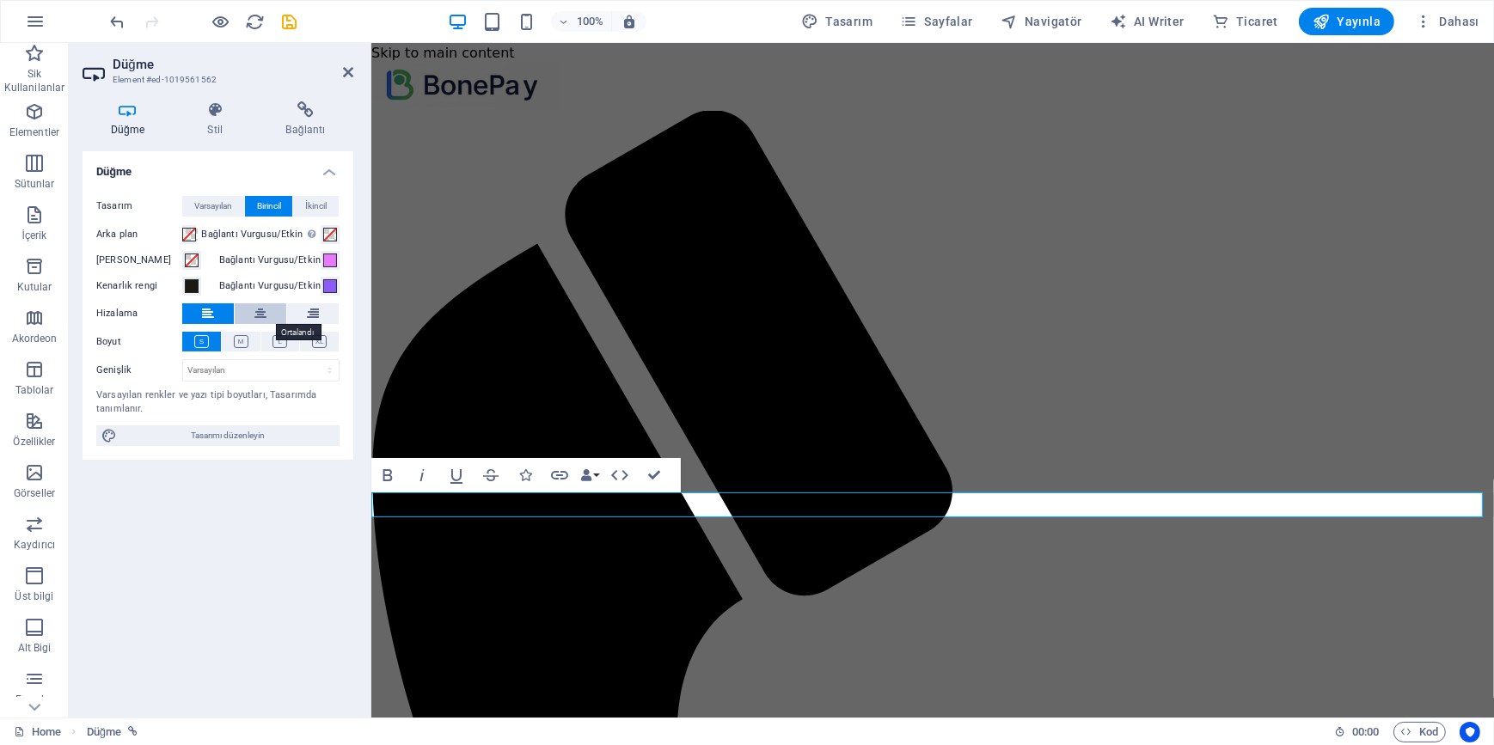
click at [255, 314] on icon at bounding box center [260, 313] width 12 height 21
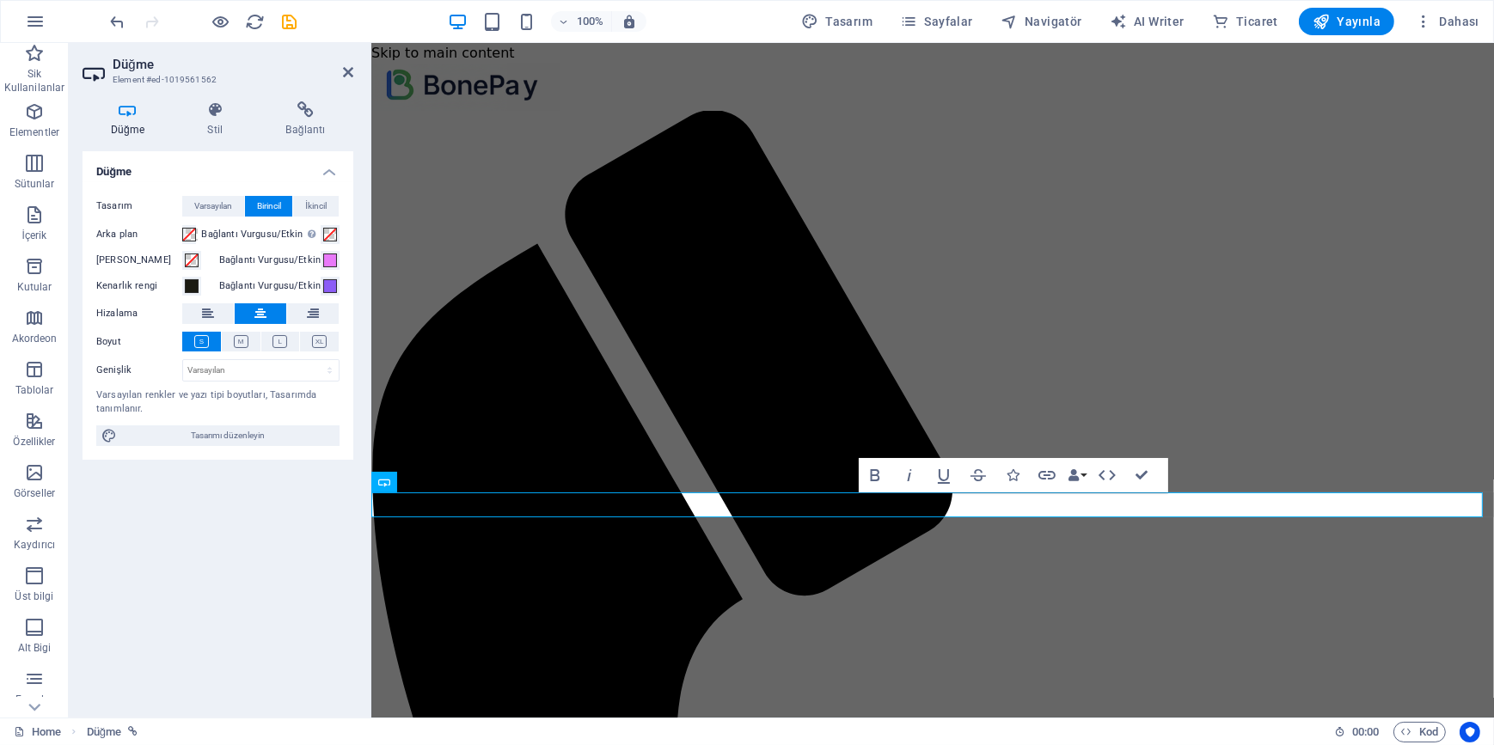
click at [290, 553] on div "Düğme Tasarım Varsayılan Birincil İkincil Arka plan Bağlantı Vurgusu/Etkin Etki…" at bounding box center [217, 427] width 271 height 553
click at [318, 313] on icon at bounding box center [313, 313] width 12 height 21
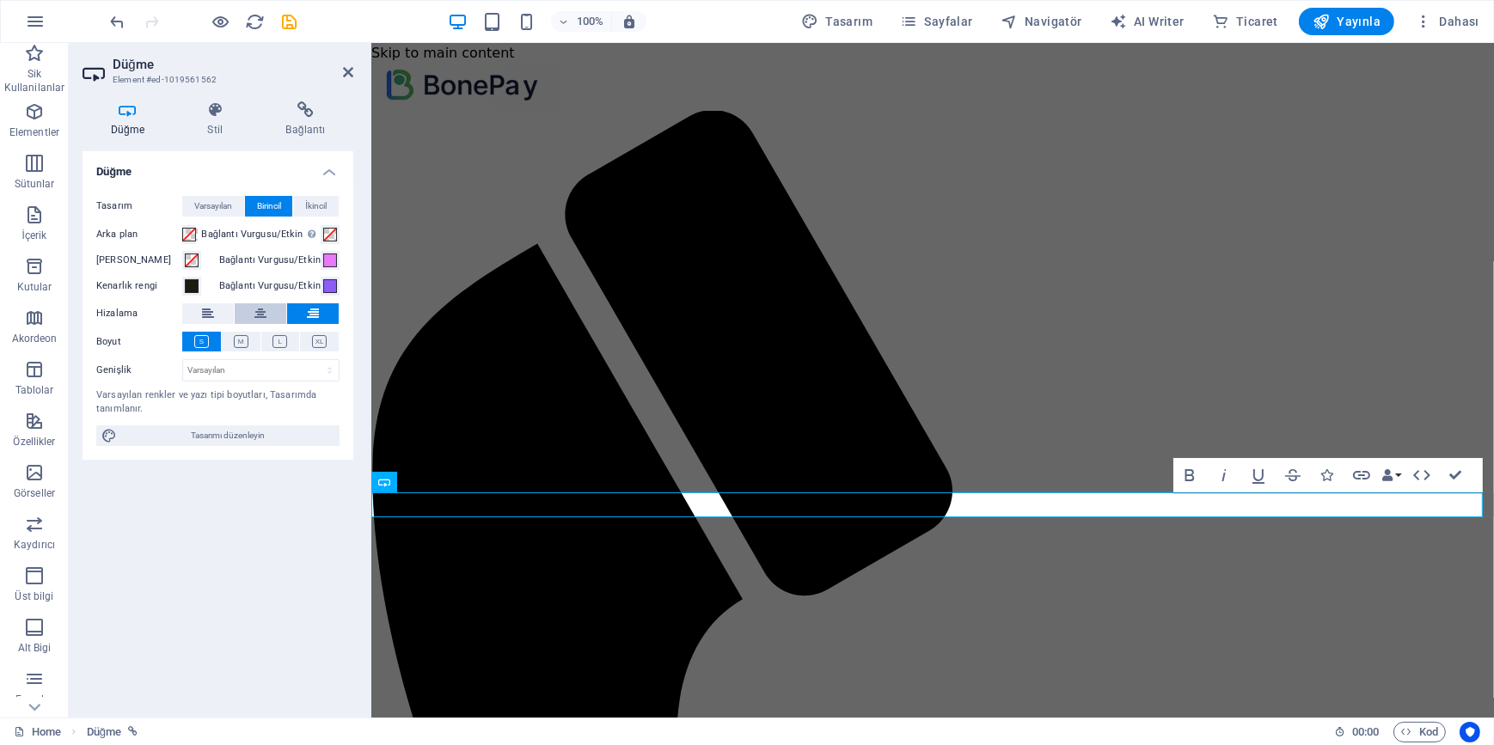
click at [260, 311] on icon at bounding box center [260, 313] width 12 height 21
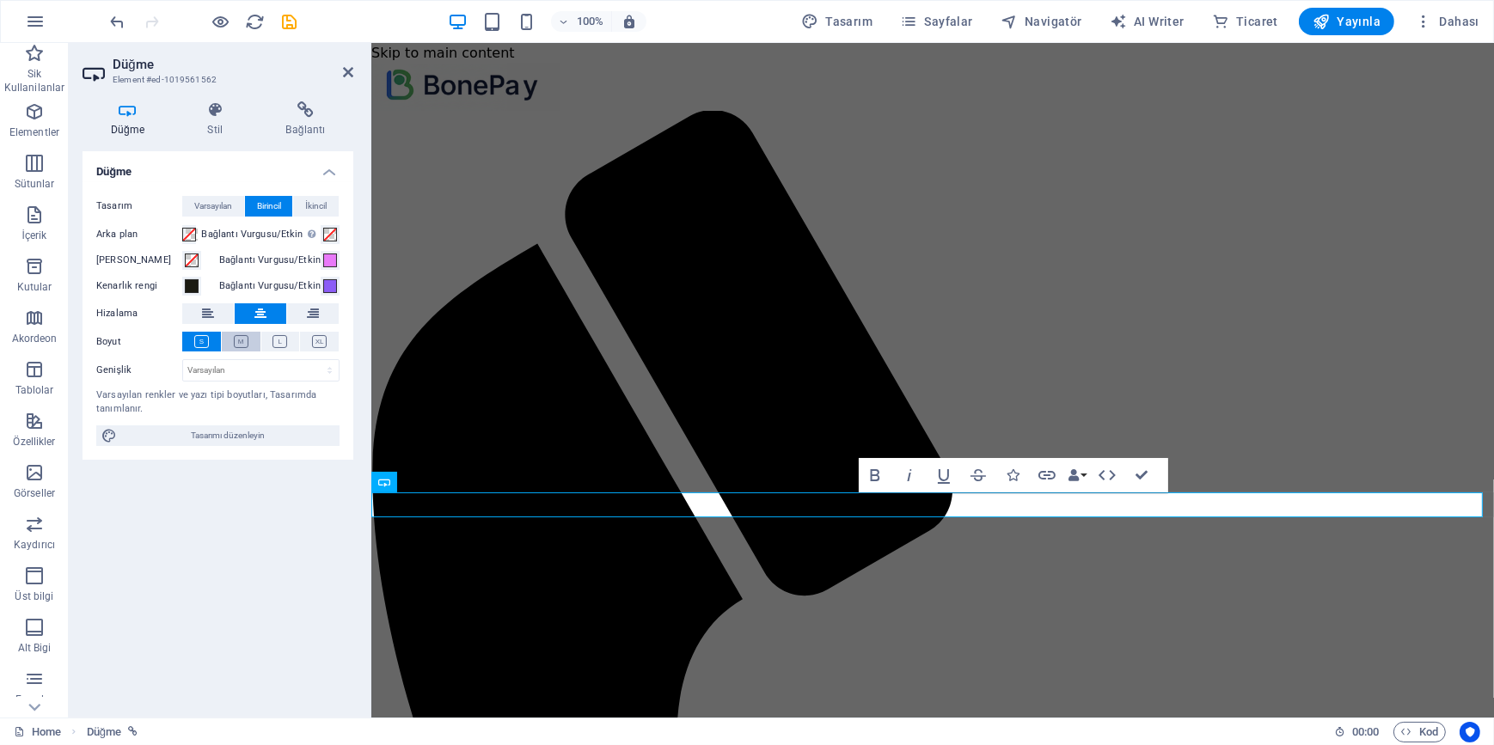
click at [247, 333] on button at bounding box center [241, 342] width 39 height 20
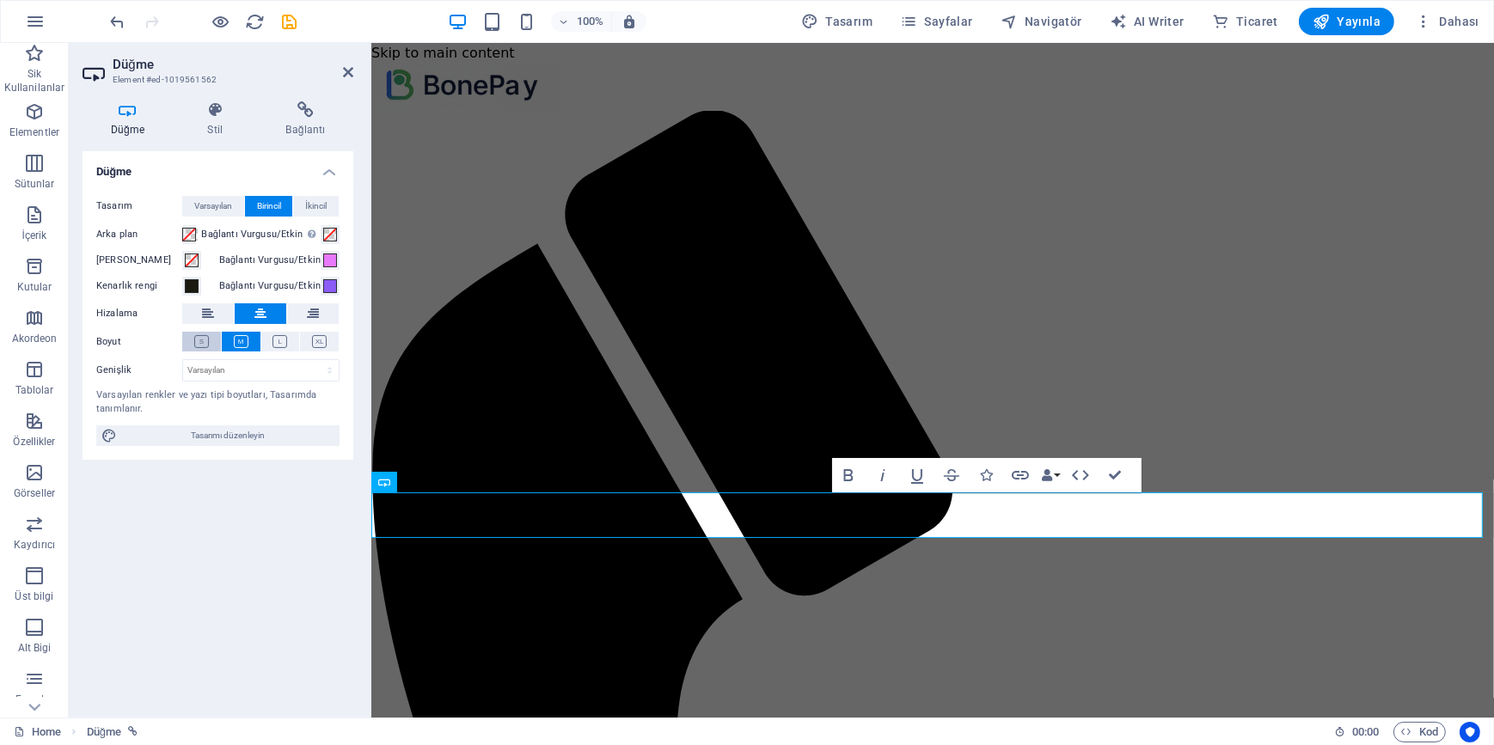
click at [209, 339] on button at bounding box center [201, 342] width 39 height 20
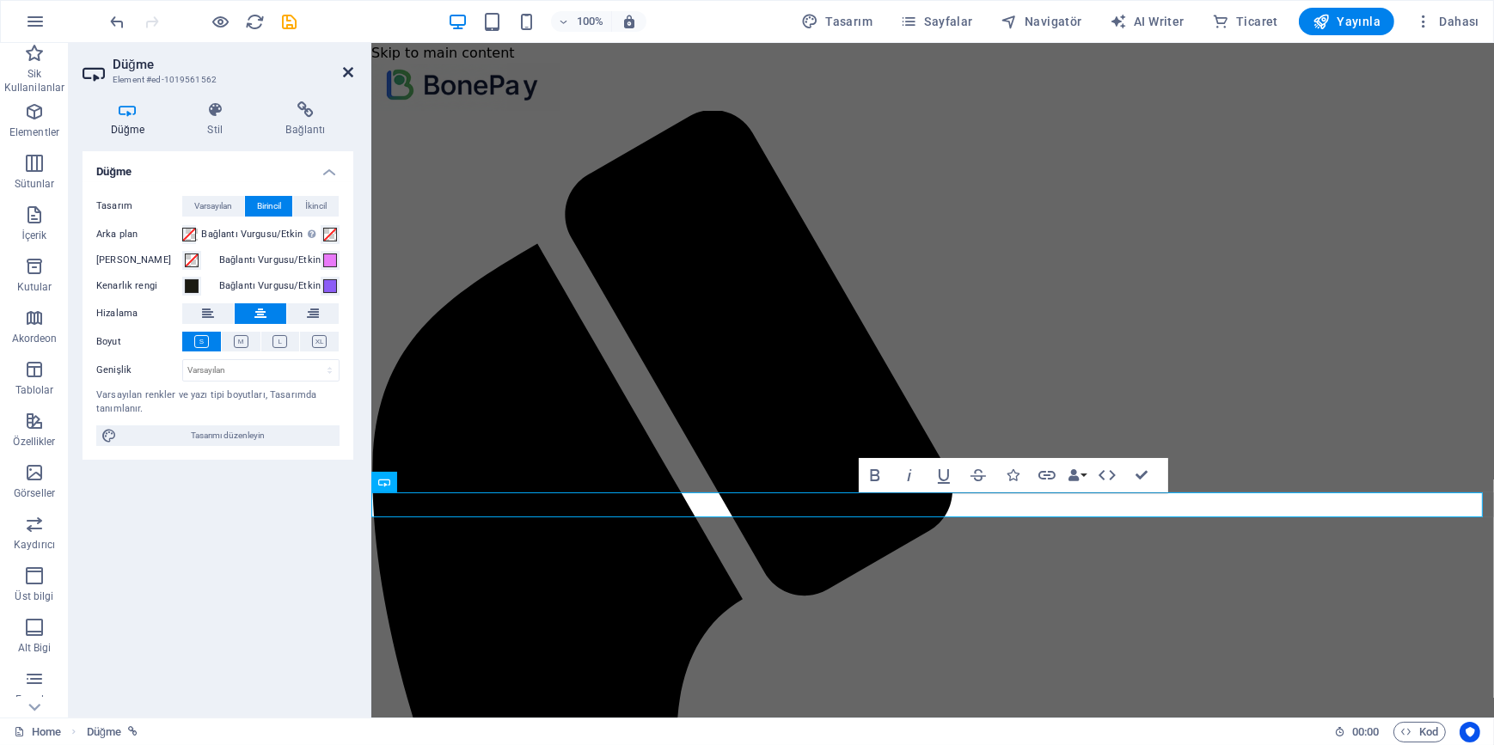
drag, startPoint x: 351, startPoint y: 70, endPoint x: 280, endPoint y: 27, distance: 82.5
click at [351, 70] on icon at bounding box center [348, 72] width 10 height 14
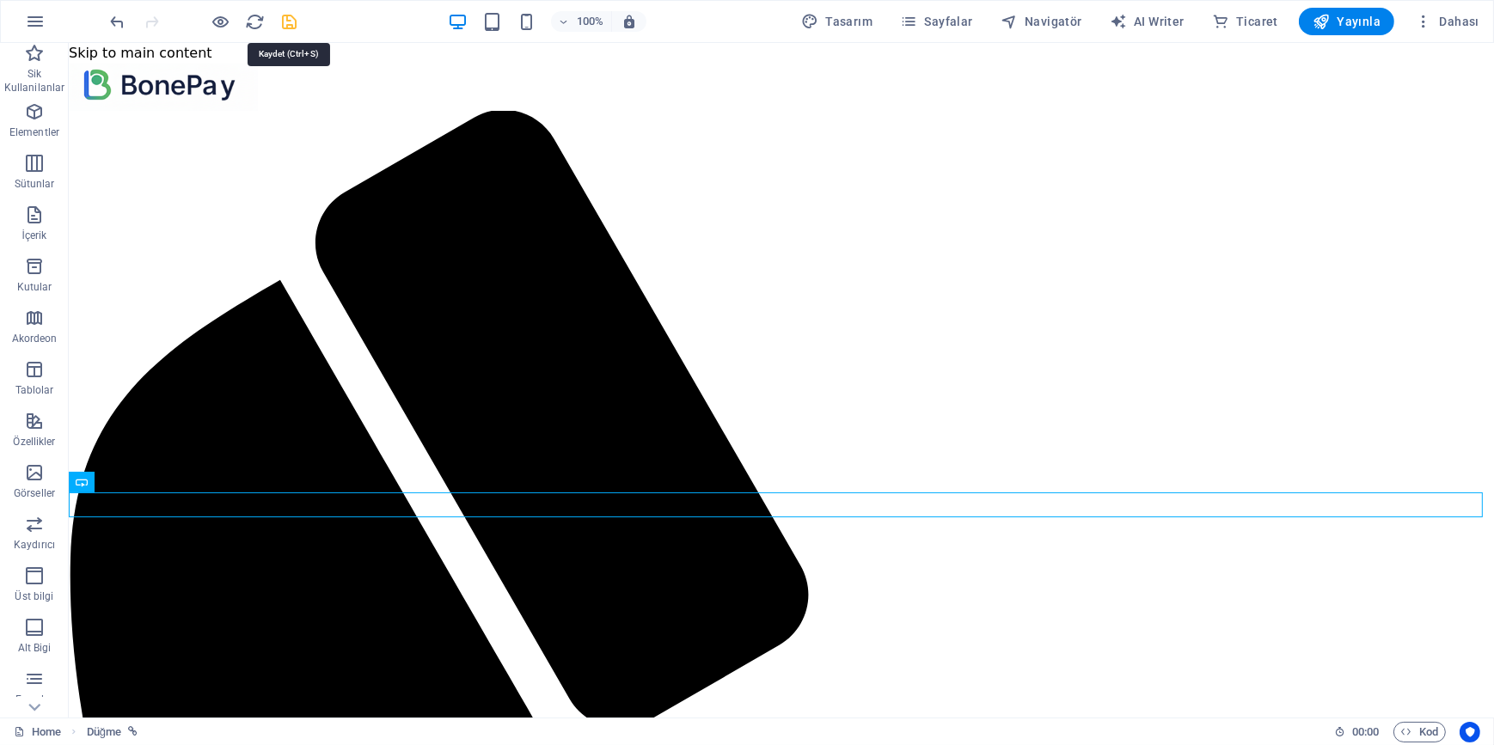
click at [284, 21] on icon "save" at bounding box center [290, 22] width 20 height 20
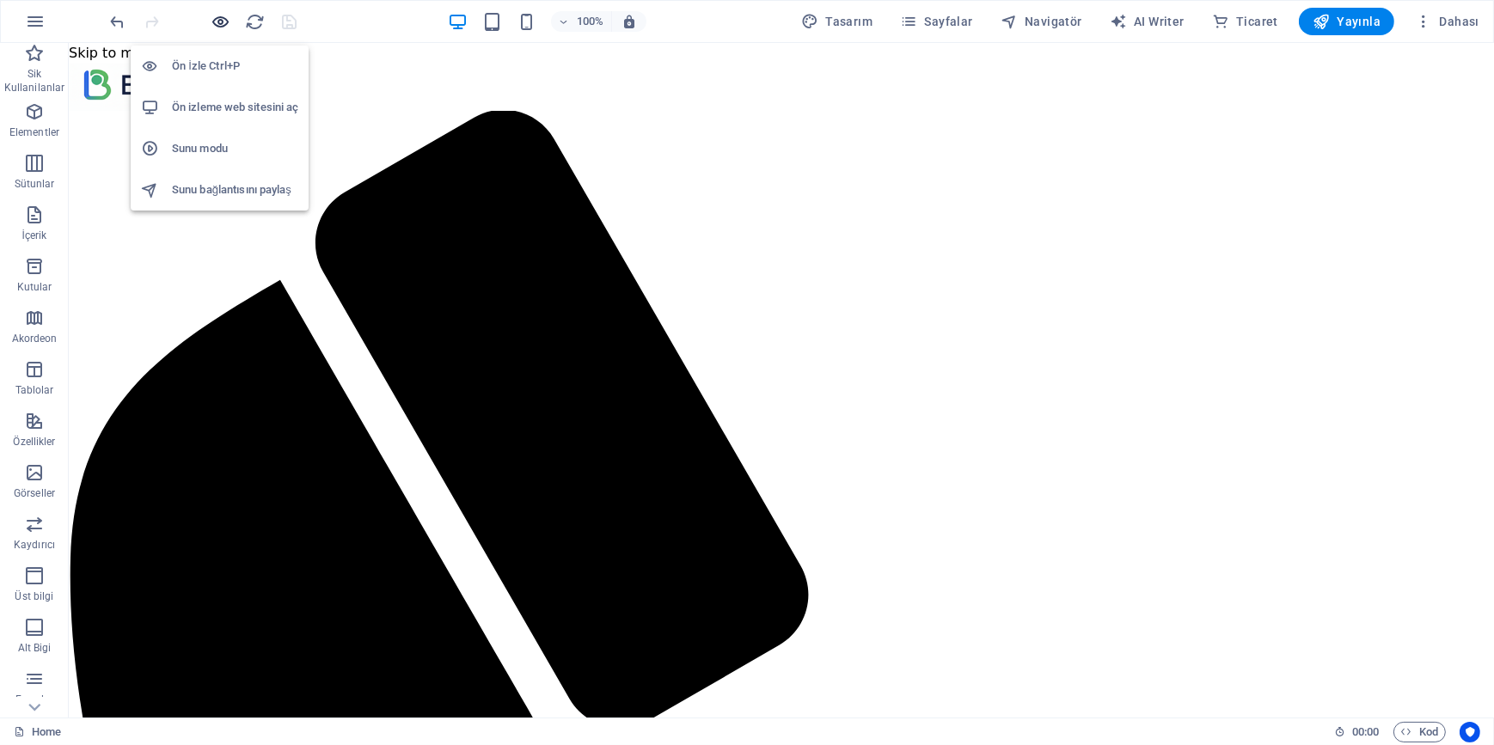
click at [211, 29] on icon "button" at bounding box center [221, 22] width 20 height 20
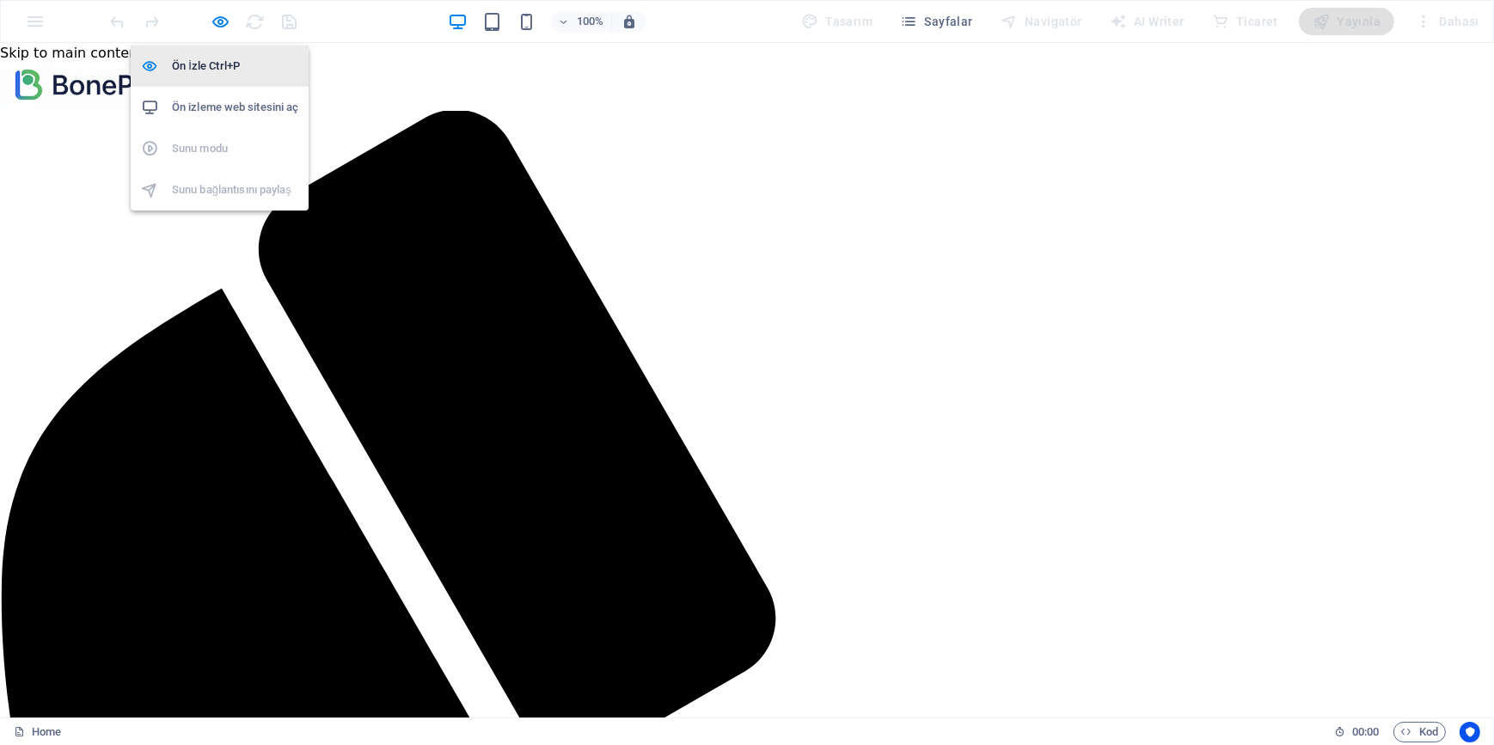
click at [228, 66] on h6 "Ön İzle Ctrl+P" at bounding box center [235, 66] width 126 height 21
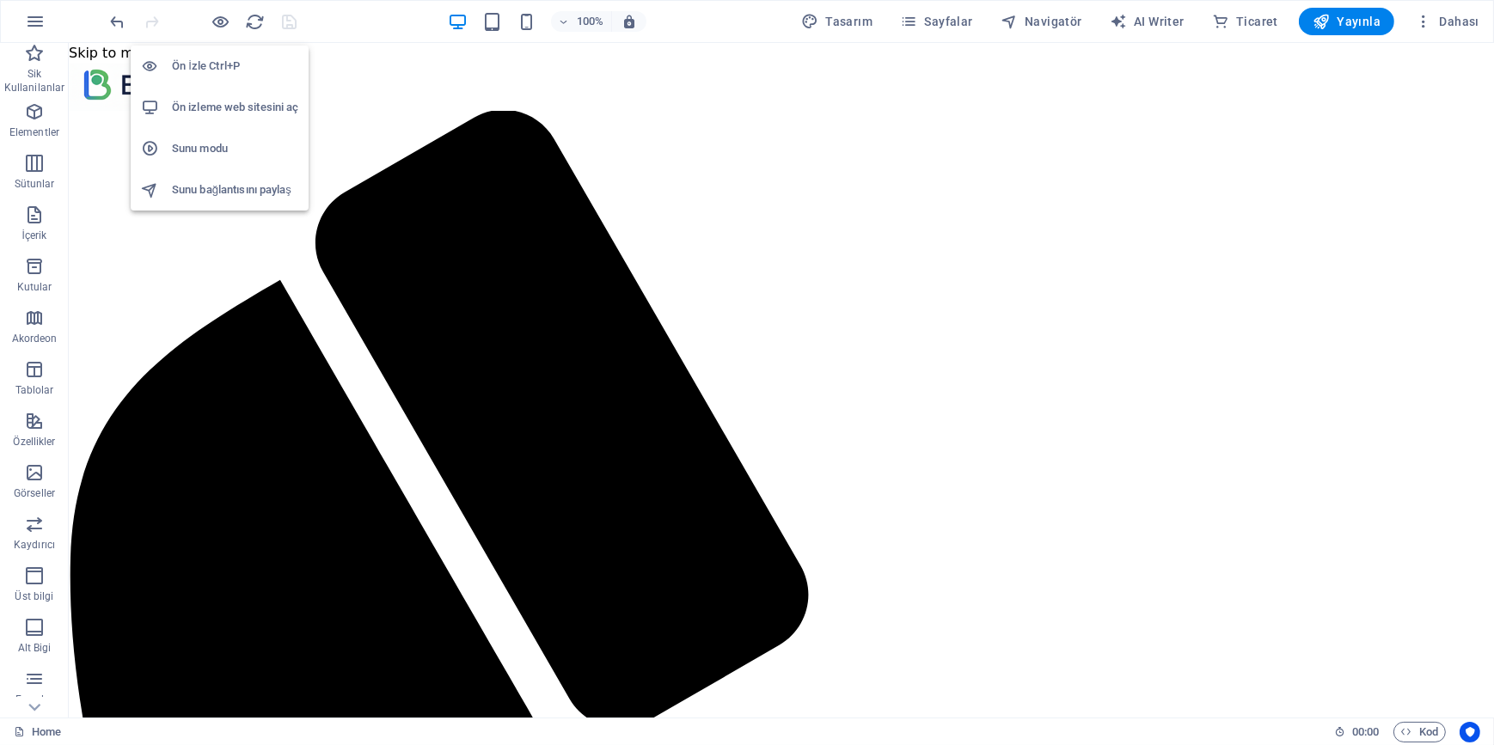
click at [238, 110] on h6 "Ön izleme web sitesini aç" at bounding box center [235, 107] width 126 height 21
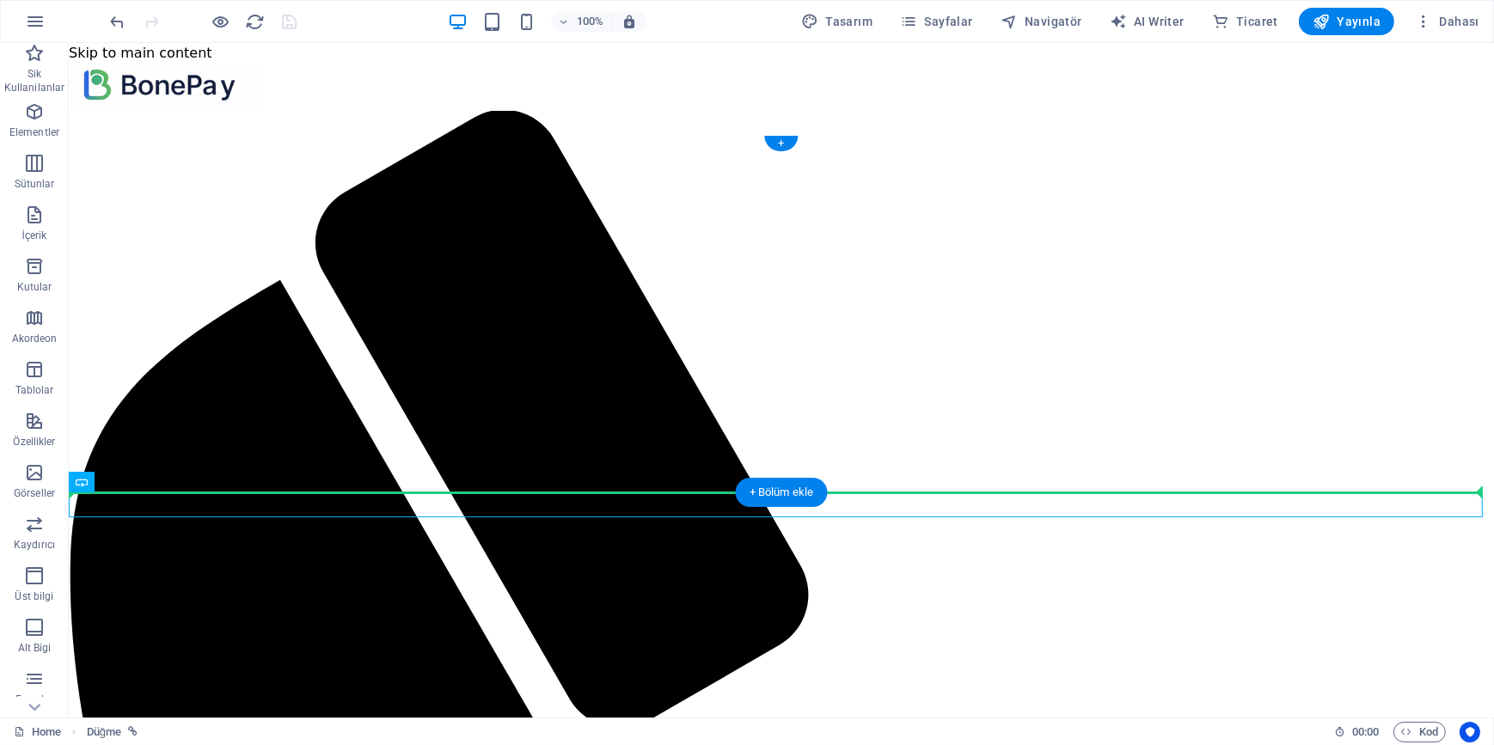
drag, startPoint x: 629, startPoint y: 505, endPoint x: 630, endPoint y: 472, distance: 33.5
drag, startPoint x: 639, startPoint y: 511, endPoint x: 647, endPoint y: 435, distance: 76.9
drag, startPoint x: 663, startPoint y: 504, endPoint x: 666, endPoint y: 439, distance: 65.4
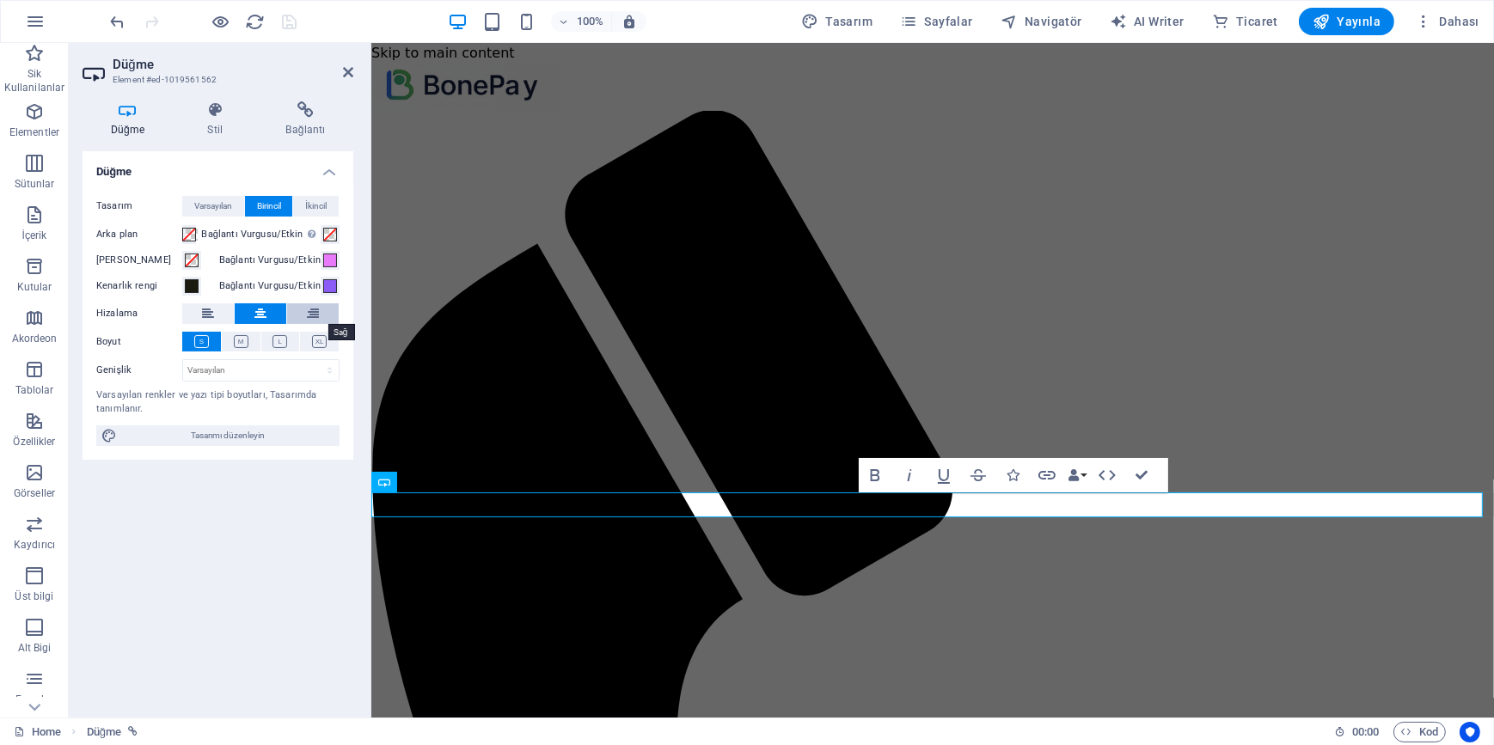
click at [315, 303] on icon at bounding box center [313, 313] width 12 height 21
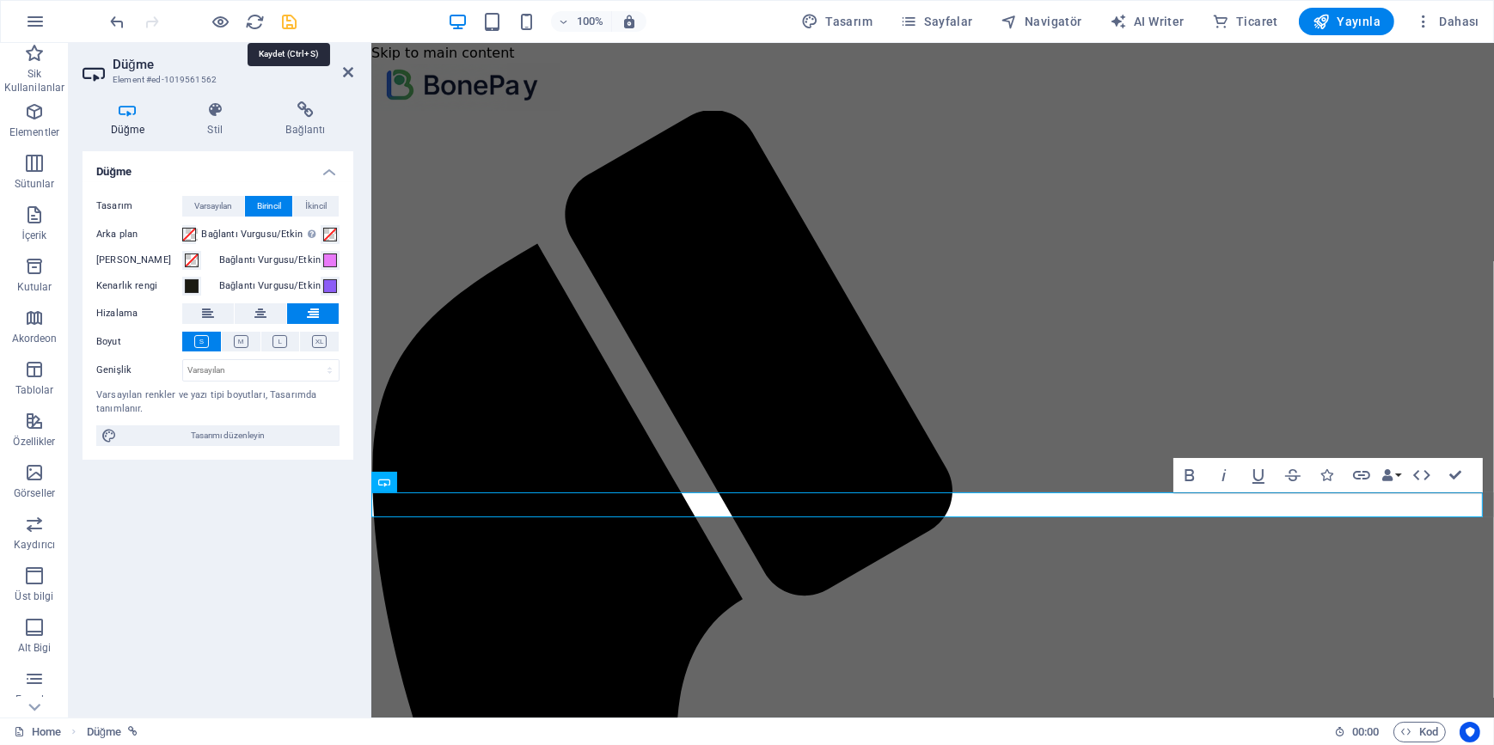
click at [286, 22] on icon "save" at bounding box center [290, 22] width 20 height 20
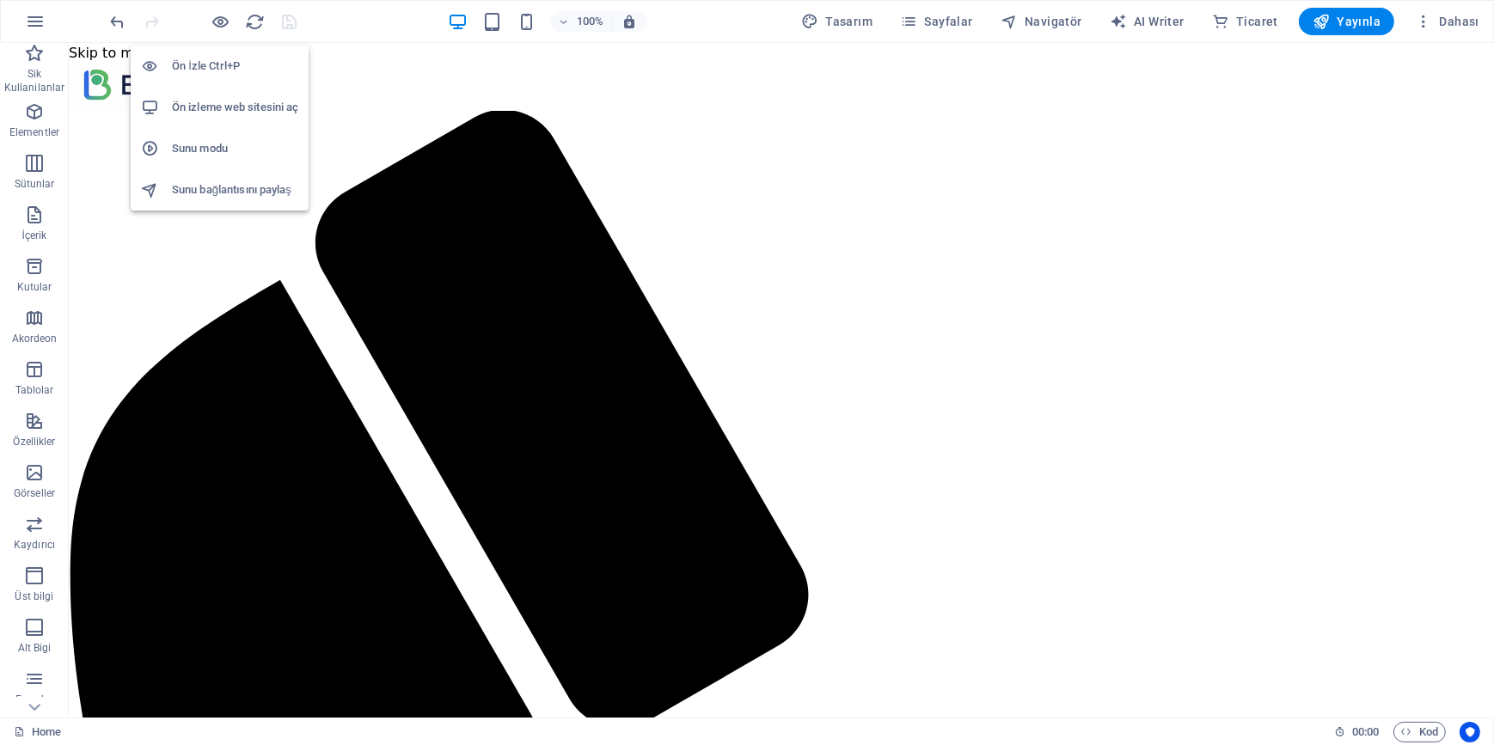
click at [245, 109] on h6 "Ön izleme web sitesini aç" at bounding box center [235, 107] width 126 height 21
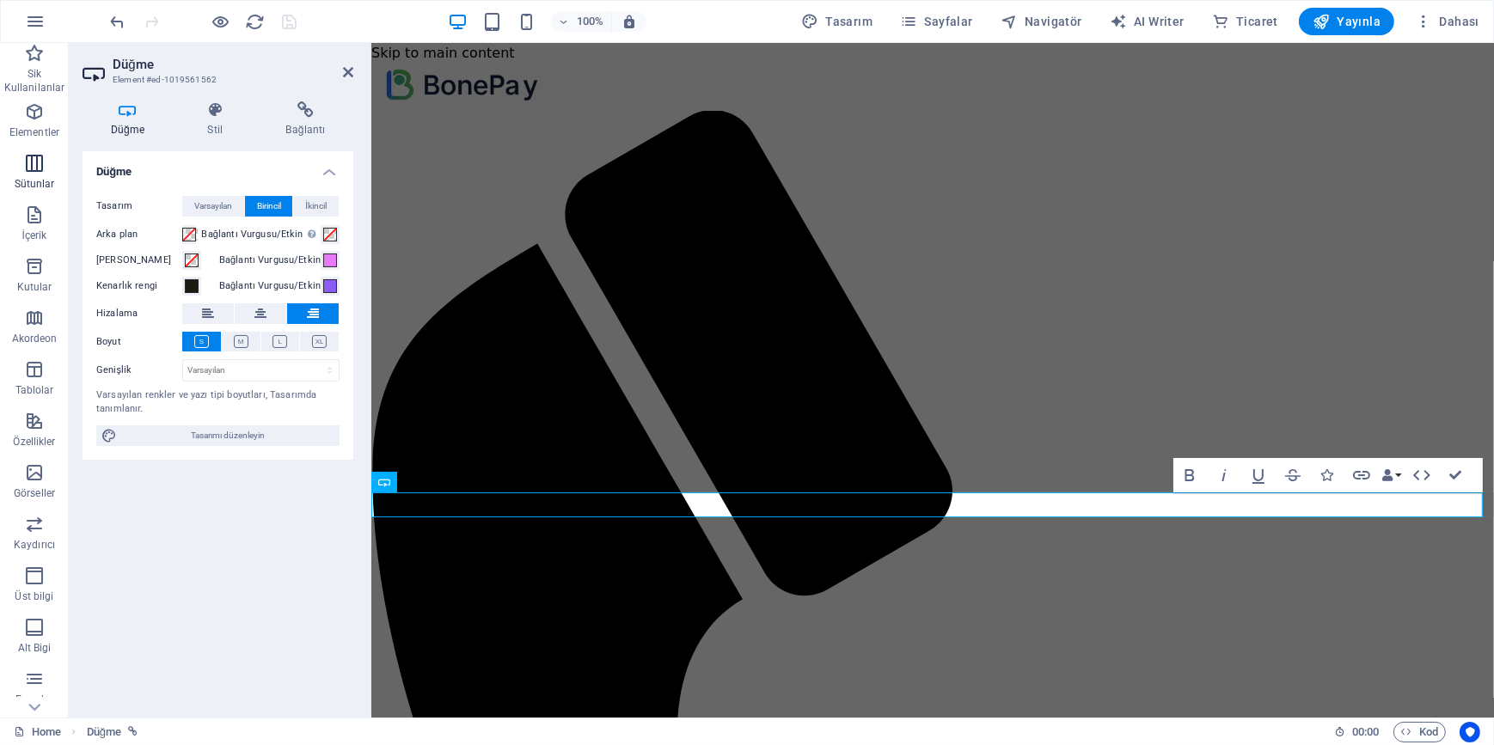
click at [27, 170] on icon "button" at bounding box center [34, 163] width 21 height 21
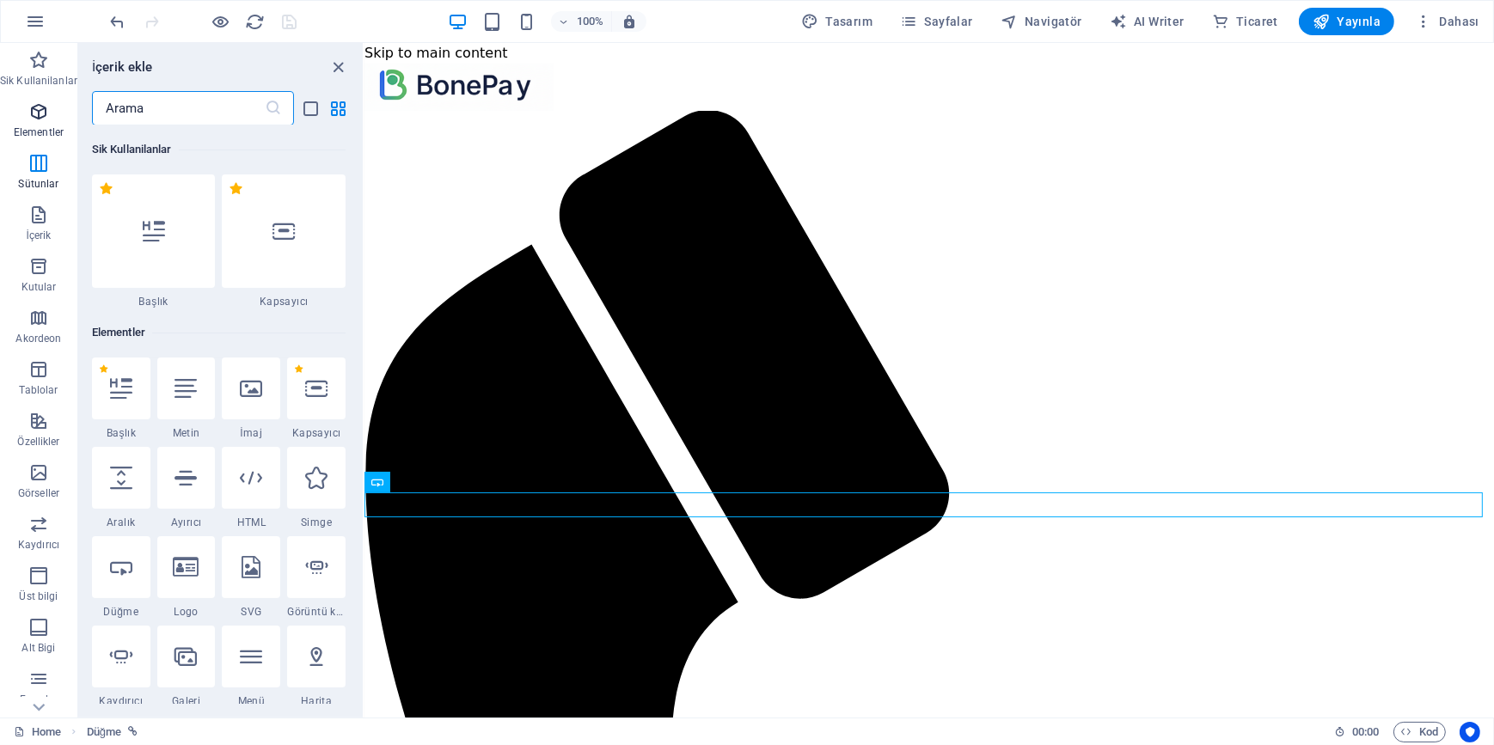
click at [30, 104] on icon "button" at bounding box center [38, 111] width 21 height 21
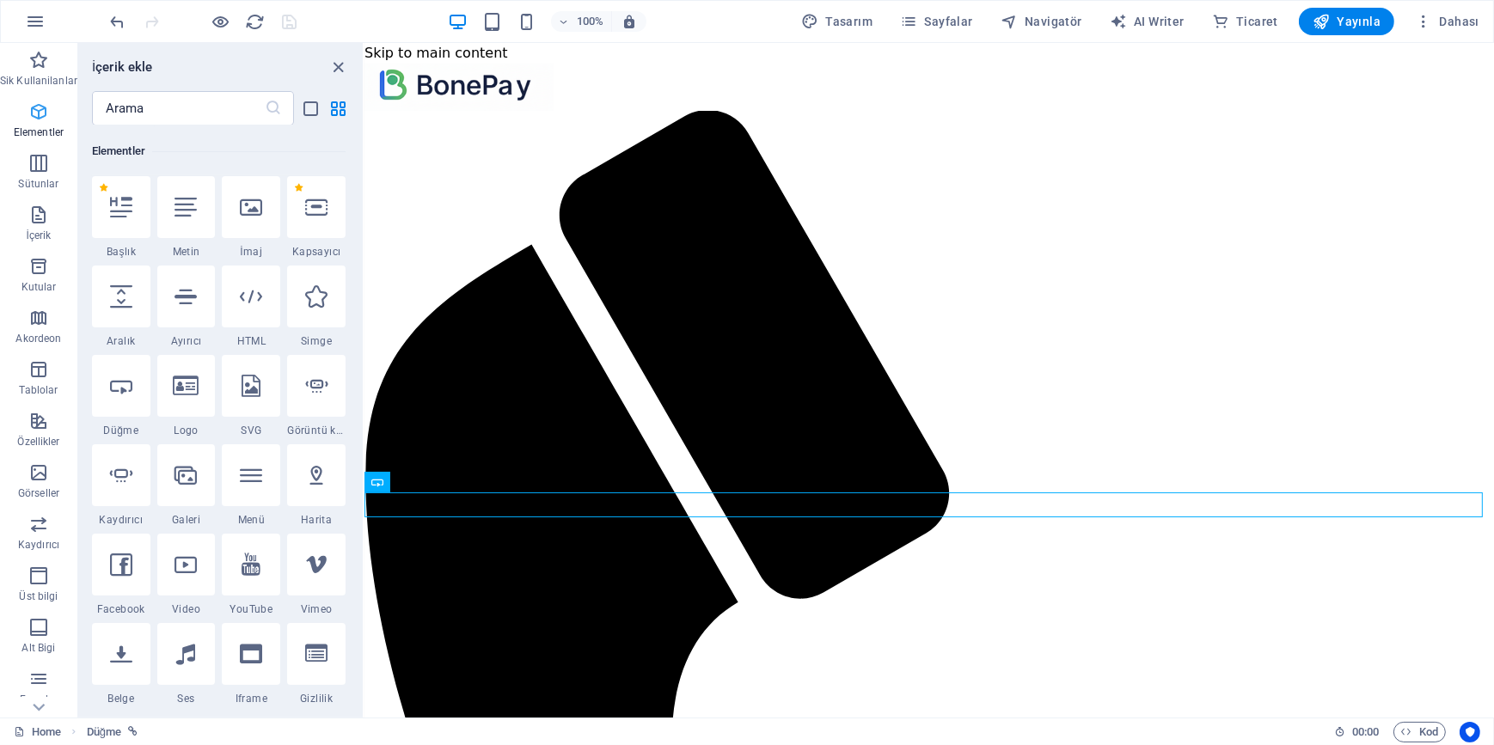
scroll to position [182, 0]
click at [39, 123] on span "Elementler" at bounding box center [38, 121] width 77 height 41
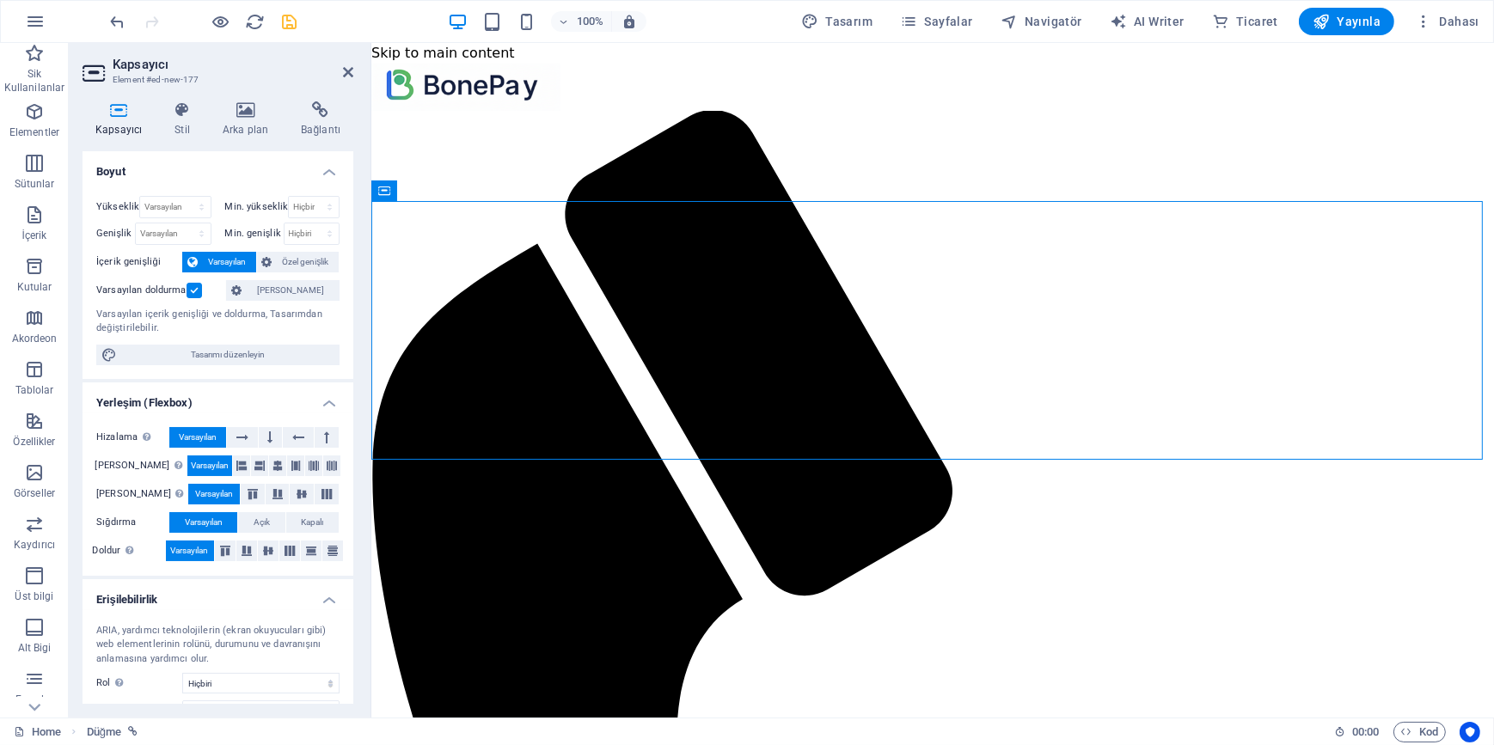
scroll to position [291, 0]
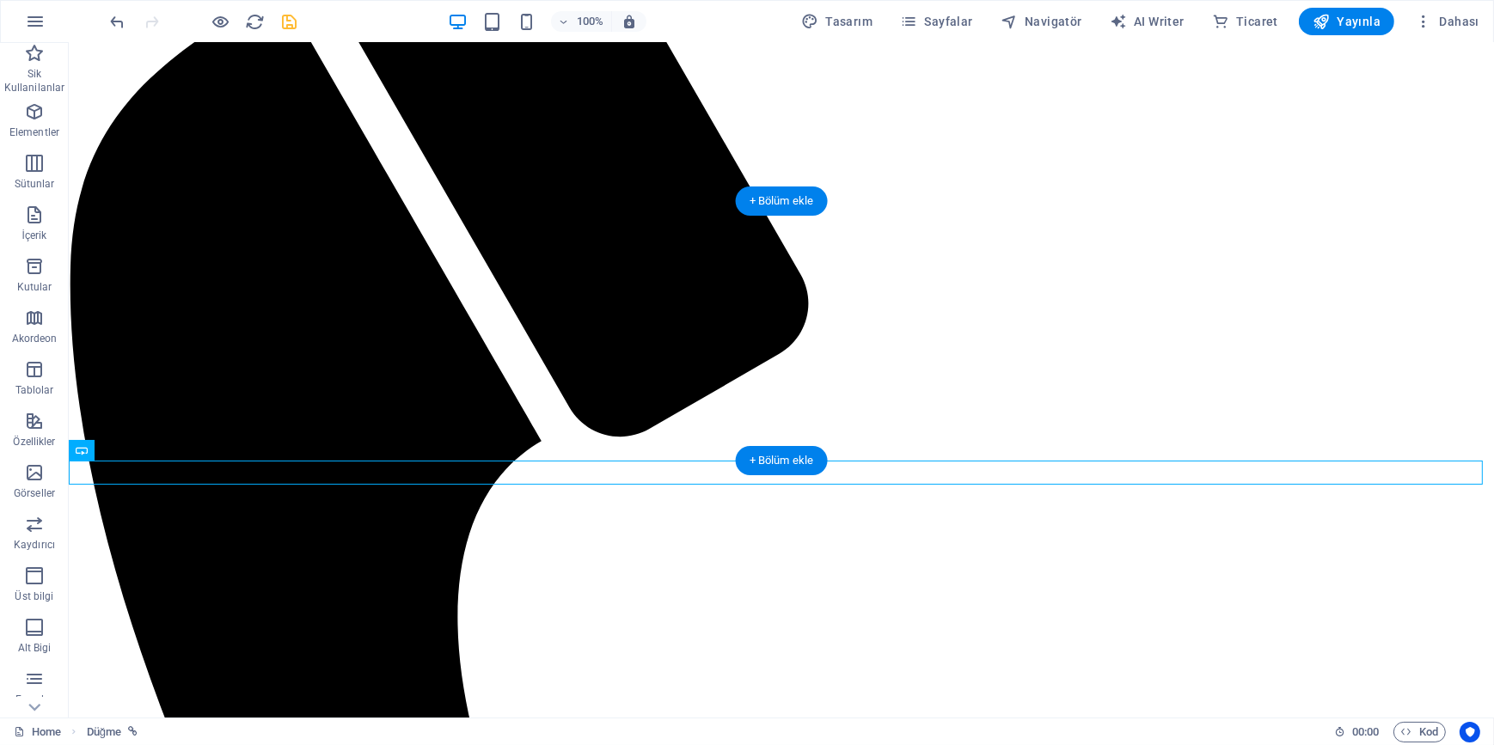
drag, startPoint x: 618, startPoint y: 457, endPoint x: 632, endPoint y: 363, distance: 95.5
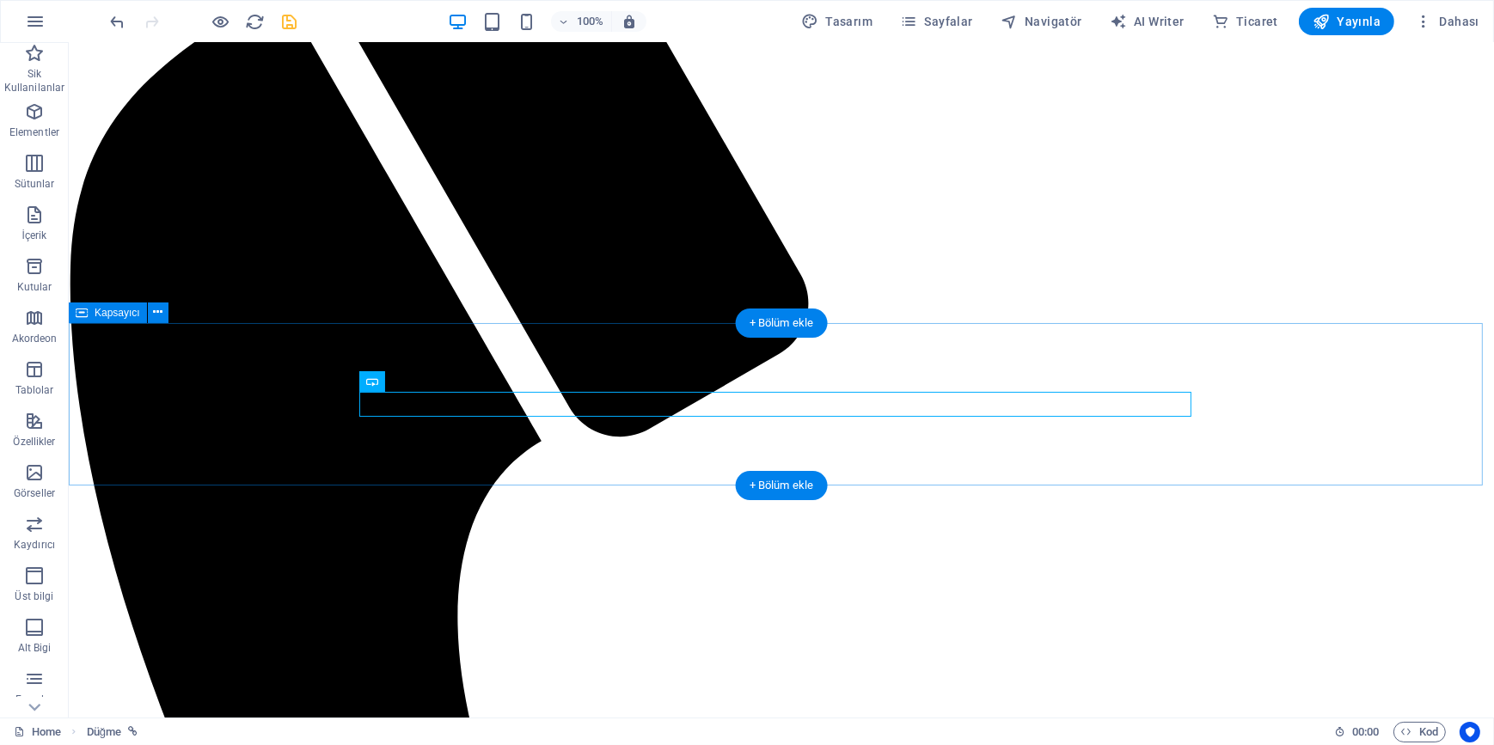
scroll to position [169, 0]
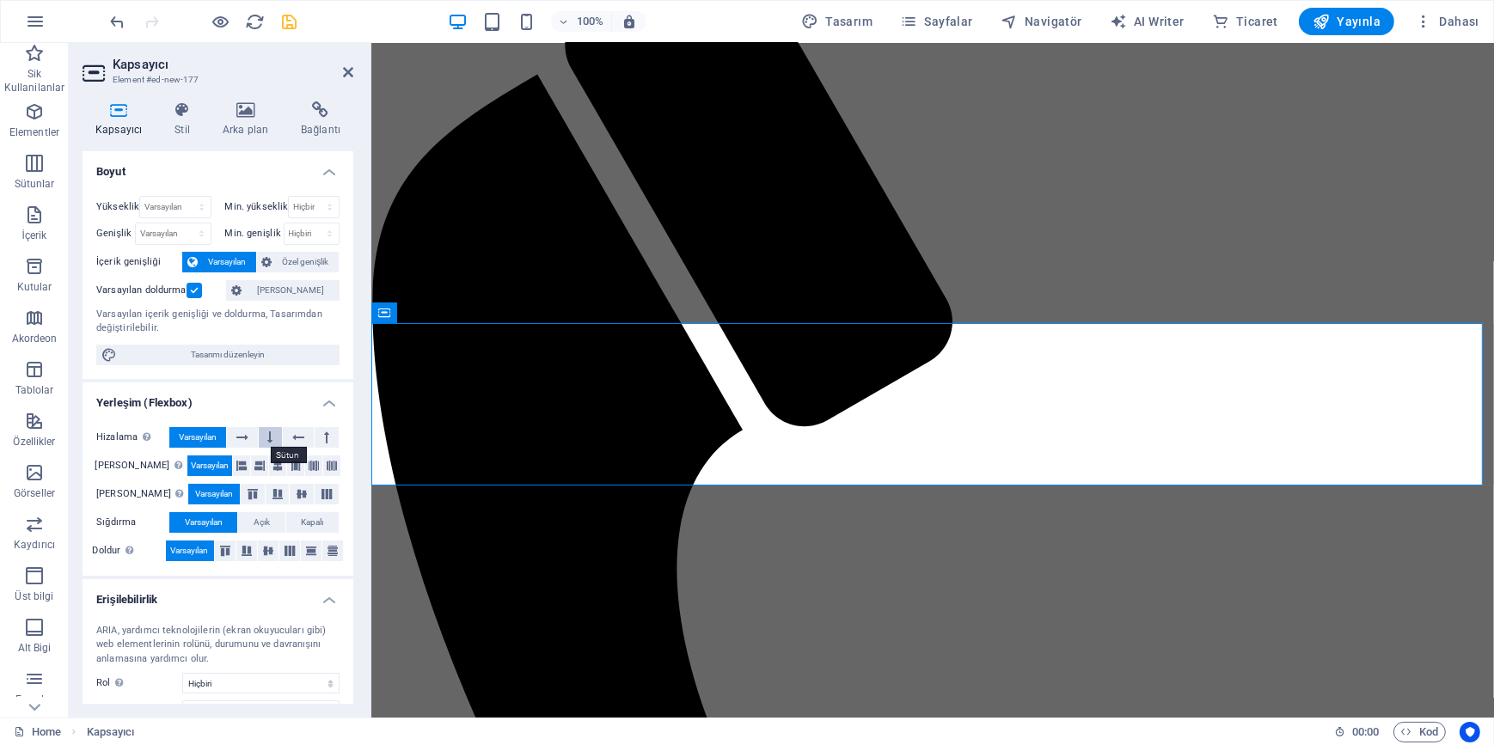
click at [271, 437] on icon at bounding box center [269, 437] width 5 height 21
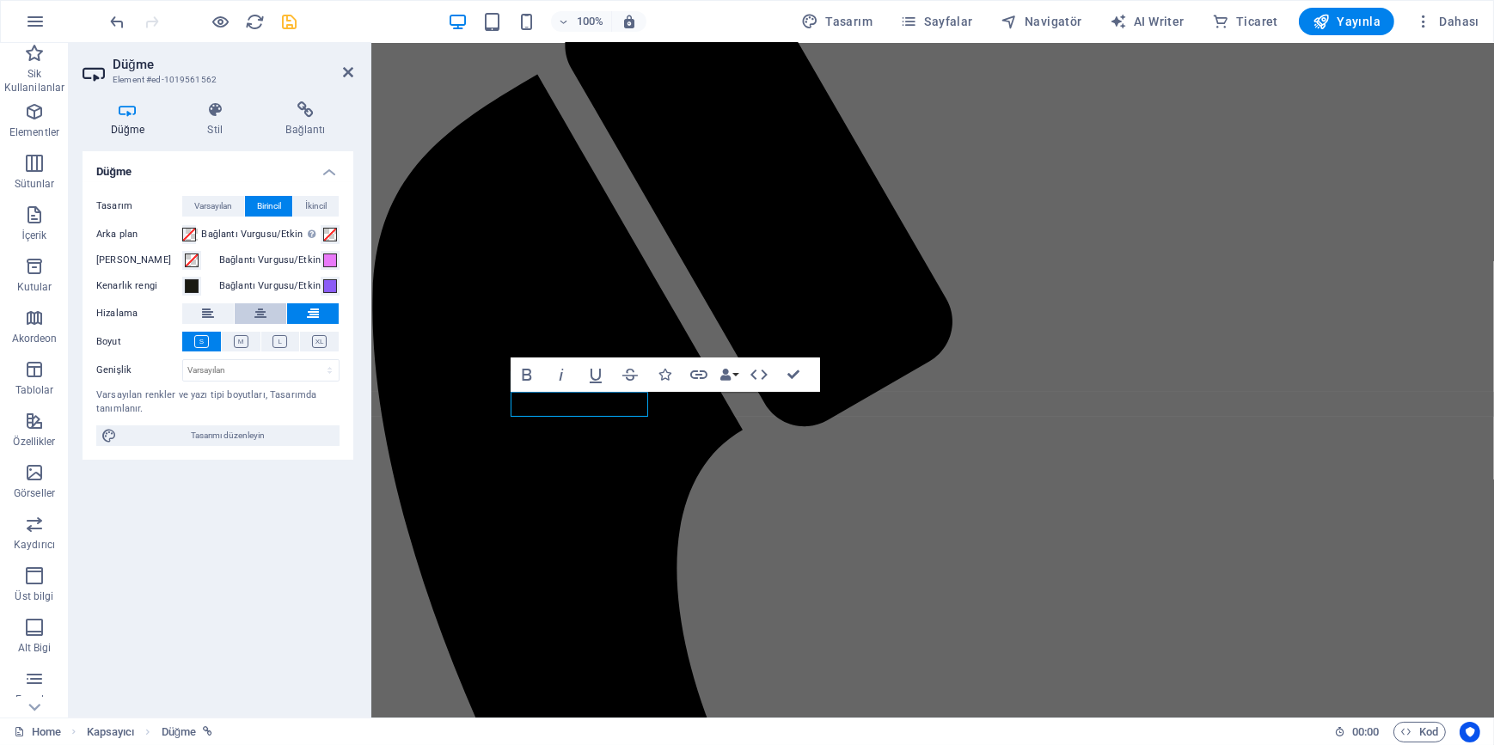
click at [256, 311] on icon at bounding box center [260, 313] width 12 height 21
click at [253, 524] on div "Düğme Tasarım Varsayılan Birincil İkincil Arka plan Bağlantı Vurgusu/Etkin Etki…" at bounding box center [217, 427] width 271 height 553
click at [343, 71] on icon at bounding box center [348, 72] width 10 height 14
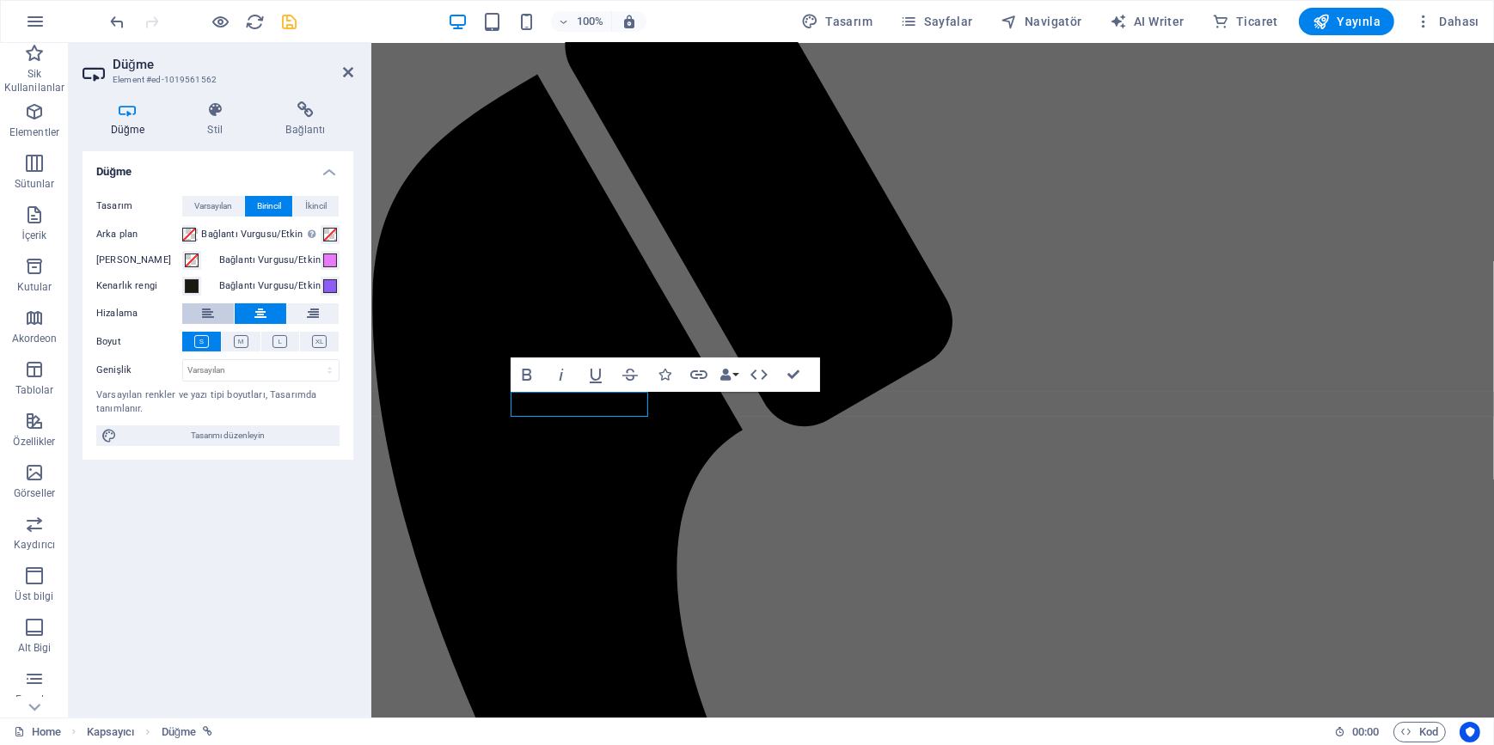
click at [209, 311] on icon at bounding box center [208, 313] width 12 height 21
click at [206, 495] on div "Düğme Tasarım Varsayılan Birincil İkincil Arka plan Bağlantı Vurgusu/Etkin Etki…" at bounding box center [217, 427] width 271 height 553
click at [215, 212] on span "Varsayılan" at bounding box center [213, 206] width 38 height 21
click at [266, 211] on span "Birincil" at bounding box center [269, 206] width 24 height 21
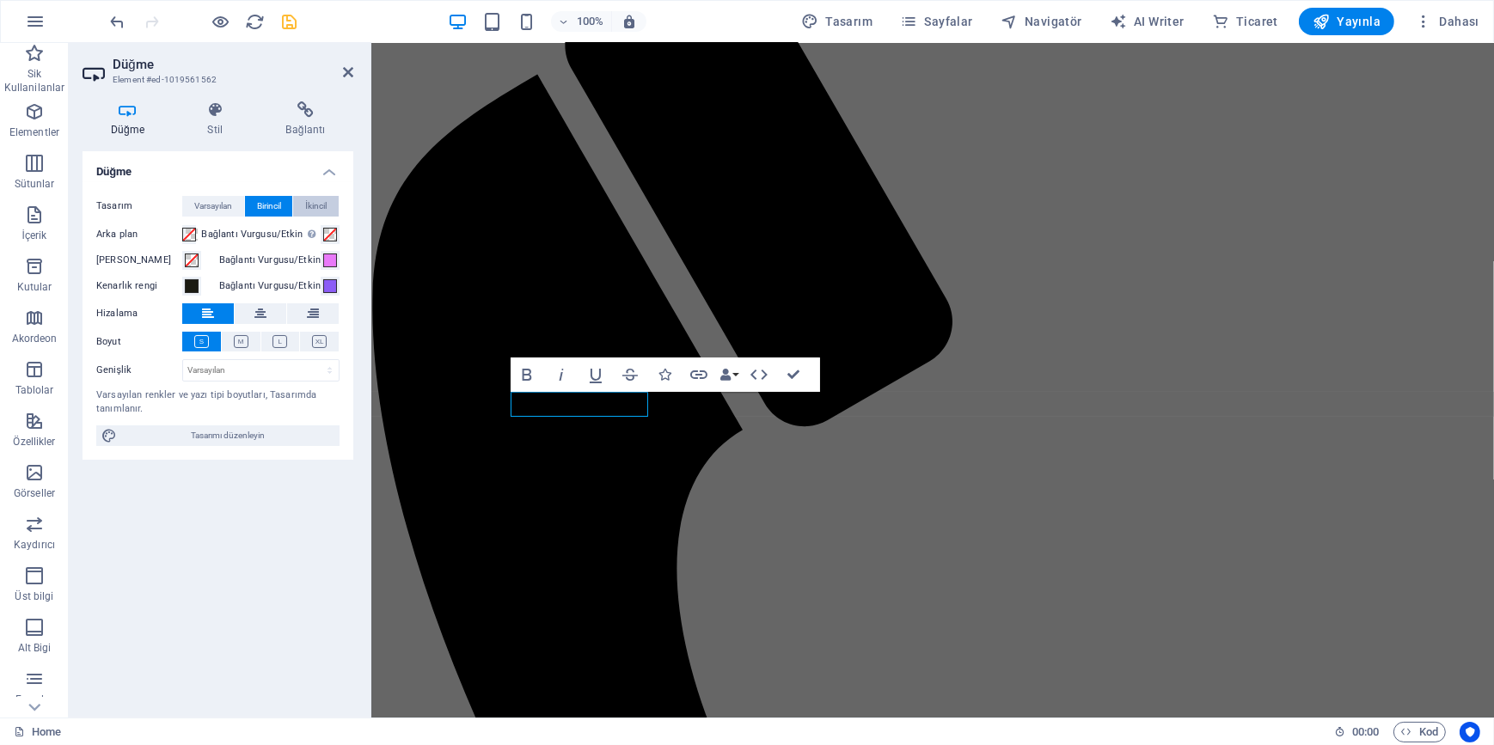
click at [335, 208] on button "İkincil" at bounding box center [316, 206] width 46 height 21
click at [270, 201] on span "Birincil" at bounding box center [269, 206] width 24 height 21
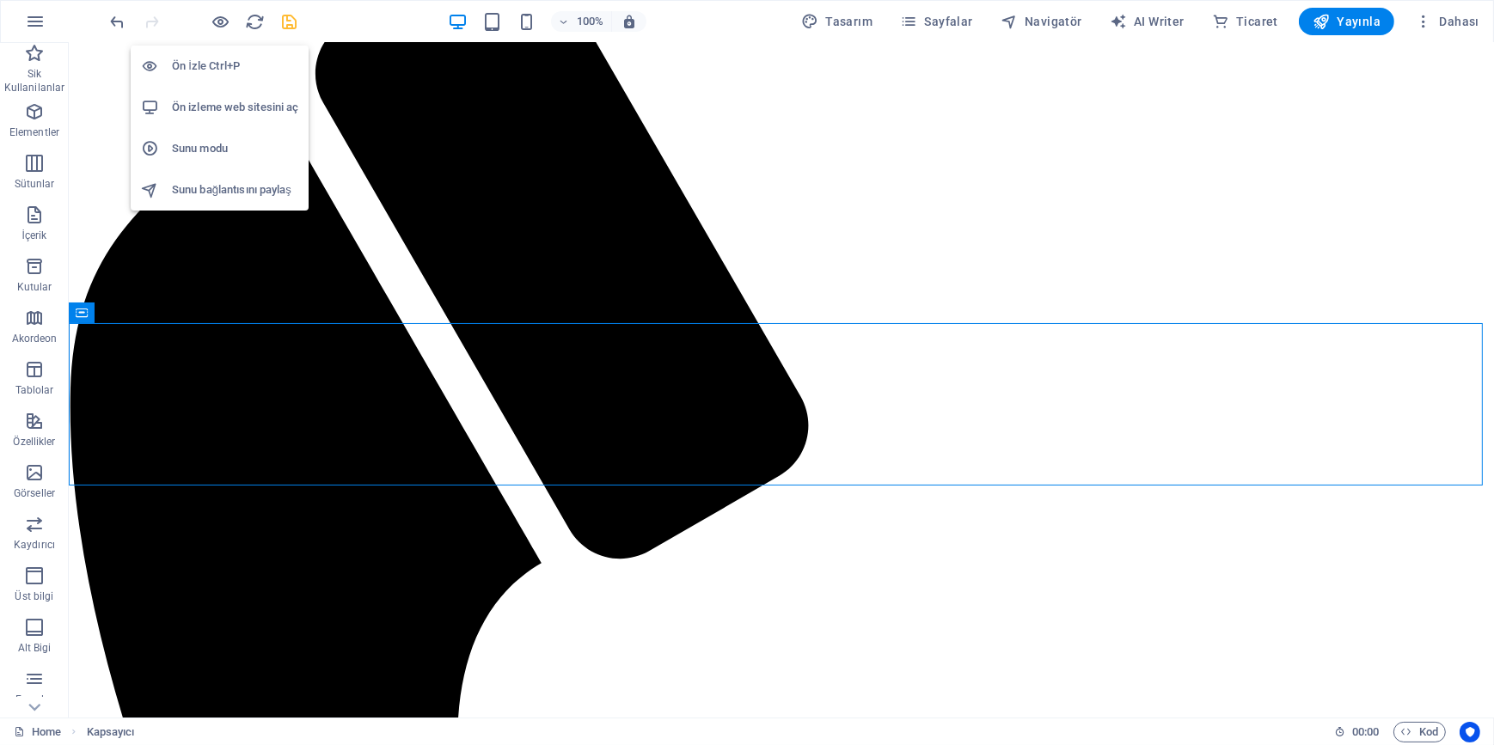
click at [219, 107] on h6 "Ön izleme web sitesini aç" at bounding box center [235, 107] width 126 height 21
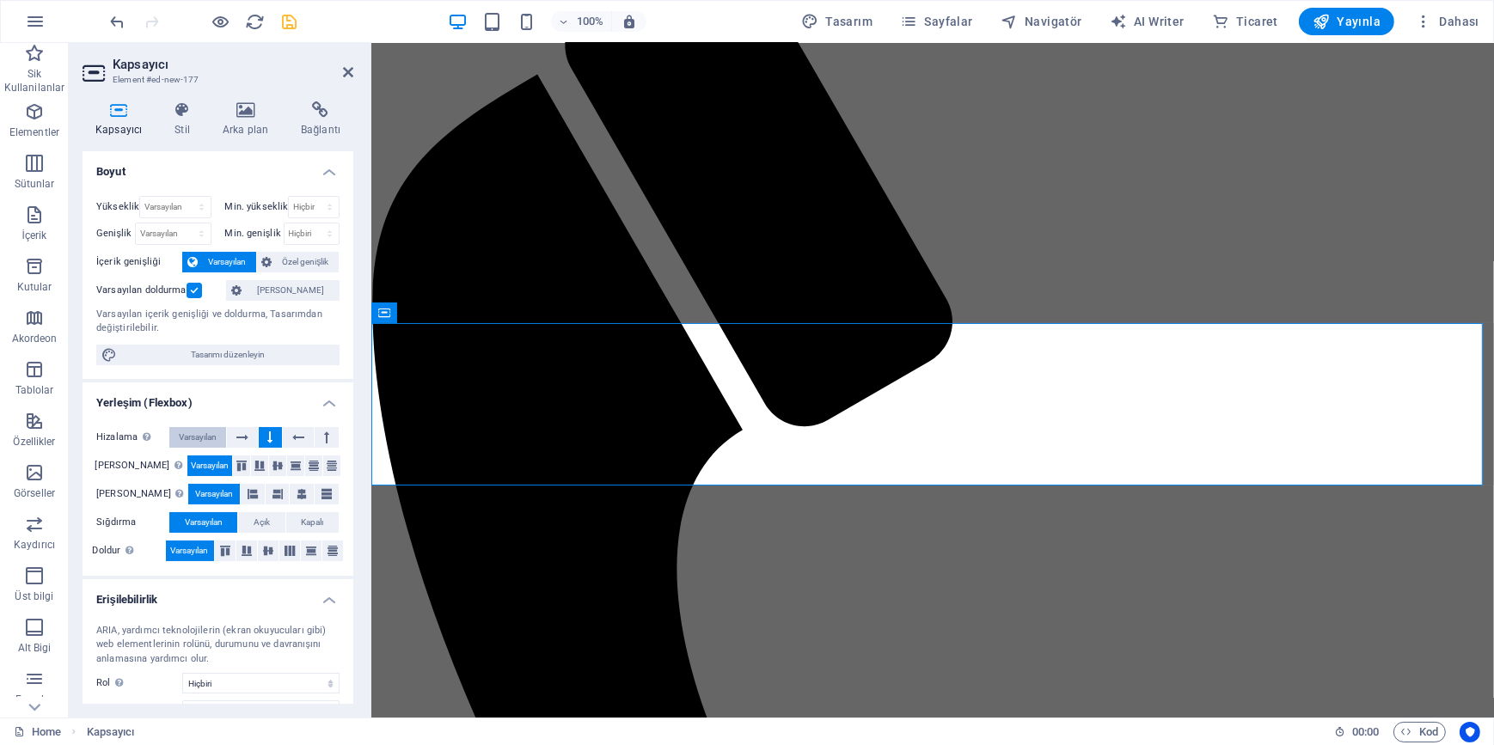
click at [191, 431] on span "Varsayılan" at bounding box center [198, 437] width 38 height 21
click at [272, 462] on icon at bounding box center [277, 465] width 10 height 21
click at [267, 490] on icon at bounding box center [277, 494] width 21 height 10
click at [199, 494] on span "Varsayılan" at bounding box center [214, 494] width 38 height 21
click at [190, 449] on div "Hizalama Esnek yönü belirler. Varsayılan Ana eksen Elementlerin bu kapsayıcının…" at bounding box center [217, 494] width 271 height 162
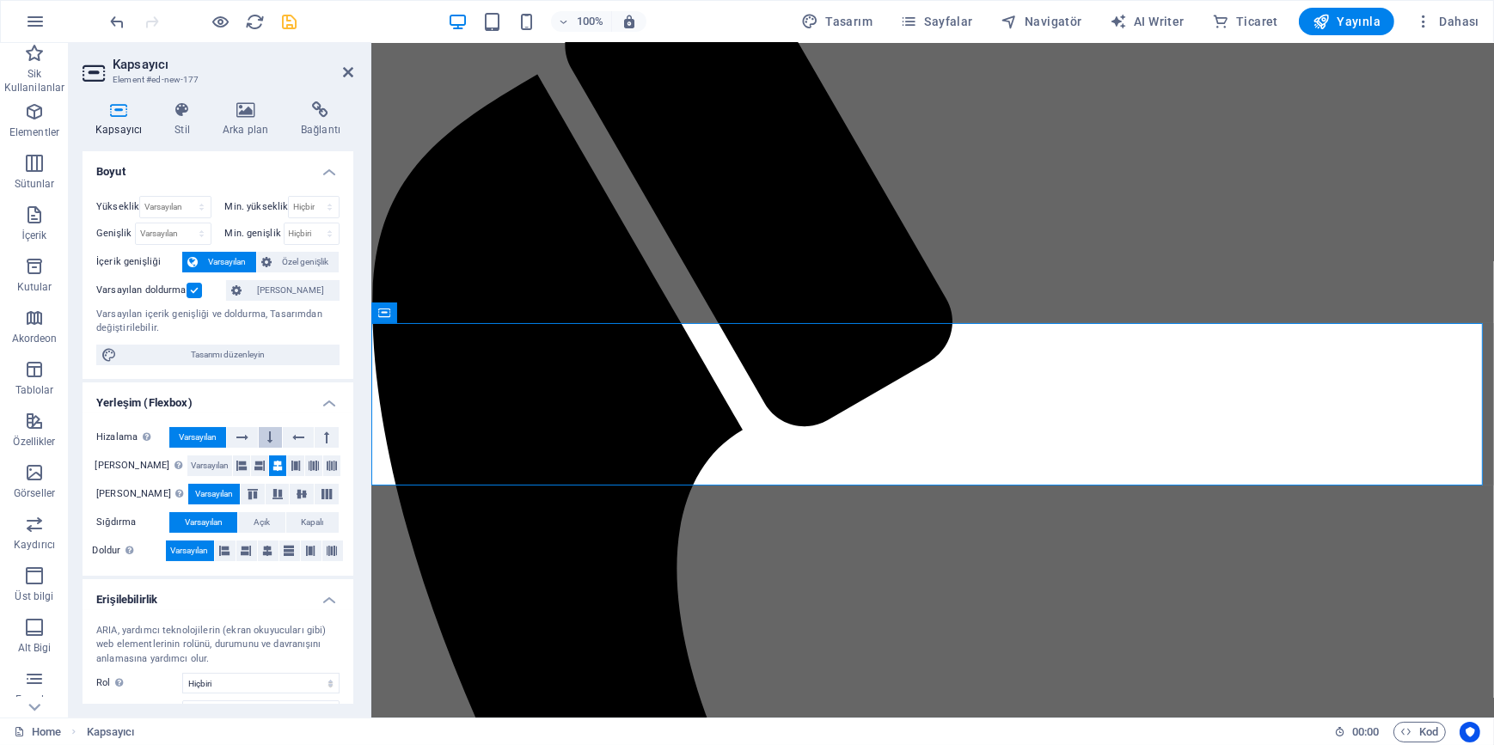
click at [275, 439] on button at bounding box center [271, 437] width 24 height 21
click at [202, 462] on span "Varsayılan" at bounding box center [210, 465] width 38 height 21
click at [270, 551] on icon at bounding box center [268, 551] width 21 height 10
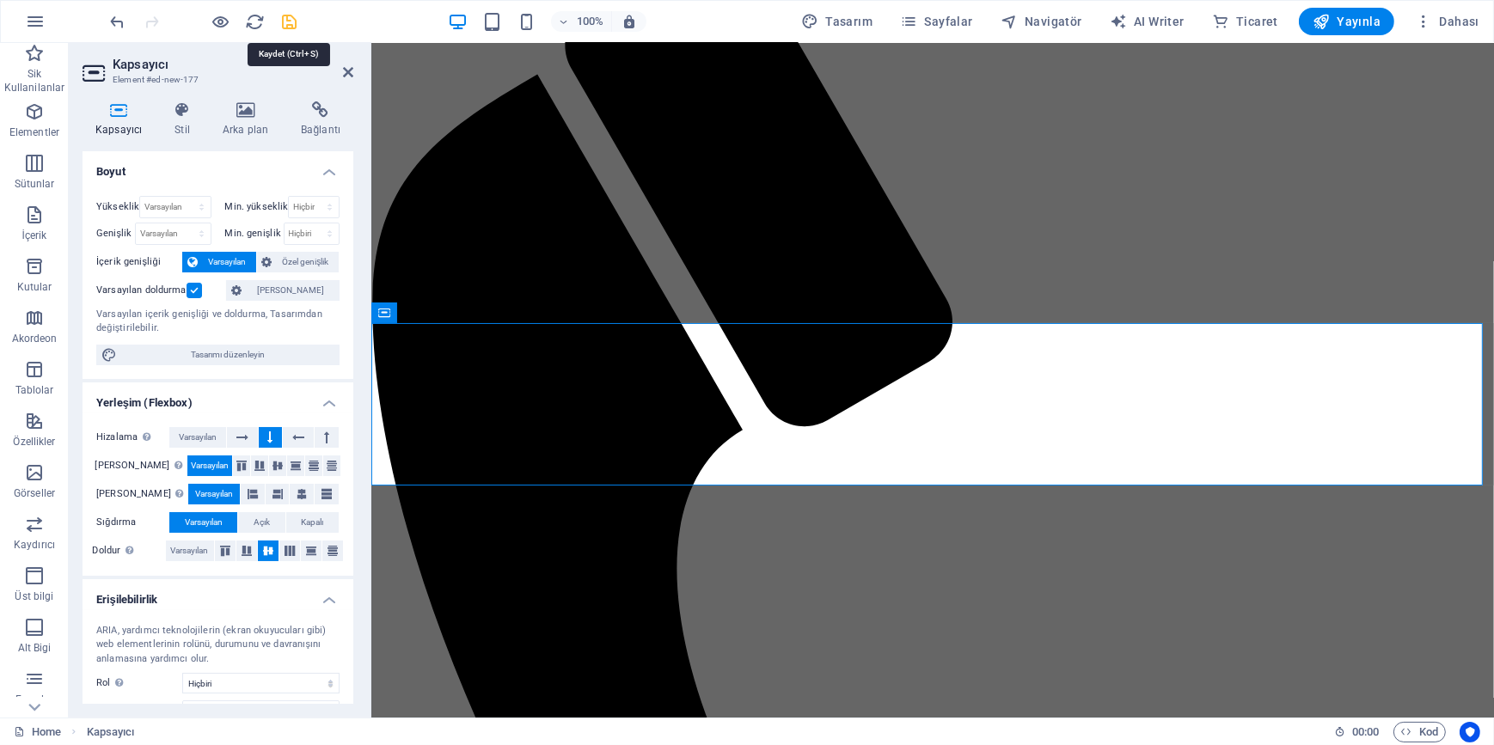
click at [291, 20] on icon "save" at bounding box center [290, 22] width 20 height 20
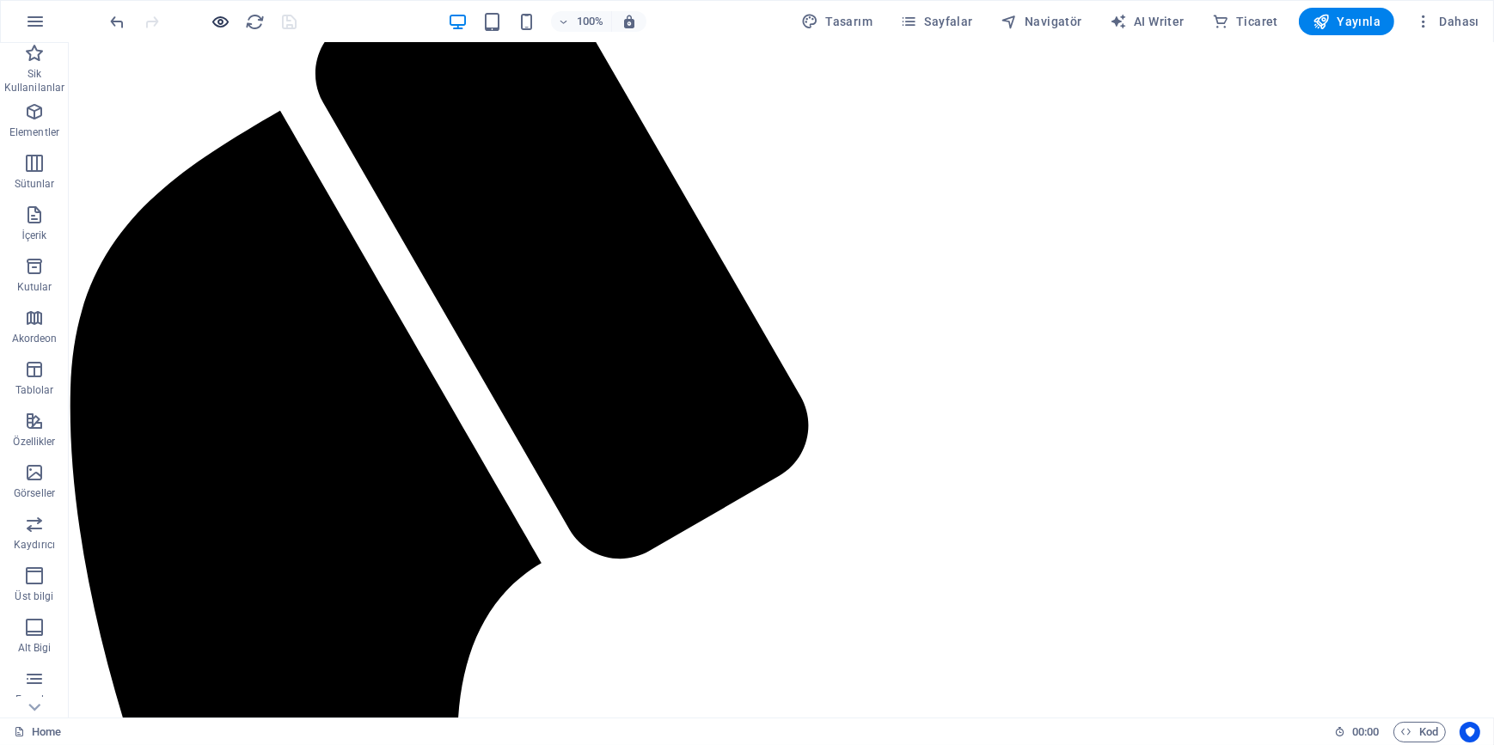
click at [224, 20] on icon "button" at bounding box center [221, 22] width 20 height 20
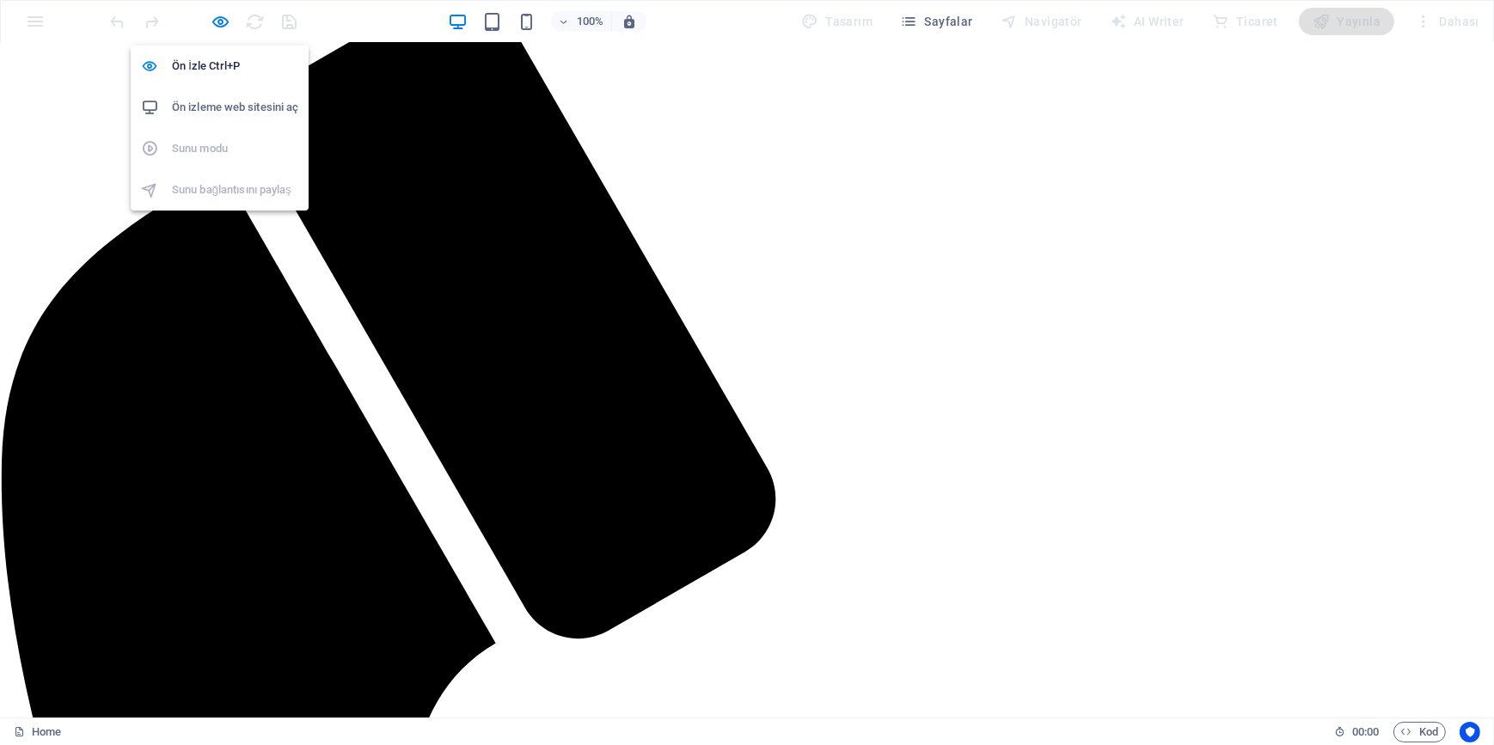
click at [235, 108] on h6 "Ön izleme web sitesini aç" at bounding box center [235, 107] width 126 height 21
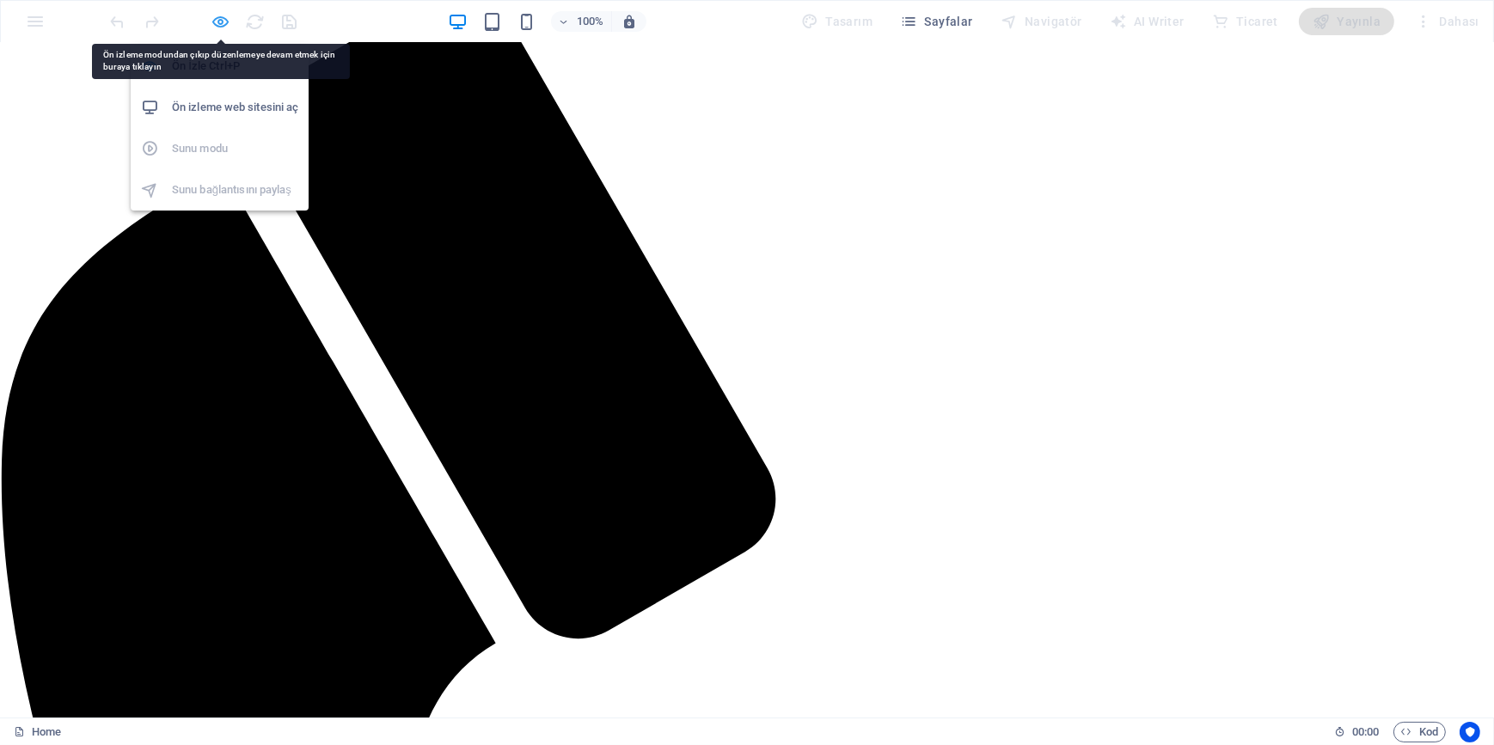
click at [227, 24] on icon "button" at bounding box center [221, 22] width 20 height 20
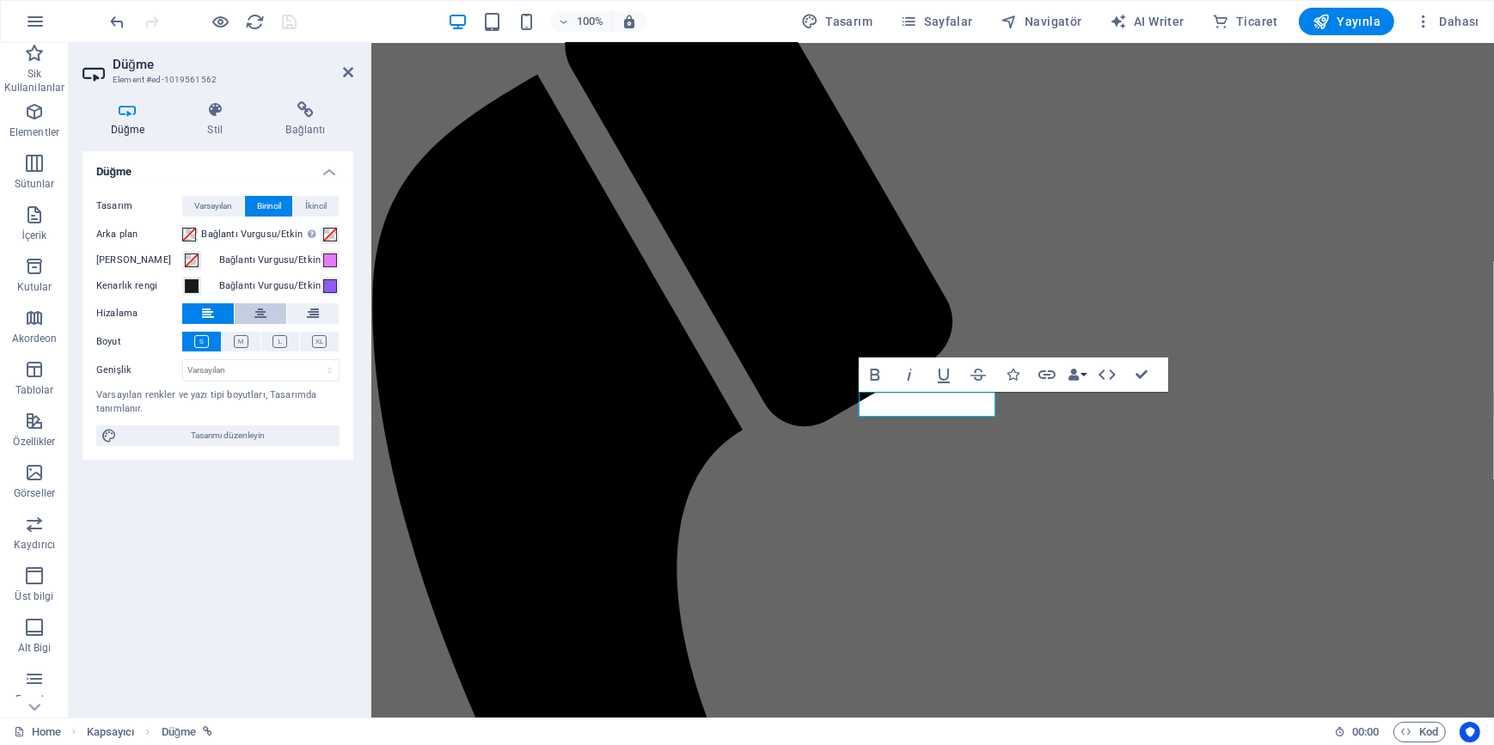
click at [260, 313] on icon at bounding box center [260, 313] width 12 height 21
click at [285, 25] on icon "save" at bounding box center [290, 22] width 20 height 20
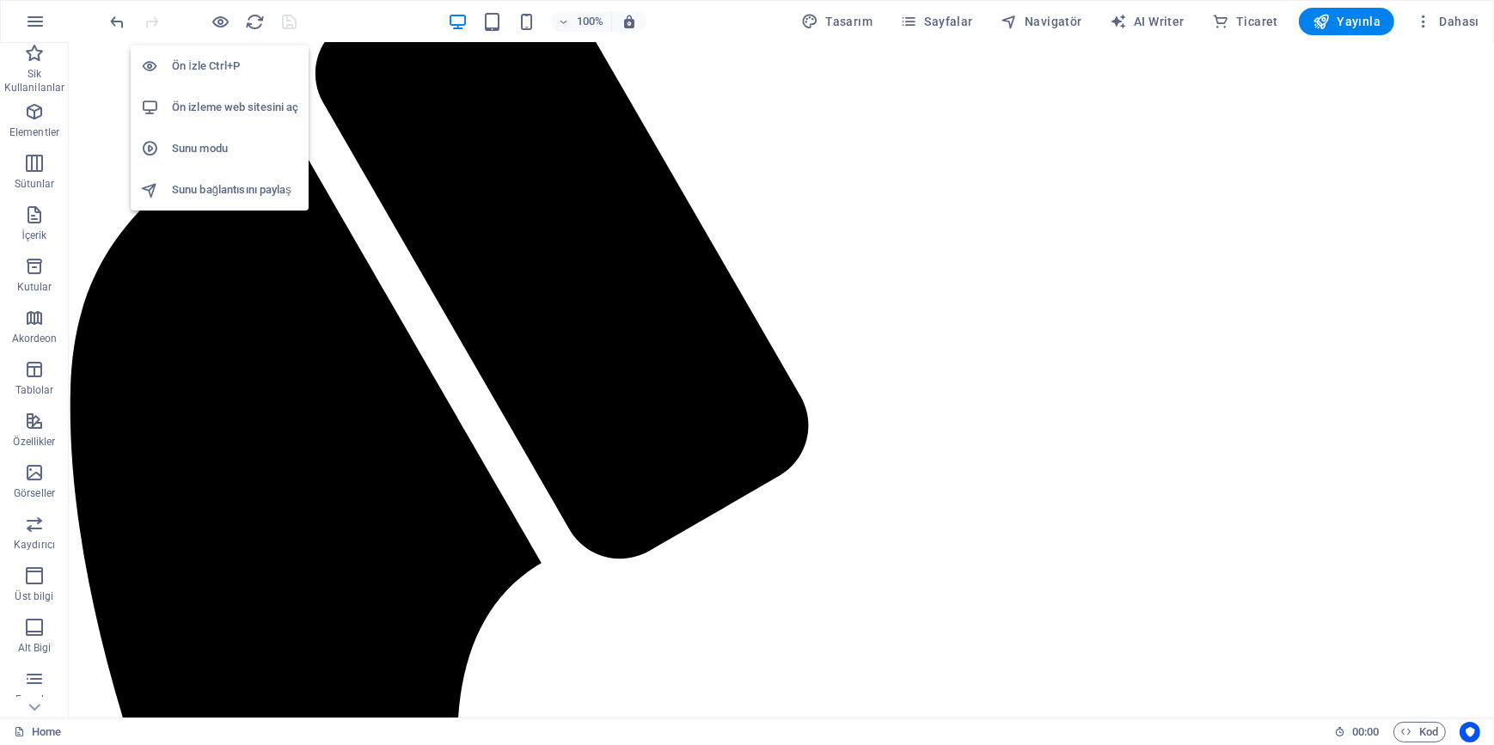
click at [250, 114] on h6 "Ön izleme web sitesini aç" at bounding box center [235, 107] width 126 height 21
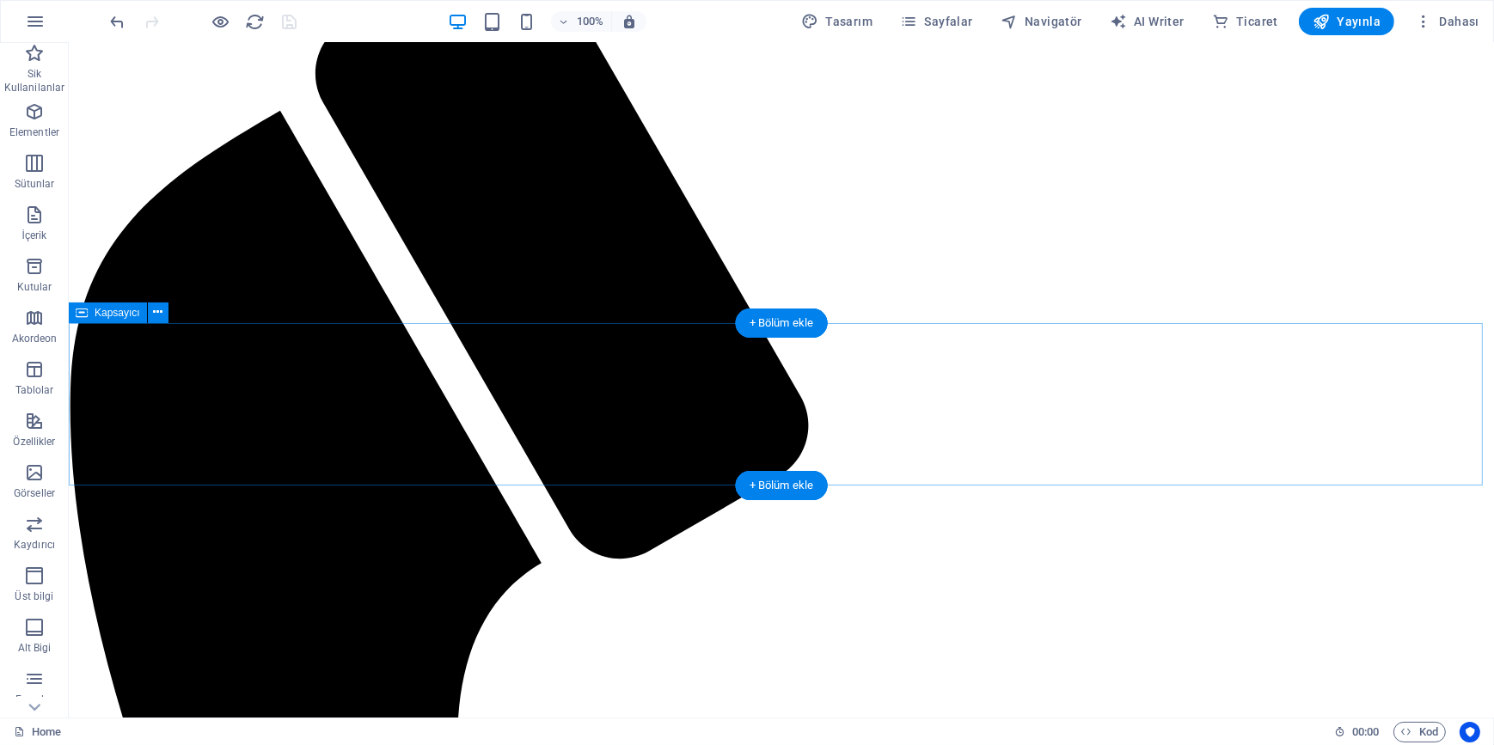
click at [153, 309] on icon at bounding box center [157, 312] width 9 height 18
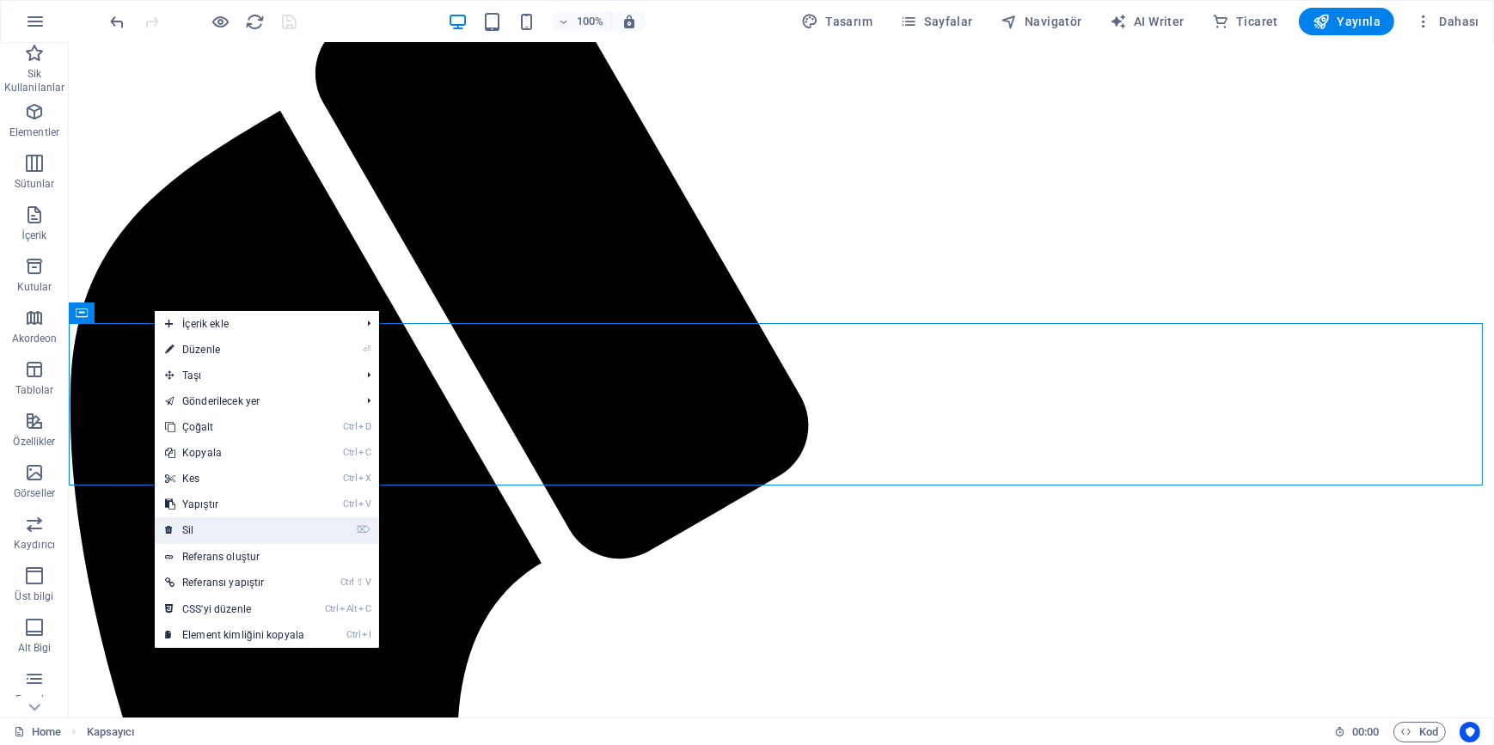
click at [225, 524] on link "⌦ Sil" at bounding box center [235, 530] width 160 height 26
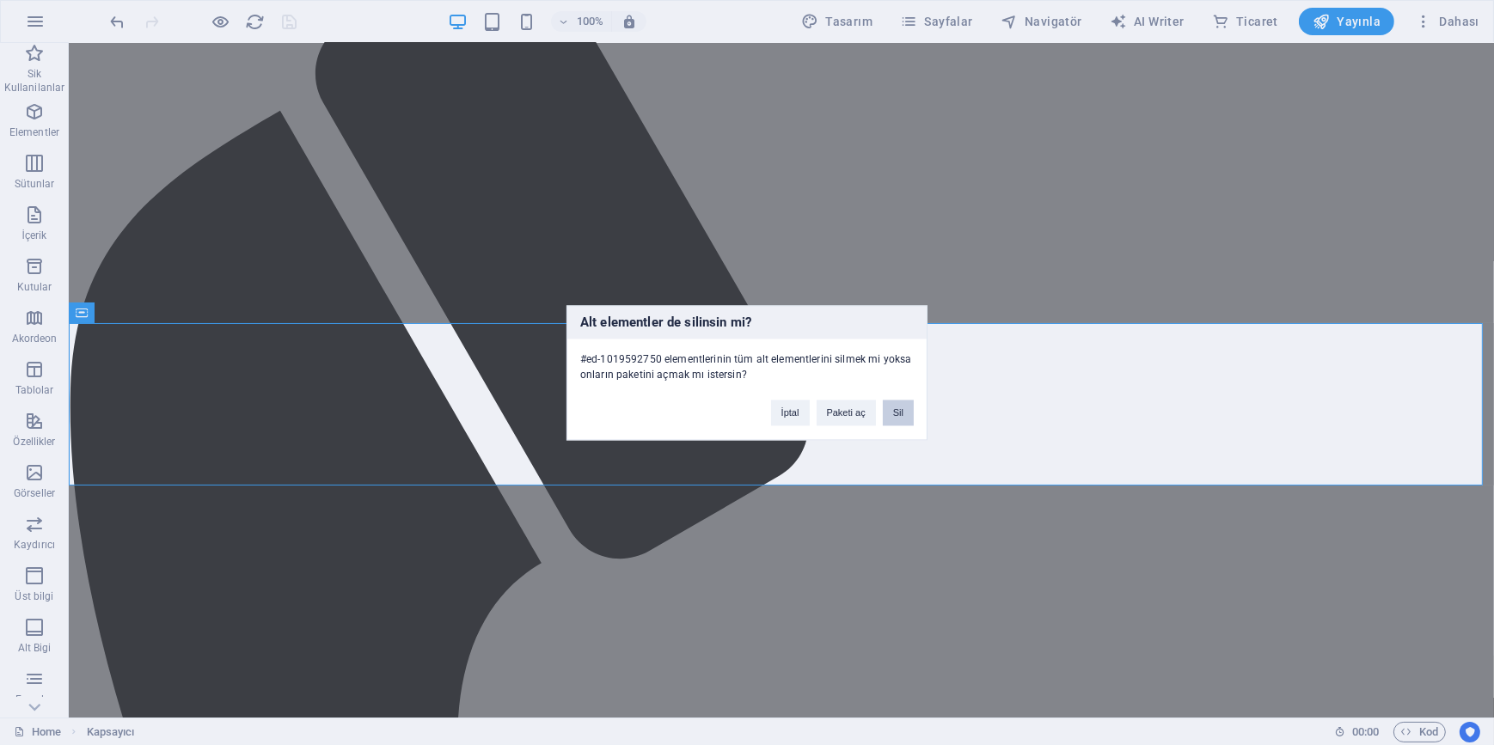
drag, startPoint x: 906, startPoint y: 409, endPoint x: 805, endPoint y: 375, distance: 106.3
click at [906, 409] on button "Sil" at bounding box center [898, 413] width 31 height 26
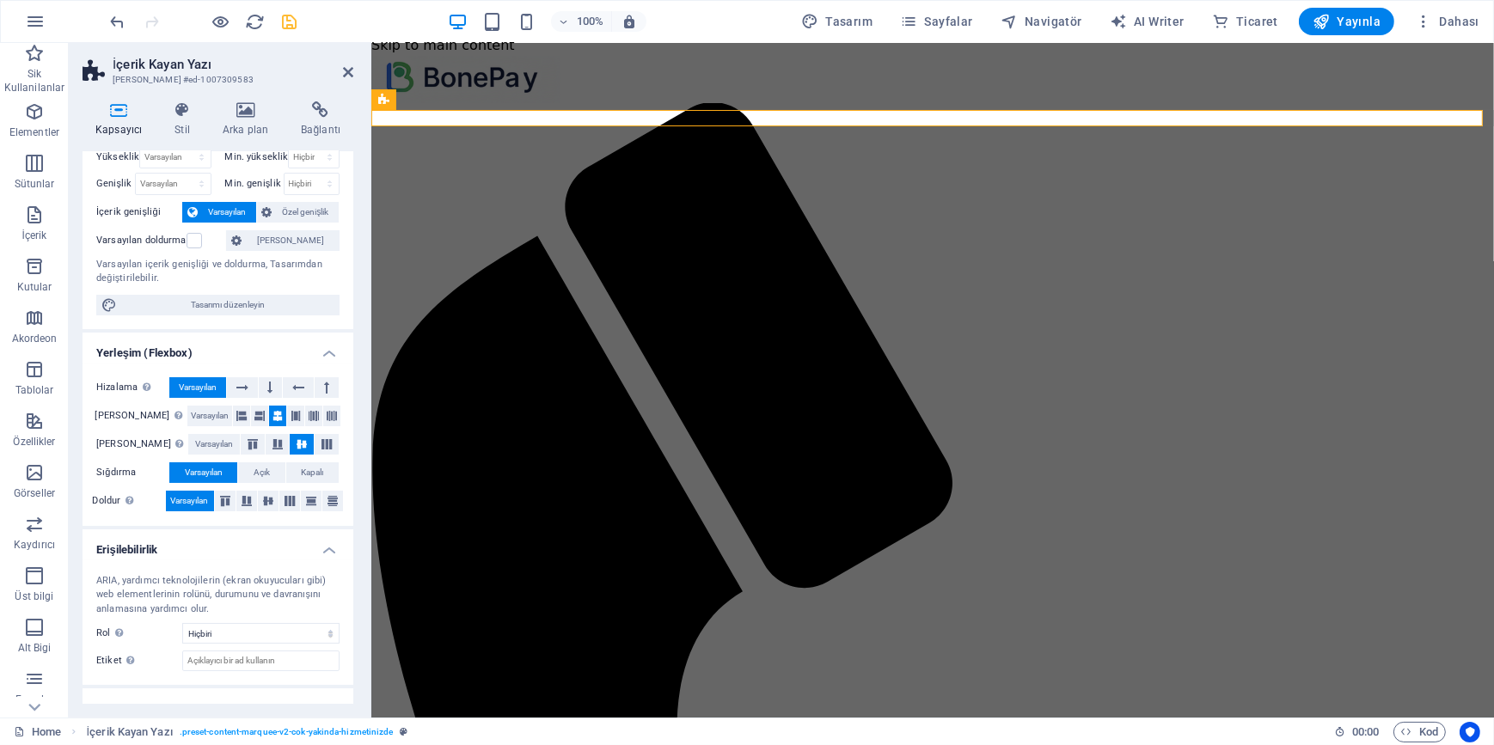
scroll to position [0, 0]
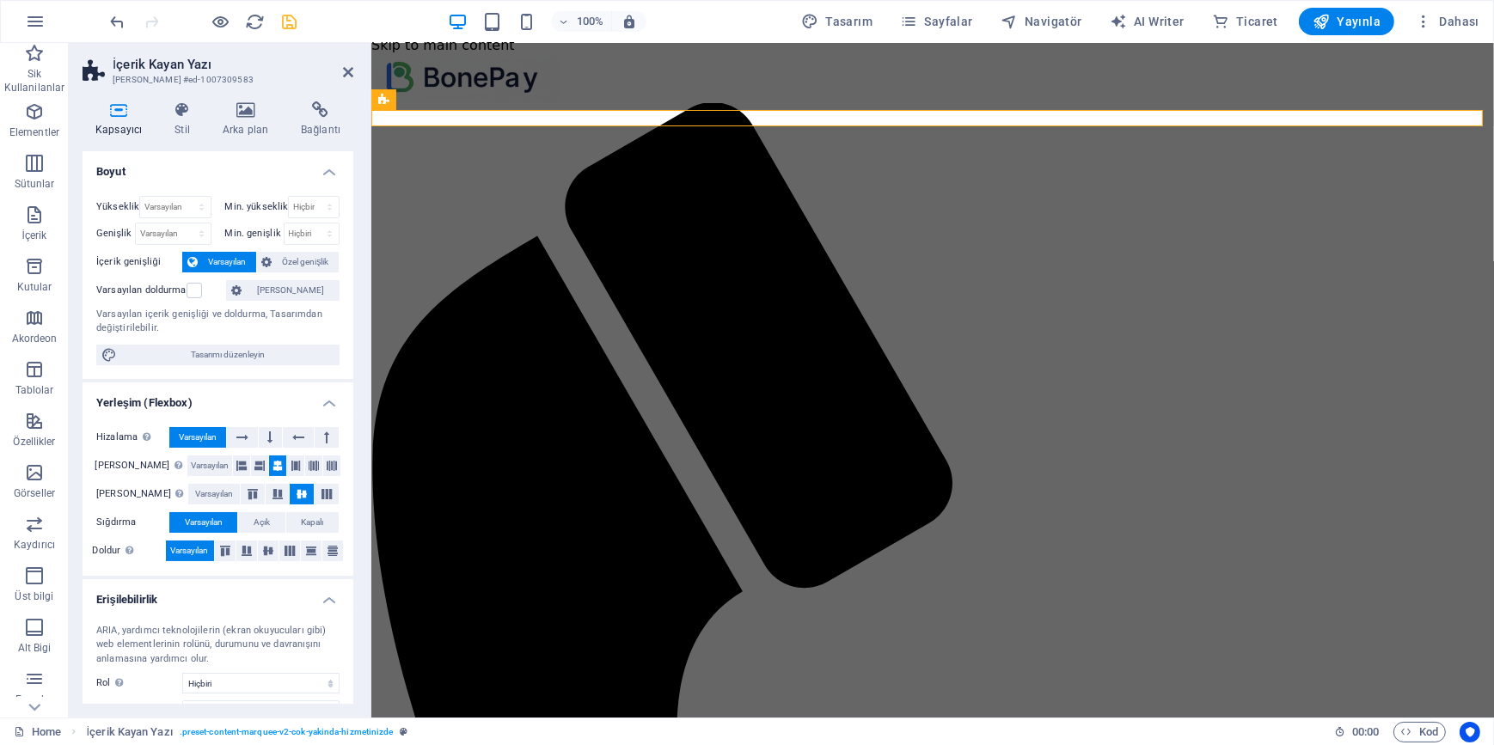
drag, startPoint x: 341, startPoint y: 71, endPoint x: 11, endPoint y: 26, distance: 333.1
click at [341, 71] on h2 "İçerik Kayan Yazı" at bounding box center [233, 64] width 241 height 15
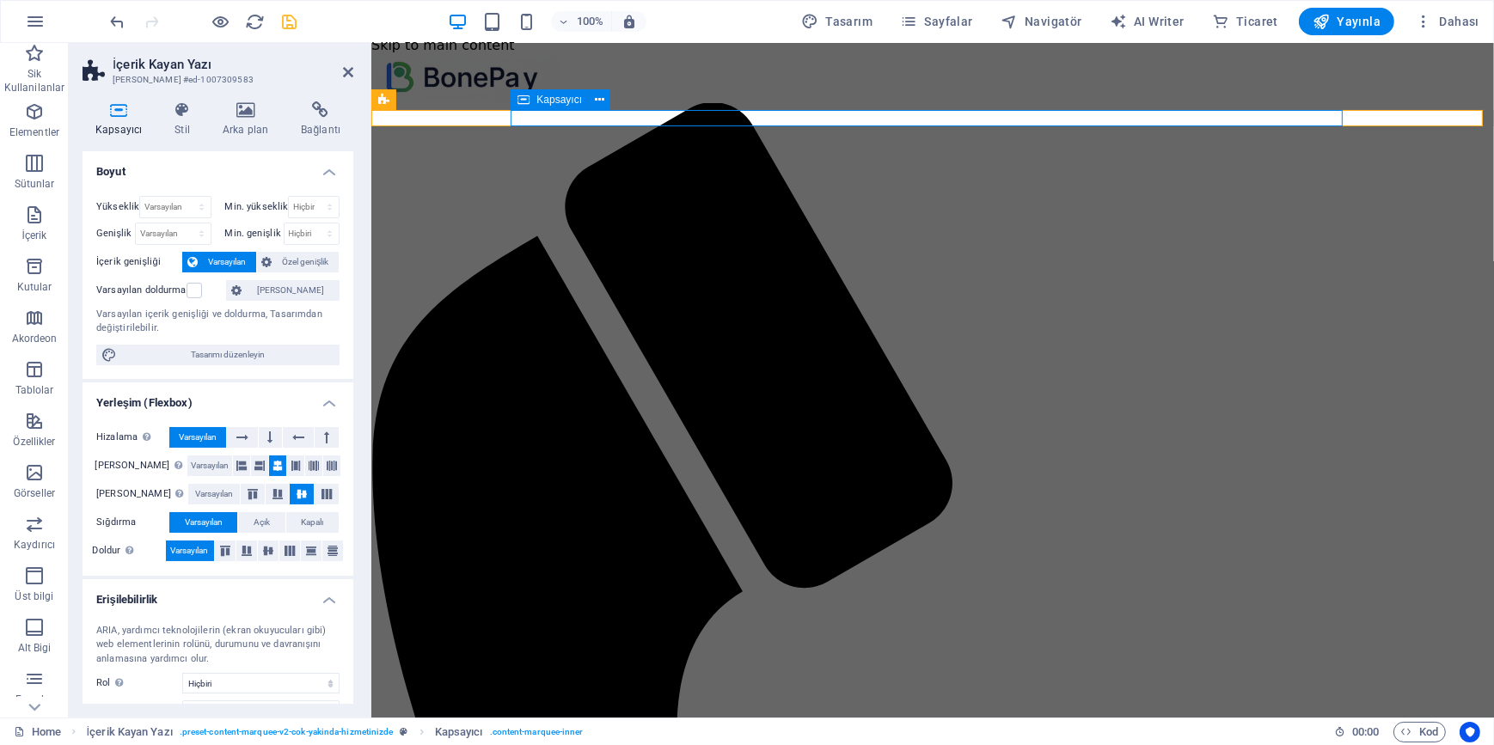
select select "marquee"
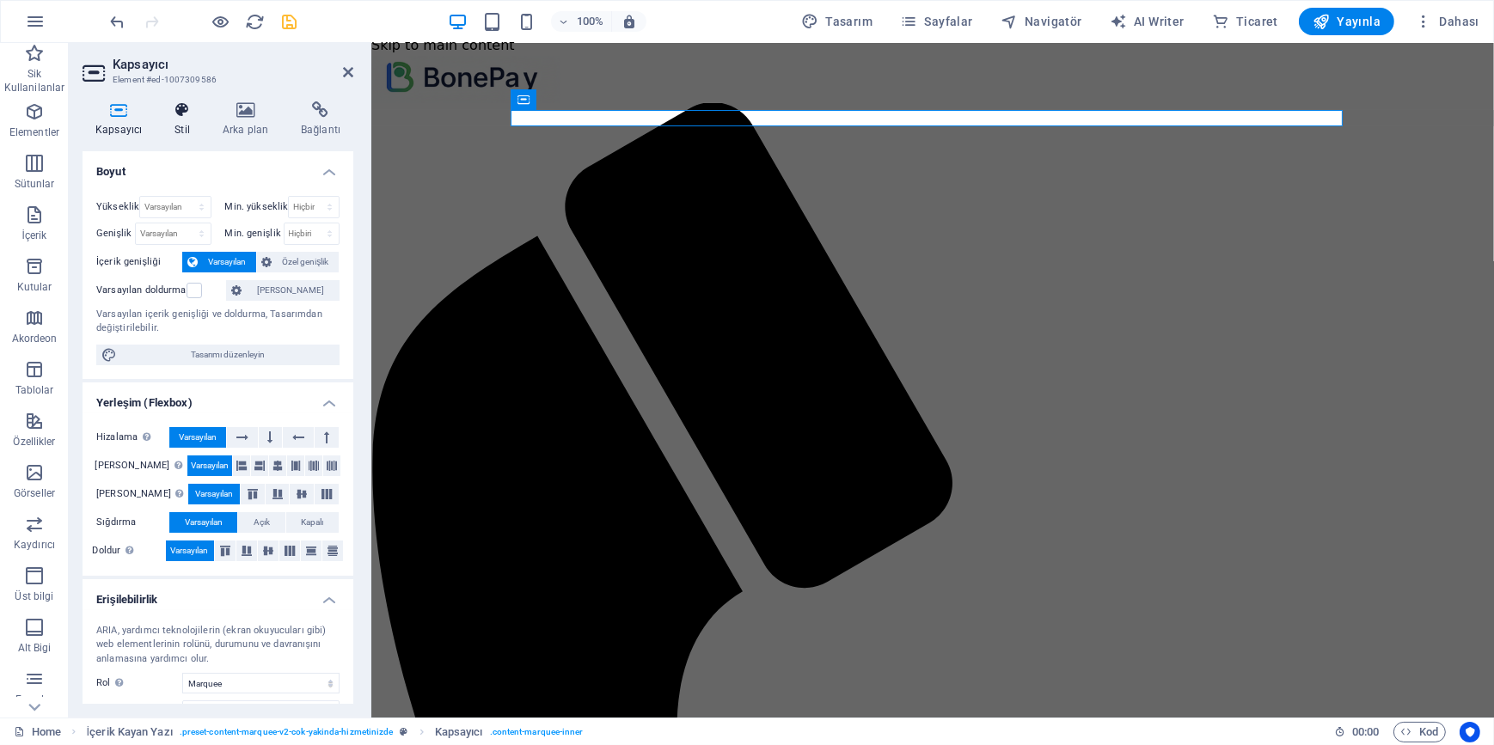
click at [189, 122] on h4 "Stil" at bounding box center [186, 119] width 48 height 36
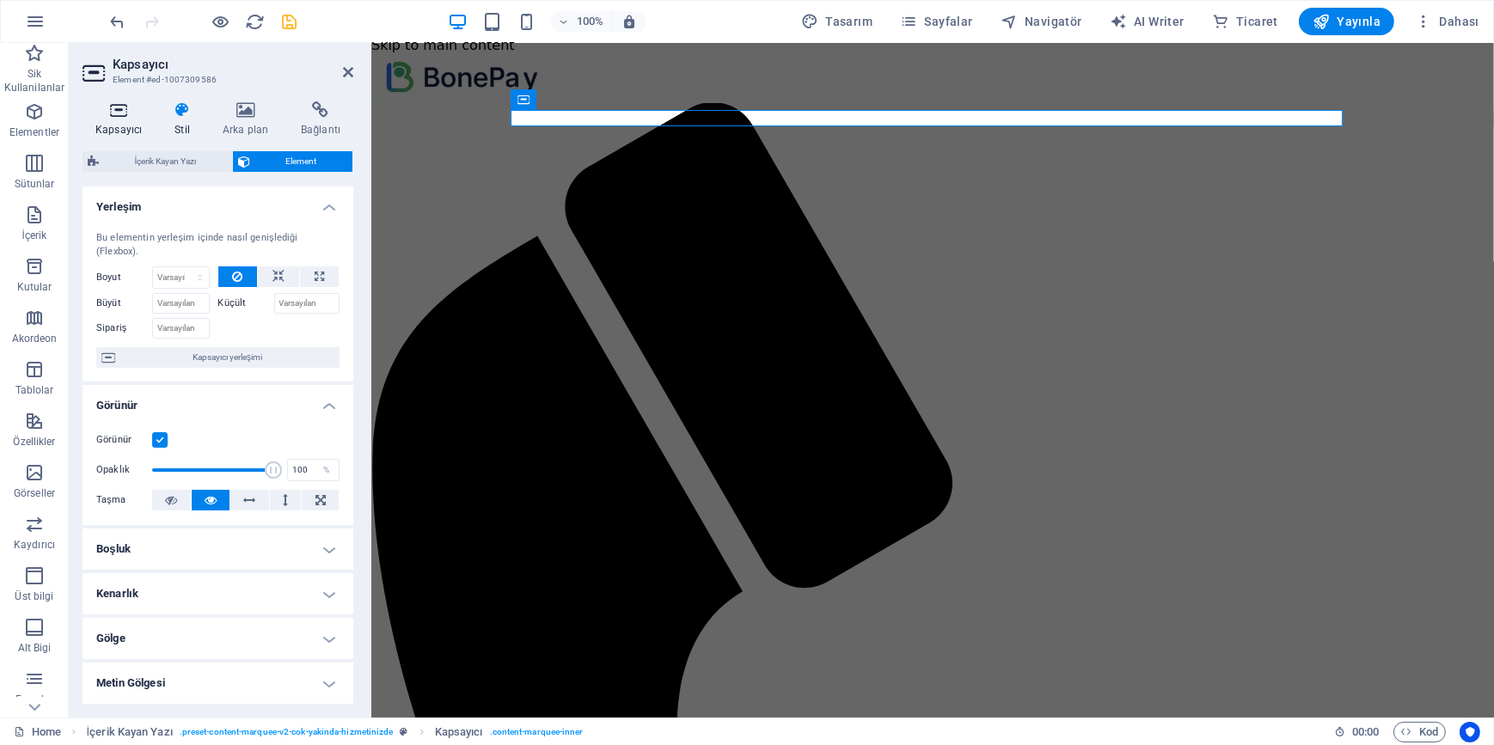
click at [121, 116] on icon at bounding box center [118, 109] width 72 height 17
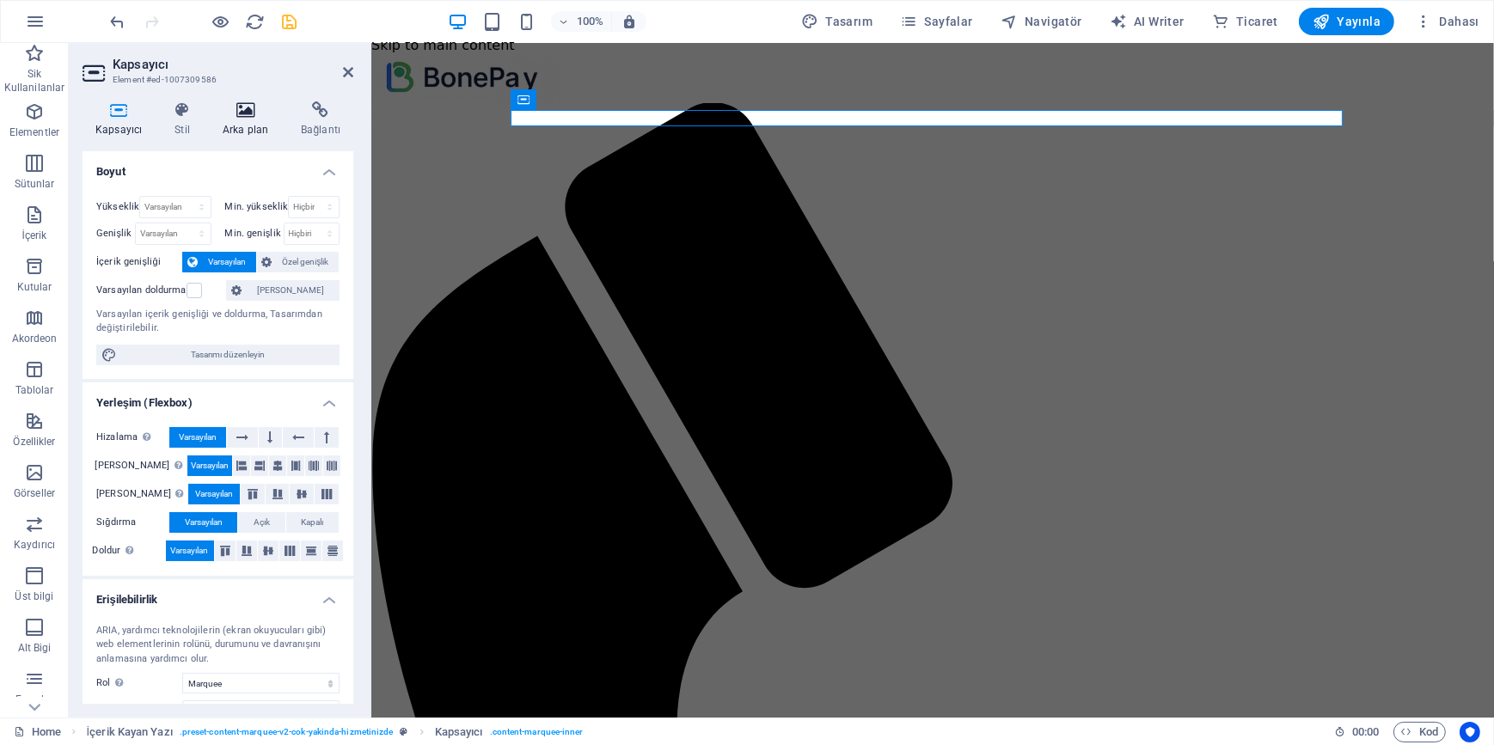
click at [241, 101] on icon at bounding box center [245, 109] width 71 height 17
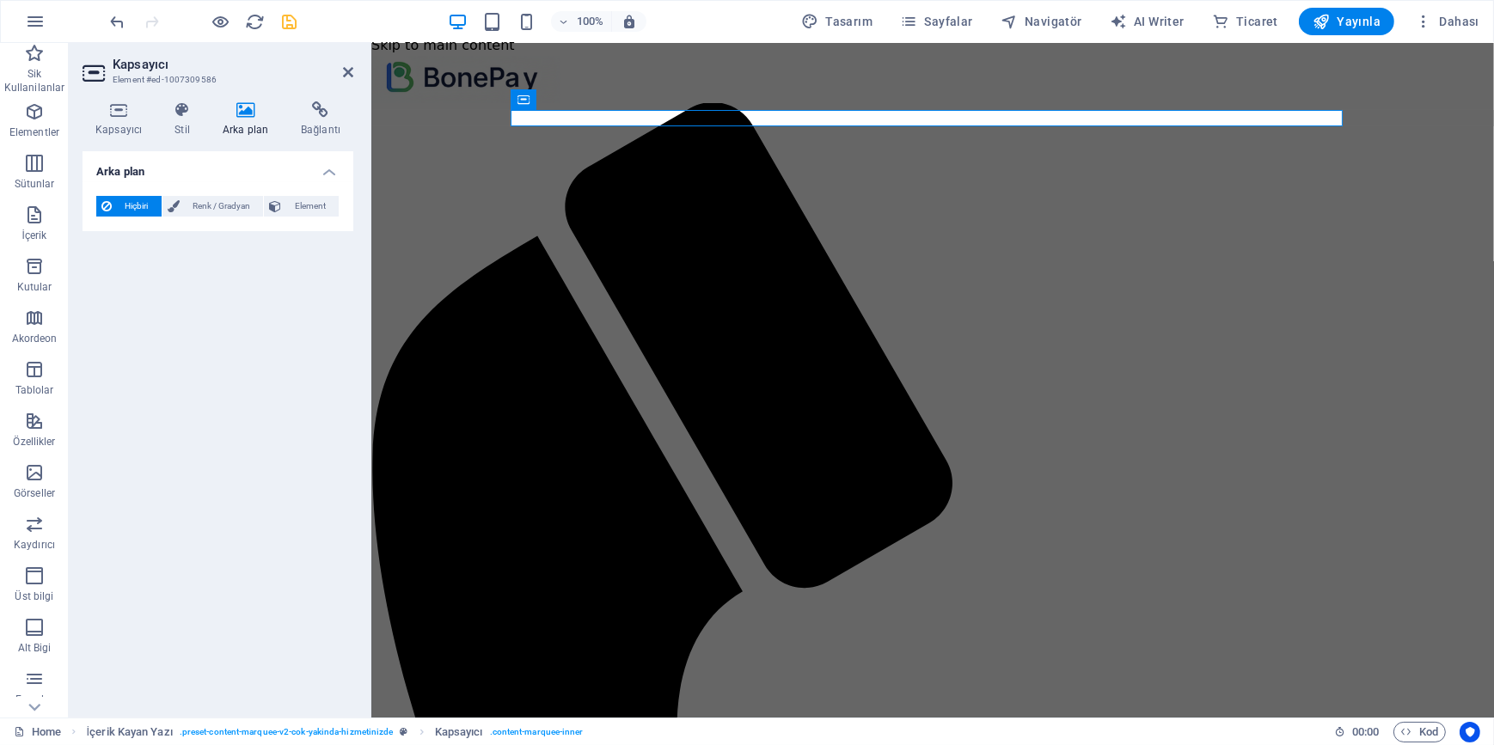
click at [358, 76] on aside "Kapsayıcı Element #ed-1007309586 Kapsayıcı Stil Arka plan Bağlantı Boyut Yüksek…" at bounding box center [220, 380] width 302 height 675
click at [350, 72] on icon at bounding box center [348, 72] width 10 height 14
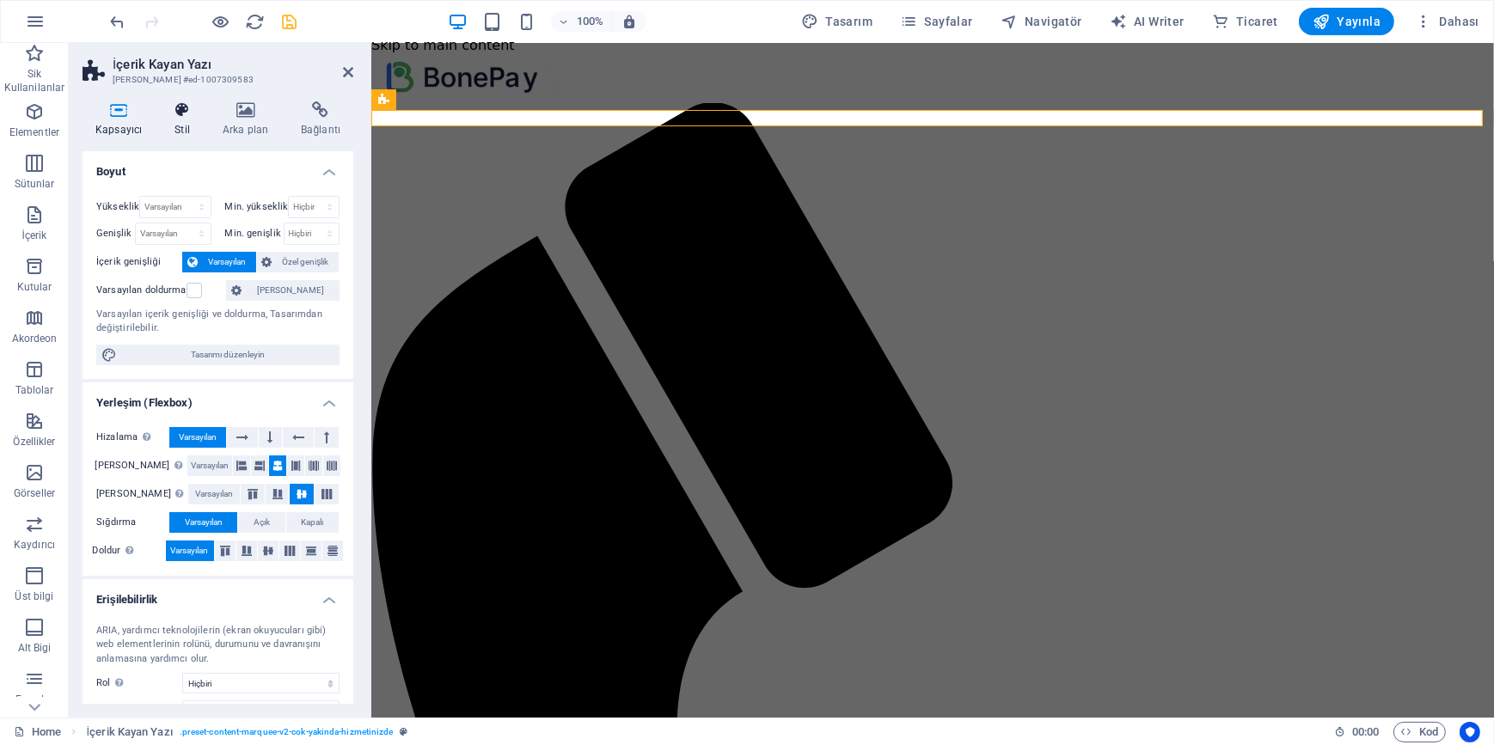
click at [179, 131] on h4 "Stil" at bounding box center [186, 119] width 48 height 36
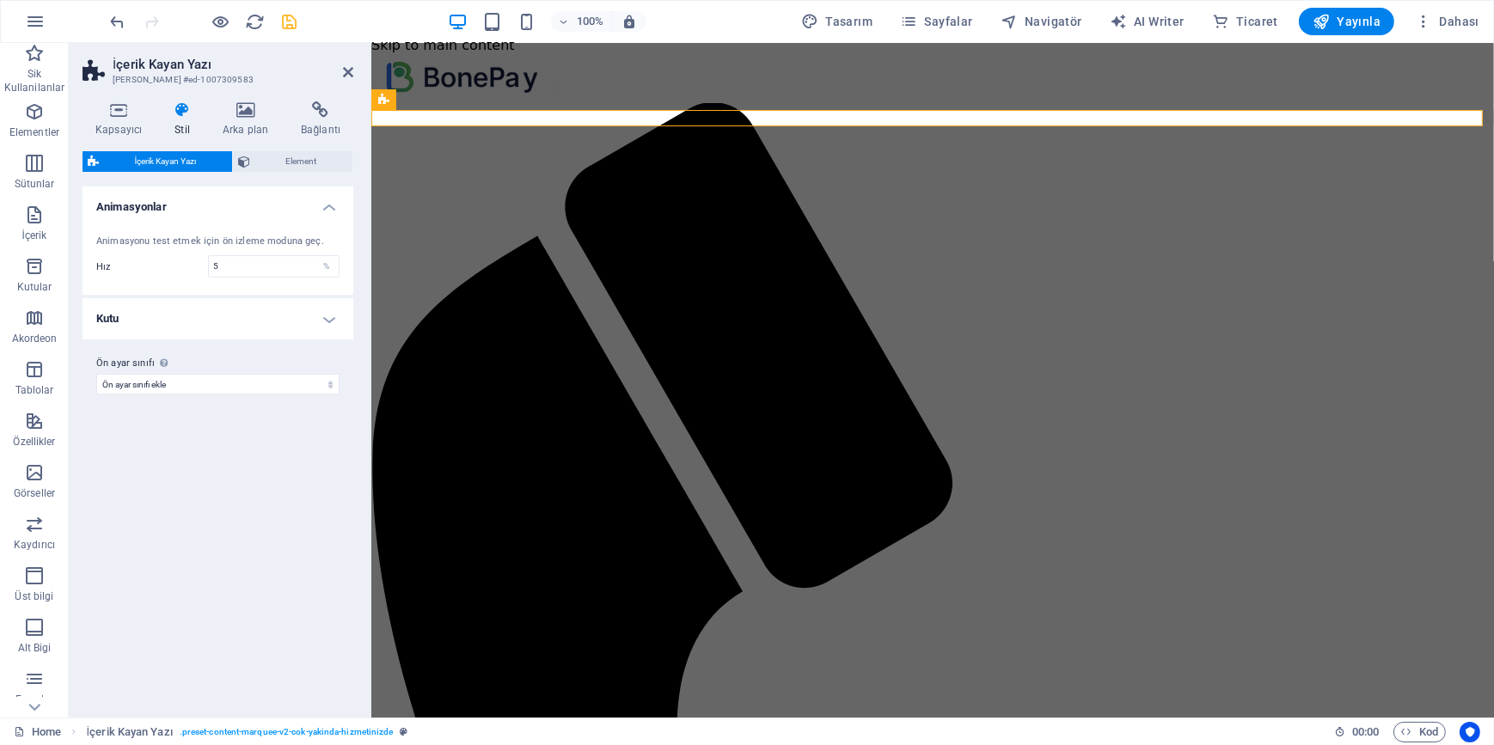
click at [319, 318] on h4 "Kutu" at bounding box center [217, 318] width 271 height 41
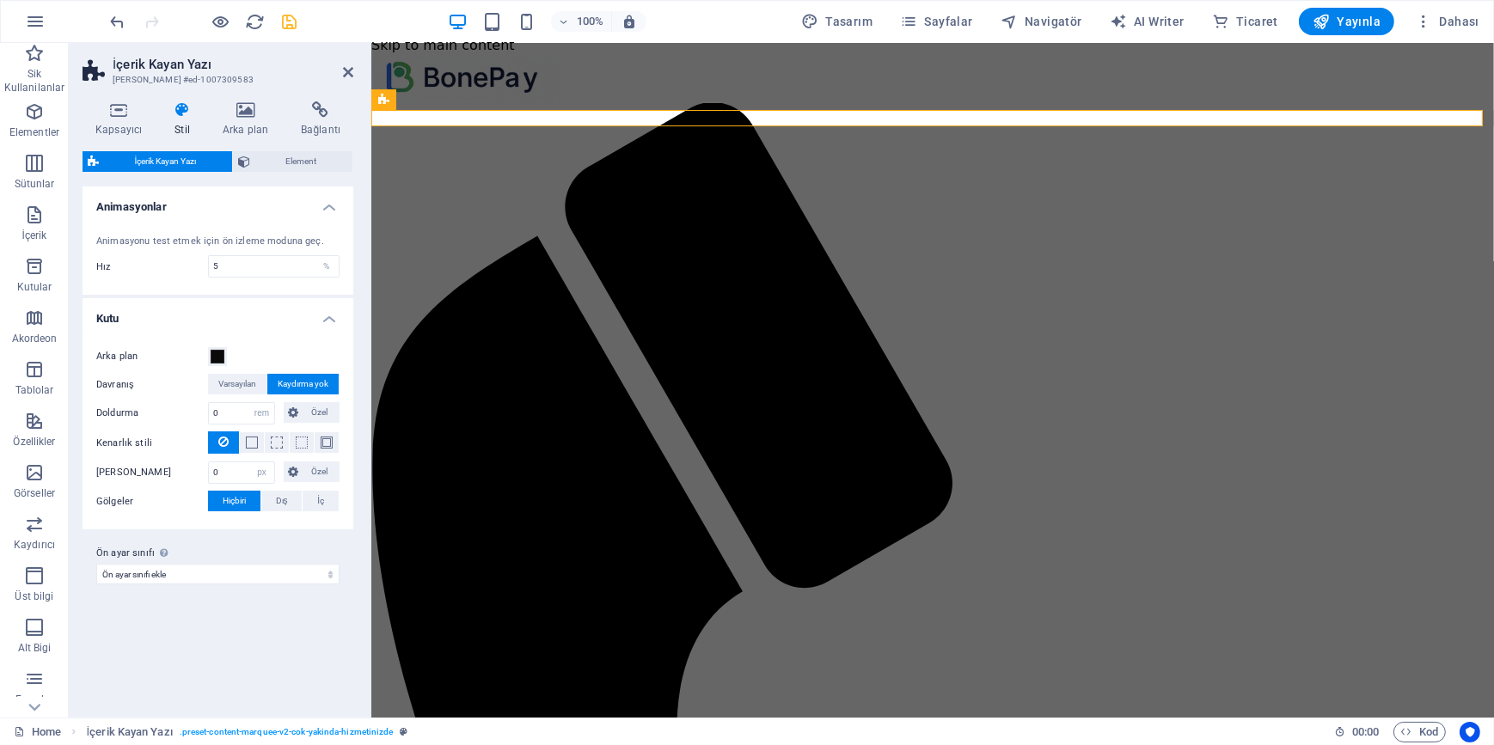
click at [336, 320] on h4 "Kutu" at bounding box center [217, 313] width 271 height 31
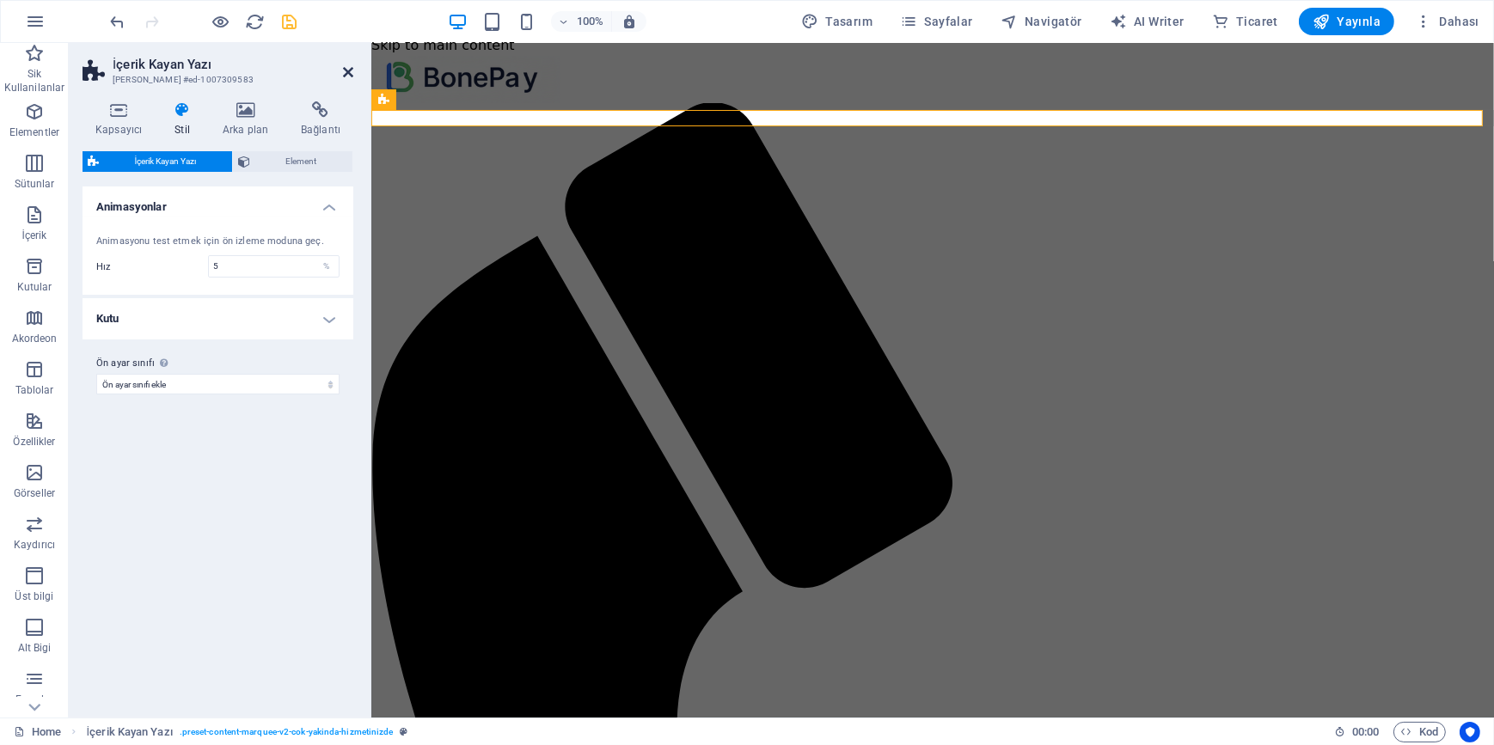
click at [350, 72] on icon at bounding box center [348, 72] width 10 height 14
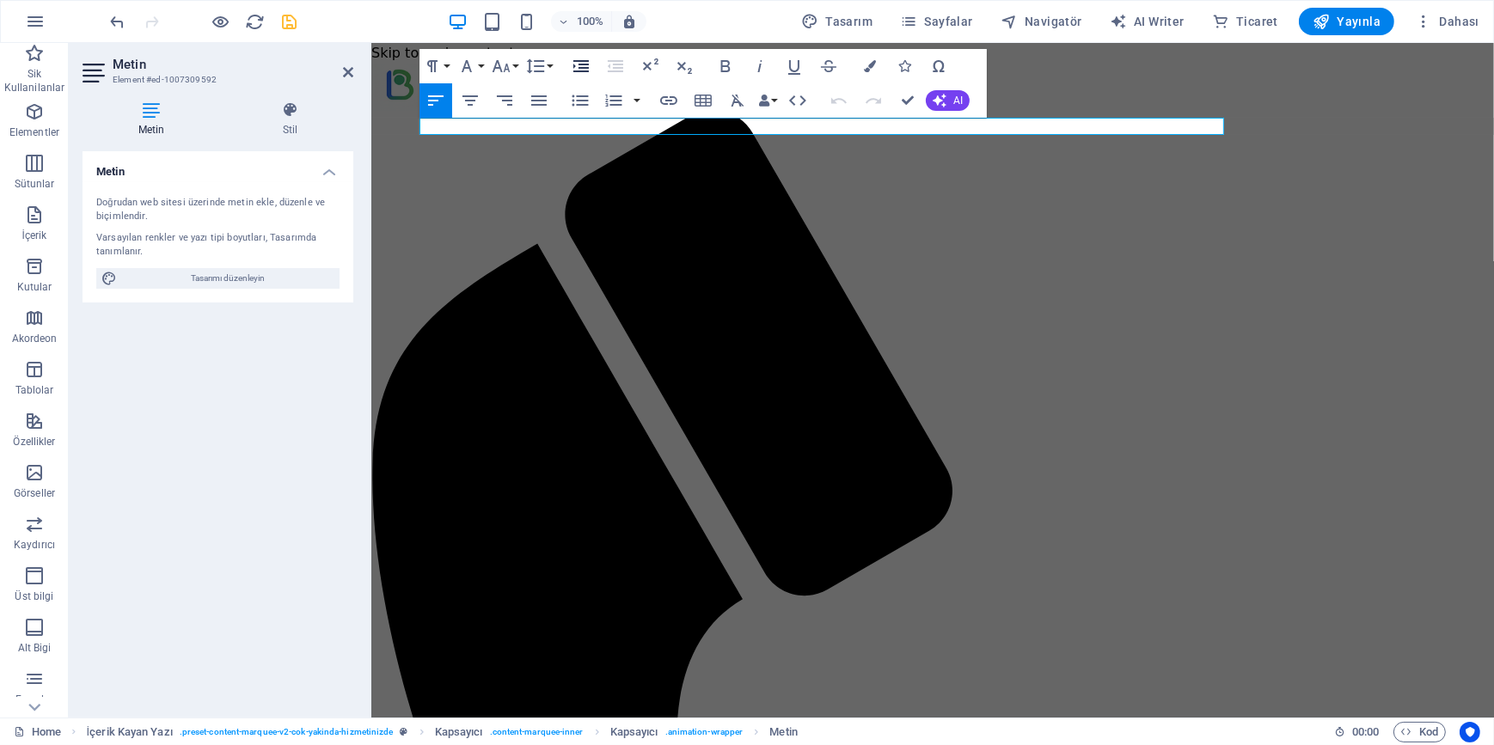
click at [572, 63] on icon "button" at bounding box center [581, 66] width 21 height 21
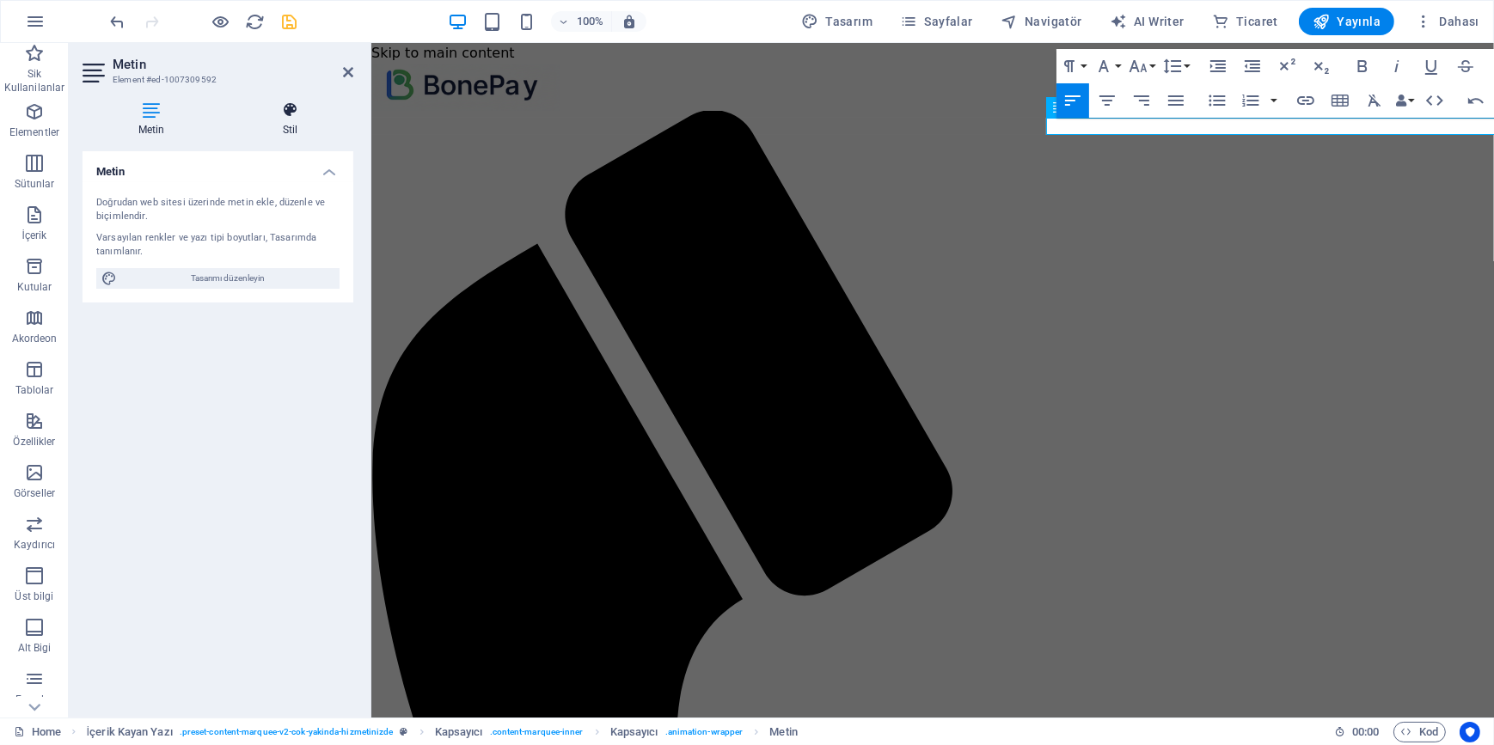
click at [287, 113] on icon at bounding box center [290, 109] width 126 height 17
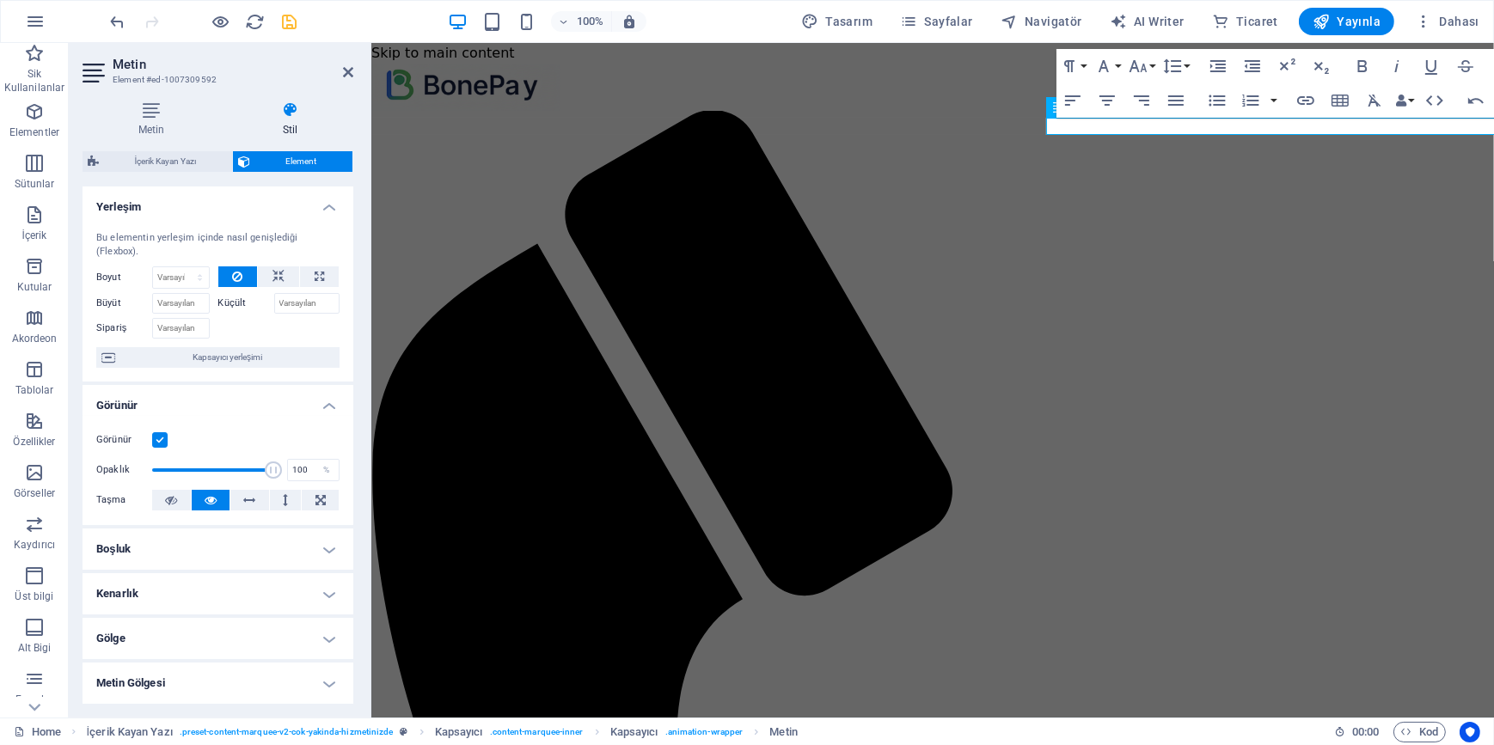
scroll to position [223, 0]
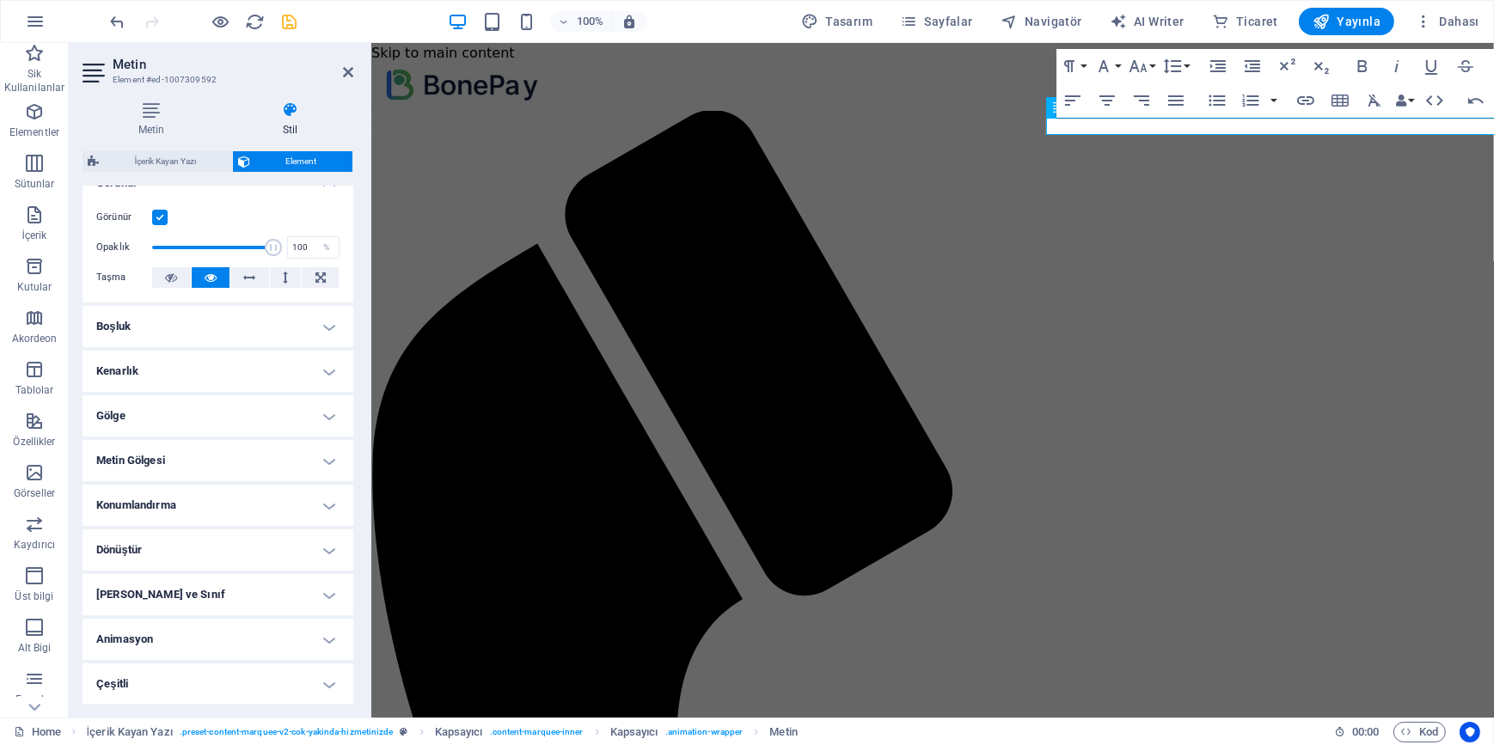
click at [178, 551] on h4 "Dönüştür" at bounding box center [217, 549] width 271 height 41
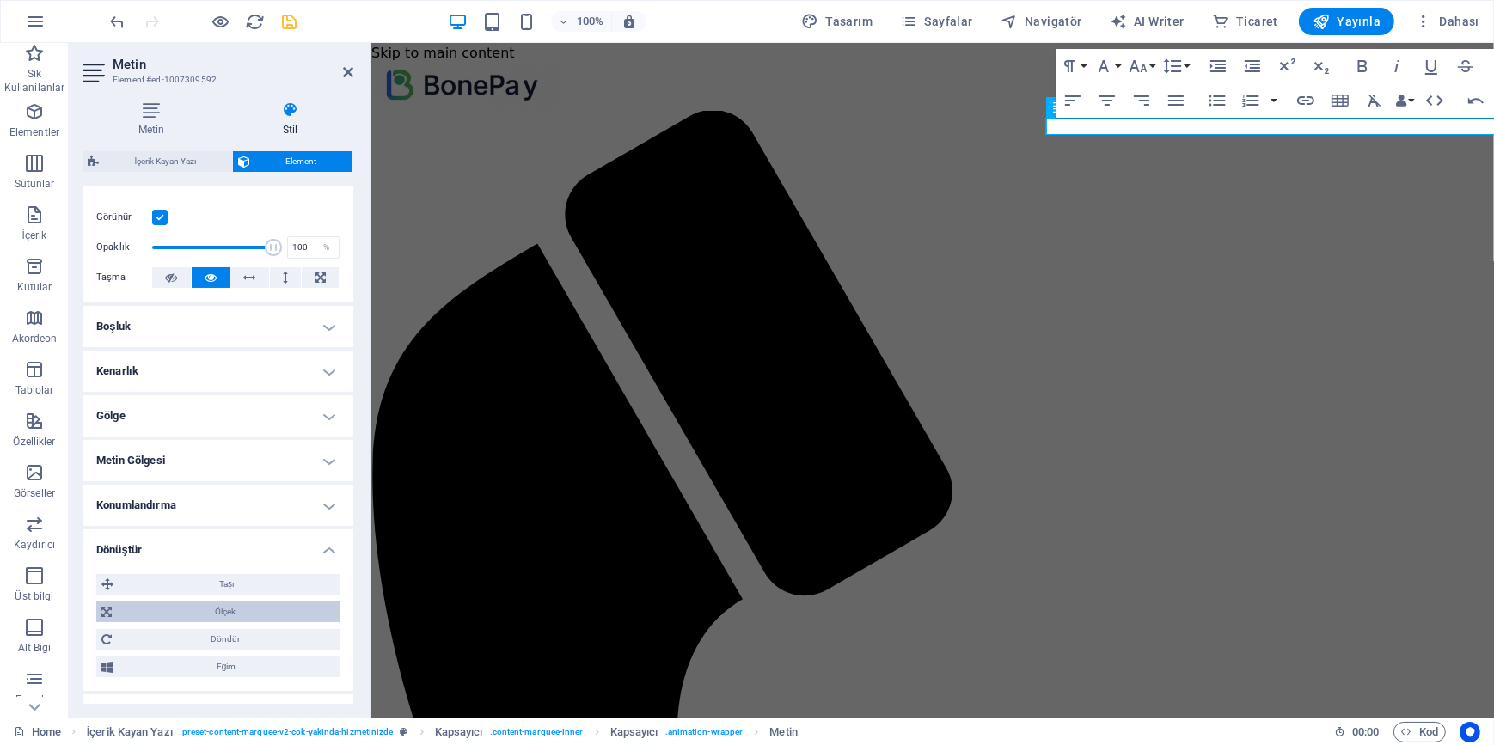
click at [235, 606] on span "Ölçek" at bounding box center [225, 612] width 217 height 21
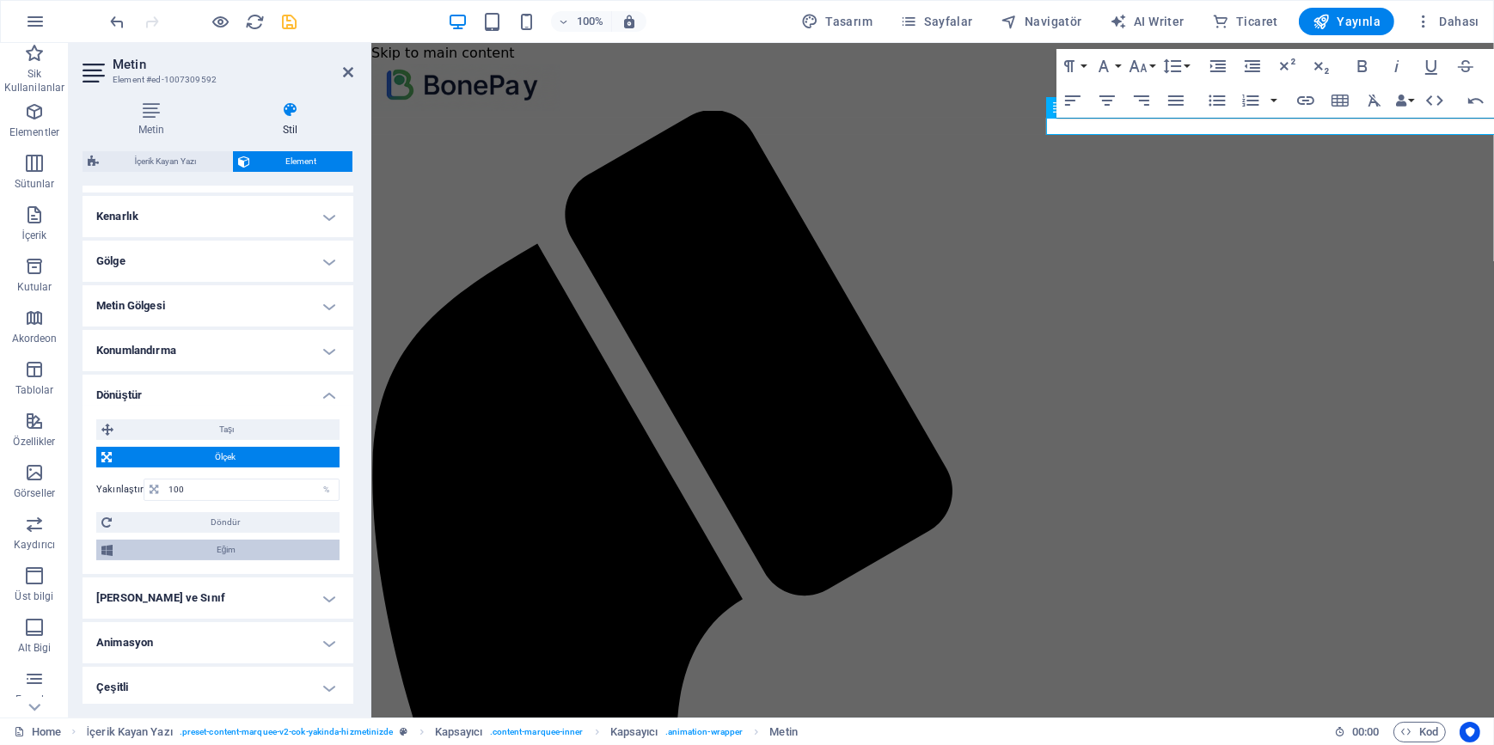
scroll to position [380, 0]
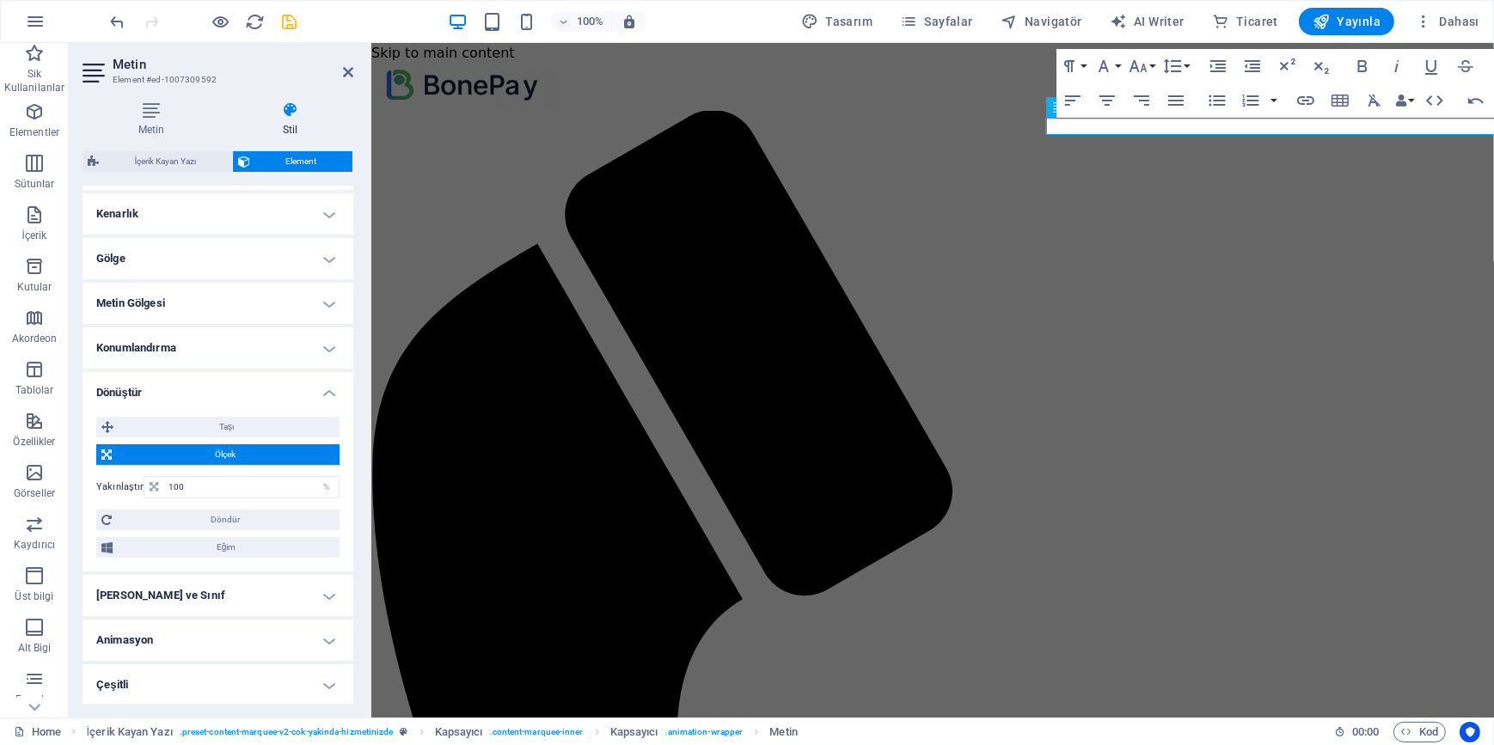
click at [180, 465] on div "Taşı X uzaklığı 0 px rem % em vh vw Y uzaklığı 0 px rem % em vh vw Ölçek Yakınl…" at bounding box center [217, 487] width 243 height 141
click at [189, 486] on input "100" at bounding box center [251, 487] width 174 height 21
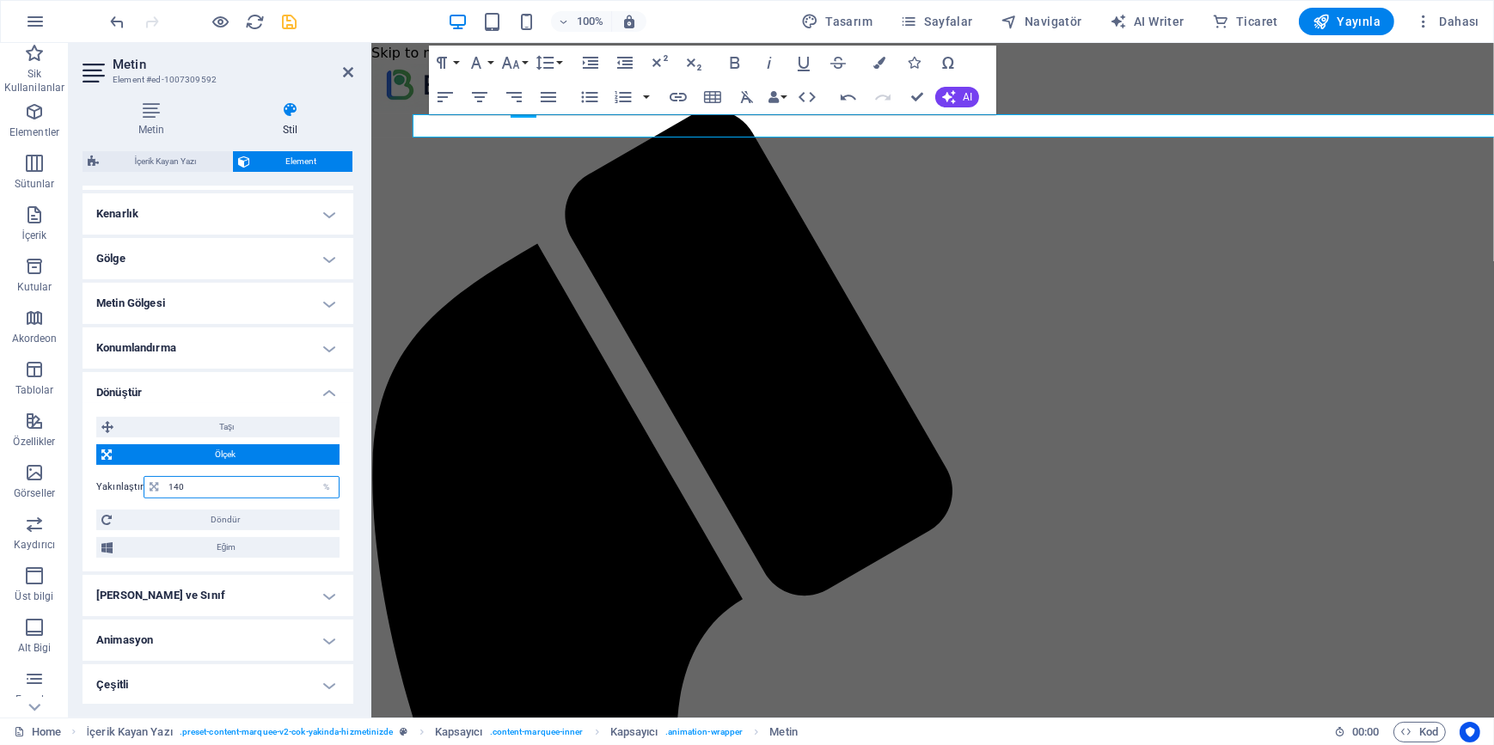
click at [229, 484] on input "140" at bounding box center [251, 487] width 174 height 21
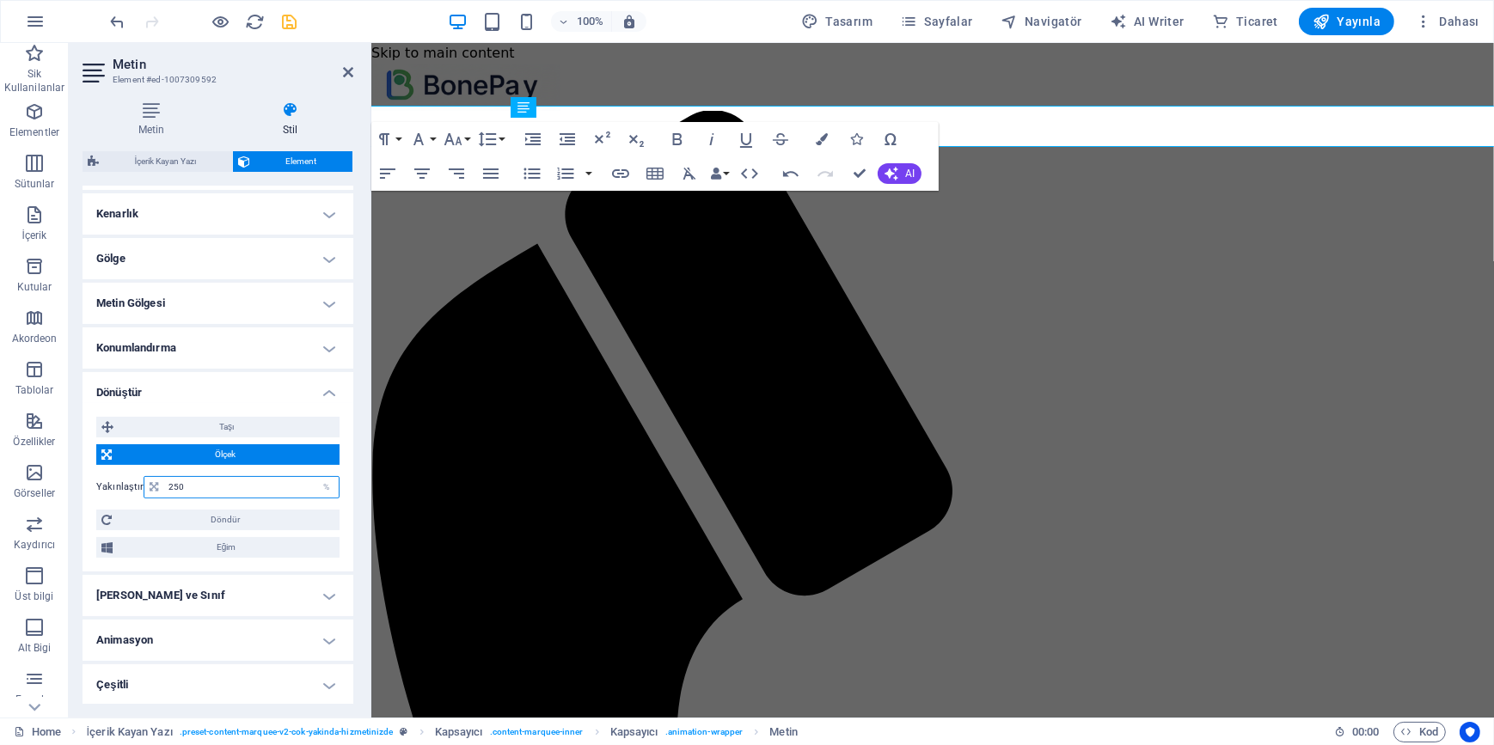
click at [251, 481] on input "250" at bounding box center [251, 487] width 174 height 21
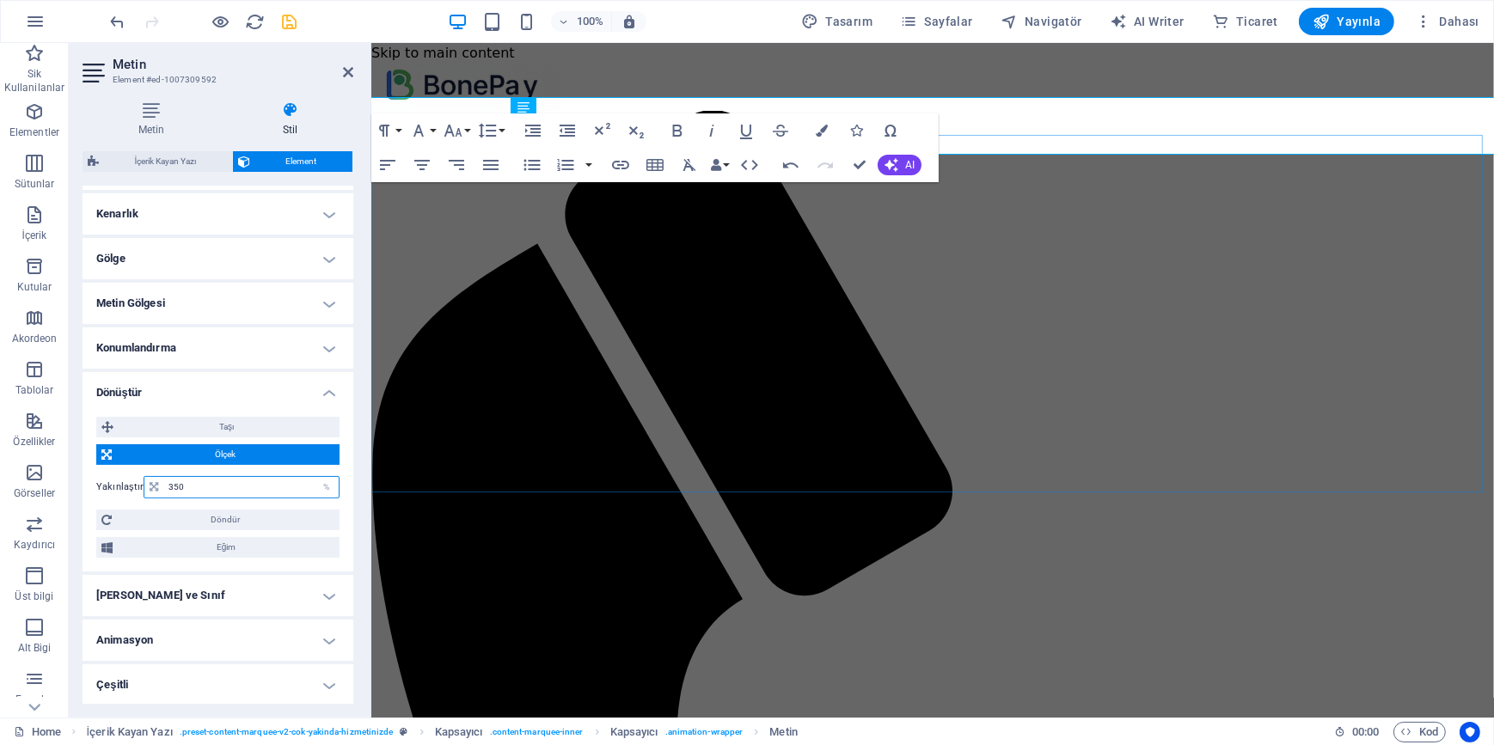
type input "350"
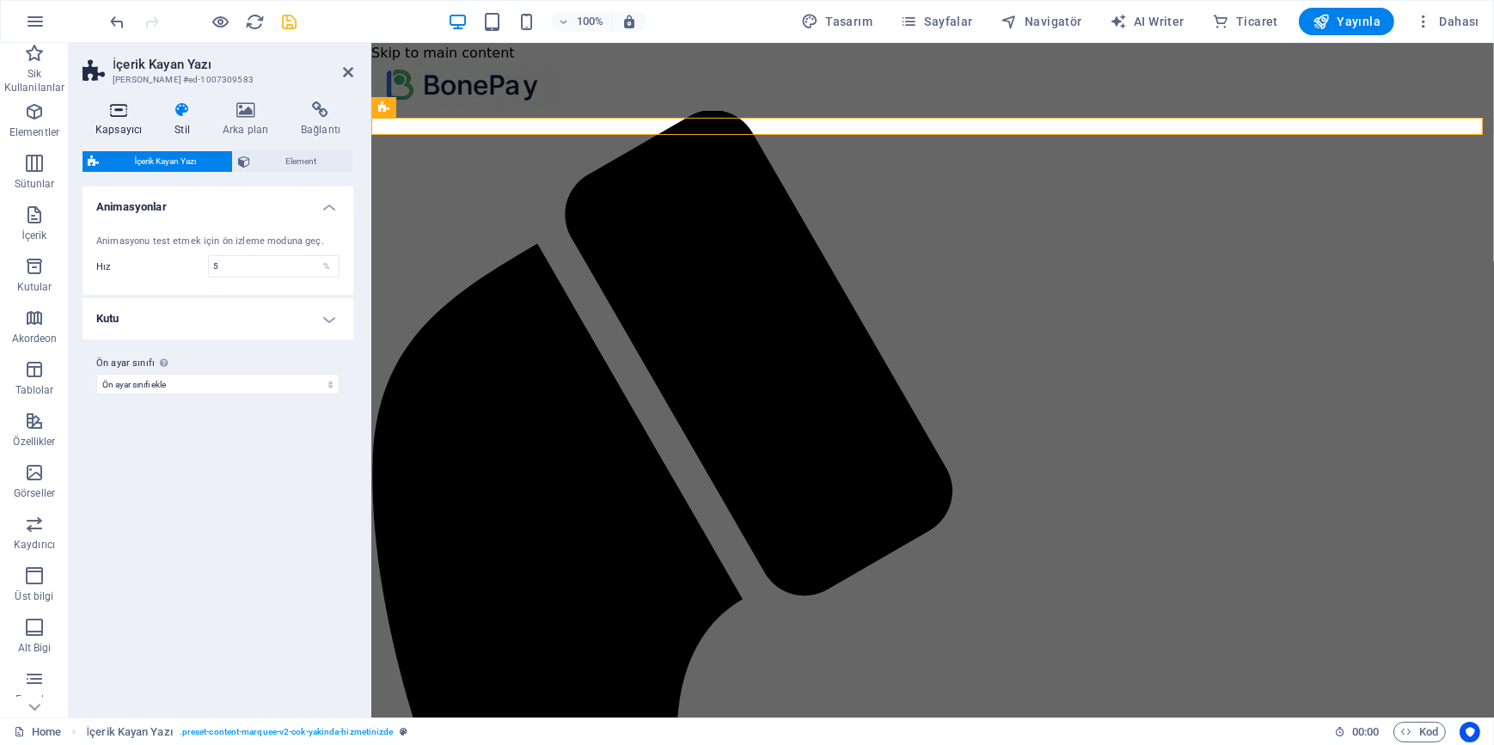
click at [113, 116] on icon at bounding box center [118, 109] width 72 height 17
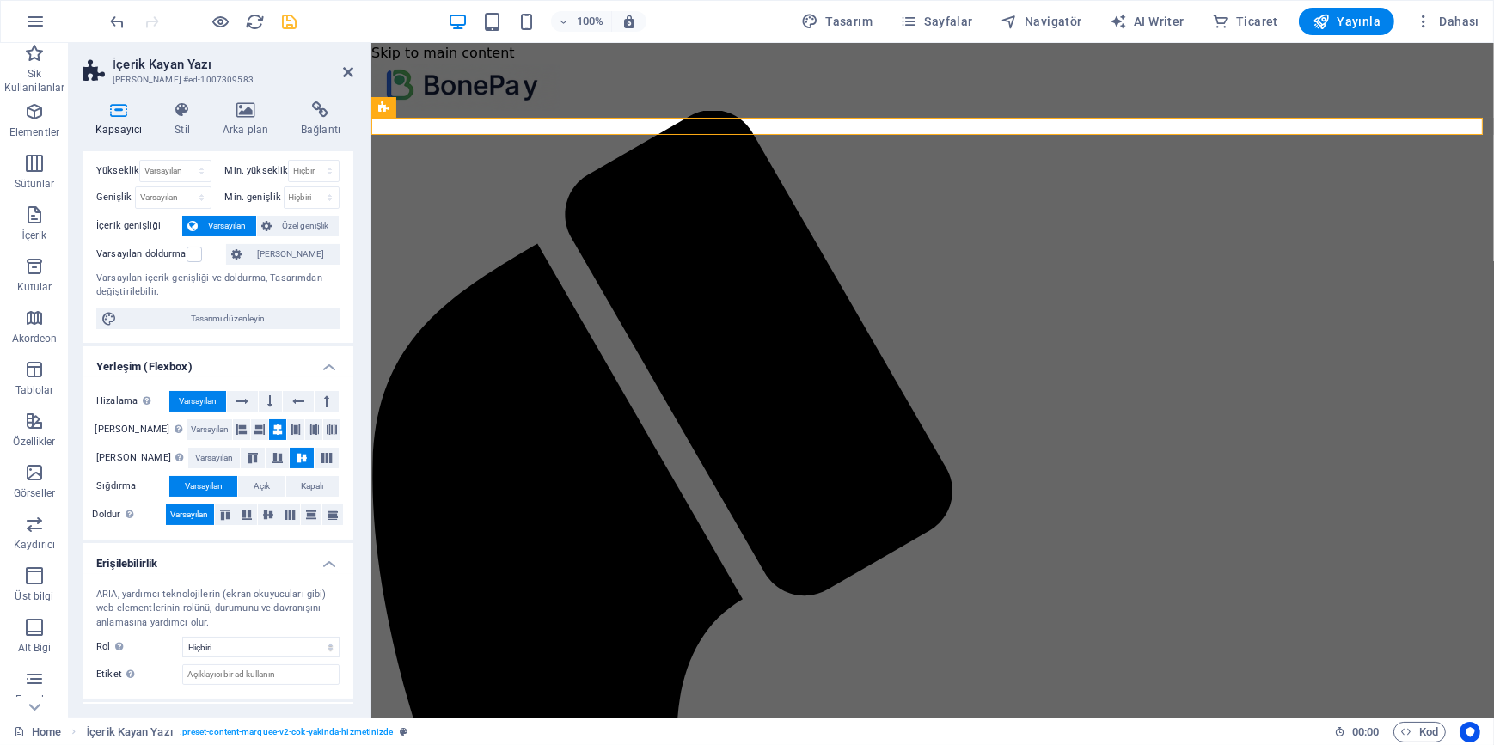
scroll to position [0, 0]
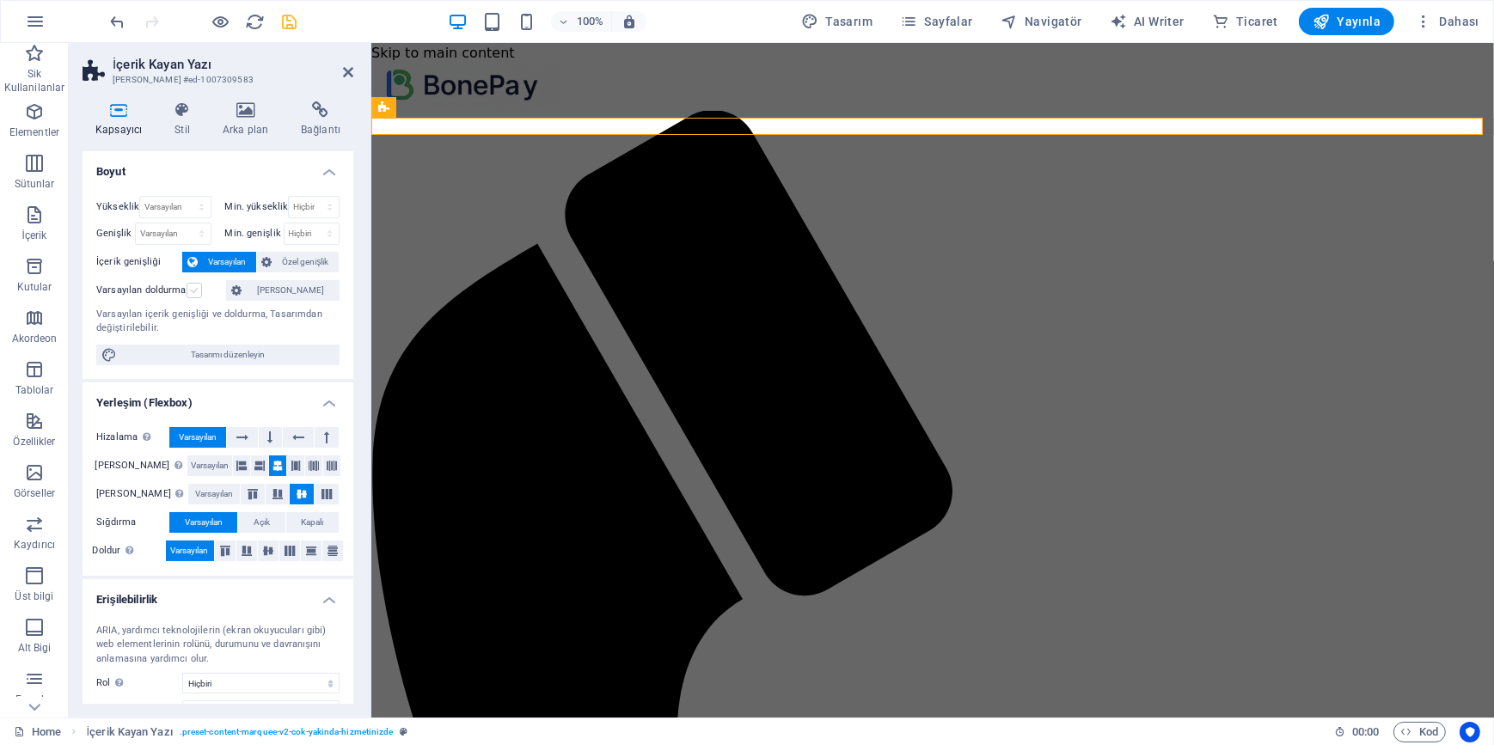
click at [197, 292] on label at bounding box center [193, 290] width 15 height 15
click at [0, 0] on input "Varsayılan doldurma" at bounding box center [0, 0] width 0 height 0
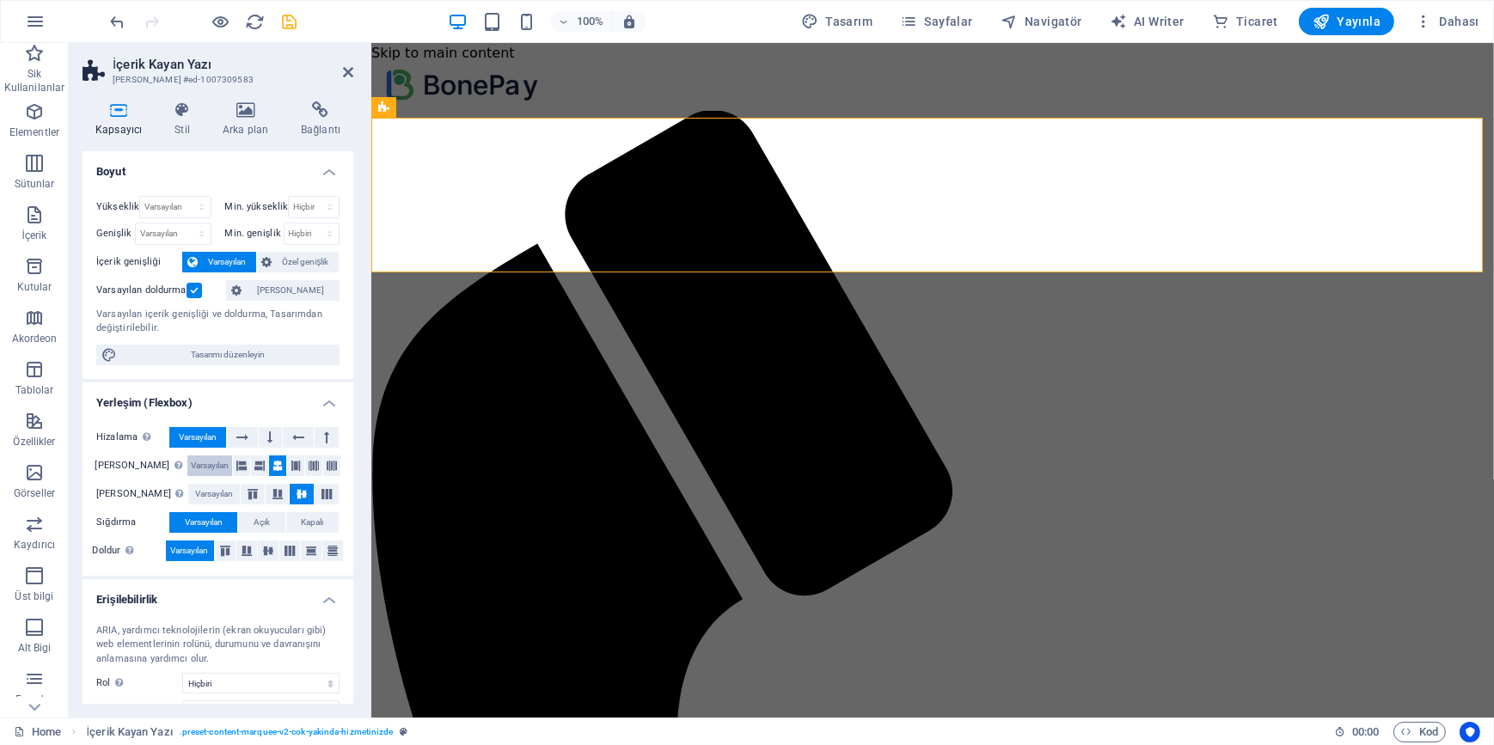
click at [191, 455] on span "Varsayılan" at bounding box center [210, 465] width 38 height 21
click at [195, 484] on span "Varsayılan" at bounding box center [214, 494] width 38 height 21
click at [344, 69] on icon at bounding box center [348, 72] width 10 height 14
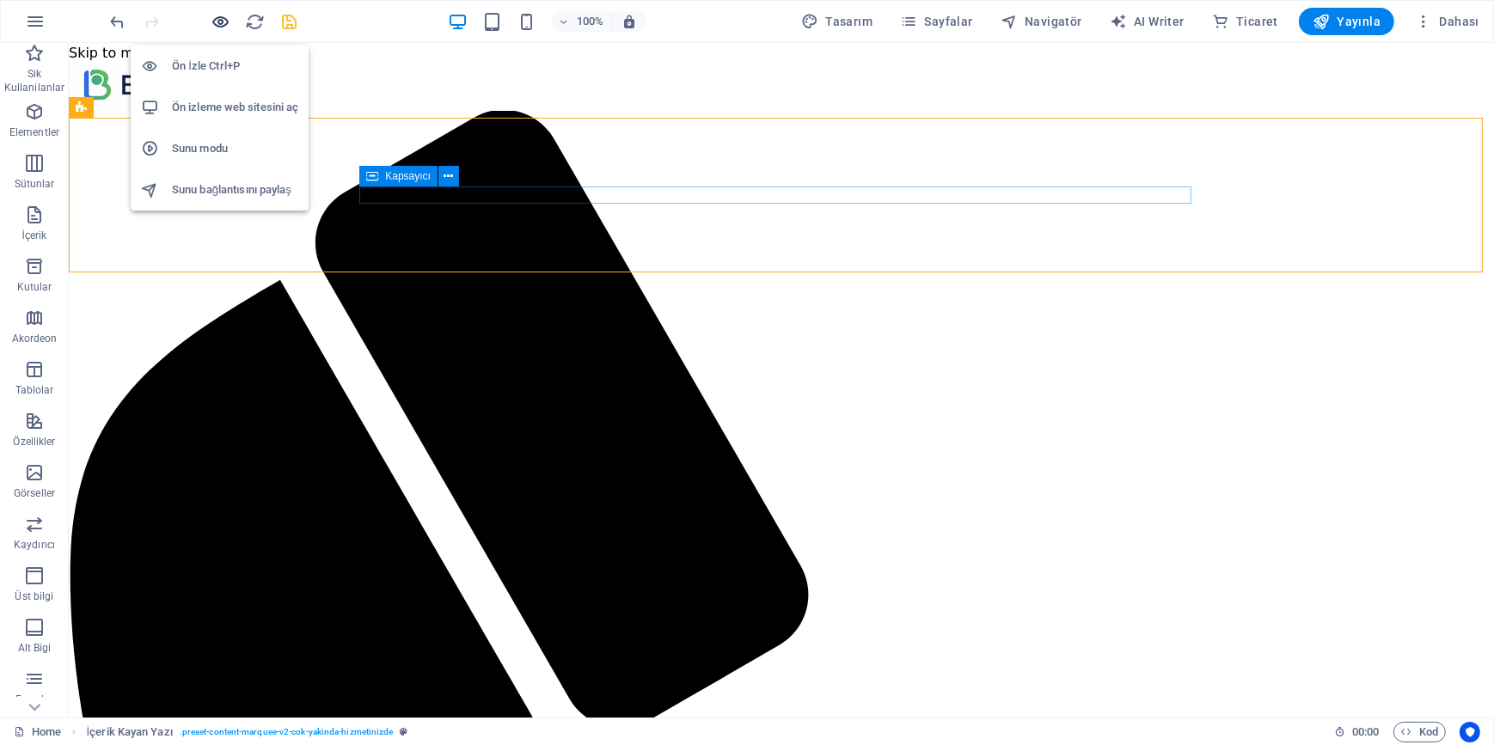
click at [225, 24] on icon "button" at bounding box center [221, 22] width 20 height 20
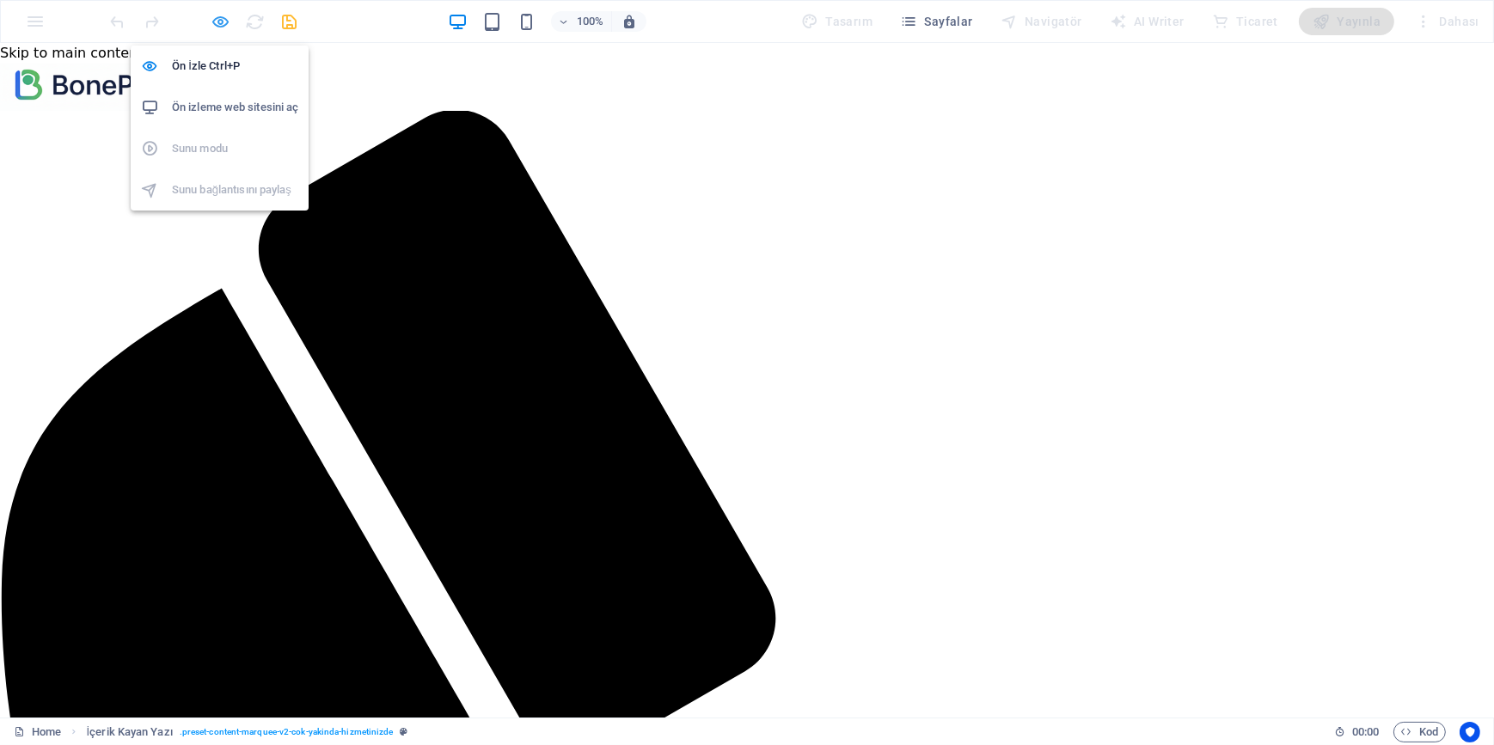
click at [214, 19] on icon "button" at bounding box center [221, 22] width 20 height 20
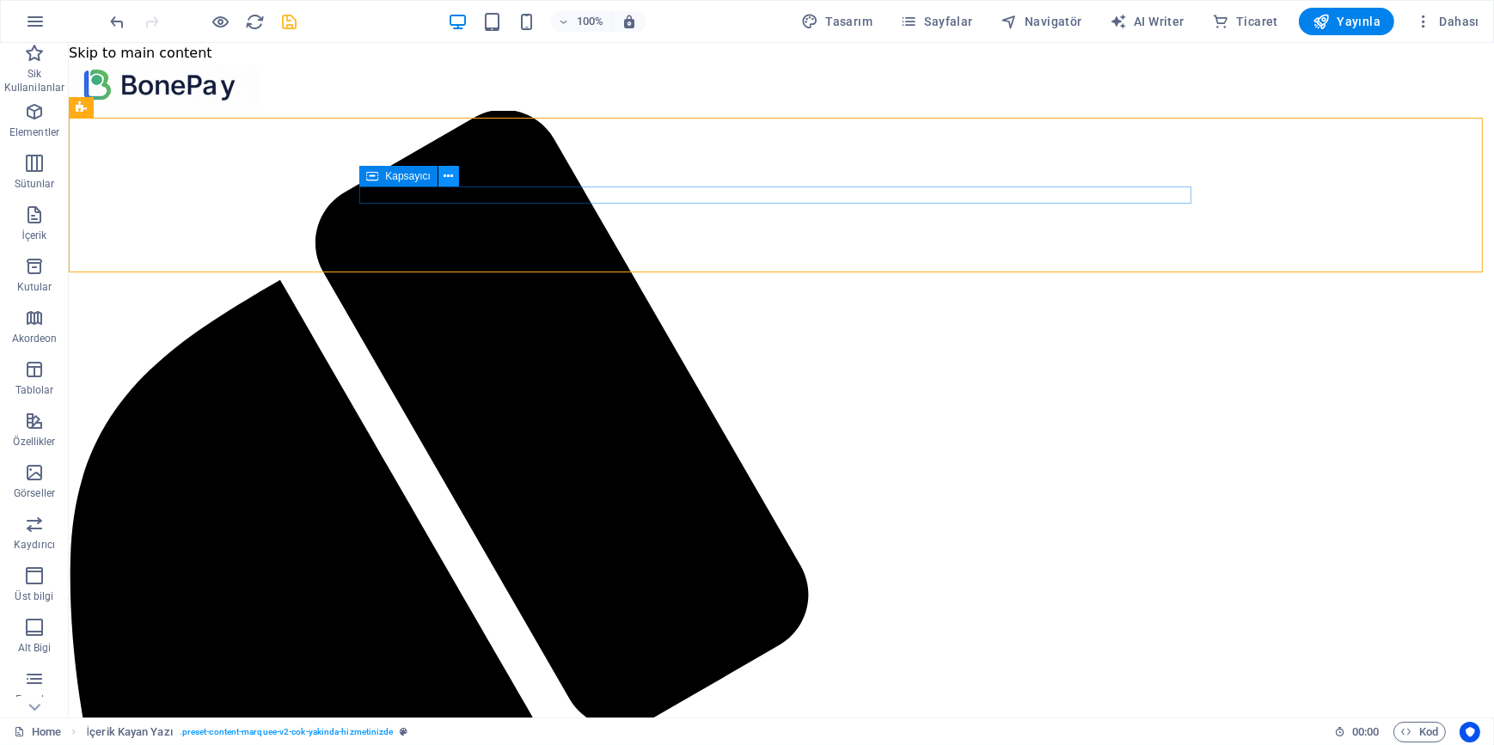
click at [450, 174] on icon at bounding box center [447, 177] width 9 height 18
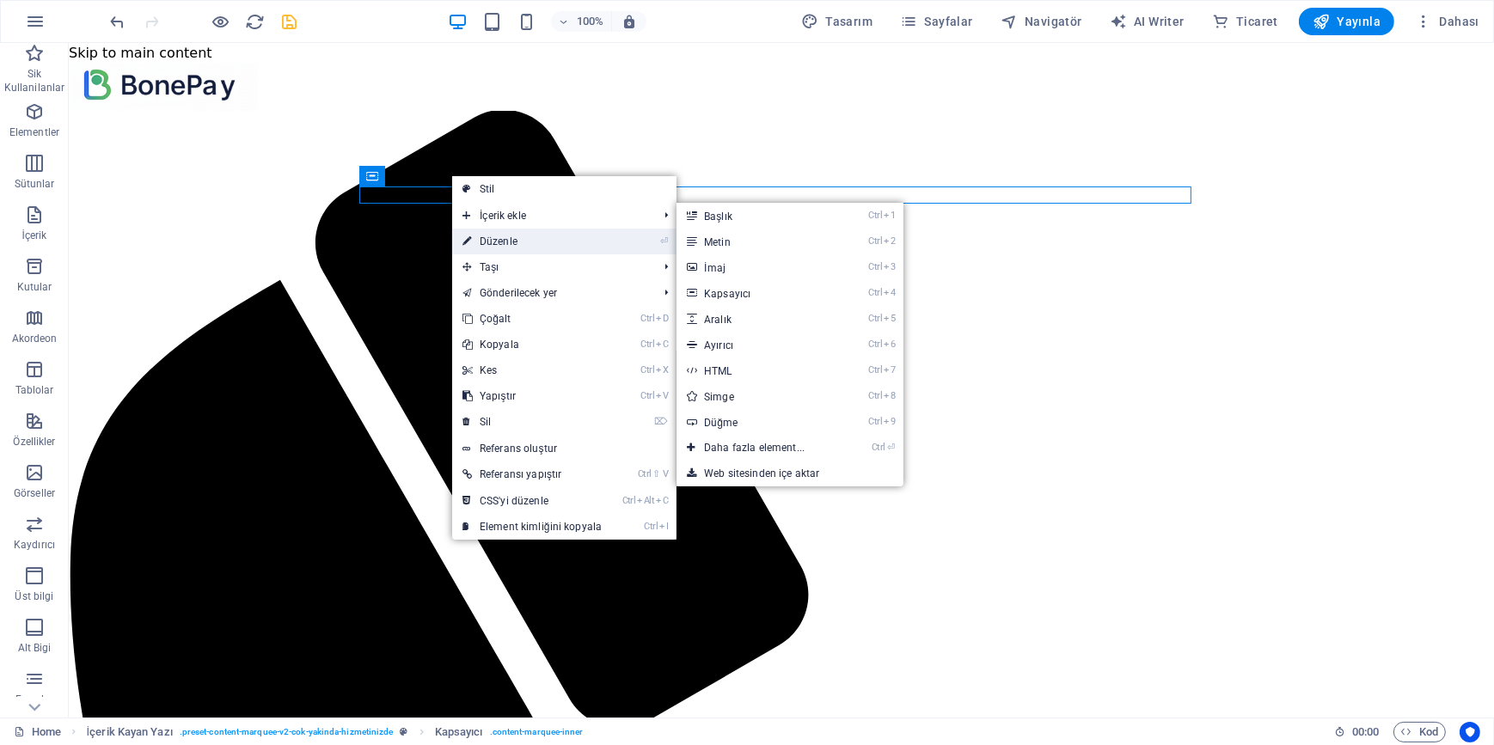
click at [490, 241] on link "⏎ Düzenle" at bounding box center [532, 242] width 160 height 26
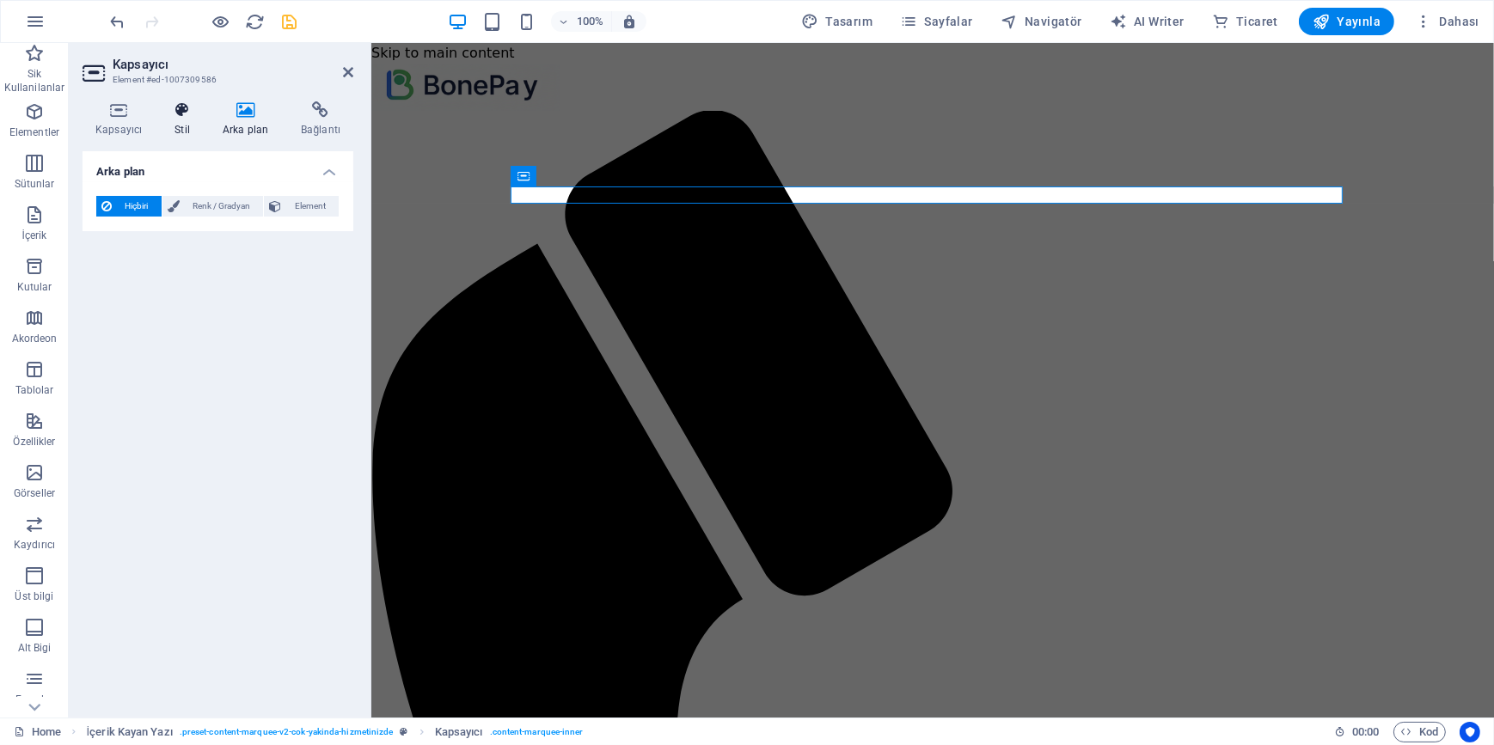
click at [181, 127] on h4 "Stil" at bounding box center [186, 119] width 48 height 36
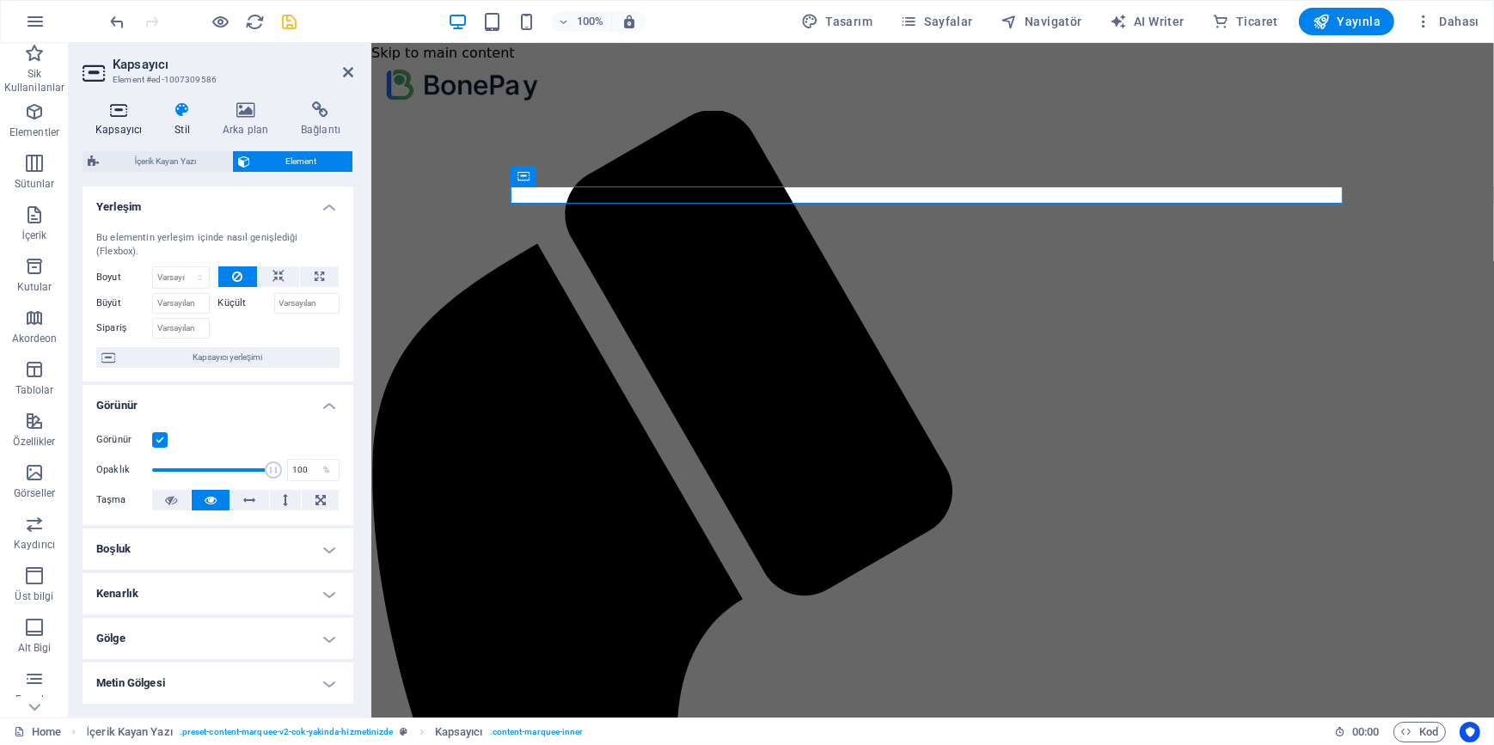
click at [137, 118] on icon at bounding box center [118, 109] width 72 height 17
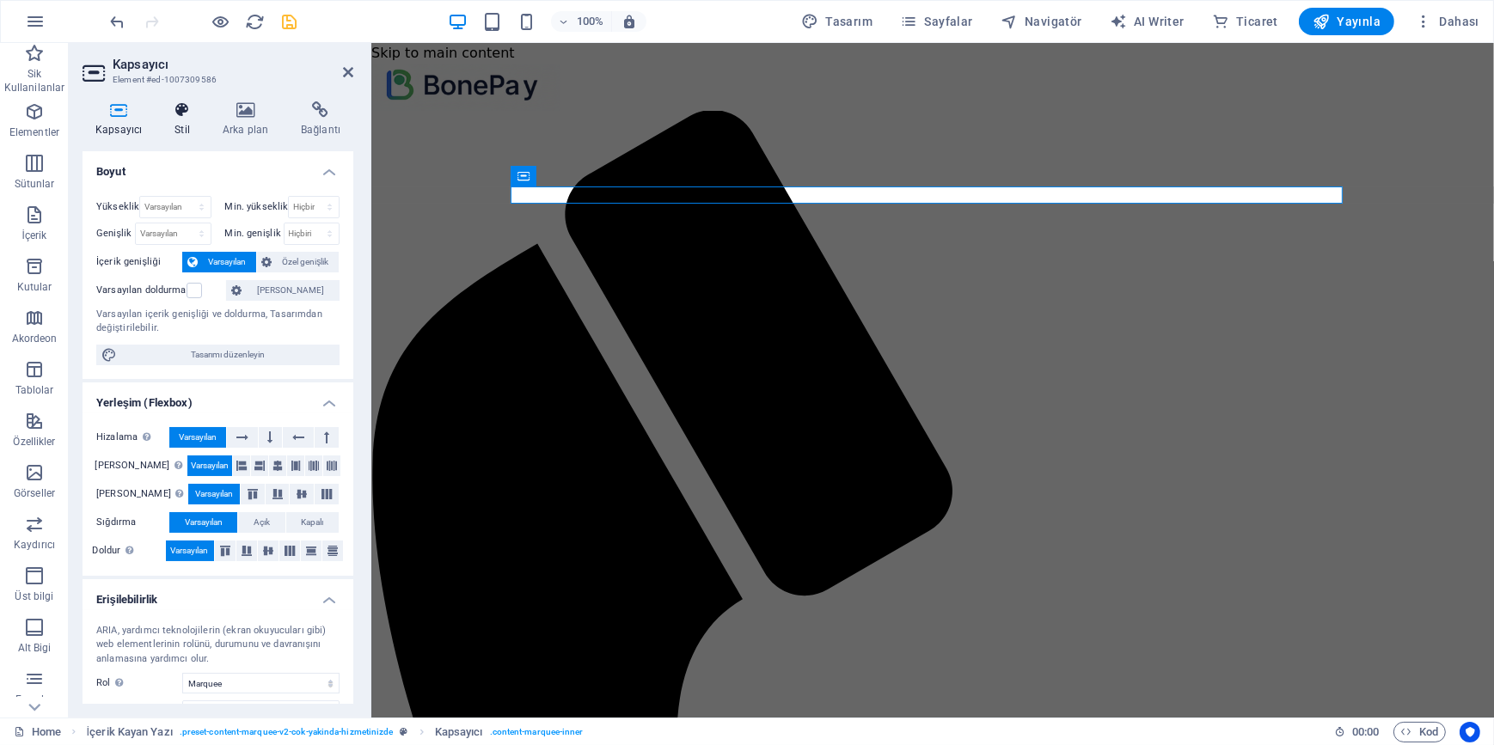
click at [174, 118] on icon at bounding box center [182, 109] width 41 height 17
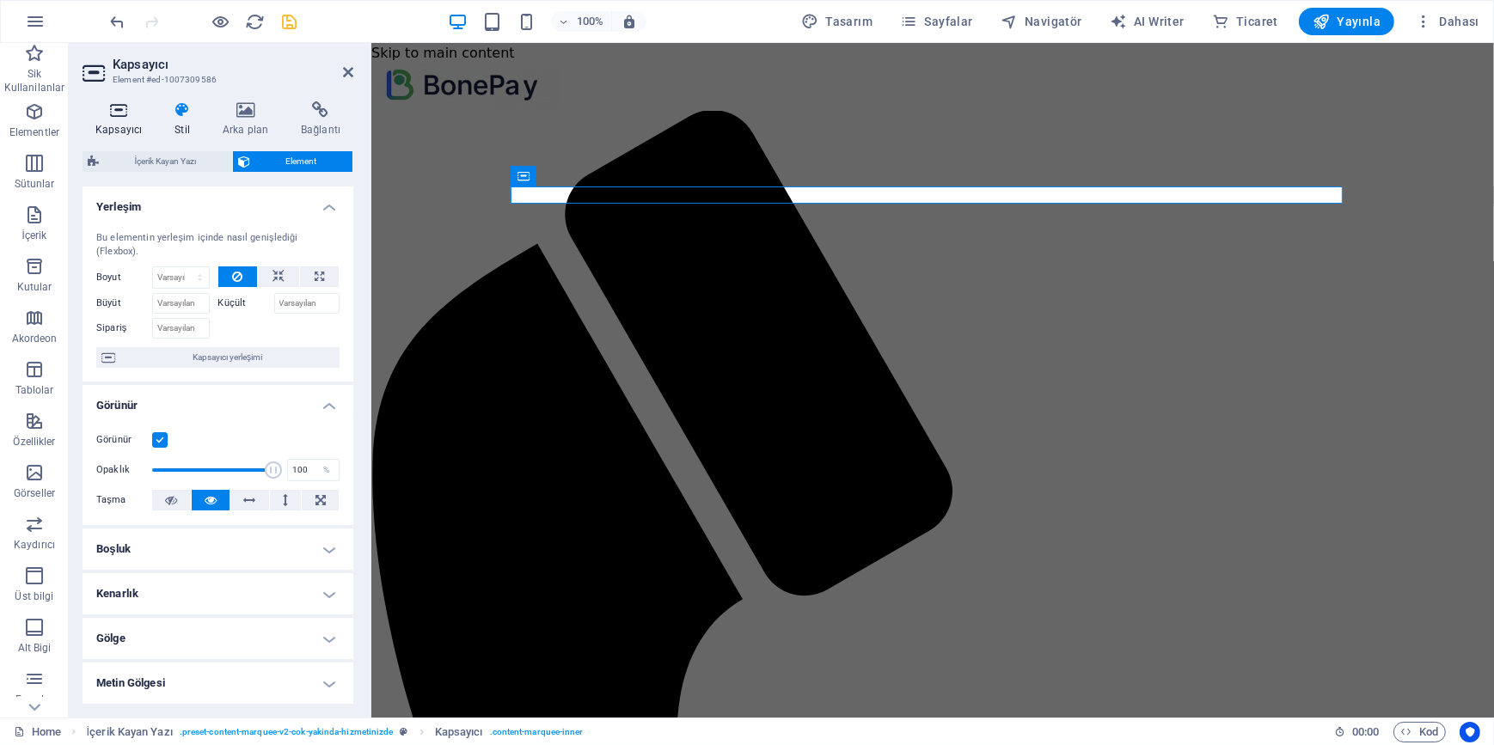
click at [116, 121] on h4 "Kapsayıcı" at bounding box center [121, 119] width 79 height 36
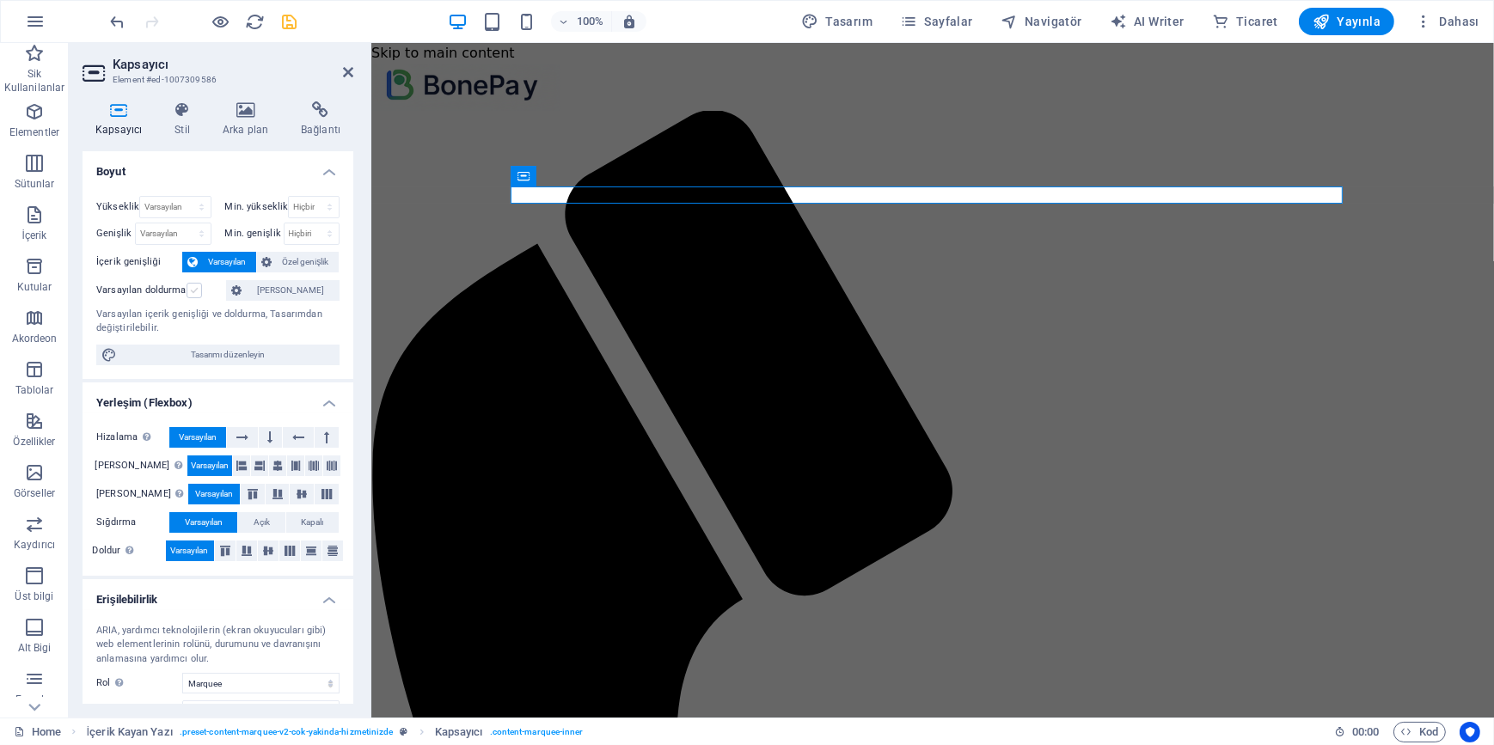
click at [195, 285] on label at bounding box center [193, 290] width 15 height 15
click at [0, 0] on input "Varsayılan doldurma" at bounding box center [0, 0] width 0 height 0
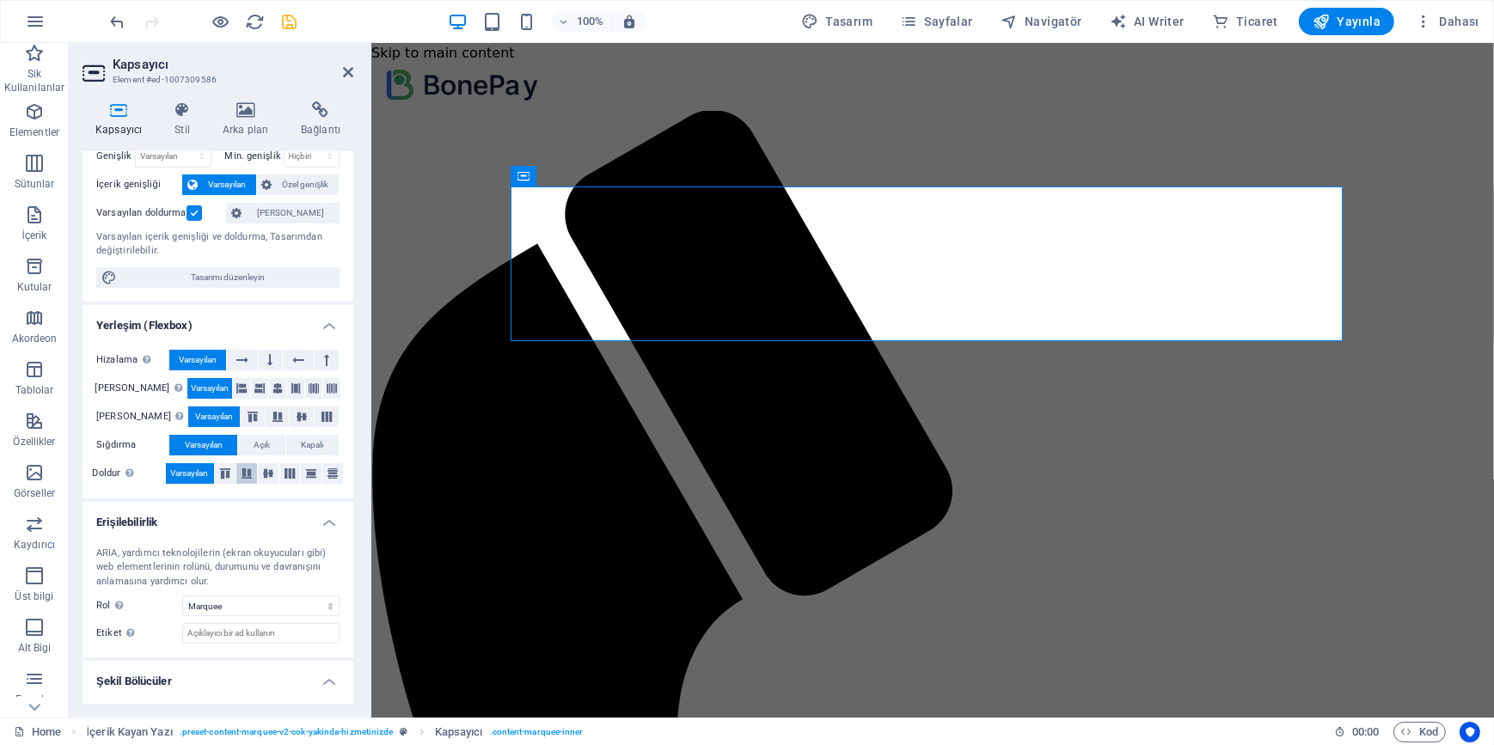
scroll to position [112, 0]
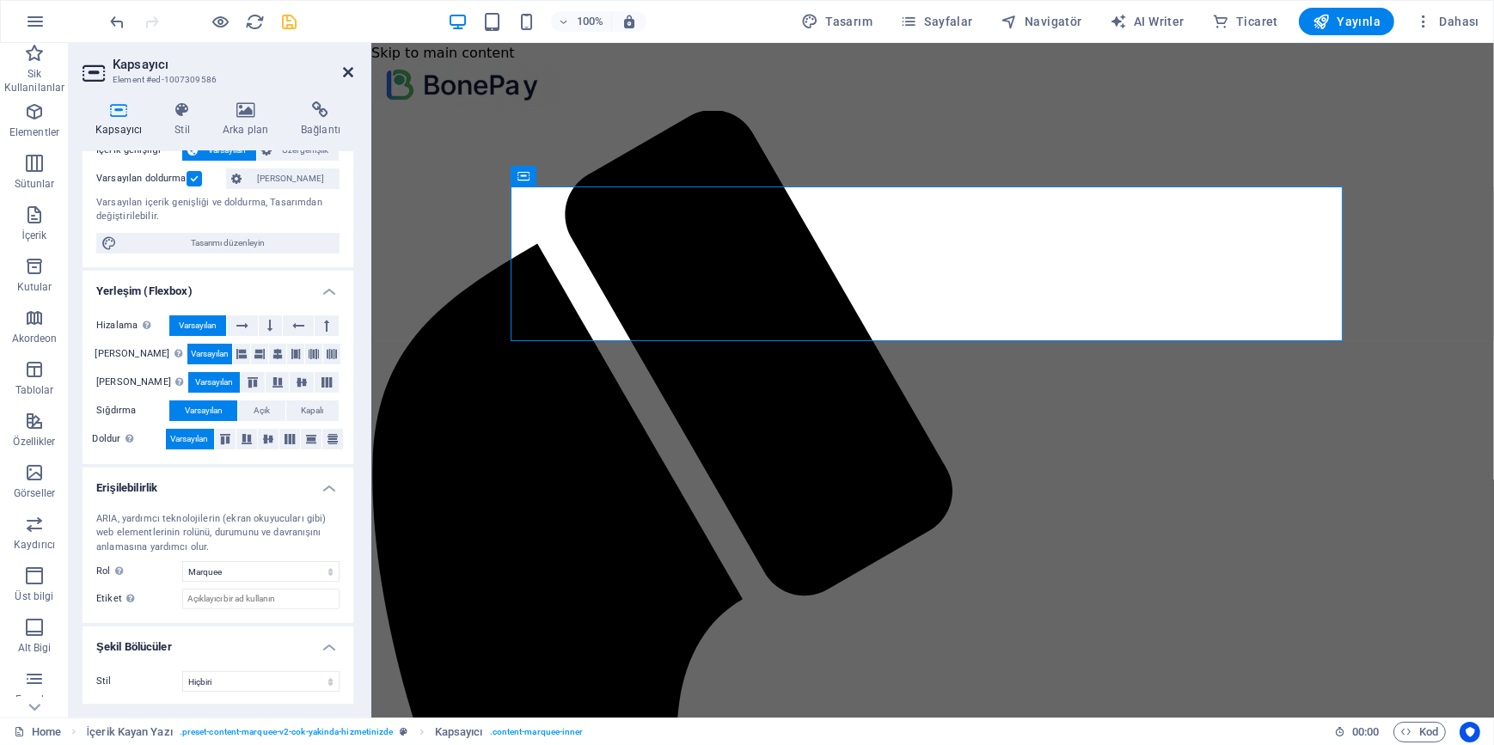
click at [346, 76] on icon at bounding box center [348, 72] width 10 height 14
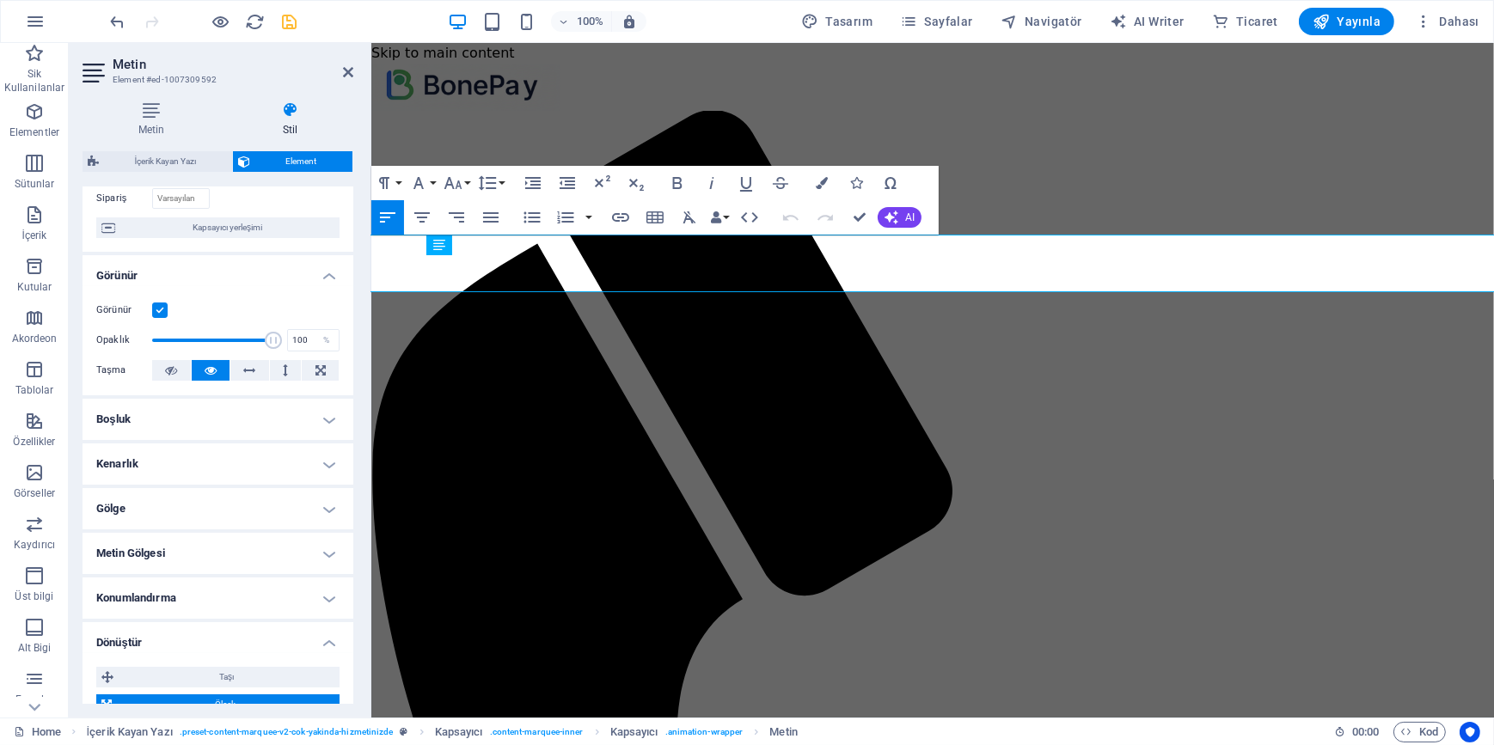
scroll to position [0, 0]
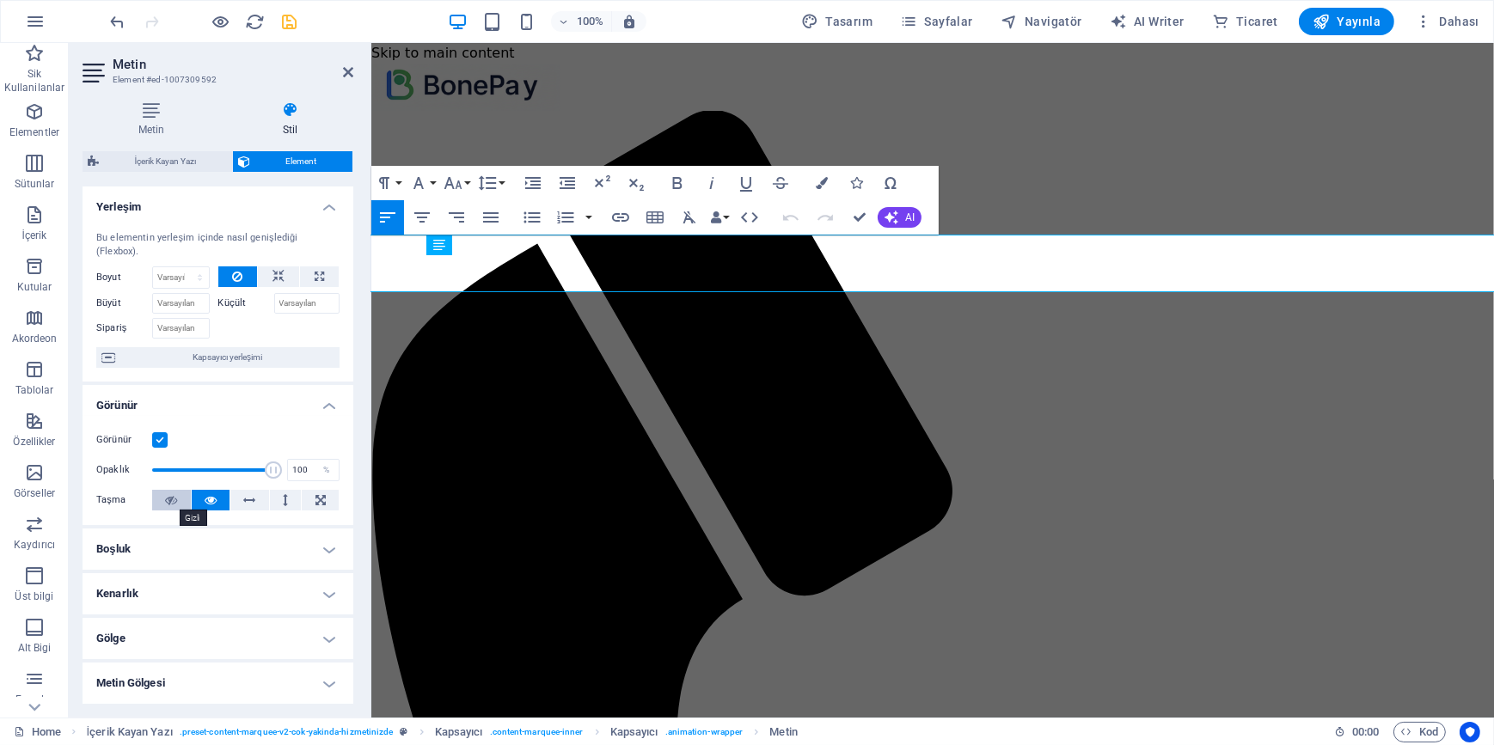
click at [168, 496] on icon at bounding box center [171, 500] width 12 height 21
click at [272, 272] on icon at bounding box center [278, 276] width 12 height 21
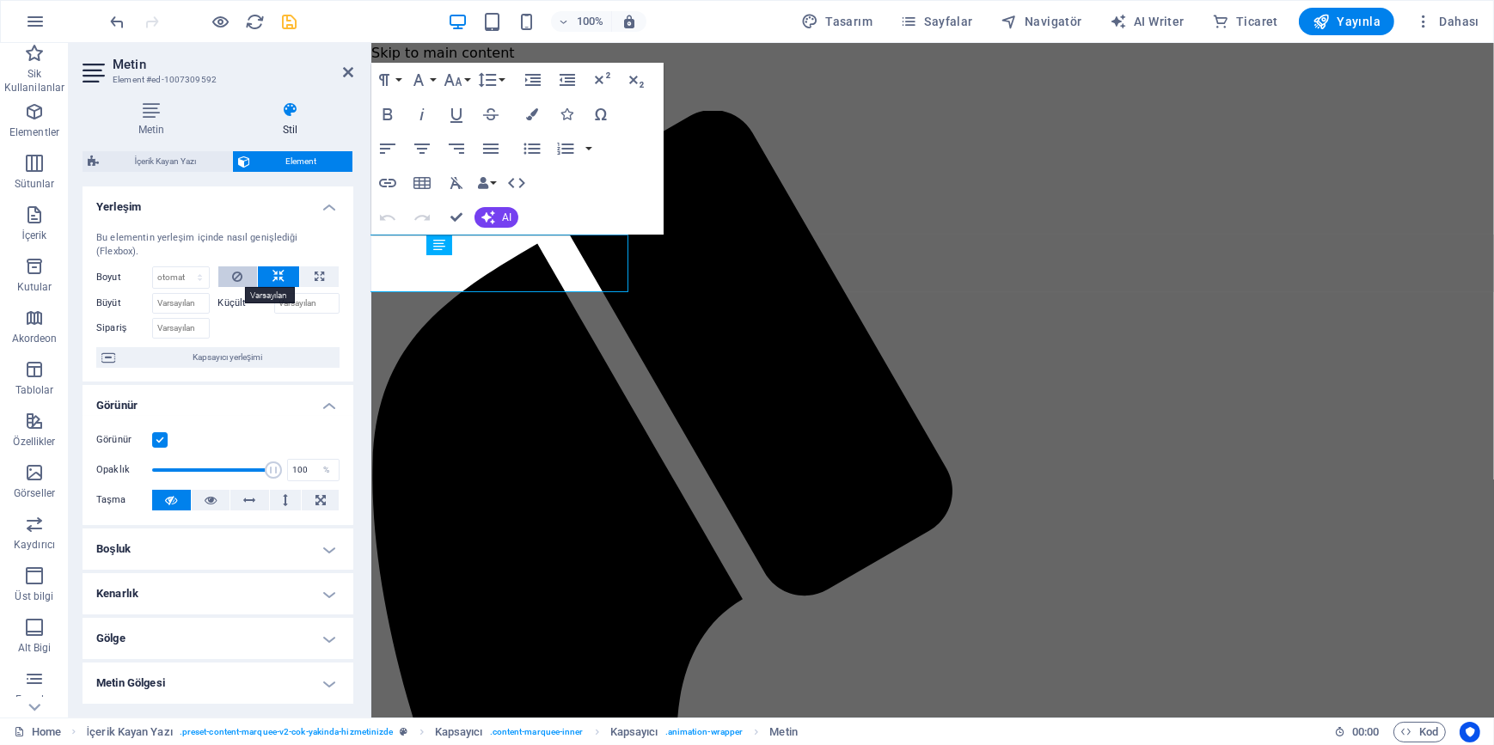
click at [241, 277] on button at bounding box center [238, 276] width 40 height 21
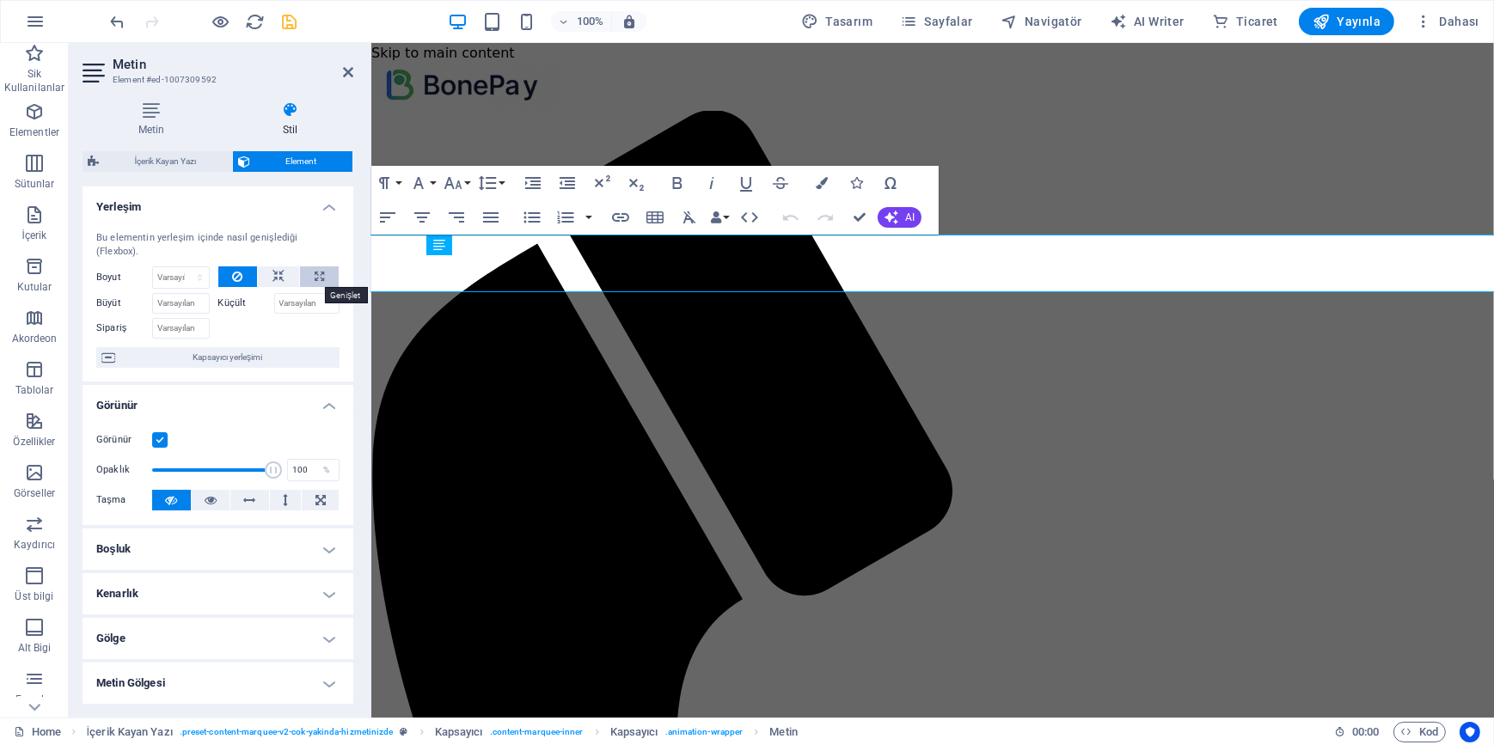
click at [315, 278] on icon at bounding box center [319, 276] width 9 height 21
type input "100"
select select "%"
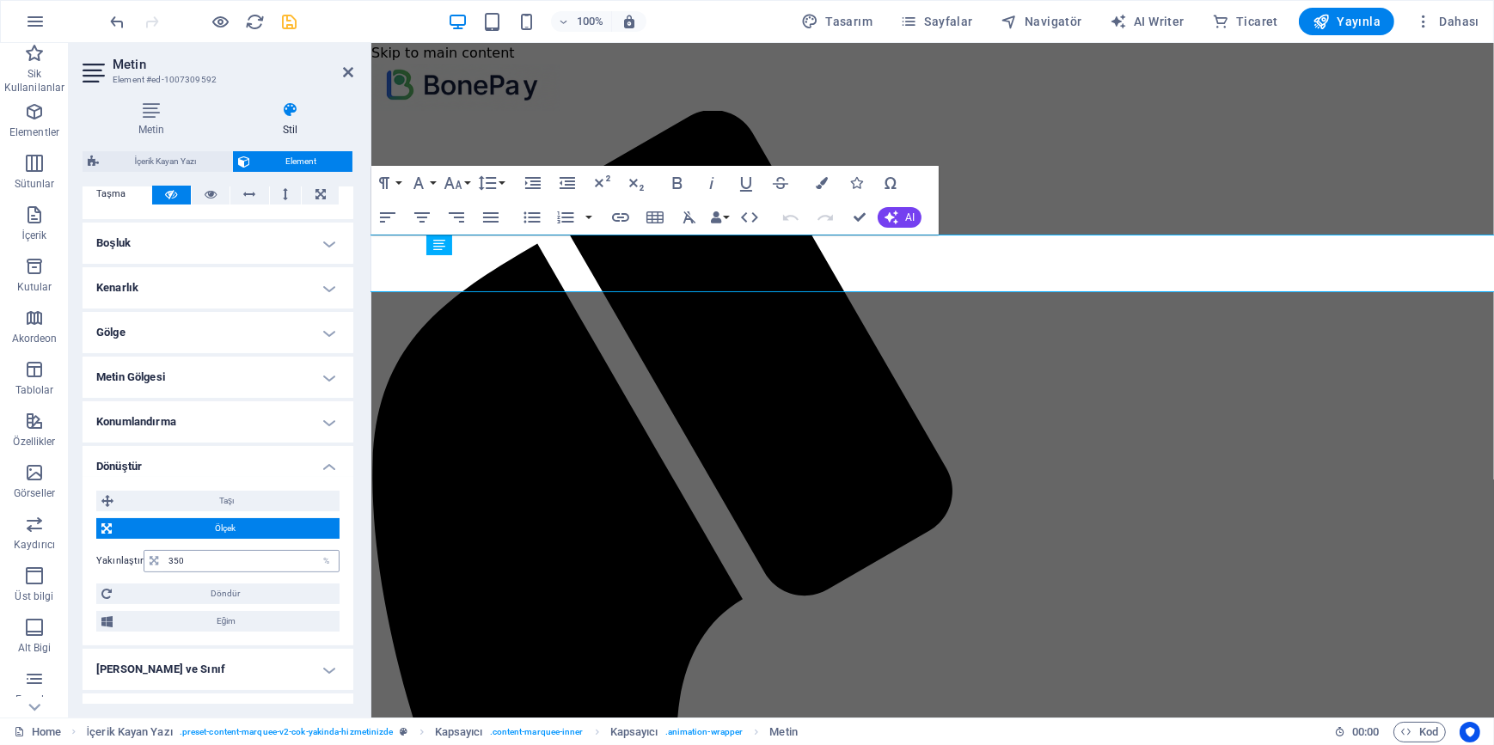
scroll to position [380, 0]
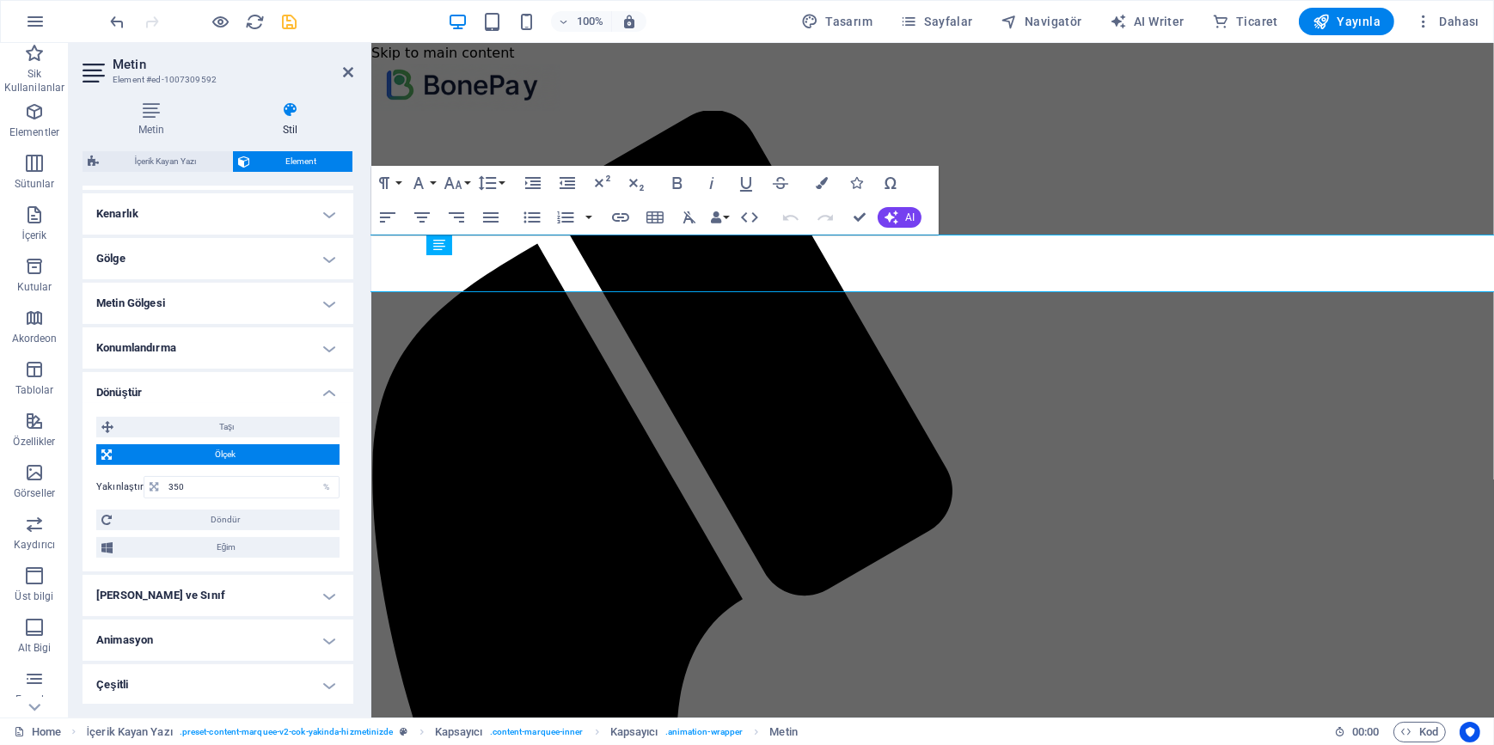
click at [165, 148] on div "Metin Stil Metin Doğrudan web sitesi üzerinde metin ekle, düzenle ve biçimlendi…" at bounding box center [217, 402] width 271 height 602
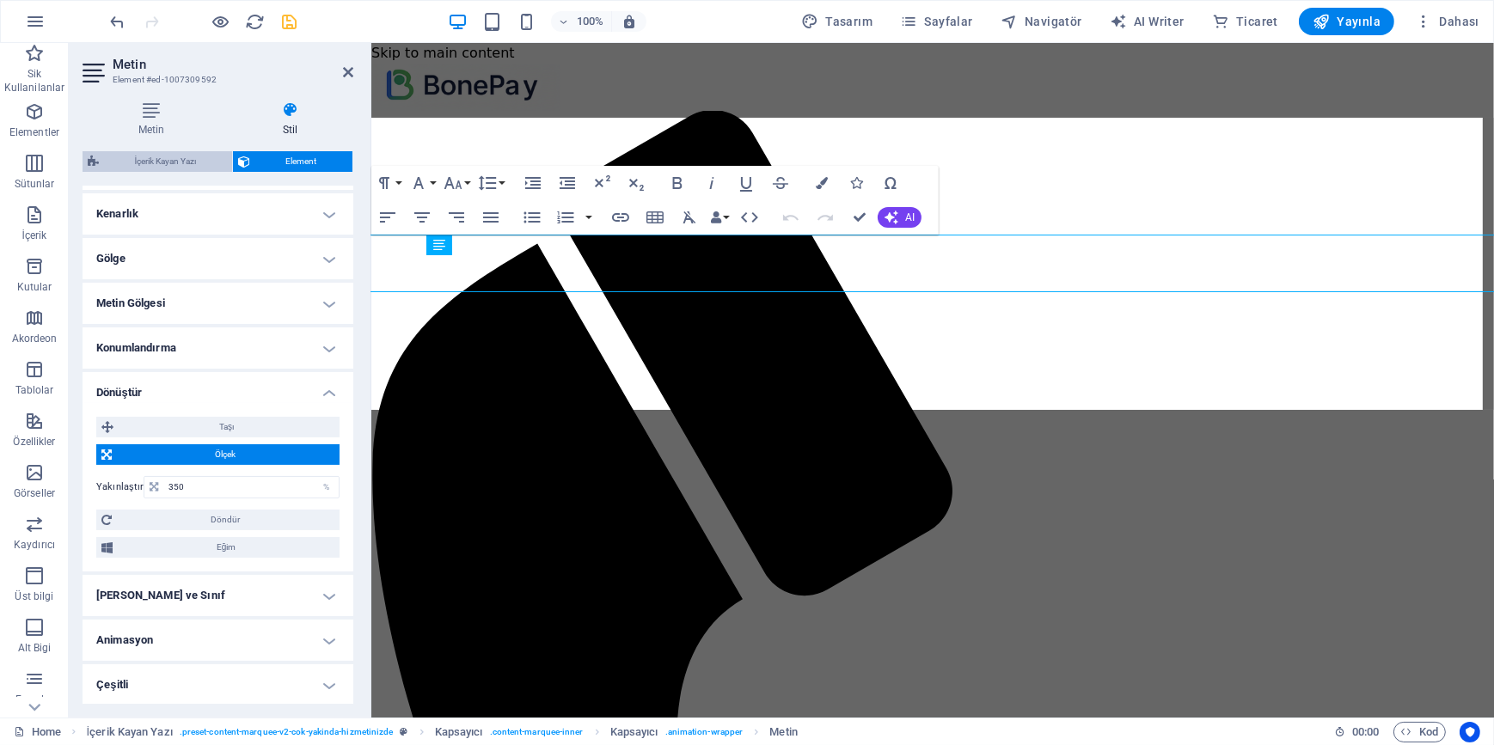
click at [167, 158] on span "İçerik Kayan Yazı" at bounding box center [165, 161] width 123 height 21
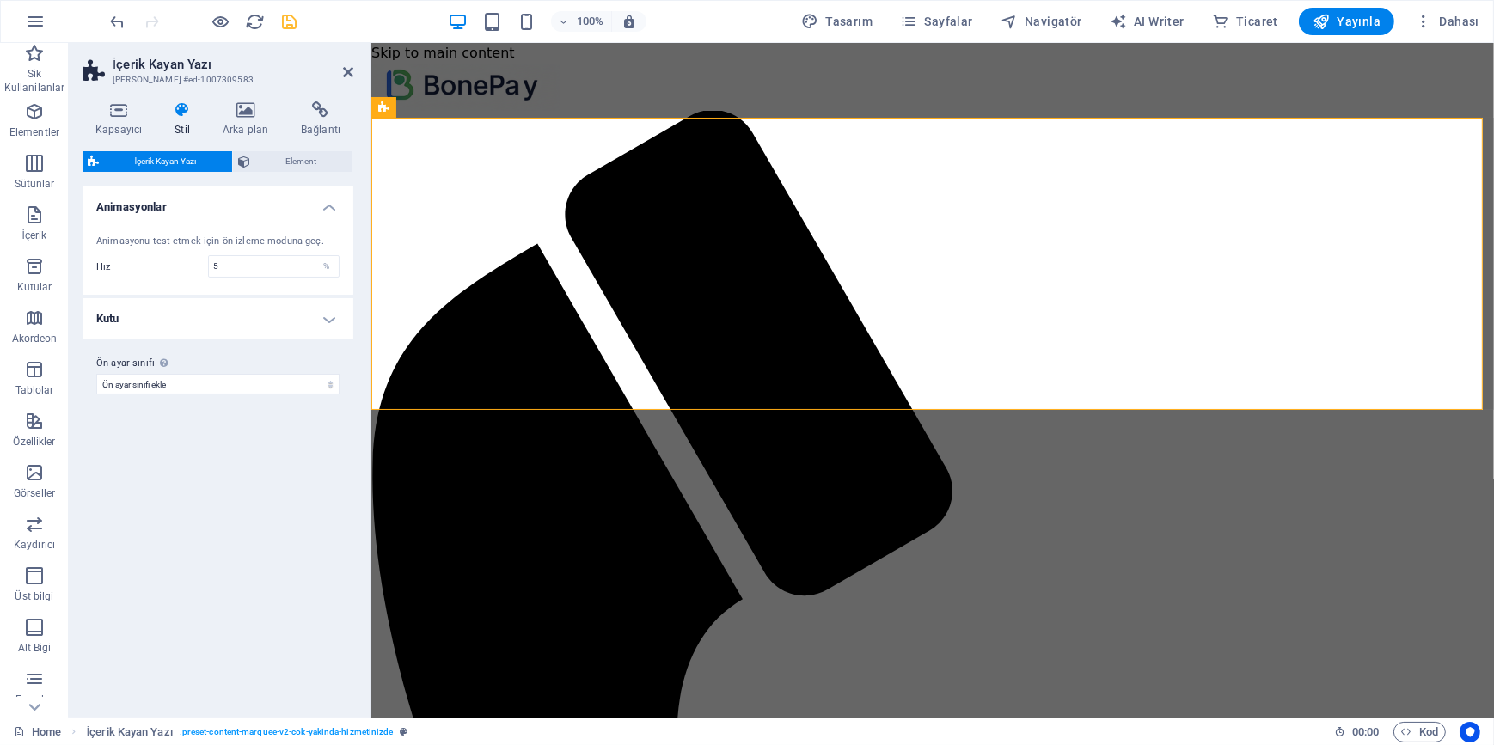
click at [323, 311] on h4 "Kutu" at bounding box center [217, 318] width 271 height 41
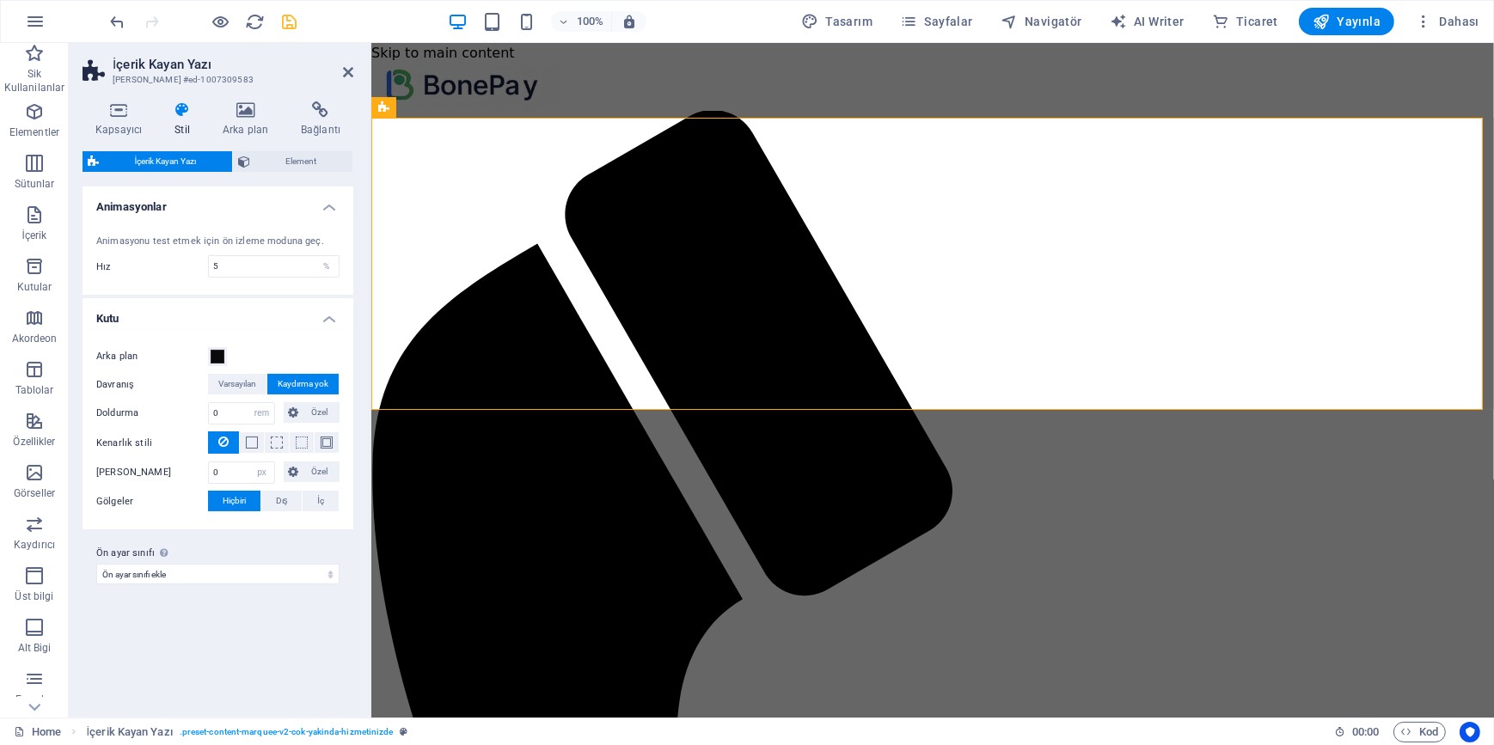
click at [323, 311] on h4 "Kutu" at bounding box center [217, 313] width 271 height 31
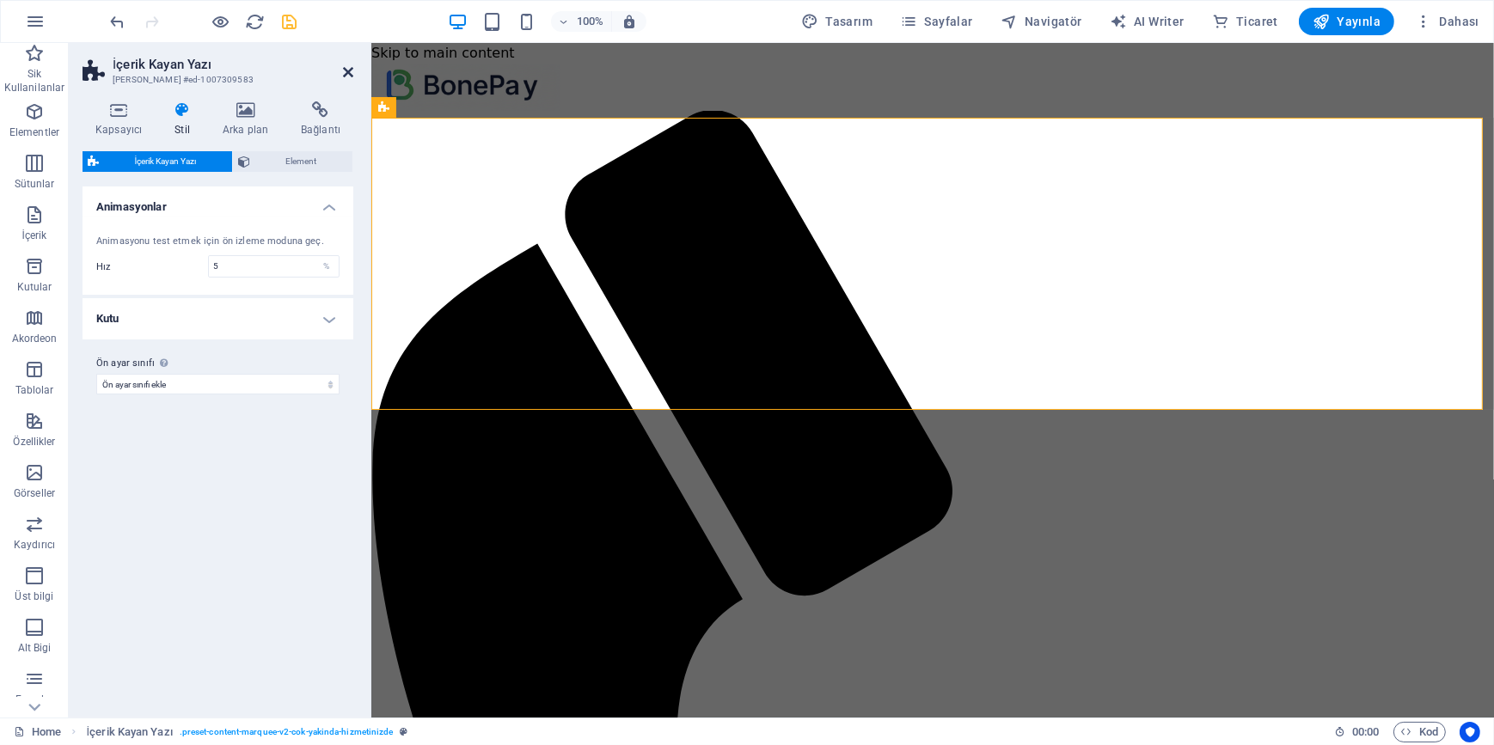
click at [345, 70] on icon at bounding box center [348, 72] width 10 height 14
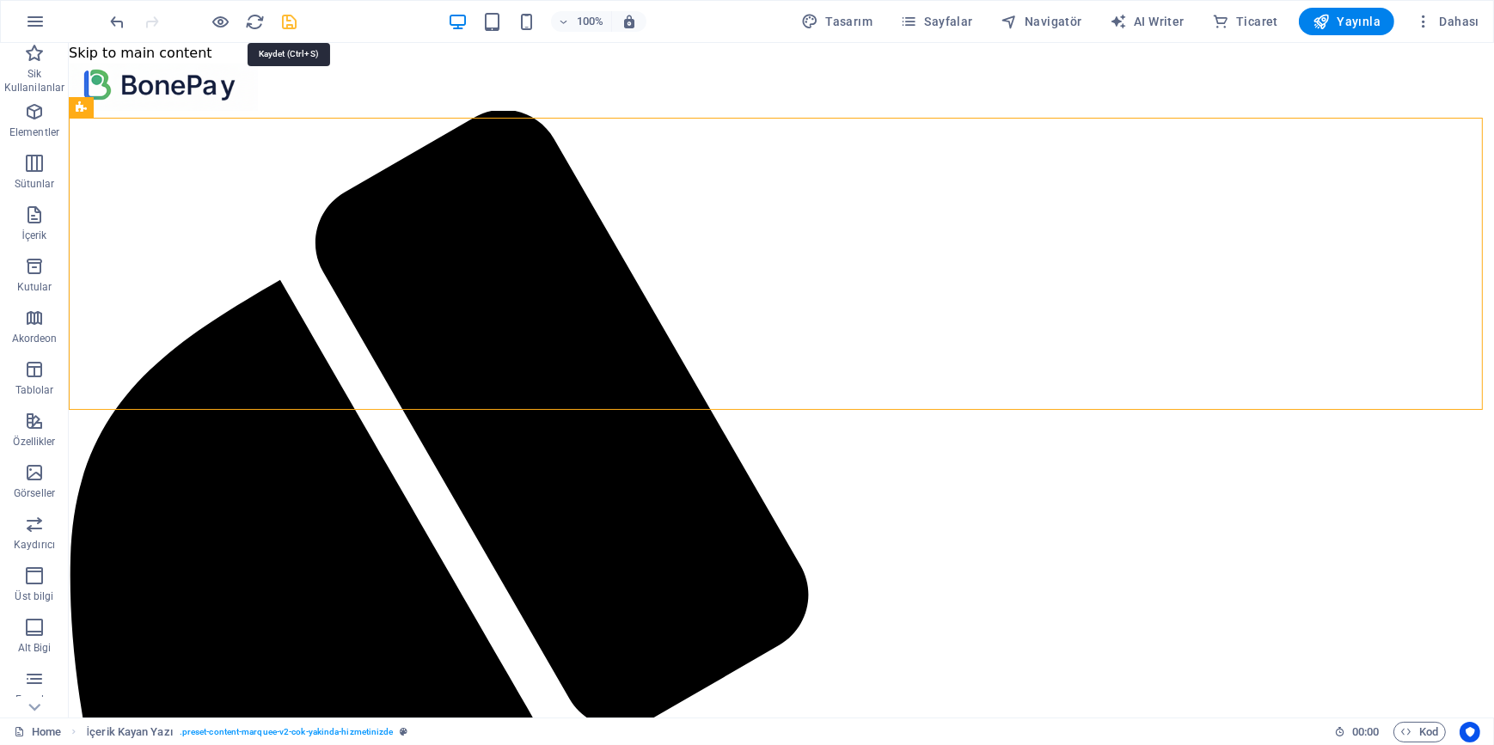
click at [282, 22] on icon "save" at bounding box center [290, 22] width 20 height 20
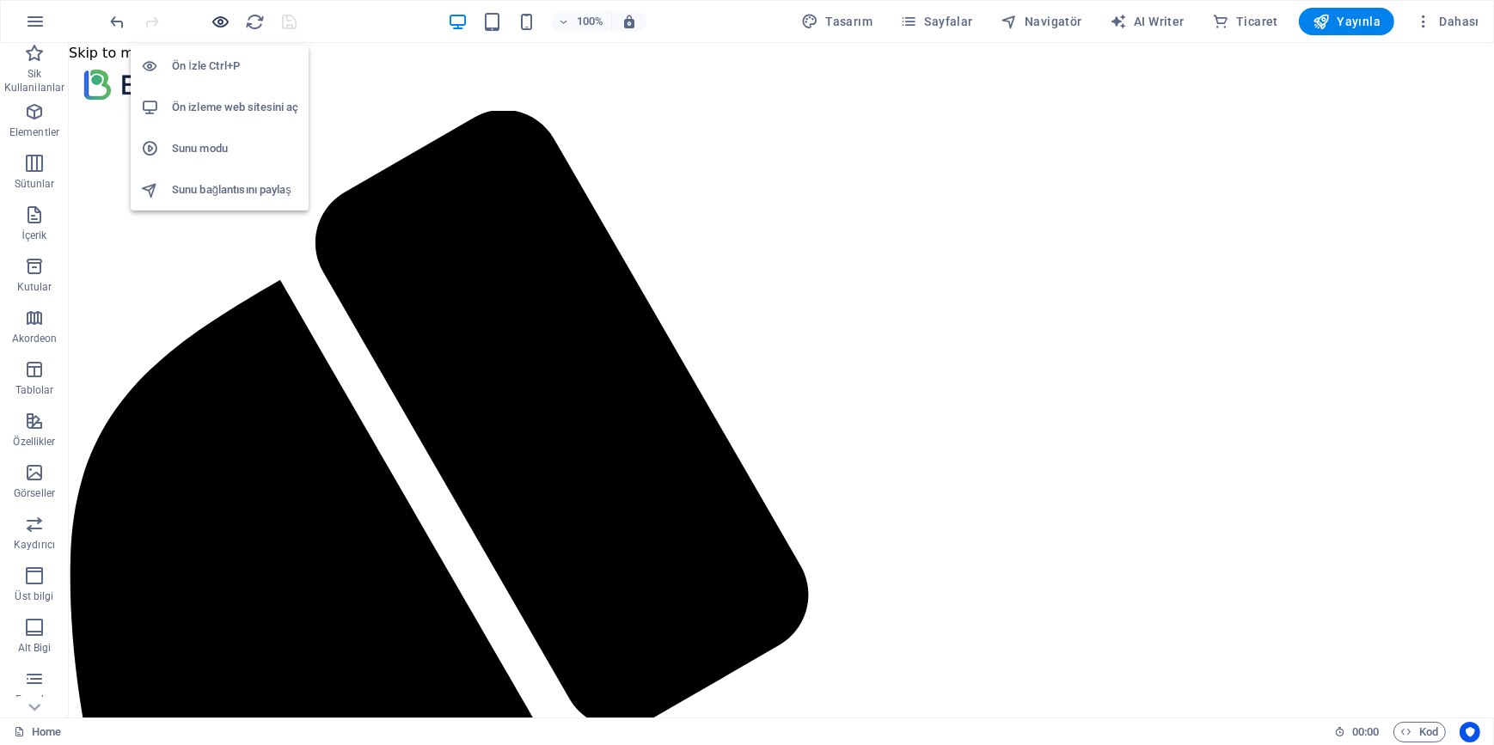
click at [222, 19] on icon "button" at bounding box center [221, 22] width 20 height 20
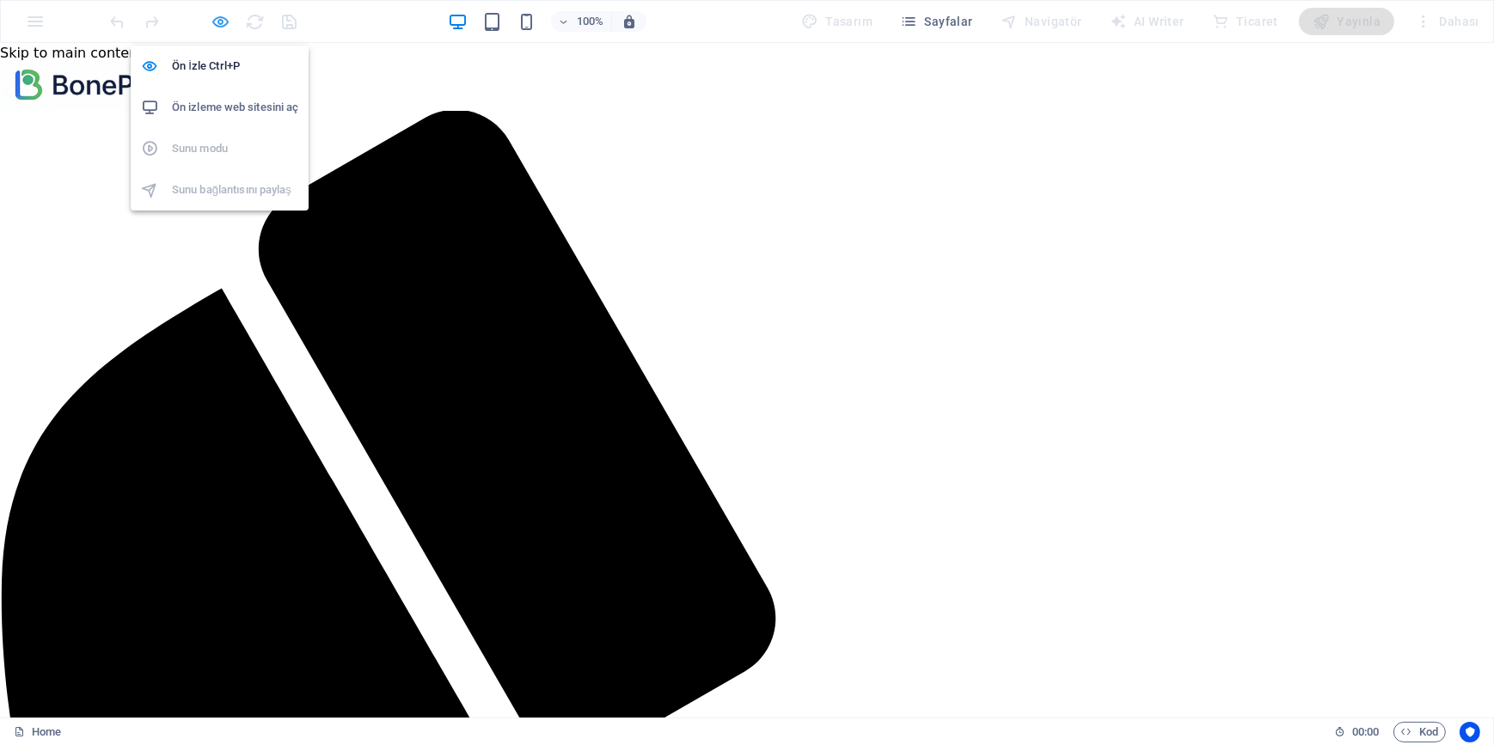
click at [224, 24] on icon "button" at bounding box center [221, 22] width 20 height 20
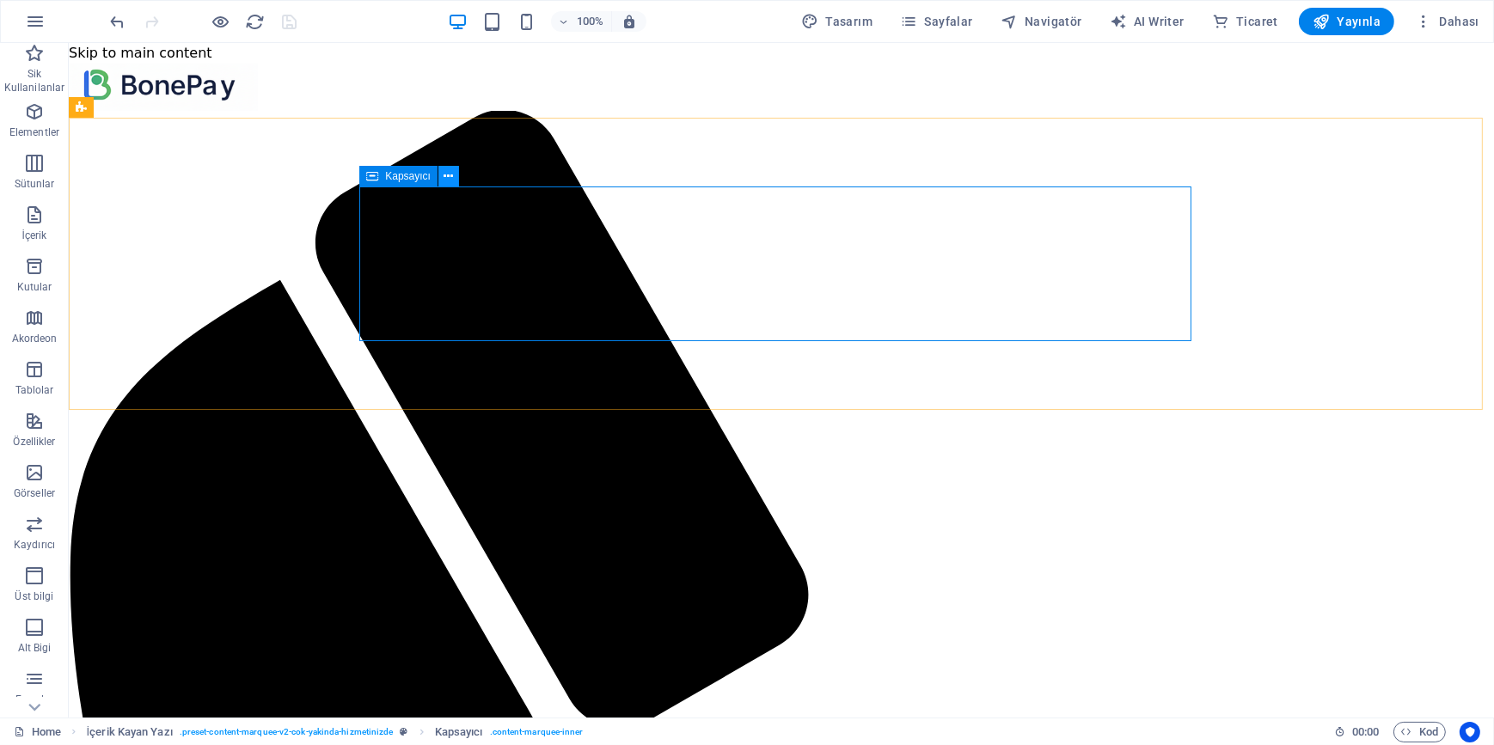
click at [448, 178] on icon at bounding box center [447, 177] width 9 height 18
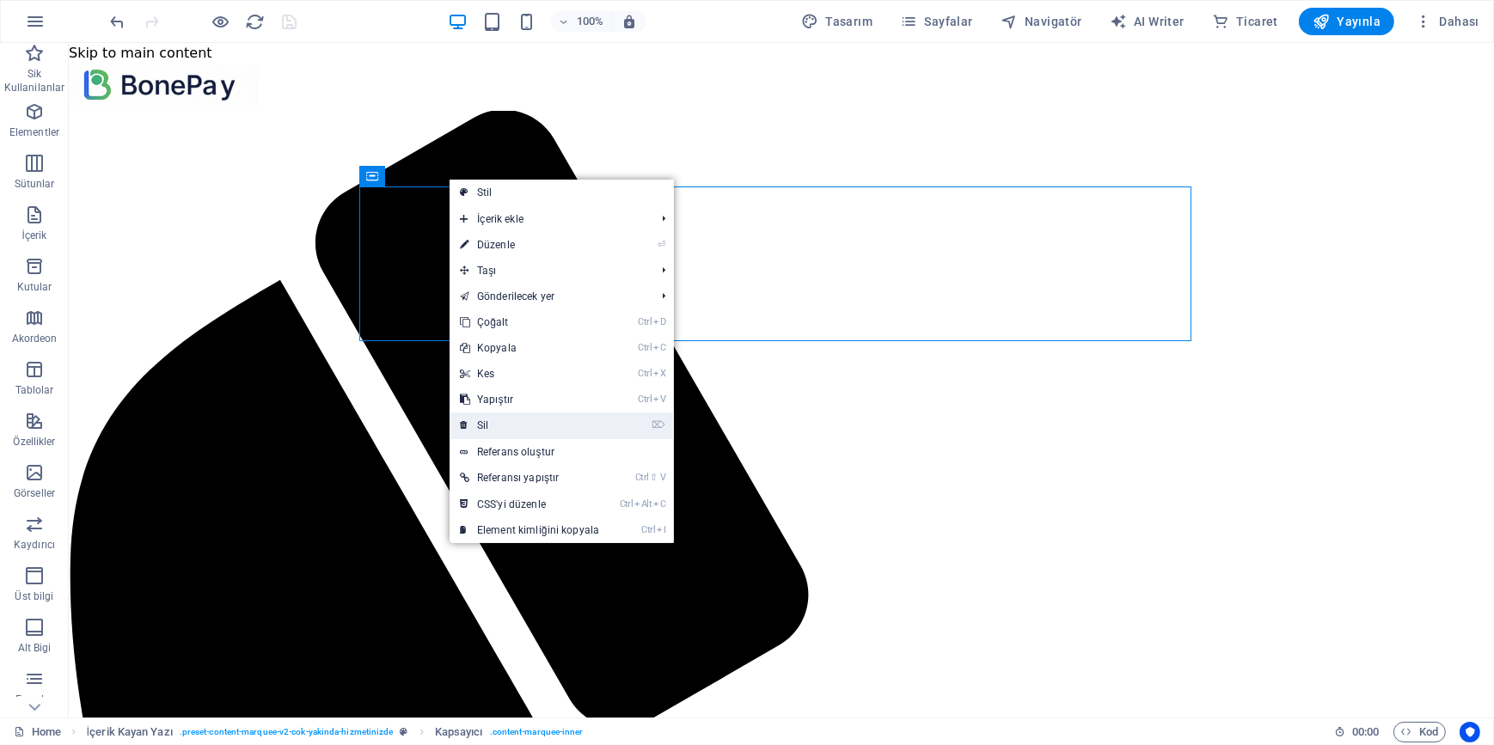
click at [501, 420] on link "⌦ Sil" at bounding box center [529, 425] width 160 height 26
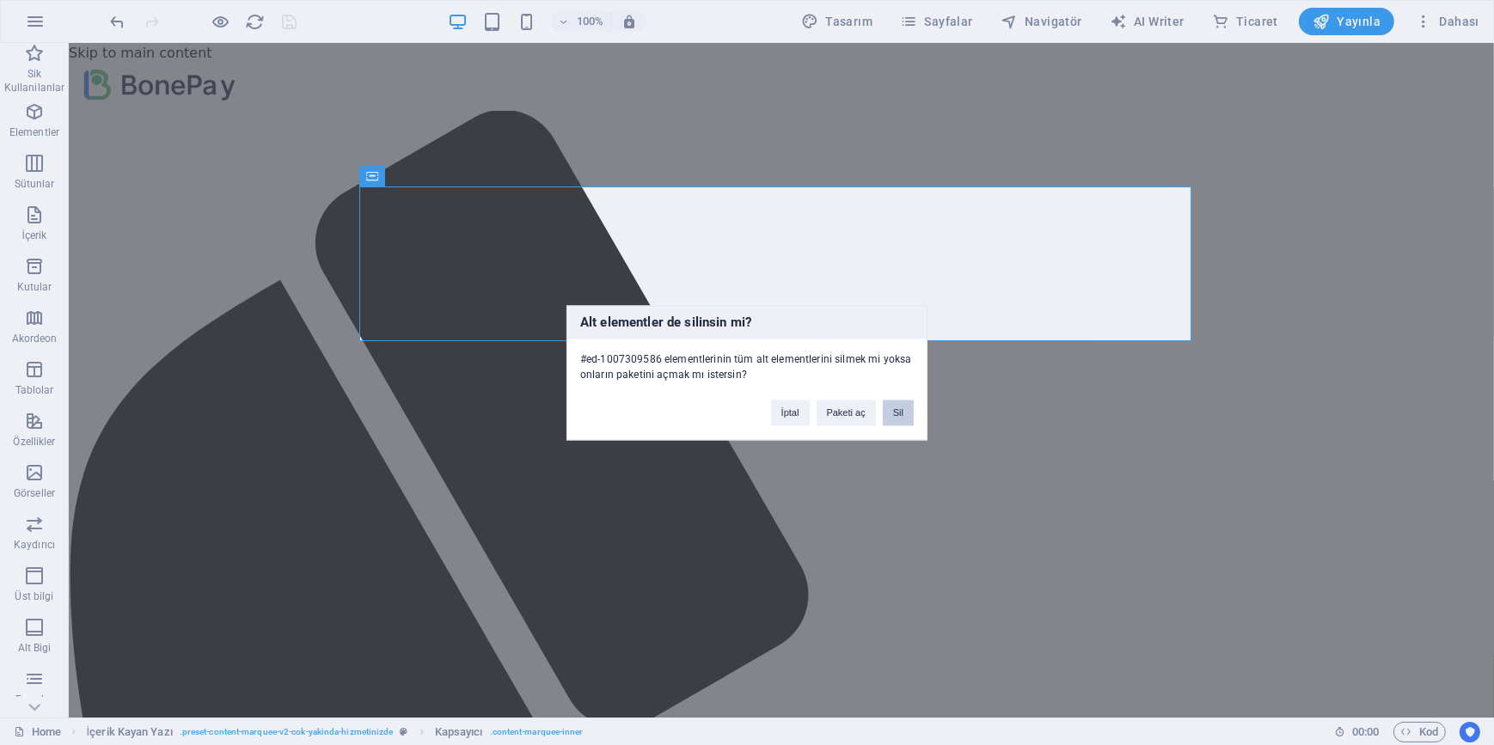
drag, startPoint x: 896, startPoint y: 408, endPoint x: 821, endPoint y: 363, distance: 88.3
click at [896, 408] on button "Sil" at bounding box center [898, 413] width 31 height 26
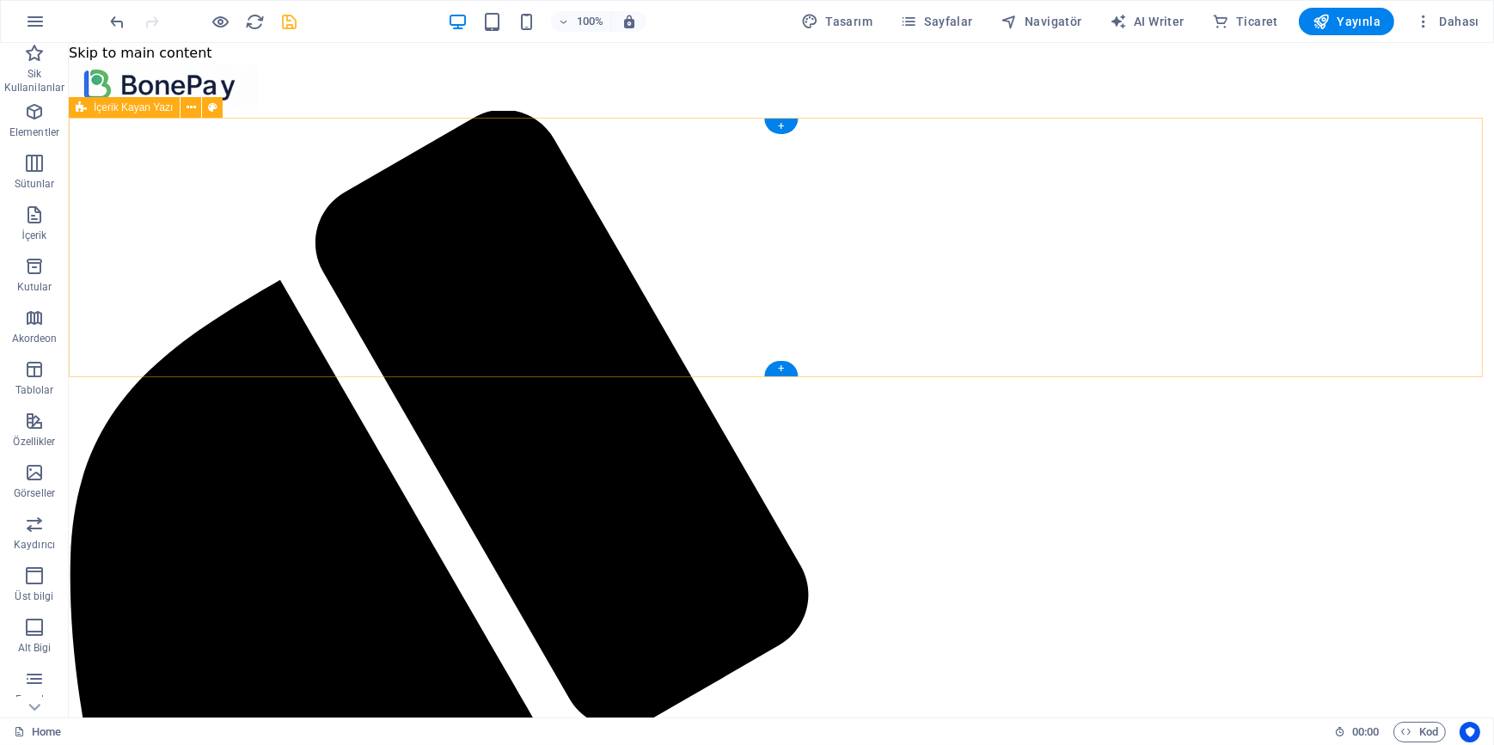
click at [188, 111] on icon at bounding box center [190, 108] width 9 height 18
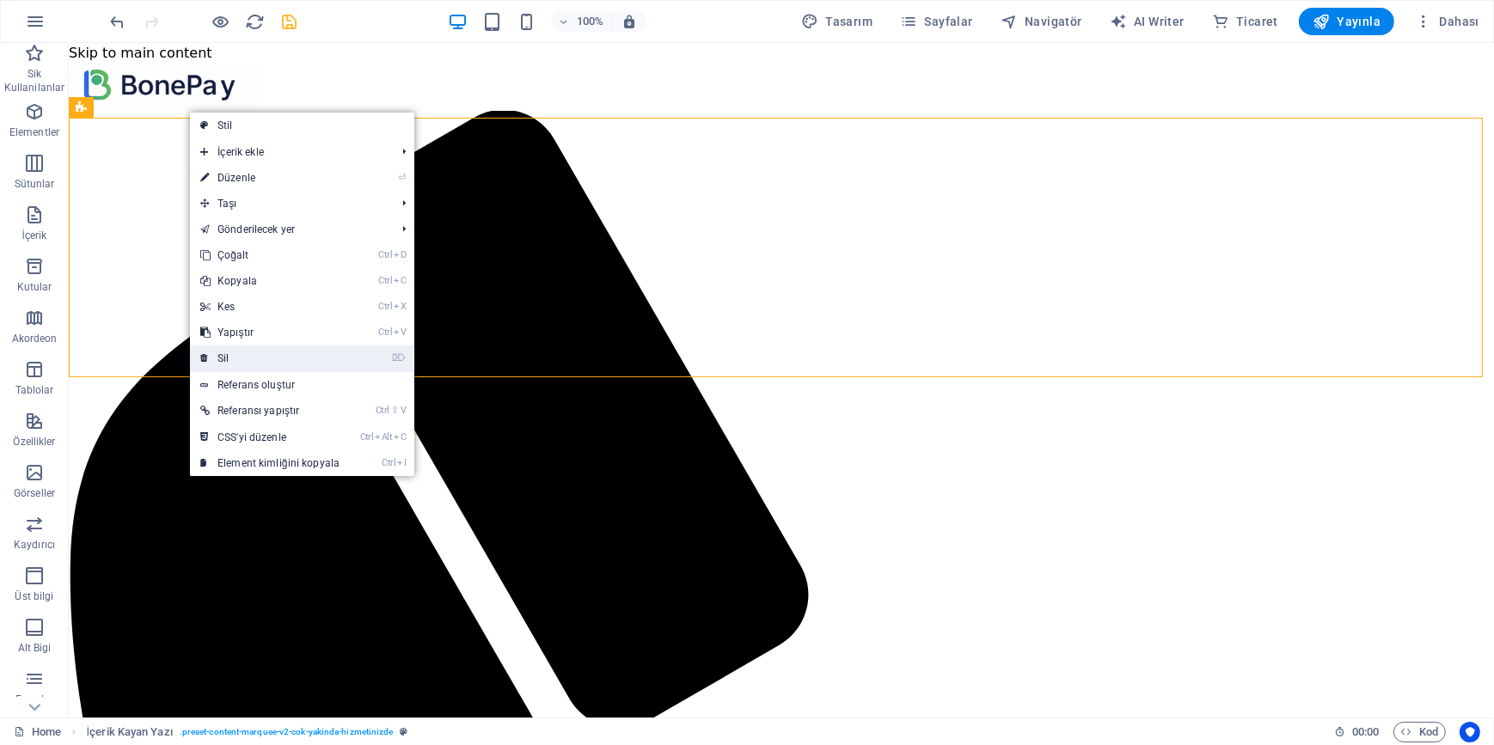
drag, startPoint x: 241, startPoint y: 360, endPoint x: 186, endPoint y: 316, distance: 70.3
click at [241, 360] on link "⌦ Sil" at bounding box center [270, 358] width 160 height 26
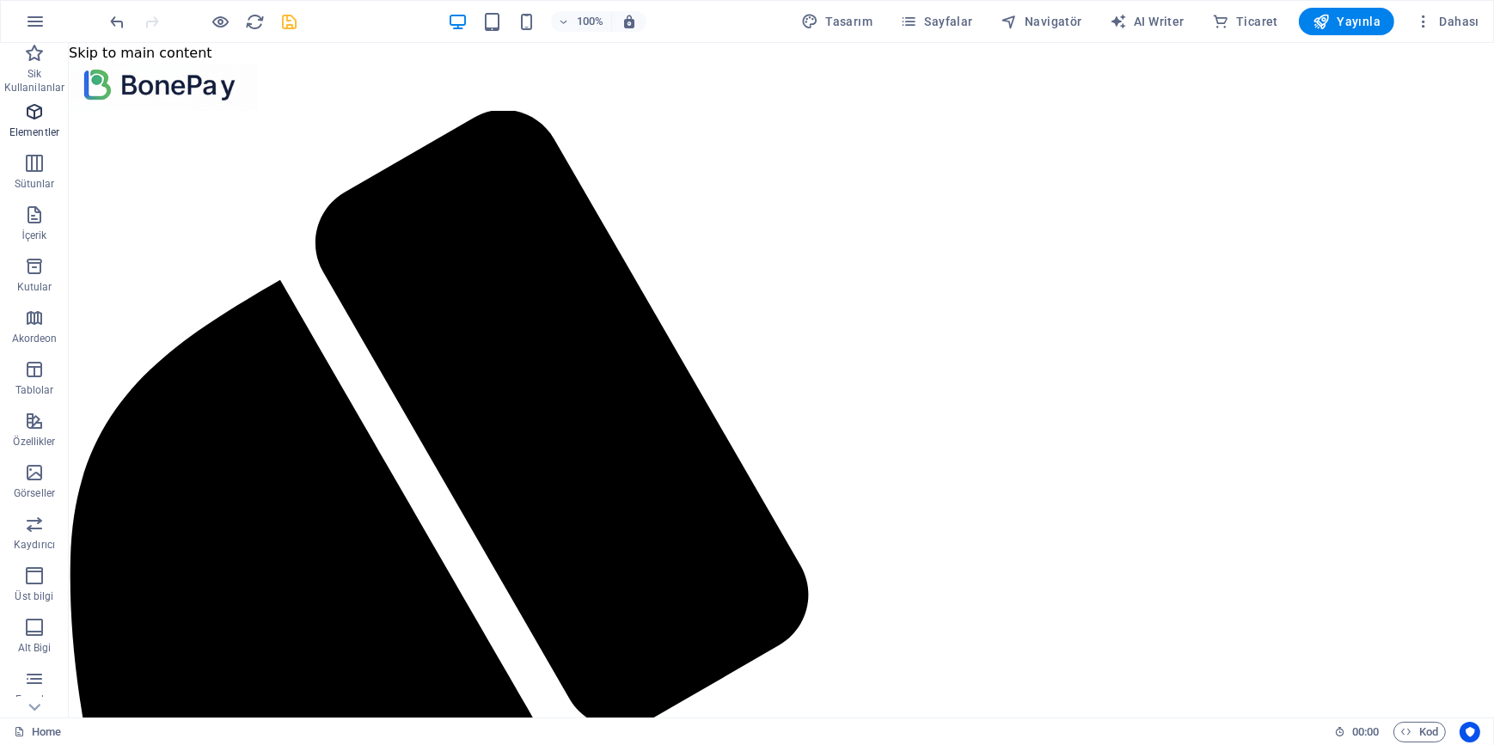
click at [35, 115] on icon "button" at bounding box center [34, 111] width 21 height 21
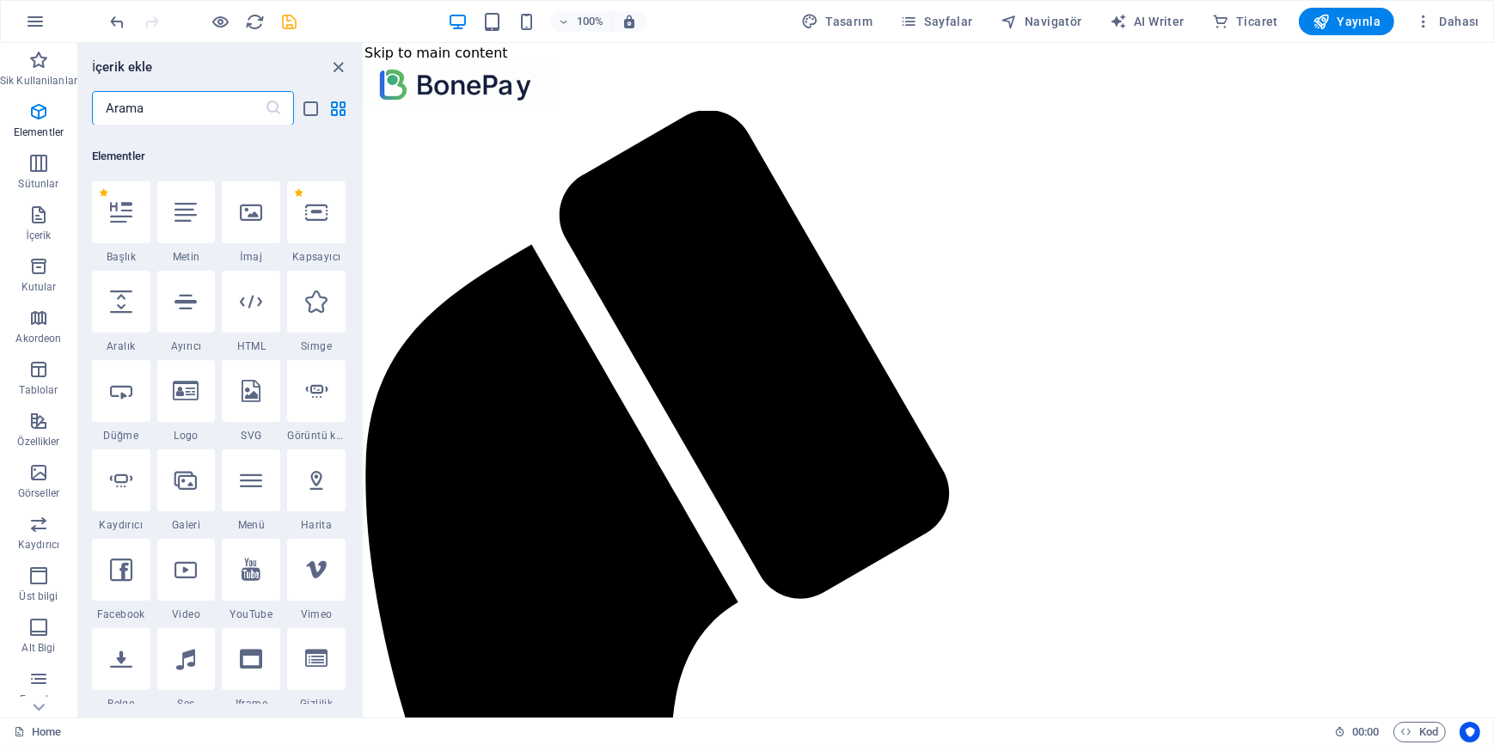
scroll to position [182, 0]
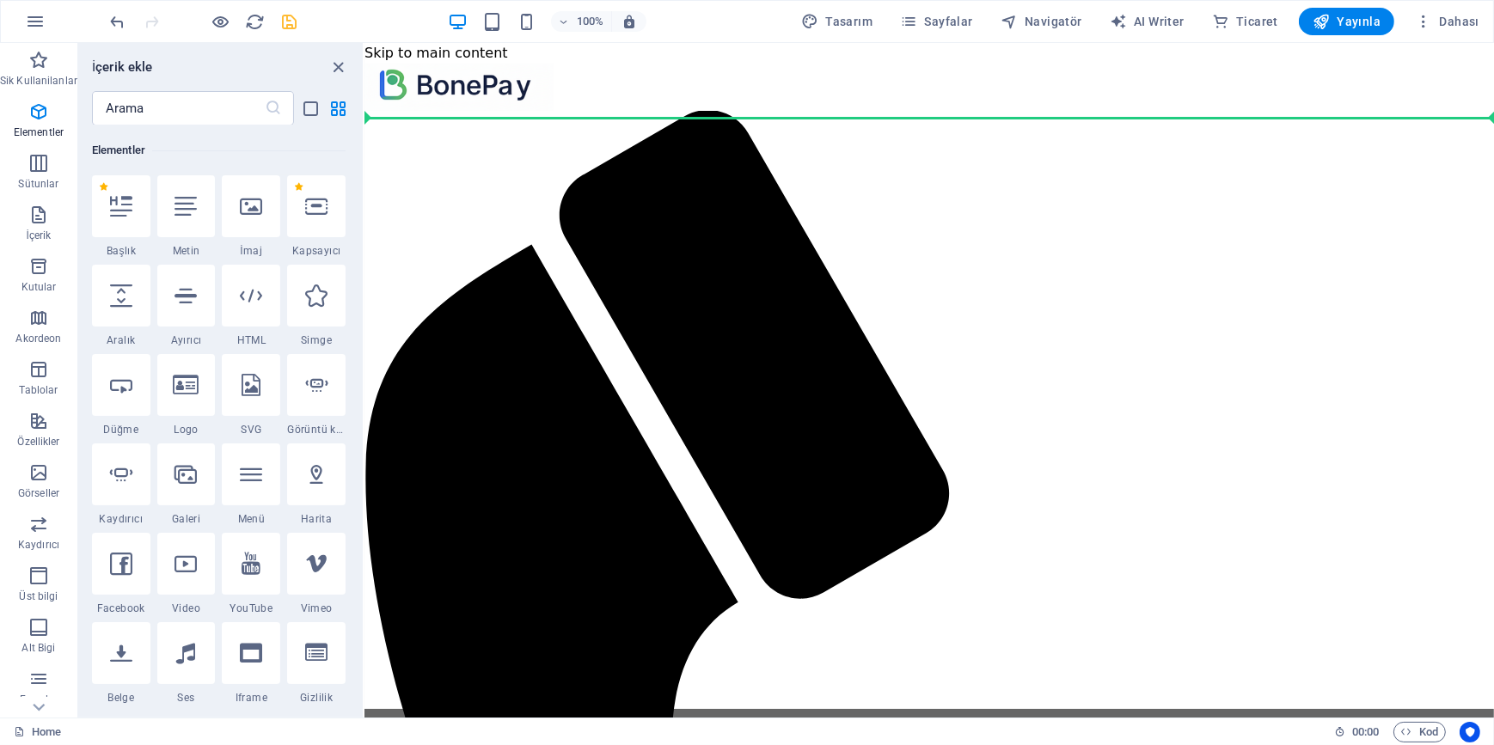
select select "%"
select select "px"
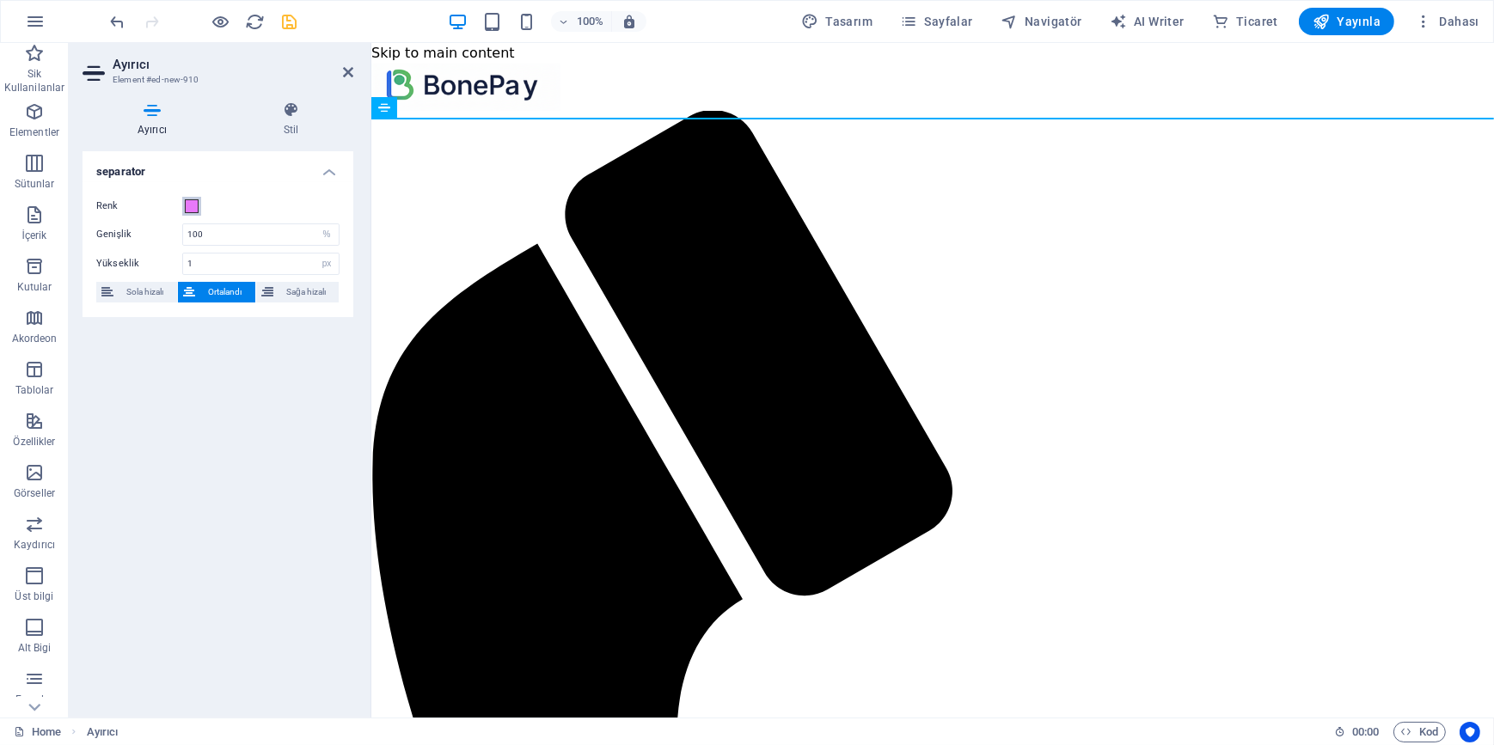
click at [191, 205] on span at bounding box center [192, 206] width 14 height 14
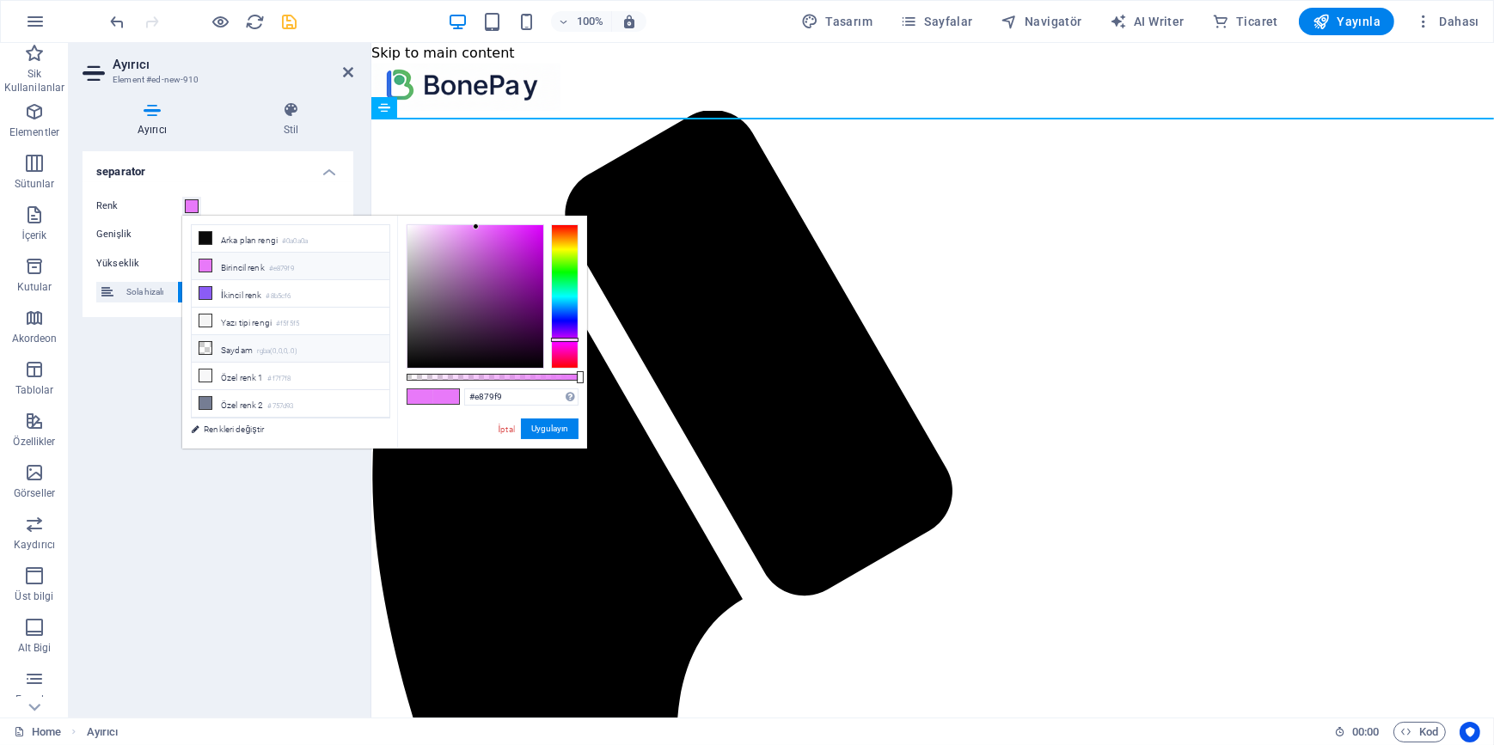
click at [222, 345] on li "Saydam rgba(0,0,0,.0)" at bounding box center [291, 348] width 198 height 27
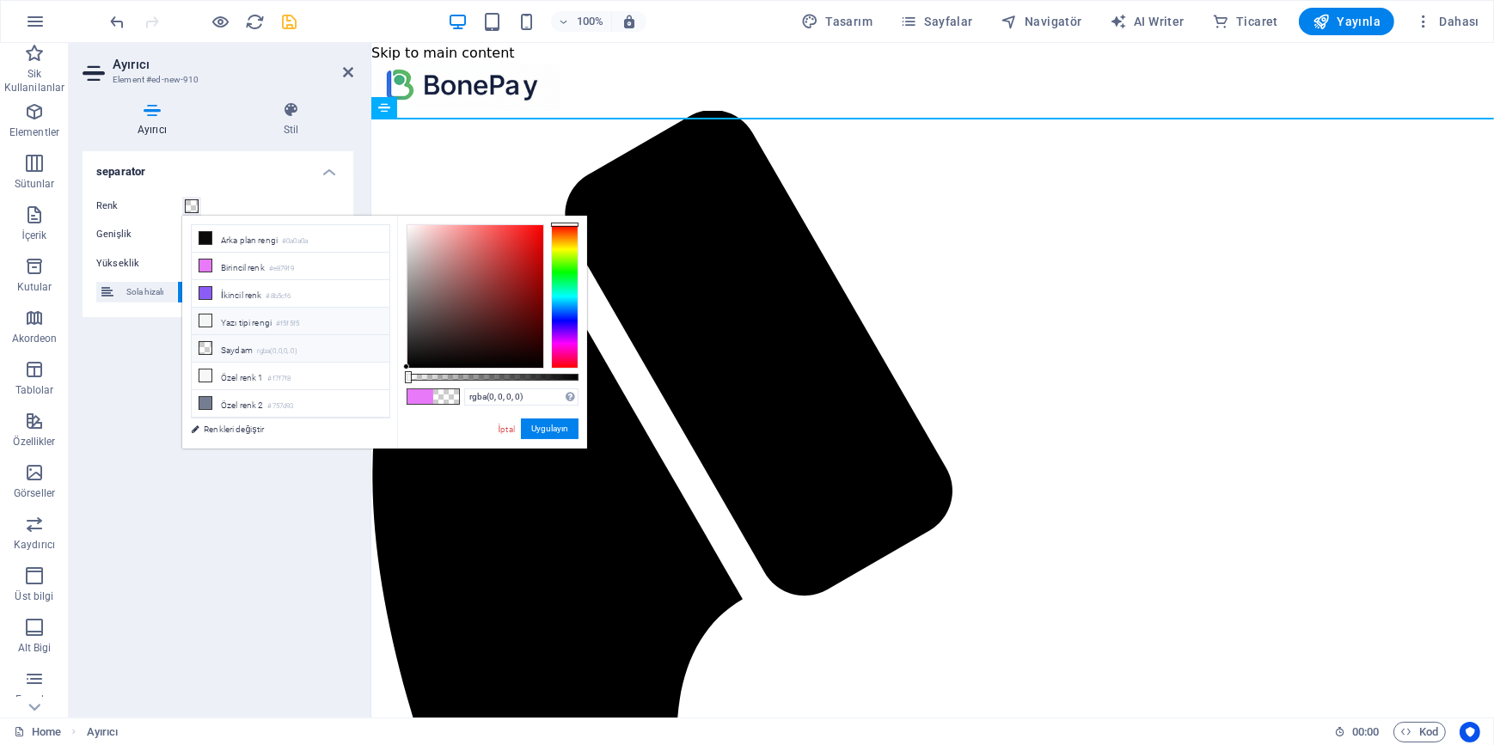
click at [219, 321] on li "Yazı tipi rengi #f5f5f5" at bounding box center [291, 321] width 198 height 27
type input "#f5f5f5"
click at [554, 429] on button "Uygulayın" at bounding box center [550, 429] width 58 height 21
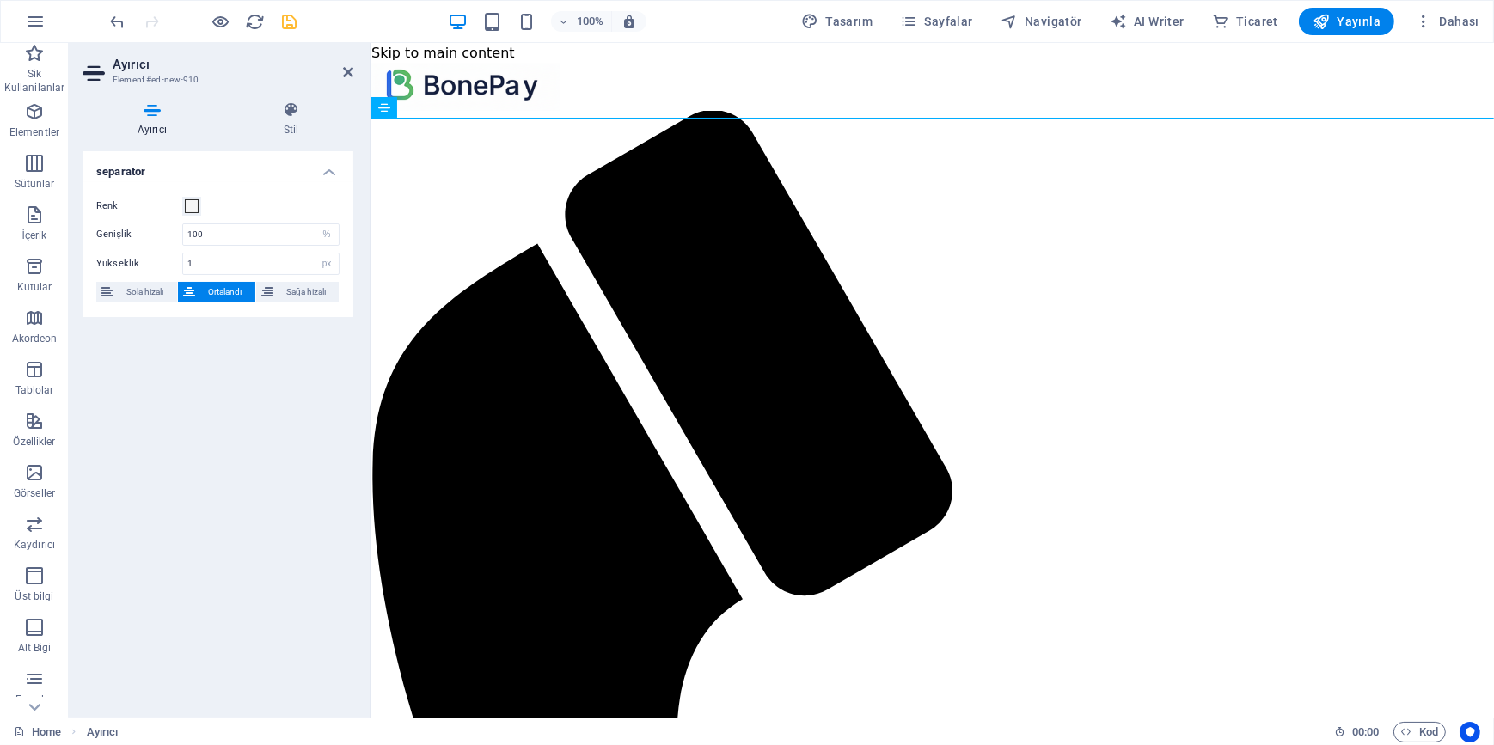
click at [220, 449] on div "separator Renk Genişlik 100 px rem % vh vw Yükseklik 1 px rem vh vw Sola hizalı…" at bounding box center [217, 427] width 271 height 553
click at [35, 111] on icon "button" at bounding box center [34, 111] width 21 height 21
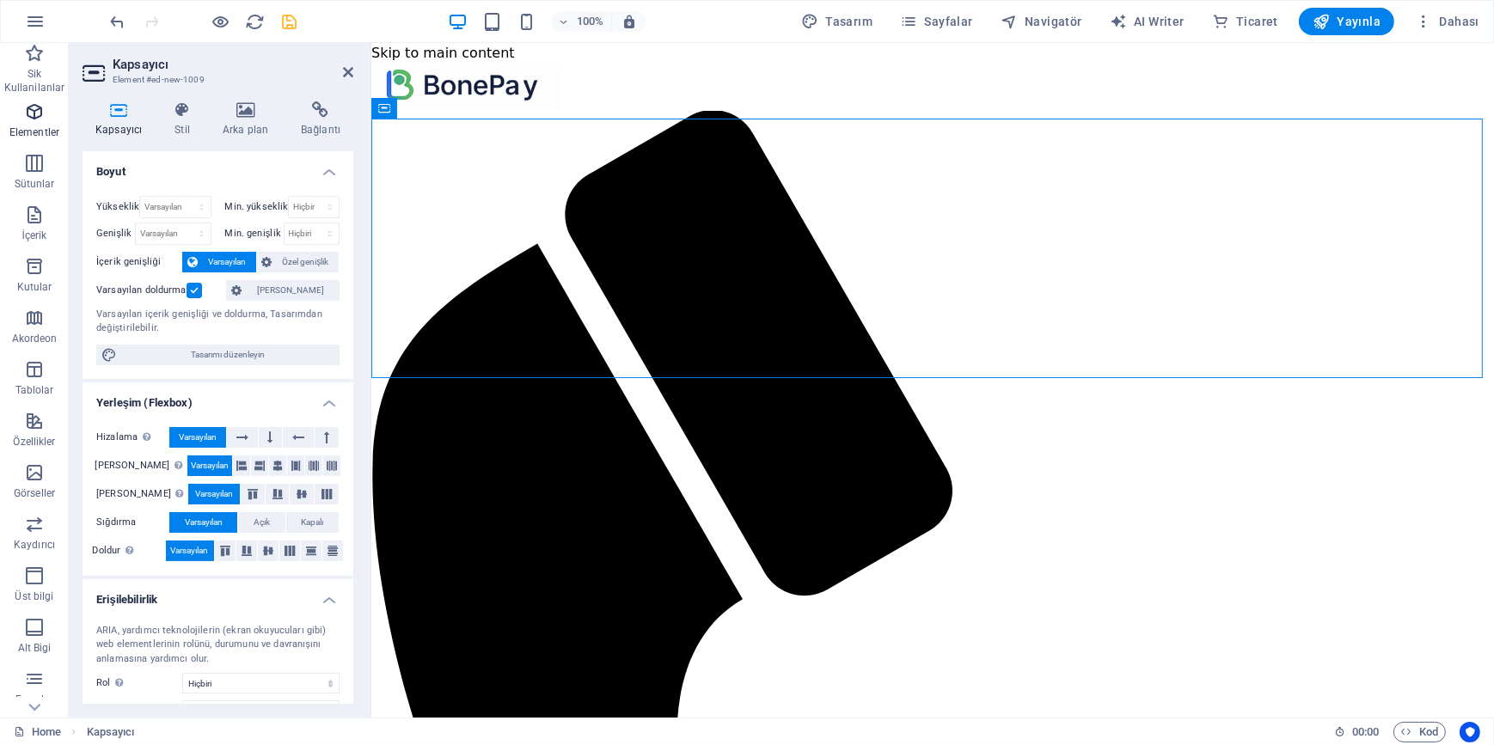
click at [38, 114] on icon "button" at bounding box center [34, 111] width 21 height 21
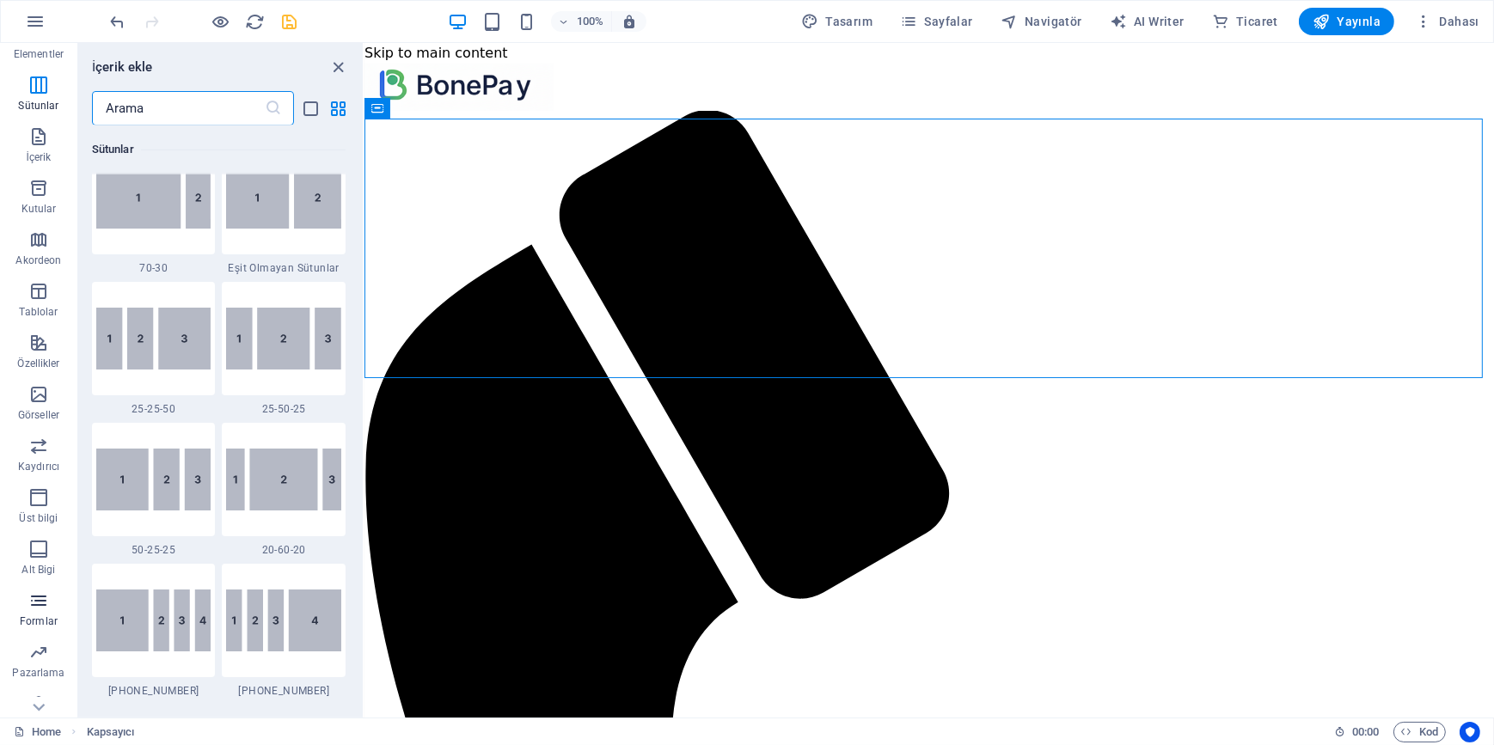
scroll to position [150, 0]
click at [34, 282] on span "Özellikler" at bounding box center [38, 281] width 77 height 41
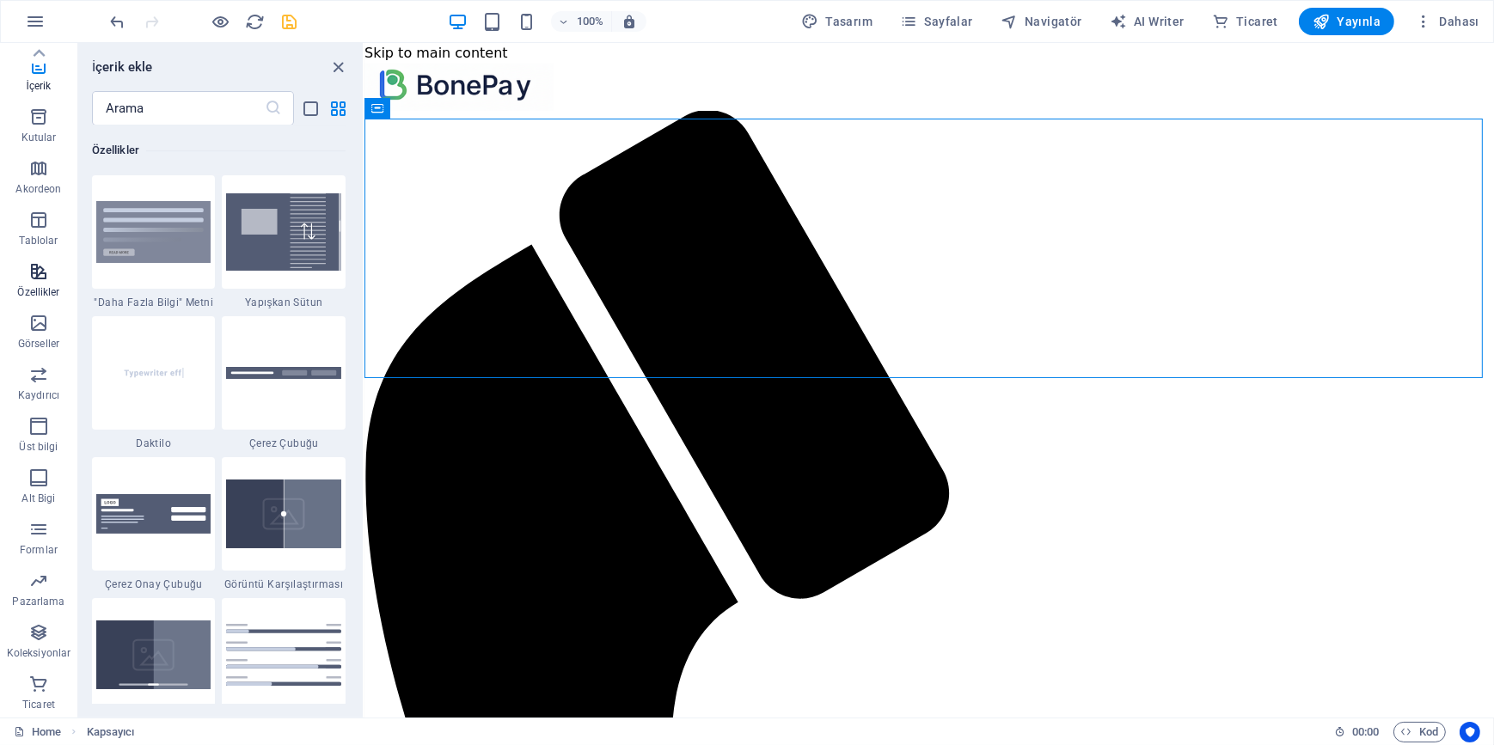
scroll to position [6698, 0]
click at [39, 642] on icon "button" at bounding box center [38, 632] width 21 height 21
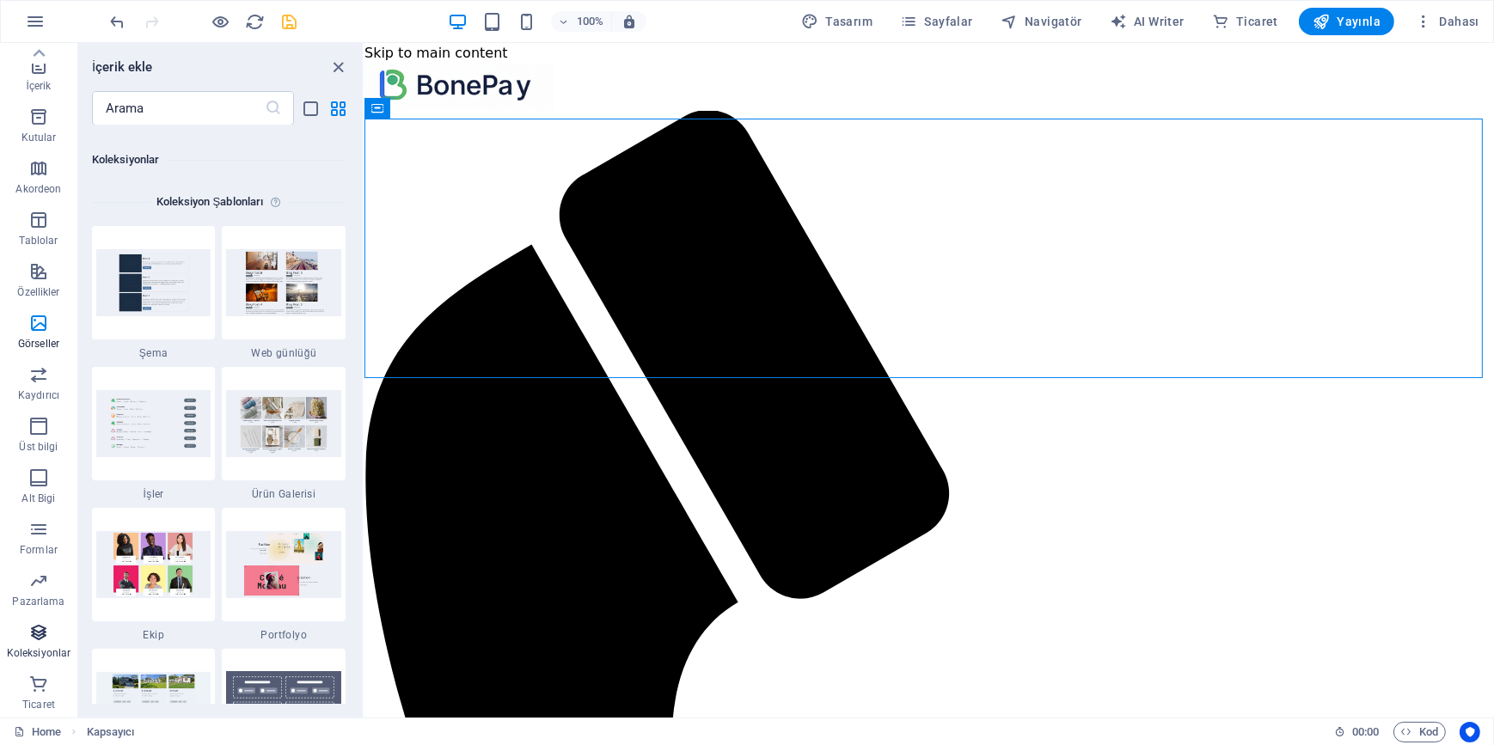
scroll to position [15728, 0]
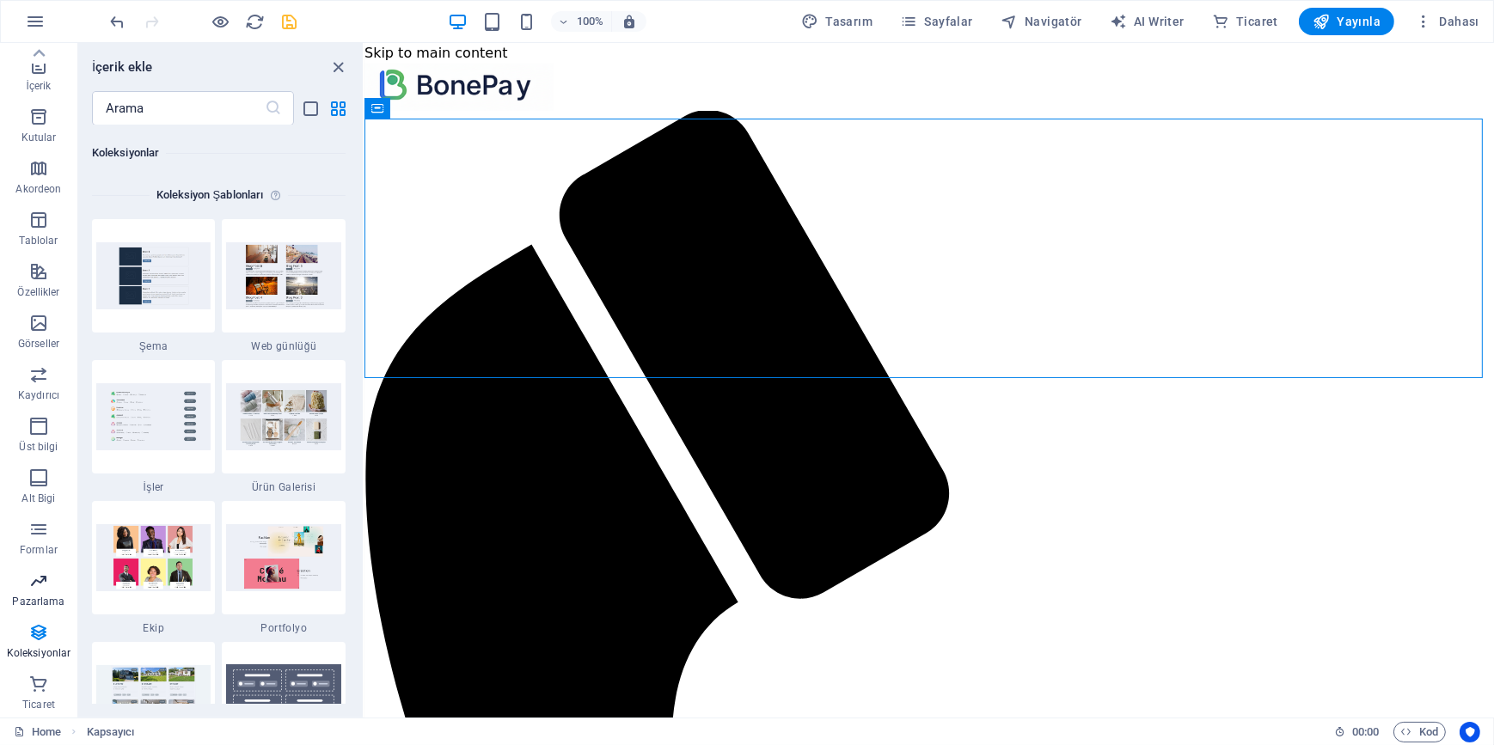
click at [37, 597] on p "Pazarlama" at bounding box center [38, 602] width 52 height 14
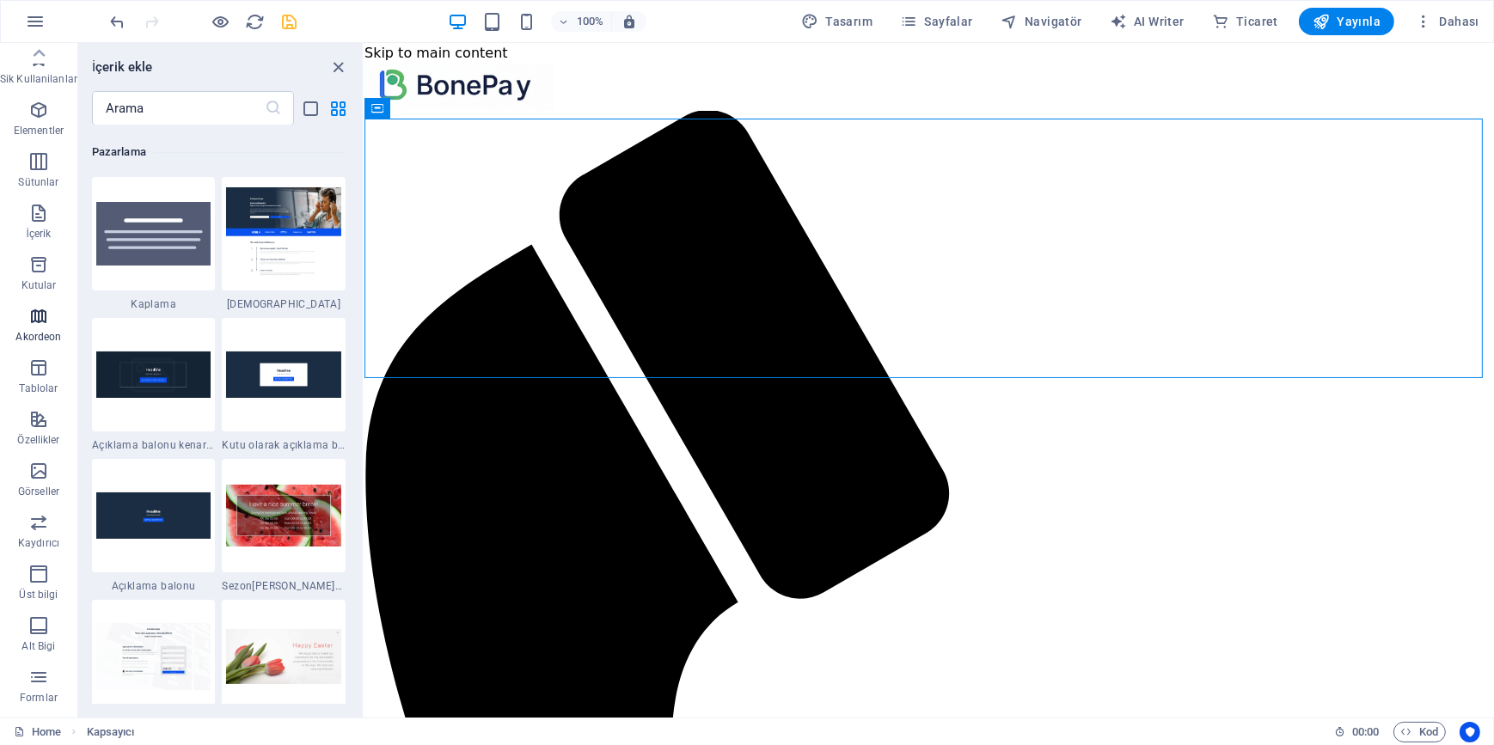
scroll to position [0, 0]
click at [44, 227] on span "İçerik" at bounding box center [38, 225] width 77 height 41
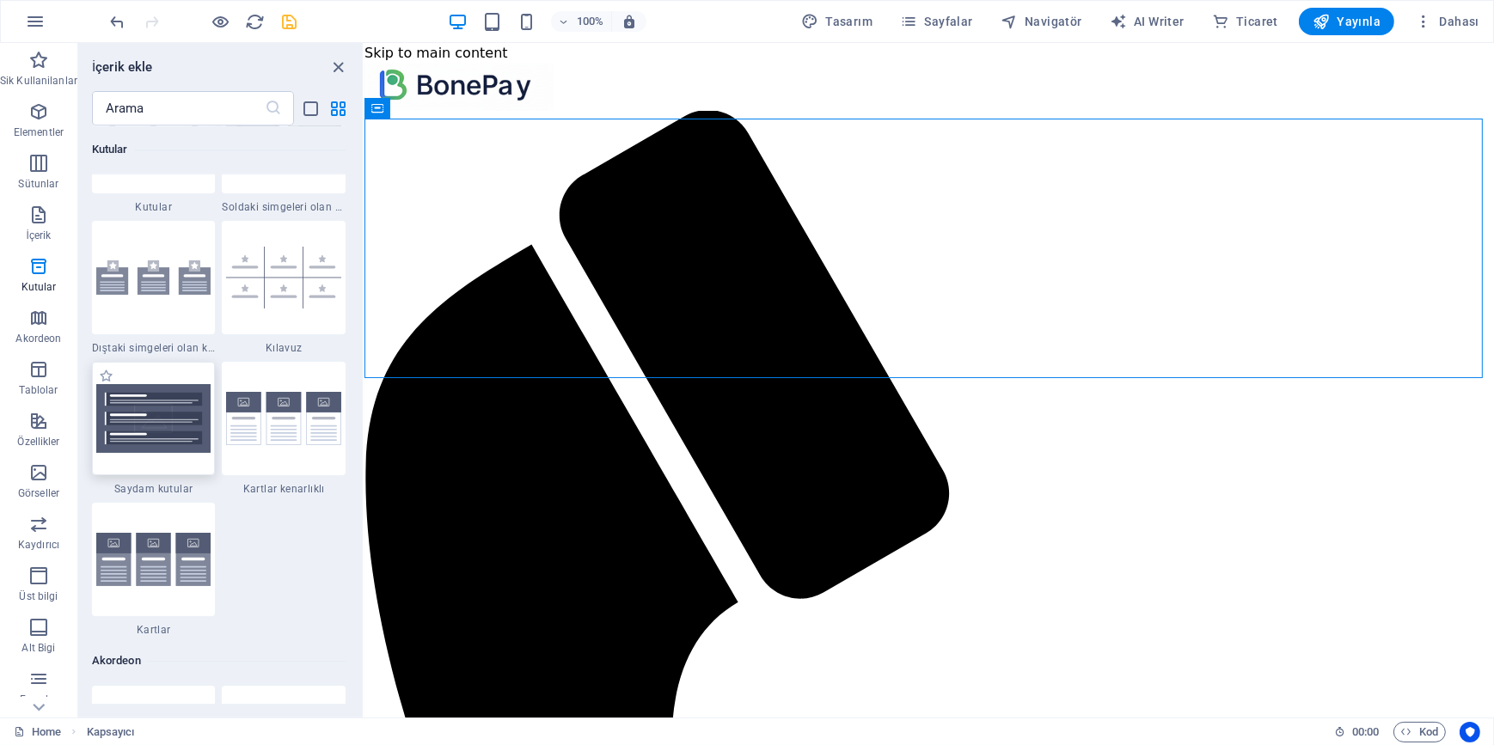
scroll to position [5037, 0]
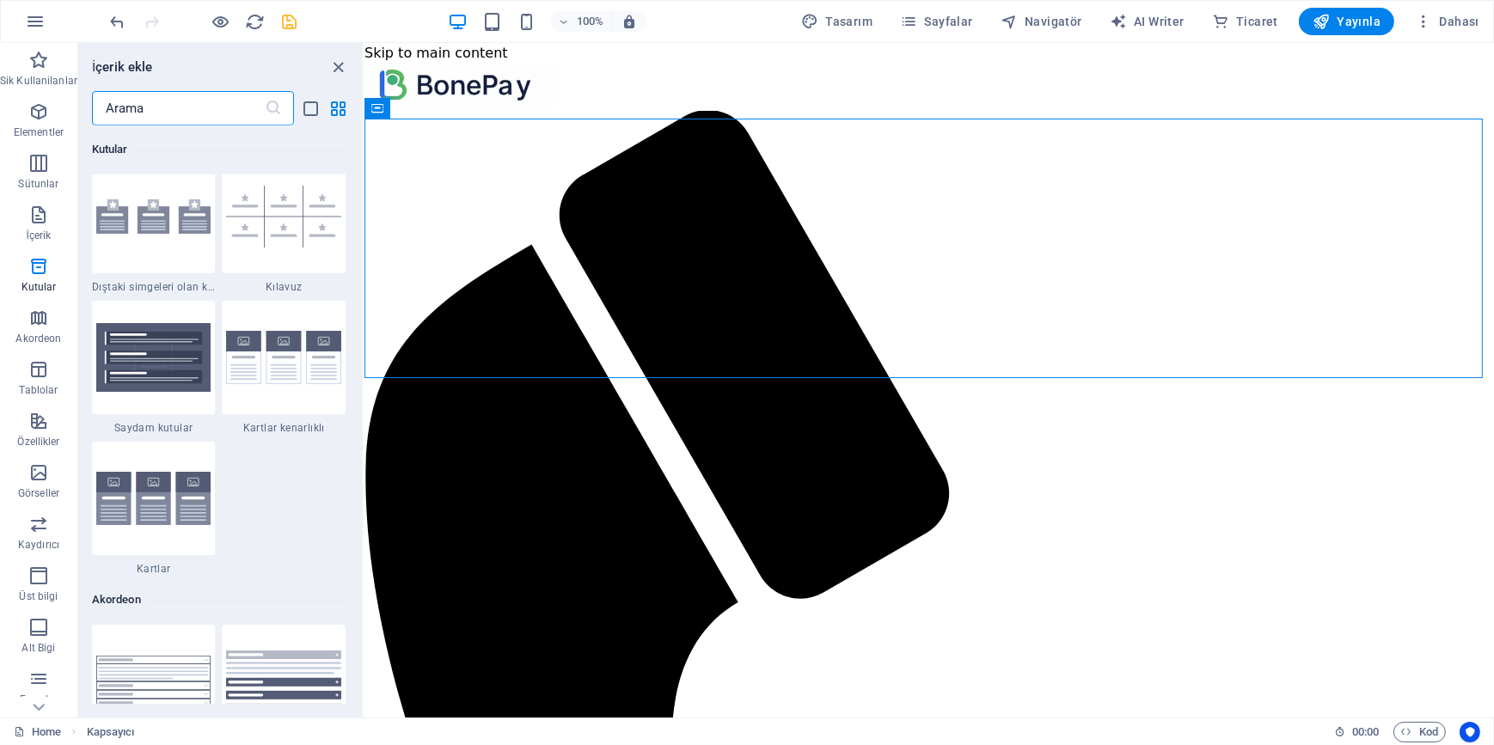
click at [176, 109] on input "text" at bounding box center [178, 108] width 173 height 34
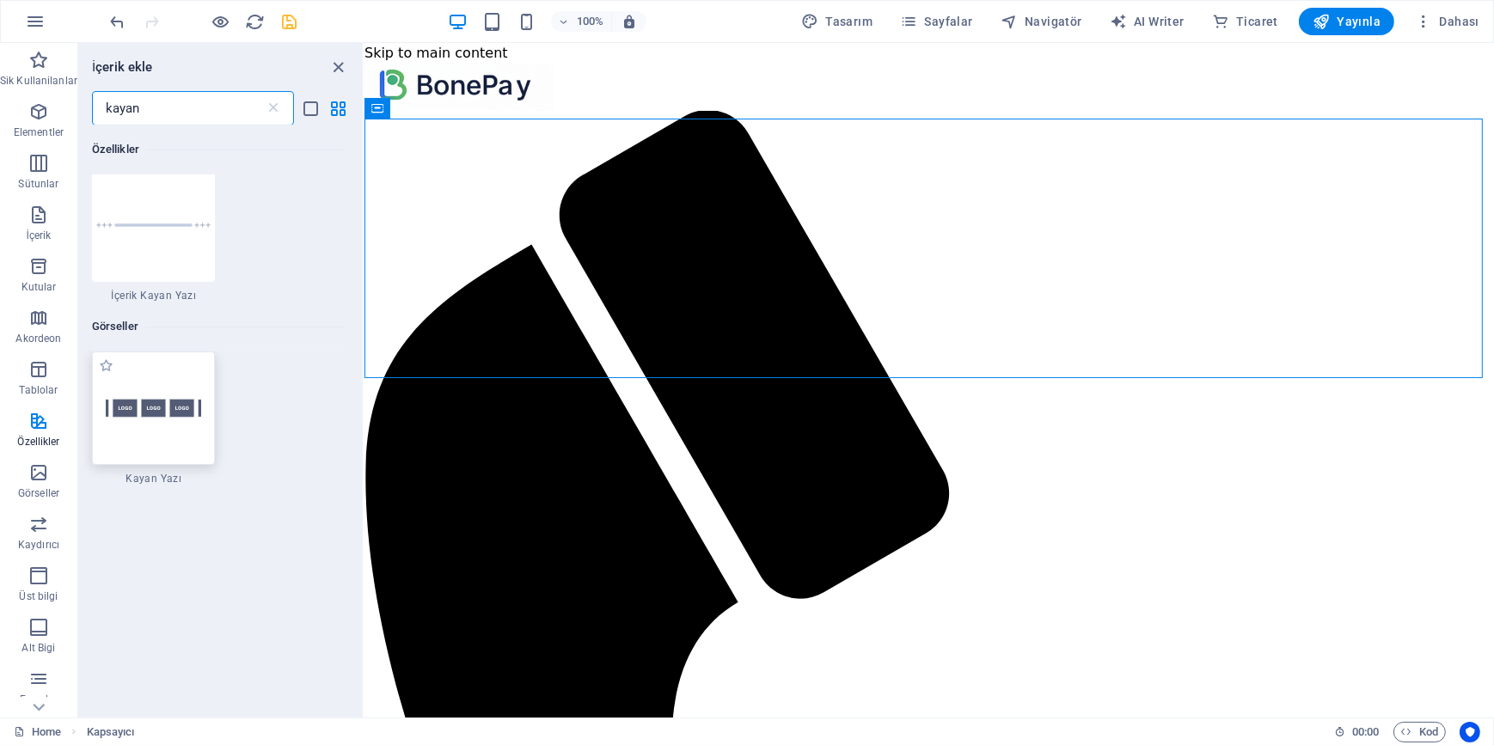
scroll to position [156, 0]
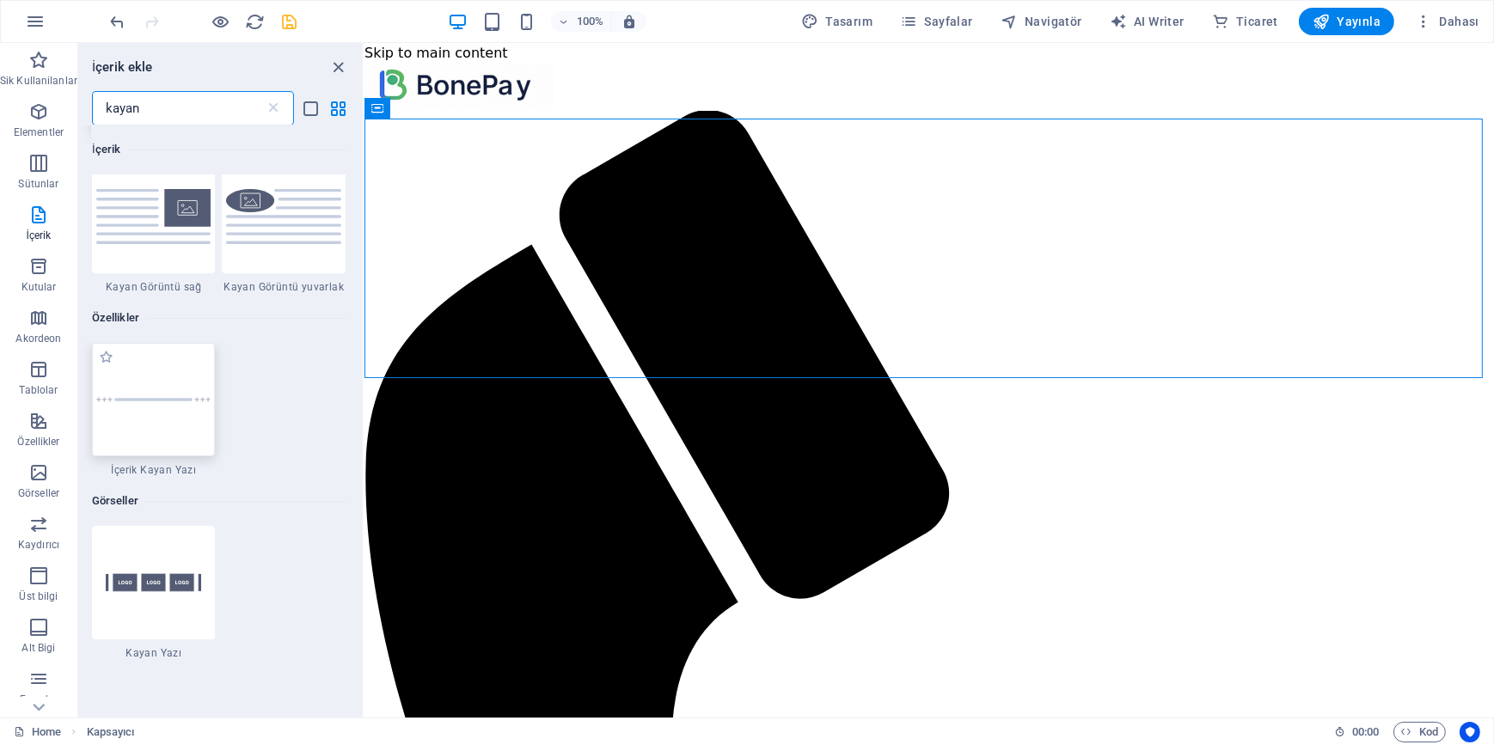
type input "kayan"
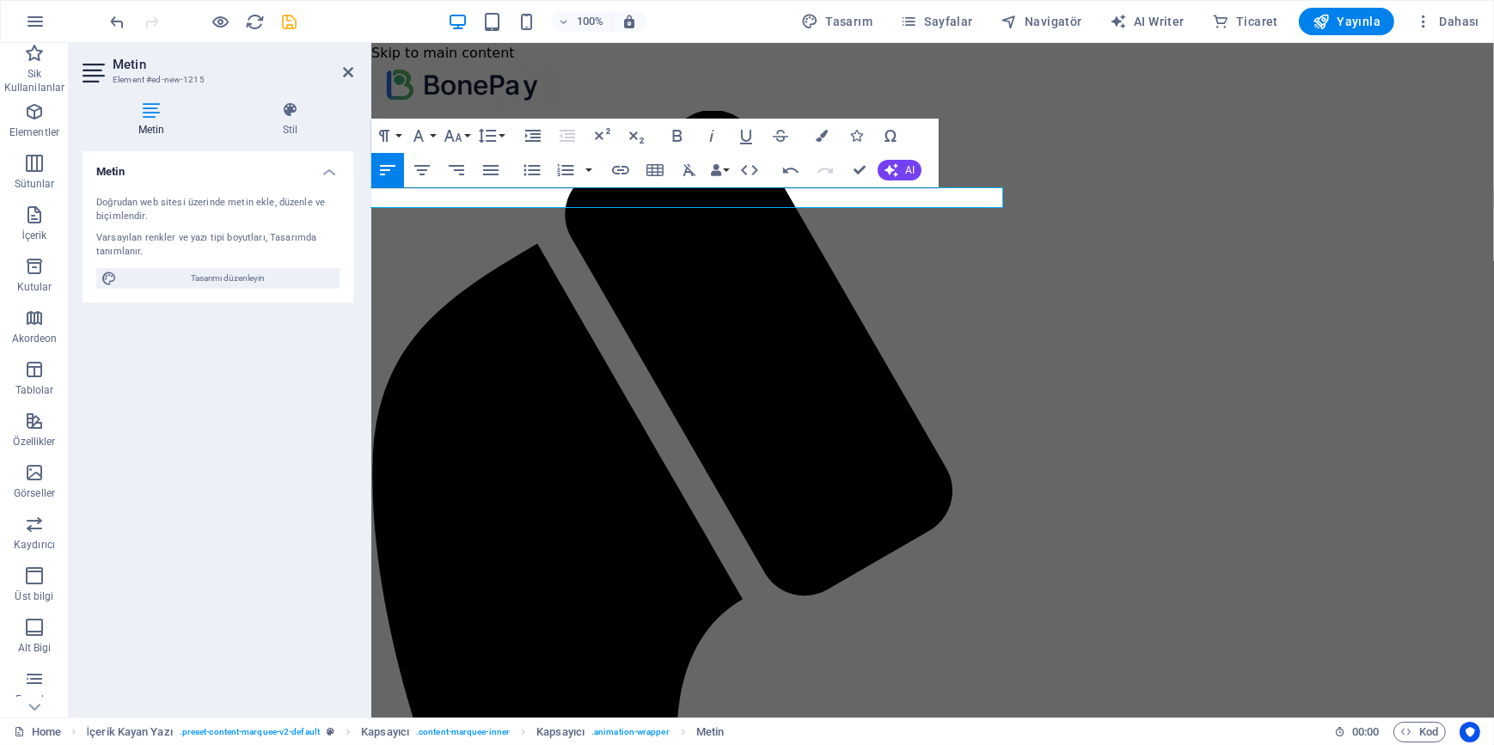
click at [248, 490] on div "Metin Doğrudan web sitesi üzerinde metin ekle, düzenle ve biçimlendir. Varsayıl…" at bounding box center [217, 427] width 271 height 553
click at [287, 107] on icon at bounding box center [290, 109] width 126 height 17
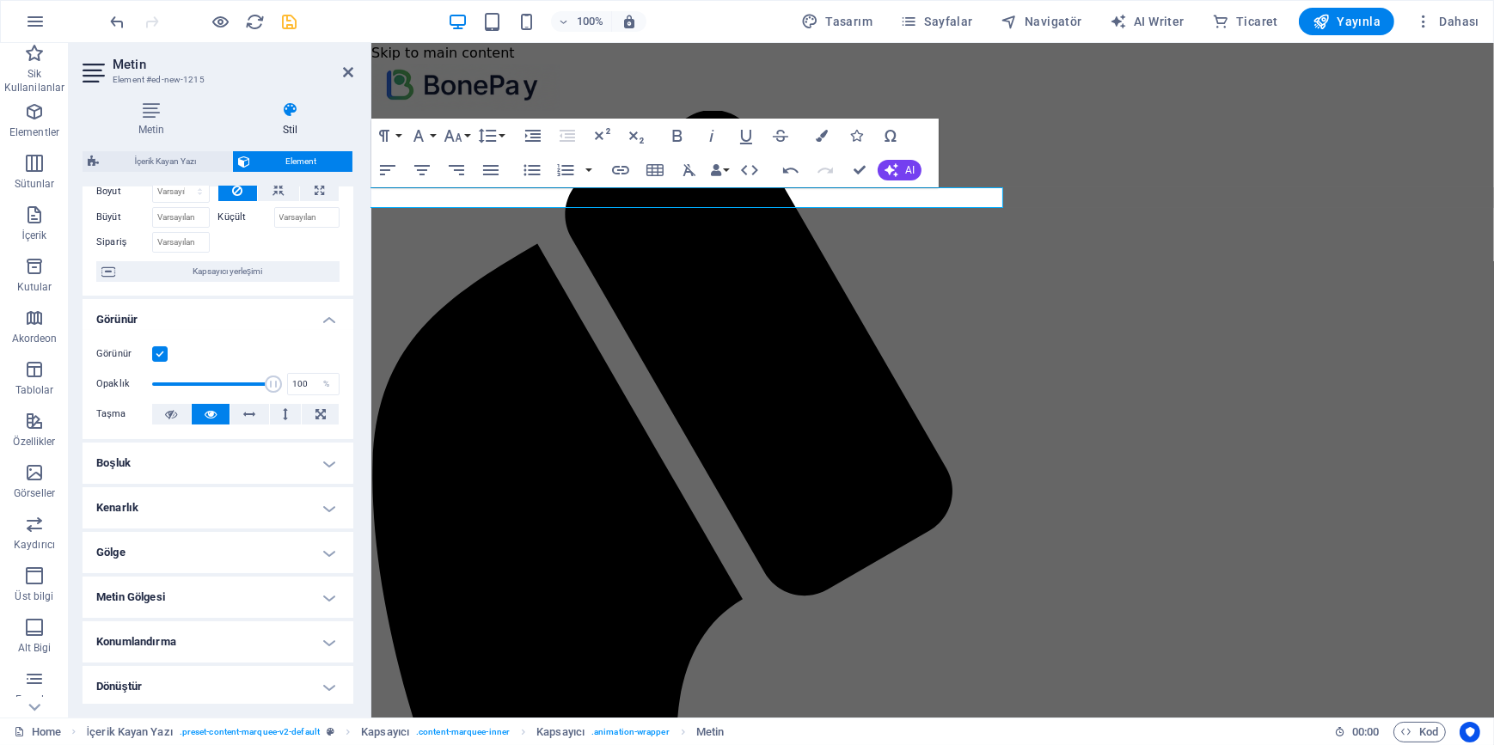
scroll to position [0, 0]
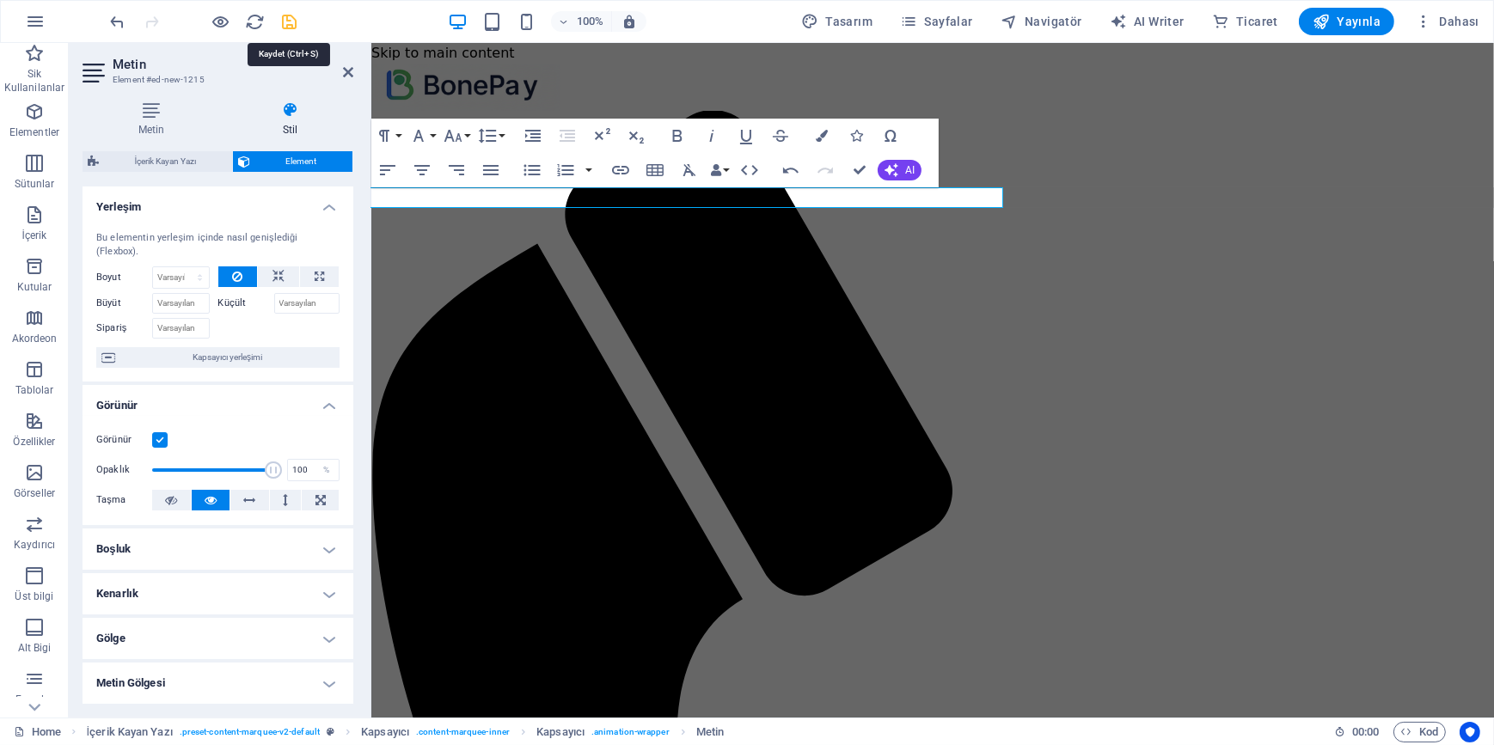
click at [287, 19] on icon "save" at bounding box center [290, 22] width 20 height 20
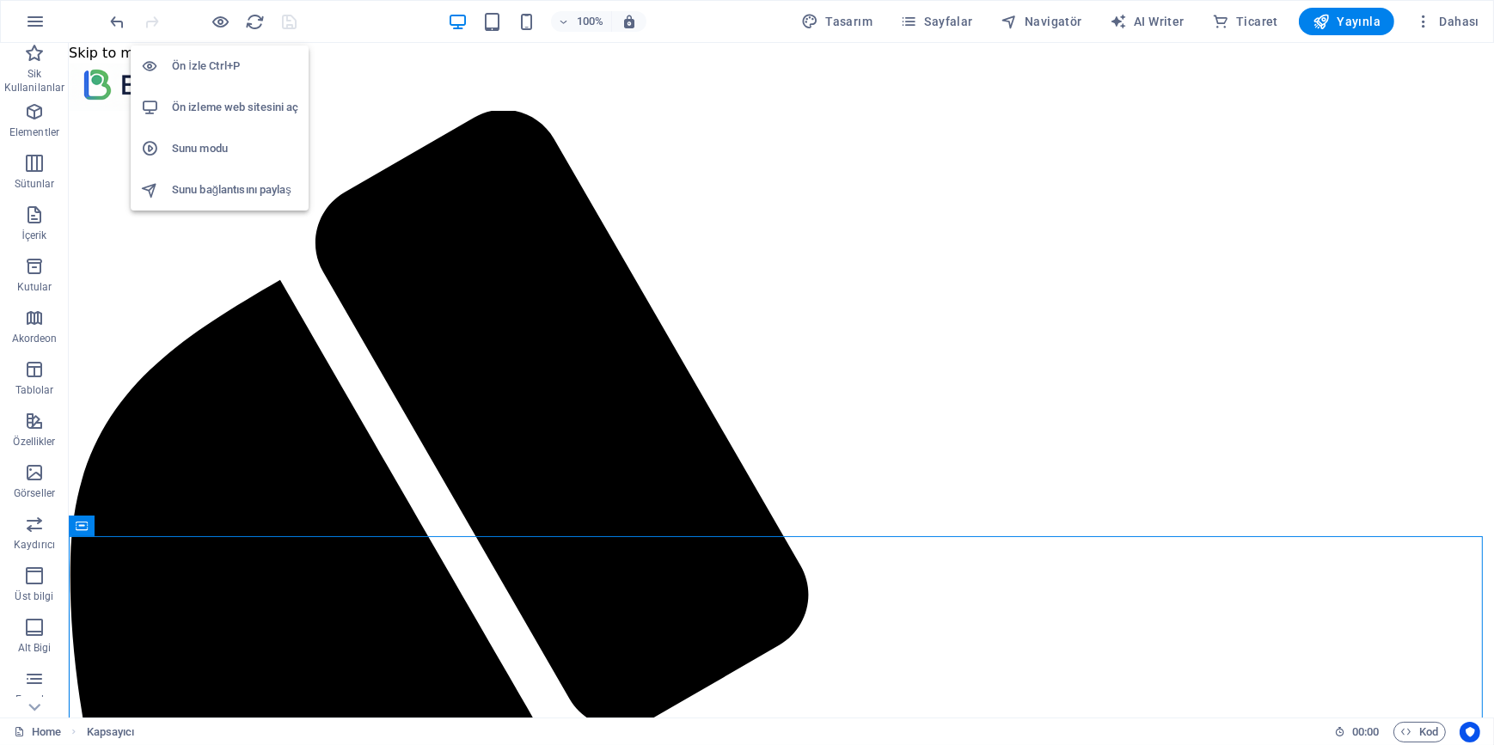
click at [218, 60] on h6 "Ön İzle Ctrl+P" at bounding box center [235, 66] width 126 height 21
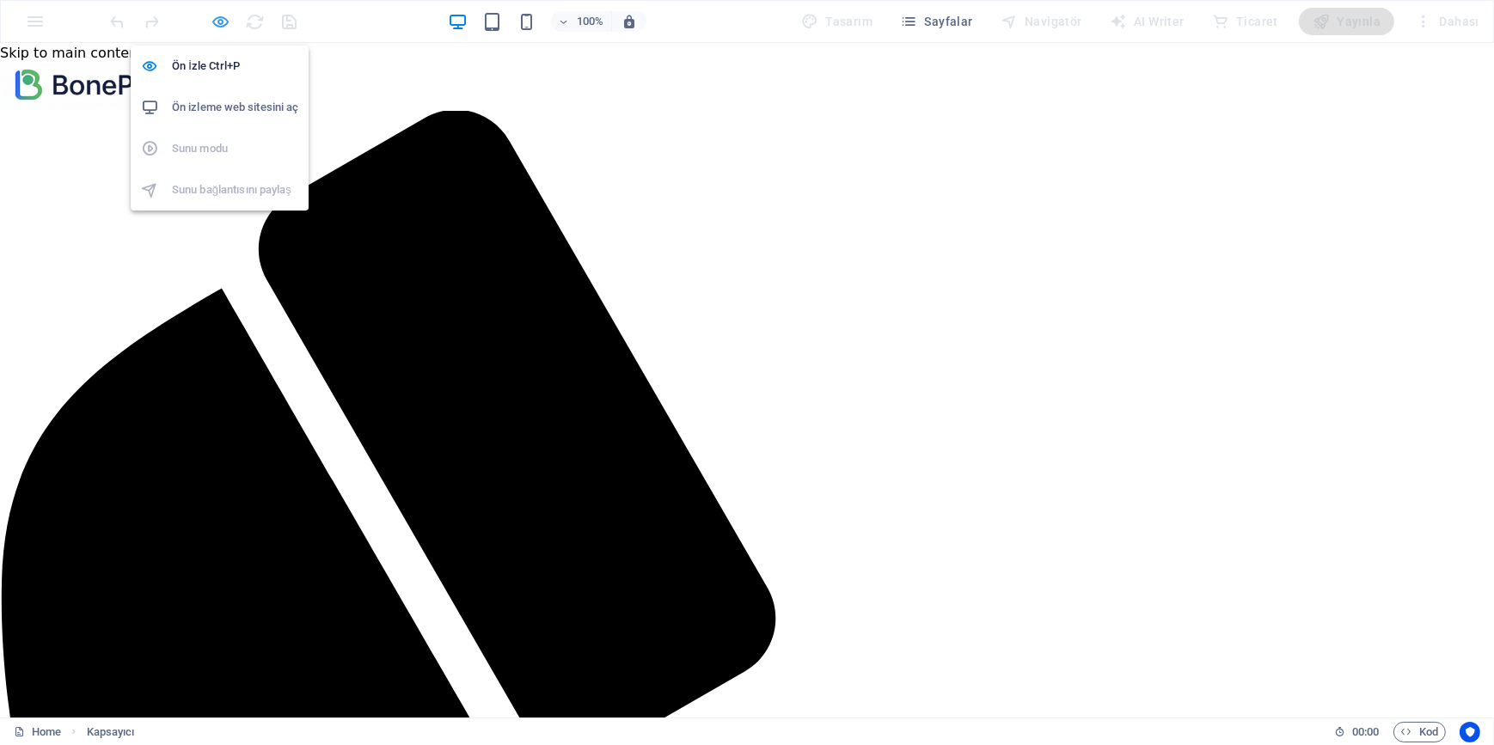
click at [218, 23] on icon "button" at bounding box center [221, 22] width 20 height 20
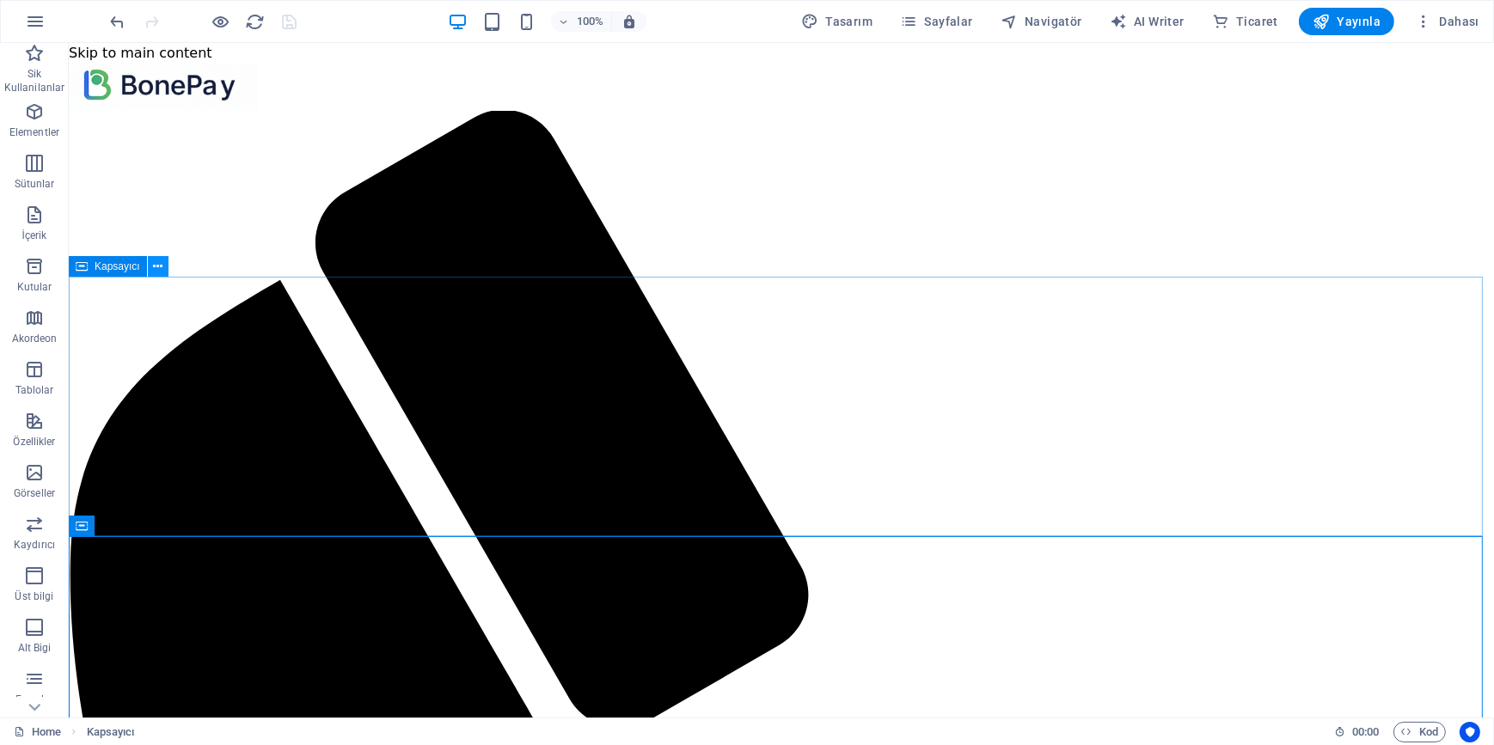
click at [163, 266] on button at bounding box center [158, 266] width 21 height 21
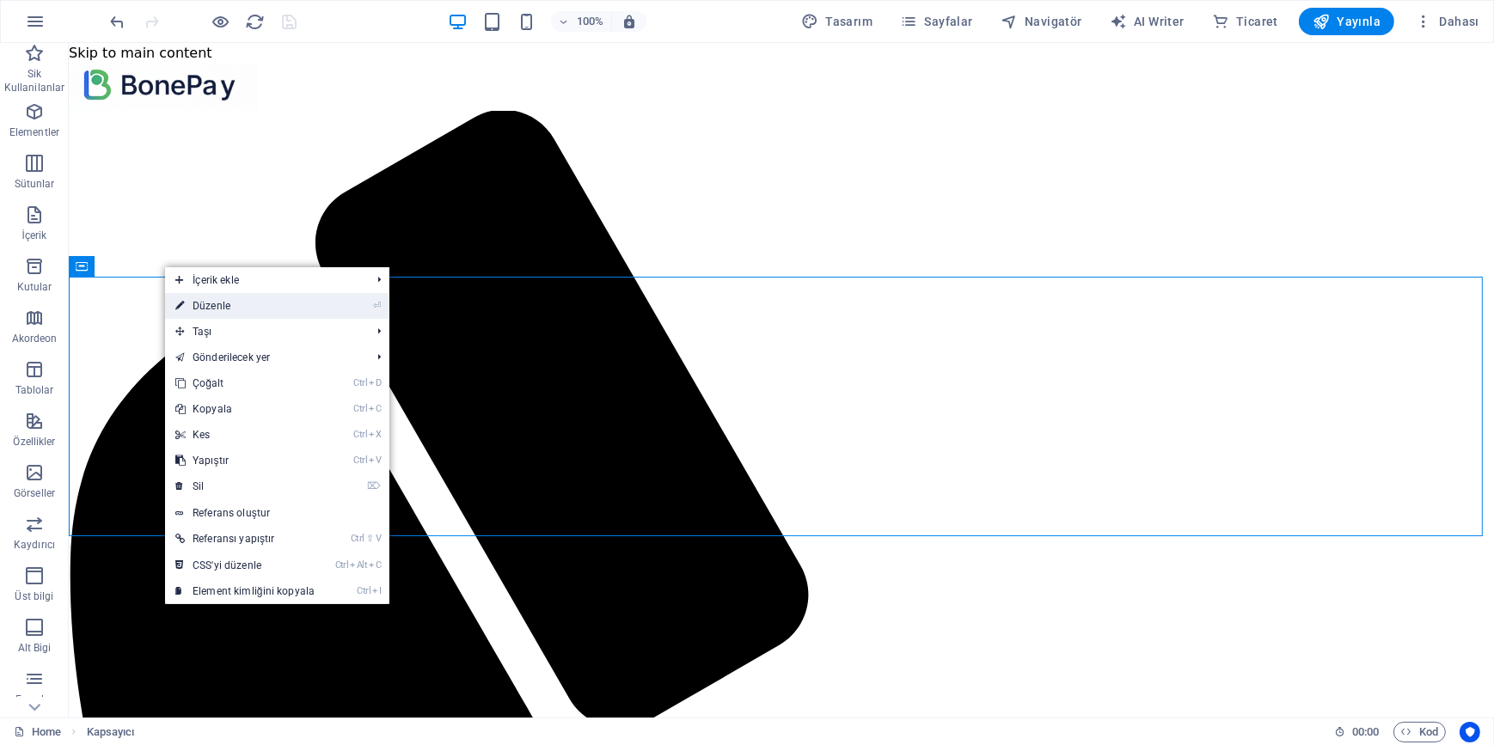
click at [214, 312] on link "⏎ Düzenle" at bounding box center [245, 306] width 160 height 26
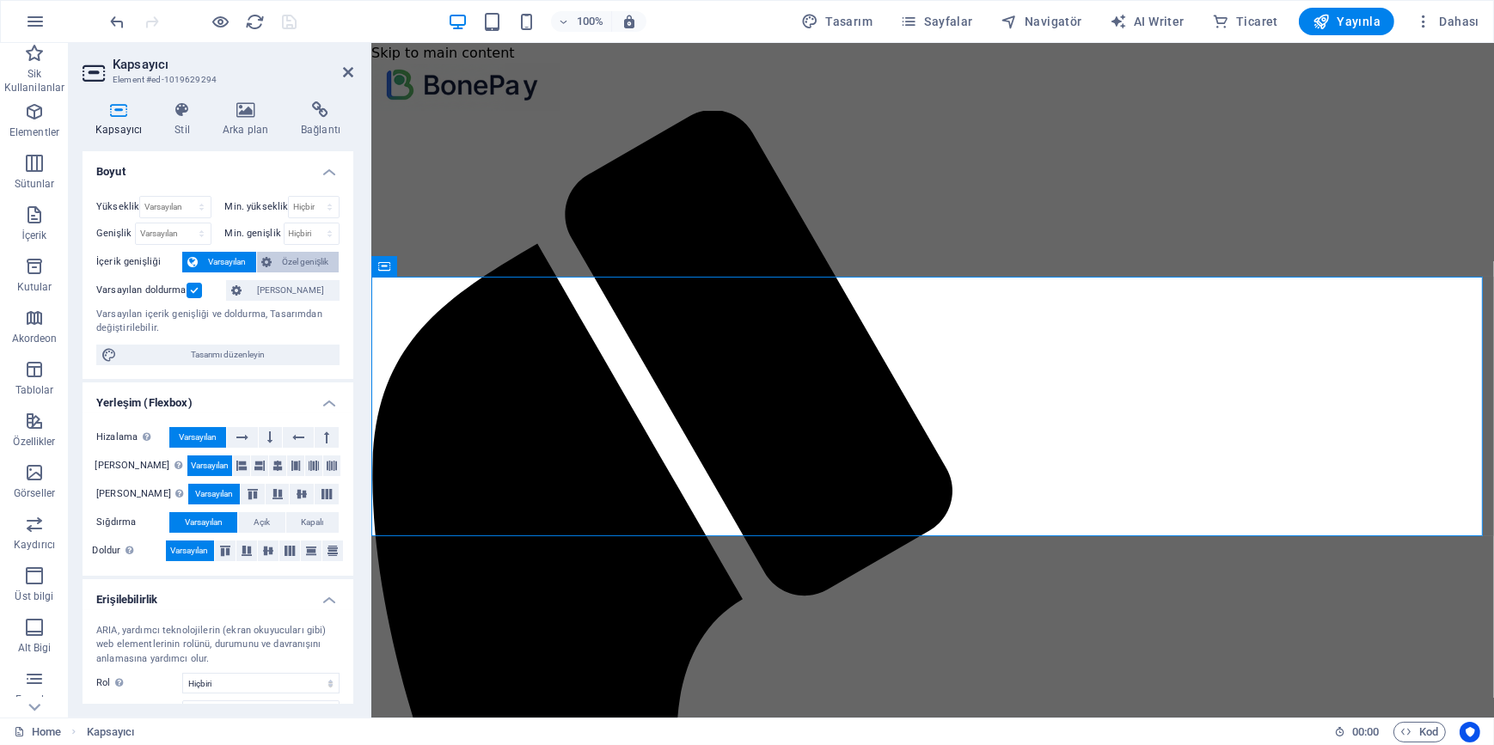
click at [313, 265] on span "Özel genişlik" at bounding box center [306, 262] width 57 height 21
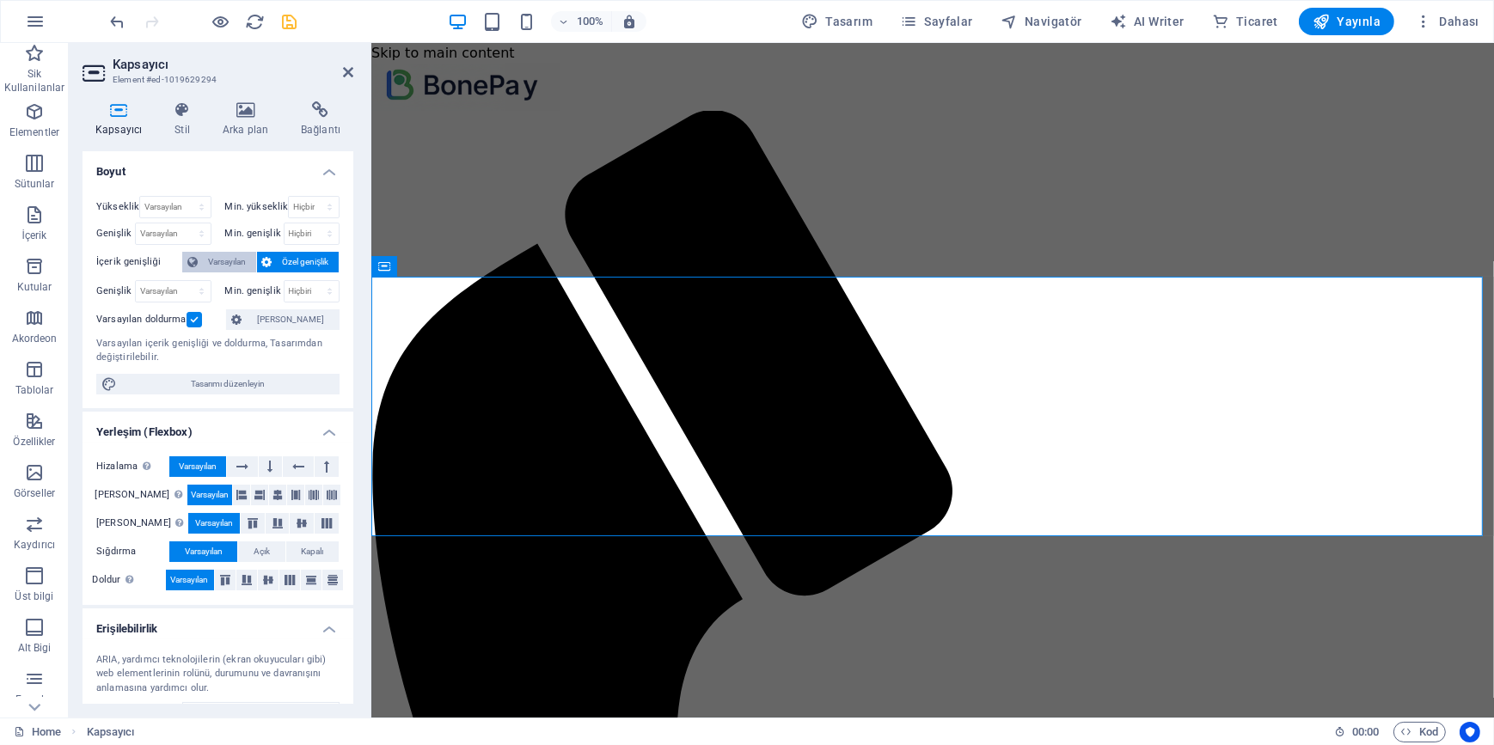
click at [217, 262] on span "Varsayılan" at bounding box center [227, 262] width 48 height 21
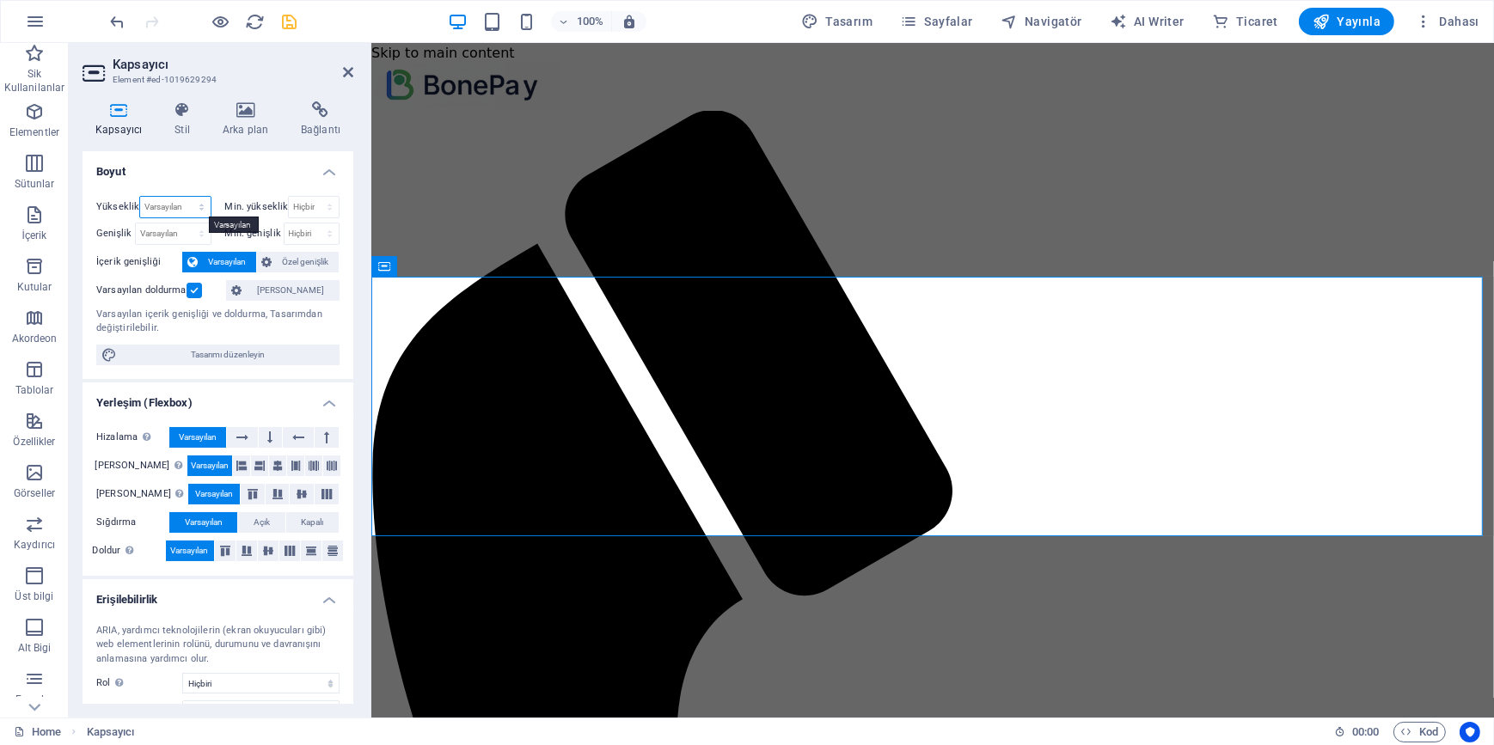
click at [161, 205] on select "Varsayılan px rem % vh vw" at bounding box center [175, 207] width 70 height 21
select select "px"
click at [184, 197] on select "Varsayılan px rem % vh vw" at bounding box center [175, 207] width 70 height 21
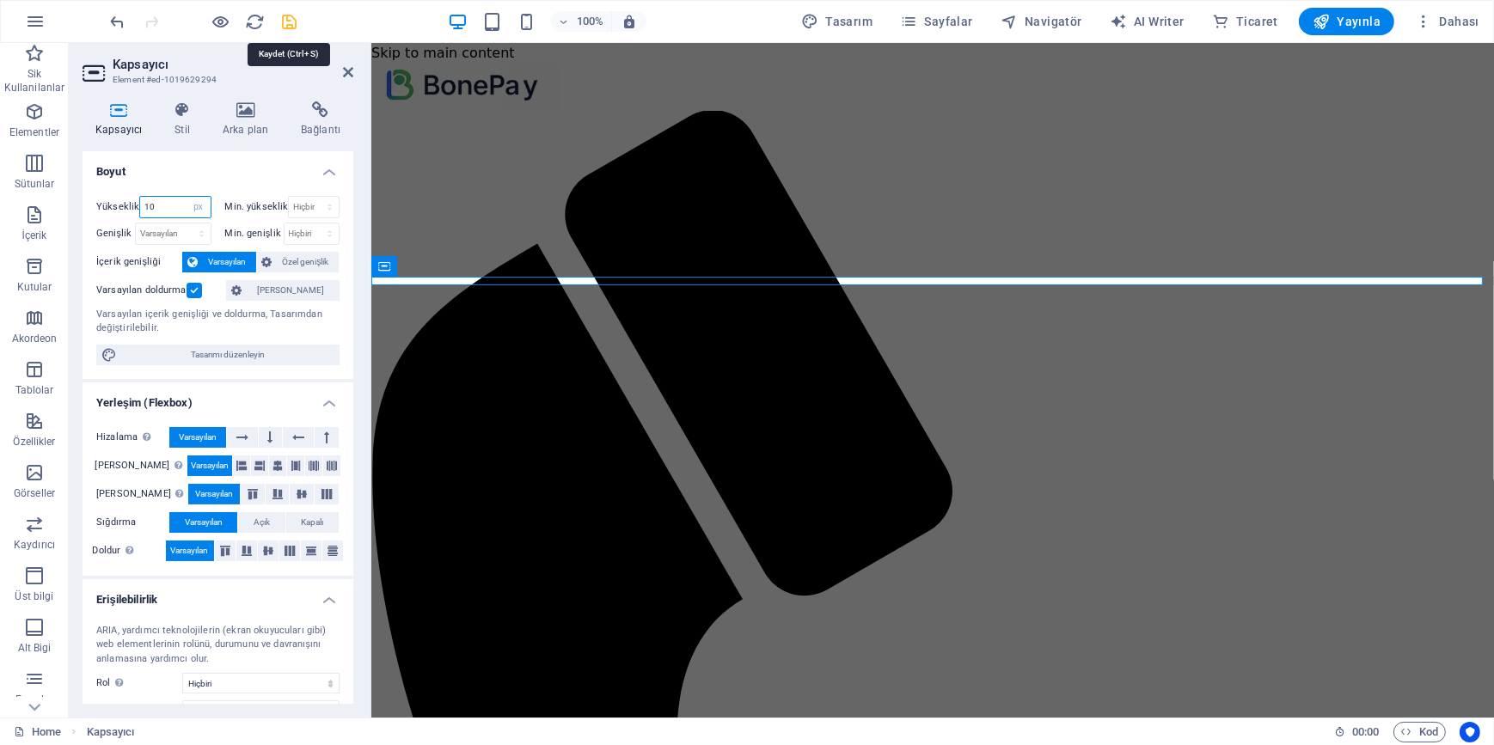
type input "10"
click at [289, 21] on icon "save" at bounding box center [290, 22] width 20 height 20
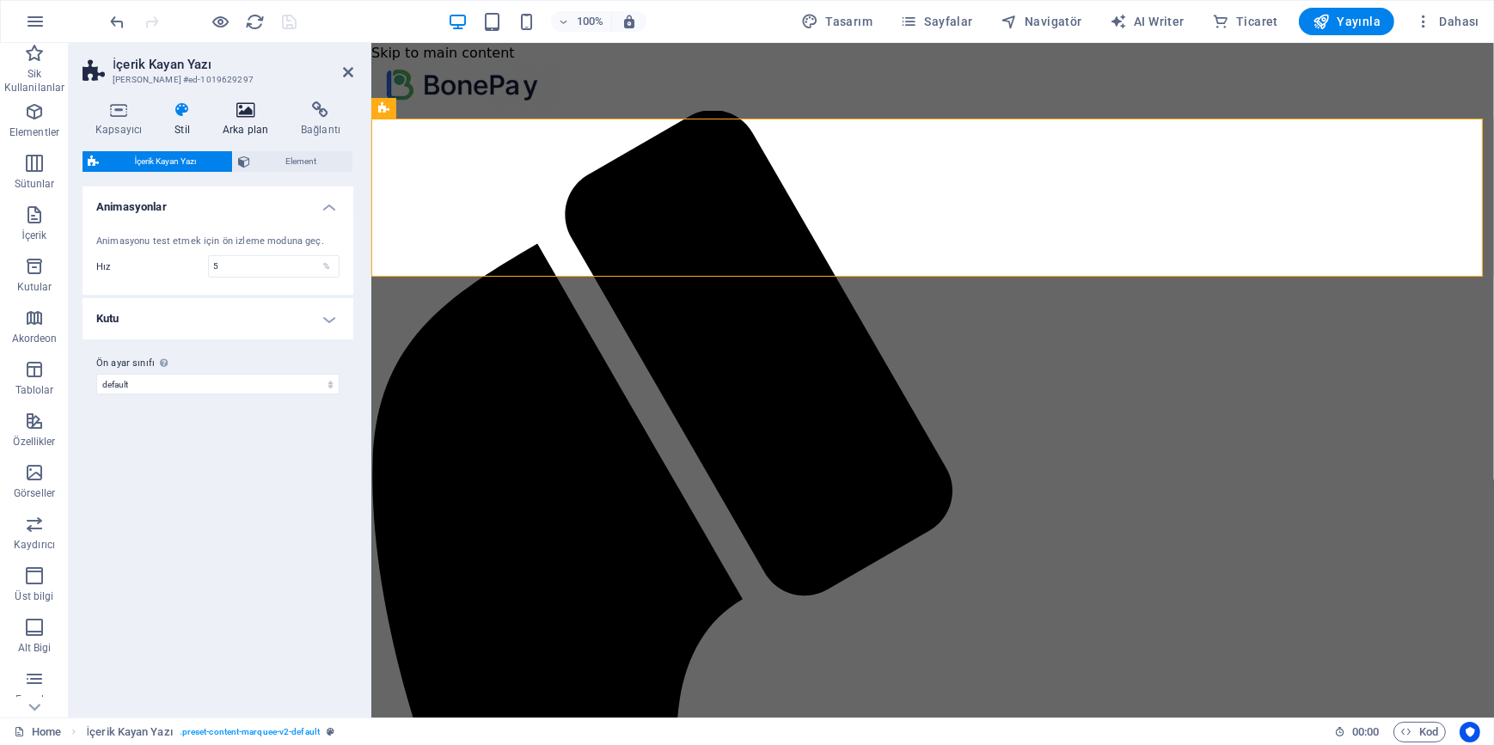
click at [254, 116] on icon at bounding box center [245, 109] width 71 height 17
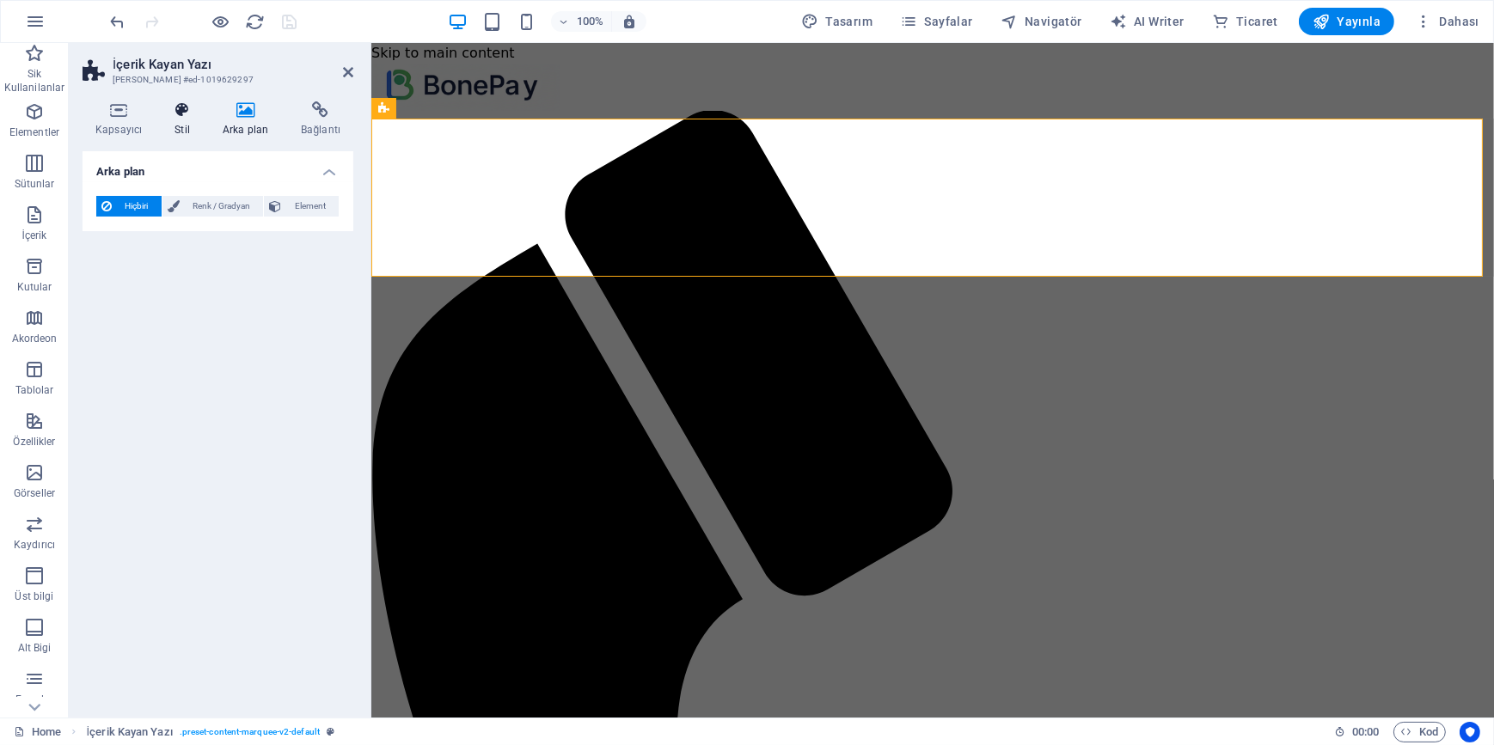
click at [177, 128] on h4 "Stil" at bounding box center [186, 119] width 48 height 36
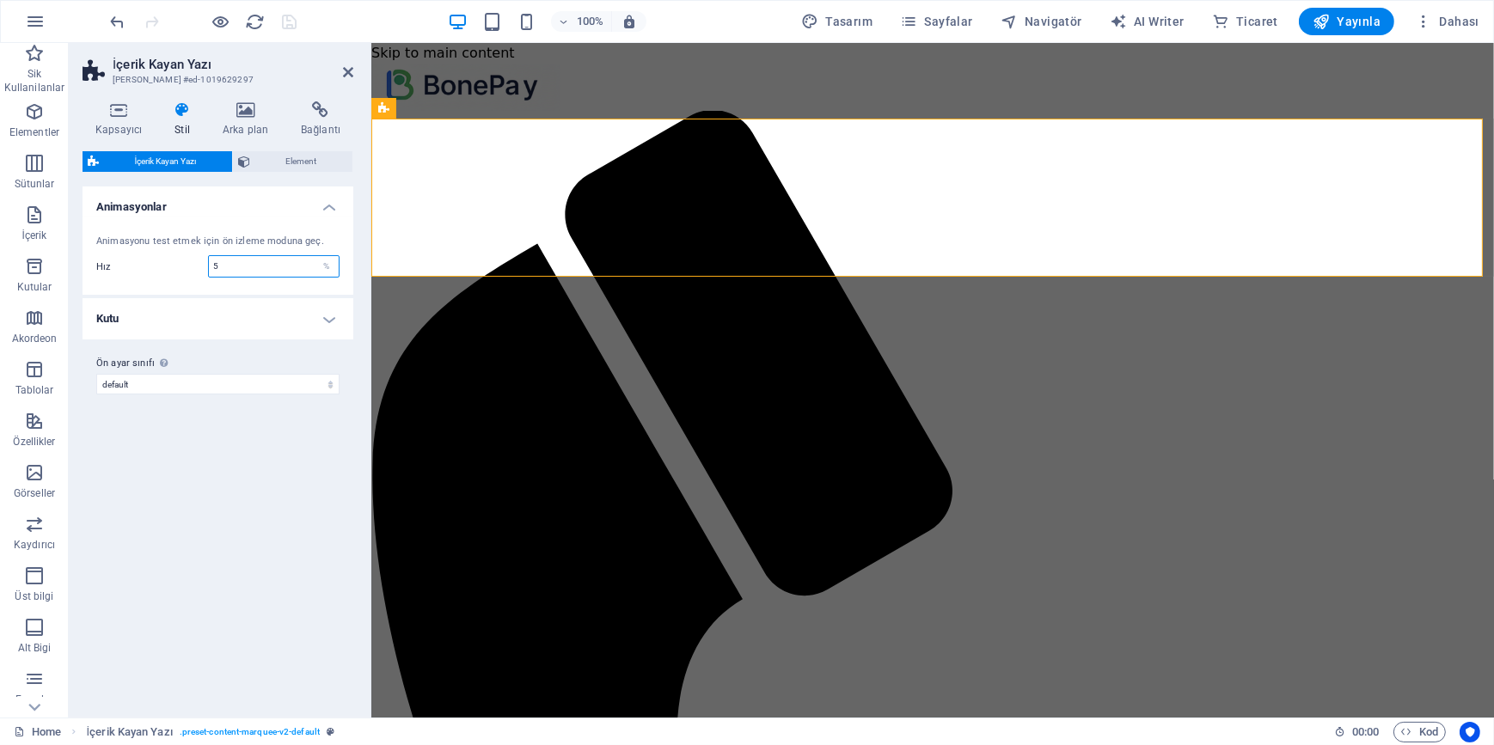
click at [234, 272] on input "5" at bounding box center [274, 266] width 130 height 21
type input "15"
click at [234, 516] on div "Varyantlar Varsayılan Animasyonlar Animasyonu test etmek için ön izleme moduna …" at bounding box center [217, 444] width 271 height 517
click at [330, 327] on h4 "Kutu" at bounding box center [217, 318] width 271 height 41
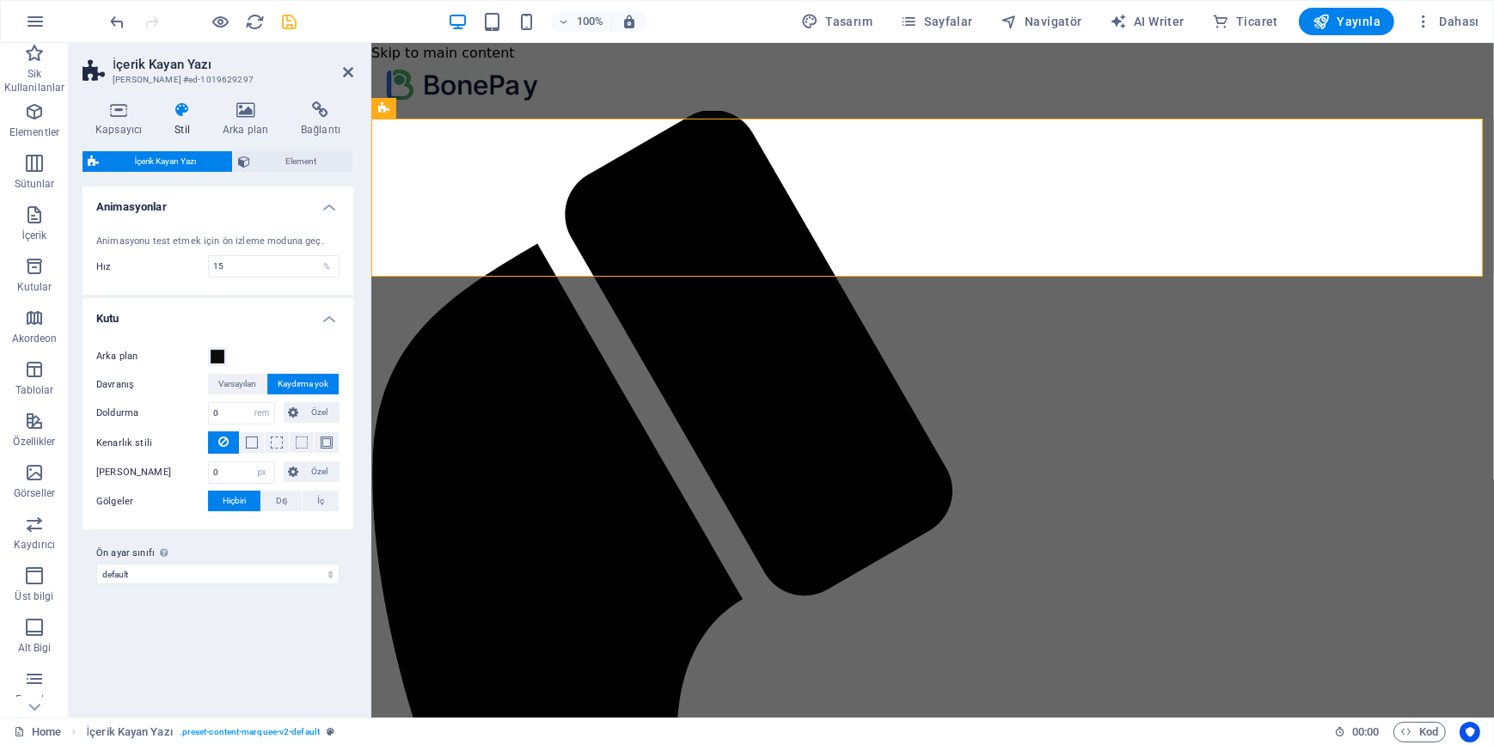
click at [217, 660] on div "Varyantlar Varsayılan Animasyonlar Animasyonu test etmek için ön izleme moduna …" at bounding box center [217, 444] width 271 height 517
click at [288, 17] on icon "save" at bounding box center [290, 22] width 20 height 20
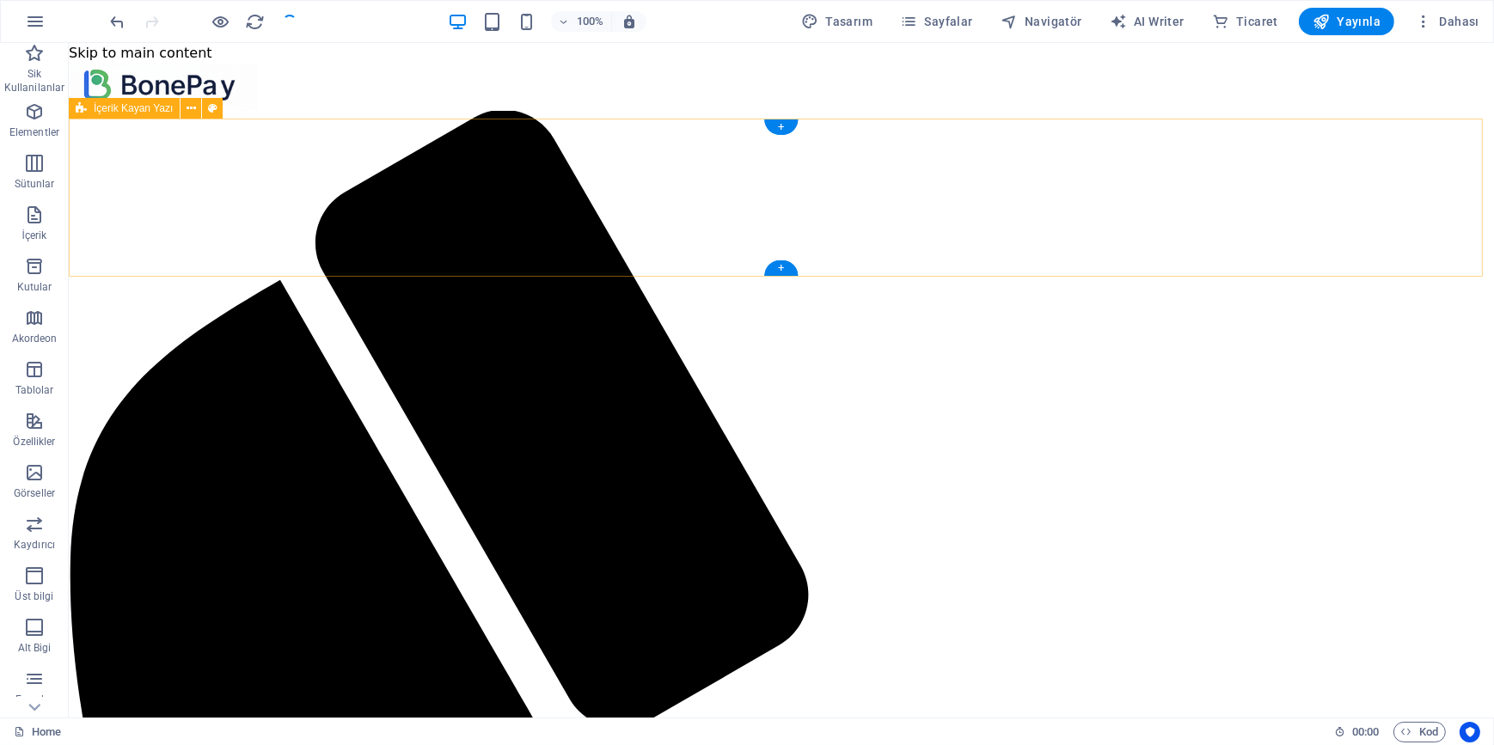
click at [188, 104] on icon at bounding box center [190, 109] width 9 height 18
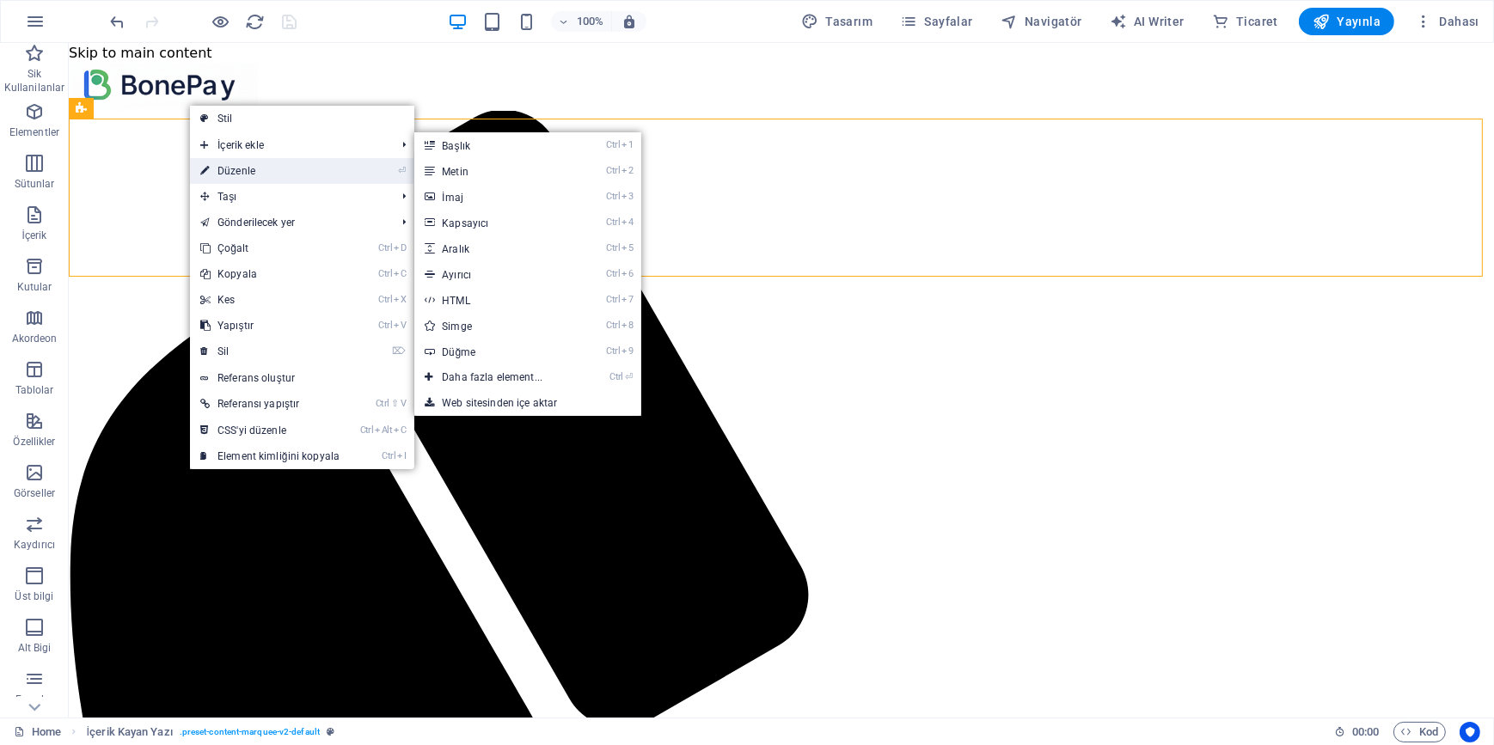
click at [231, 173] on link "⏎ Düzenle" at bounding box center [270, 171] width 160 height 26
select select "rem"
select select "px"
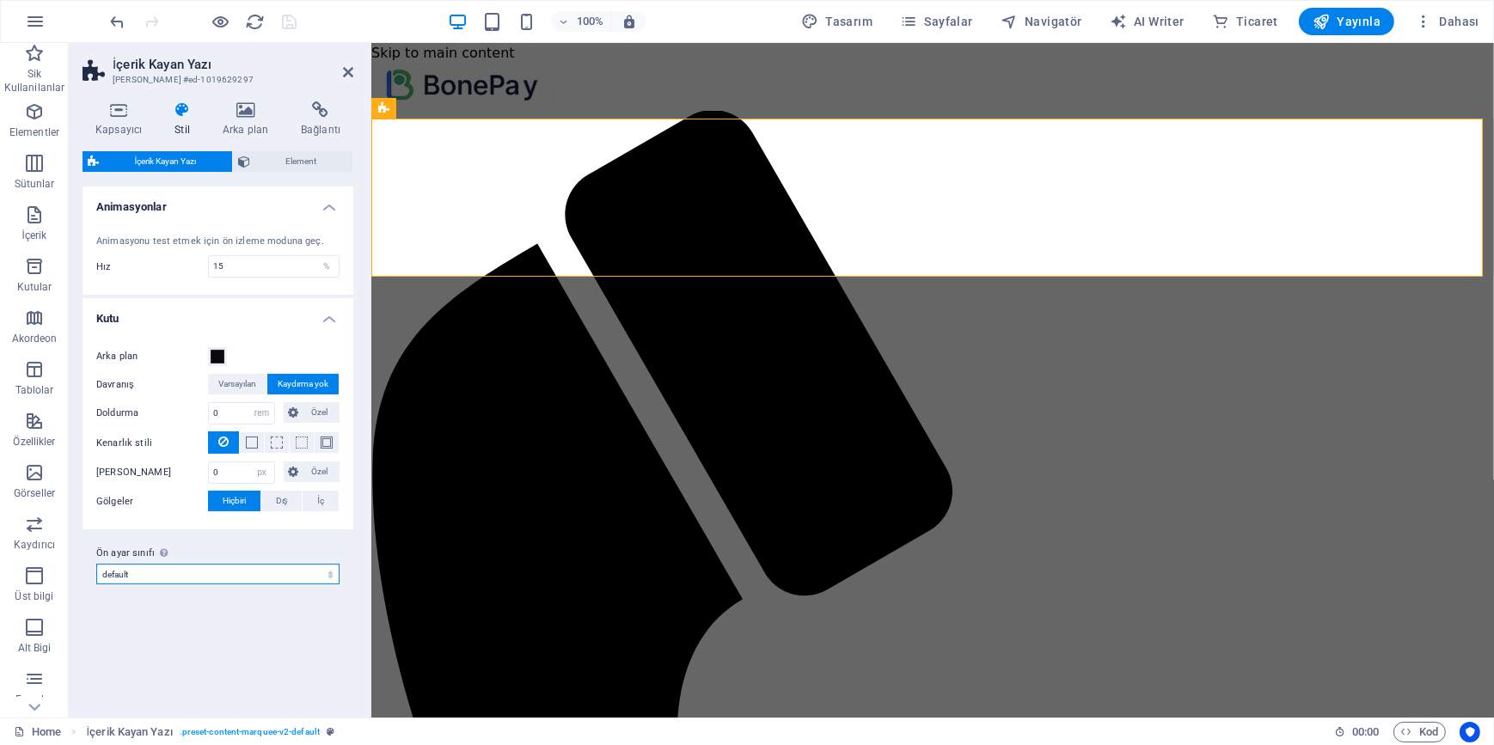
click at [292, 575] on select "default Ön ayar sınıfı ekle" at bounding box center [217, 574] width 243 height 21
click at [287, 571] on select "default Ön ayar sınıfı ekle" at bounding box center [217, 574] width 243 height 21
click at [345, 71] on icon at bounding box center [348, 72] width 10 height 14
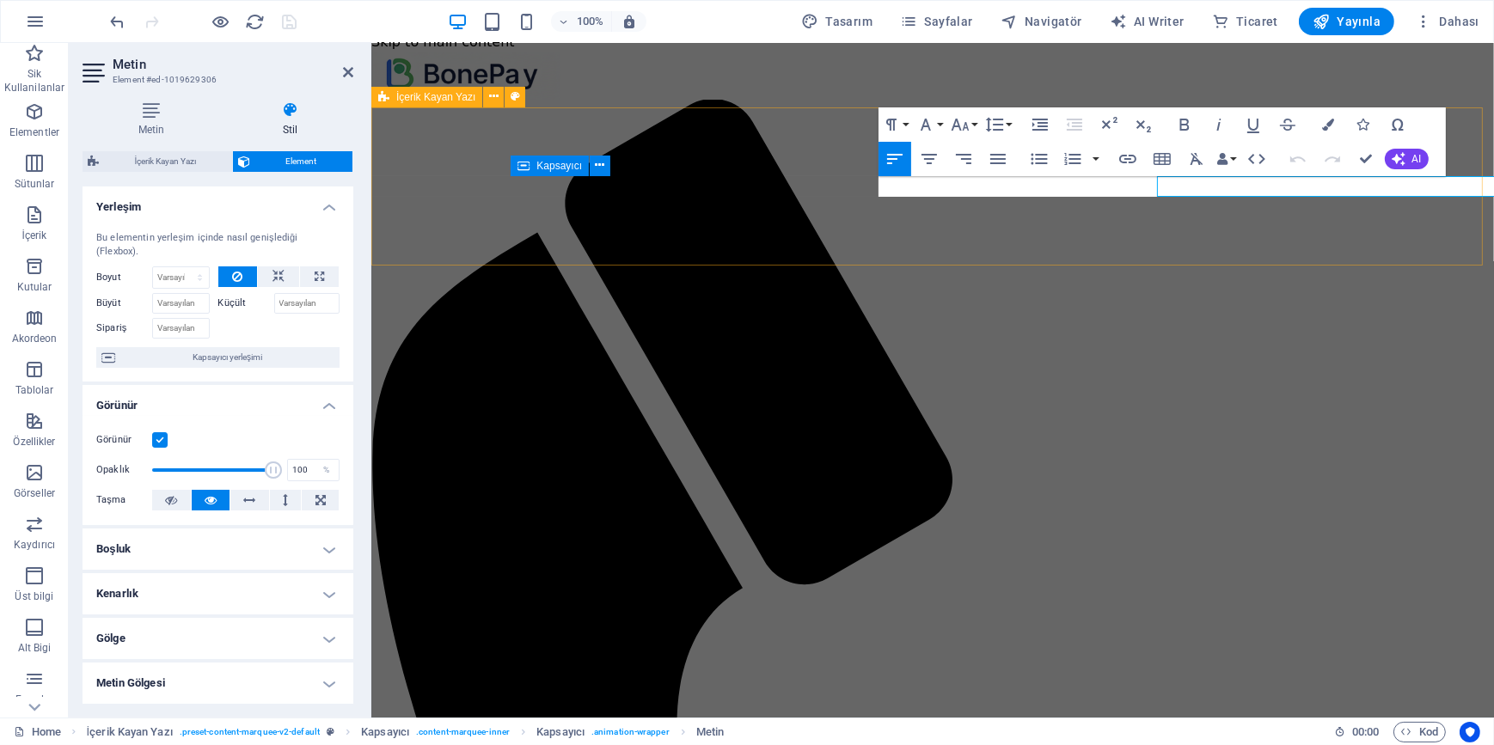
scroll to position [156, 0]
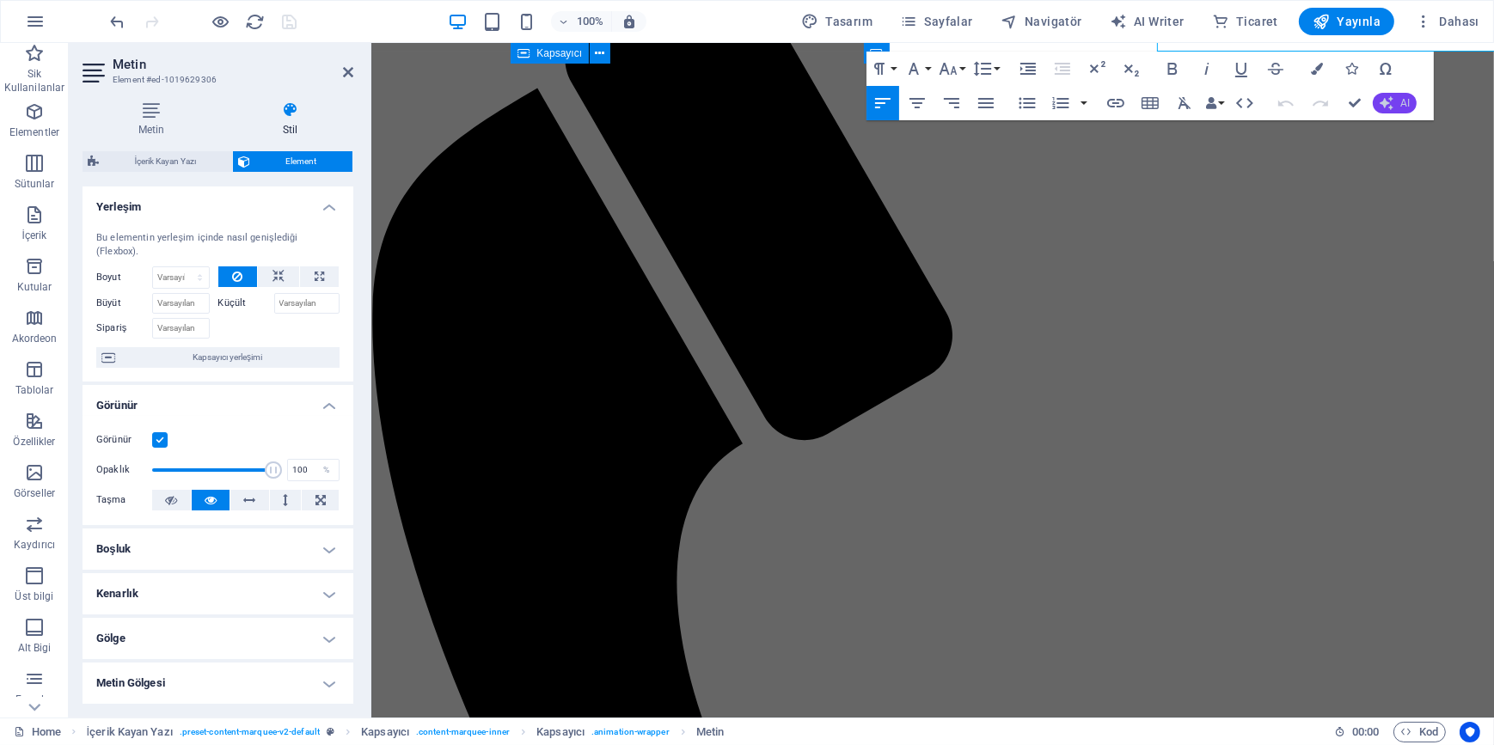
click at [1389, 103] on icon "button" at bounding box center [1386, 103] width 14 height 14
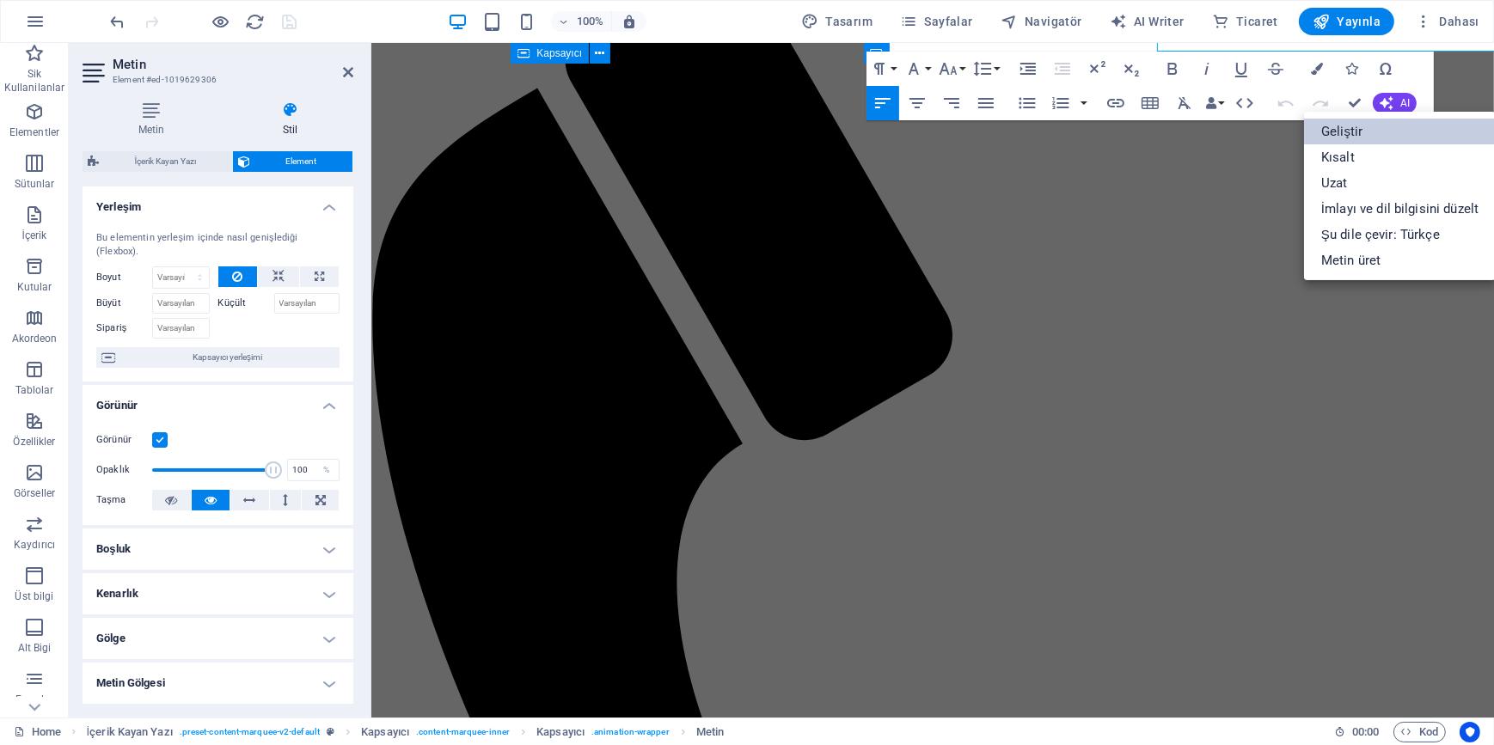
click at [1359, 136] on link "Geliştir" at bounding box center [1400, 132] width 192 height 26
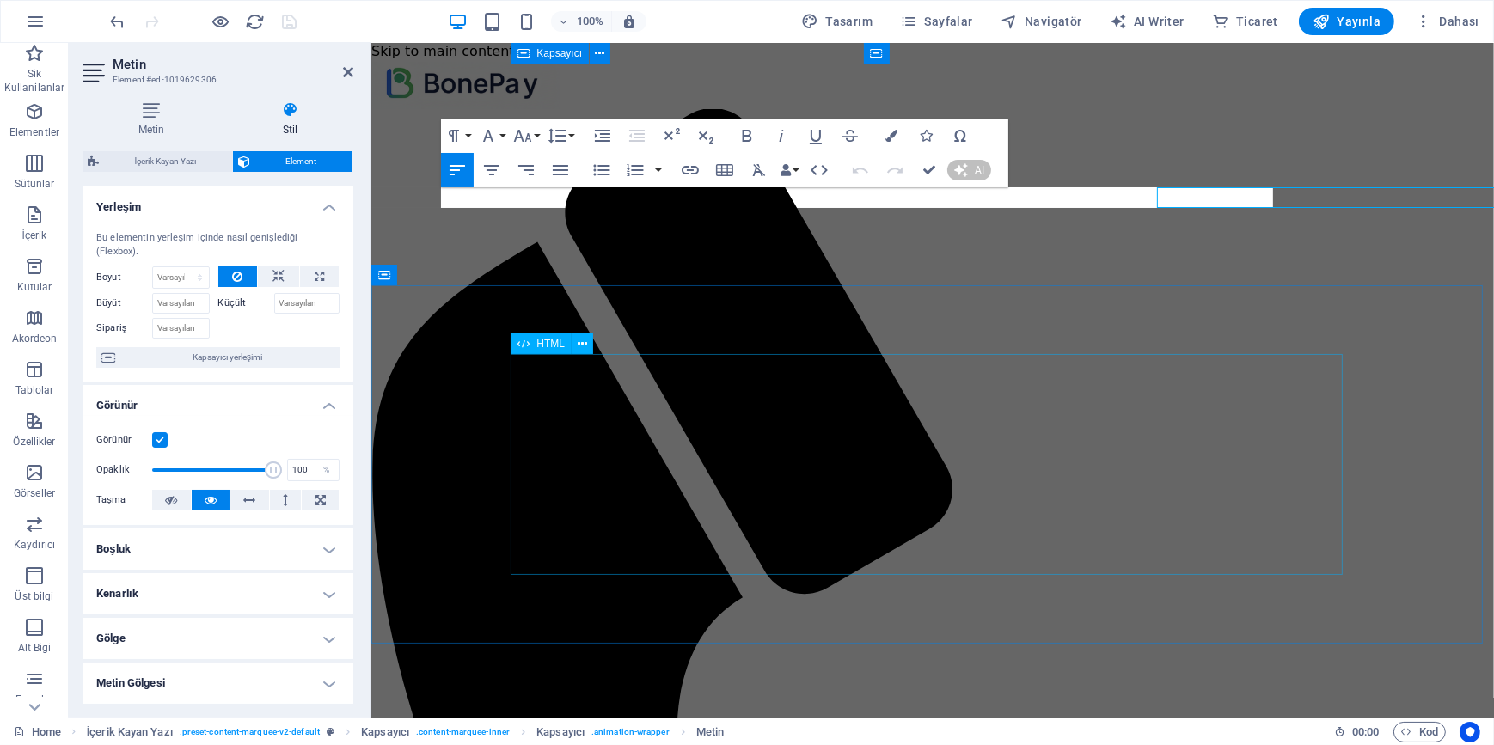
scroll to position [0, 0]
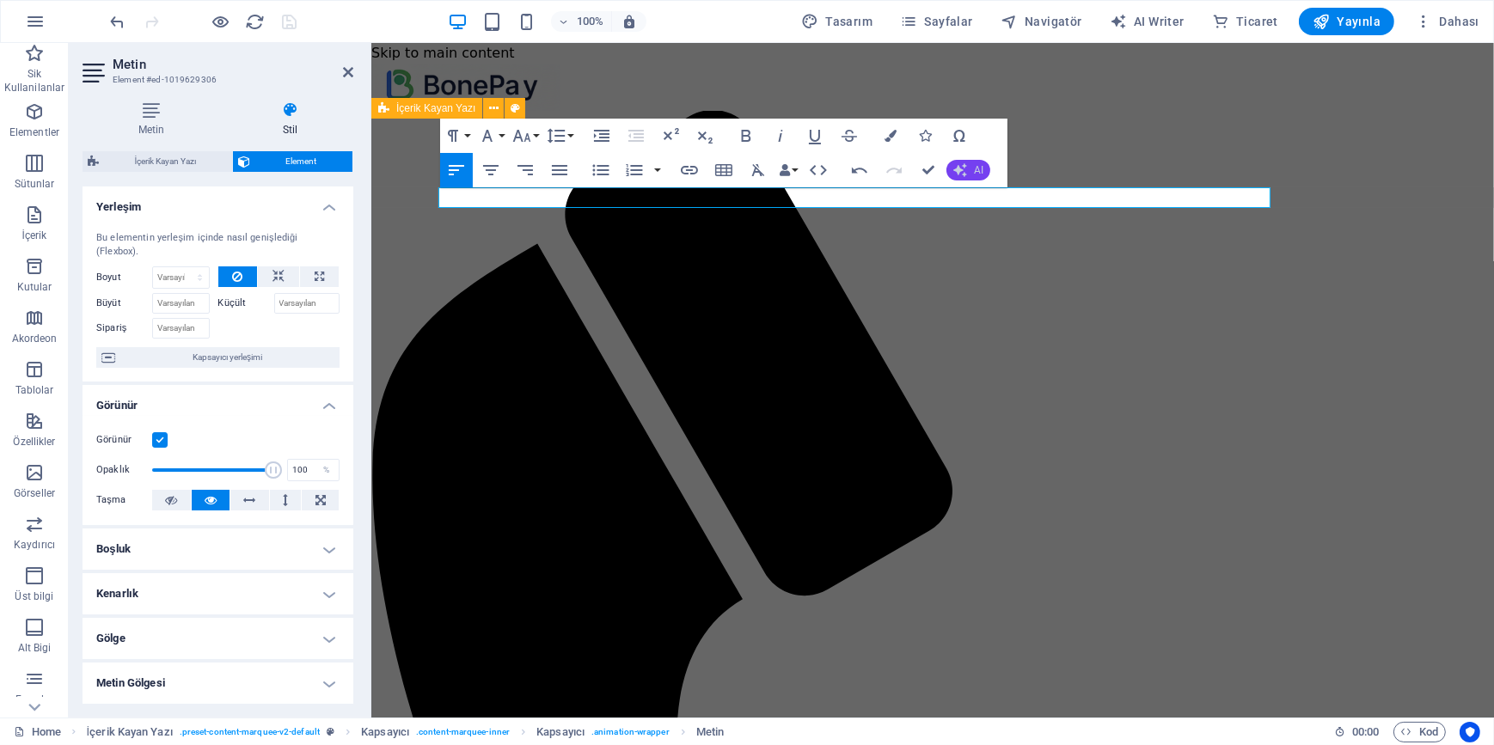
click at [967, 170] on button "AI" at bounding box center [968, 170] width 44 height 21
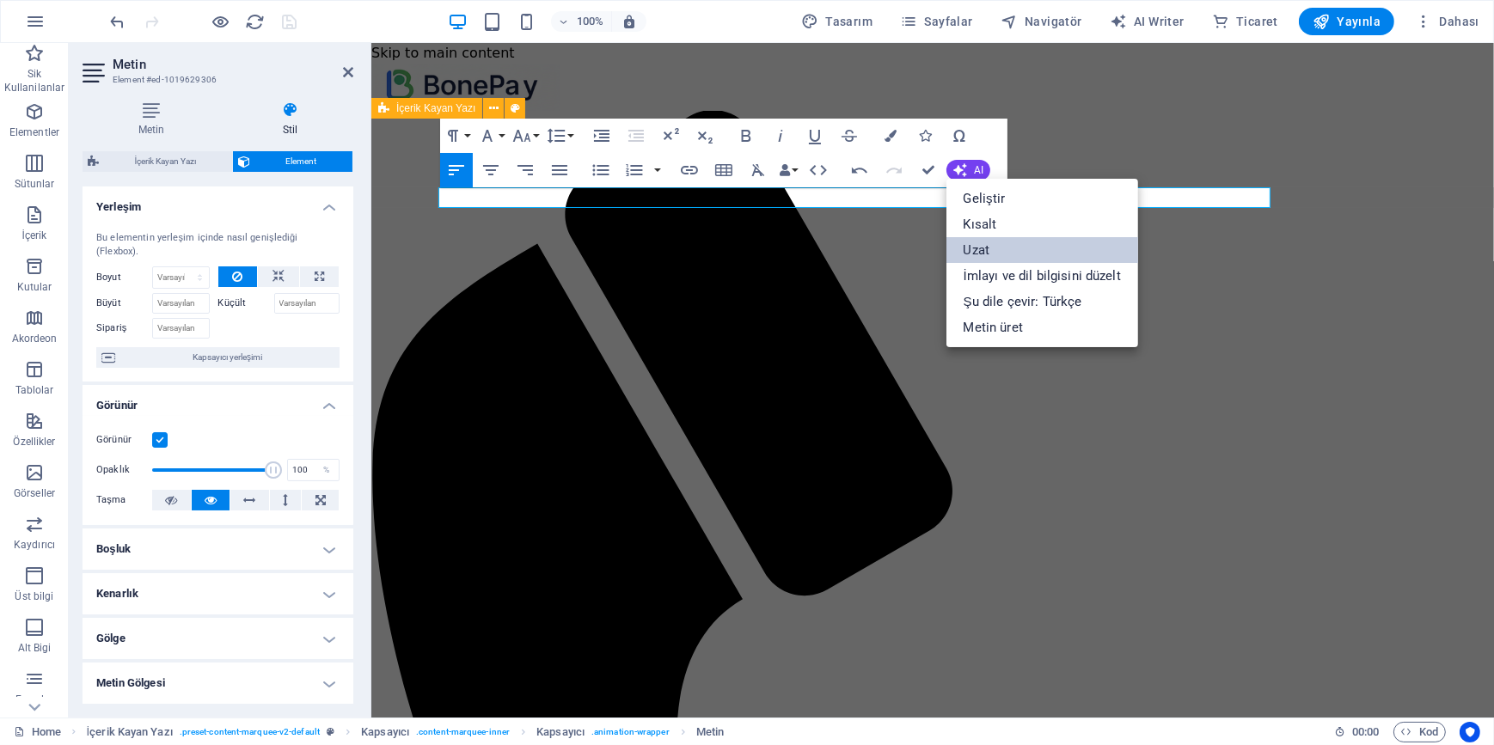
click at [982, 247] on link "Uzat" at bounding box center [1042, 250] width 192 height 26
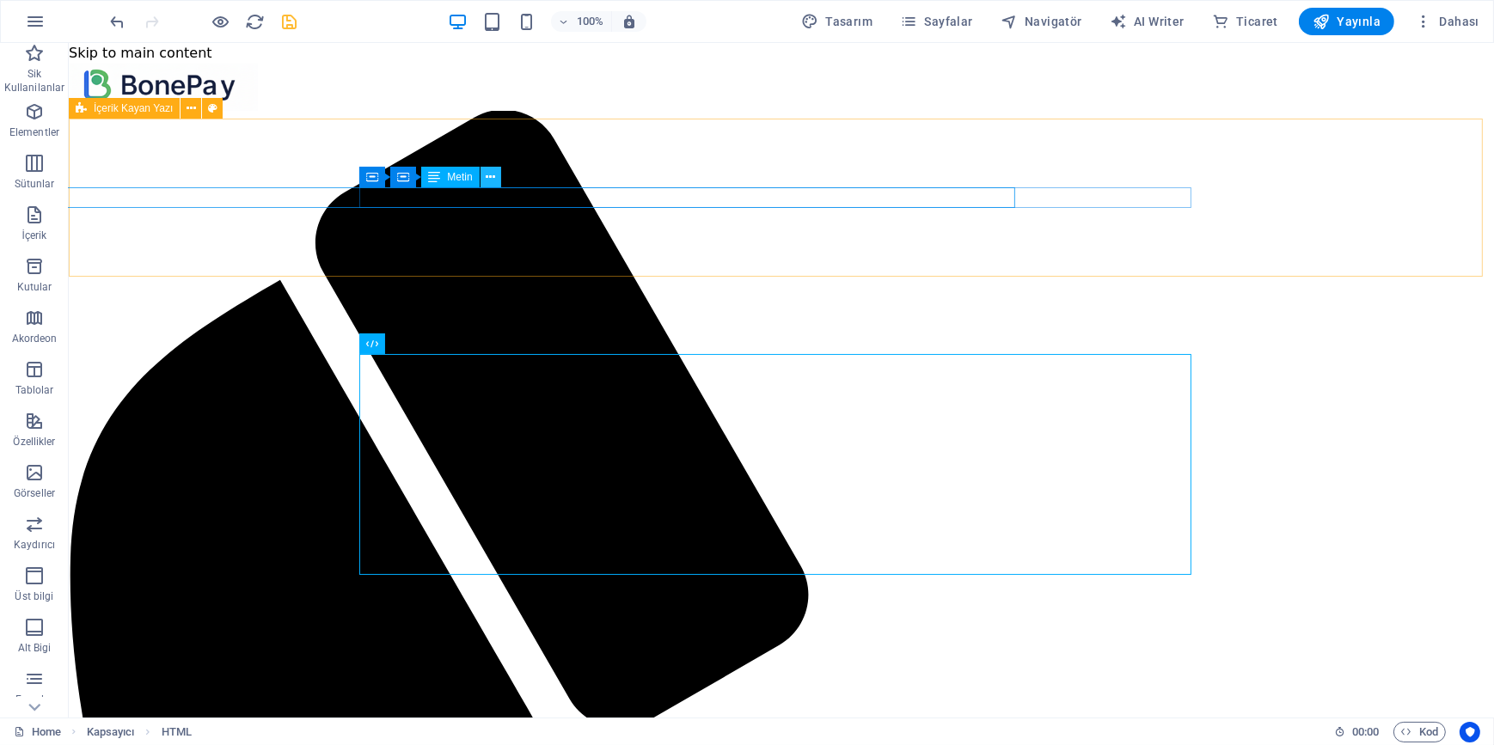
click at [490, 179] on icon at bounding box center [490, 177] width 9 height 18
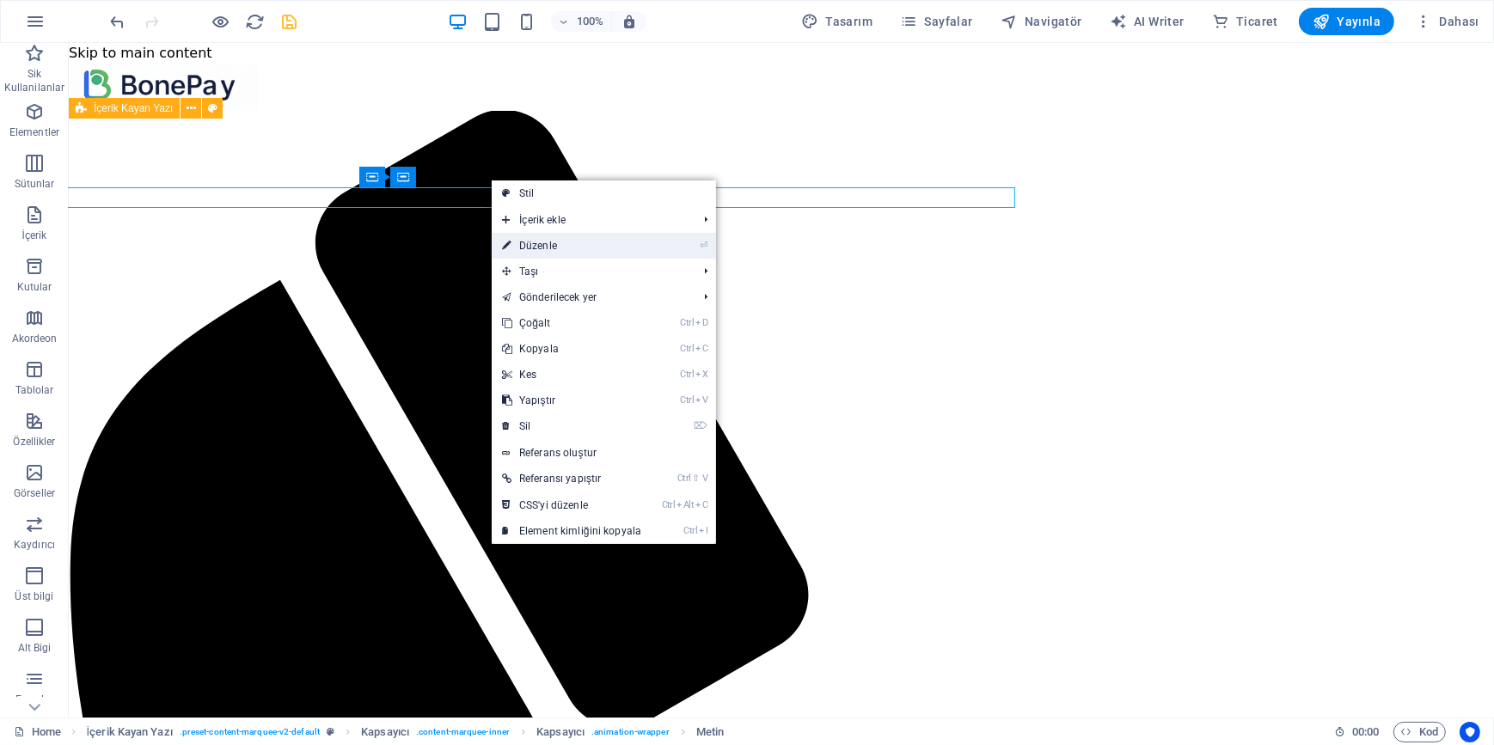
click at [543, 248] on link "⏎ Düzenle" at bounding box center [572, 246] width 160 height 26
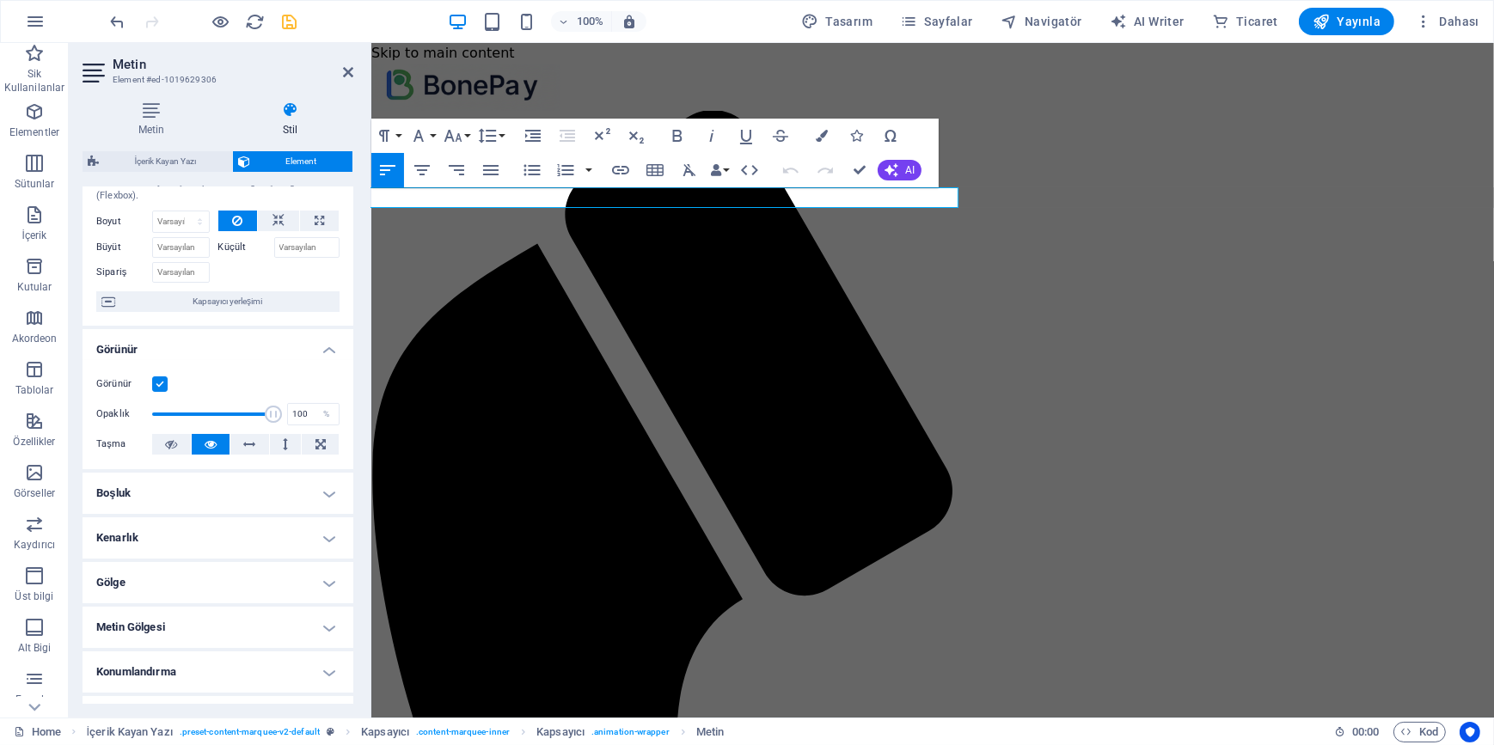
scroll to position [223, 0]
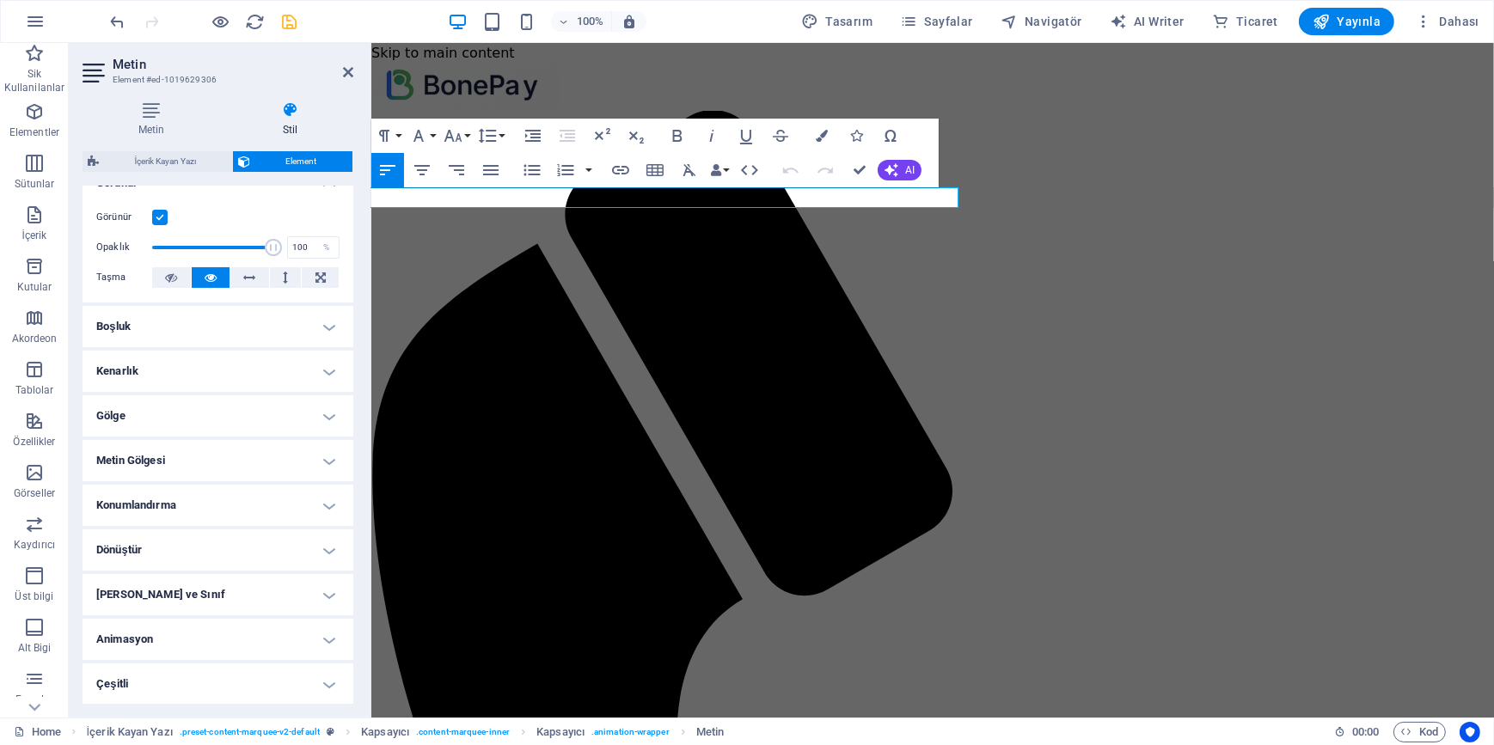
click at [163, 554] on h4 "Dönüştür" at bounding box center [217, 549] width 271 height 41
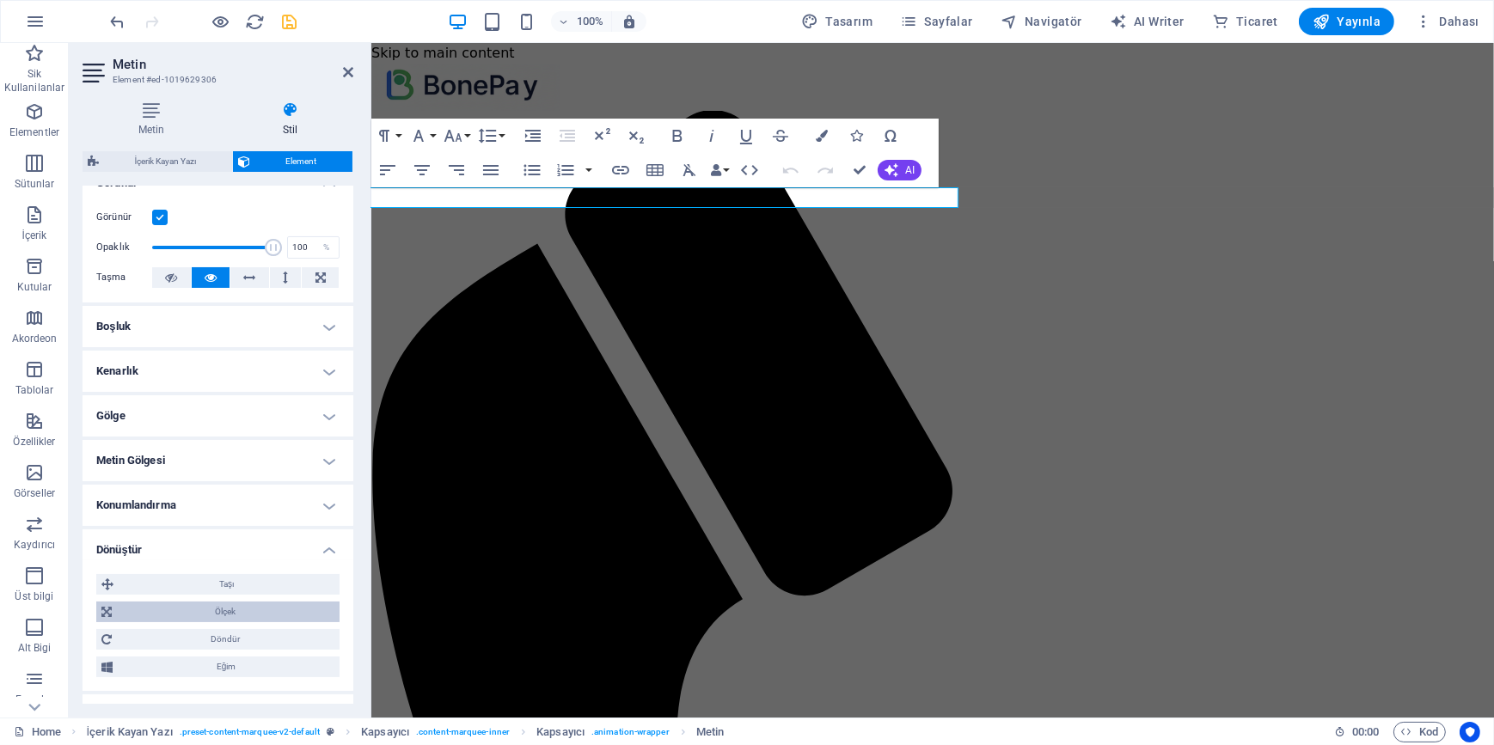
click at [222, 612] on span "Ölçek" at bounding box center [225, 612] width 217 height 21
click at [216, 636] on input "100" at bounding box center [251, 644] width 174 height 21
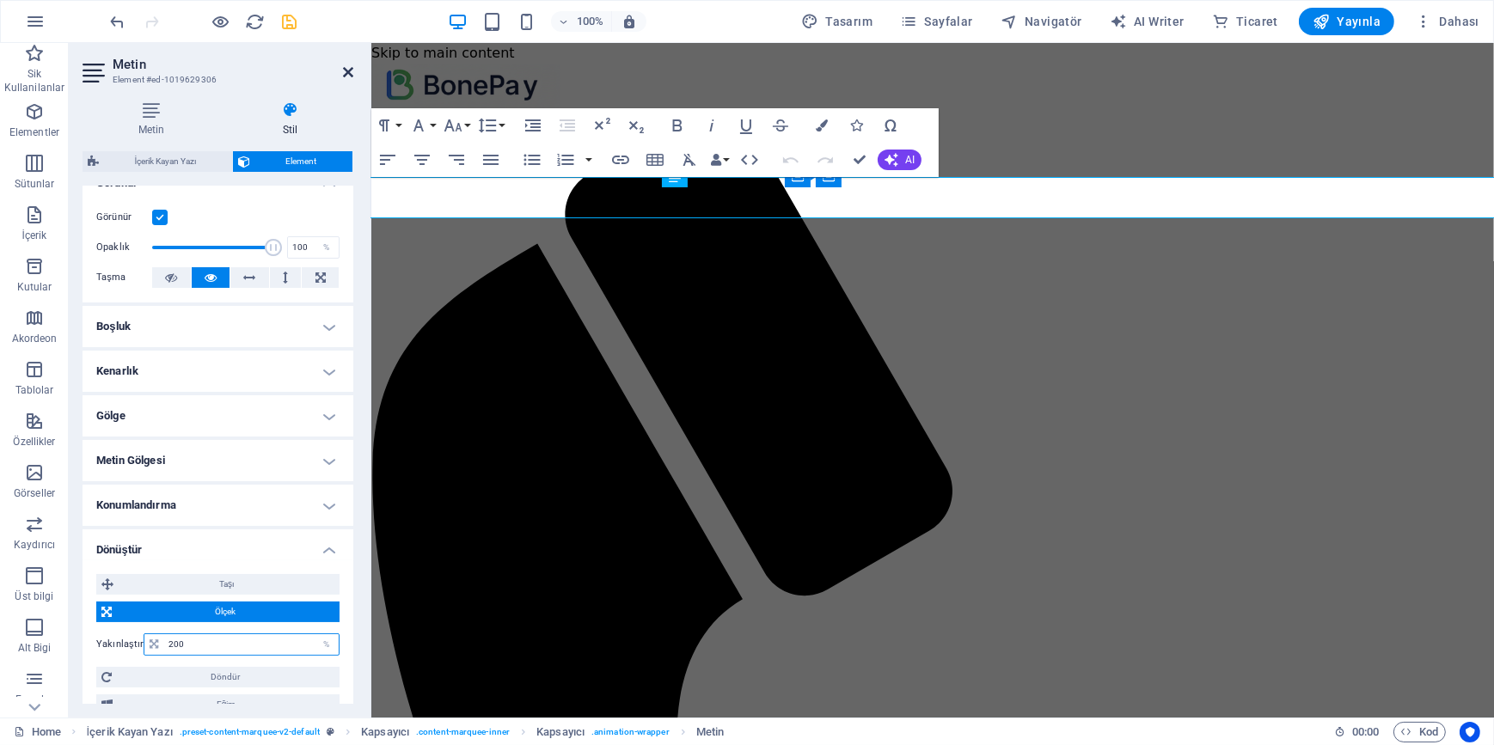
type input "200"
click at [351, 72] on icon at bounding box center [348, 72] width 10 height 14
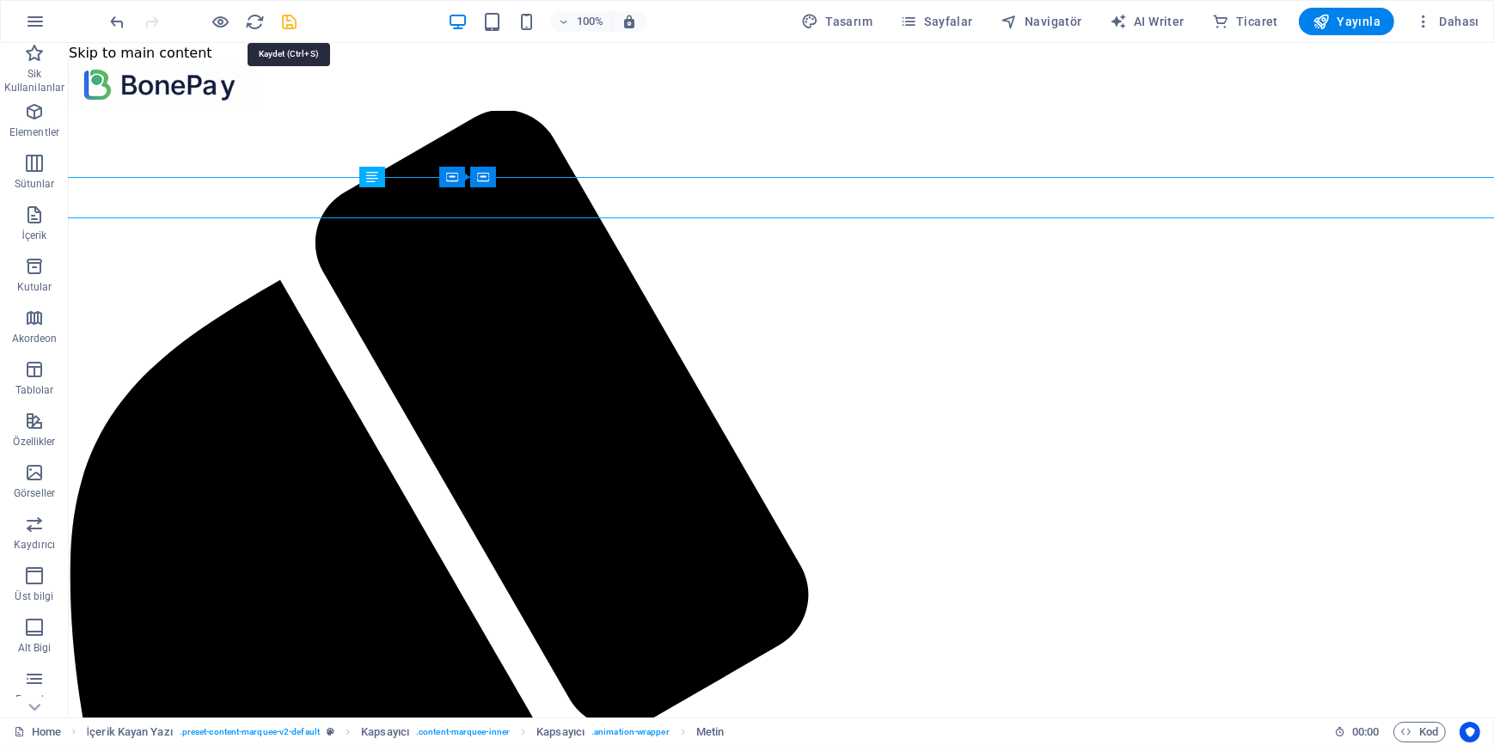
click at [287, 18] on icon "save" at bounding box center [290, 22] width 20 height 20
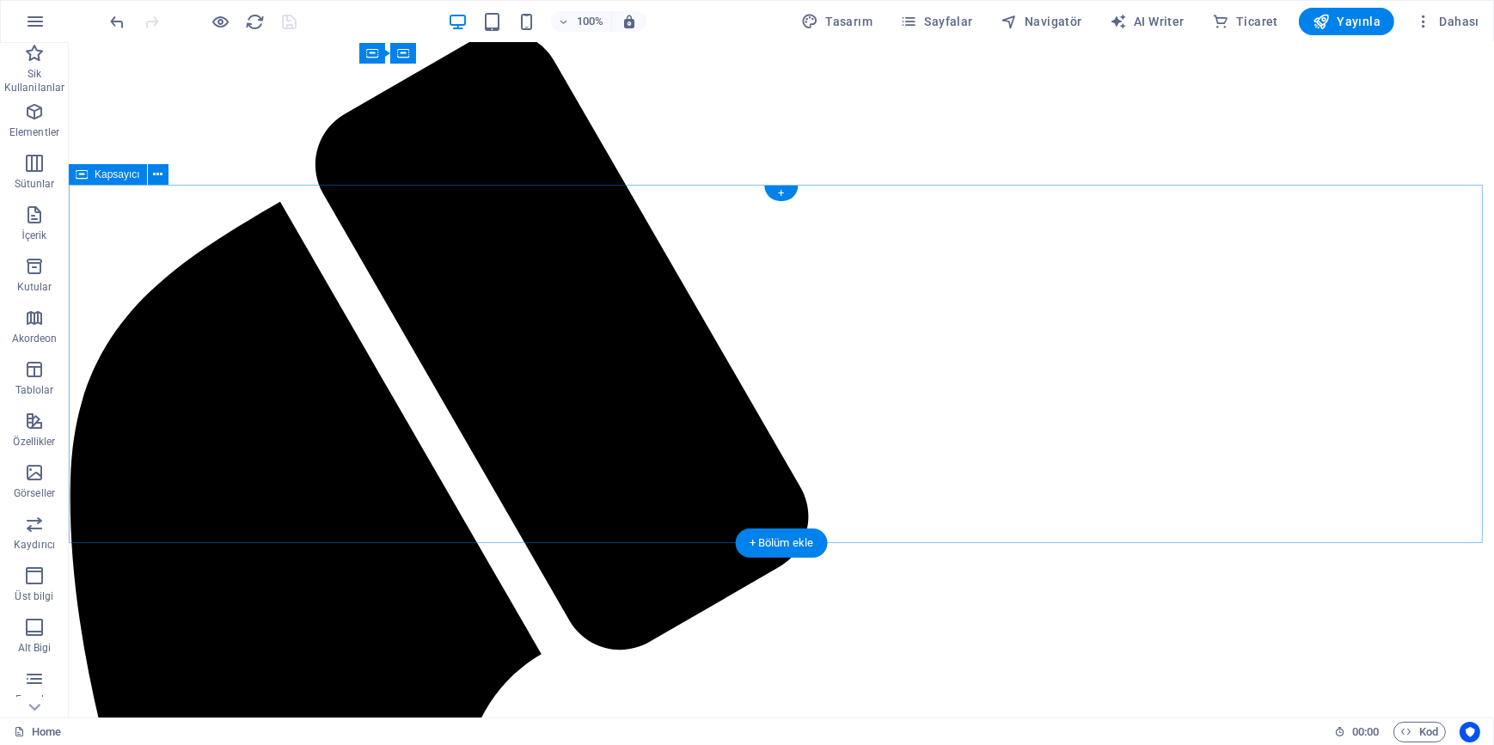
scroll to position [0, 0]
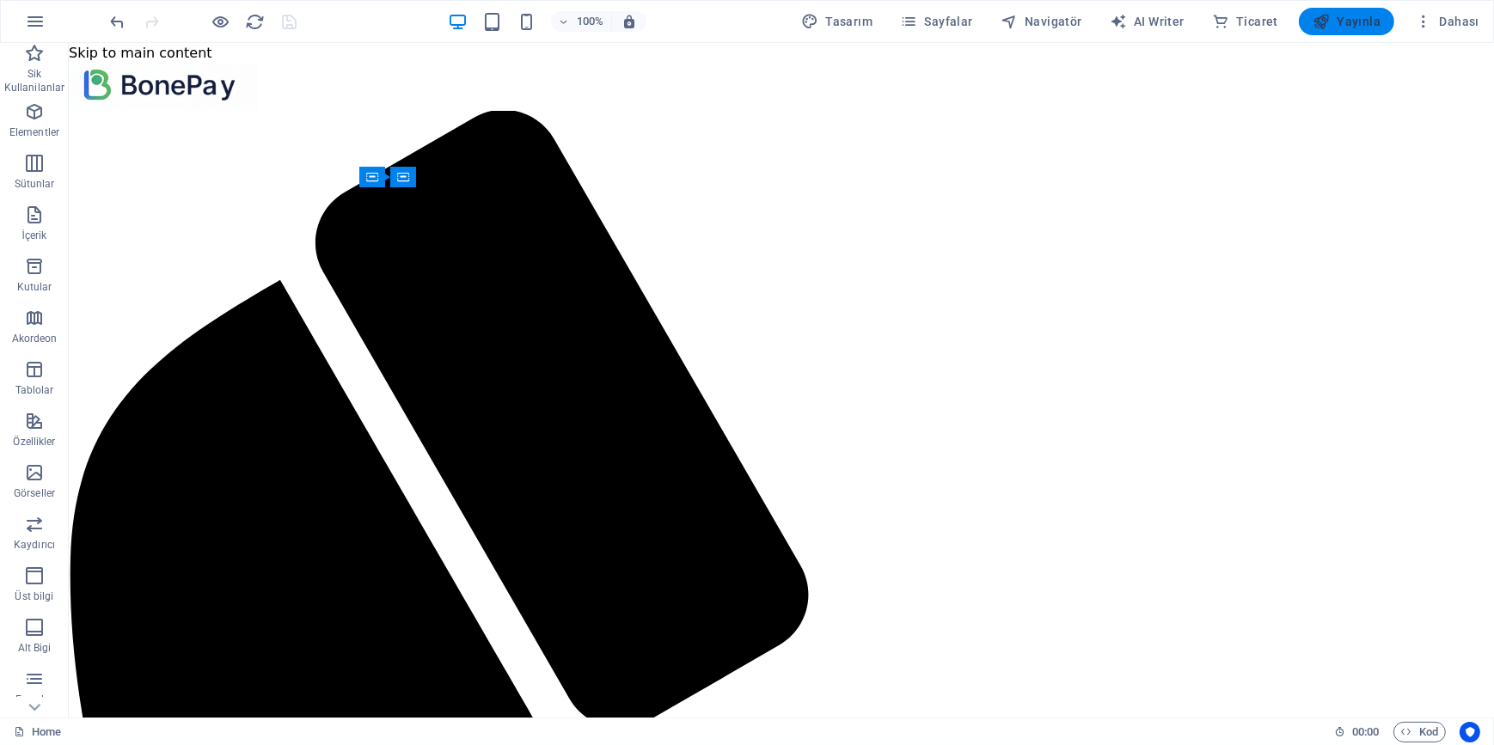
click at [1361, 26] on span "Yayınla" at bounding box center [1346, 21] width 68 height 17
